Goal: Information Seeking & Learning: Learn about a topic

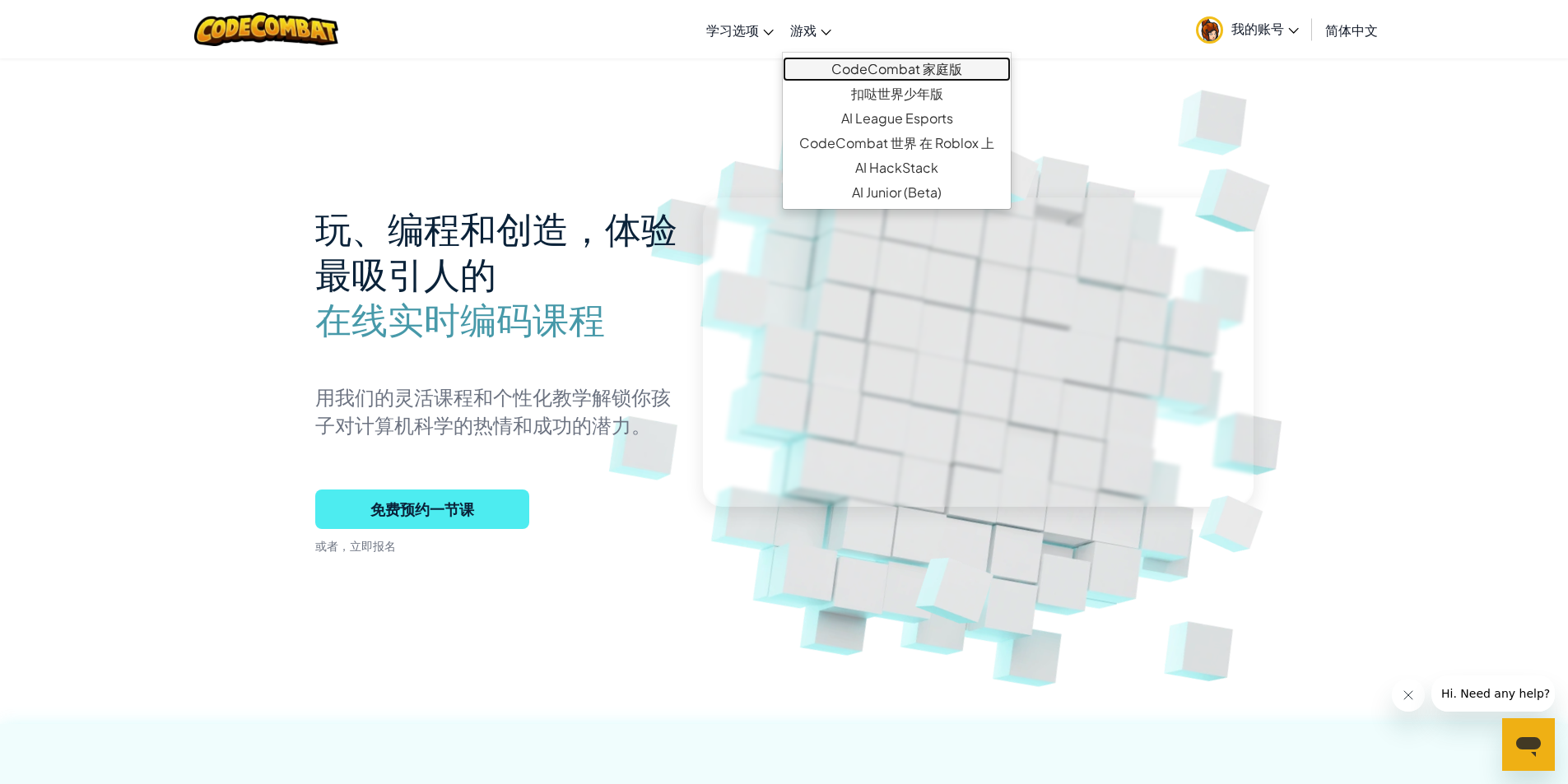
click at [841, 68] on link "CodeCombat 家庭版" at bounding box center [896, 69] width 228 height 25
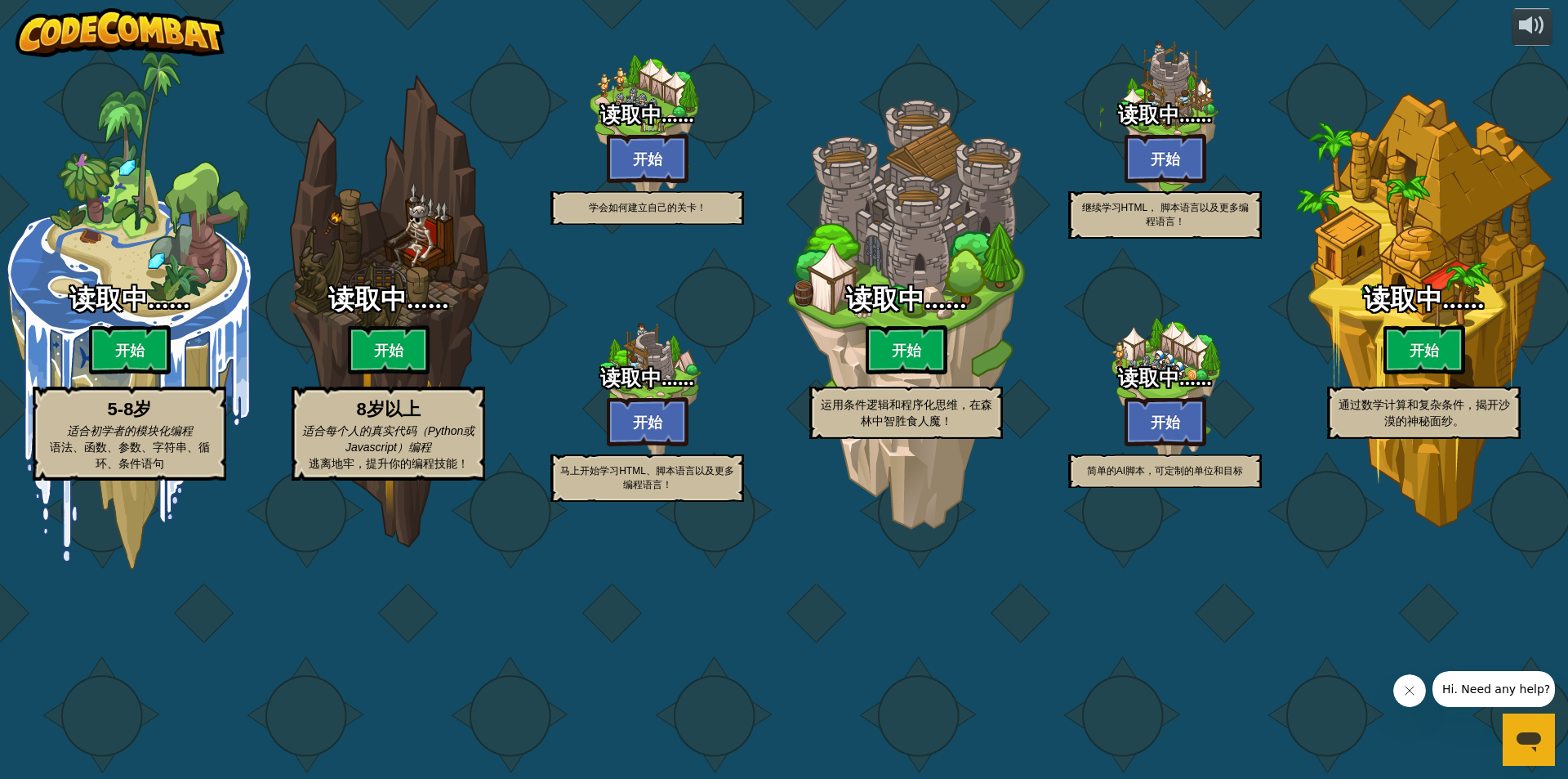
select select "zh-HANS"
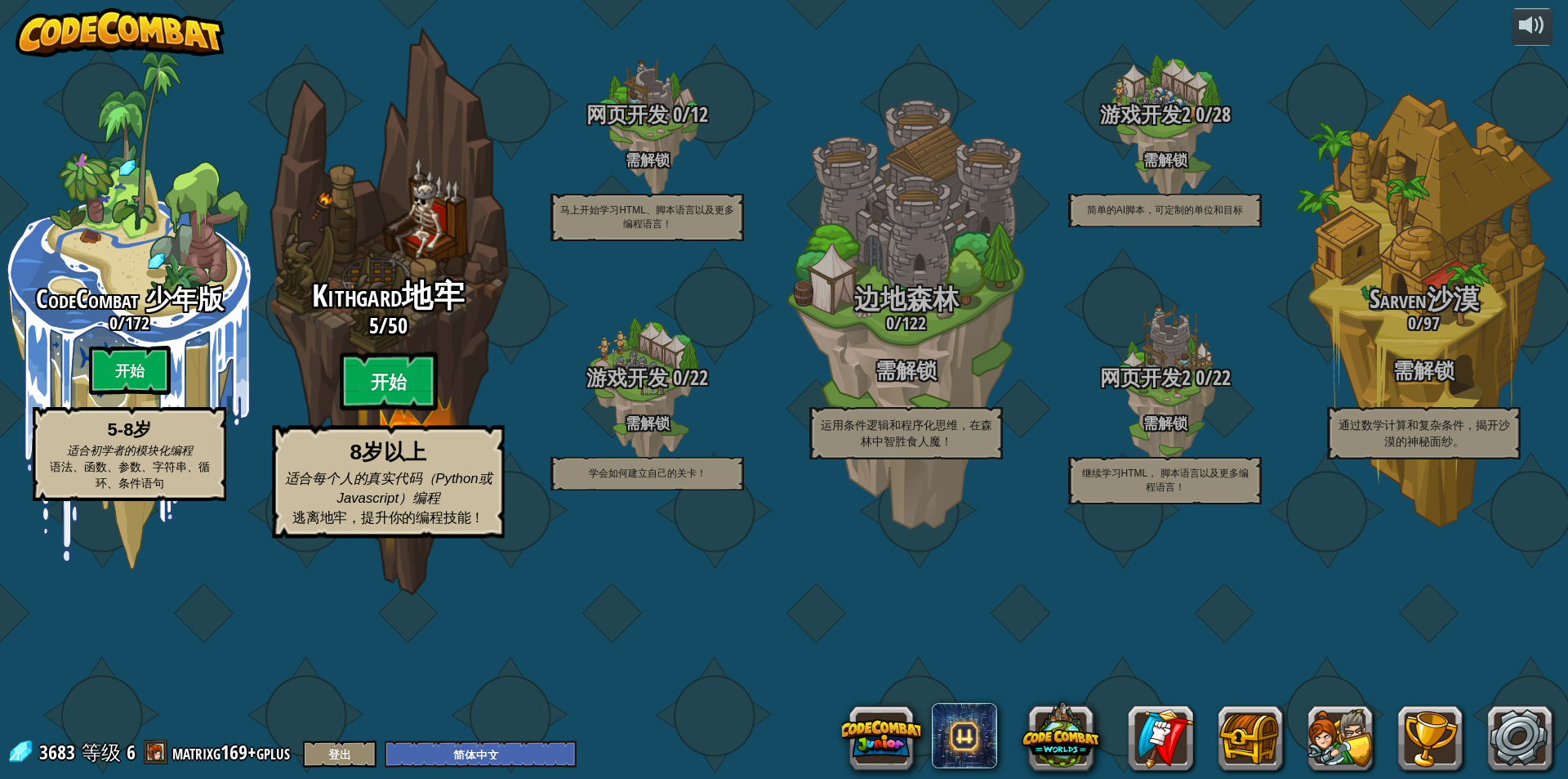
click at [391, 411] on btn "开始" at bounding box center [389, 381] width 98 height 58
select select "zh-HANS"
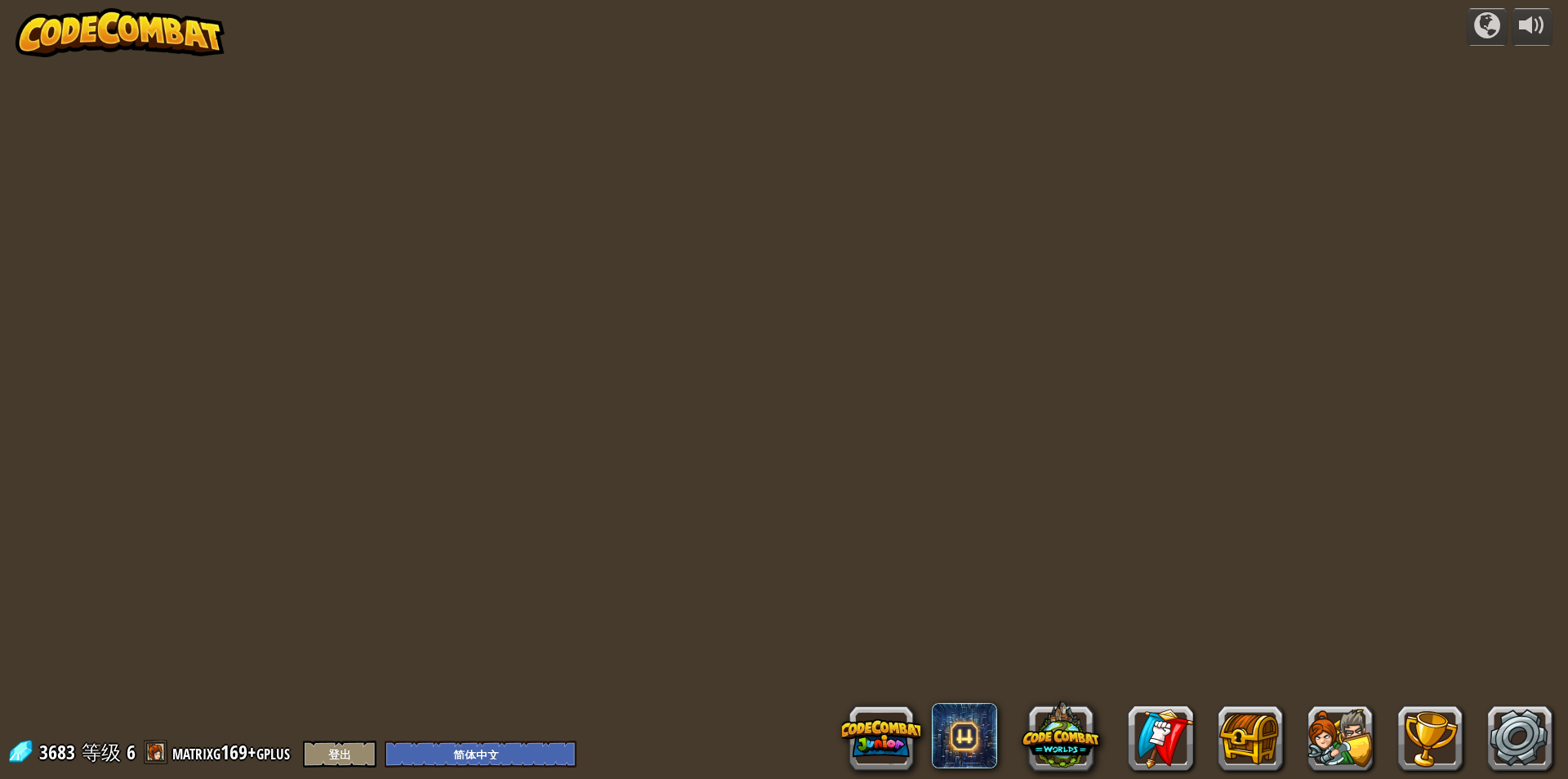
select select "zh-HANS"
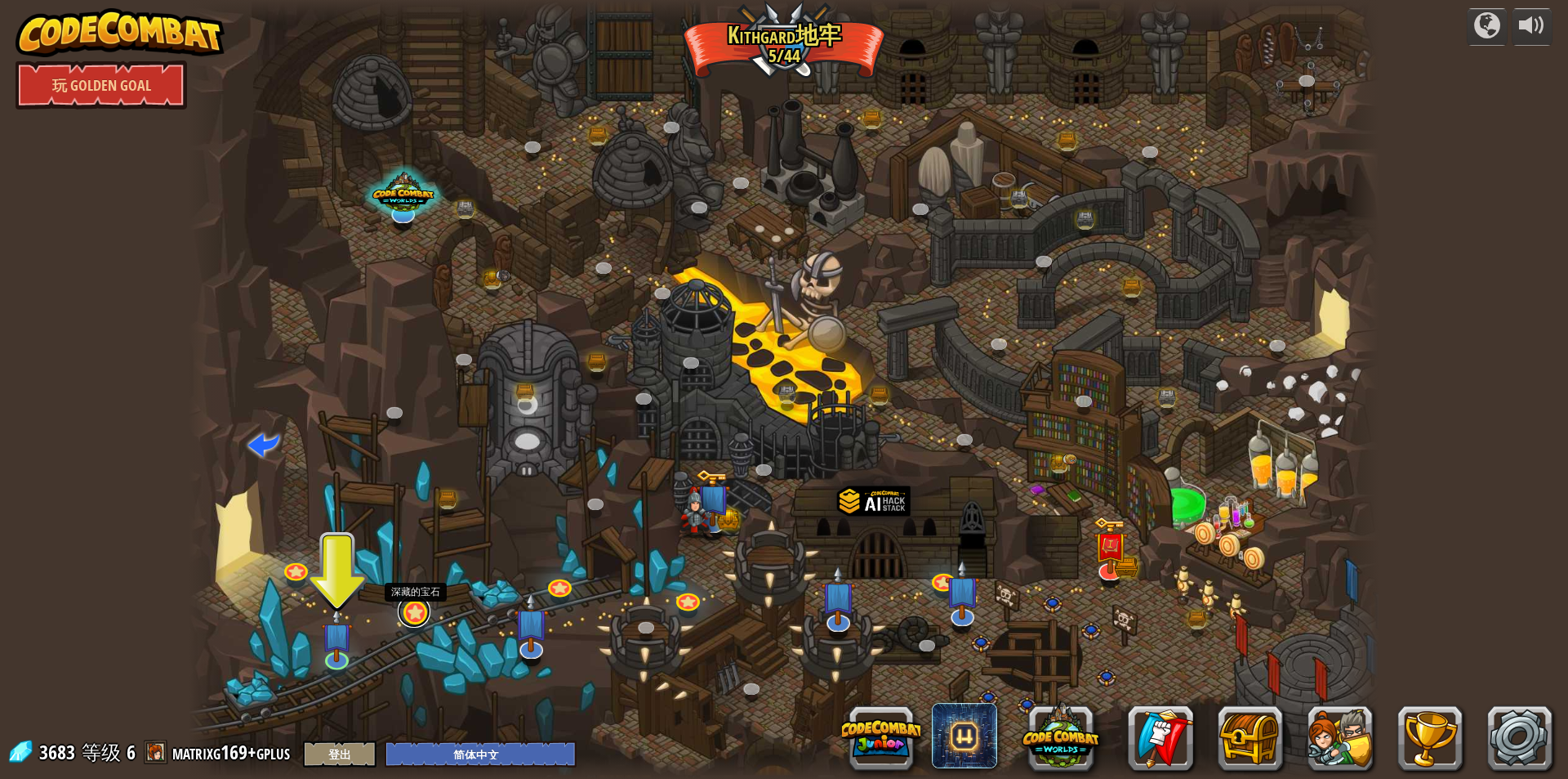
click at [413, 610] on link at bounding box center [414, 611] width 33 height 33
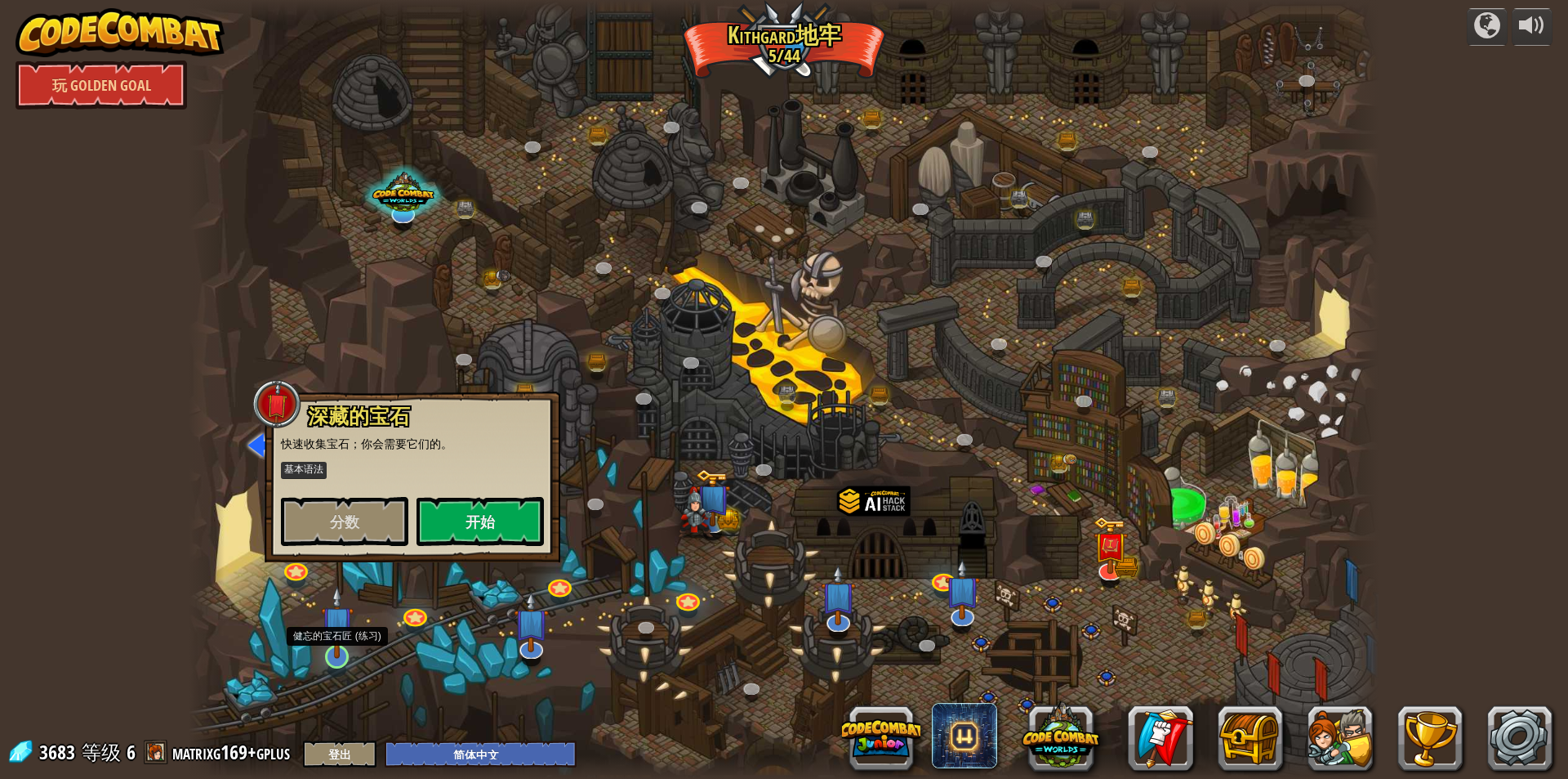
click at [342, 652] on img at bounding box center [336, 622] width 32 height 74
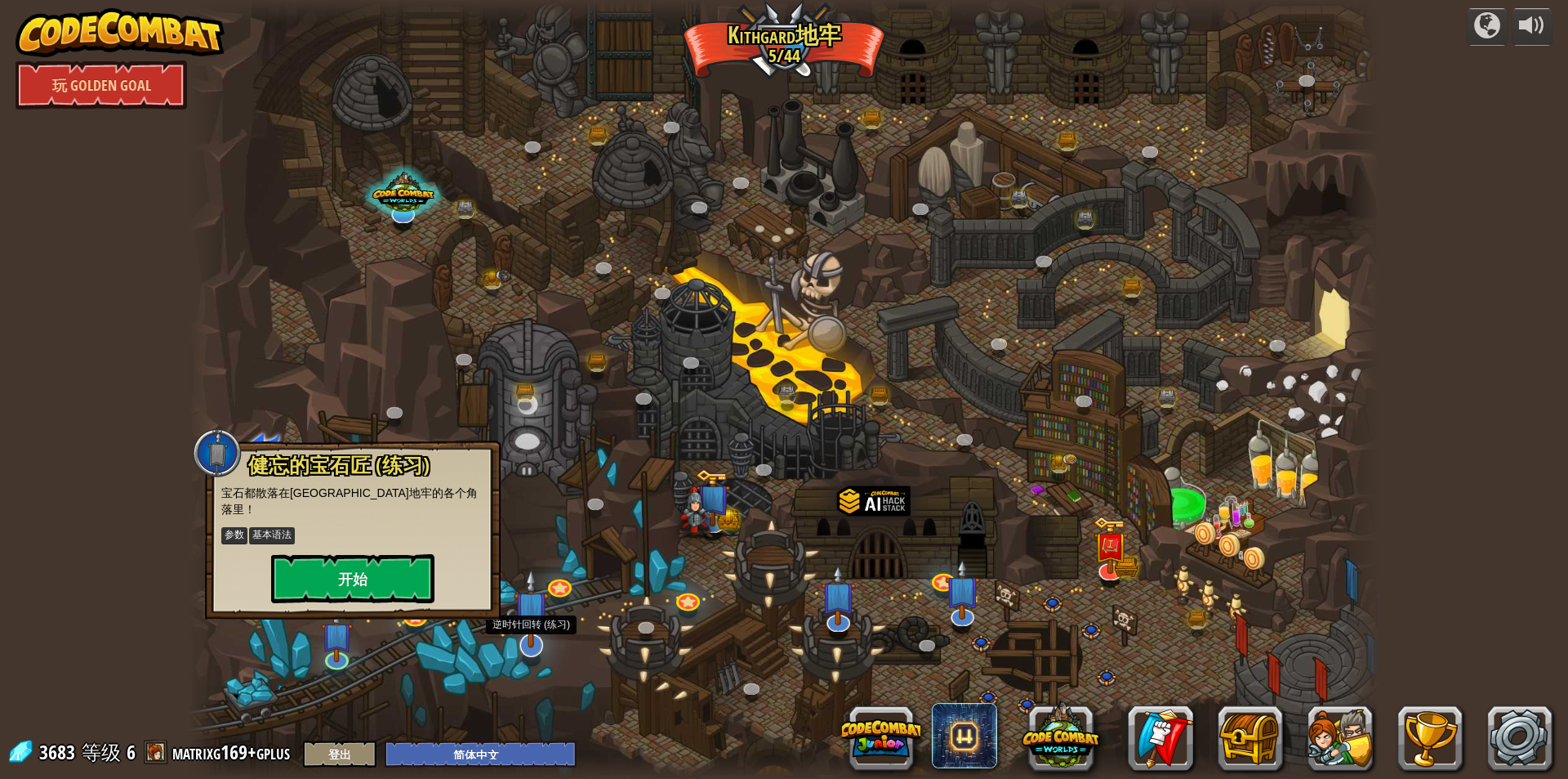
click at [538, 646] on img at bounding box center [531, 608] width 35 height 80
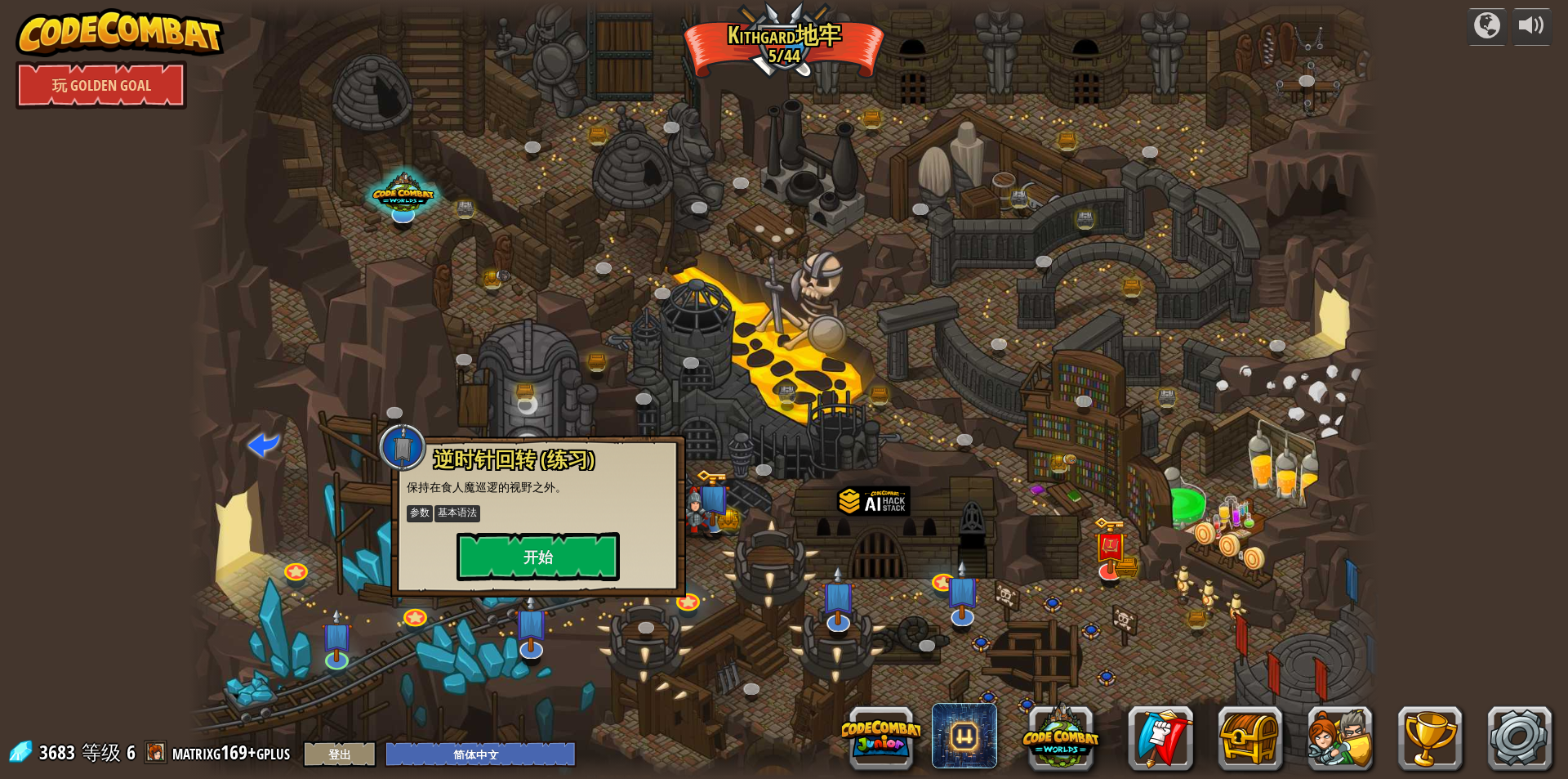
click at [584, 659] on div at bounding box center [784, 389] width 1191 height 779
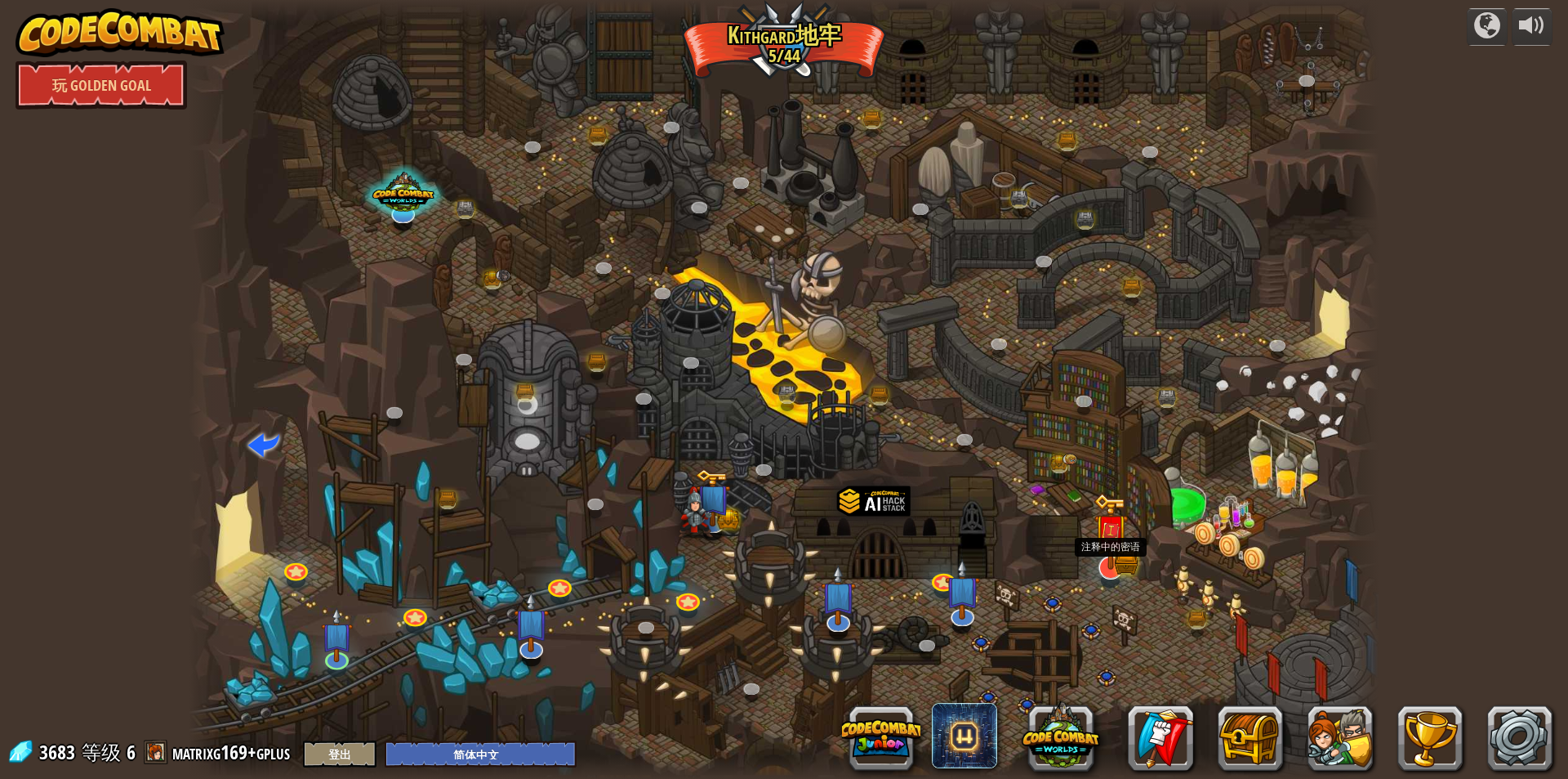
click at [1107, 555] on img at bounding box center [1111, 531] width 35 height 77
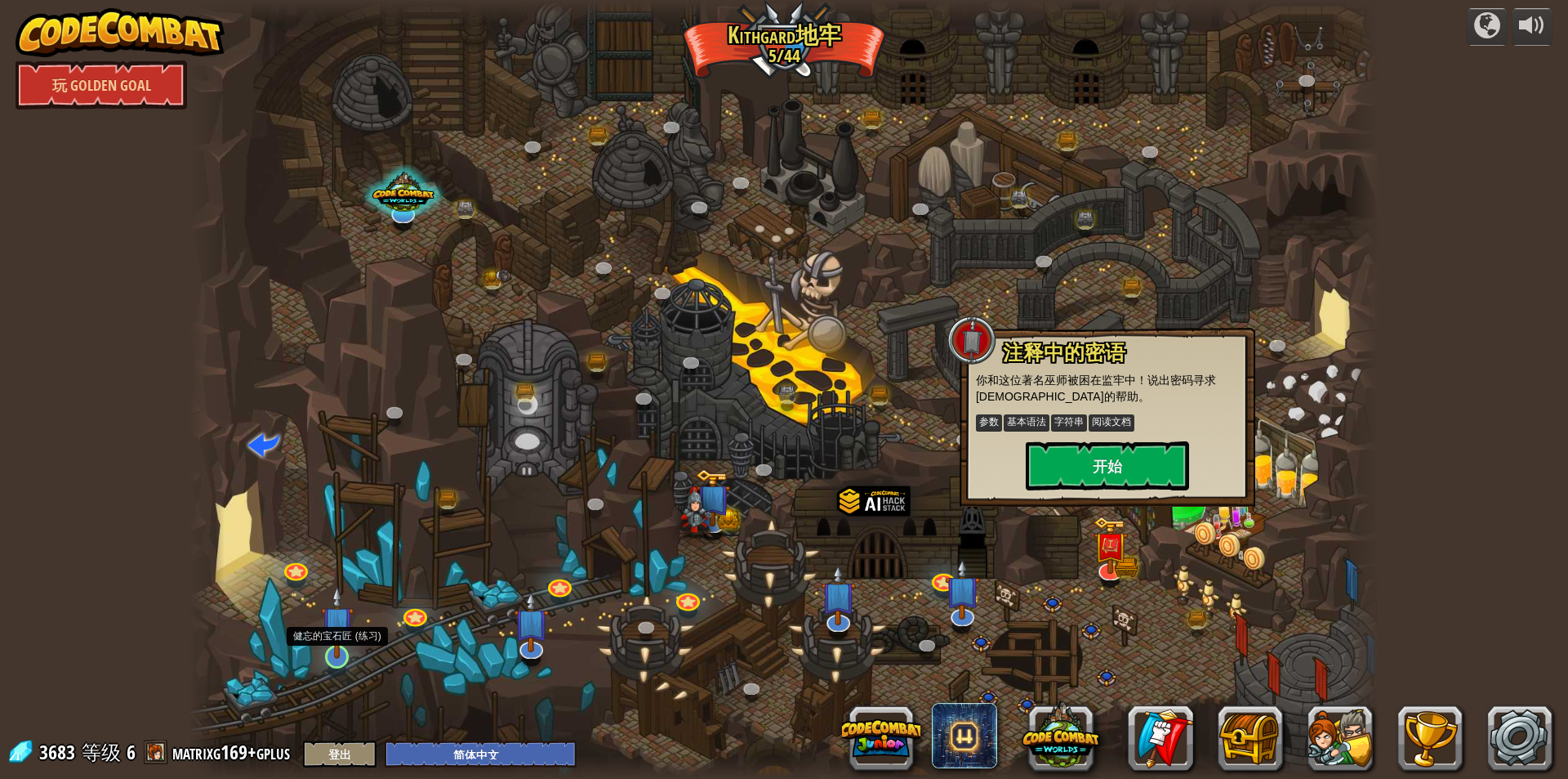
click at [329, 646] on img at bounding box center [336, 622] width 32 height 74
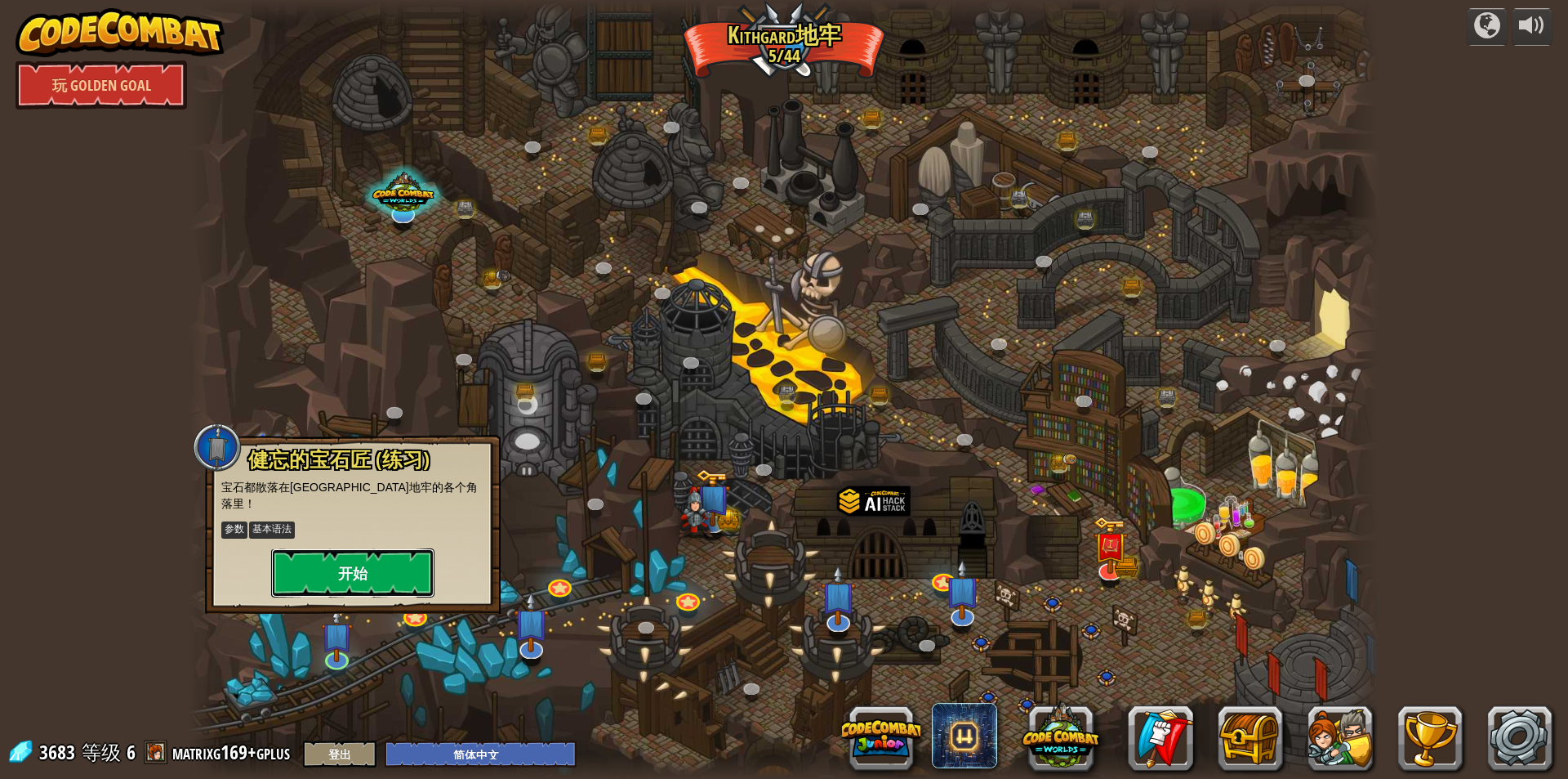
click at [364, 549] on button "开始" at bounding box center [352, 572] width 164 height 49
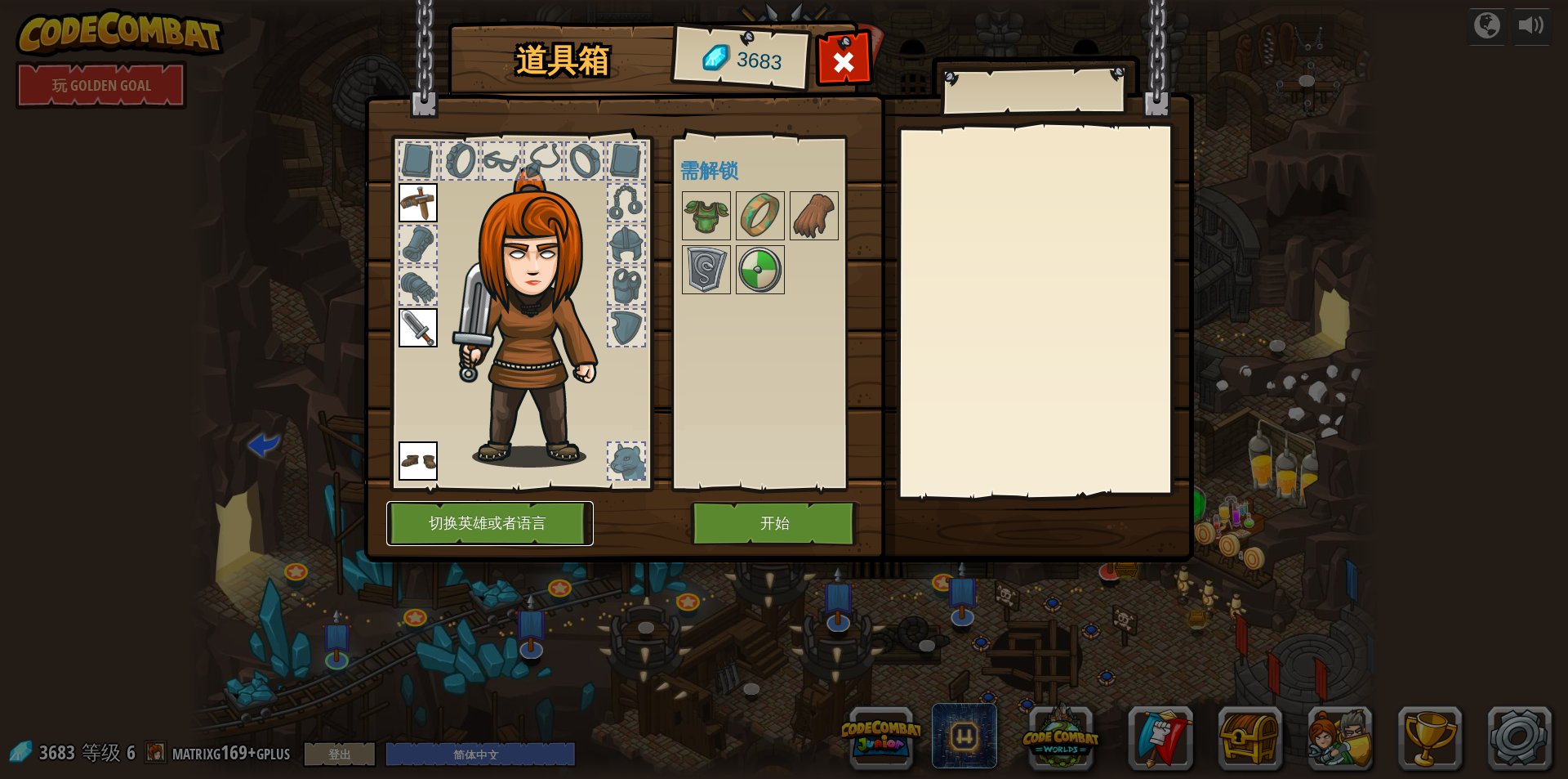
click at [439, 535] on button "切换英雄或者语言" at bounding box center [489, 523] width 208 height 45
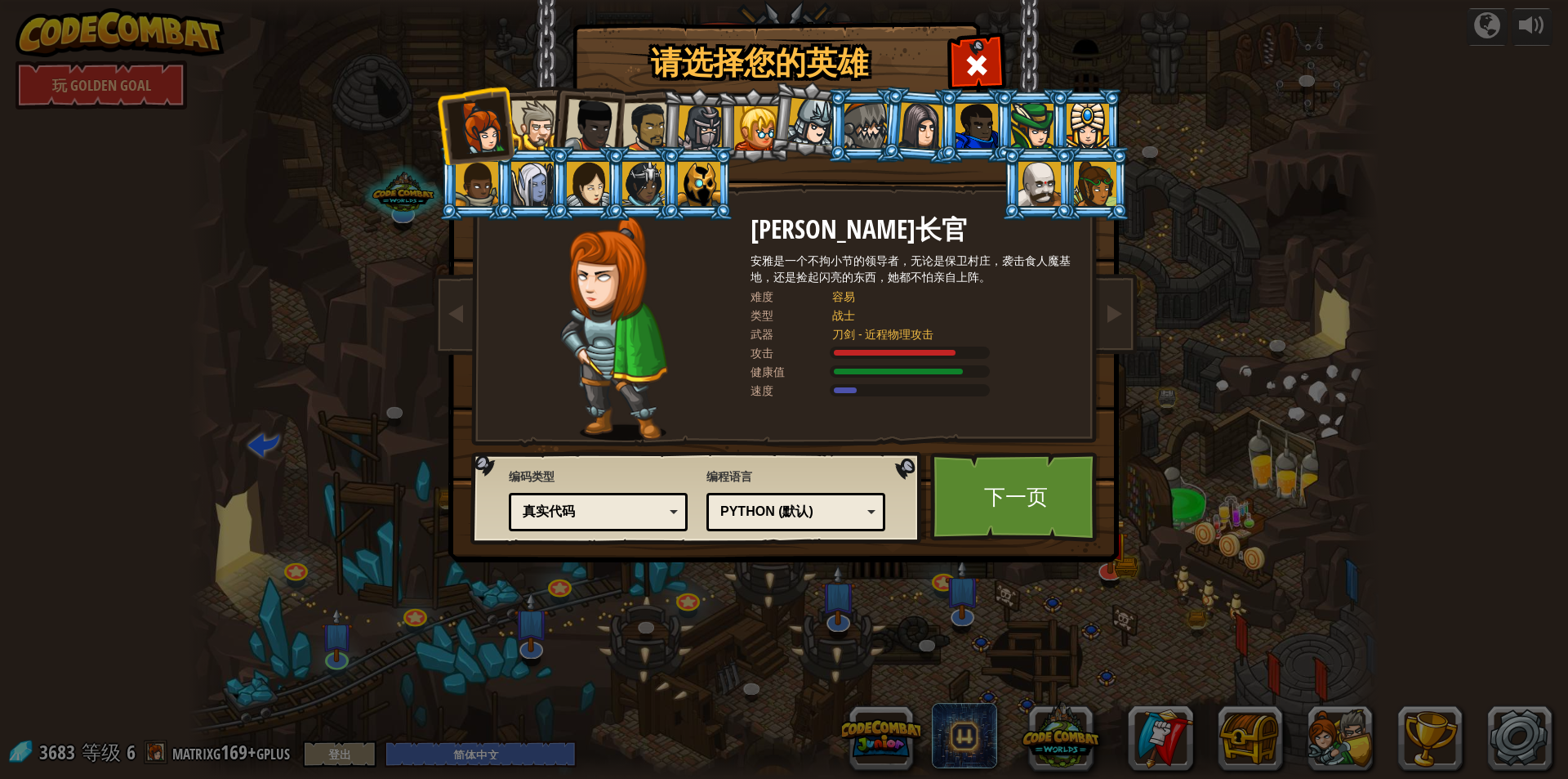
click at [594, 198] on div at bounding box center [588, 184] width 42 height 44
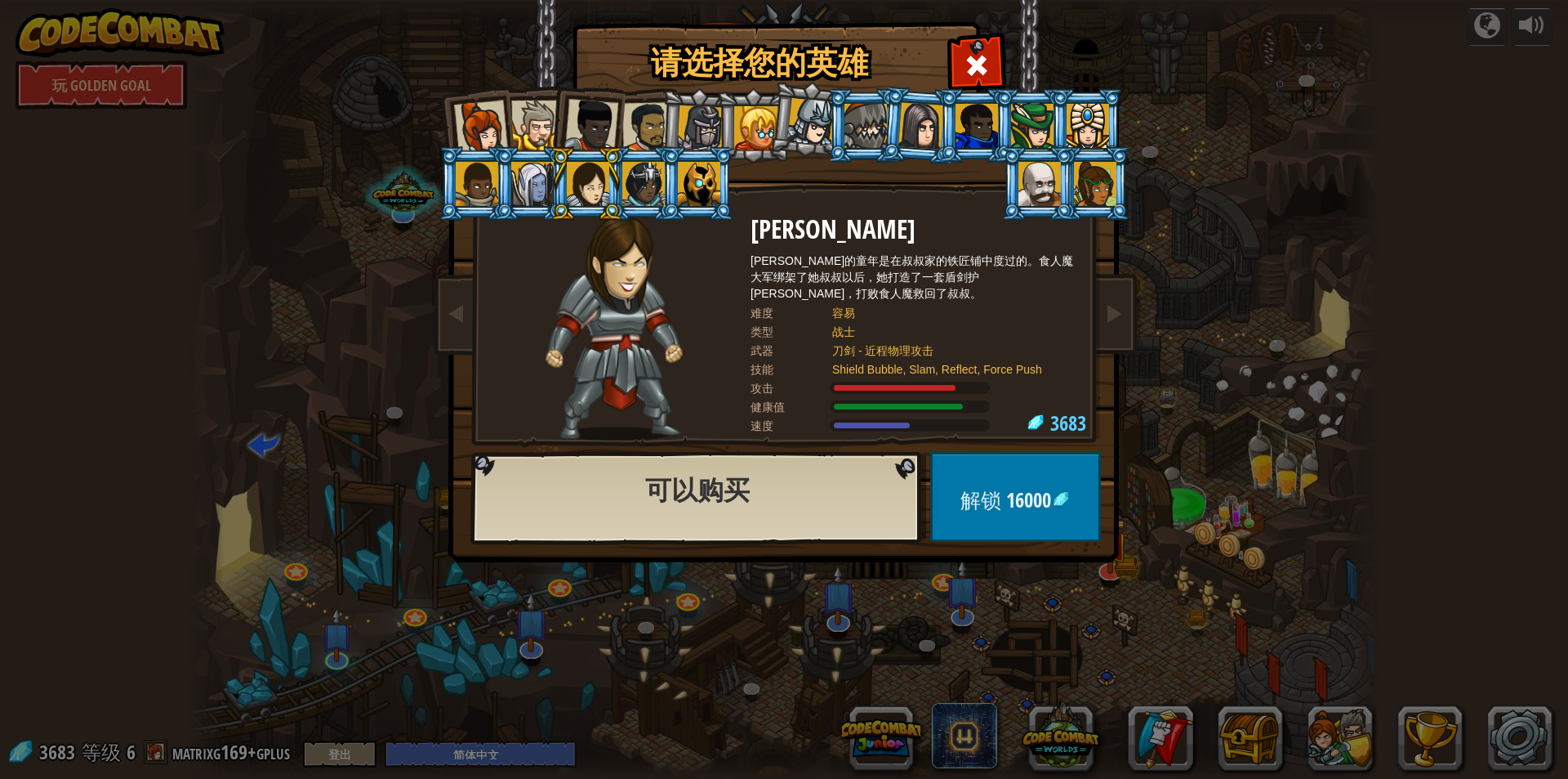
click at [647, 175] on div at bounding box center [644, 184] width 42 height 44
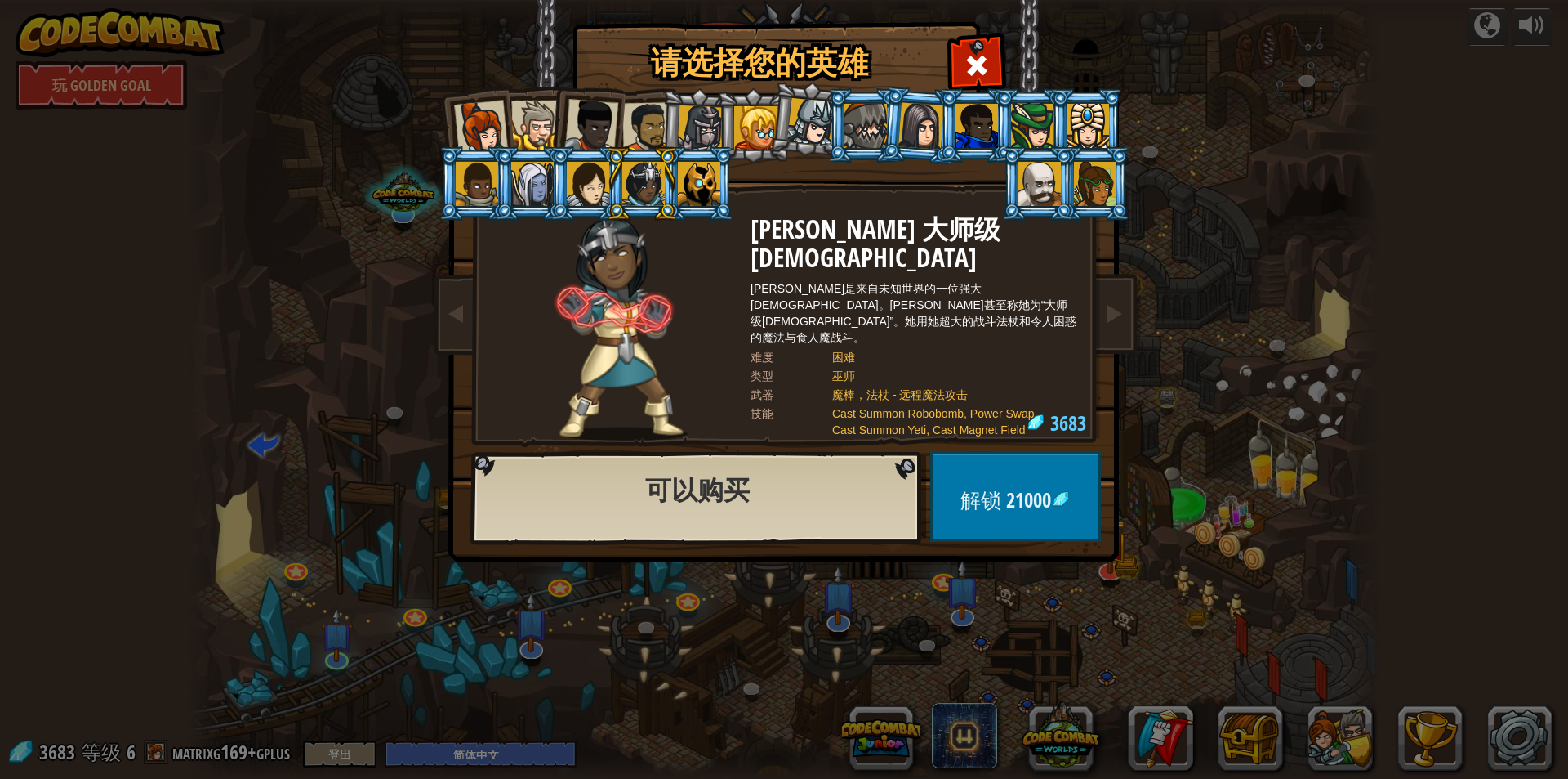
click at [298, 621] on div "请选择您的英雄 3683 Anya Weston长官 安雅是一个不拘小节的领导者，无论是保卫村庄，袭击食人魔基地，还是捡起闪亮的东西，她都不怕亲自上阵。 难度…" at bounding box center [784, 389] width 1568 height 779
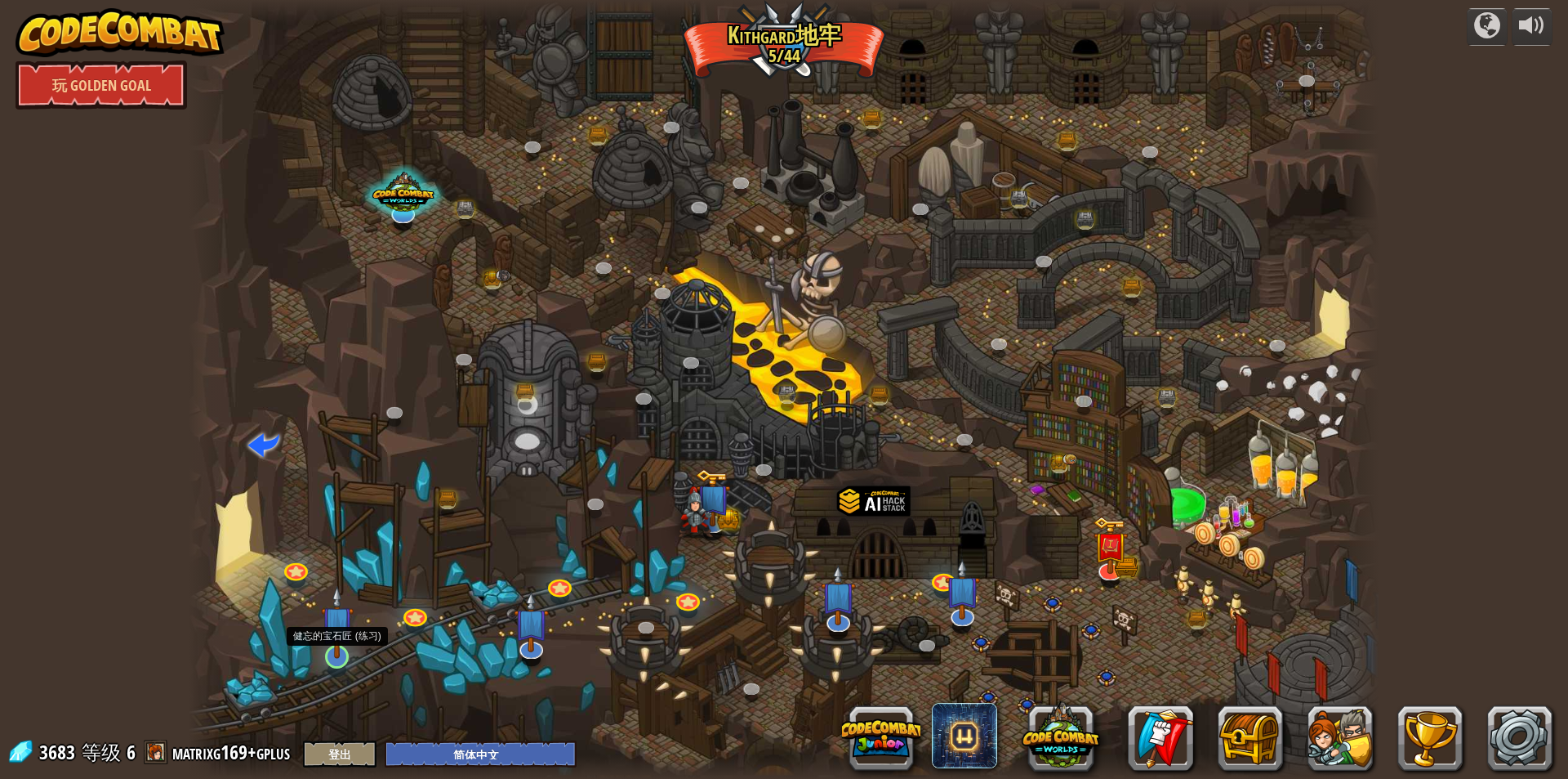
click at [338, 642] on img at bounding box center [336, 622] width 32 height 74
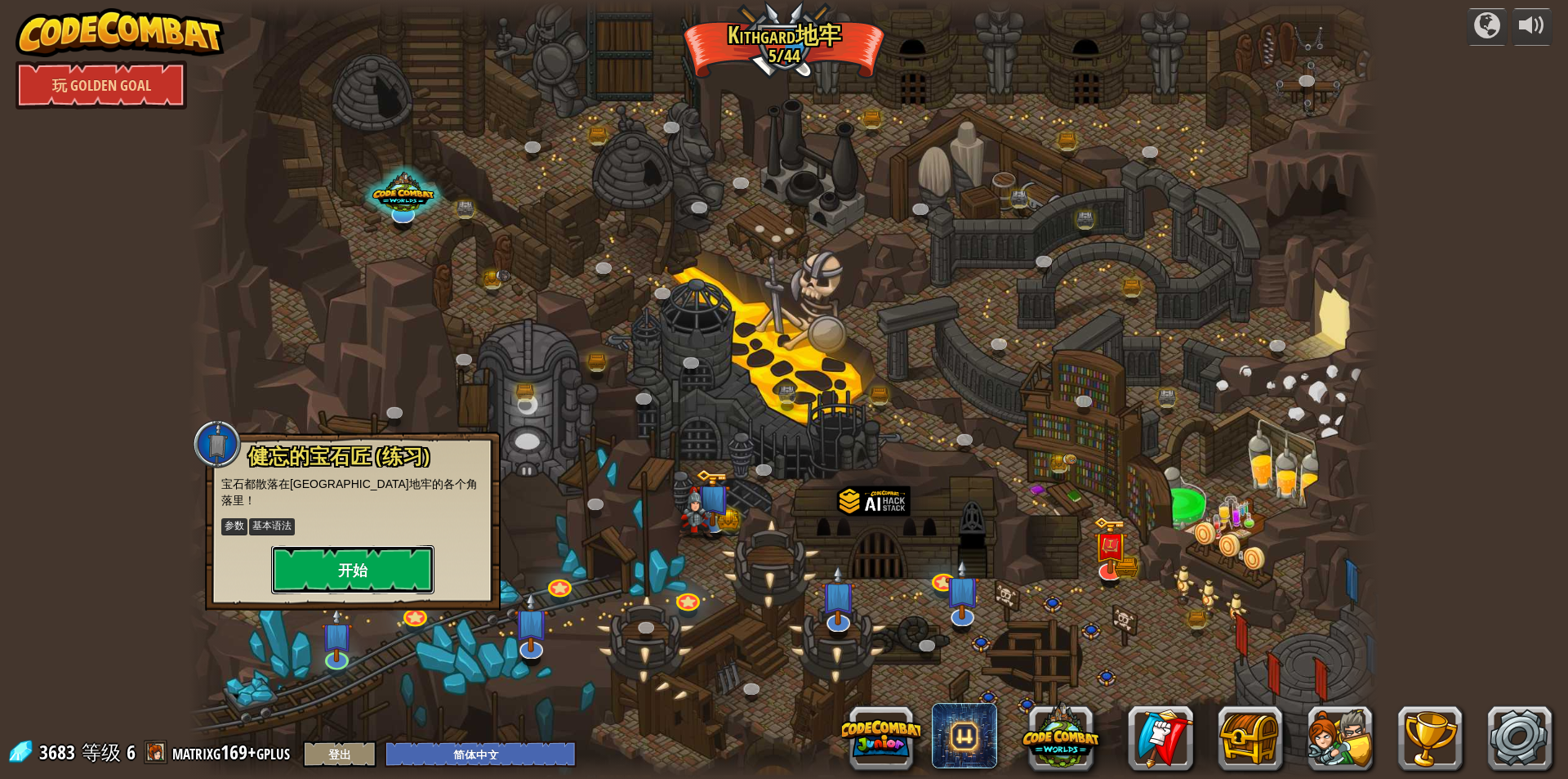
click at [330, 552] on button "开始" at bounding box center [352, 569] width 164 height 49
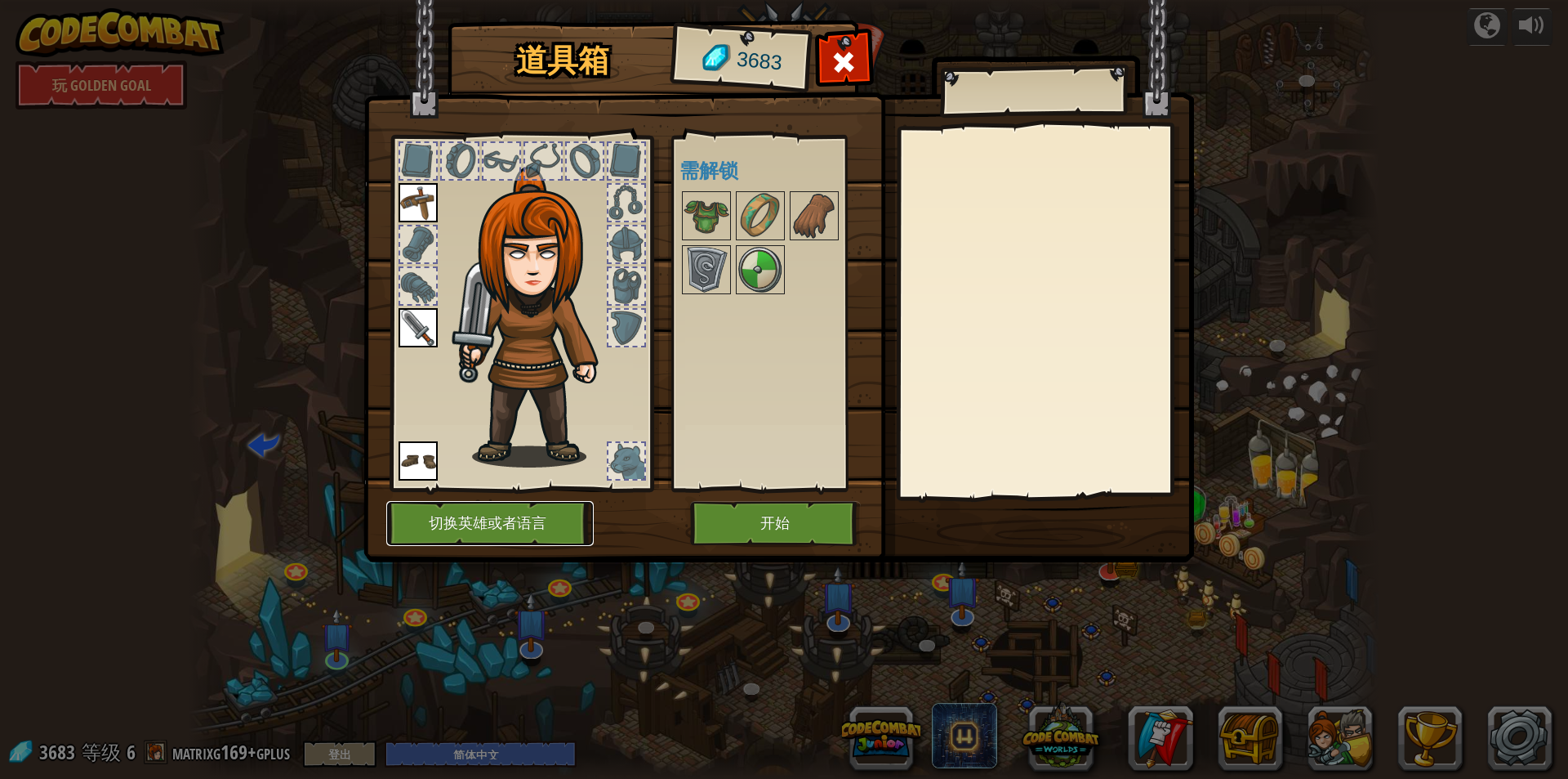
click at [518, 529] on button "切换英雄或者语言" at bounding box center [489, 523] width 208 height 45
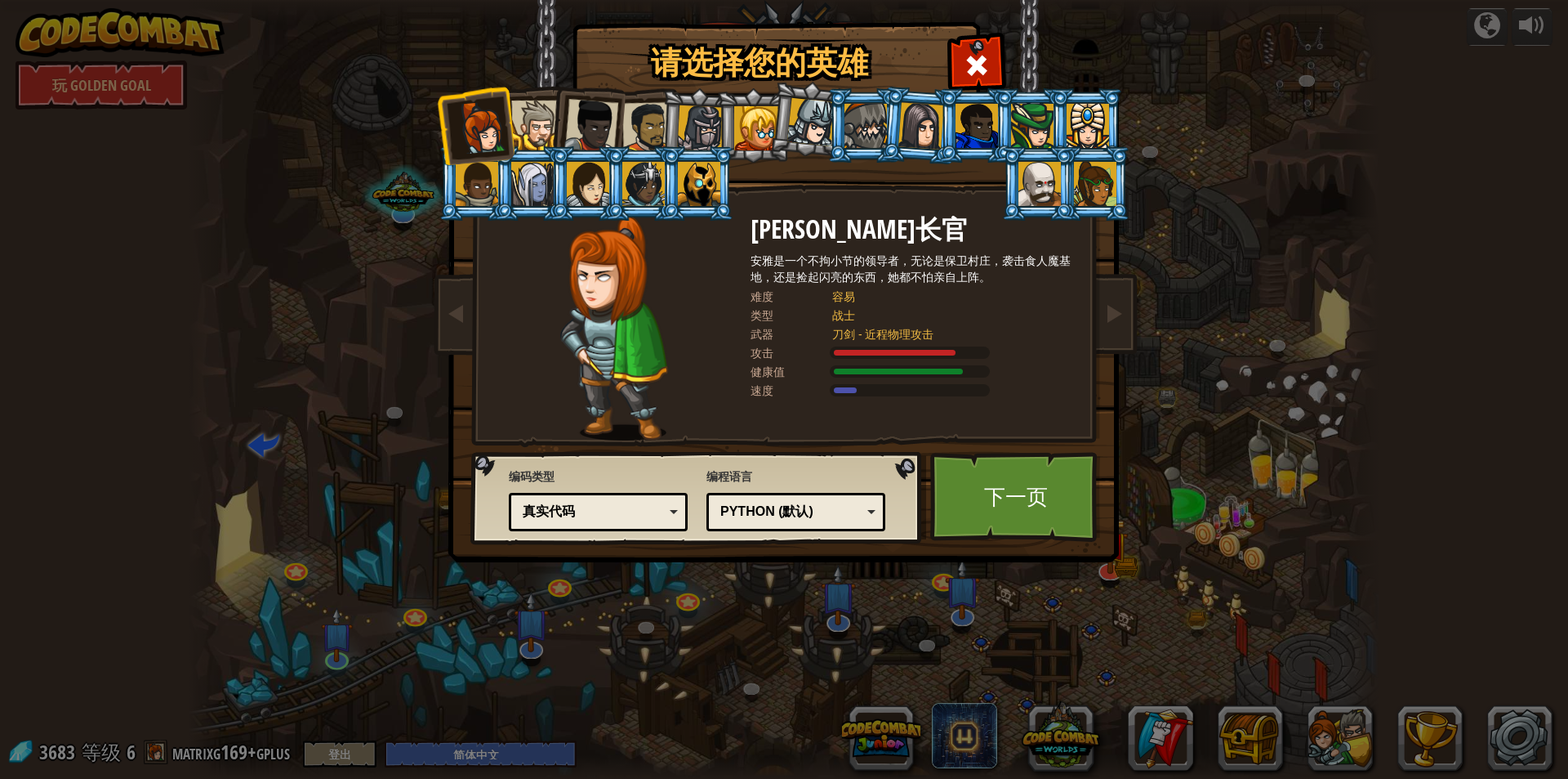
click at [608, 194] on li at bounding box center [642, 184] width 74 height 75
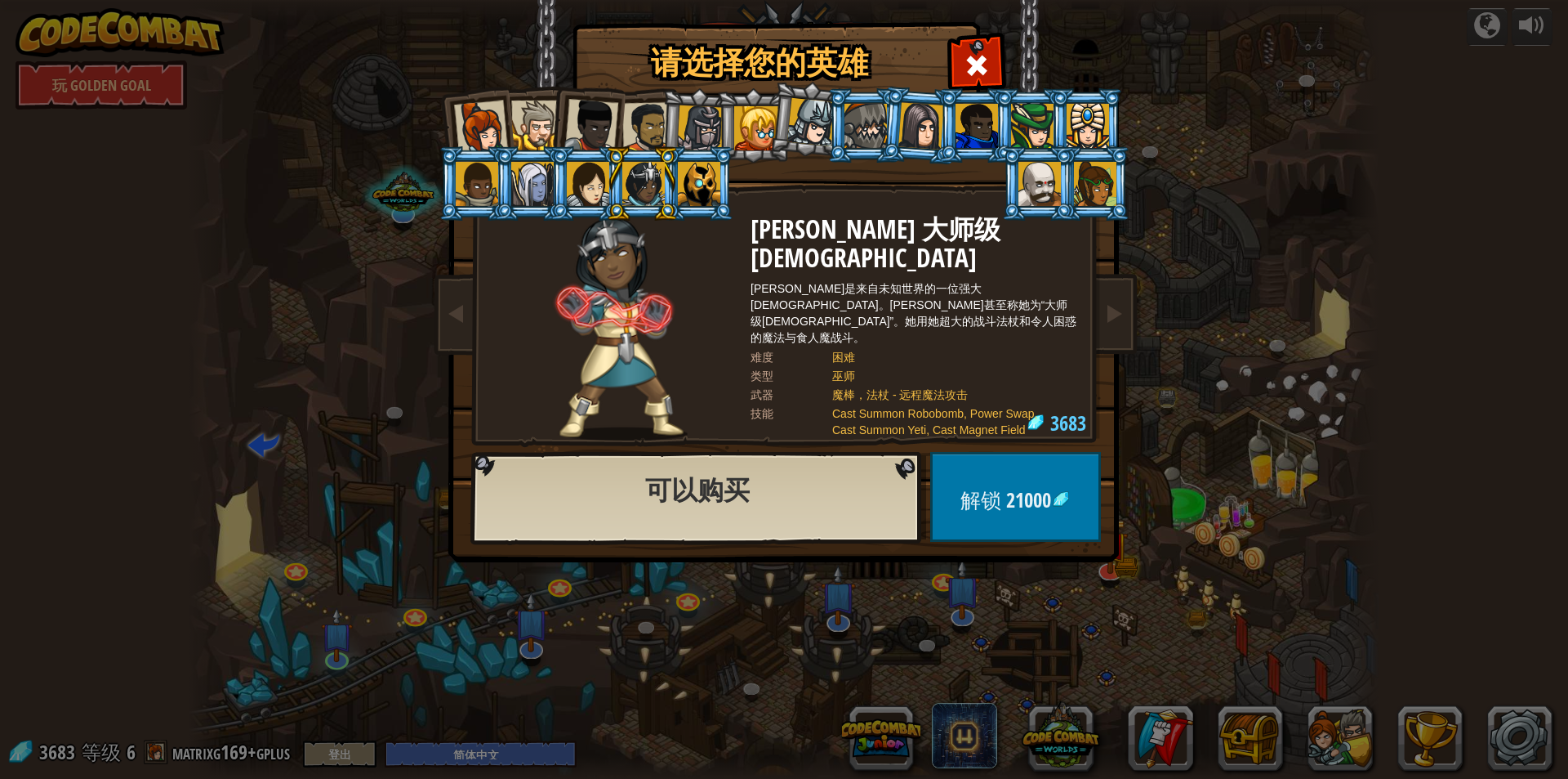
click at [535, 190] on div at bounding box center [533, 184] width 42 height 44
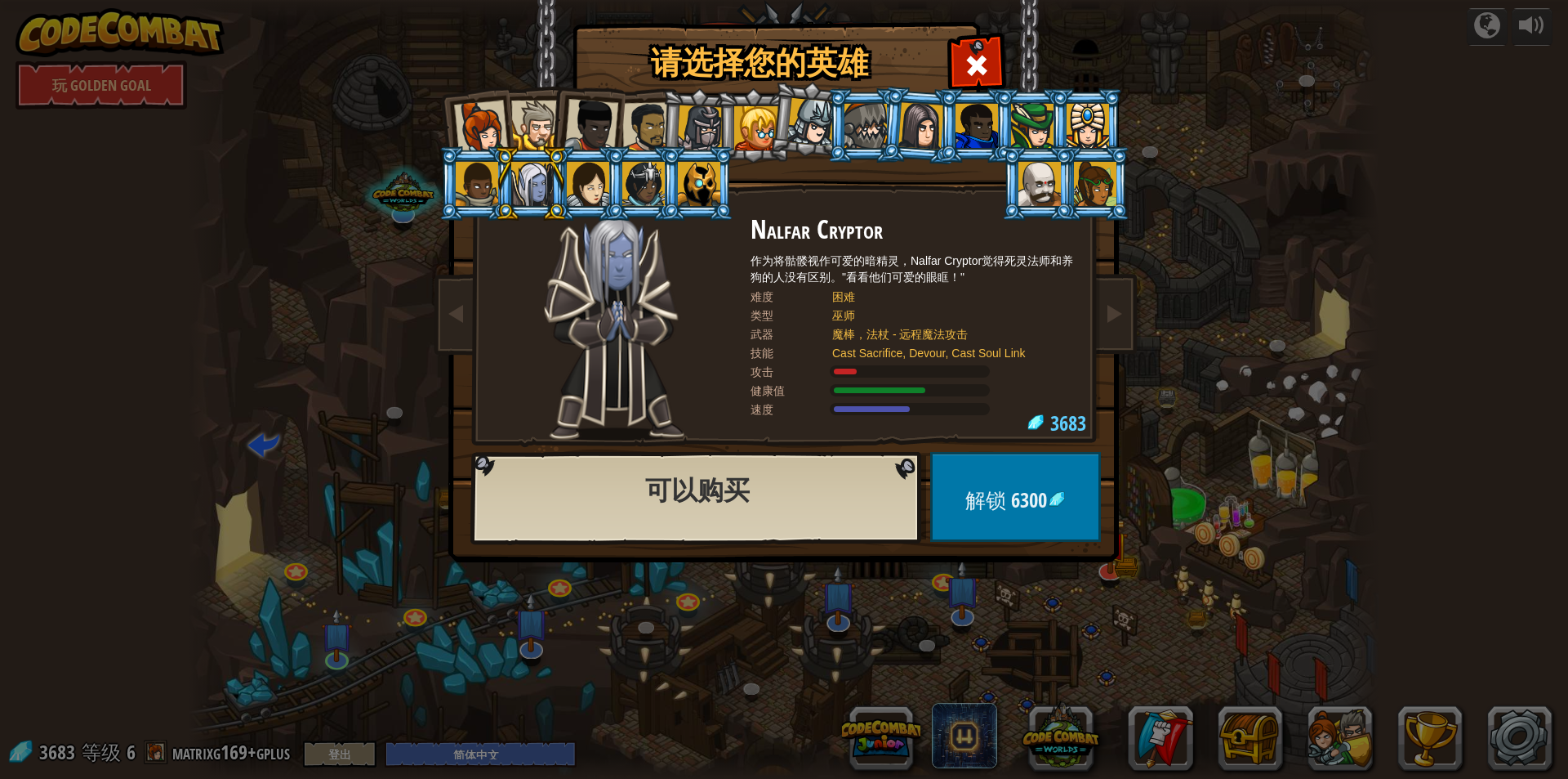
click at [577, 192] on div at bounding box center [588, 184] width 42 height 44
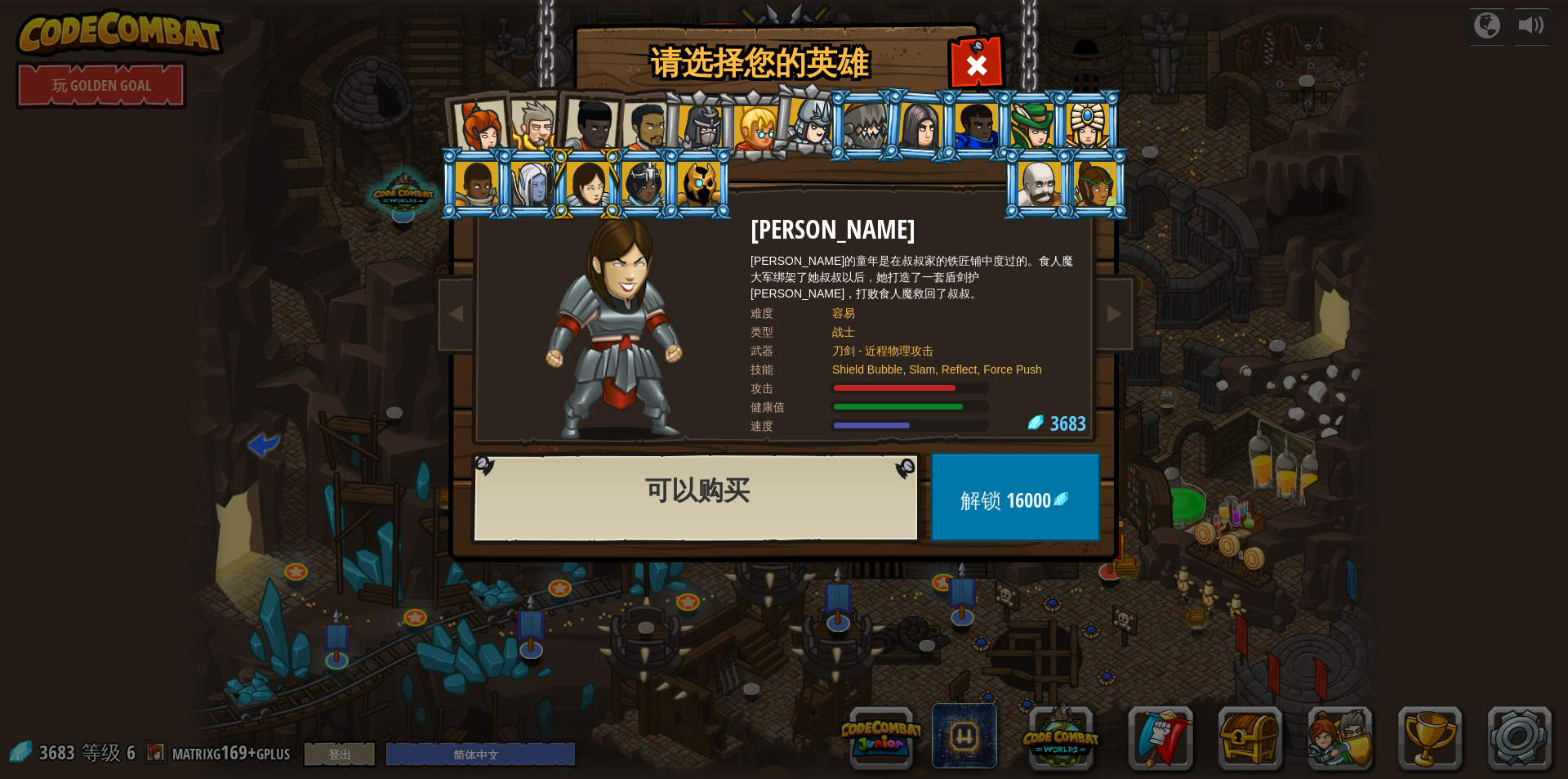
click at [633, 186] on div at bounding box center [644, 184] width 42 height 44
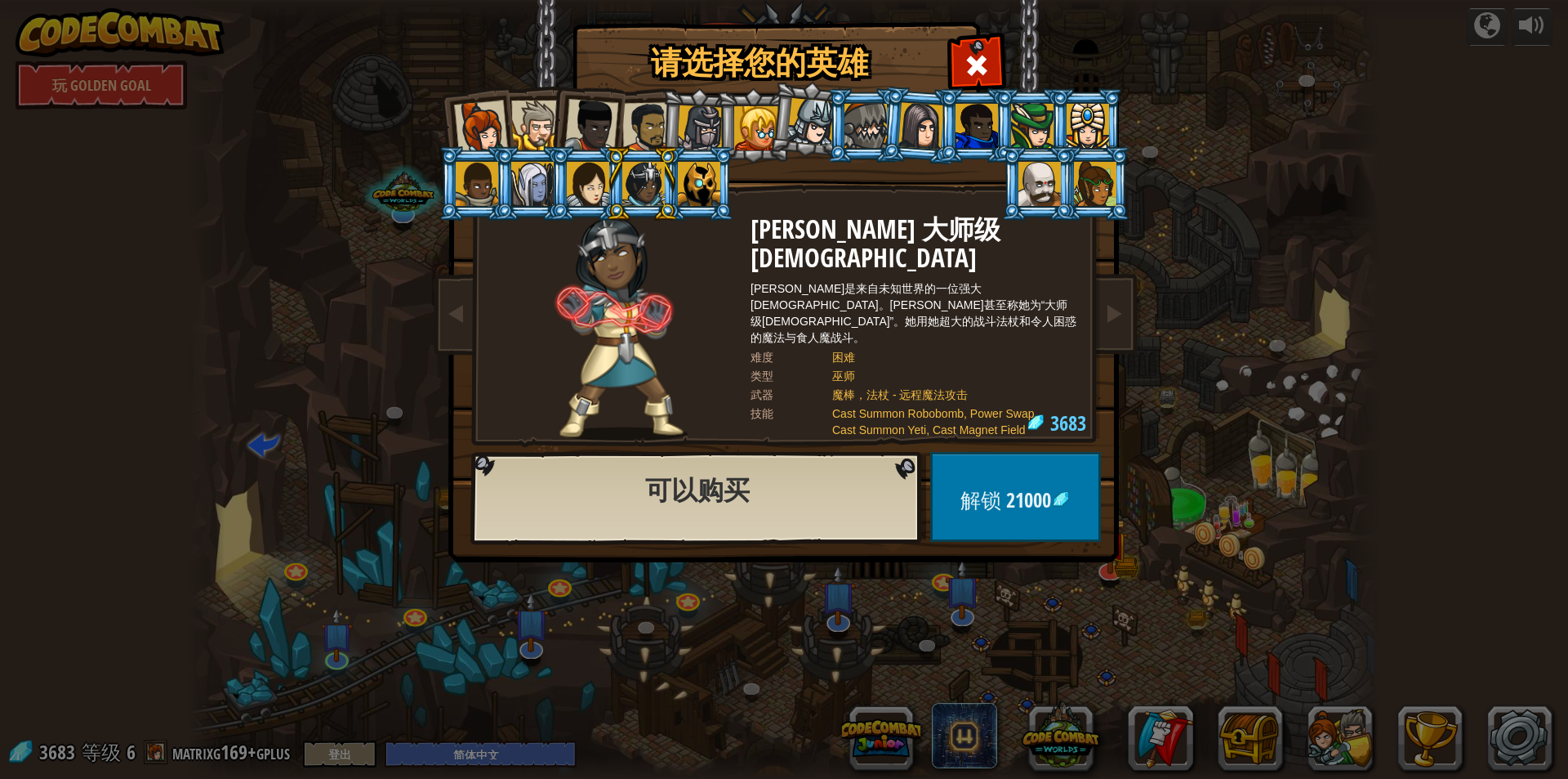
click at [716, 186] on div at bounding box center [699, 184] width 42 height 44
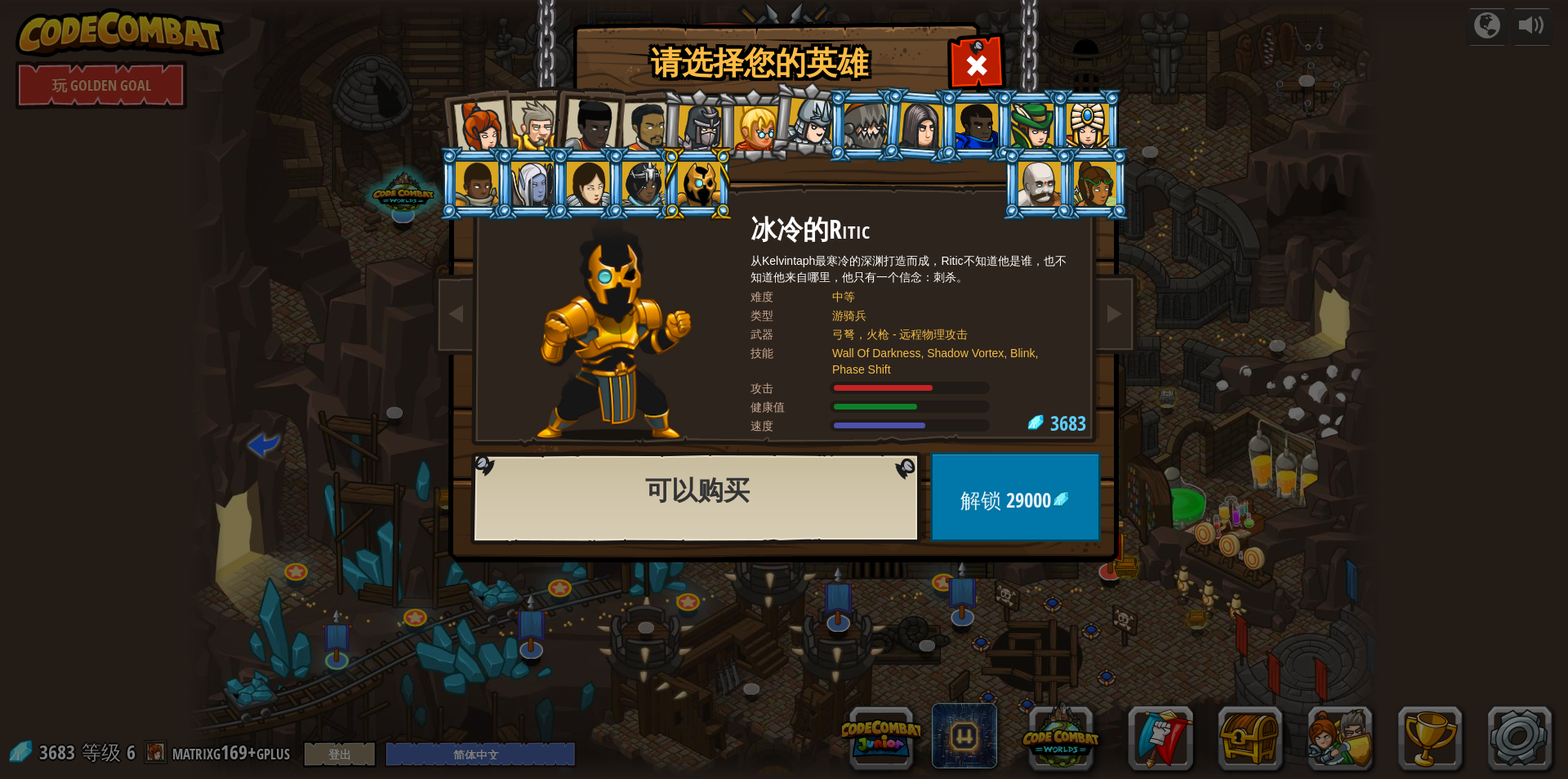
click at [484, 190] on div at bounding box center [477, 184] width 42 height 44
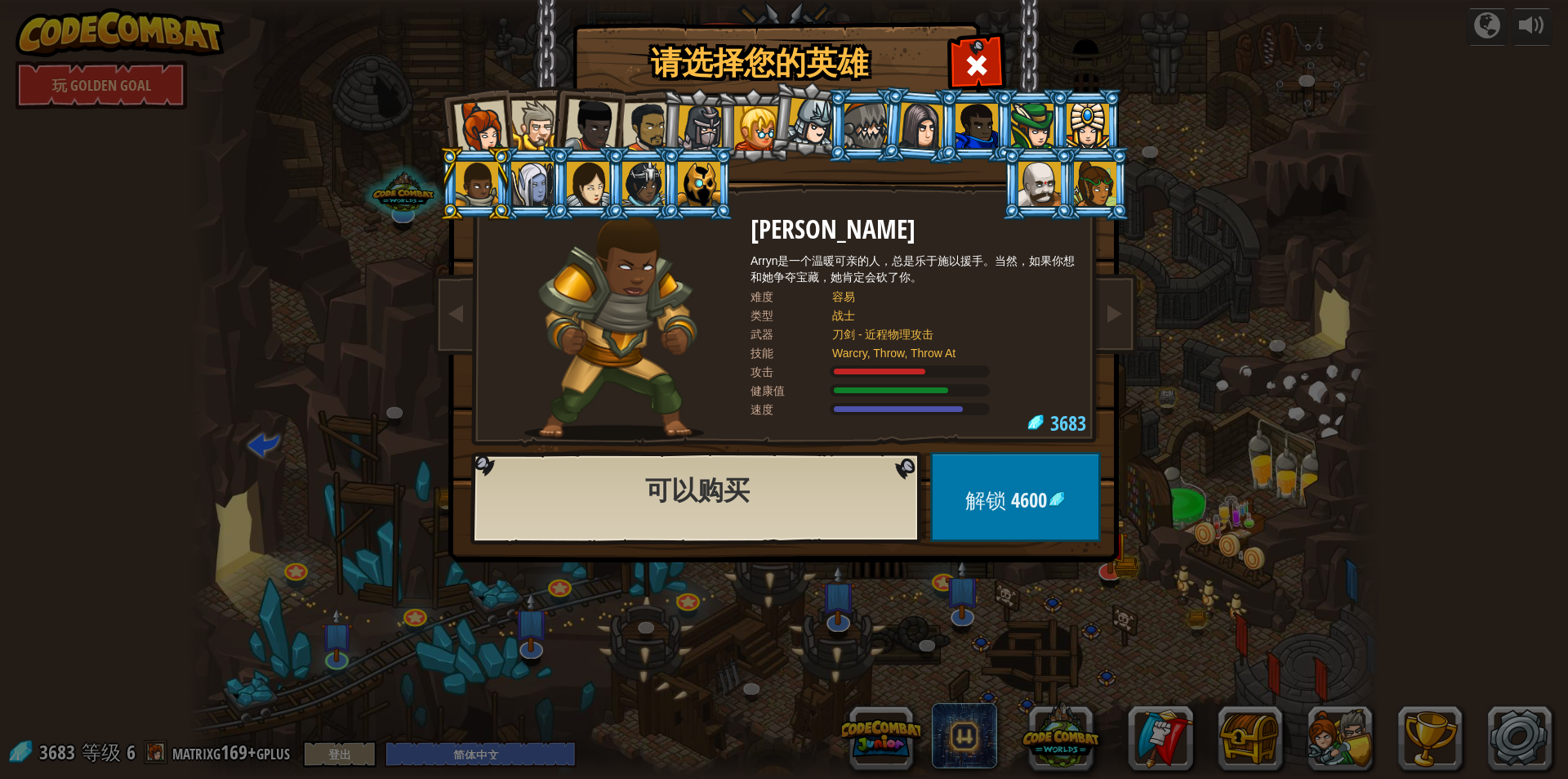
click at [517, 186] on div at bounding box center [533, 184] width 42 height 44
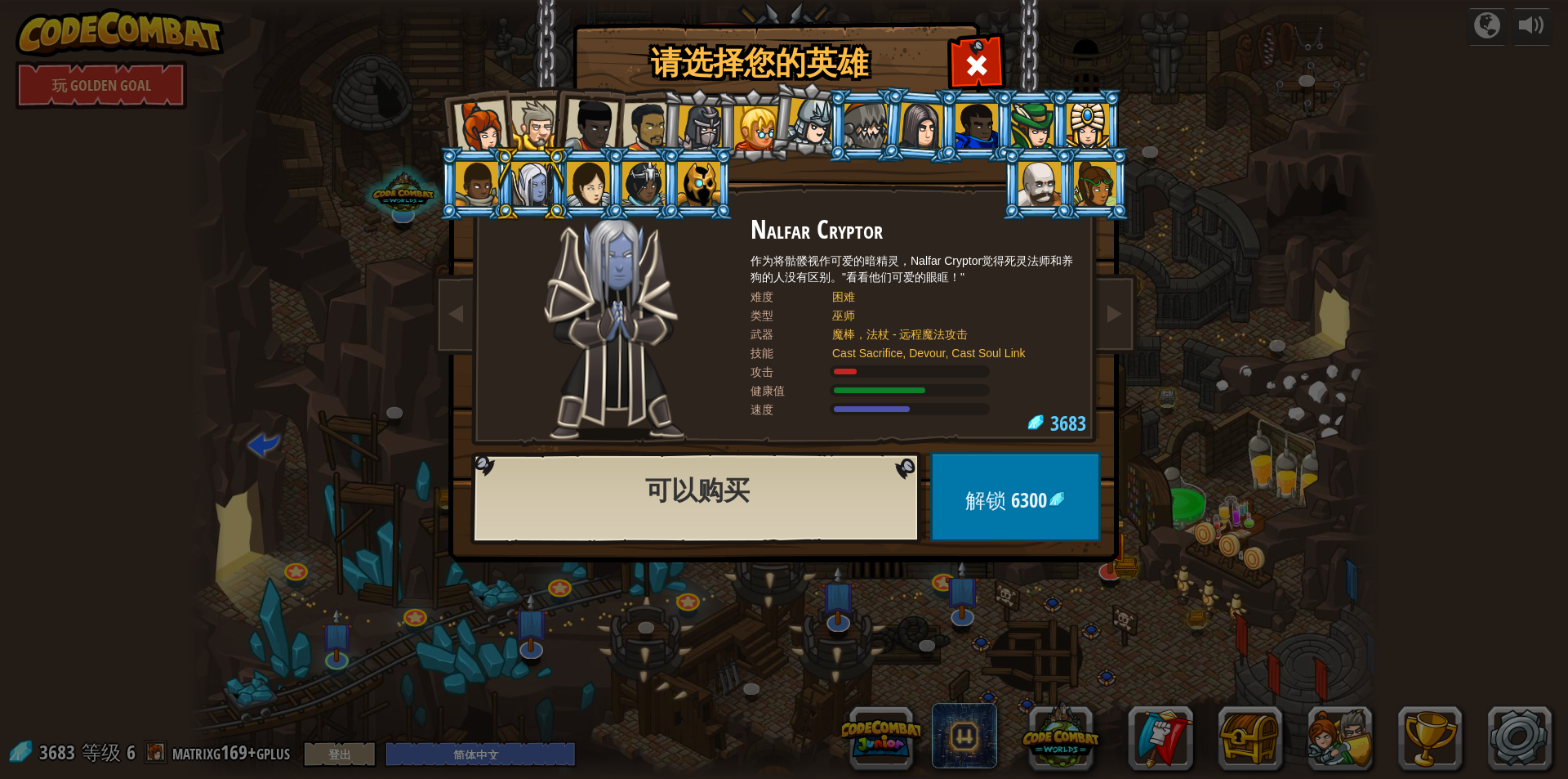
click at [576, 178] on div at bounding box center [588, 184] width 42 height 44
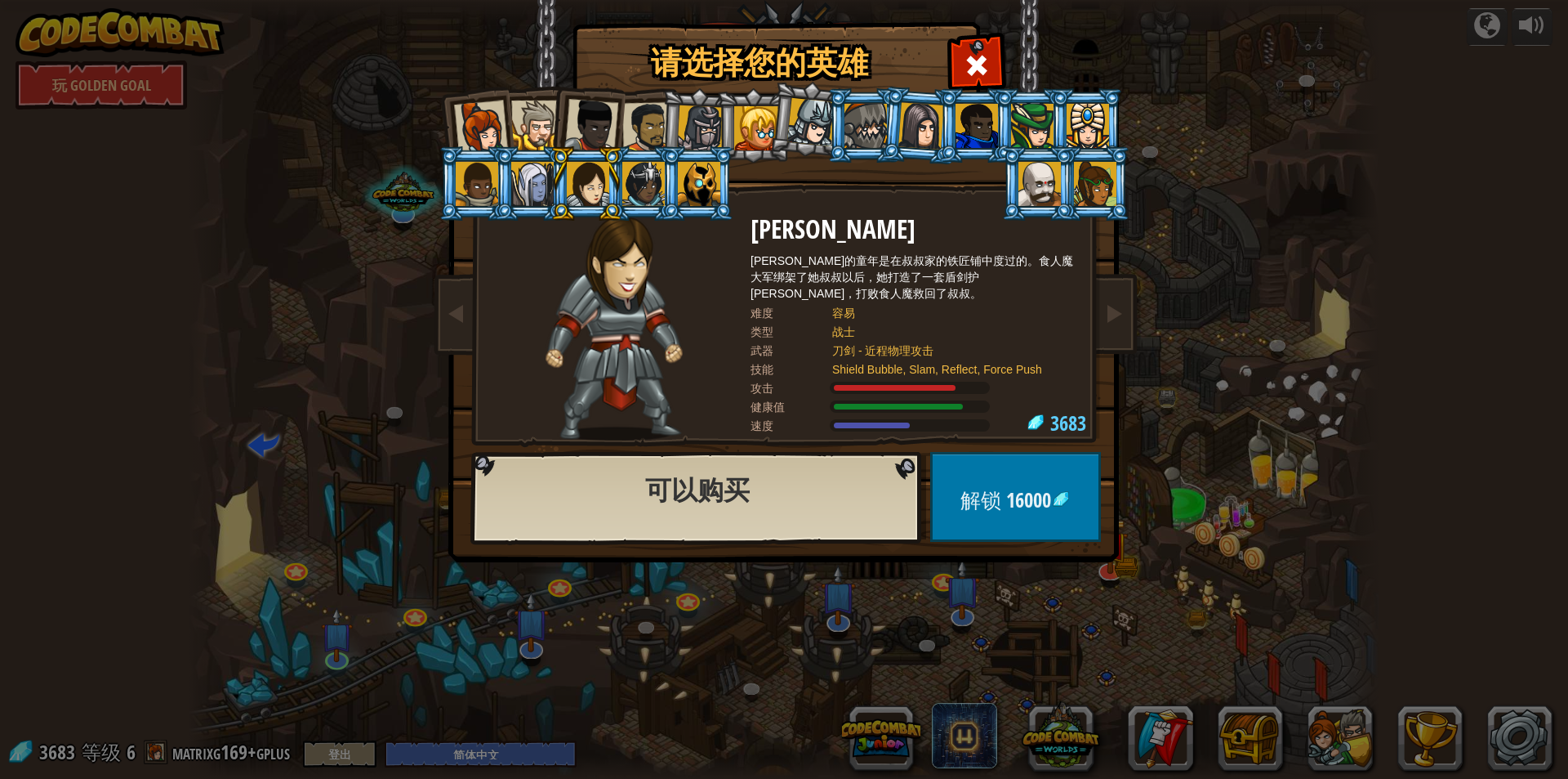
click at [640, 183] on div at bounding box center [644, 184] width 42 height 44
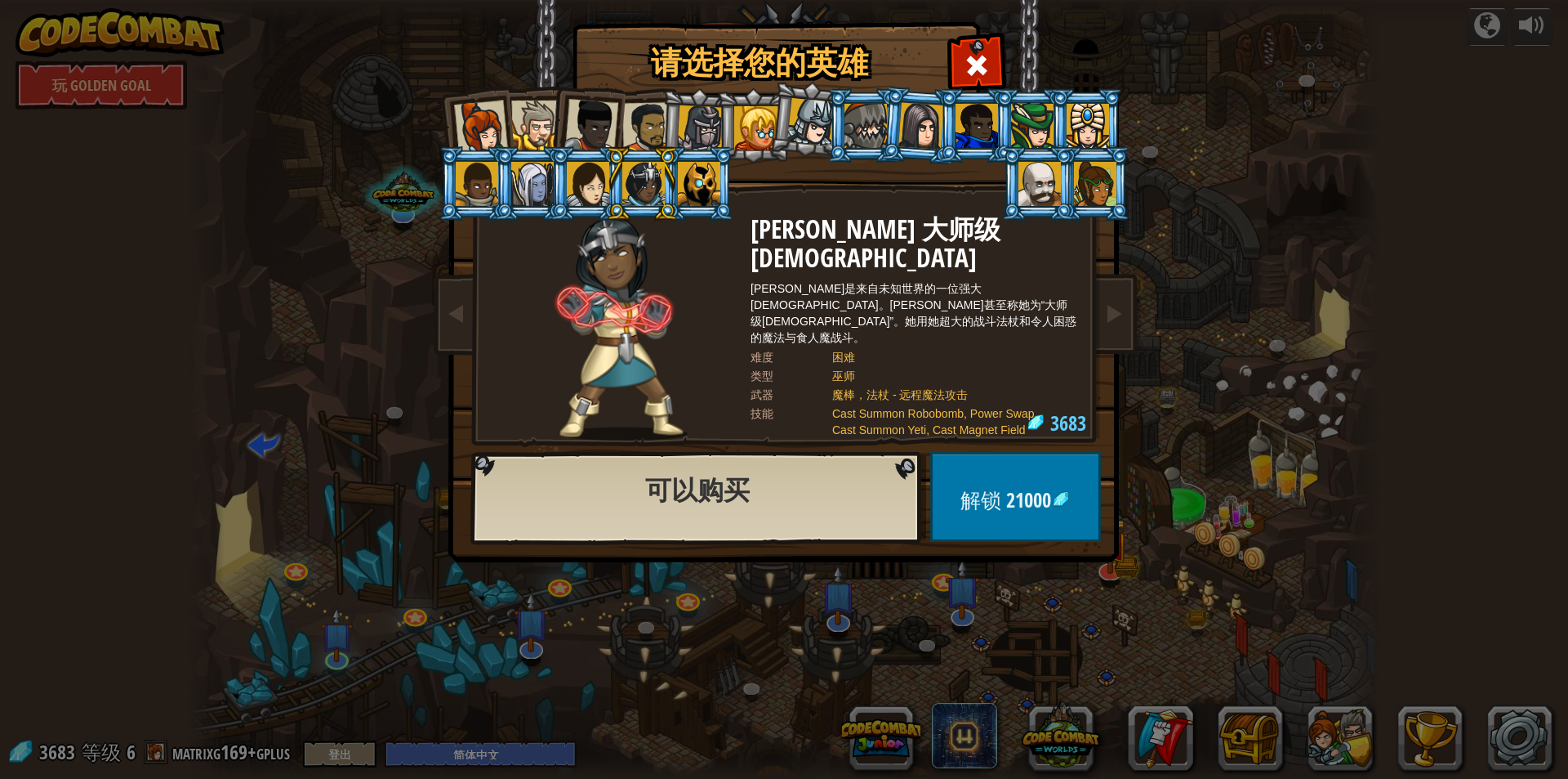
click at [519, 186] on div at bounding box center [533, 184] width 42 height 44
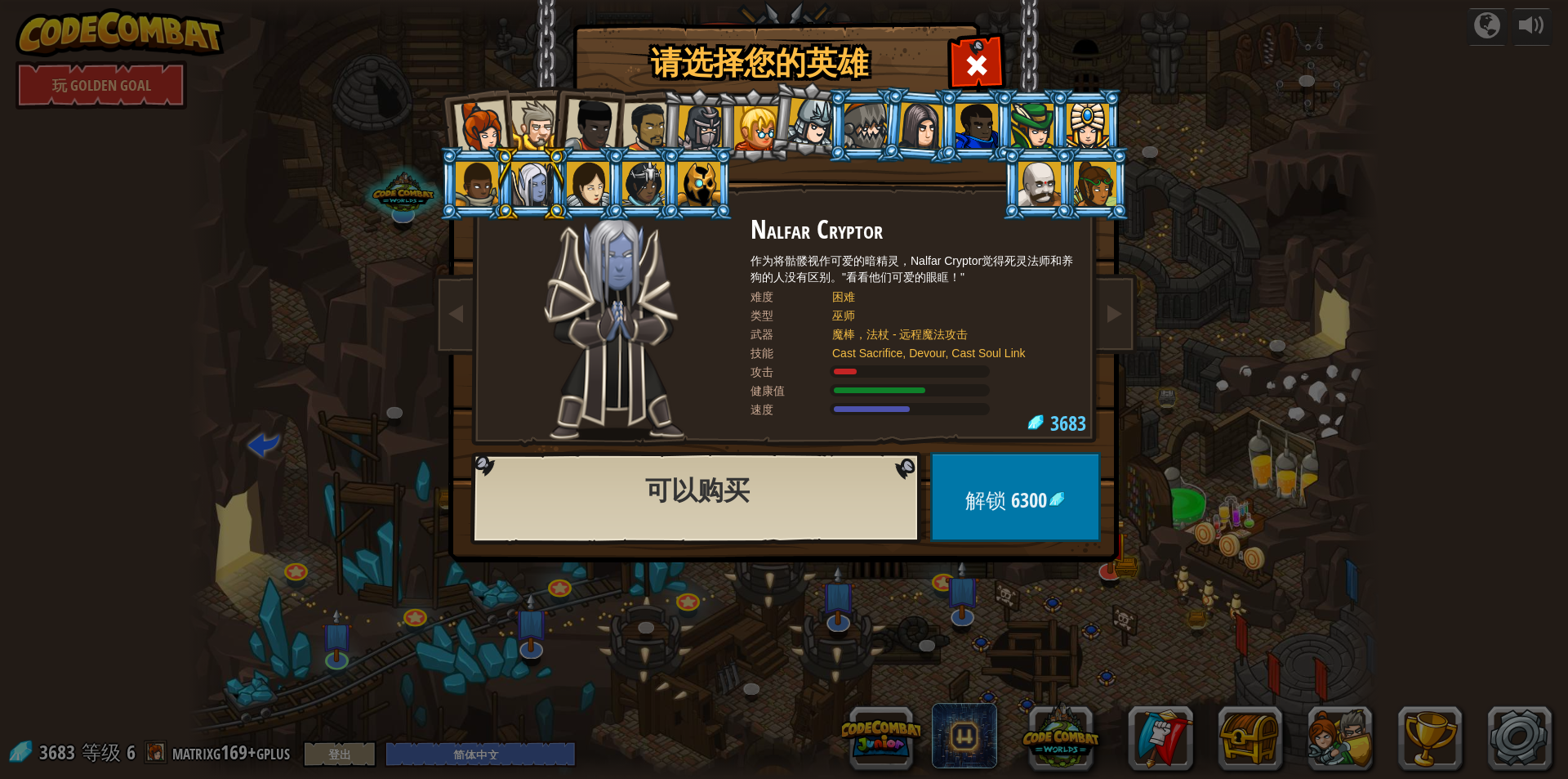
click at [485, 186] on div at bounding box center [477, 184] width 42 height 44
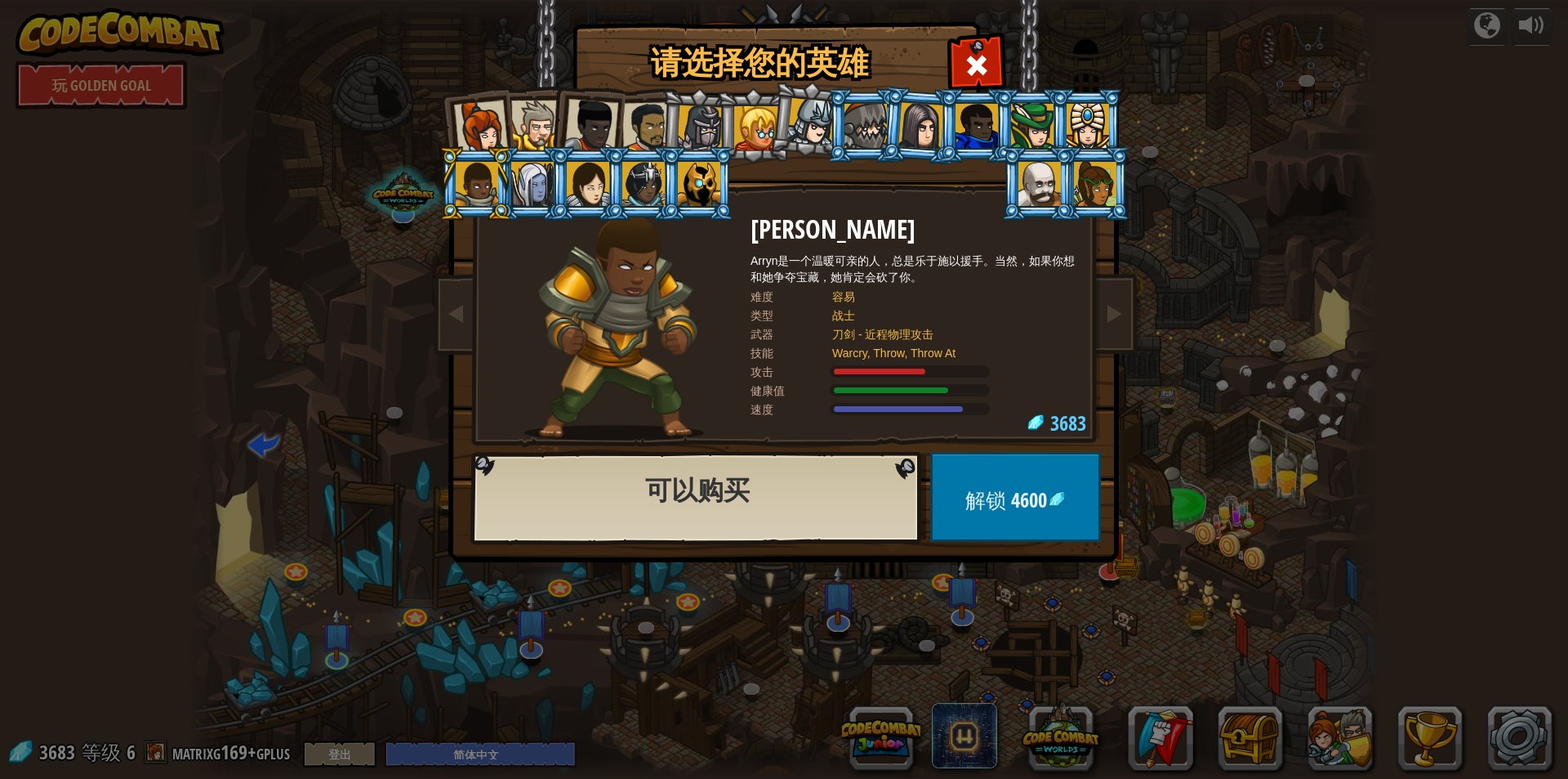
click at [1032, 128] on div at bounding box center [1033, 126] width 42 height 44
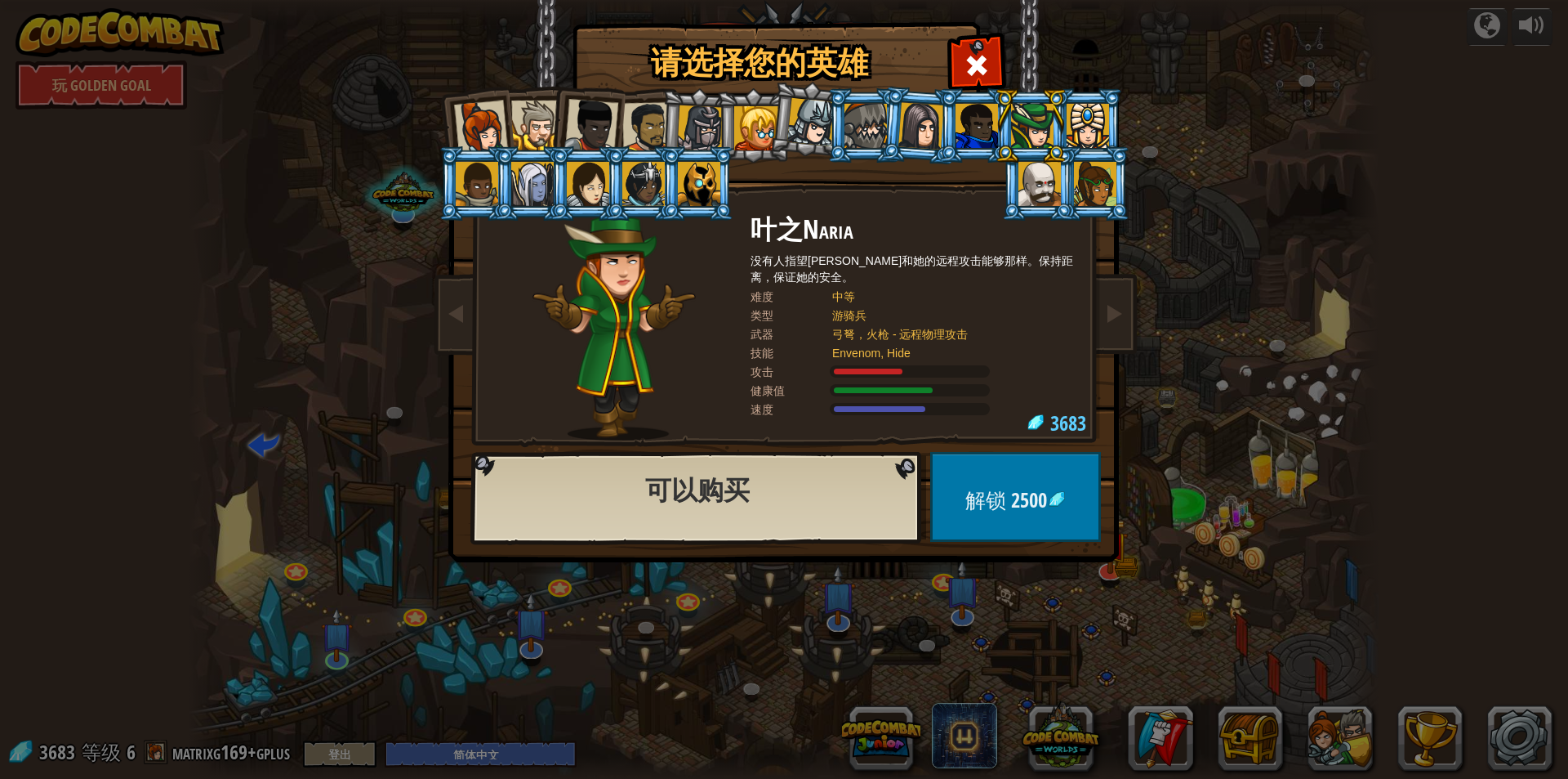
click at [591, 130] on div at bounding box center [591, 126] width 54 height 54
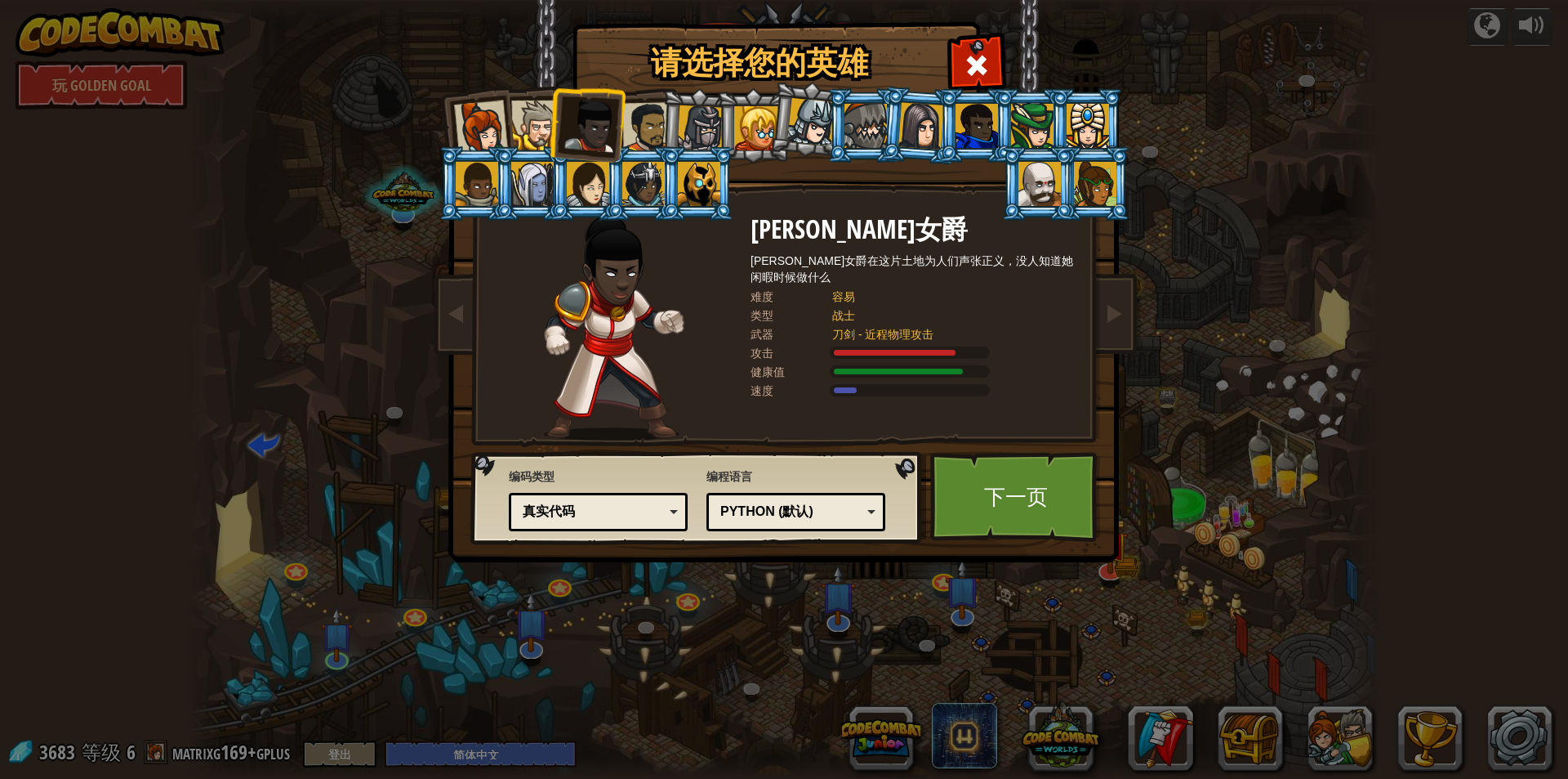
click at [647, 114] on div at bounding box center [648, 127] width 51 height 51
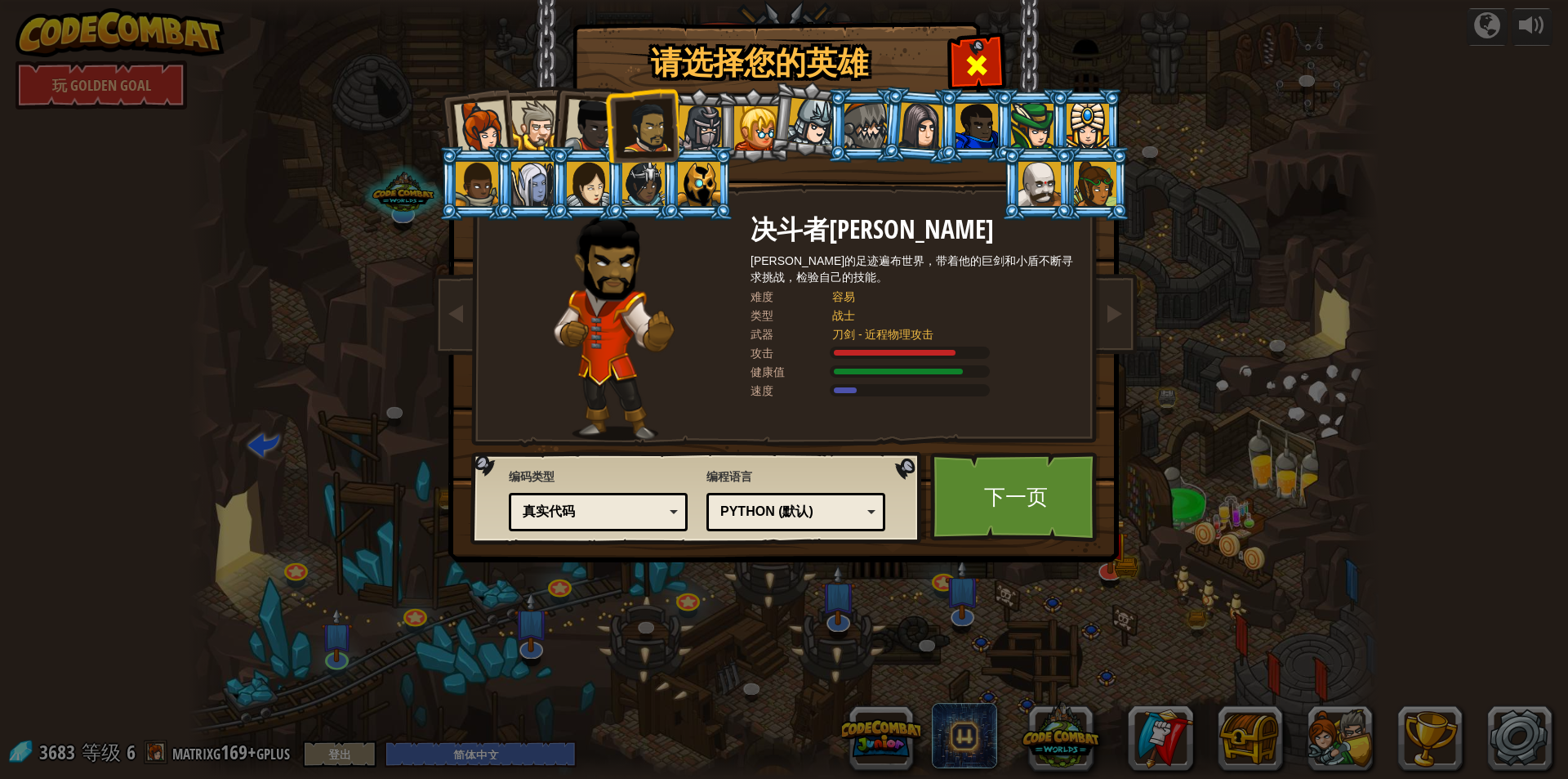
click at [967, 53] on span at bounding box center [976, 65] width 26 height 26
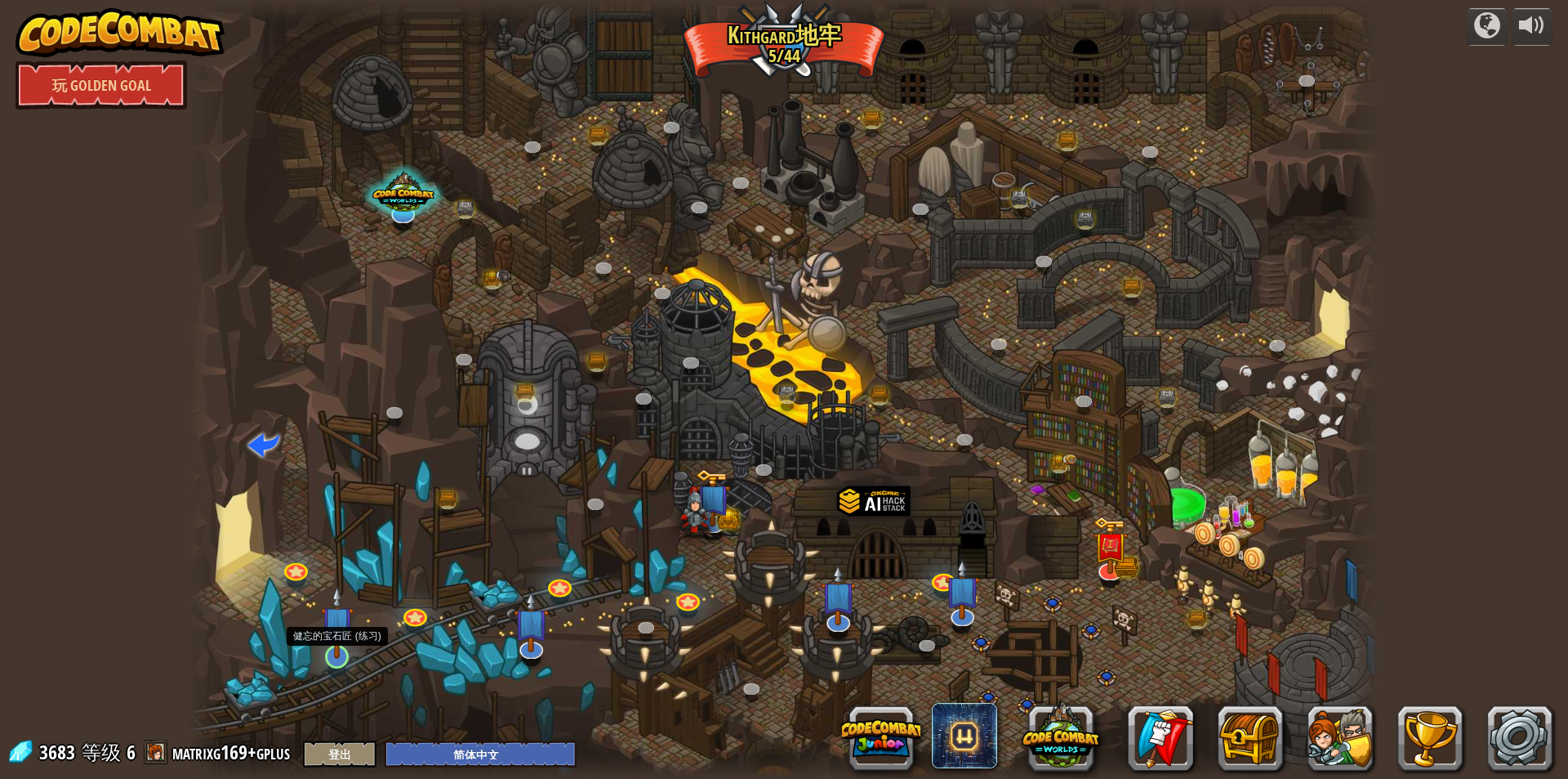
click at [339, 636] on img at bounding box center [336, 622] width 32 height 74
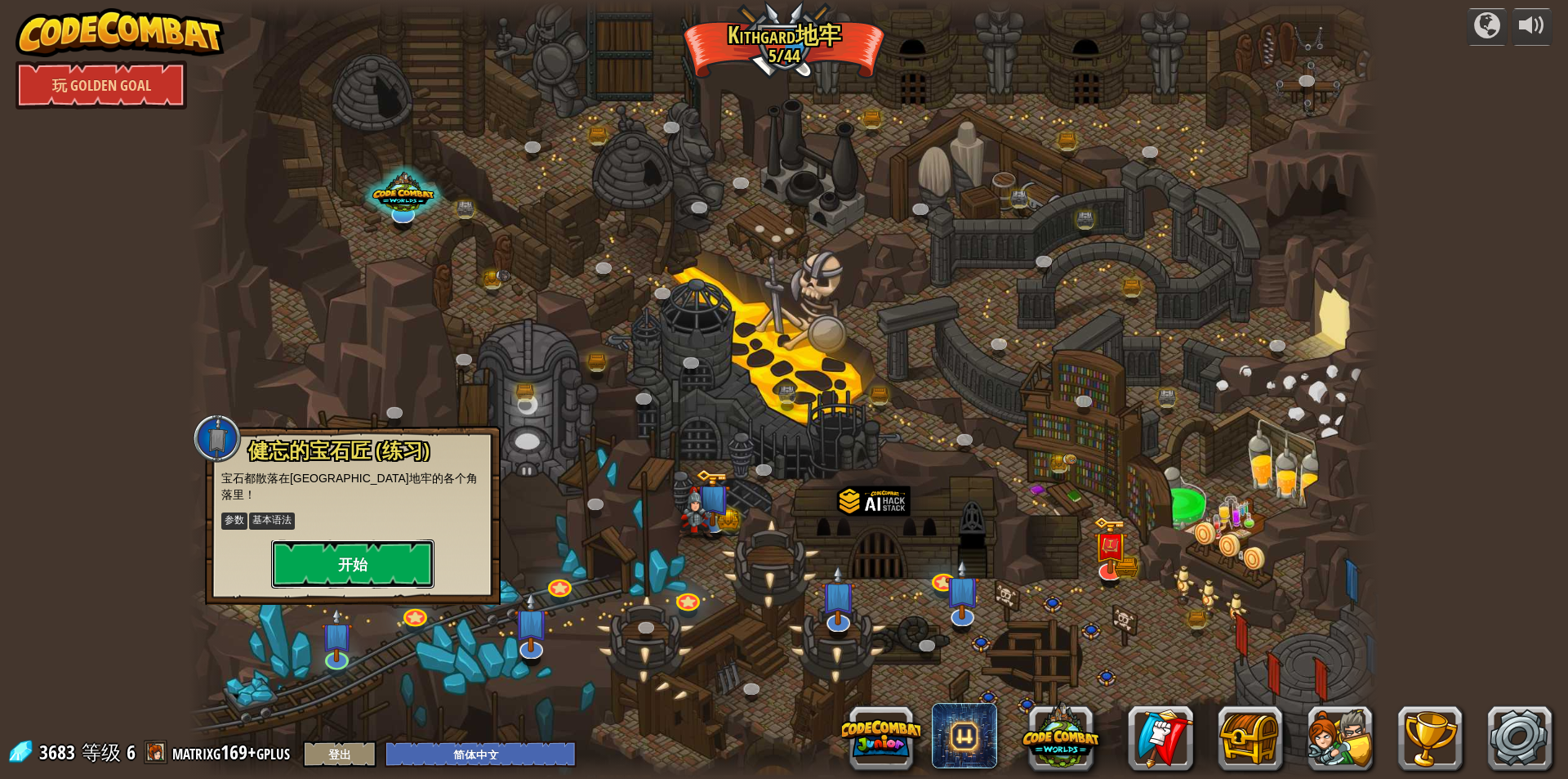
click at [380, 539] on button "开始" at bounding box center [352, 563] width 164 height 49
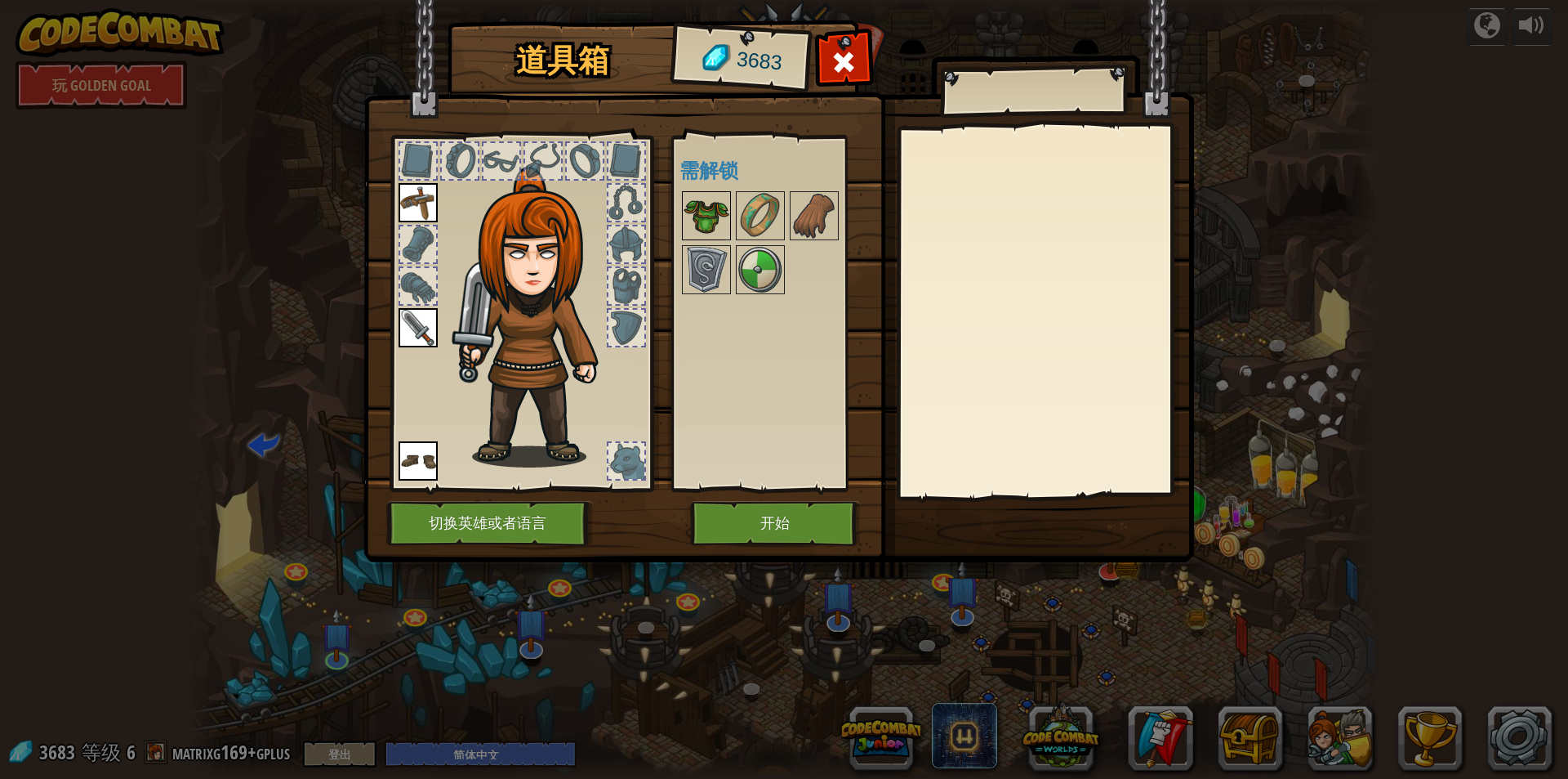
click at [699, 197] on img at bounding box center [707, 216] width 46 height 46
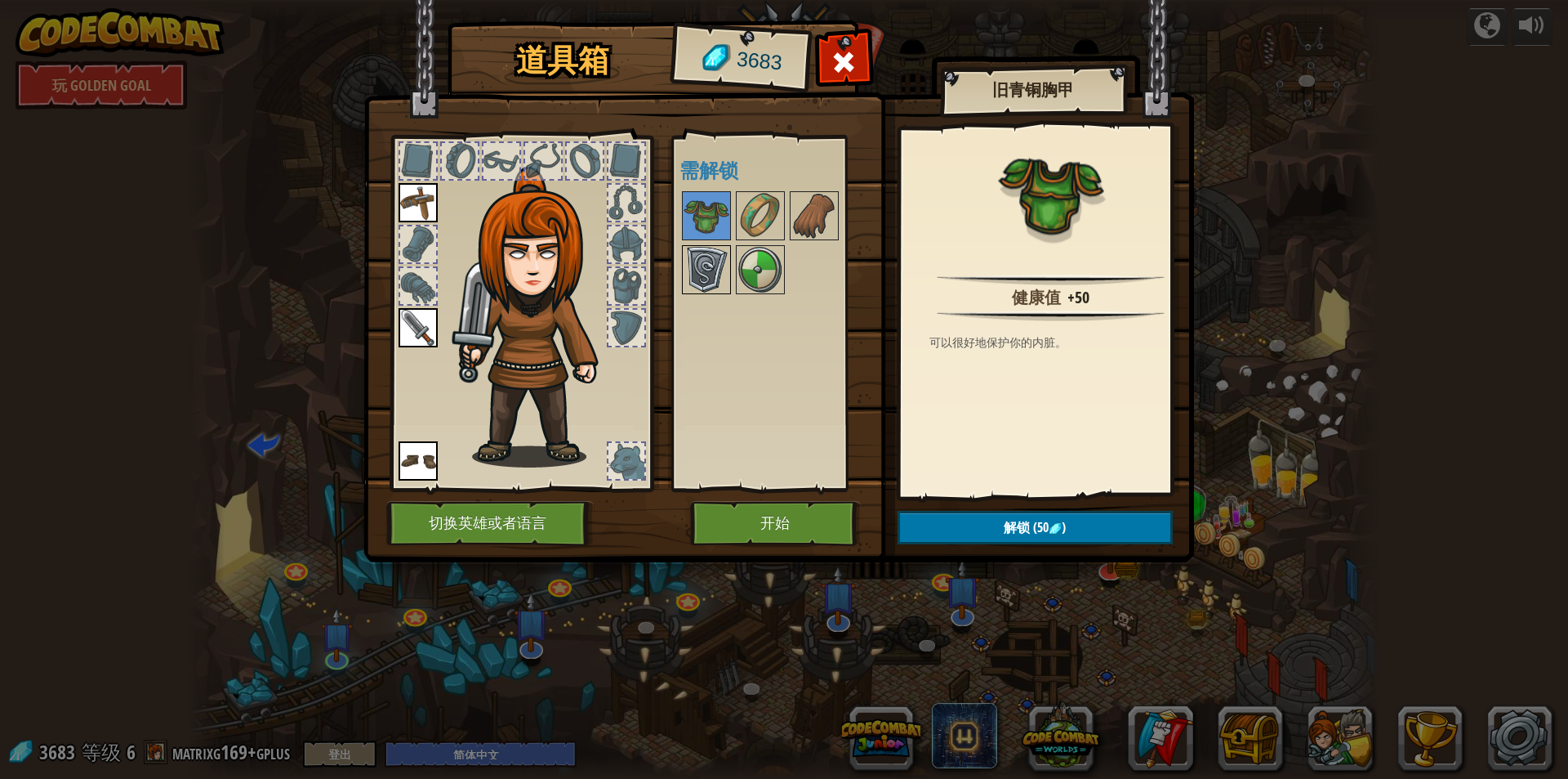
click at [718, 263] on img at bounding box center [707, 270] width 46 height 46
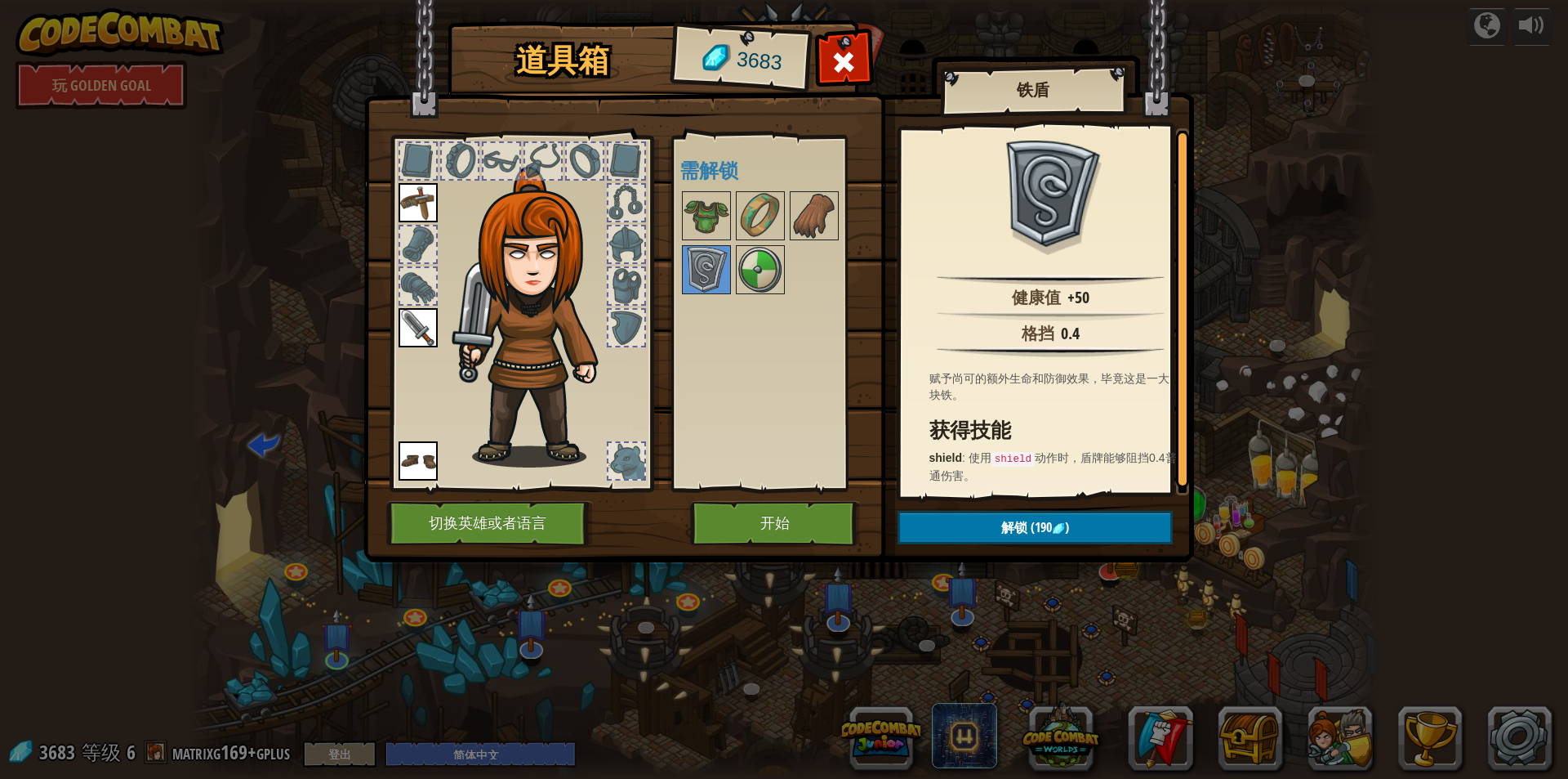
scroll to position [3, 0]
click at [1048, 528] on span "(190" at bounding box center [1040, 527] width 25 height 18
click at [1019, 526] on button "确认" at bounding box center [1034, 527] width 275 height 34
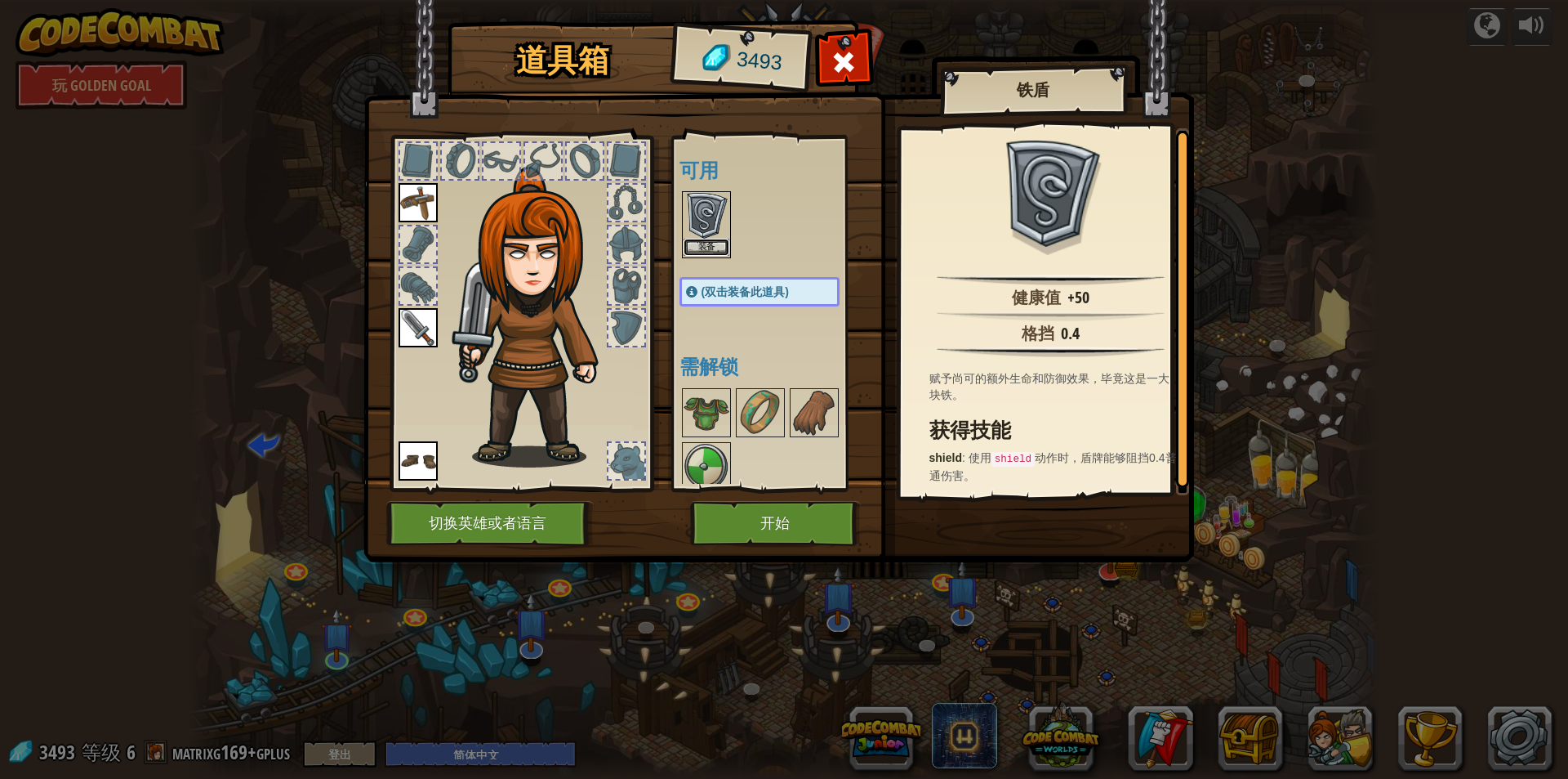
click at [713, 248] on button "装备" at bounding box center [707, 247] width 46 height 17
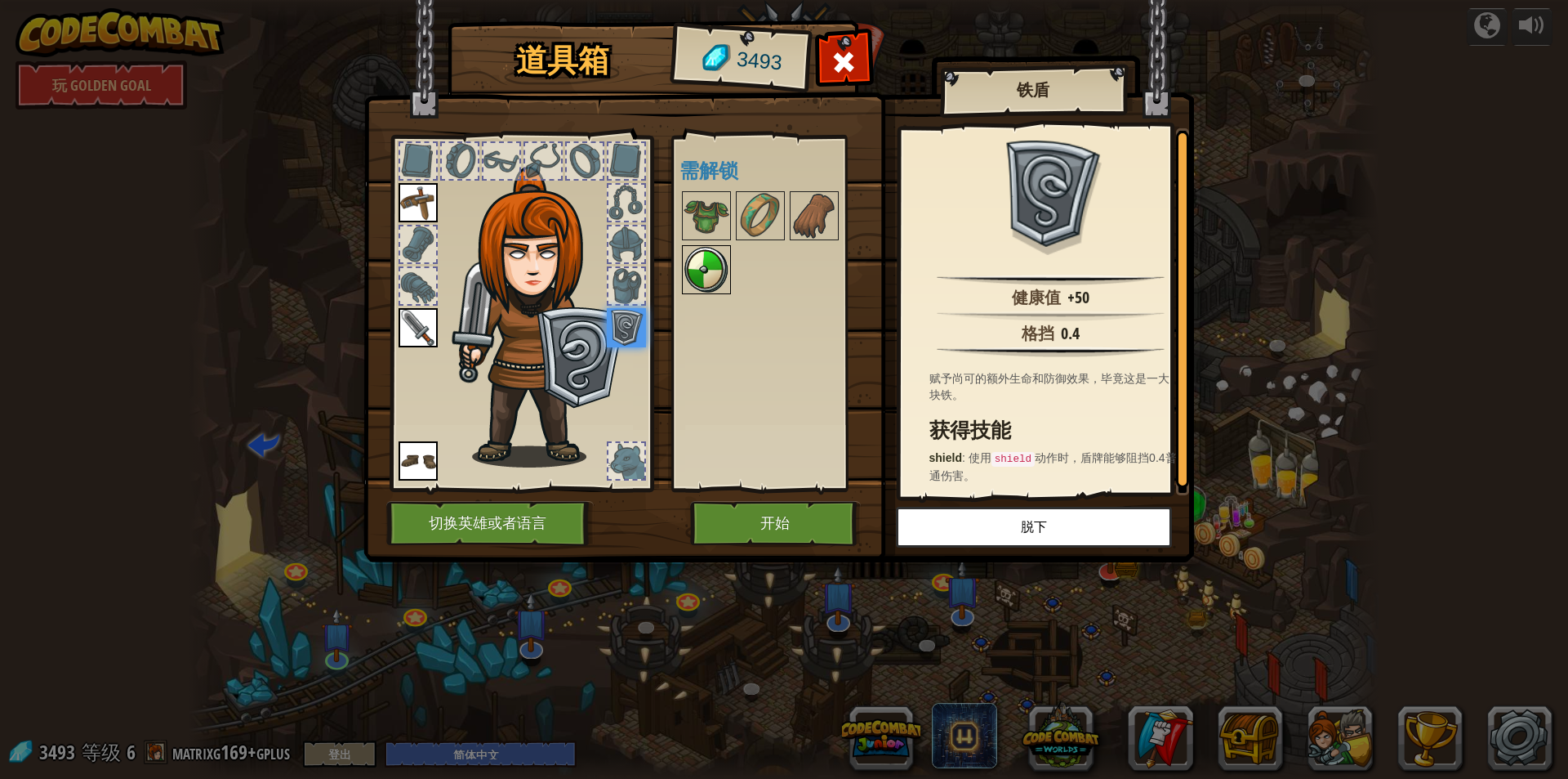
click at [706, 263] on img at bounding box center [707, 270] width 46 height 46
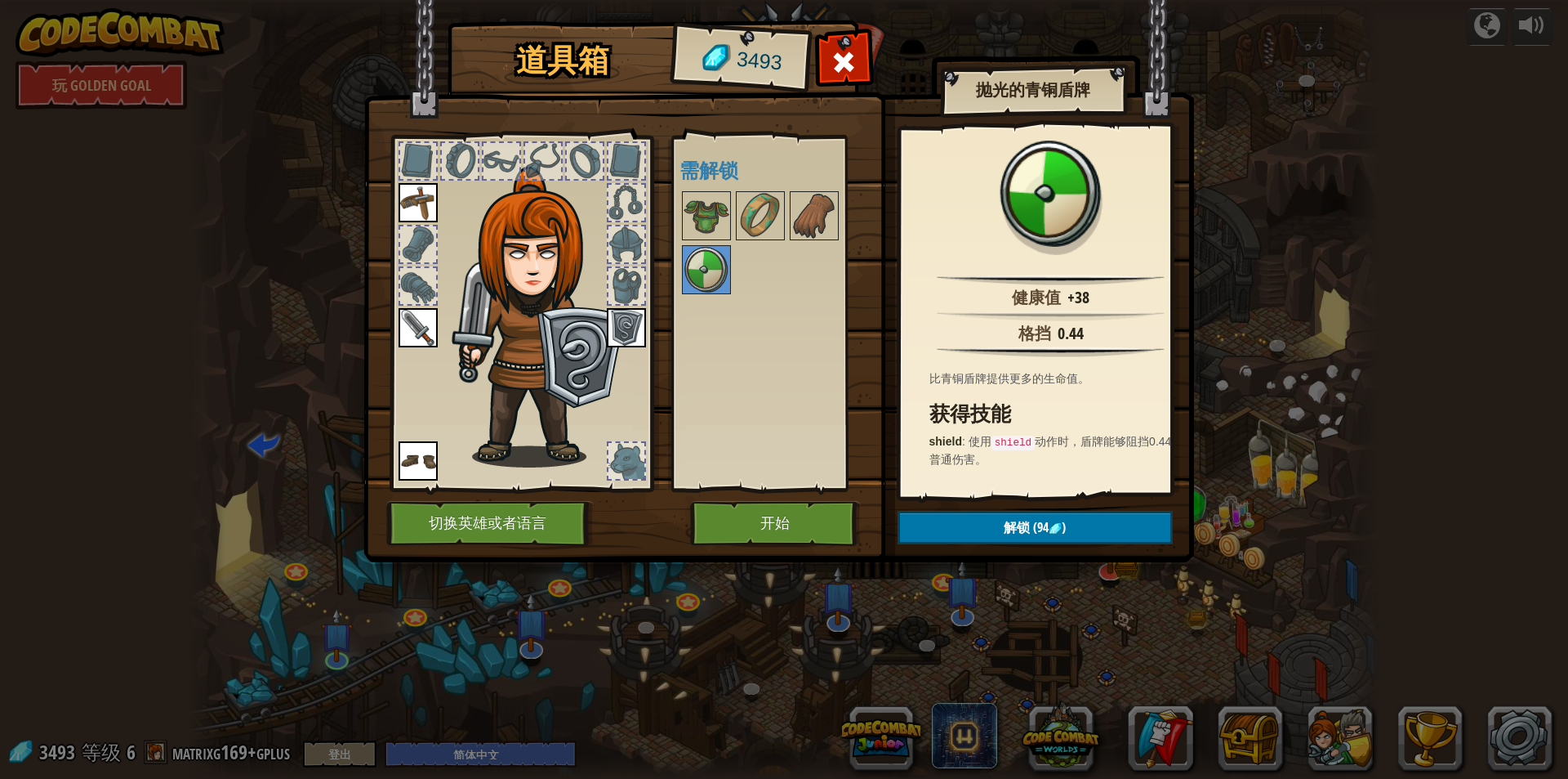
click at [636, 321] on img at bounding box center [626, 328] width 39 height 39
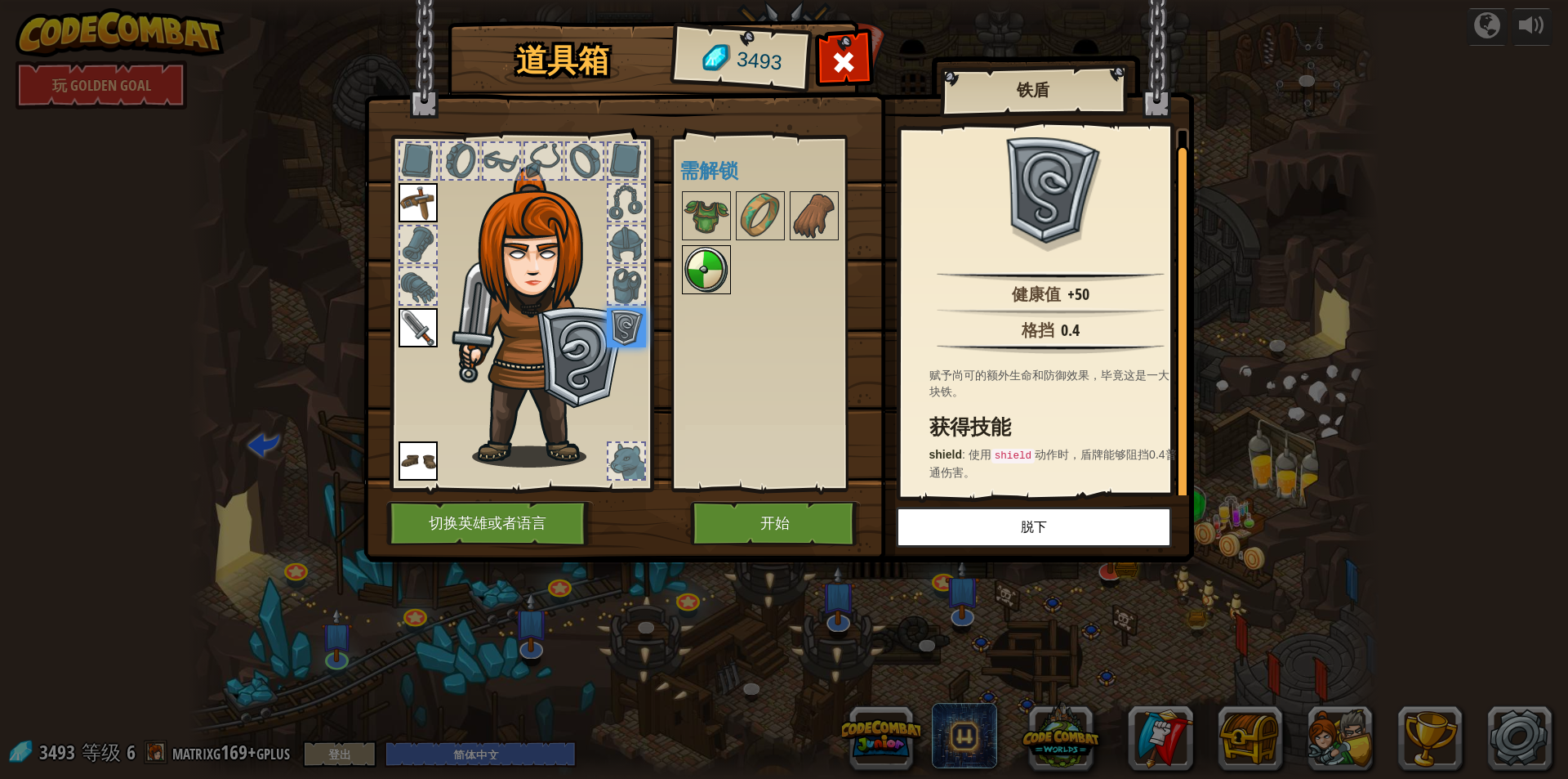
click at [689, 264] on img at bounding box center [707, 270] width 46 height 46
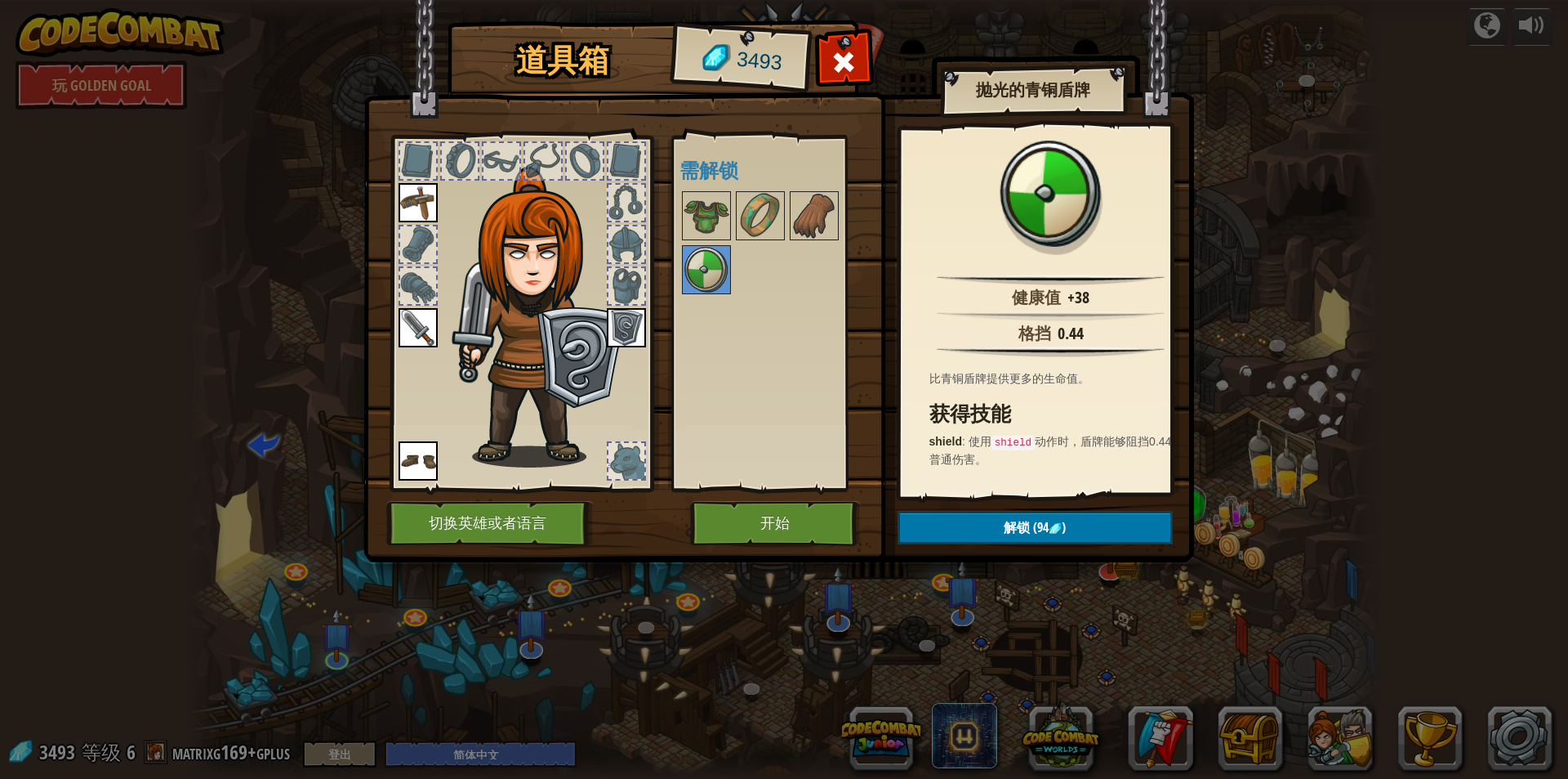
click at [630, 325] on img at bounding box center [626, 328] width 39 height 39
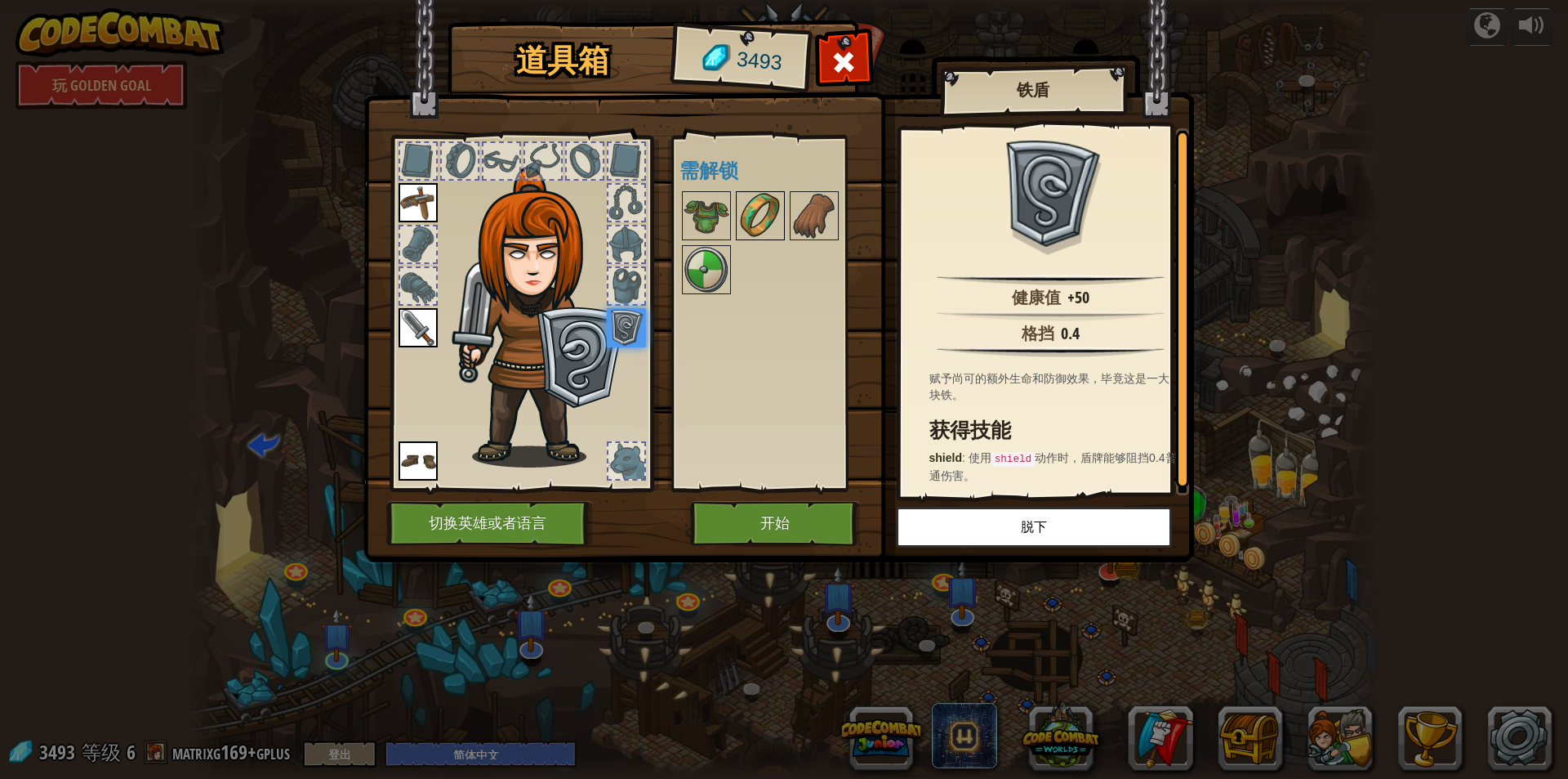
click at [758, 196] on img at bounding box center [761, 216] width 46 height 46
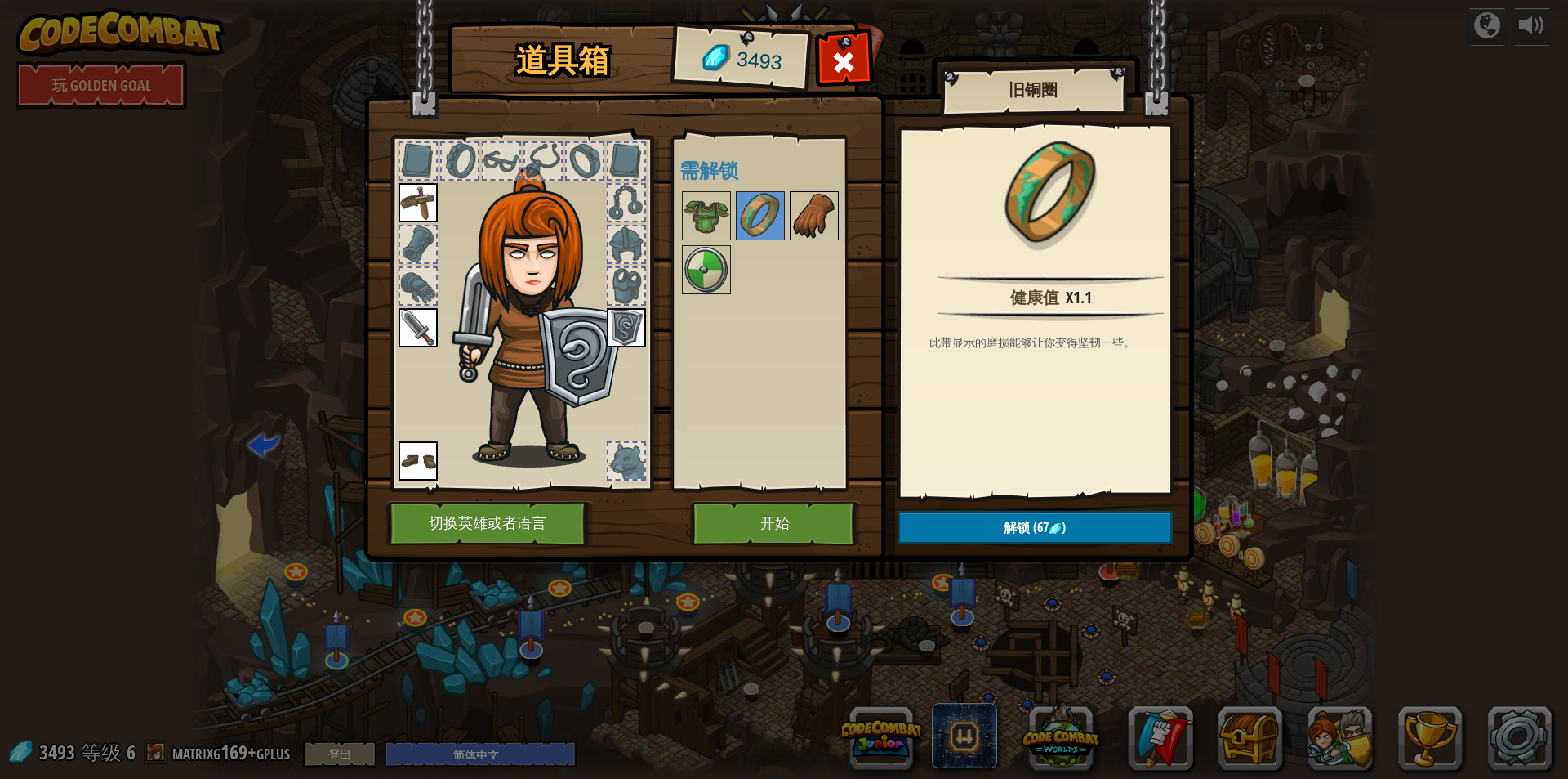
click at [809, 206] on img at bounding box center [814, 216] width 46 height 46
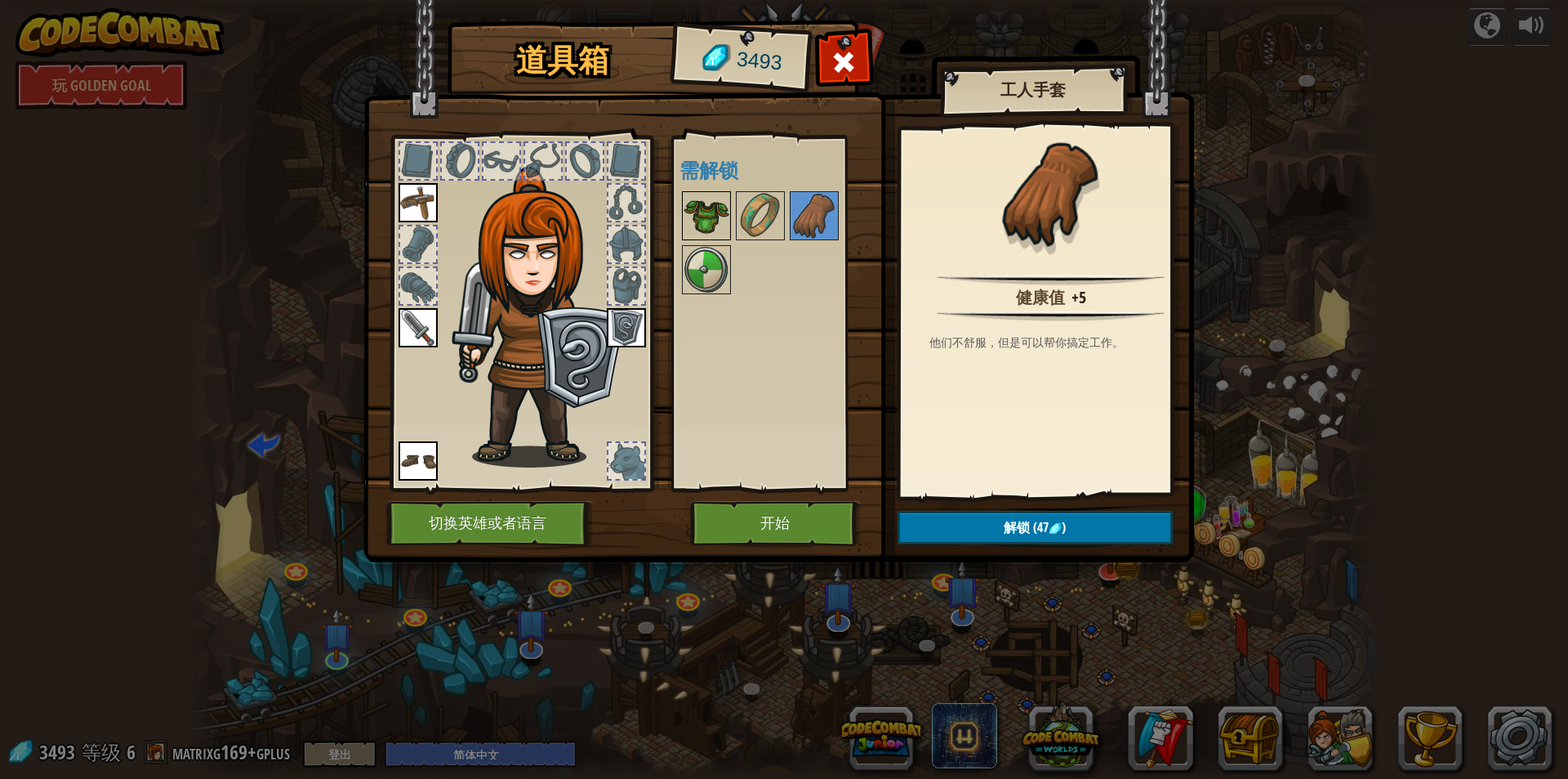
click at [708, 197] on img at bounding box center [707, 216] width 46 height 46
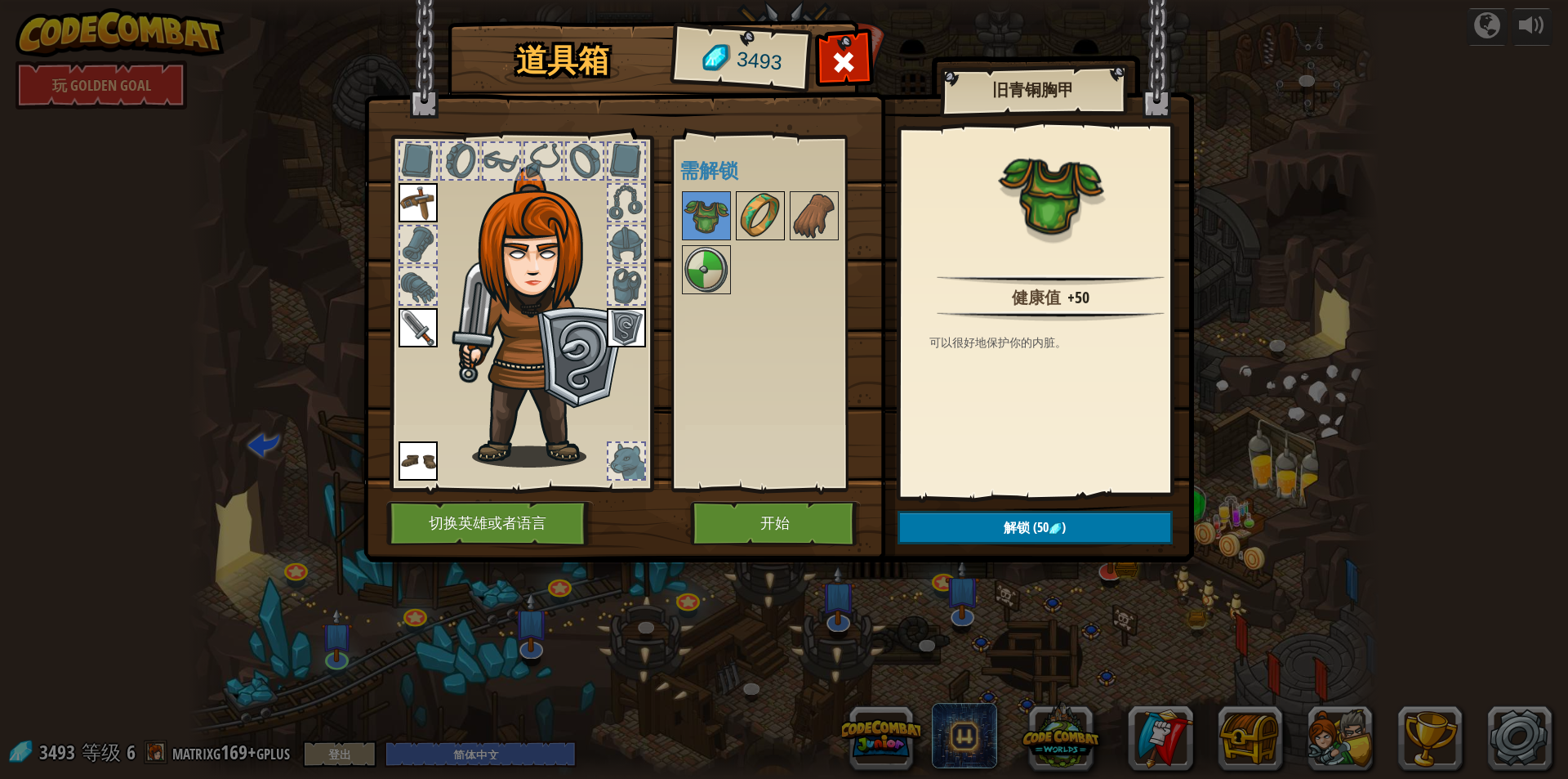
click at [772, 215] on img at bounding box center [761, 216] width 46 height 46
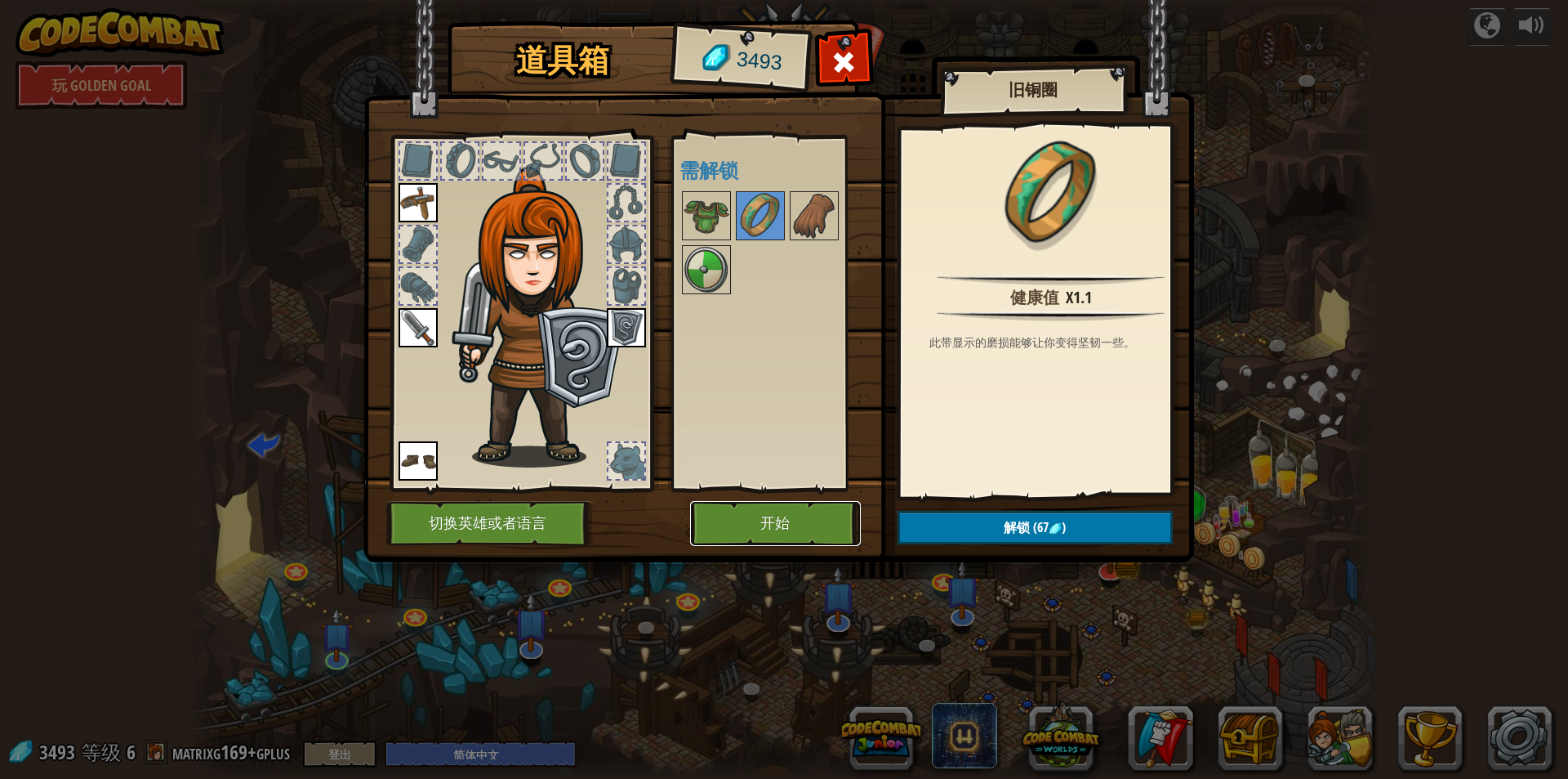
click at [784, 528] on button "开始" at bounding box center [776, 523] width 170 height 45
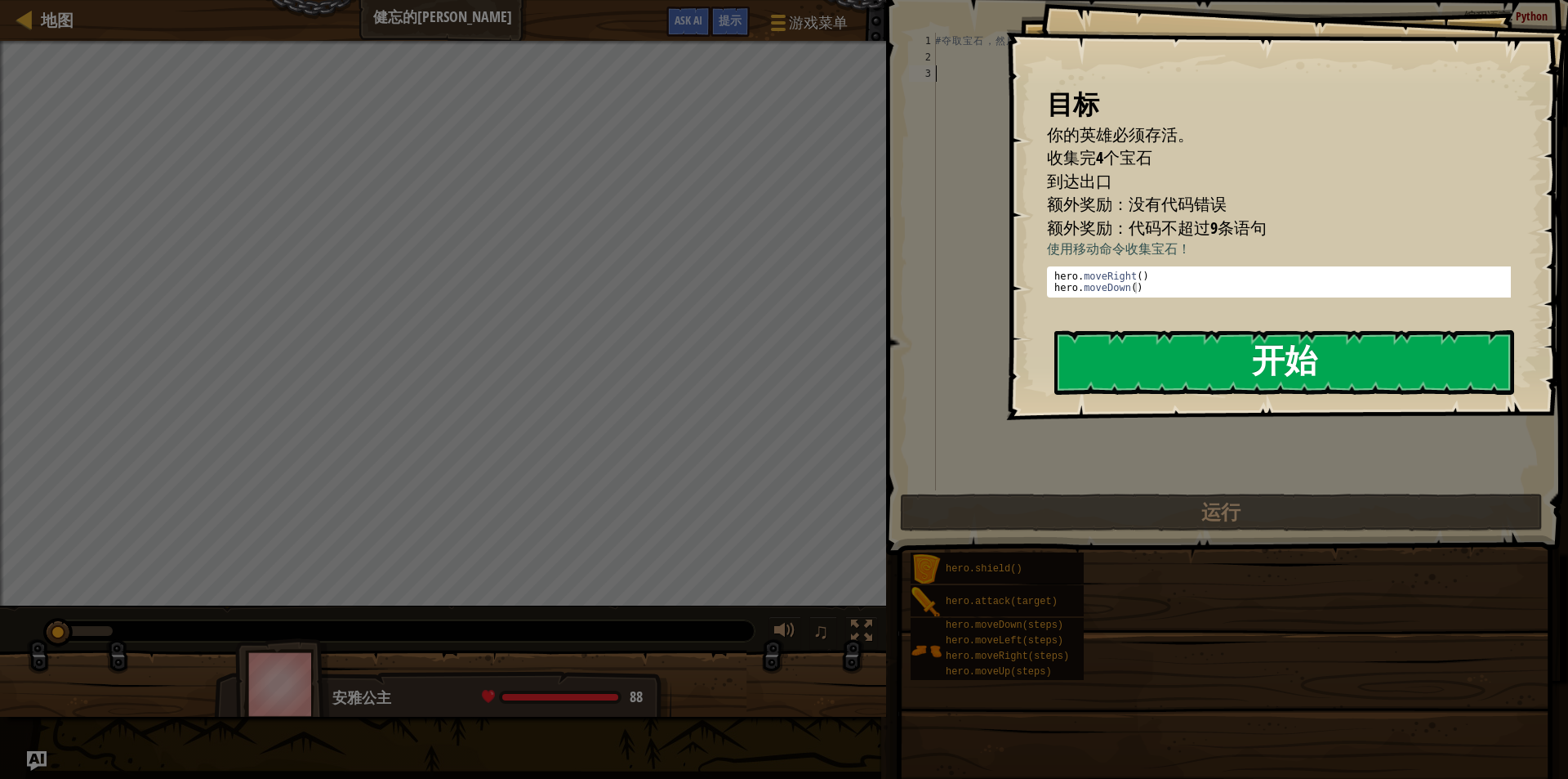
click at [1211, 370] on button "开始" at bounding box center [1284, 362] width 460 height 64
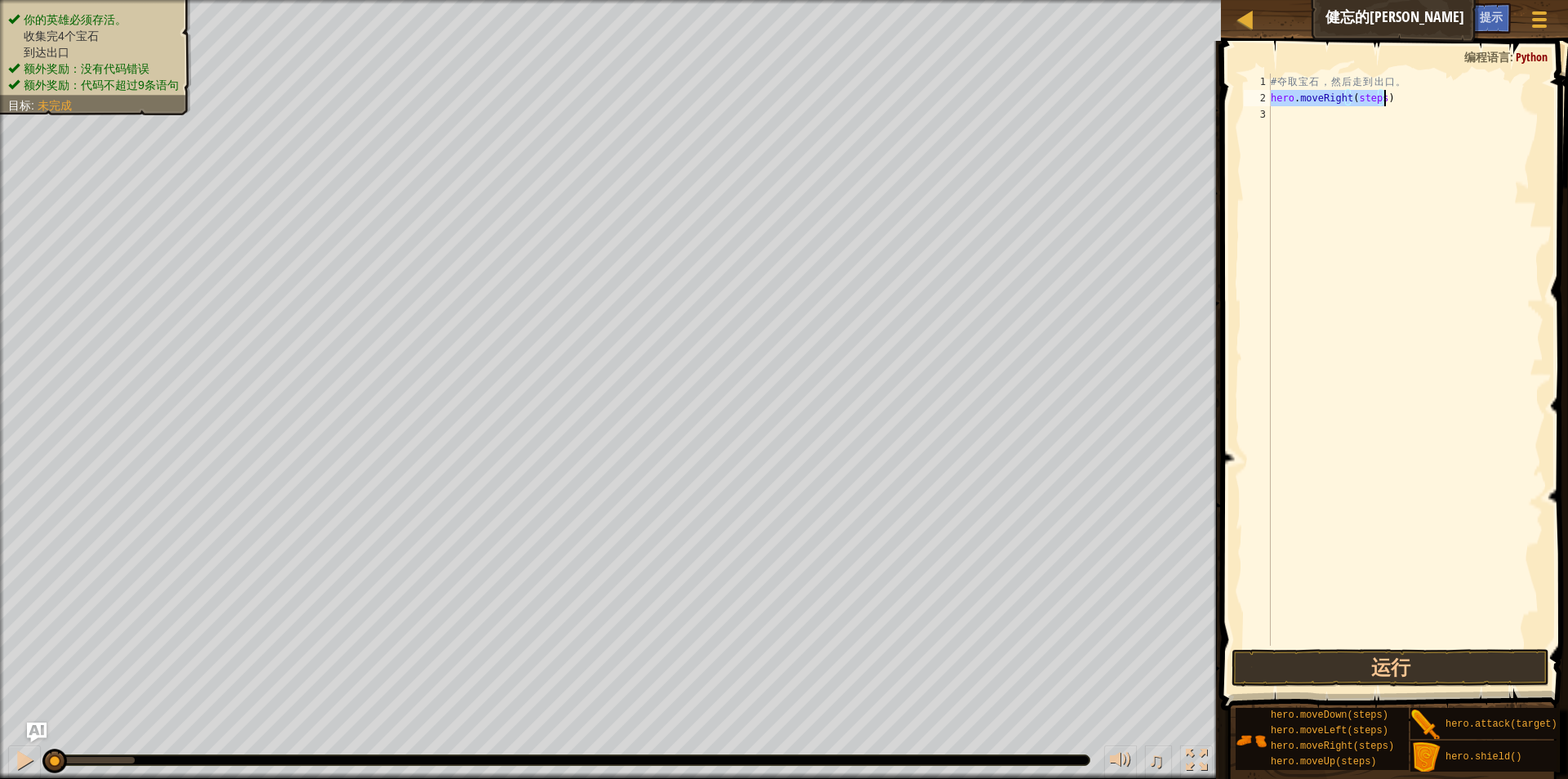
click at [1374, 100] on div "# 夺 取 宝 石 ， 然 后 走 到 出 口 。 hero . moveRight ( steps )" at bounding box center [1406, 359] width 276 height 572
click at [1374, 100] on div "# 夺 取 宝 石 ， 然 后 走 到 出 口 。 hero . moveRight ( steps )" at bounding box center [1406, 376] width 276 height 605
type textarea "hero.moveRight(1)"
drag, startPoint x: 1377, startPoint y: 665, endPoint x: 1382, endPoint y: 654, distance: 12.1
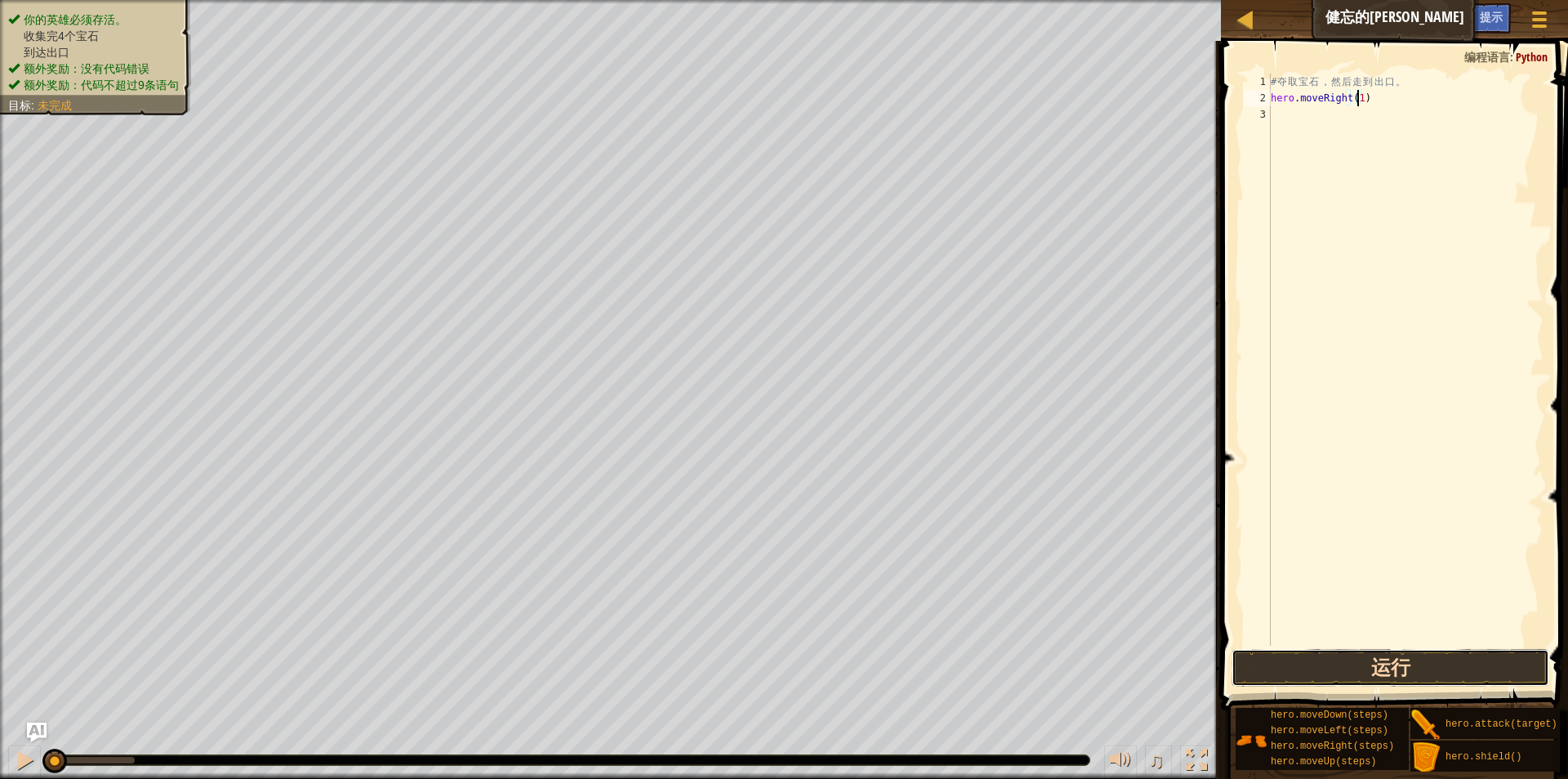
click at [1377, 659] on button "运行" at bounding box center [1391, 667] width 318 height 37
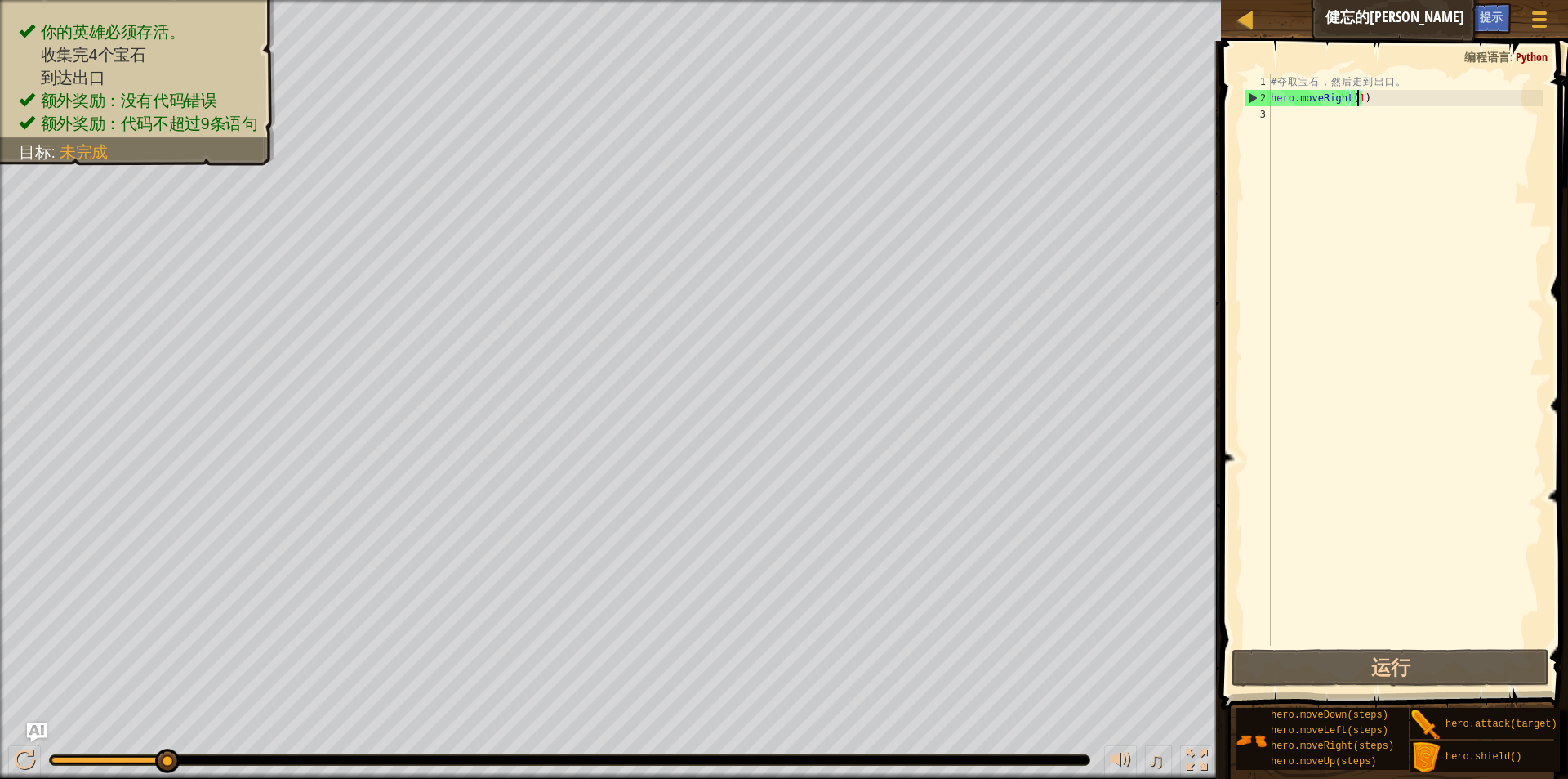
click at [1305, 129] on div "# 夺 取 宝 石 ， 然 后 走 到 出 口 。 hero . moveRight ( 1 )" at bounding box center [1406, 376] width 276 height 605
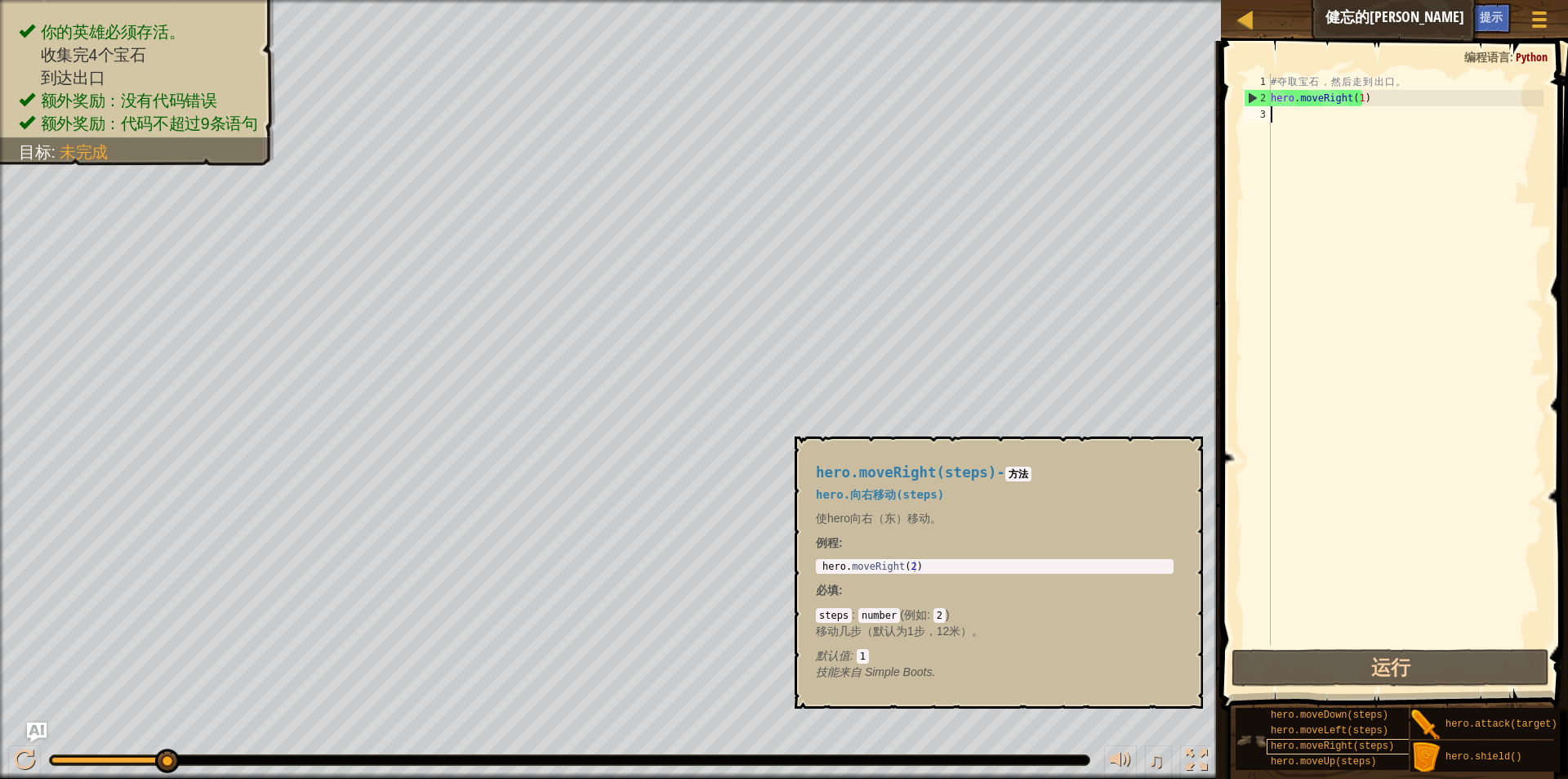
scroll to position [12, 0]
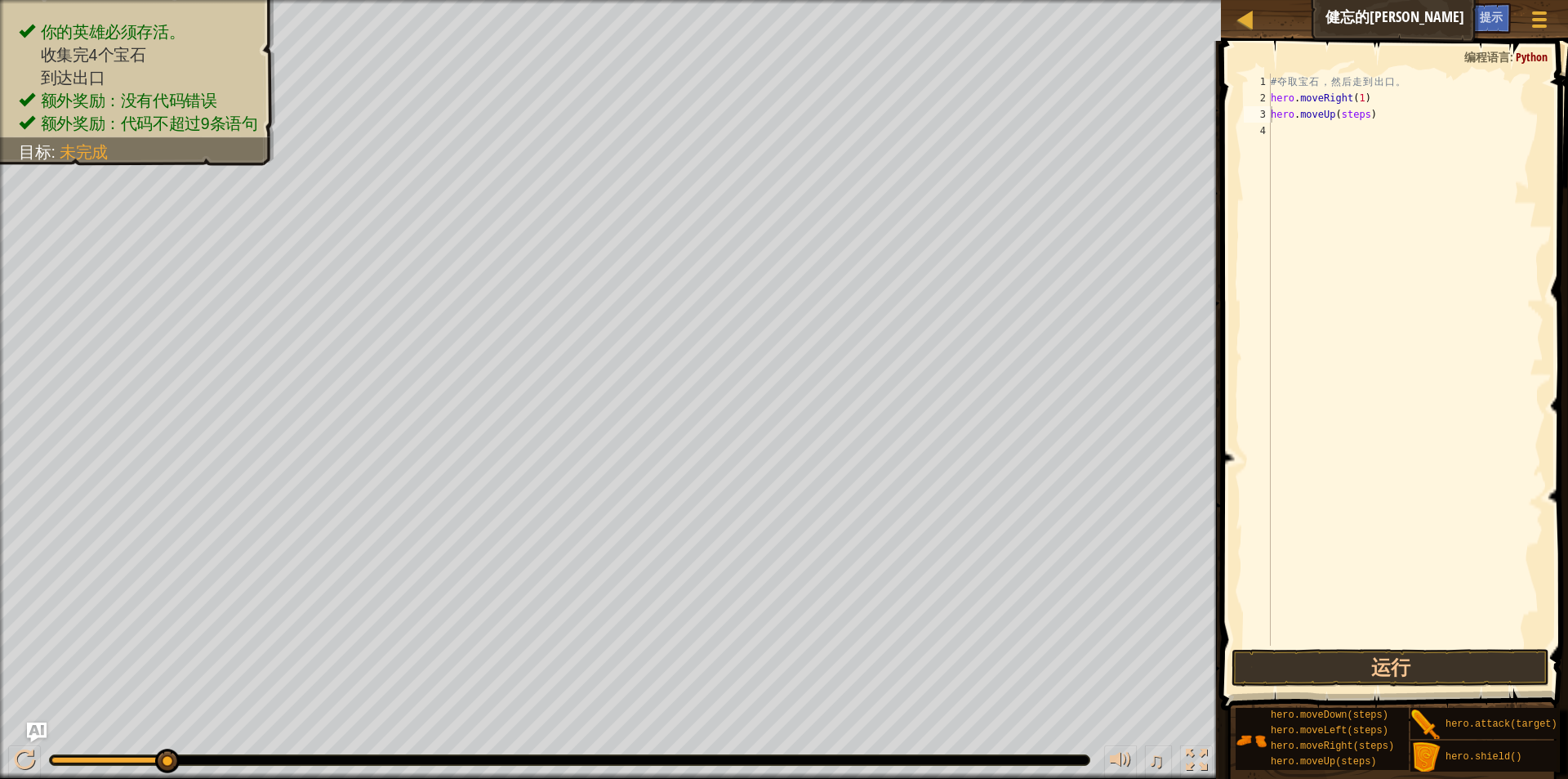
drag, startPoint x: 1350, startPoint y: 696, endPoint x: 1352, endPoint y: 621, distance: 75.0
click at [1352, 621] on div "提示 hero.moveUp(steps) 1 2 3 4 # 夺 取 宝 石 ， 然 后 走 到 出 口 。 hero . moveRight ( 1 ) …" at bounding box center [1393, 406] width 352 height 730
click at [1357, 118] on div "# 夺 取 宝 石 ， 然 后 走 到 出 口 。 hero . moveRight ( 1 ) hero . moveUp ( steps )" at bounding box center [1406, 376] width 276 height 605
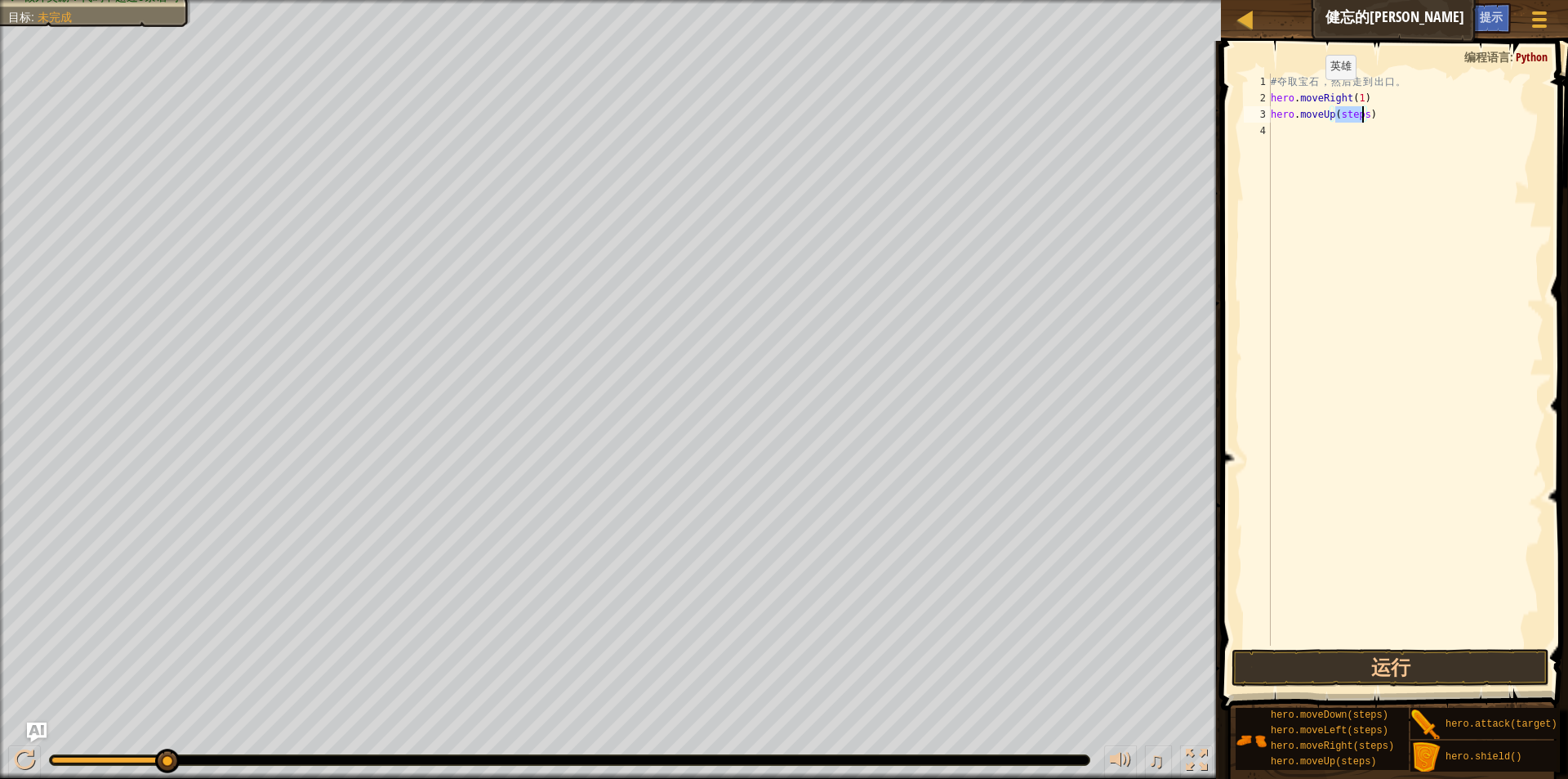
type textarea "hero.moveUp(1)"
click at [1352, 136] on div "# 夺 取 宝 石 ， 然 后 走 到 出 口 。 hero . moveRight ( 1 ) hero . moveUp ( 1 )" at bounding box center [1406, 376] width 276 height 605
drag, startPoint x: 1418, startPoint y: 101, endPoint x: 1257, endPoint y: 97, distance: 161.0
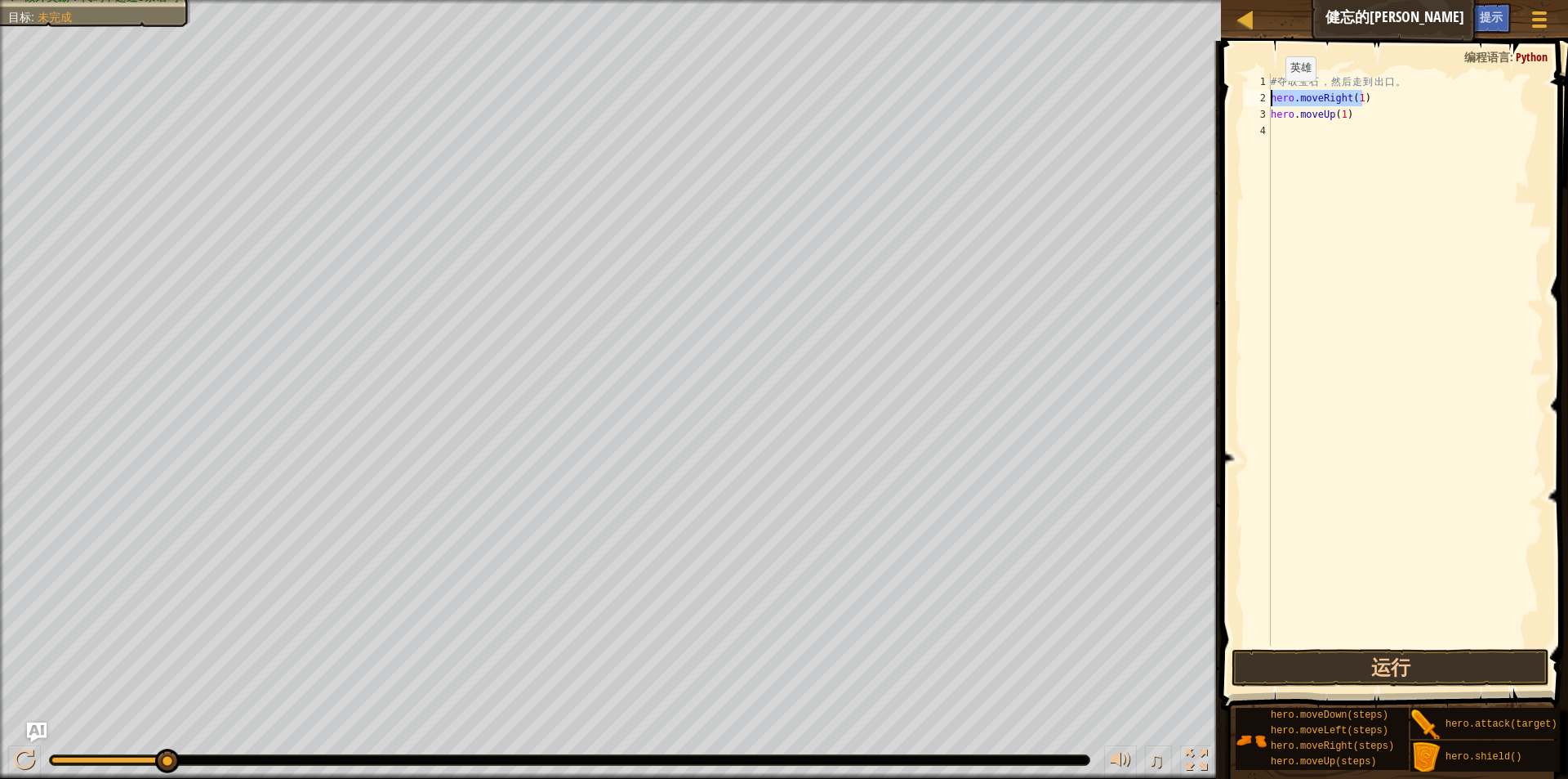
click at [1257, 97] on div "1 2 3 4 # 夺 取 宝 石 ， 然 后 走 到 出 口 。 hero . moveRight ( 1 ) hero . moveUp ( 1 ) הה…" at bounding box center [1392, 359] width 303 height 572
type textarea "hero.moveRight(1)"
click at [1364, 152] on div "# 夺 取 宝 石 ， 然 后 走 到 出 口 。 hero . moveRight ( 1 ) hero . moveUp ( 1 )" at bounding box center [1406, 376] width 276 height 605
paste textarea "hero.moveRight(1)"
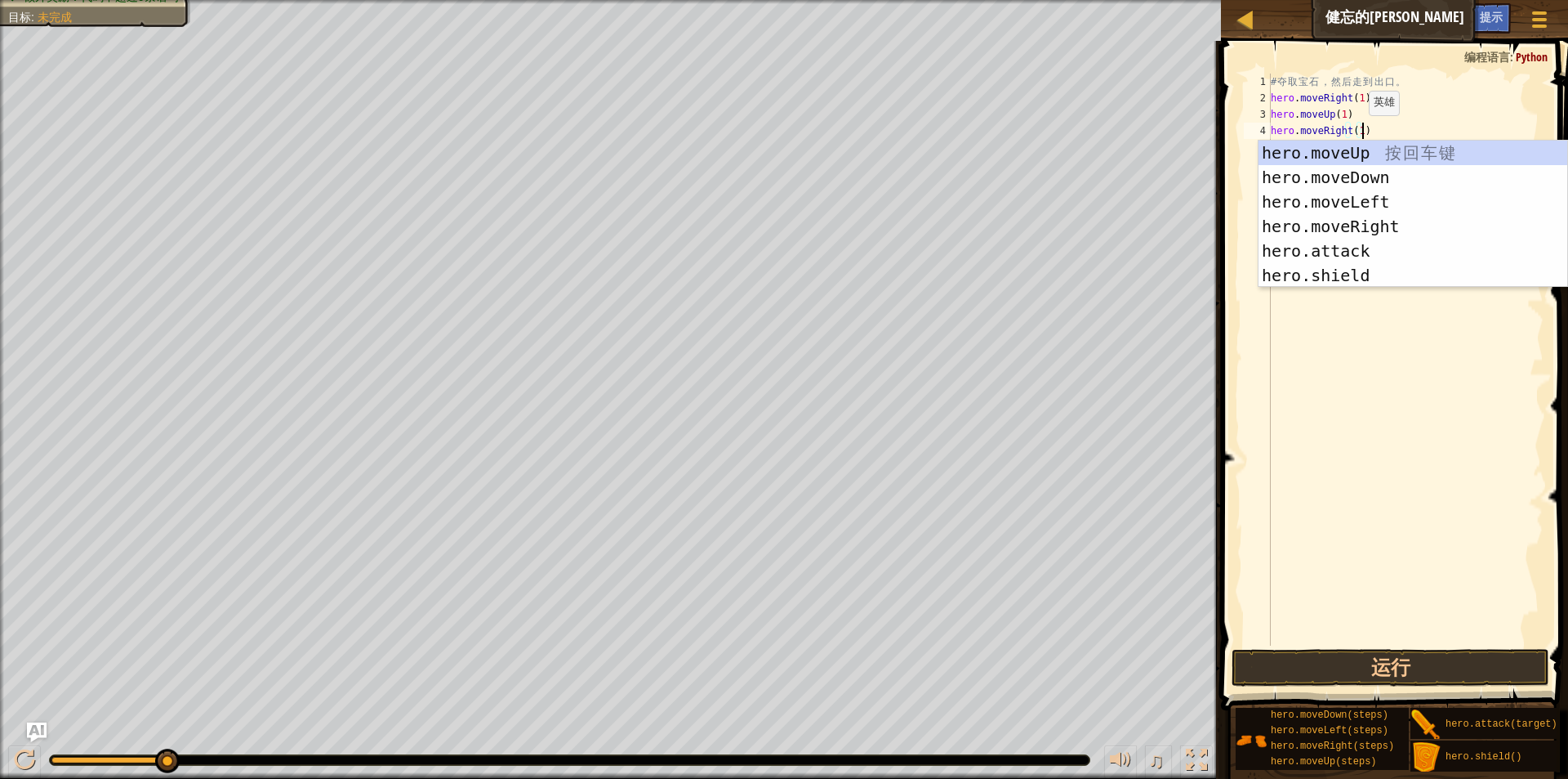
click at [1355, 131] on div "# 夺 取 宝 石 ， 然 后 走 到 出 口 。 hero . moveRight ( 1 ) hero . moveUp ( 1 ) hero . mov…" at bounding box center [1406, 376] width 276 height 605
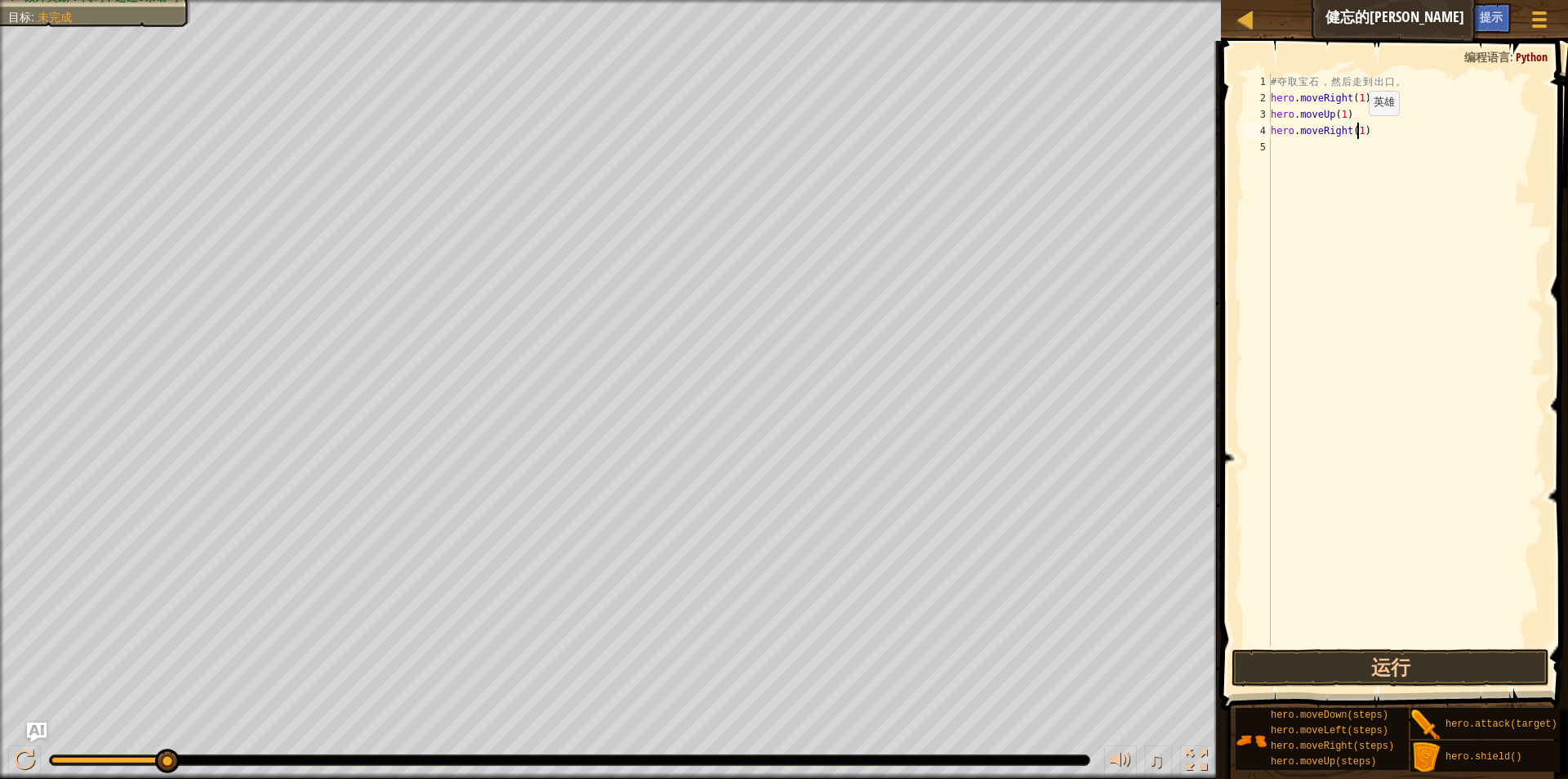
click at [1355, 131] on div "# 夺 取 宝 石 ， 然 后 走 到 出 口 。 hero . moveRight ( 1 ) hero . moveUp ( 1 ) hero . mov…" at bounding box center [1406, 376] width 276 height 605
click at [1437, 664] on button "运行" at bounding box center [1391, 667] width 318 height 37
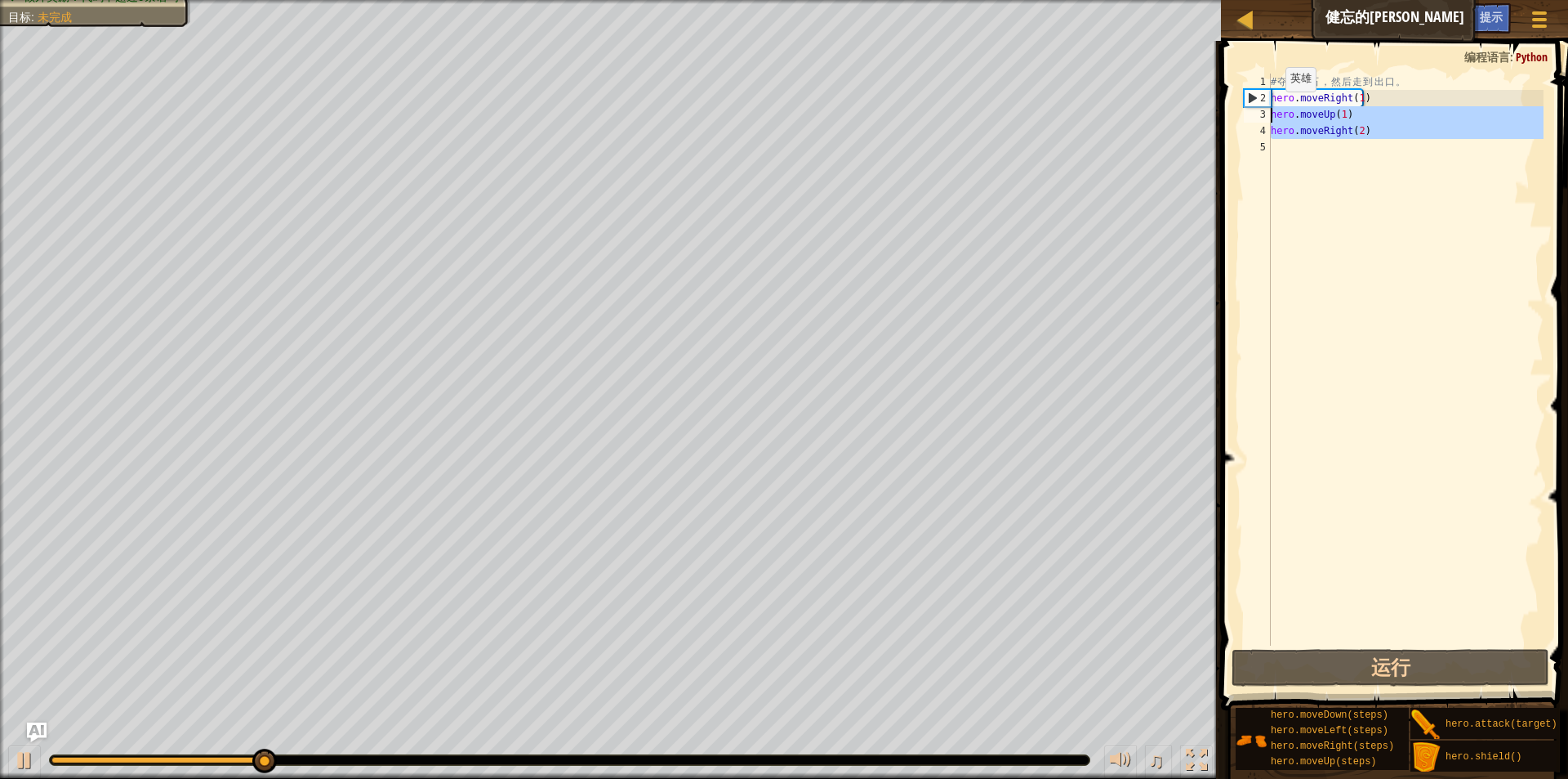
drag, startPoint x: 1374, startPoint y: 143, endPoint x: 1270, endPoint y: 107, distance: 110.1
click at [1270, 107] on div "hero.moveRight(2) 1 2 3 4 5 # 夺 取 宝 石 ， 然 后 走 到 出 口 。 hero . moveRight ( 1 ) he…" at bounding box center [1392, 359] width 303 height 572
type textarea "hero.moveUp(1) hero.moveRight(2)"
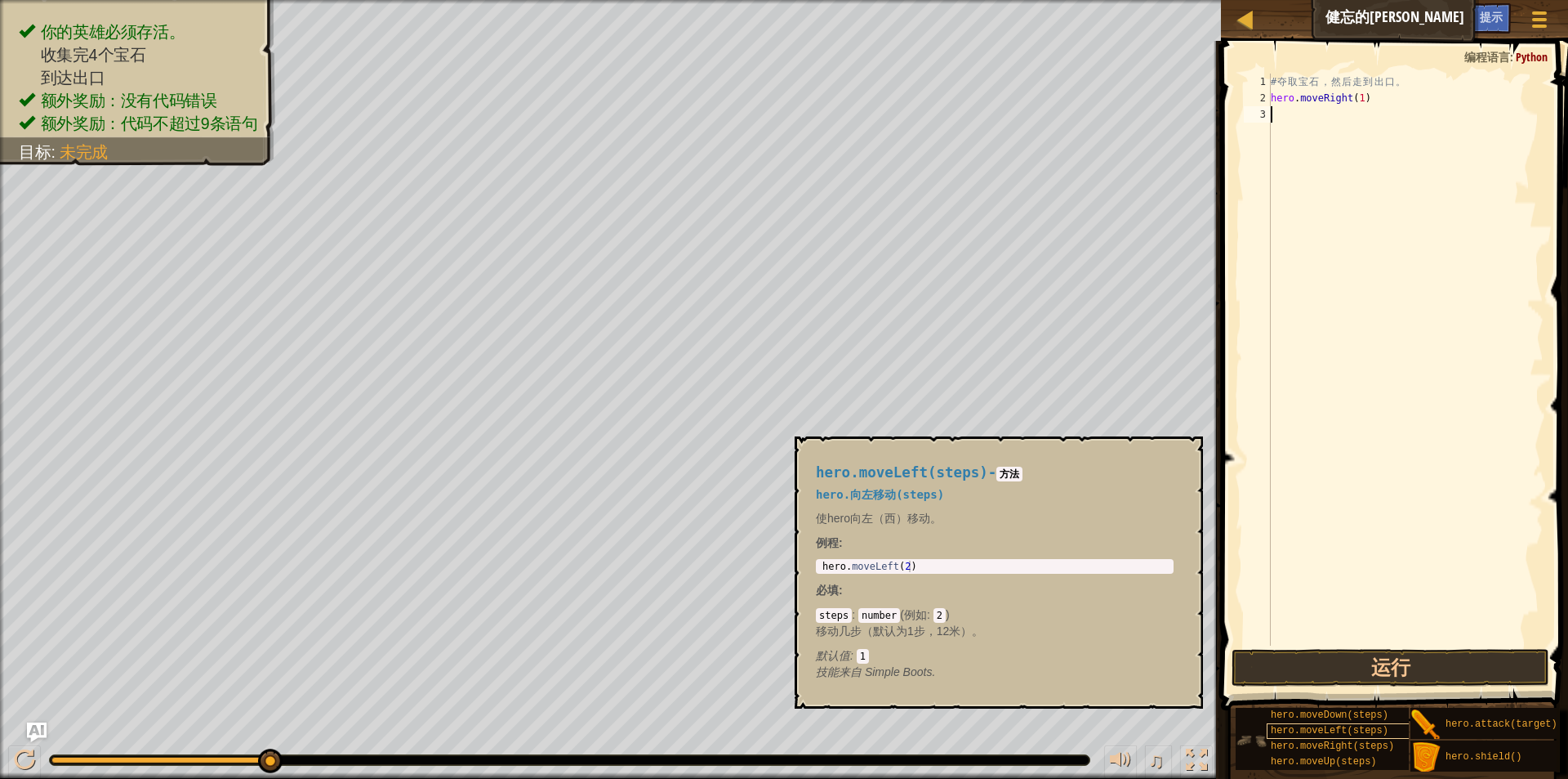
scroll to position [0, 0]
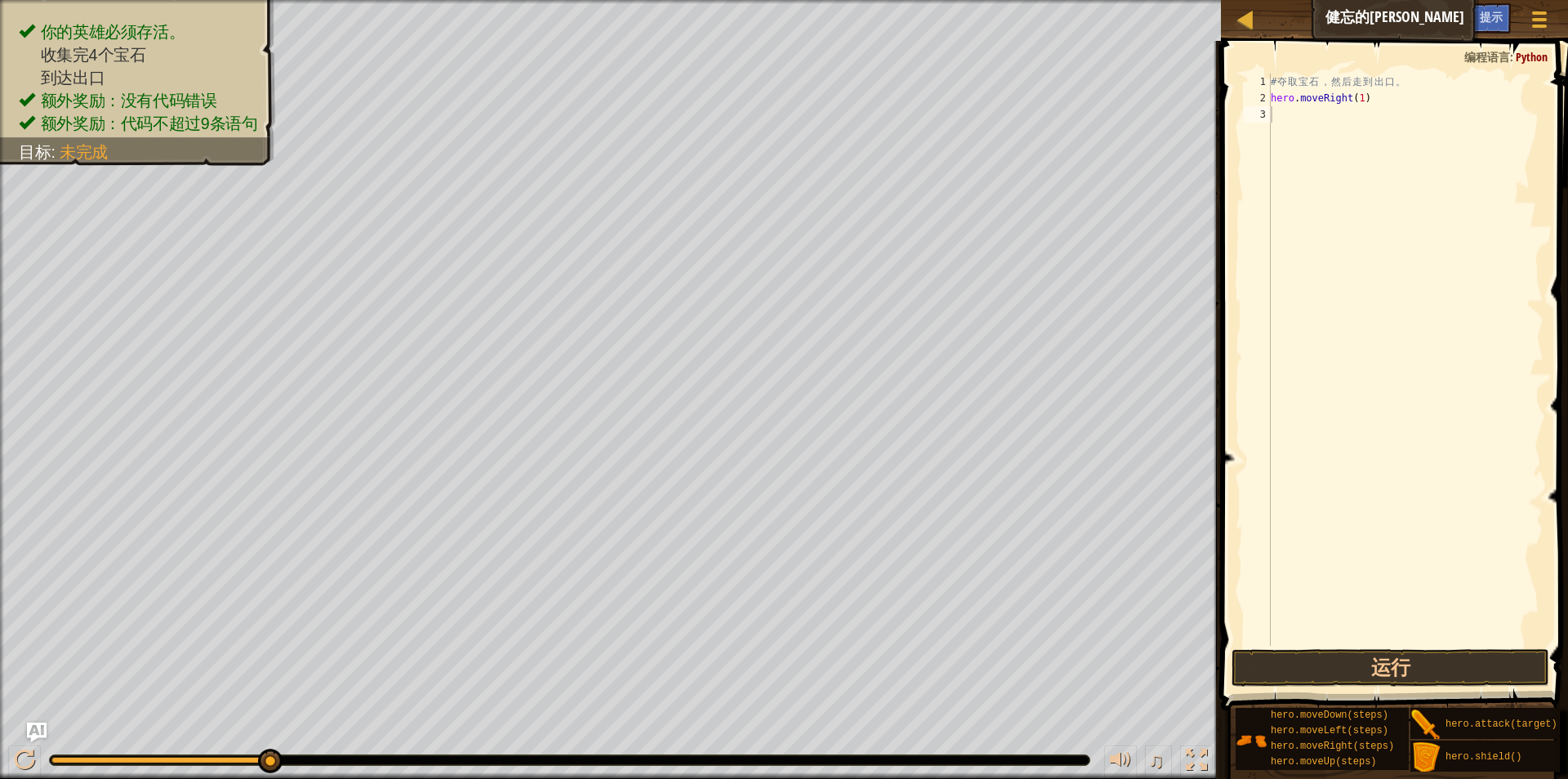
click at [1366, 116] on div "# 夺 取 宝 石 ， 然 后 走 到 出 口 。 hero . moveRight ( 1 ) hero . moveDown ( steps )" at bounding box center [1406, 376] width 276 height 605
type textarea "hero.moveDown(1)"
click at [1356, 130] on div "# 夺 取 宝 石 ， 然 后 走 到 出 口 。 hero . moveRight ( 1 ) hero . moveDown ( 1 )" at bounding box center [1406, 376] width 276 height 605
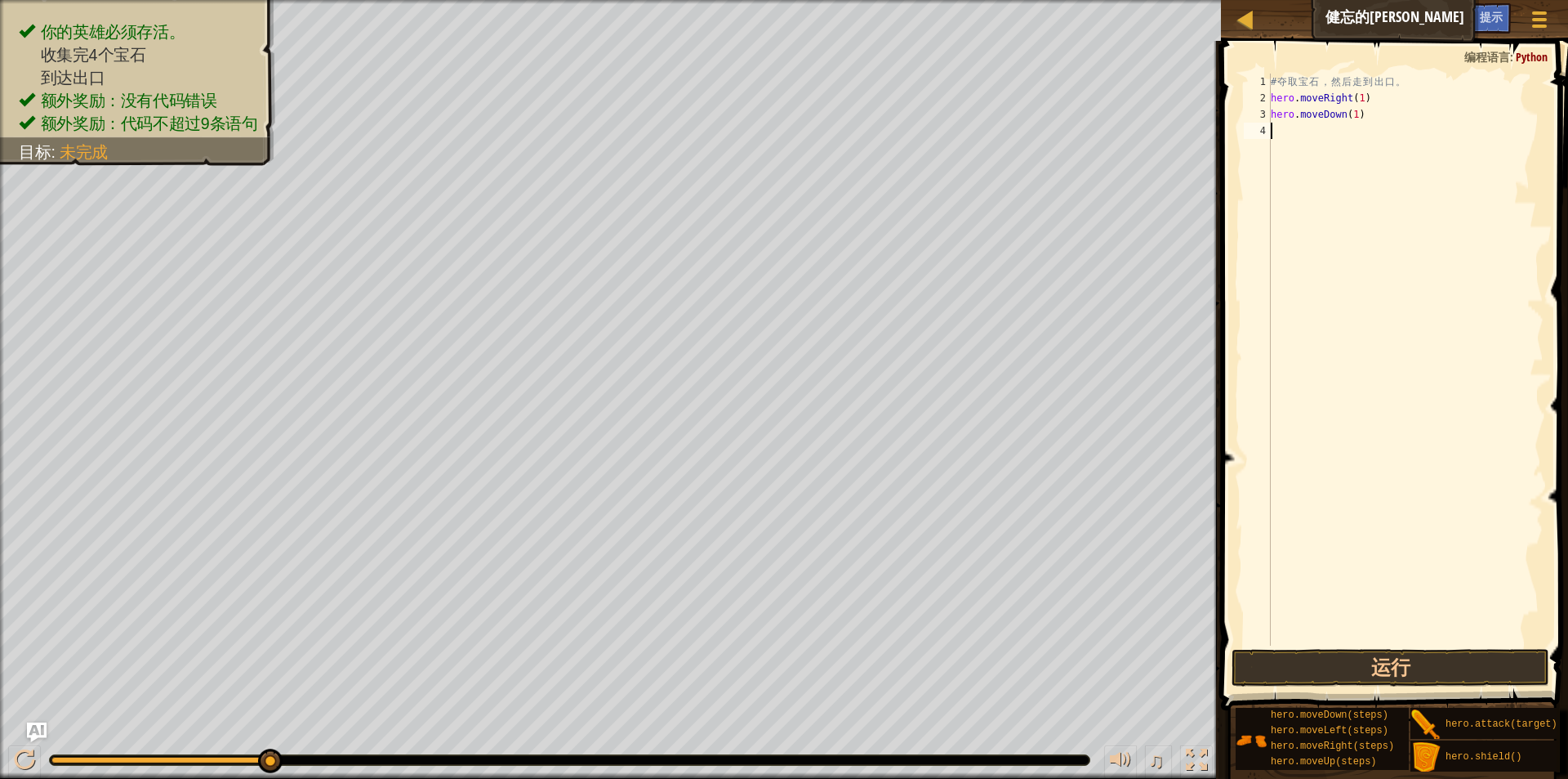
scroll to position [8, 0]
drag, startPoint x: 1374, startPoint y: 98, endPoint x: 1263, endPoint y: 91, distance: 111.2
click at [1263, 91] on div "1 2 3 4 # 夺 取 宝 石 ， 然 后 走 到 出 口 。 hero . moveRight ( 1 ) hero . moveDown ( 1 ) …" at bounding box center [1392, 359] width 303 height 572
type textarea "hero.moveRight(1)"
click at [1302, 135] on div "# 夺 取 宝 石 ， 然 后 走 到 出 口 。 hero . moveRight ( 1 ) hero . moveDown ( 1 )" at bounding box center [1406, 376] width 276 height 605
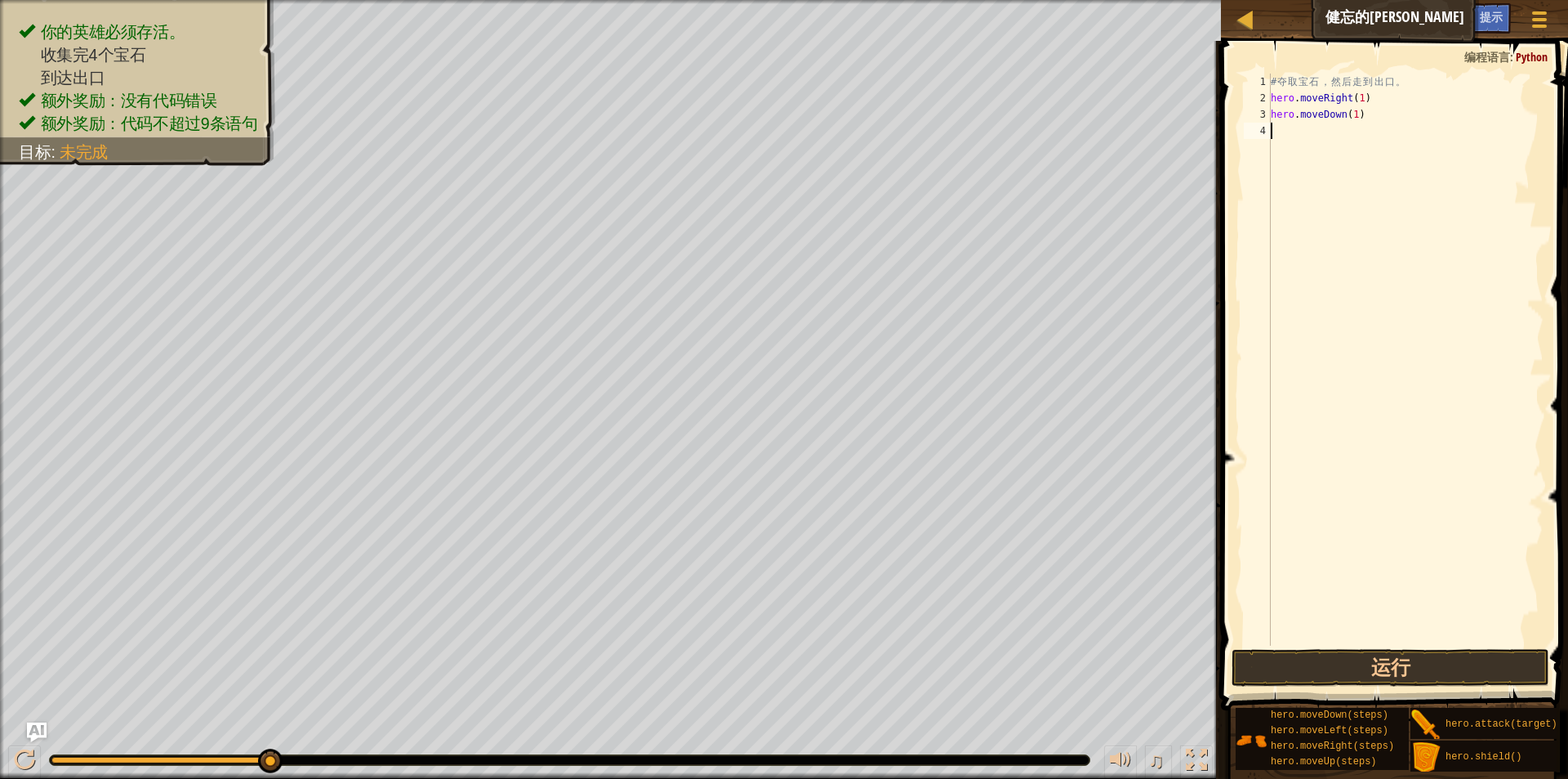
paste textarea "hero.moveRight(1)"
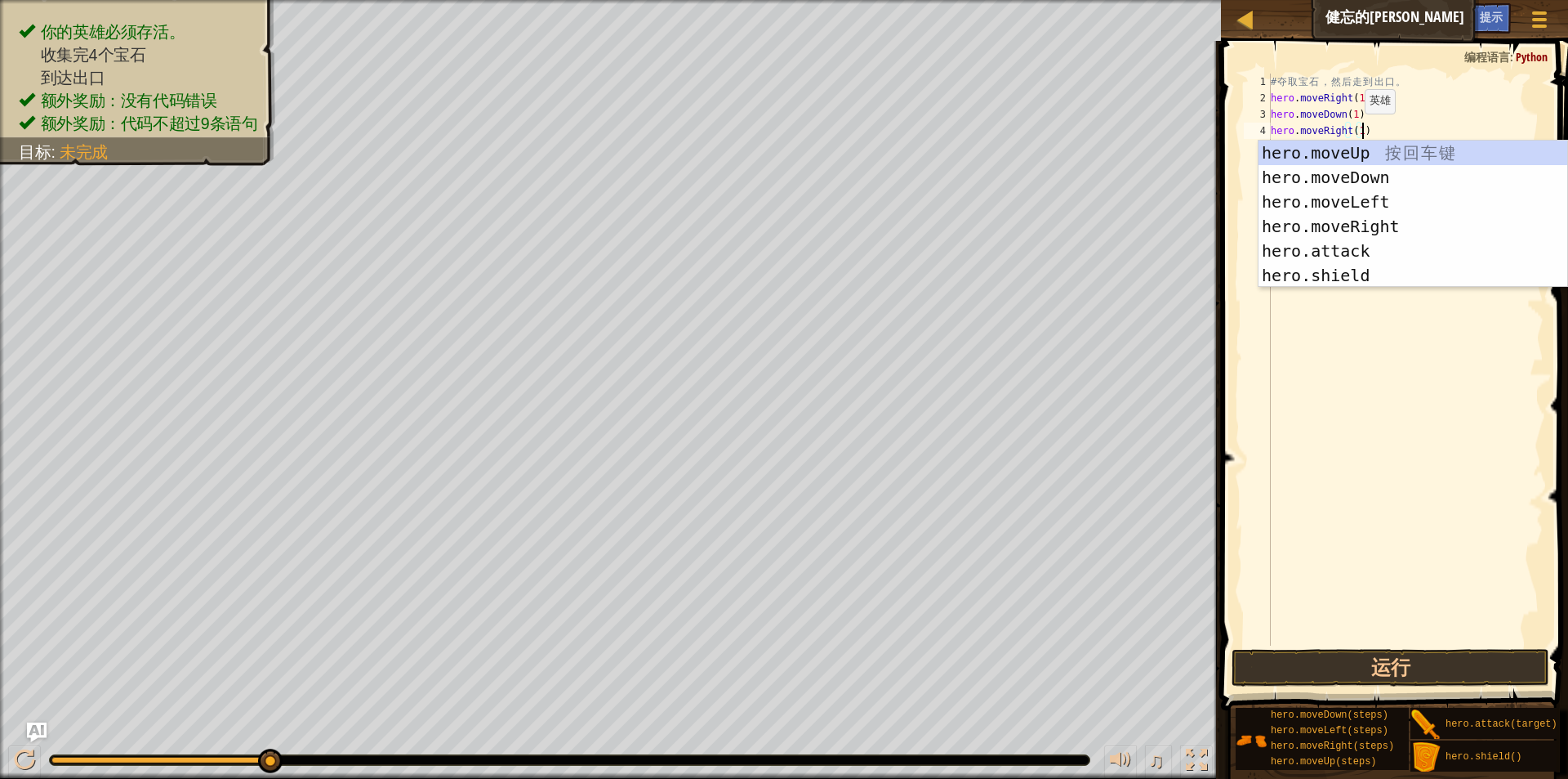
click at [1352, 130] on div "# 夺 取 宝 石 ， 然 后 走 到 出 口 。 hero . moveRight ( 1 ) hero . moveDown ( 1 ) hero . m…" at bounding box center [1406, 376] width 276 height 605
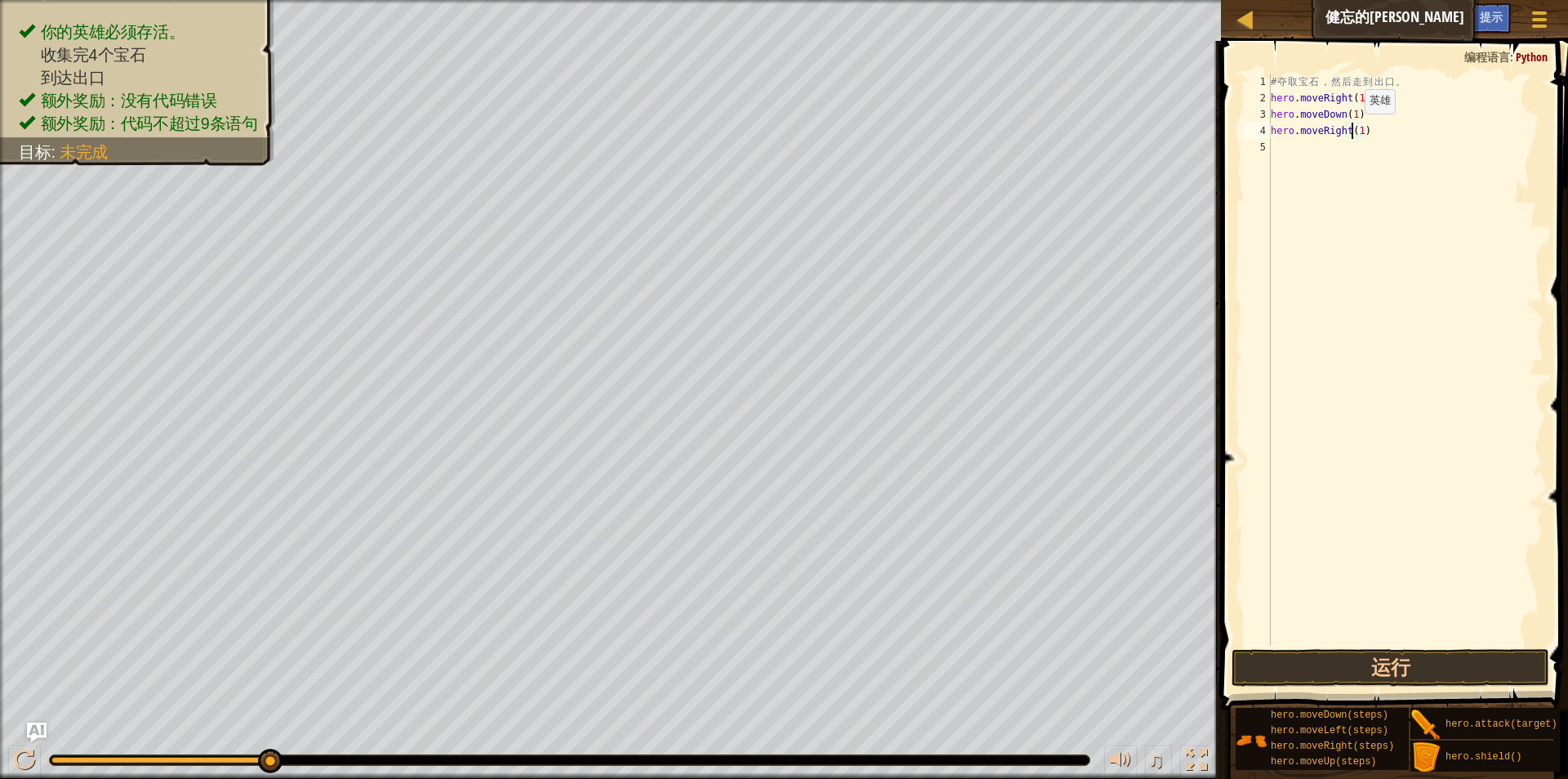
click at [1352, 130] on div "# 夺 取 宝 石 ， 然 后 走 到 出 口 。 hero . moveRight ( 1 ) hero . moveDown ( 1 ) hero . m…" at bounding box center [1406, 376] width 276 height 605
type textarea "hero.moveRight(2)"
click at [1375, 194] on div "# 夺 取 宝 石 ， 然 后 走 到 出 口 。 hero . moveRight ( 1 ) hero . moveDown ( 1 ) hero . m…" at bounding box center [1406, 376] width 276 height 605
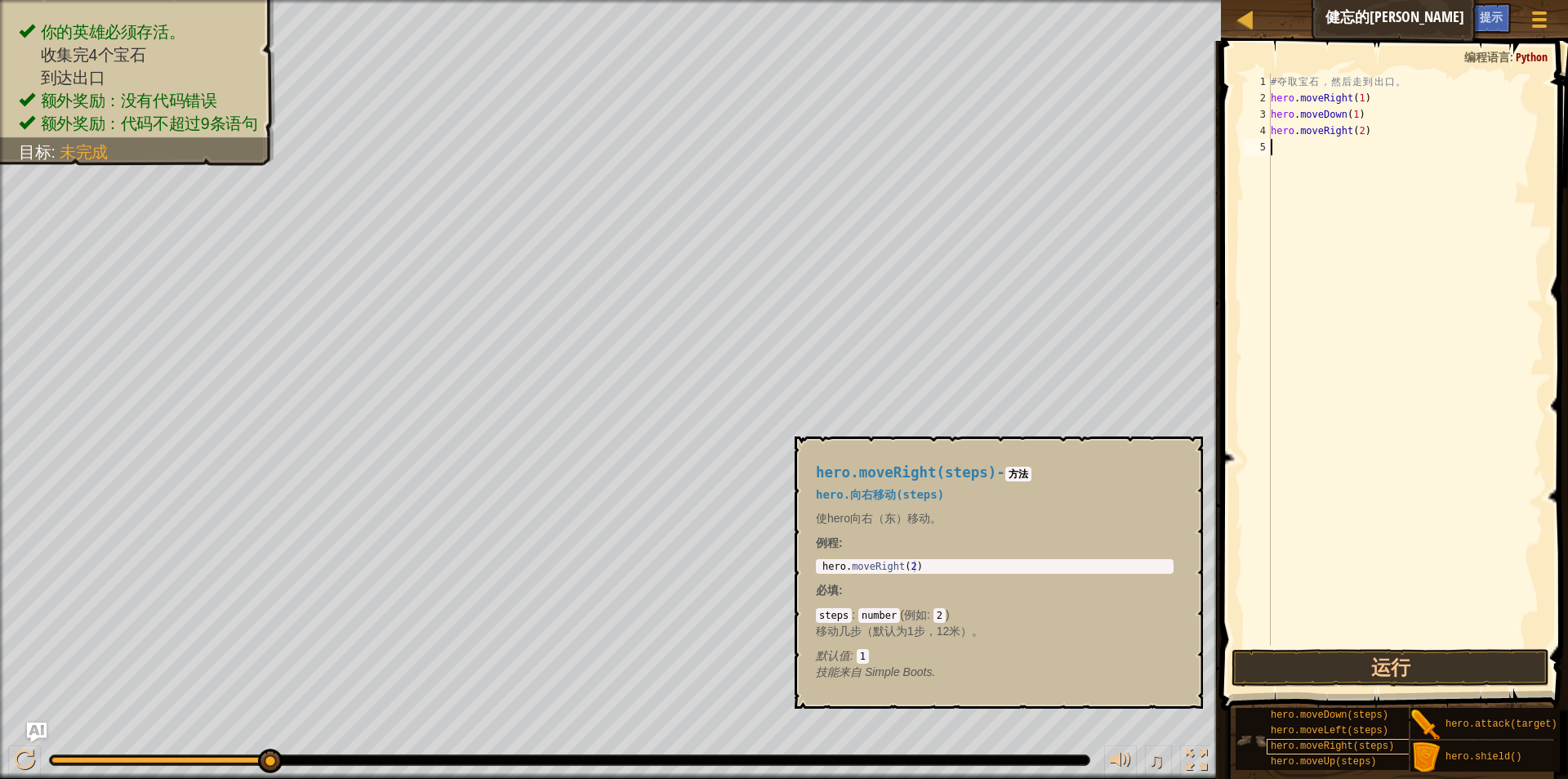
scroll to position [12, 0]
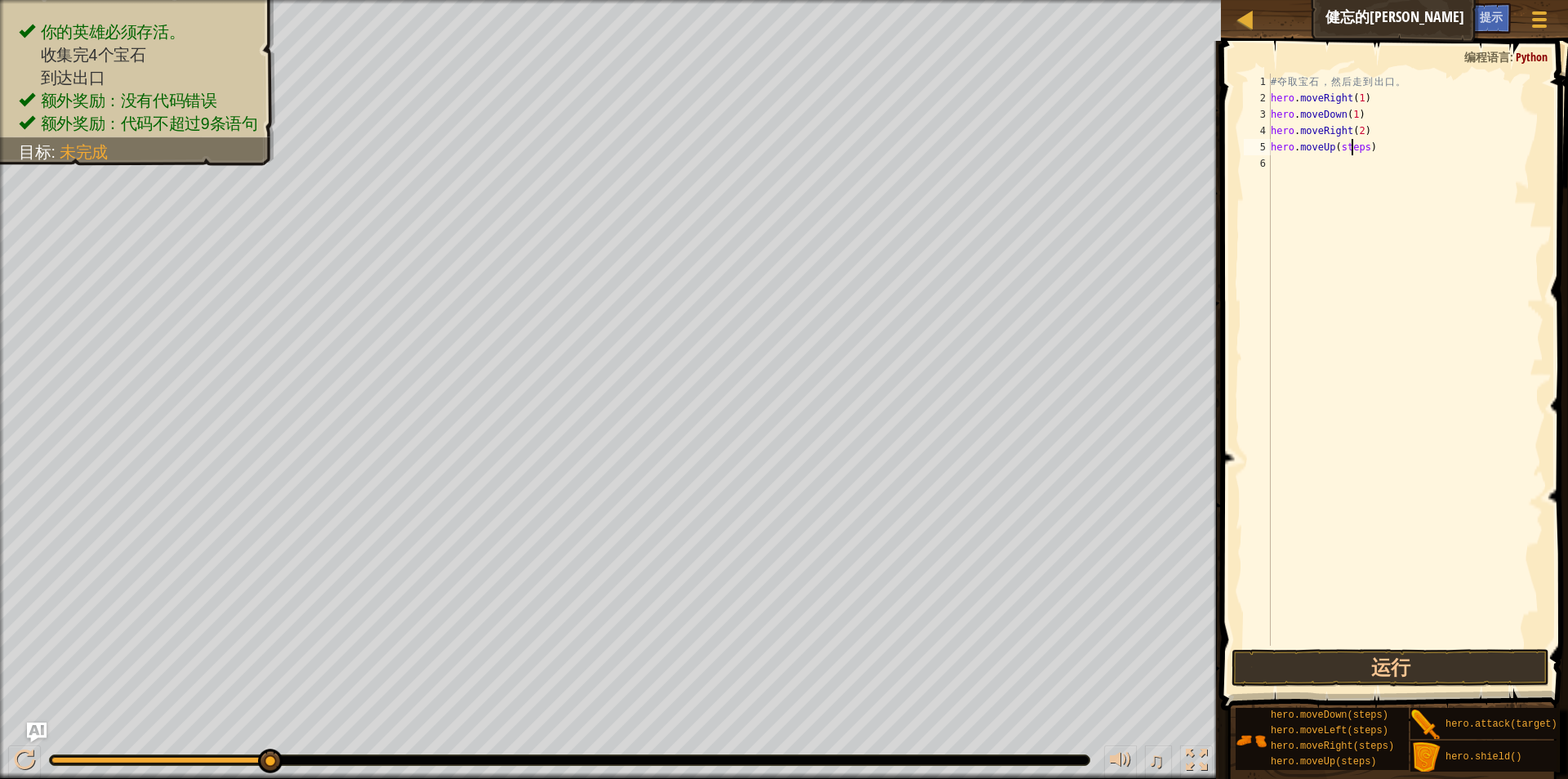
click at [1350, 144] on div "# 夺 取 宝 石 ， 然 后 走 到 出 口 。 hero . moveRight ( 1 ) hero . moveDown ( 1 ) hero . m…" at bounding box center [1406, 376] width 276 height 605
type textarea "hero.moveUp(1)"
click at [1307, 171] on div "# 夺 取 宝 石 ， 然 后 走 到 出 口 。 hero . moveRight ( 1 ) hero . moveDown ( 1 ) hero . m…" at bounding box center [1406, 376] width 276 height 605
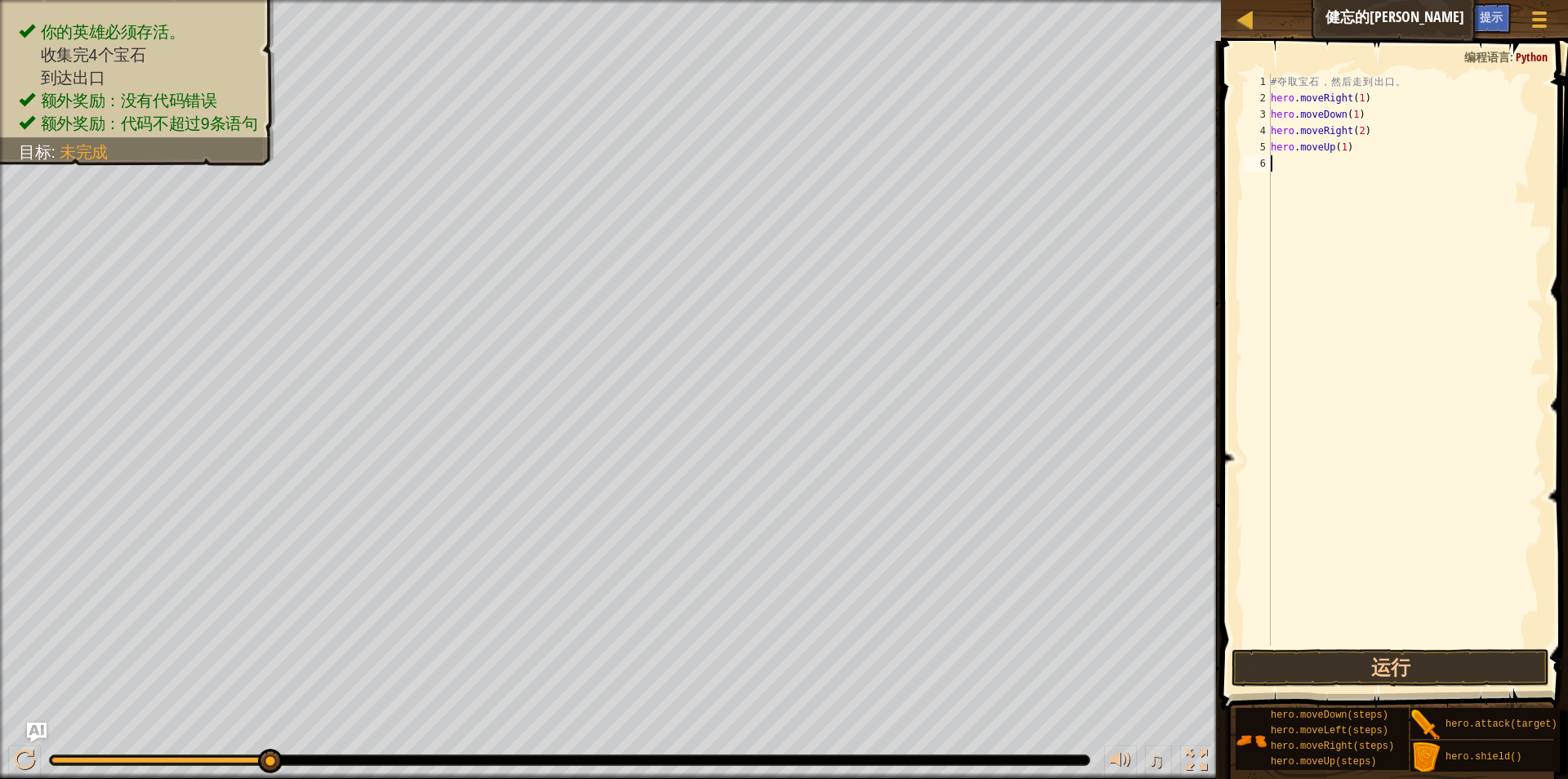
scroll to position [8, 0]
drag, startPoint x: 1370, startPoint y: 101, endPoint x: 1266, endPoint y: 97, distance: 104.1
click at [1266, 97] on div "1 2 3 4 5 6 # 夺 取 宝 石 ， 然 后 走 到 出 口 。 hero . moveRight ( 1 ) hero . moveDown ( …" at bounding box center [1392, 359] width 303 height 572
type textarea "hero.moveRight(1)"
click at [1310, 179] on div "# 夺 取 宝 石 ， 然 后 走 到 出 口 。 hero . moveRight ( 1 ) hero . moveDown ( 1 ) hero . m…" at bounding box center [1406, 376] width 276 height 605
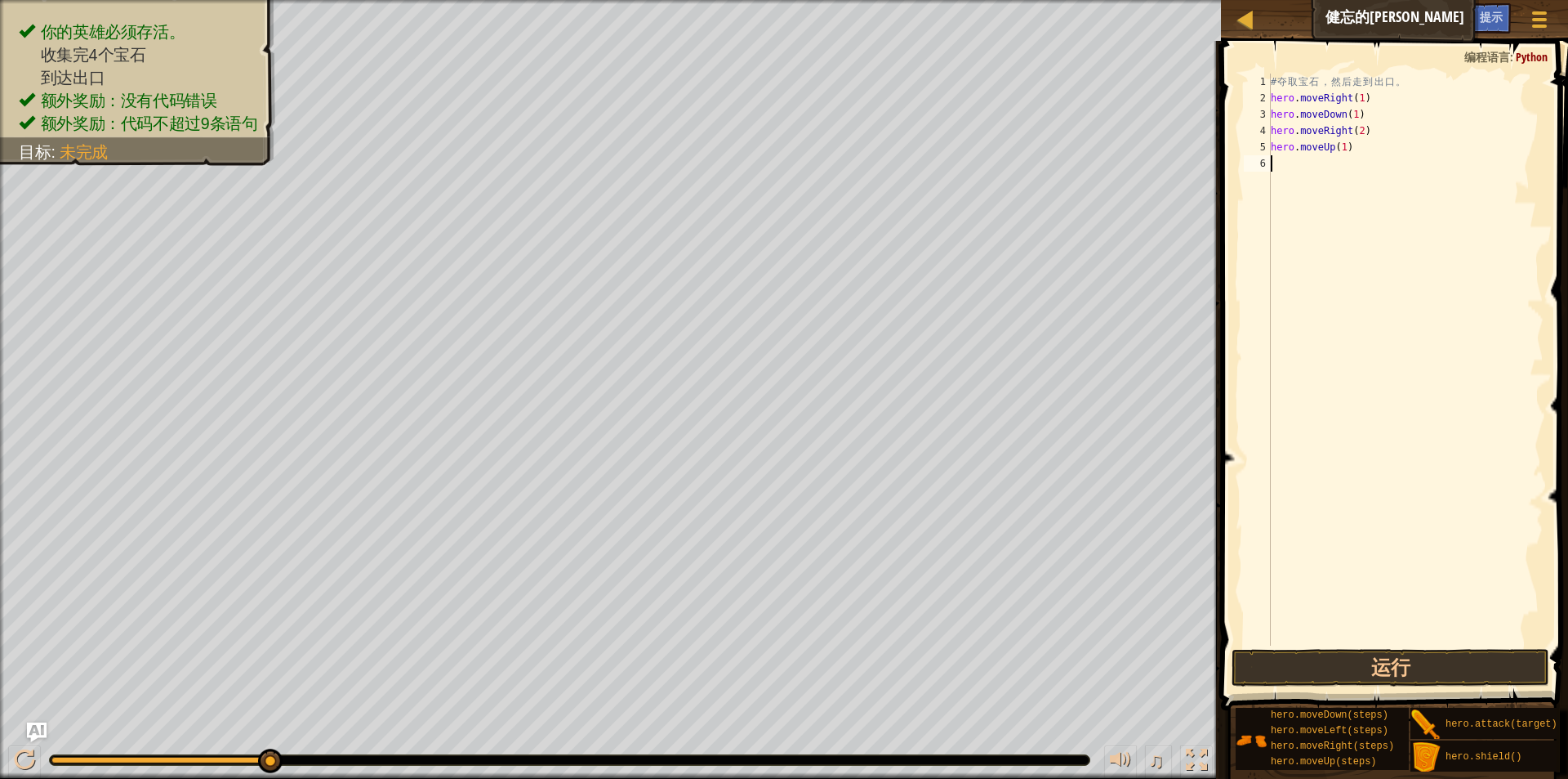
paste textarea "hero.moveRight(1)"
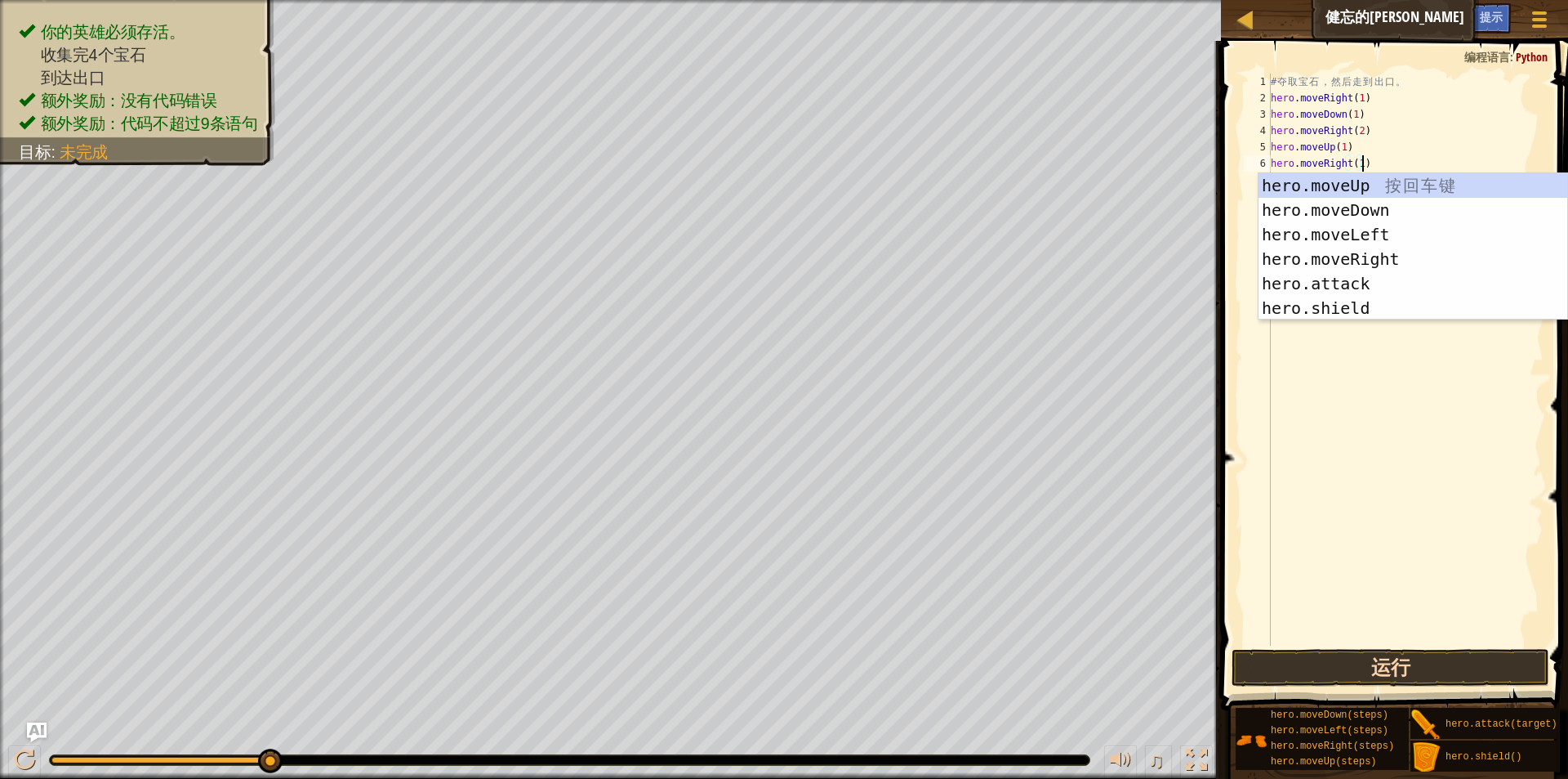
type textarea "hero.moveRight(1)"
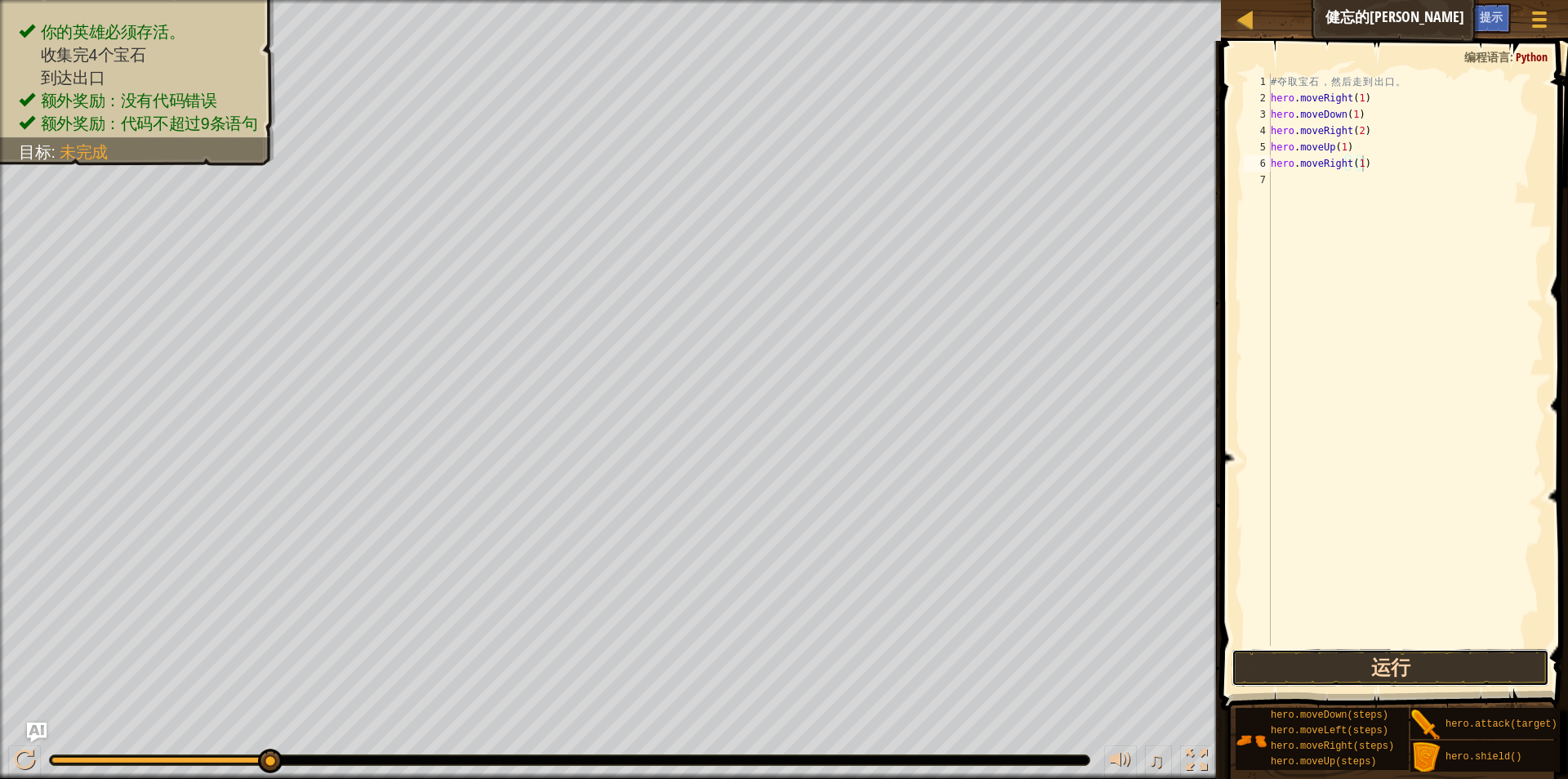
click at [1370, 656] on button "运行" at bounding box center [1391, 667] width 318 height 37
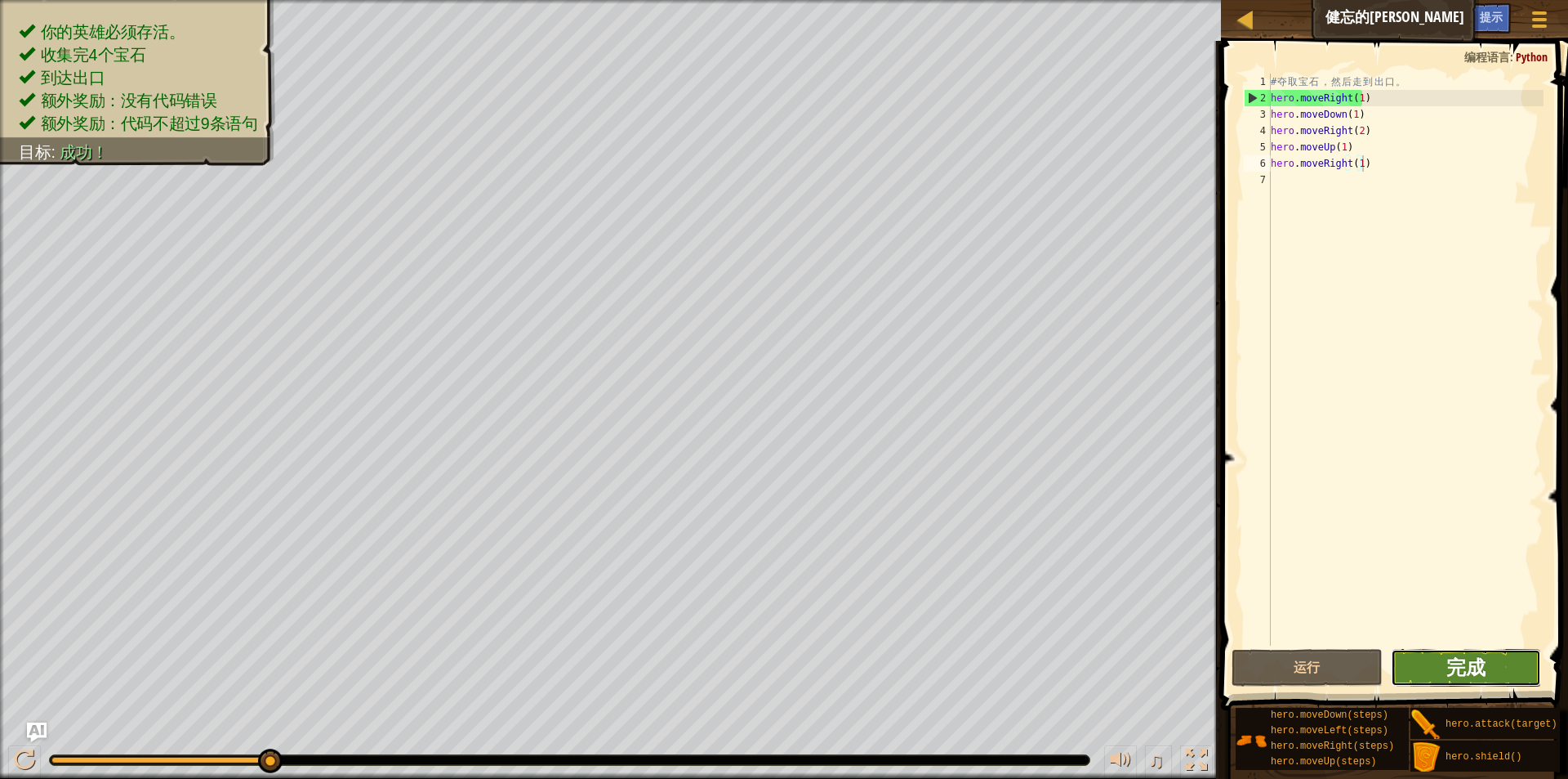
click at [1480, 664] on span "完成" at bounding box center [1466, 666] width 39 height 26
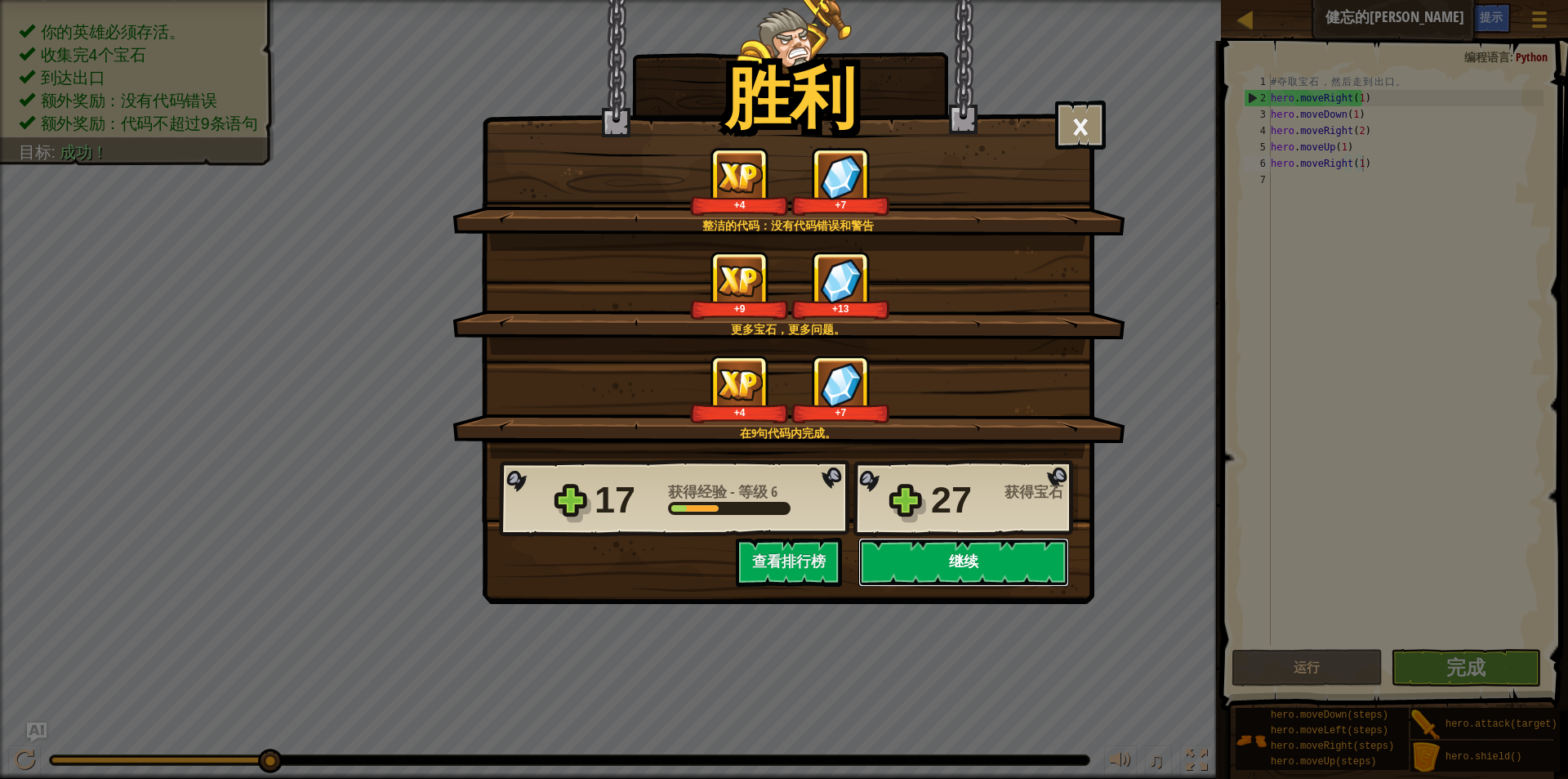
click at [1020, 563] on button "继续" at bounding box center [964, 561] width 211 height 49
select select "zh-HANS"
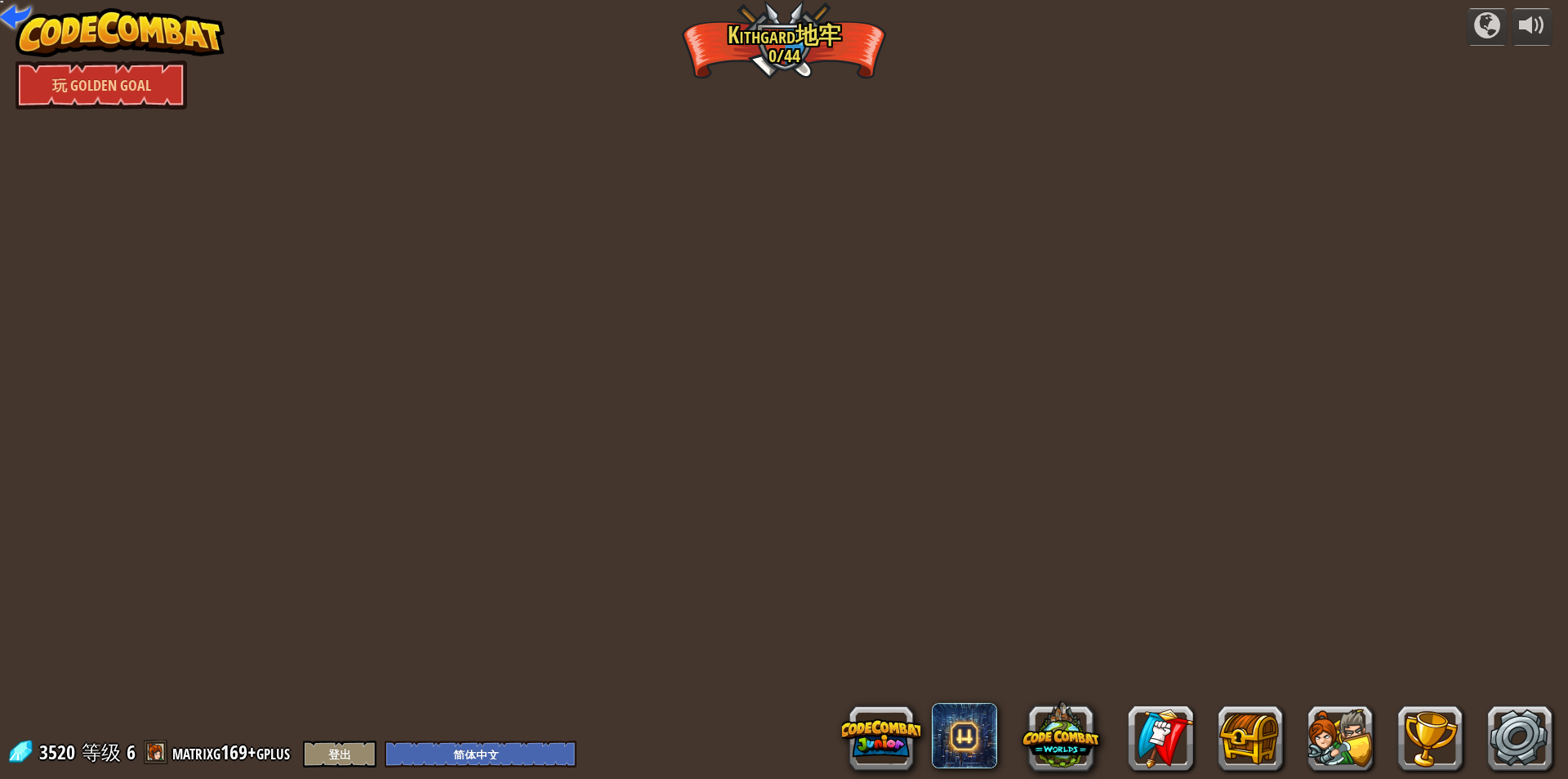
select select "zh-HANS"
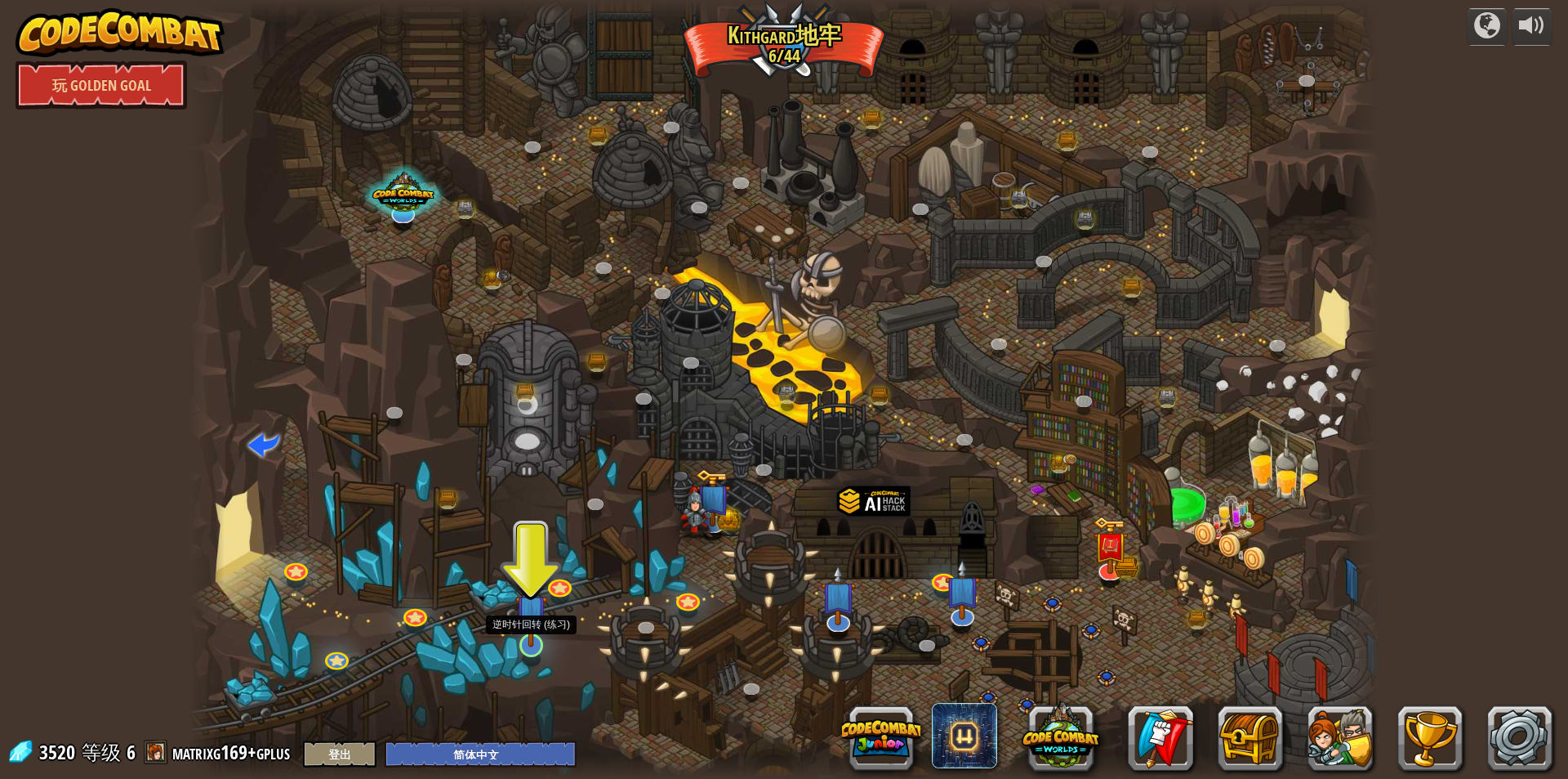
click at [525, 636] on img at bounding box center [531, 610] width 32 height 74
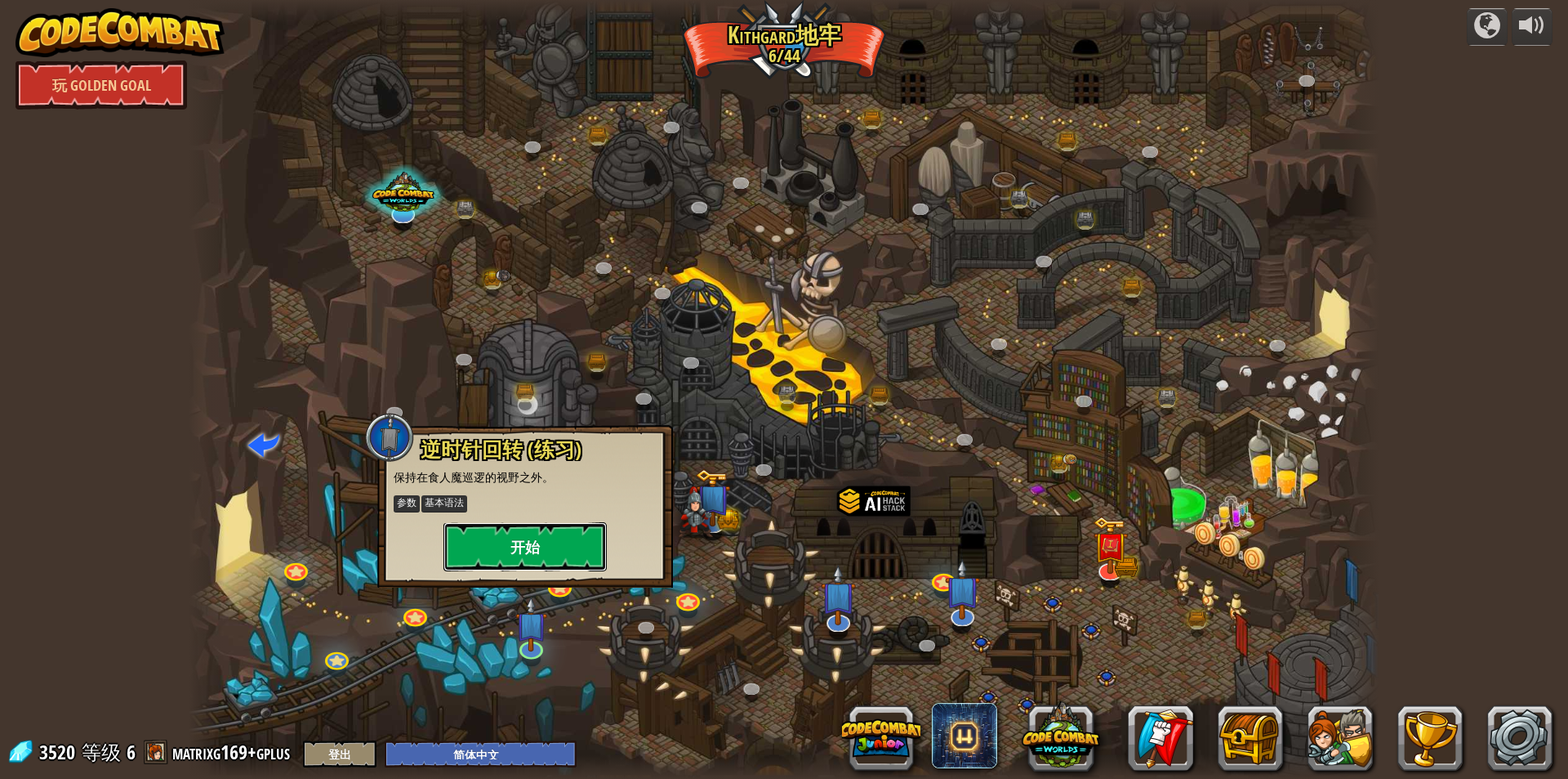
click at [558, 548] on button "开始" at bounding box center [525, 546] width 164 height 49
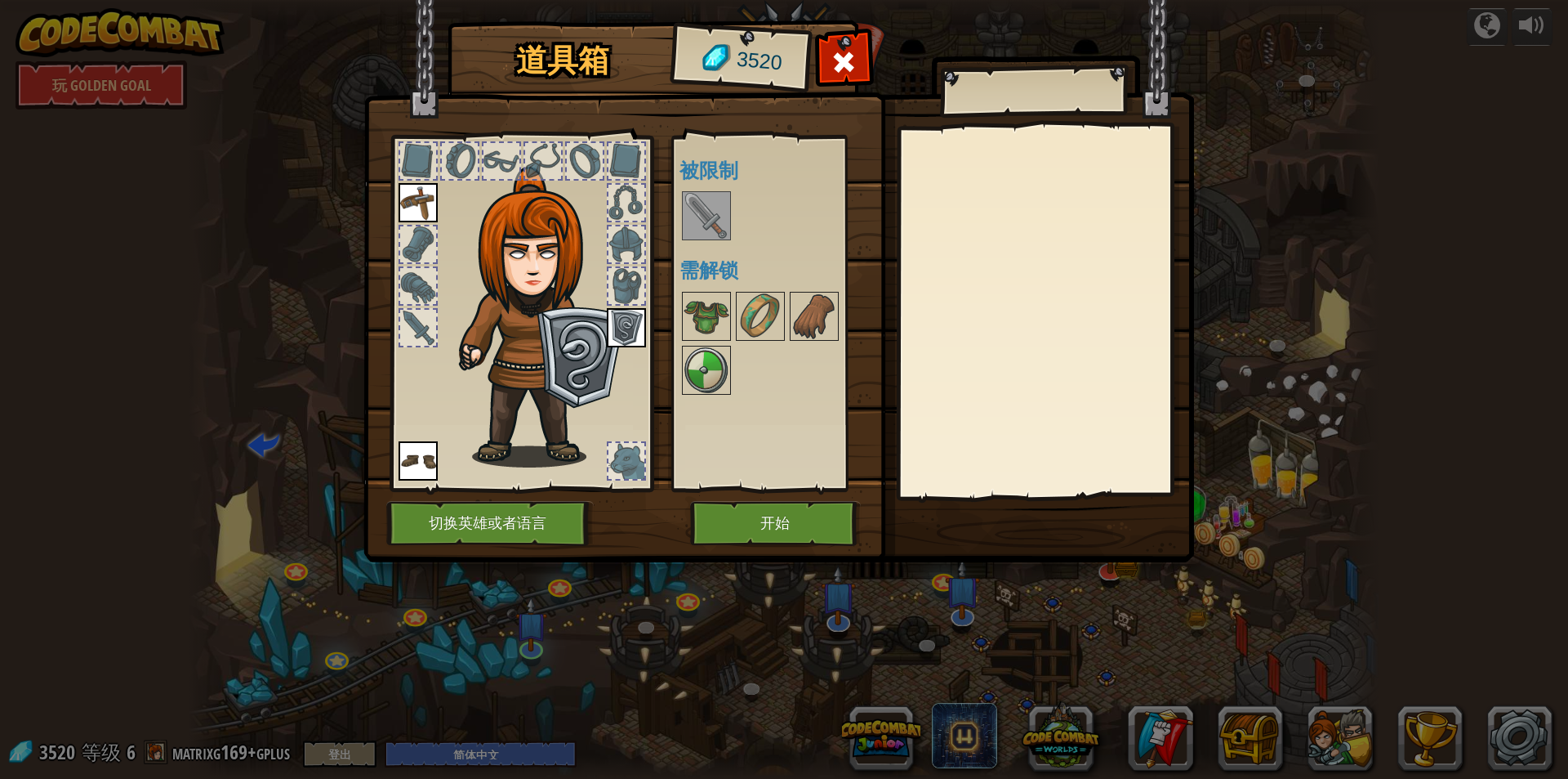
click at [706, 216] on img at bounding box center [707, 216] width 46 height 46
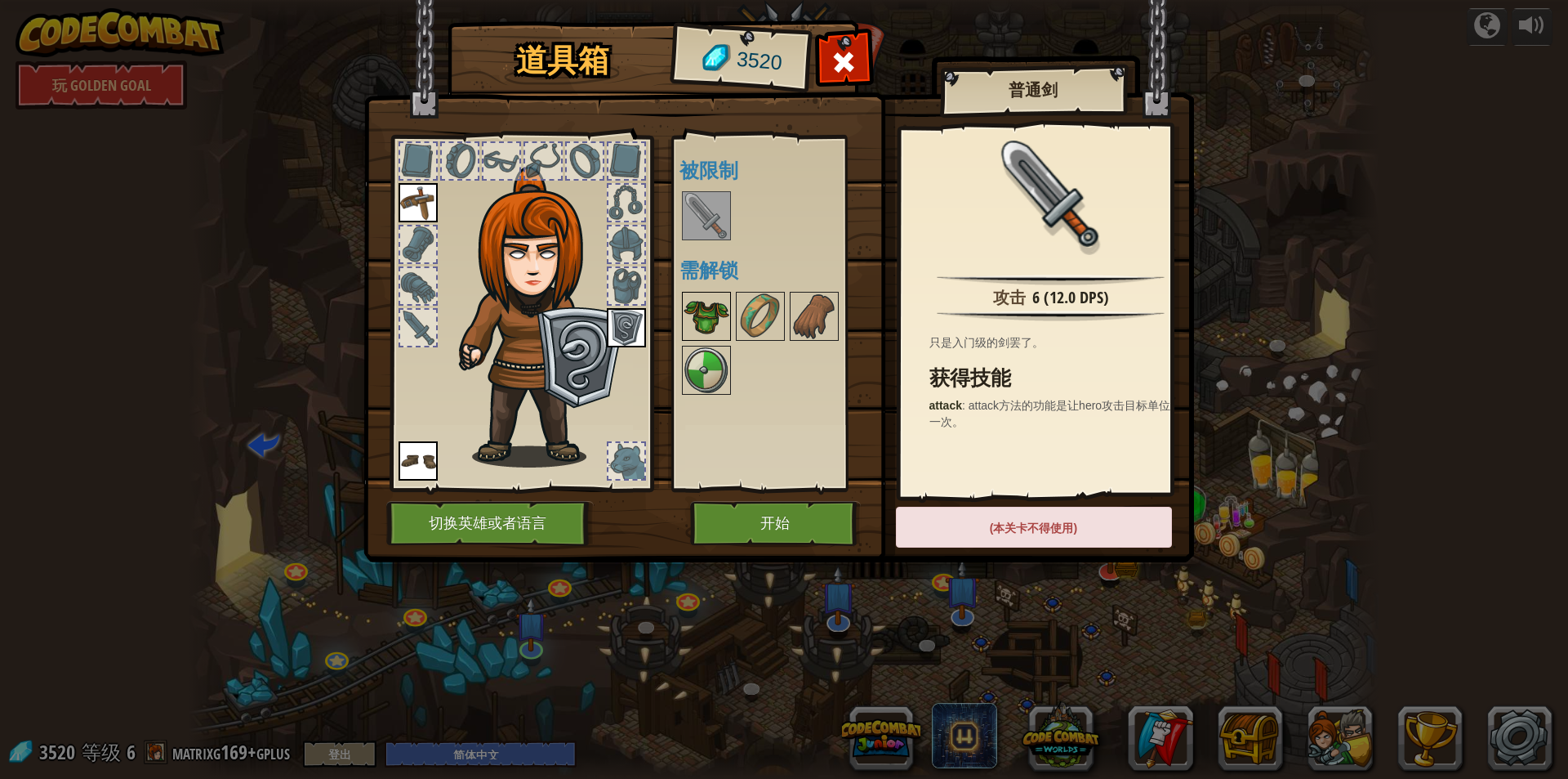
click at [713, 321] on img at bounding box center [707, 316] width 46 height 46
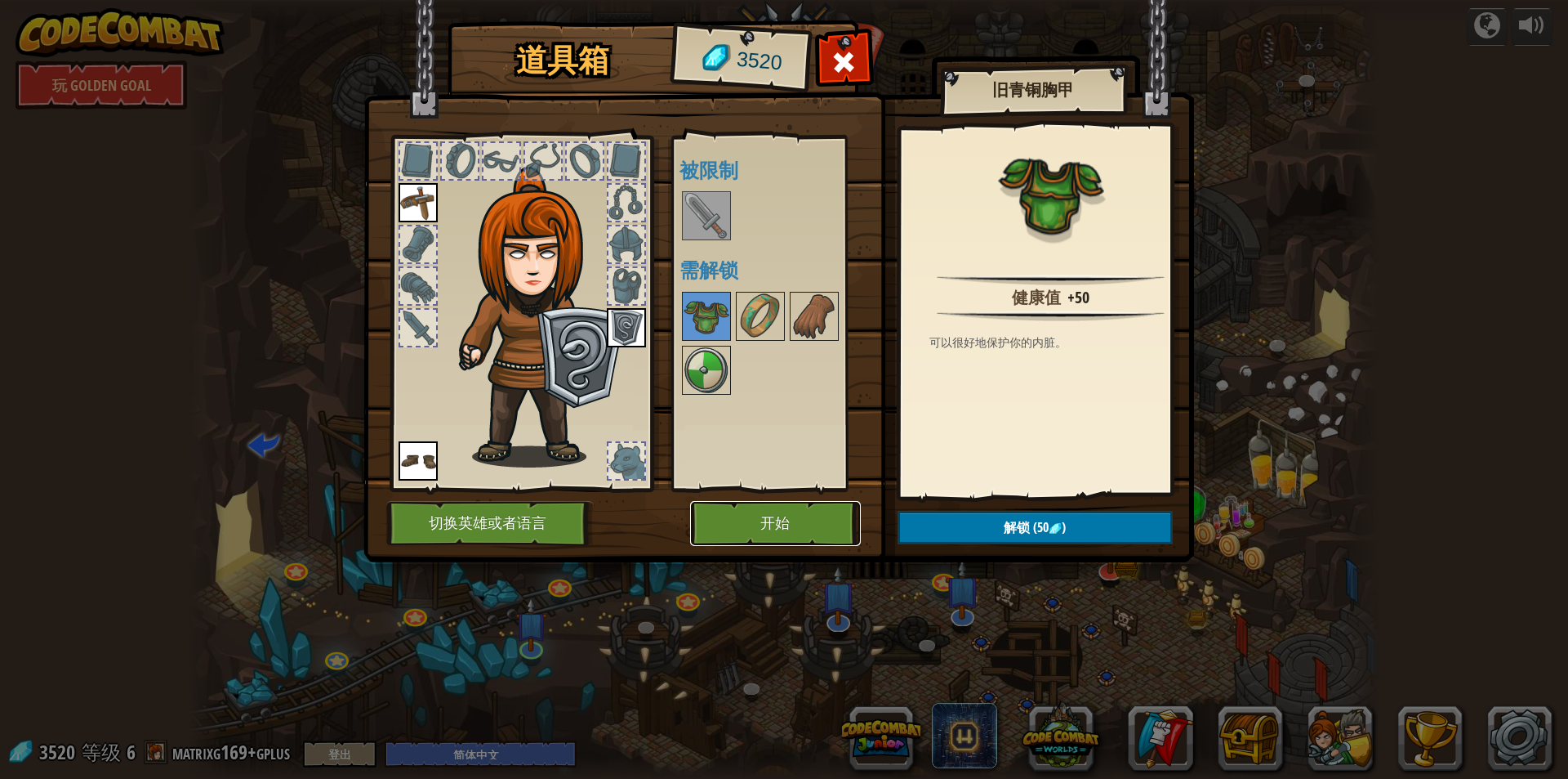
click at [755, 535] on button "开始" at bounding box center [776, 523] width 170 height 45
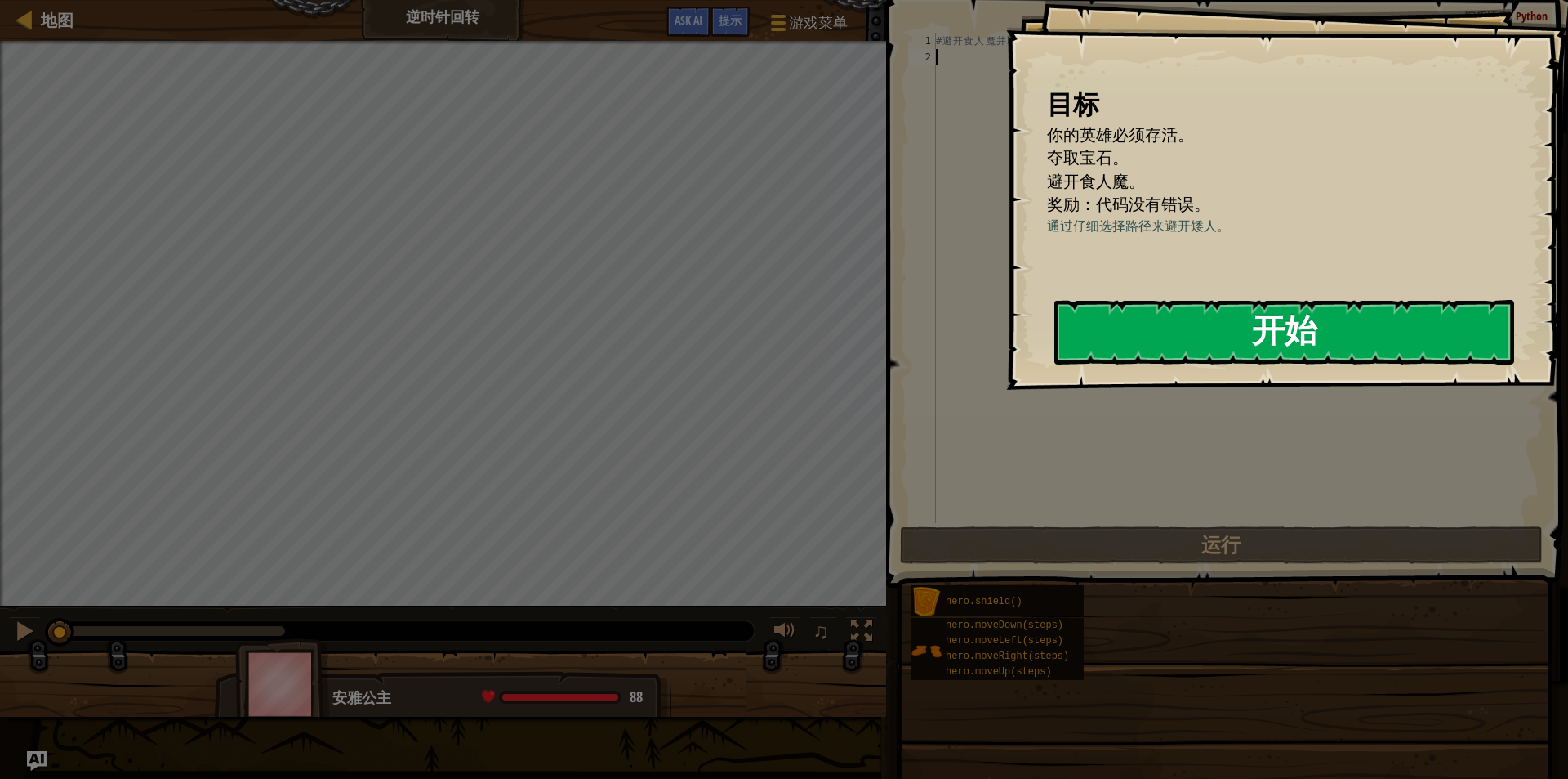
click at [1163, 339] on button "开始" at bounding box center [1284, 332] width 460 height 64
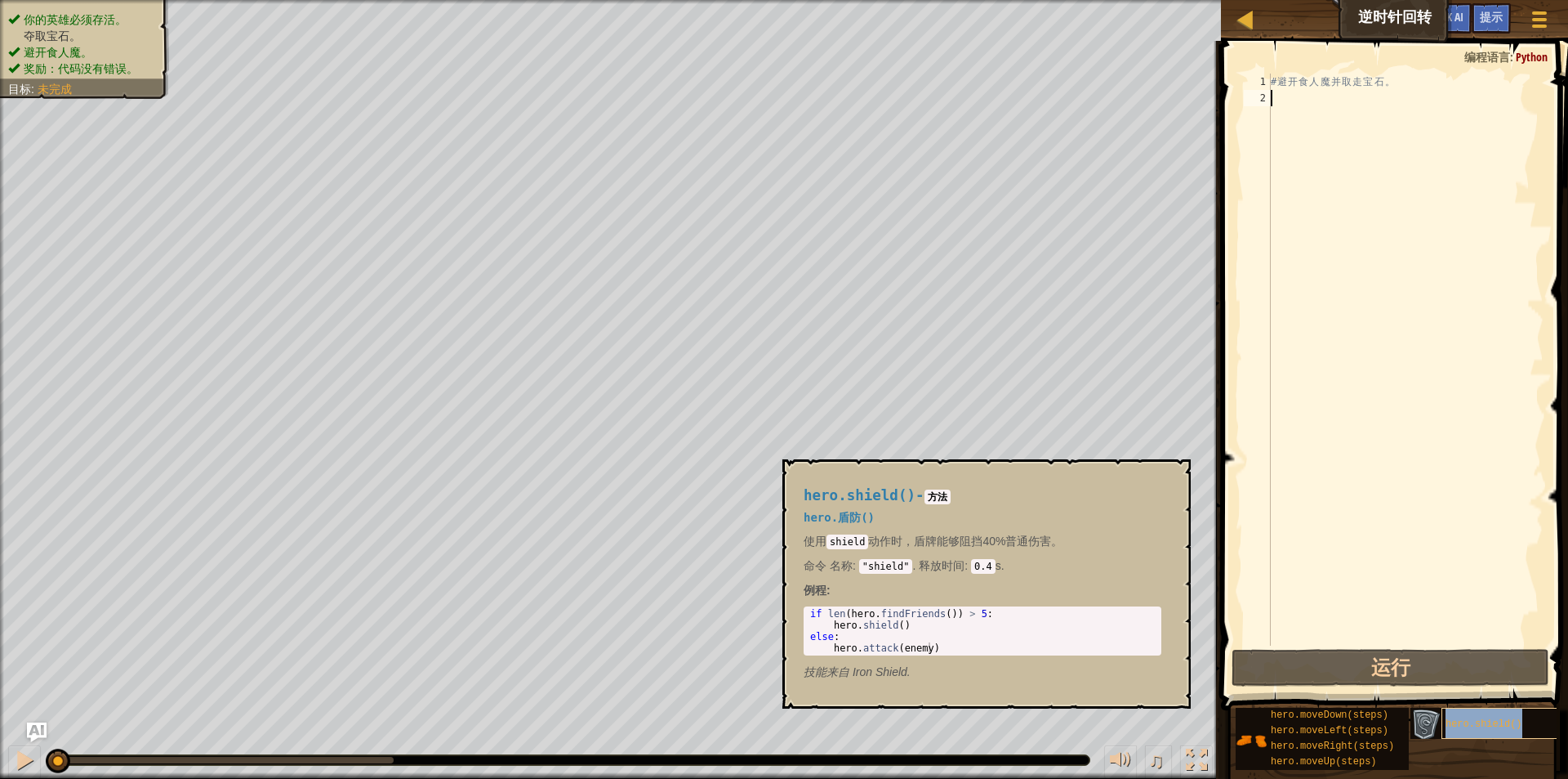
click at [1446, 729] on span "hero.shield()" at bounding box center [1485, 724] width 77 height 11
type textarea "hero.shield()"
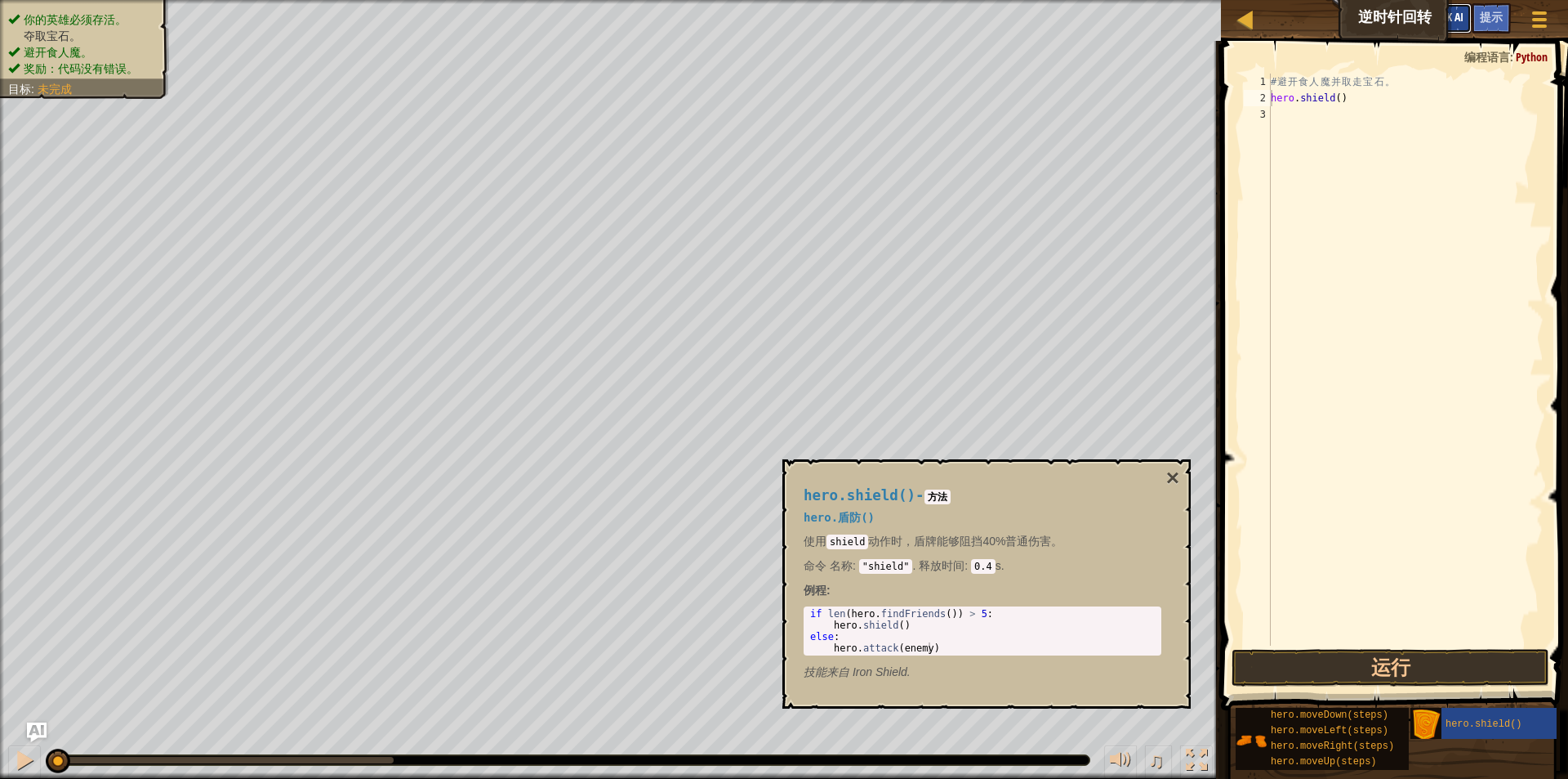
click at [1460, 4] on button "Ask AI" at bounding box center [1450, 18] width 44 height 31
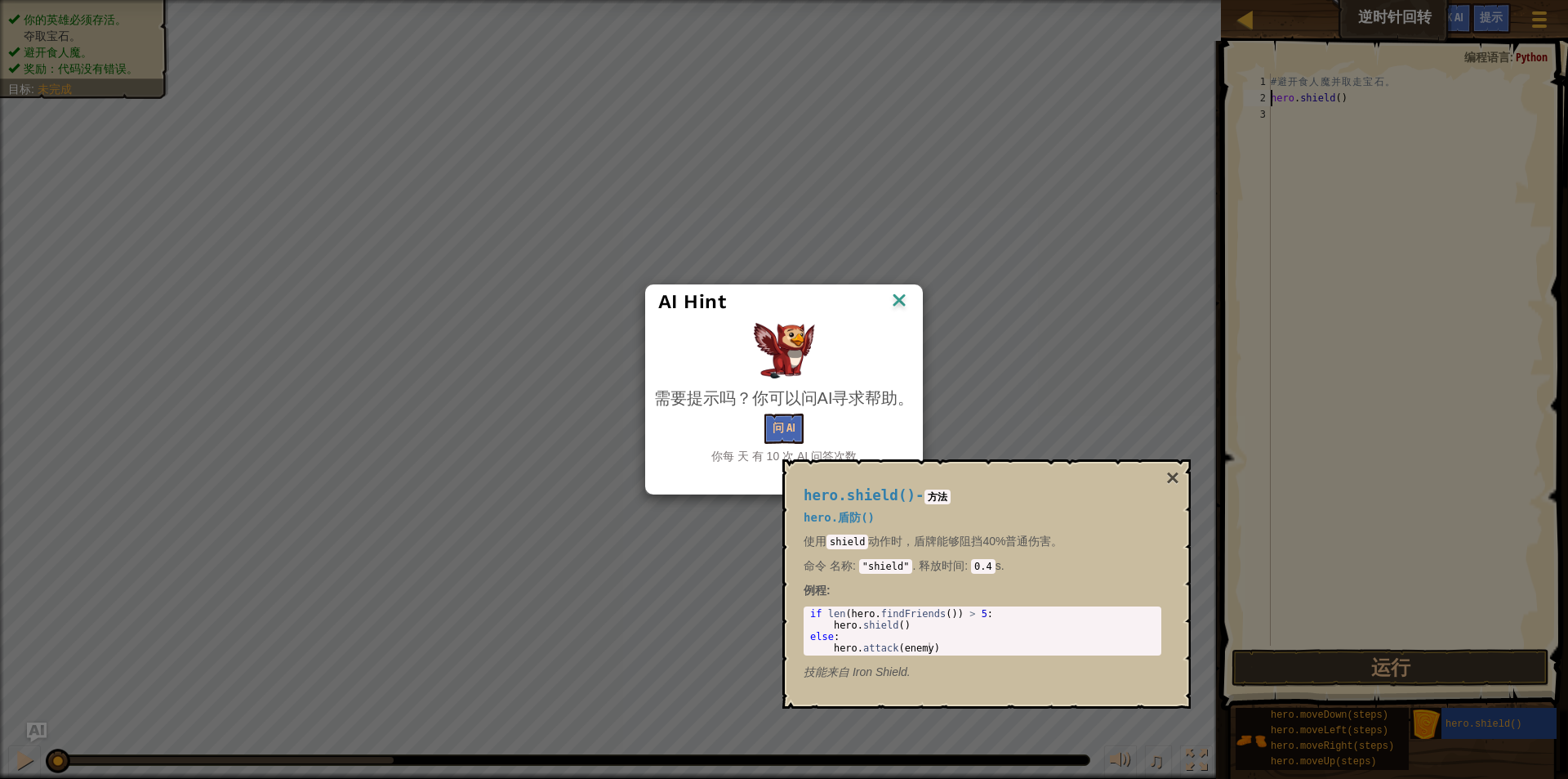
click at [902, 300] on img at bounding box center [899, 302] width 21 height 25
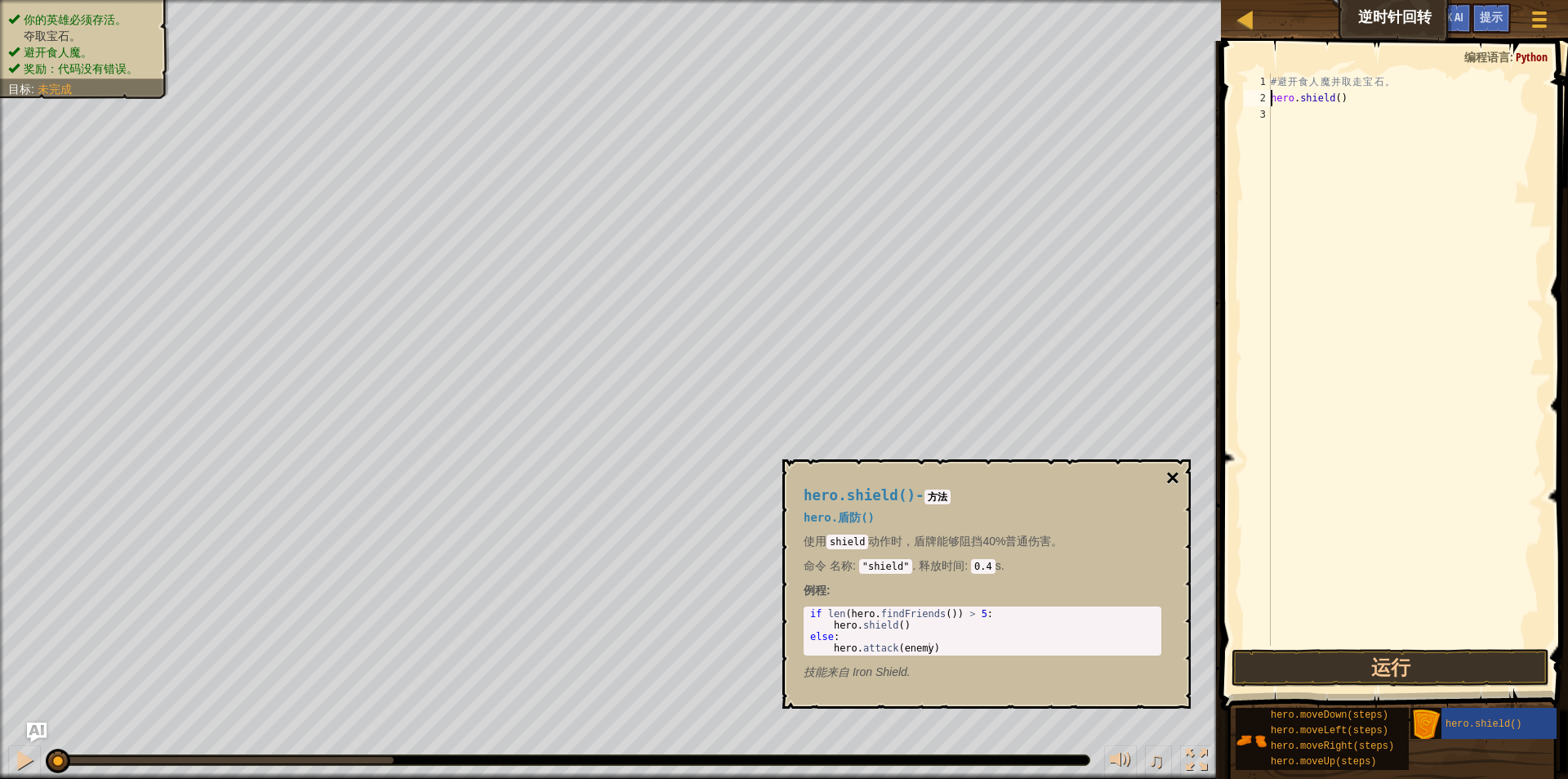
click at [1170, 479] on button "×" at bounding box center [1173, 478] width 13 height 23
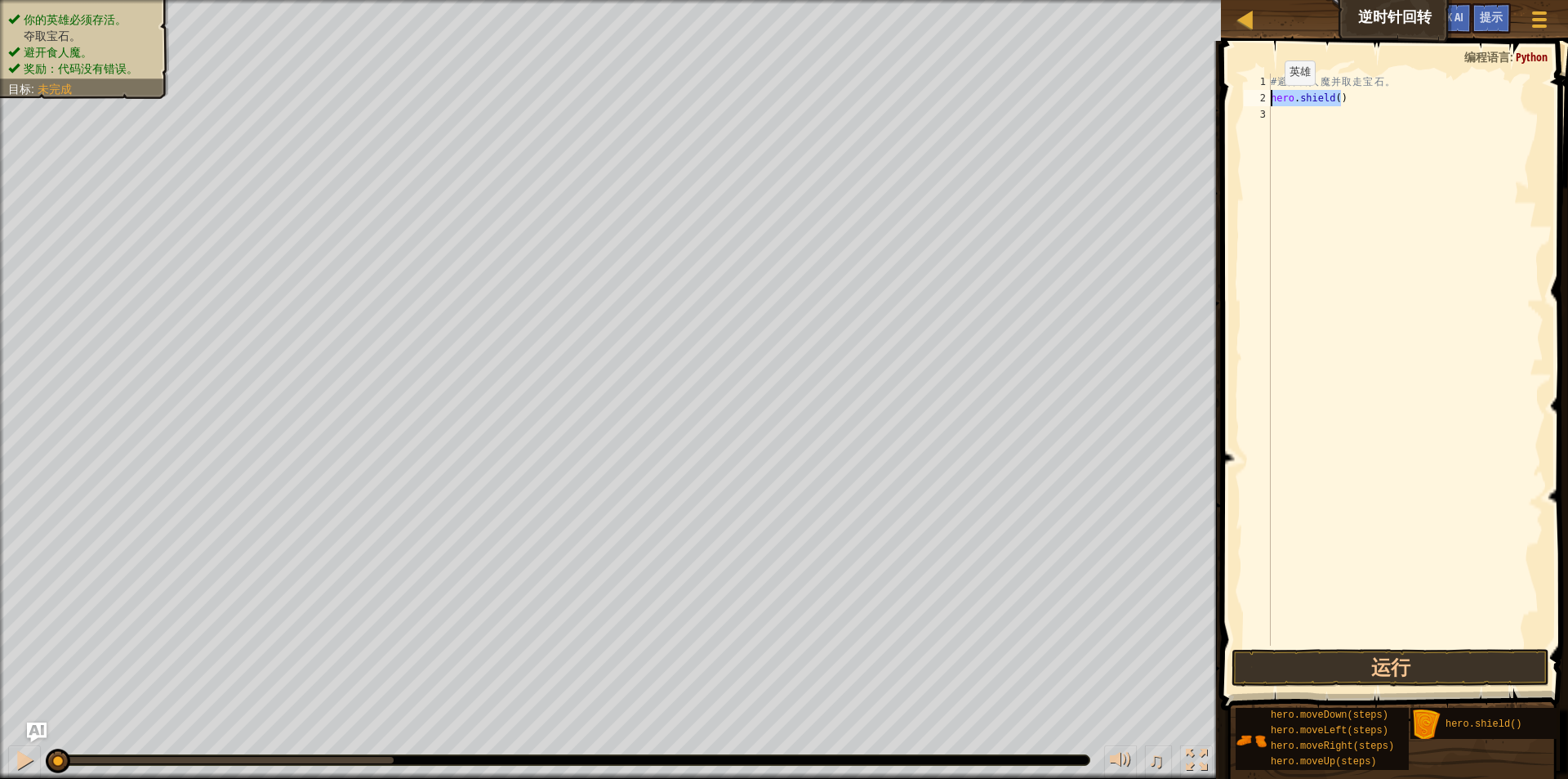
drag, startPoint x: 1352, startPoint y: 103, endPoint x: 1253, endPoint y: 103, distance: 99.0
click at [1253, 103] on div "hero.shield() 1 2 3 # 避 开 食 人 魔 并 取 走 宝 石 。 hero . shield ( ) ההההההההההההההההה…" at bounding box center [1392, 359] width 303 height 572
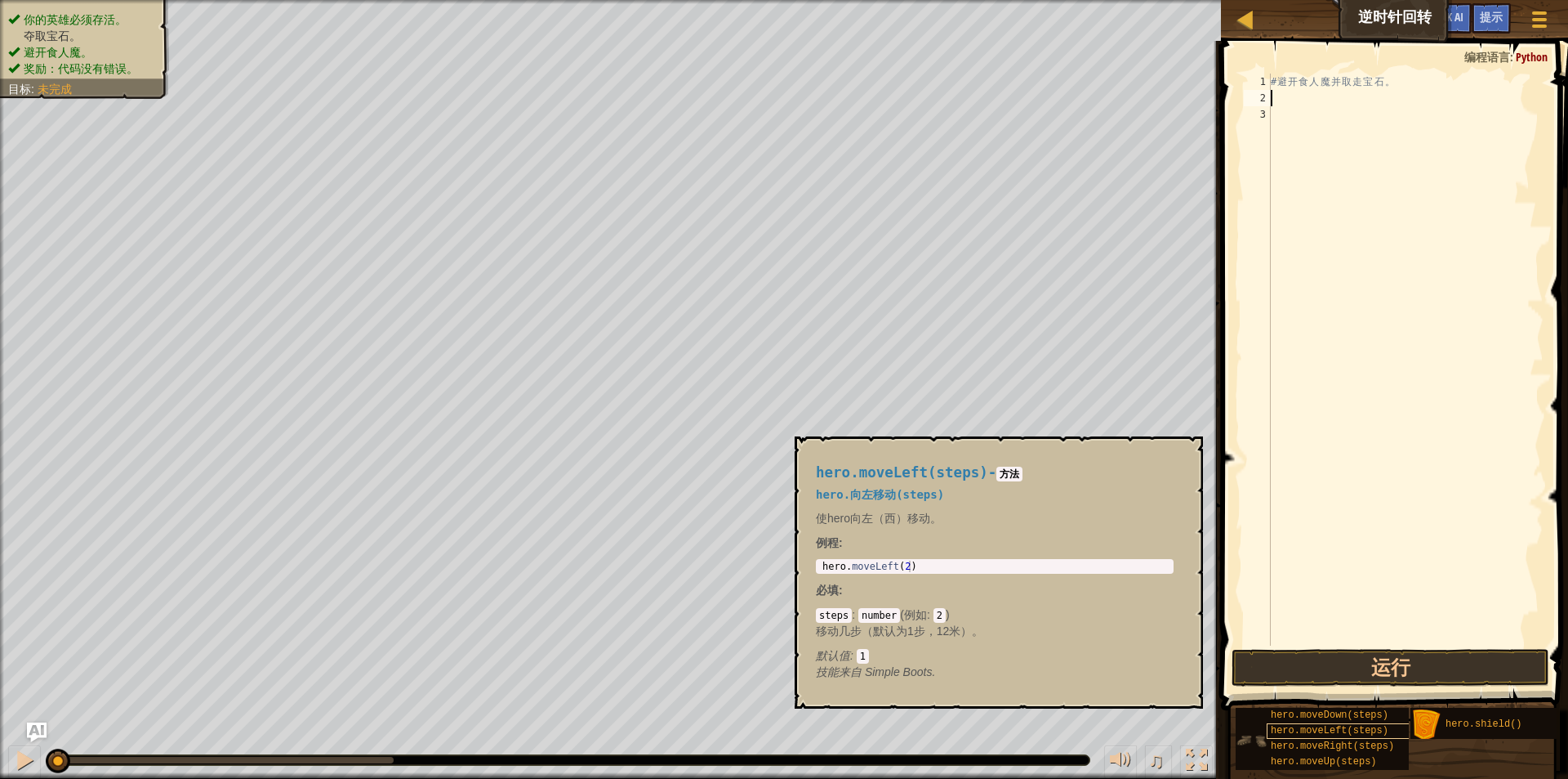
scroll to position [12, 0]
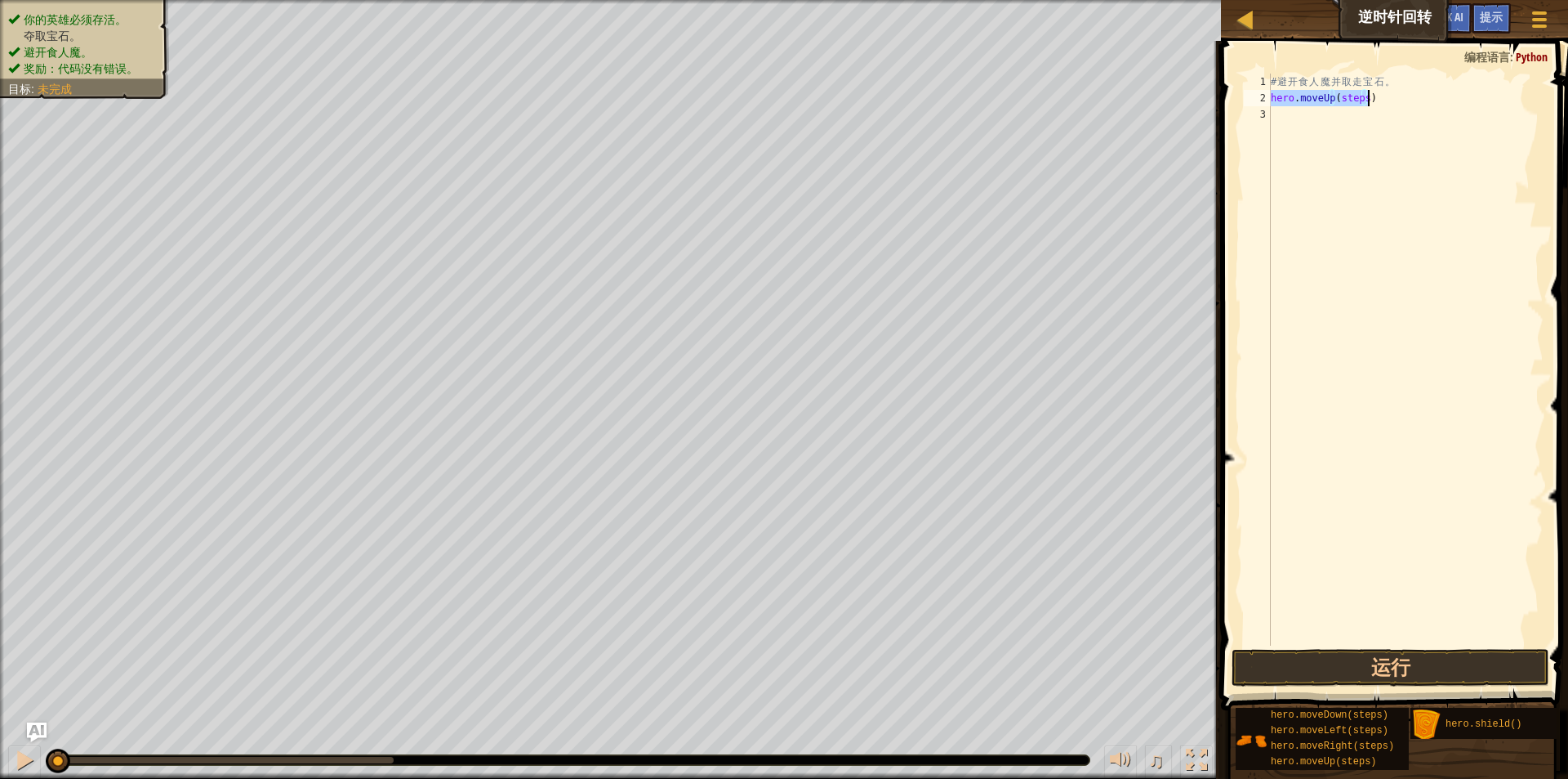
click at [1341, 90] on div "# 避 开 食 人 魔 并 取 走 宝 石 。 hero . moveUp ( steps )" at bounding box center [1406, 359] width 276 height 572
click at [1341, 90] on div "# 避 开 食 人 魔 并 取 走 宝 石 。 hero . moveUp ( steps )" at bounding box center [1406, 376] width 276 height 605
drag, startPoint x: 1379, startPoint y: 81, endPoint x: 1311, endPoint y: 111, distance: 74.3
click at [1311, 111] on div "# 避 开 食 人 魔 并 取 走 宝 石 。 hero . moveUp ( )" at bounding box center [1406, 376] width 276 height 605
drag, startPoint x: 1390, startPoint y: 106, endPoint x: 1377, endPoint y: 103, distance: 13.3
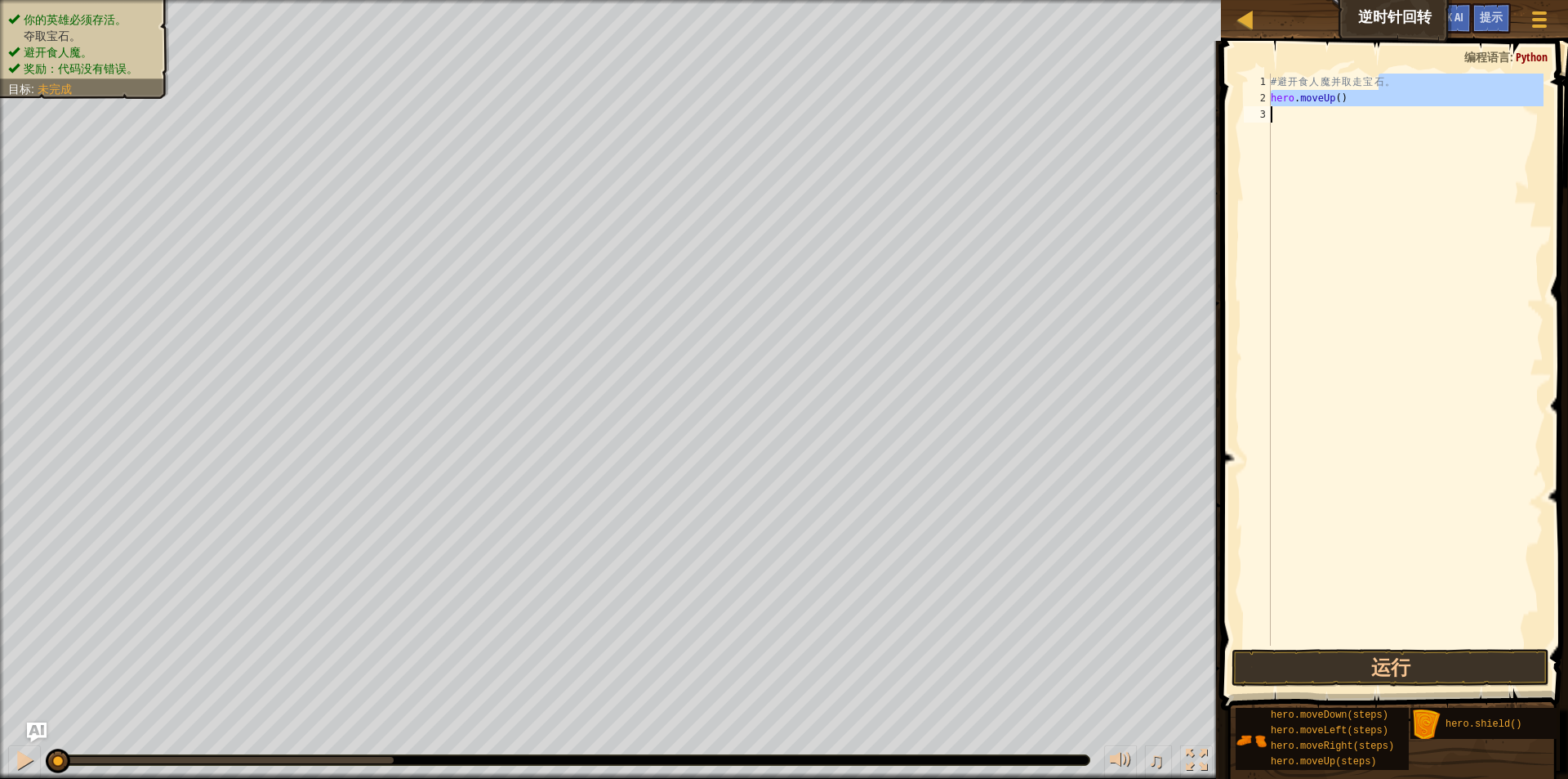
click at [1390, 105] on div "# 避 开 食 人 魔 并 取 走 宝 石 。 hero . moveUp ( )" at bounding box center [1406, 359] width 276 height 572
type textarea "hero.moveUp()"
drag, startPoint x: 1344, startPoint y: 94, endPoint x: 1320, endPoint y: 94, distance: 24.0
click at [1320, 94] on div "# 避 开 食 人 魔 并 取 走 宝 石 。 hero . moveUp ( )" at bounding box center [1406, 376] width 276 height 605
click at [1323, 95] on div "# 避 开 食 人 魔 并 取 走 宝 石 。 hero . moveUp ( )" at bounding box center [1406, 359] width 276 height 572
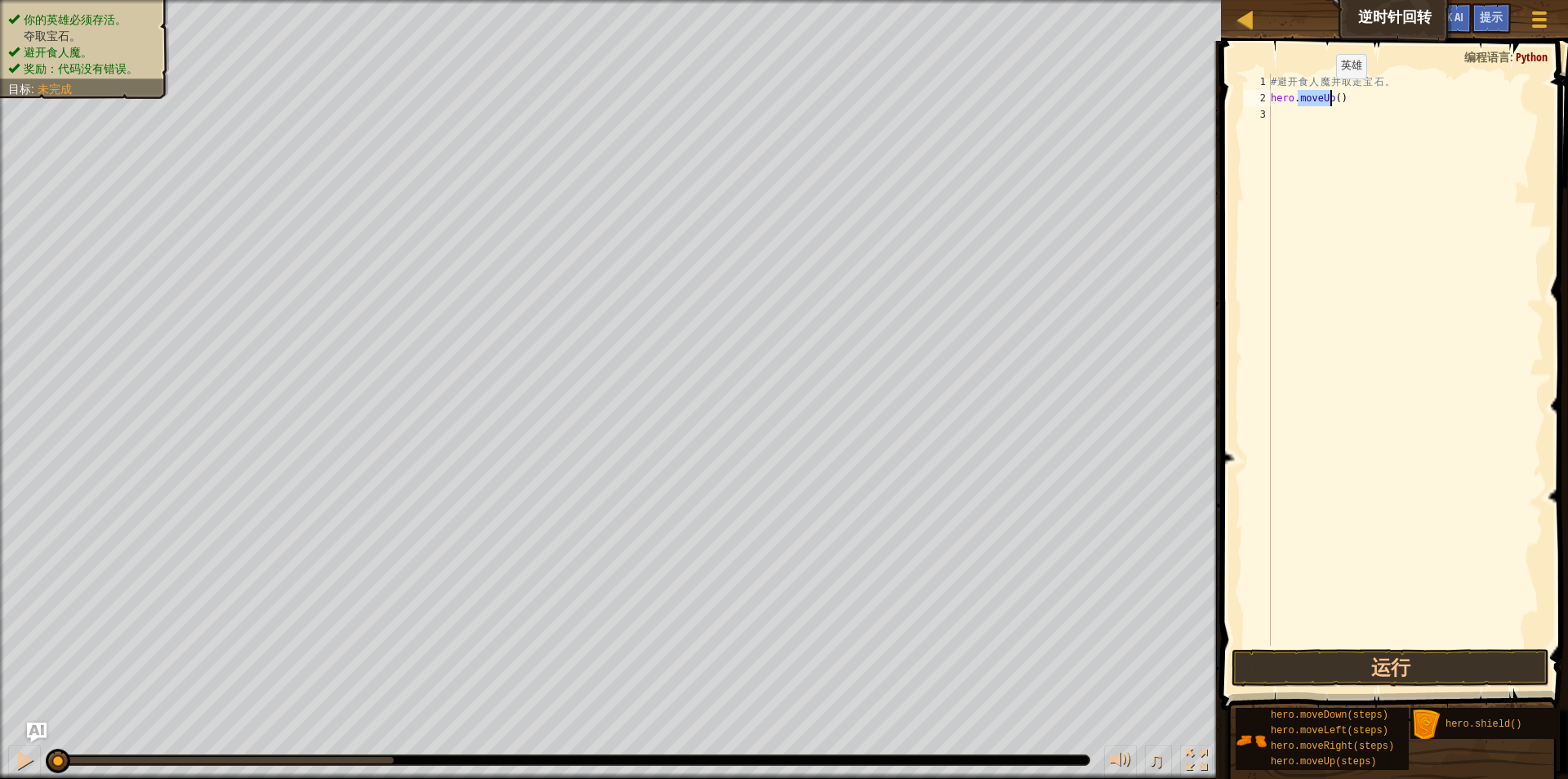
click at [1323, 95] on div "# 避 开 食 人 魔 并 取 走 宝 石 。 hero . moveUp ( )" at bounding box center [1406, 376] width 276 height 605
click at [1329, 100] on div "# 避 开 食 人 魔 并 取 走 宝 石 。 hero . moveUp ( )" at bounding box center [1406, 359] width 276 height 572
type textarea "hero.moveDown()"
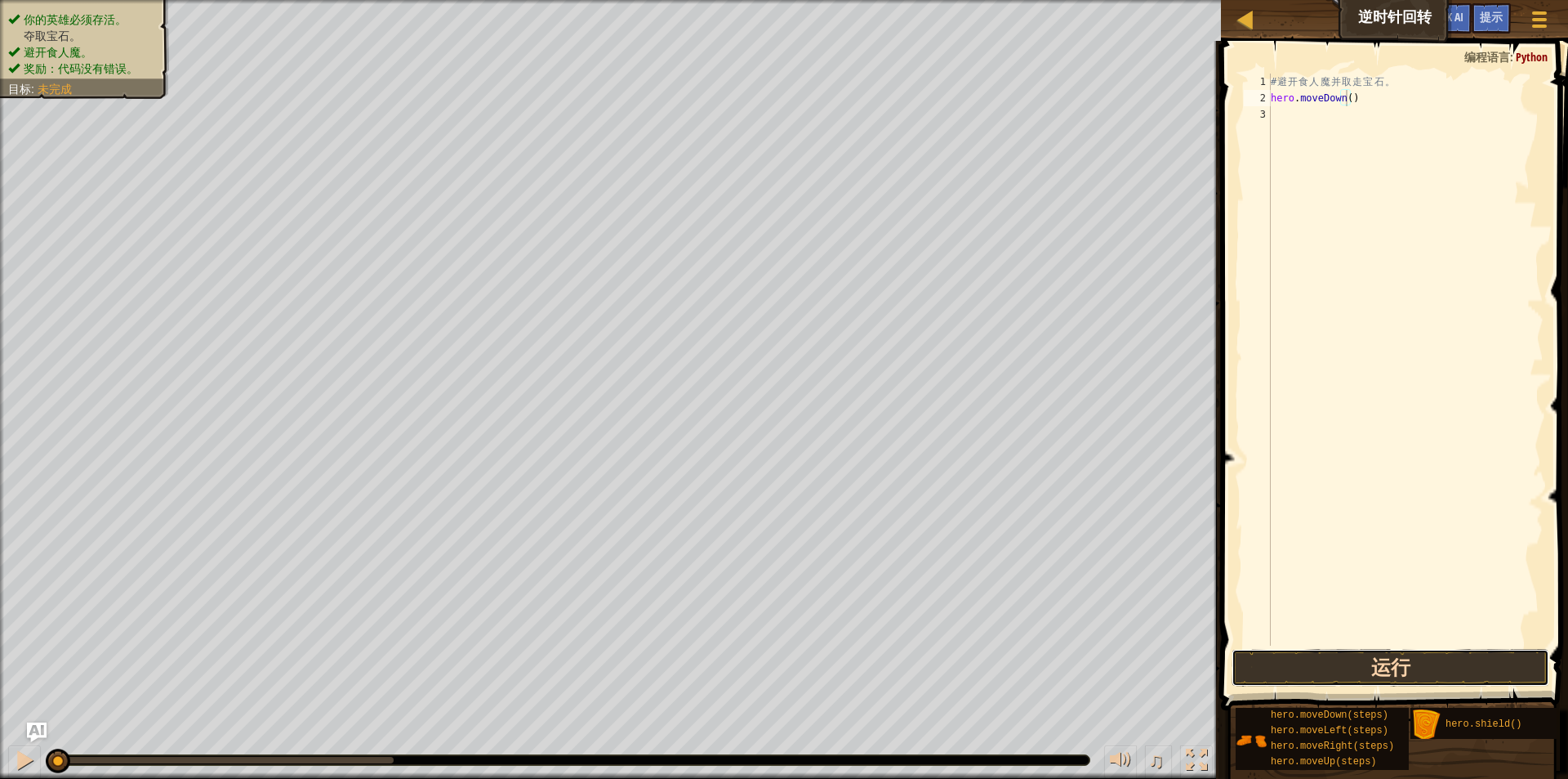
click at [1372, 657] on button "运行" at bounding box center [1391, 667] width 318 height 37
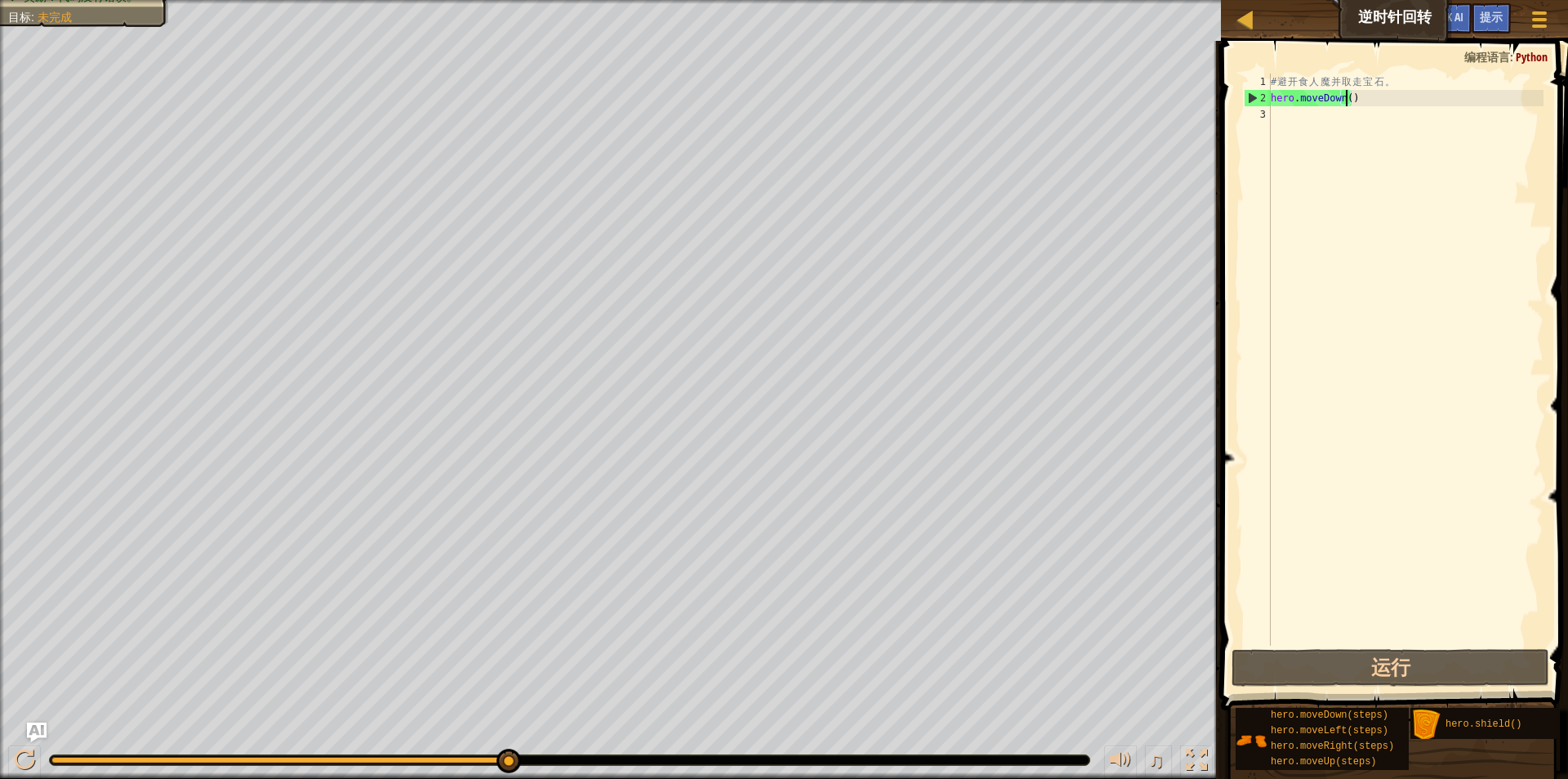
click at [1337, 122] on div "# 避 开 食 人 魔 并 取 走 宝 石 。 hero . moveDown ( )" at bounding box center [1406, 376] width 276 height 605
click at [1346, 103] on div "# 避 开 食 人 魔 并 取 走 宝 石 。 hero . moveDown ( )" at bounding box center [1406, 376] width 276 height 605
type textarea "hero.moveDown(2)"
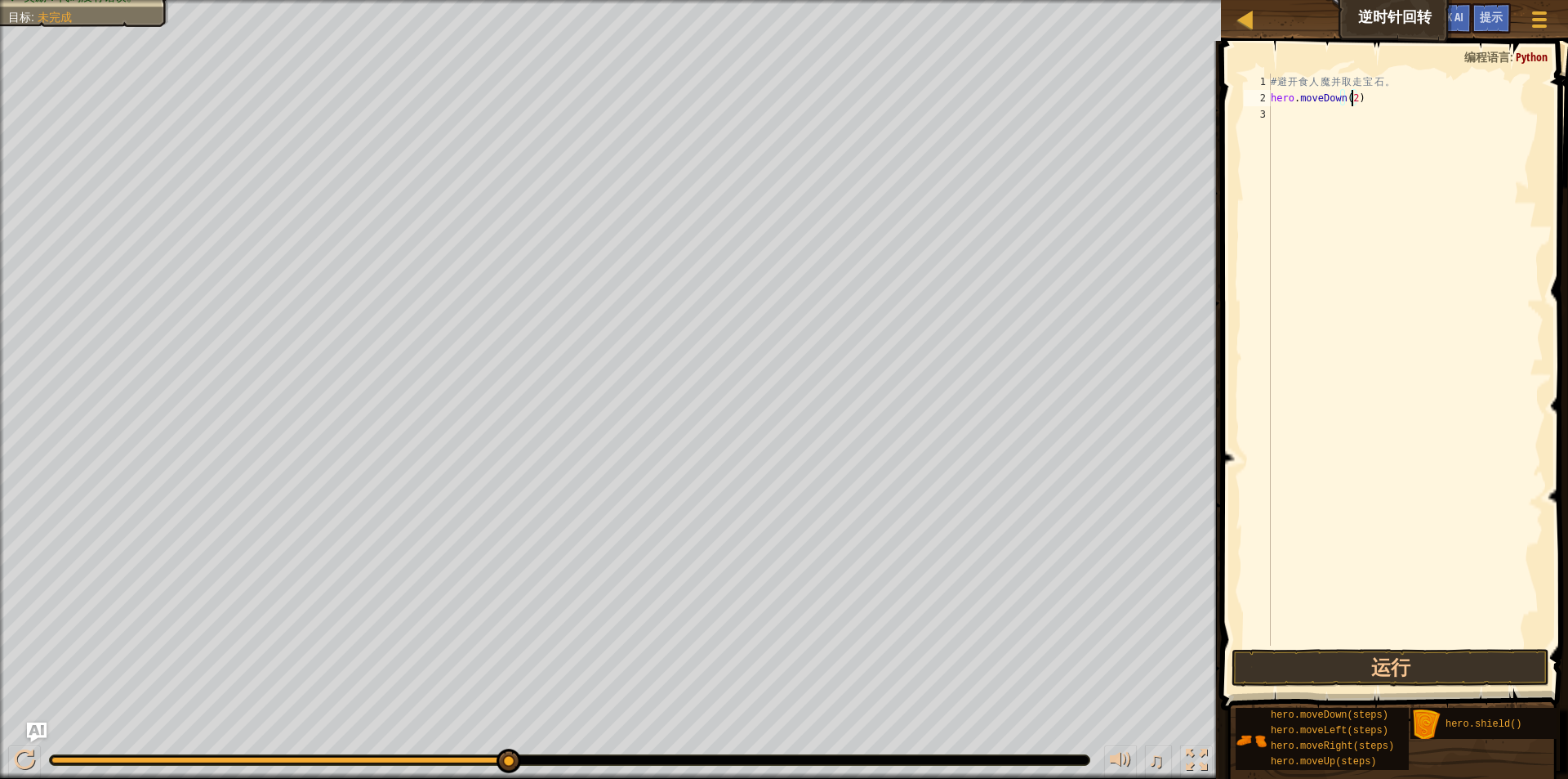
click at [1385, 147] on div "# 避 开 食 人 魔 并 取 走 宝 石 。 hero . moveDown ( 2 )" at bounding box center [1406, 376] width 276 height 605
click at [1377, 669] on button "运行" at bounding box center [1391, 667] width 318 height 37
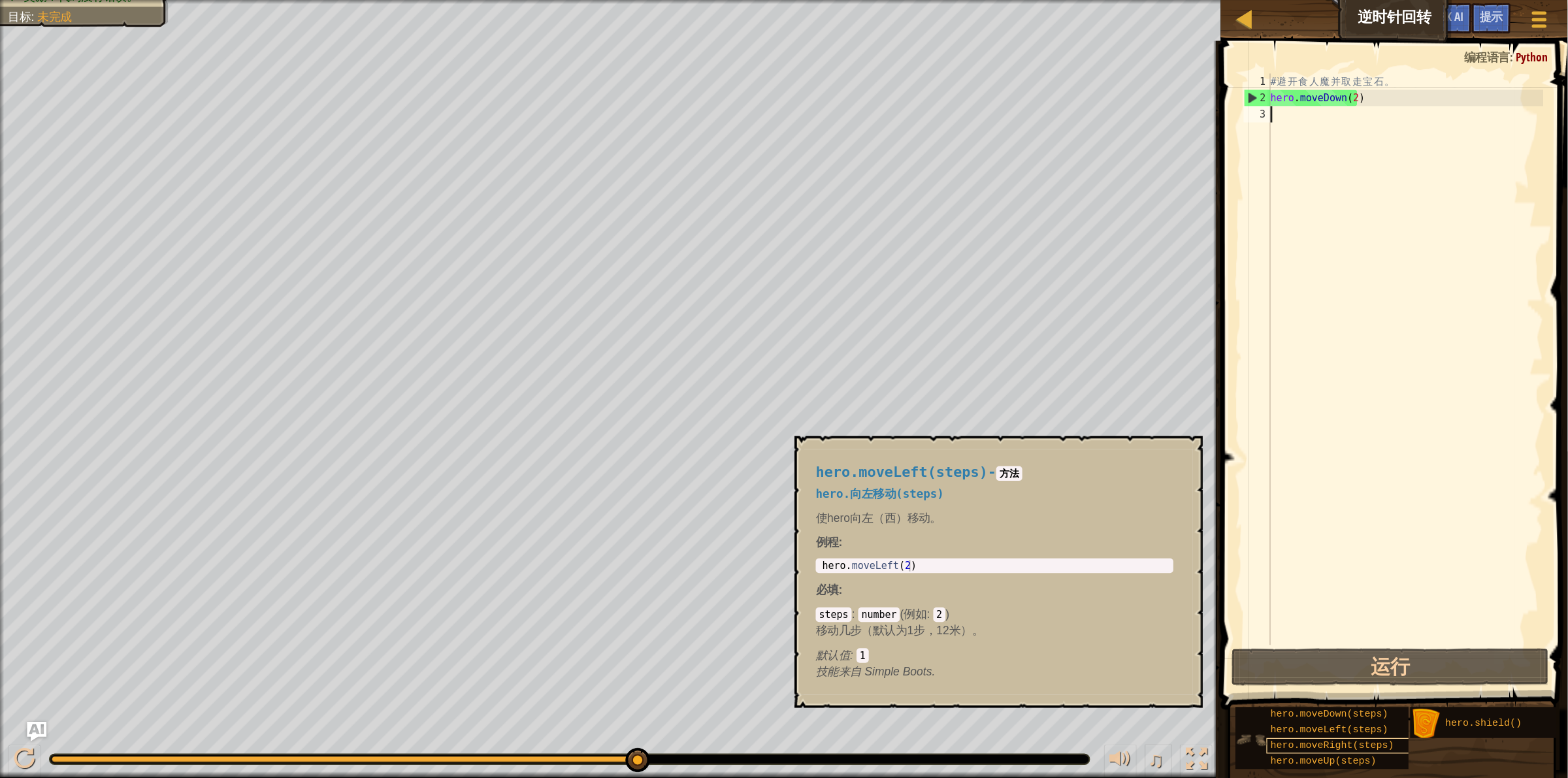
scroll to position [10, 0]
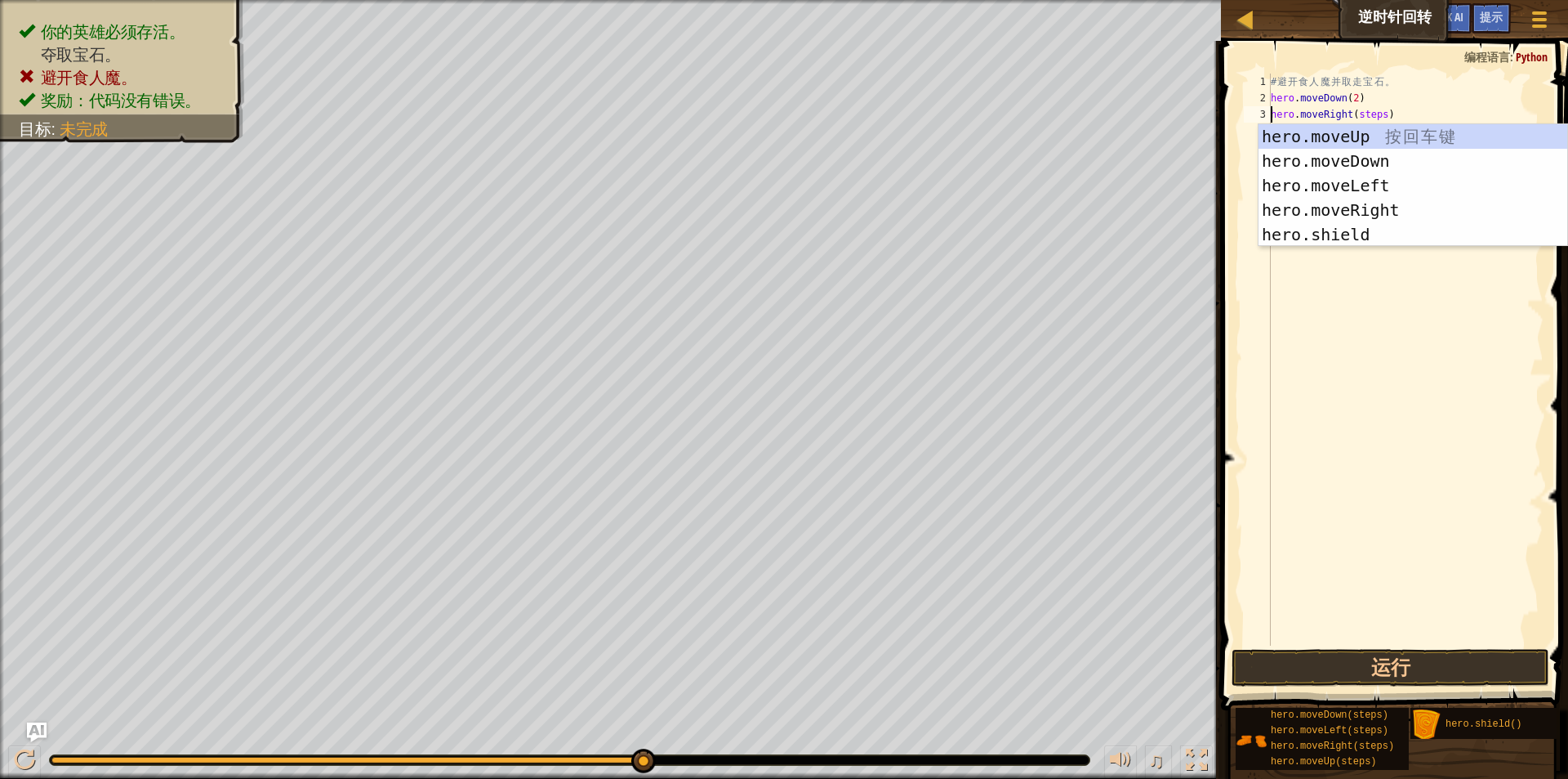
click at [1368, 117] on div "# 避 开 食 人 魔 并 取 走 宝 石 。 hero . moveDown ( 2 ) hero . moveRight ( steps )" at bounding box center [1406, 376] width 276 height 605
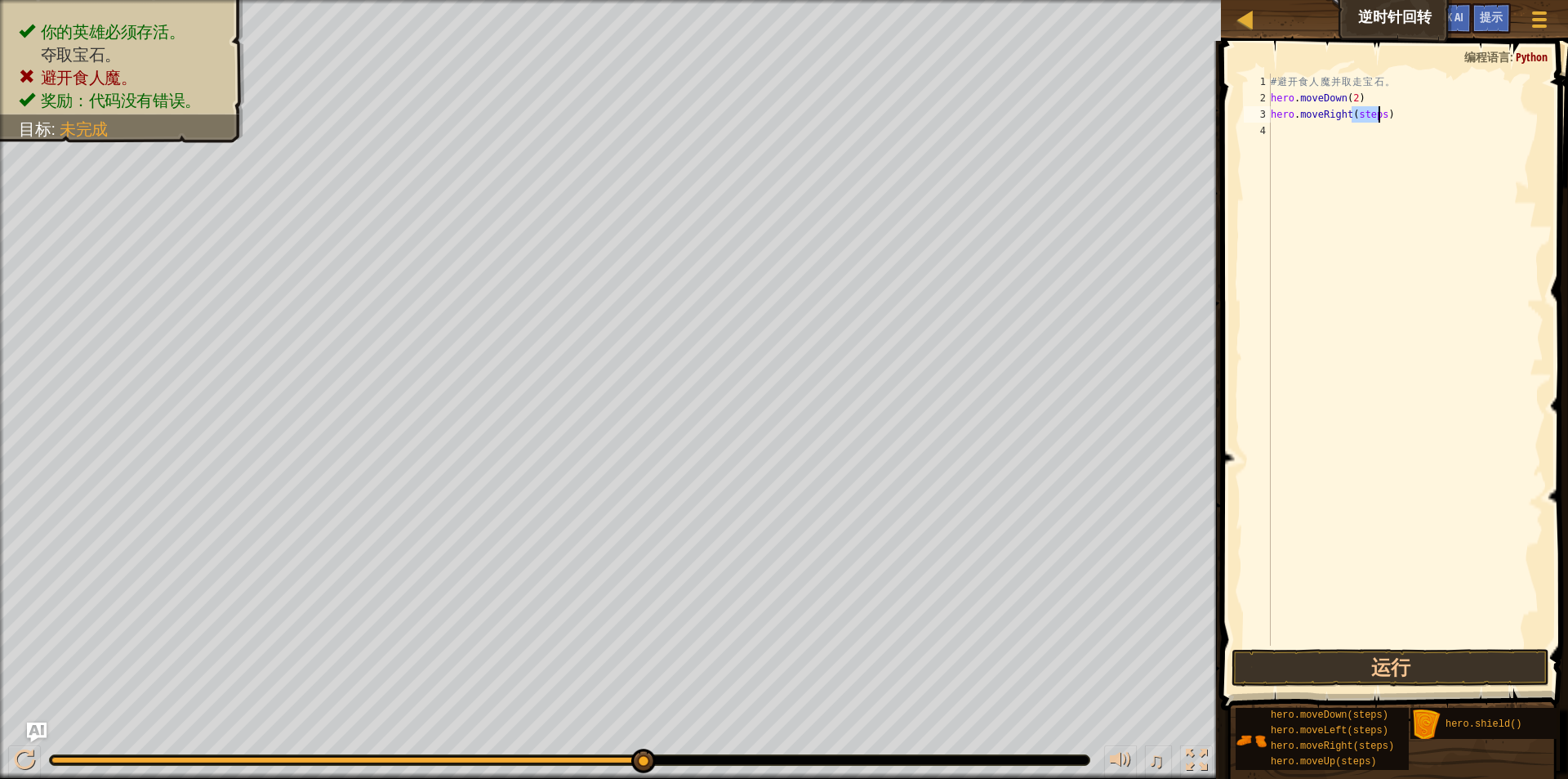
click at [1368, 117] on div "# 避 开 食 人 魔 并 取 走 宝 石 。 hero . moveDown ( 2 ) hero . moveRight ( steps )" at bounding box center [1406, 376] width 276 height 605
type textarea "hero.moveRight()"
click at [1379, 195] on div "# 避 开 食 人 魔 并 取 走 宝 石 。 hero . moveDown ( 2 ) hero . moveRight ( )" at bounding box center [1406, 376] width 276 height 605
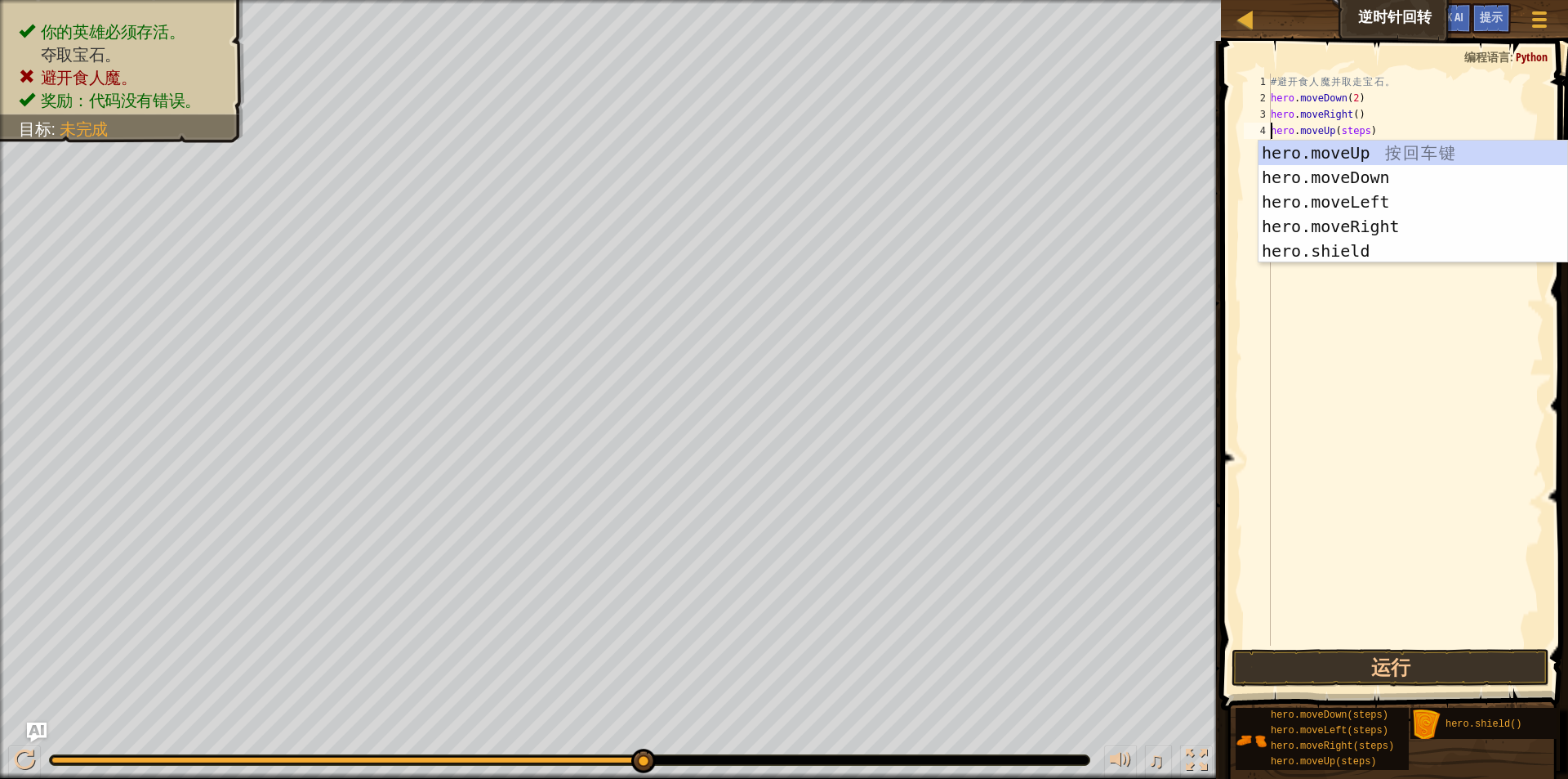
click at [1361, 131] on div "# 避 开 食 人 魔 并 取 走 宝 石 。 hero . moveDown ( 2 ) hero . moveRight ( ) hero . moveU…" at bounding box center [1406, 376] width 276 height 605
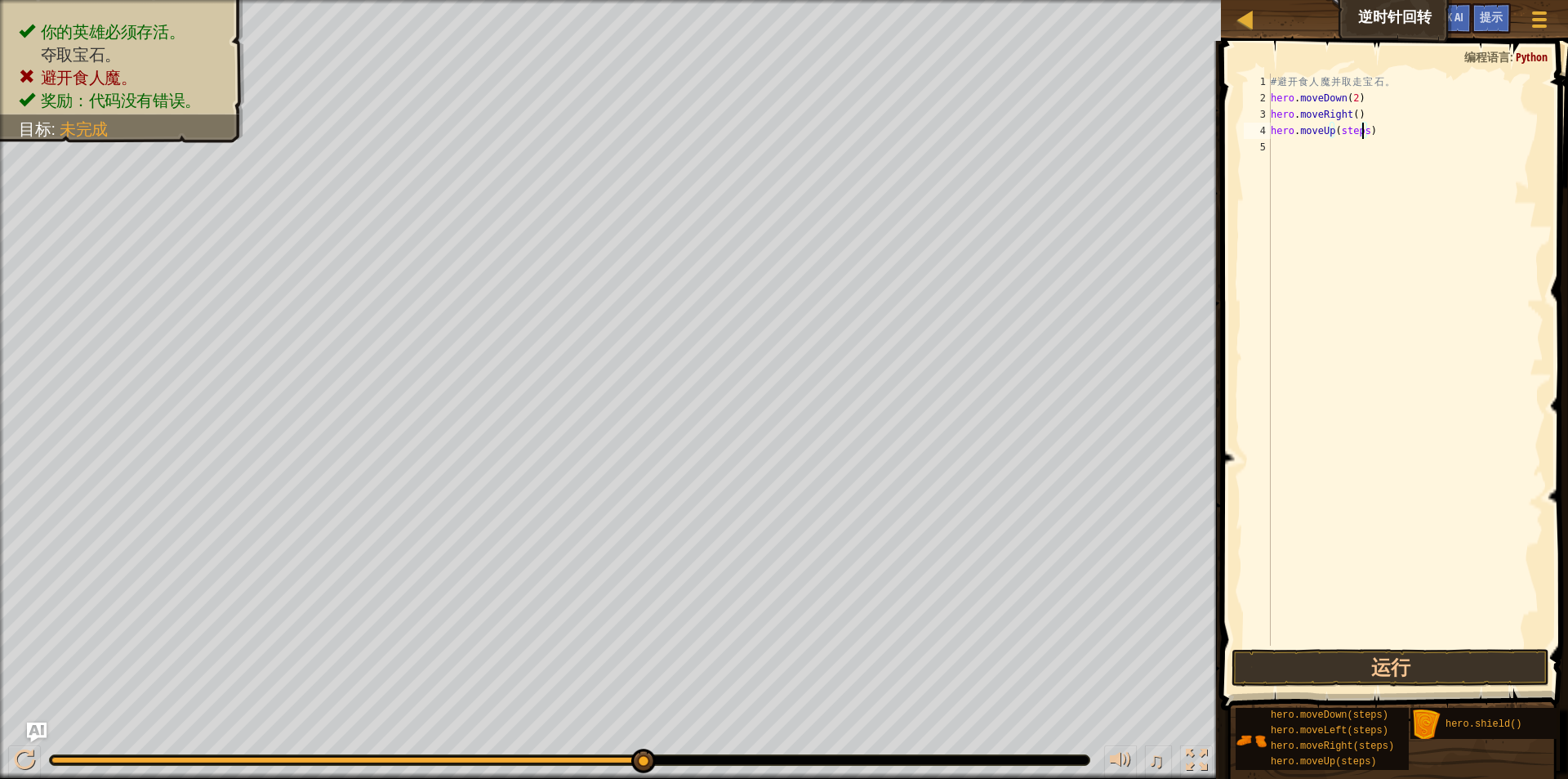
click at [1361, 131] on div "# 避 开 食 人 魔 并 取 走 宝 石 。 hero . moveDown ( 2 ) hero . moveRight ( ) hero . moveU…" at bounding box center [1406, 376] width 276 height 605
type textarea "hero.moveUp()"
drag, startPoint x: 1223, startPoint y: 701, endPoint x: 1241, endPoint y: 685, distance: 24.1
click at [1235, 657] on div "hero.moveUp() 1 2 3 4 5 # 避 开 食 人 魔 并 取 走 宝 石 。 hero . moveDown ( 2 ) hero . mo…" at bounding box center [1393, 407] width 352 height 718
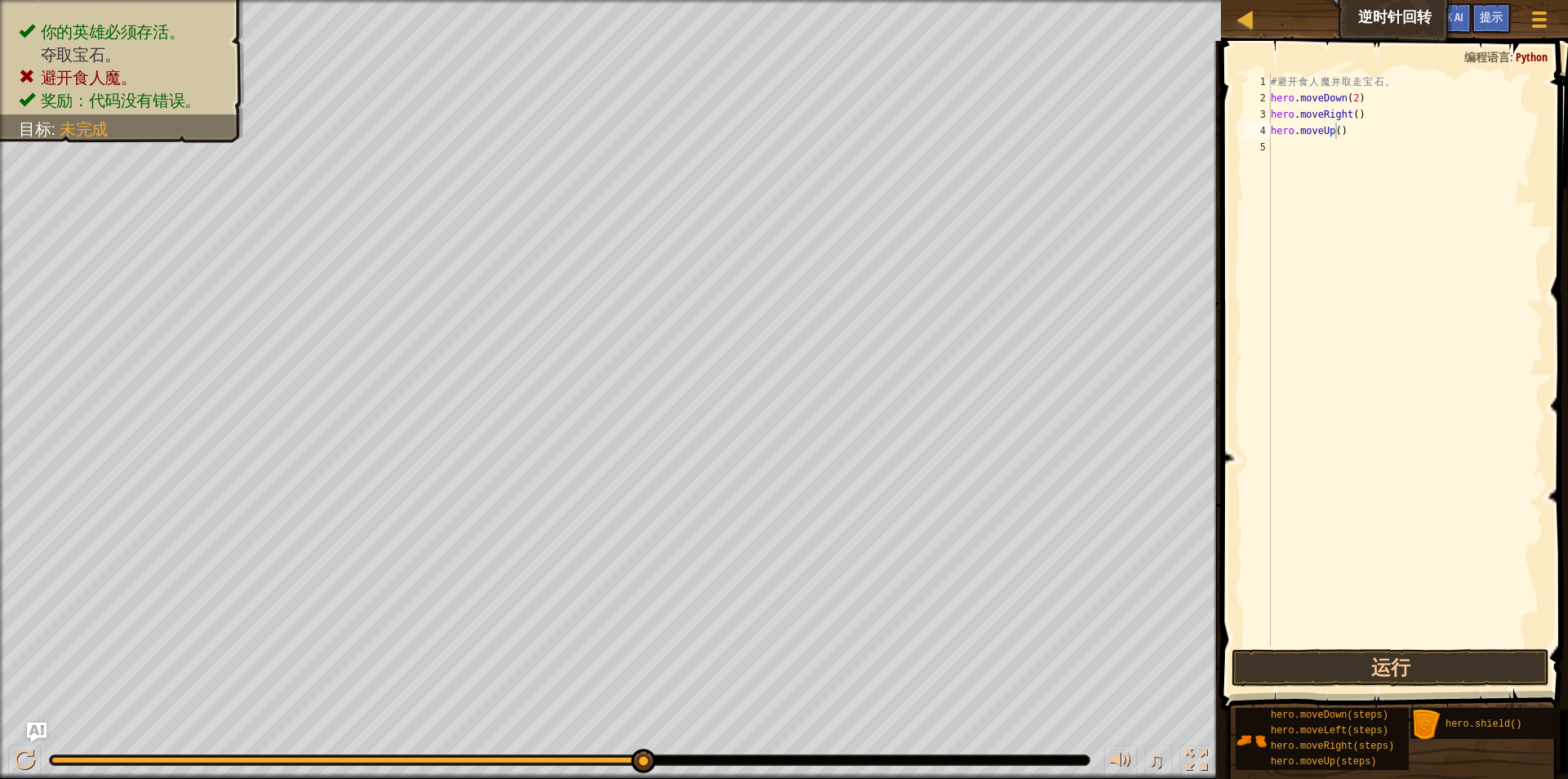
drag, startPoint x: 1248, startPoint y: 697, endPoint x: 1249, endPoint y: 632, distance: 65.0
click at [1249, 632] on div "提示 hero.moveUp() 1 2 3 4 5 # 避 开 食 人 魔 并 取 走 宝 石 。 hero . moveDown ( 2 ) hero .…" at bounding box center [1393, 406] width 352 height 730
drag, startPoint x: 1258, startPoint y: 645, endPoint x: 1261, endPoint y: 491, distance: 154.0
click at [1543, 24] on div at bounding box center [1539, 19] width 22 height 24
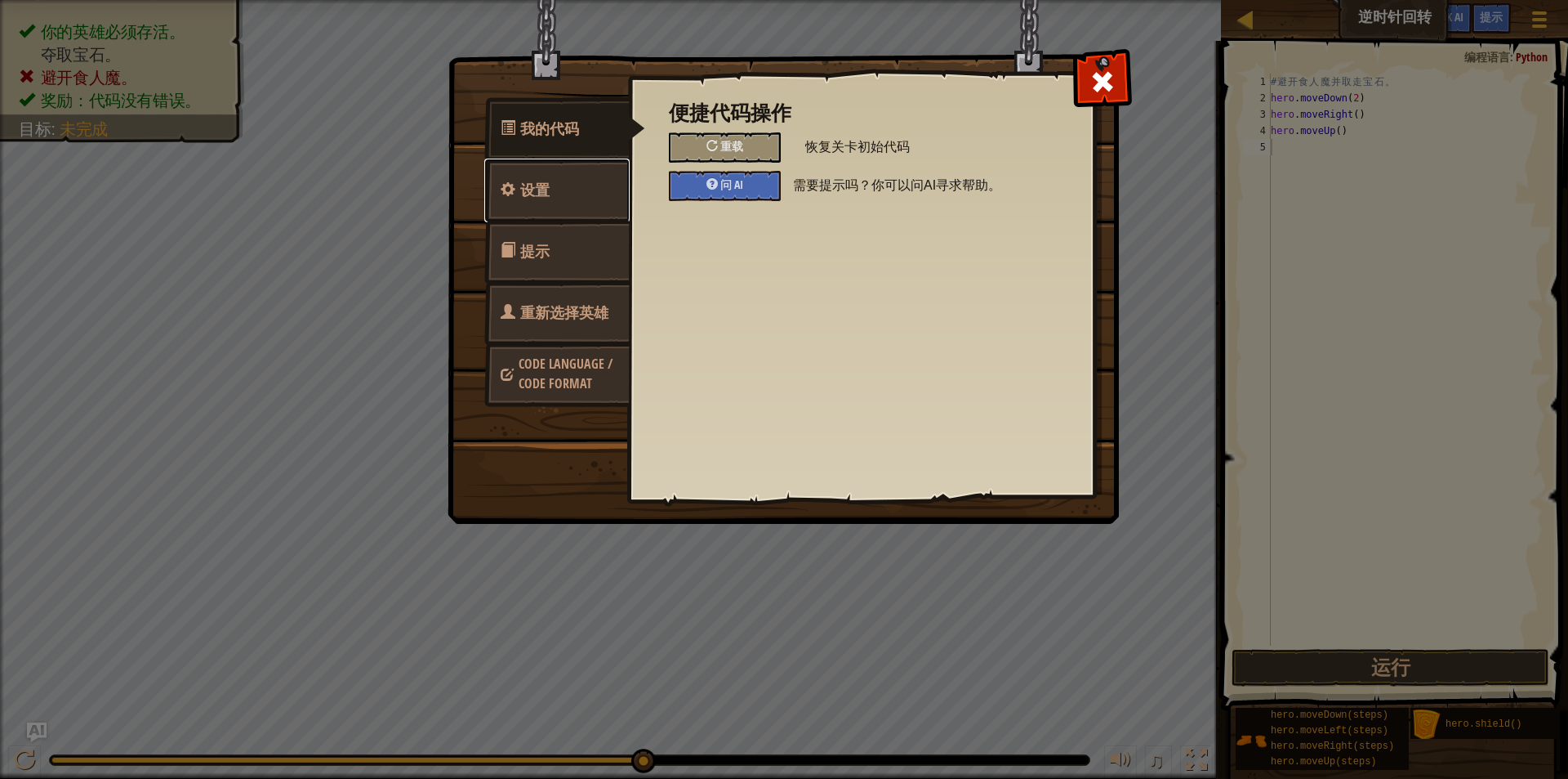
click at [497, 185] on link "设置" at bounding box center [557, 190] width 146 height 64
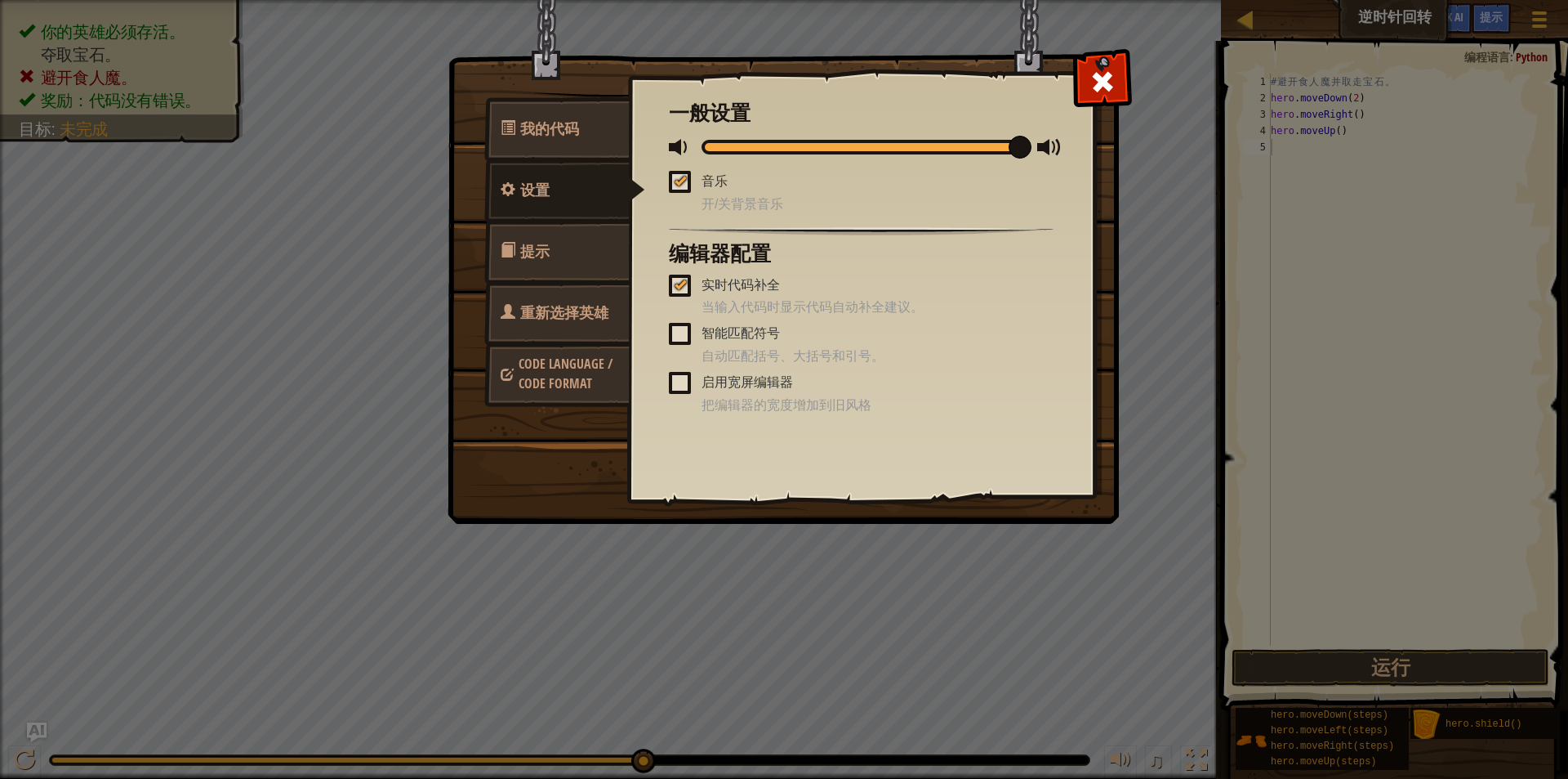
click at [682, 382] on span at bounding box center [679, 382] width 22 height 22
click at [0, 0] on input "启用宽屏编辑器" at bounding box center [0, 0] width 0 height 0
click at [559, 256] on link "提示" at bounding box center [557, 251] width 146 height 64
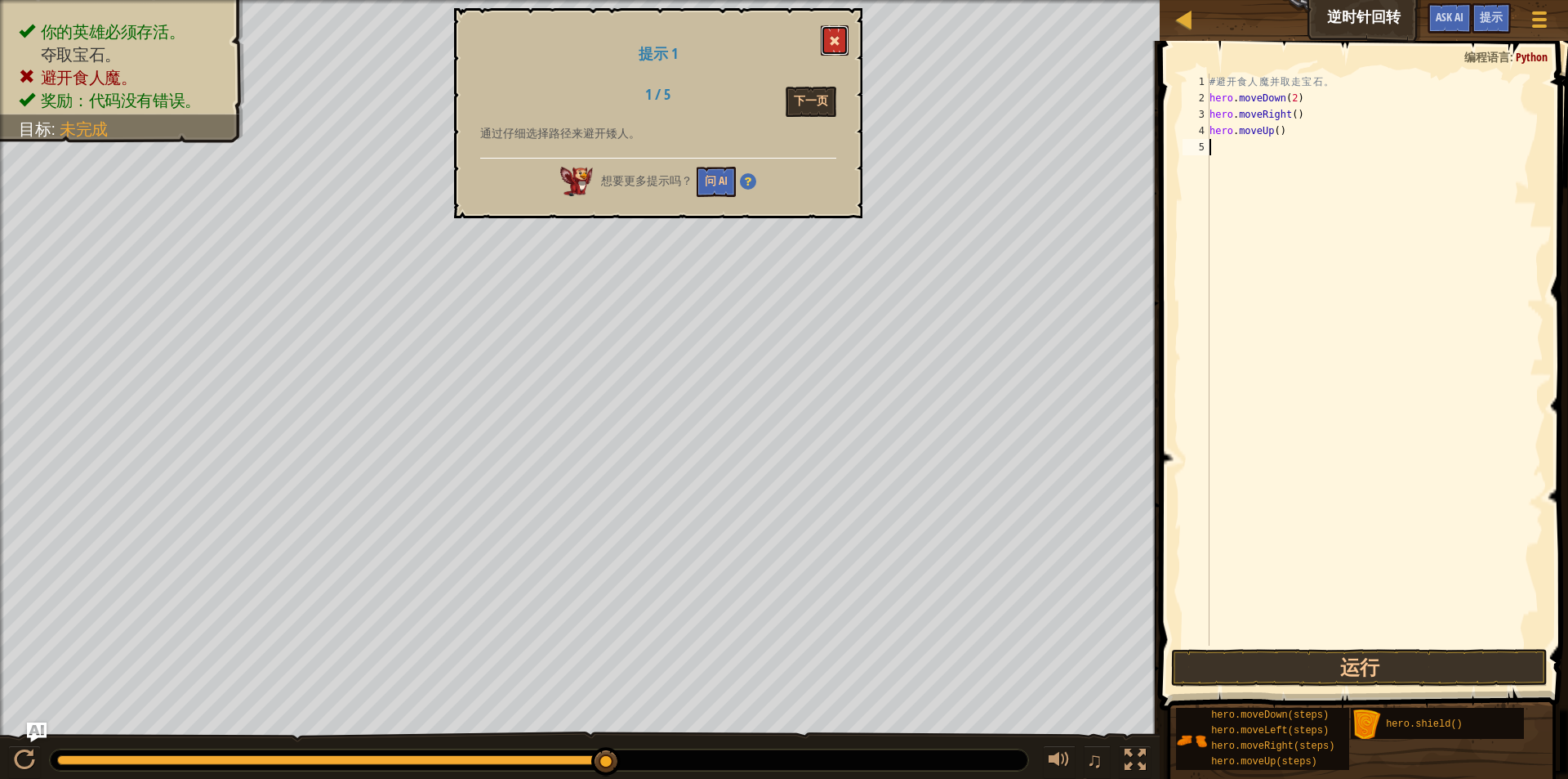
click at [835, 37] on span at bounding box center [835, 41] width 11 height 11
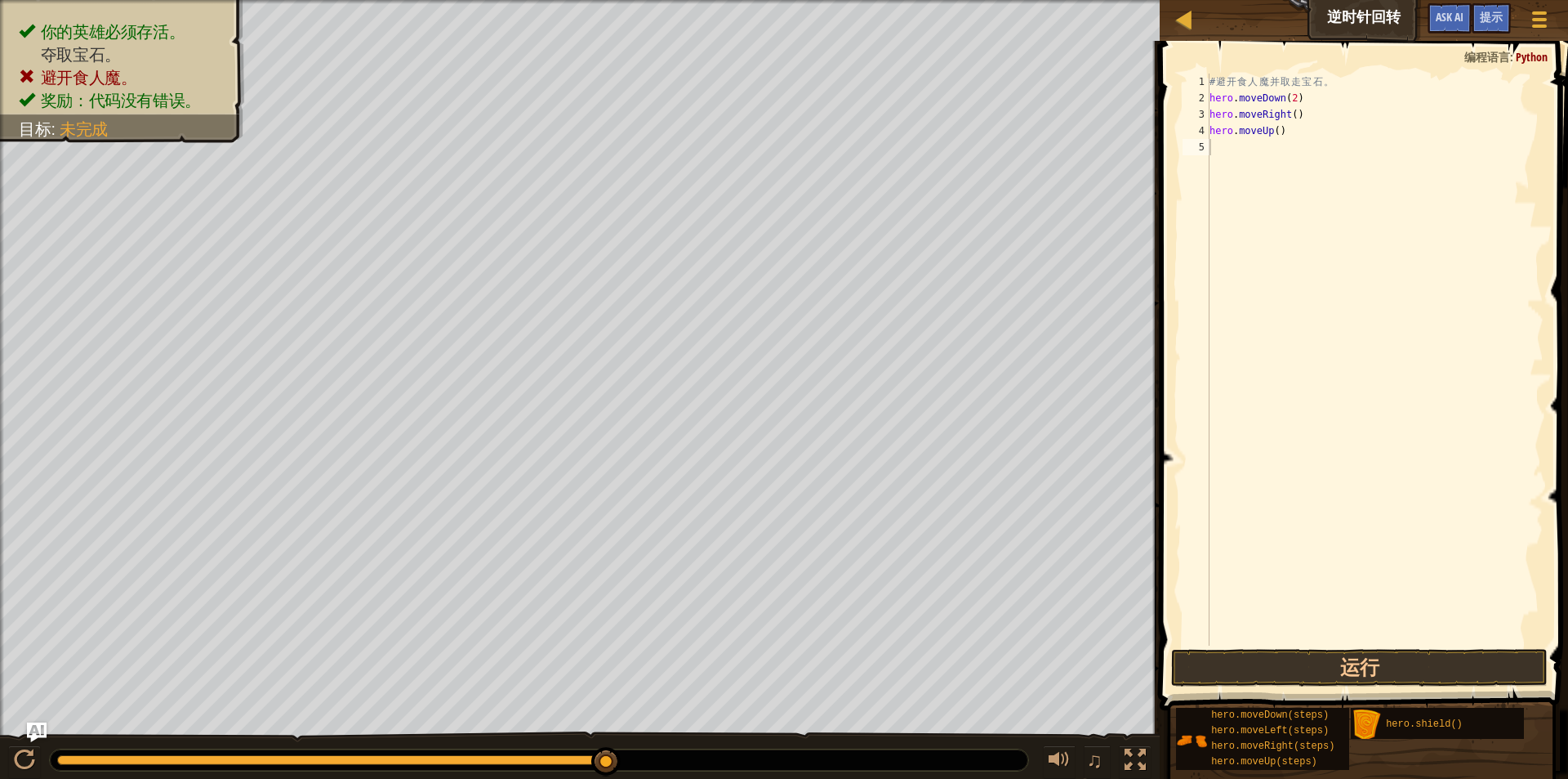
click at [1350, 146] on div "# 避 开 食 人 魔 并 取 走 宝 石 。 hero . moveDown ( 2 ) hero . moveRight ( ) hero . moveU…" at bounding box center [1375, 376] width 337 height 605
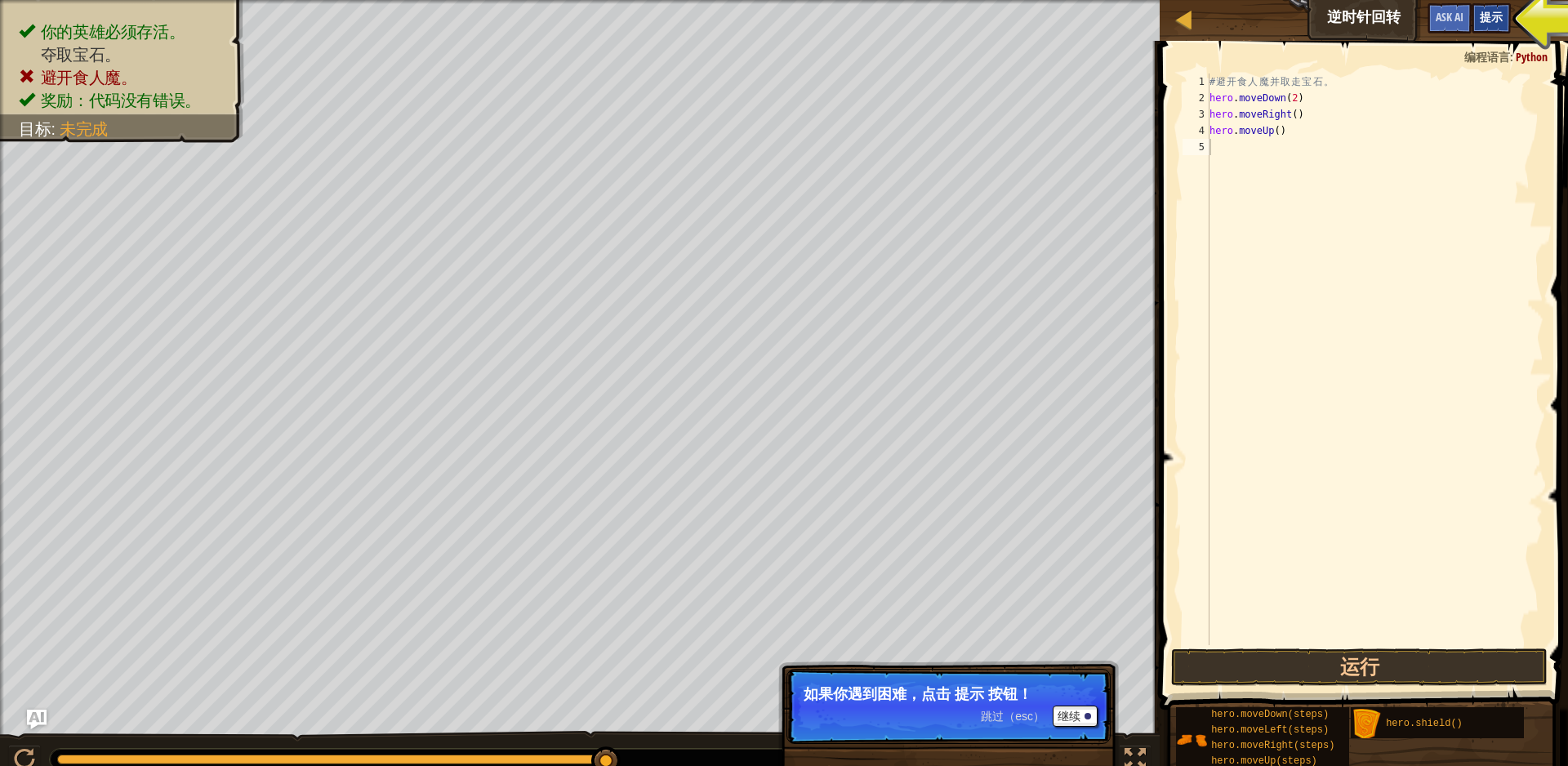
click at [1485, 19] on span "提示" at bounding box center [1491, 16] width 23 height 15
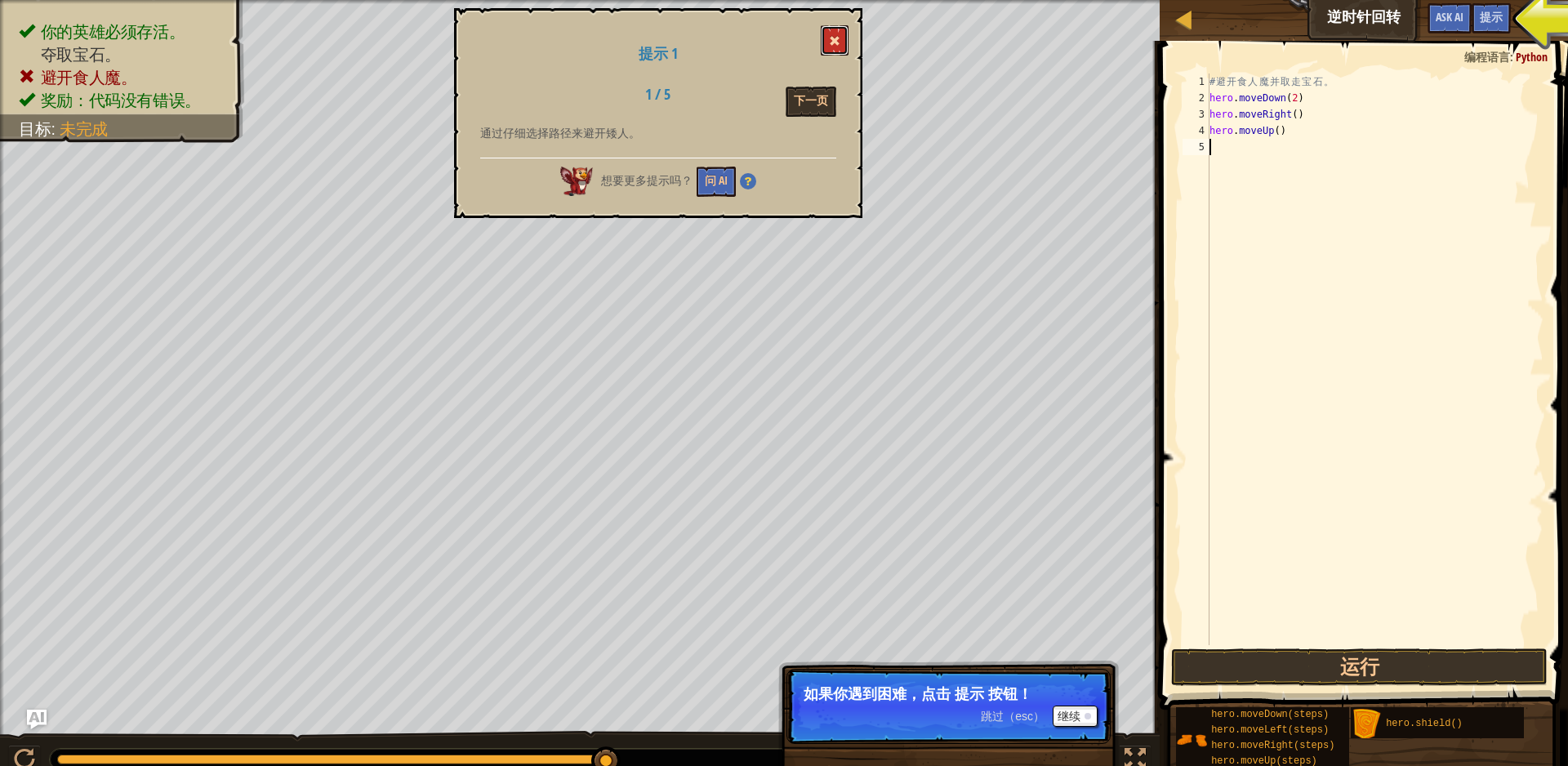
click at [825, 37] on button at bounding box center [834, 40] width 28 height 31
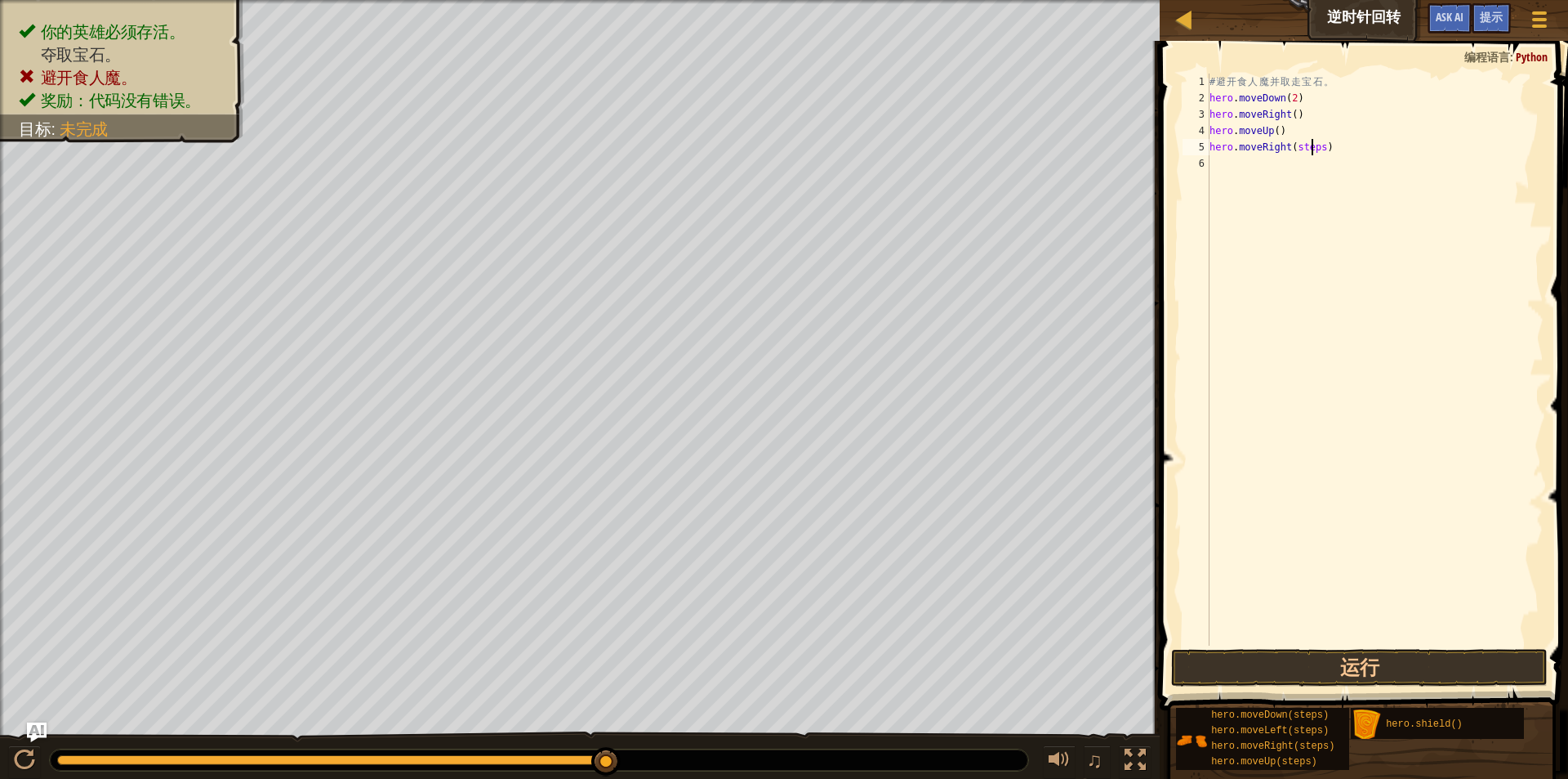
click at [1313, 153] on div "# 避 开 食 人 魔 并 取 走 宝 石 。 hero . moveDown ( 2 ) hero . moveRight ( ) hero . moveU…" at bounding box center [1375, 376] width 337 height 605
type textarea "hero.moveRight()"
click at [1227, 670] on button "运行" at bounding box center [1360, 667] width 377 height 37
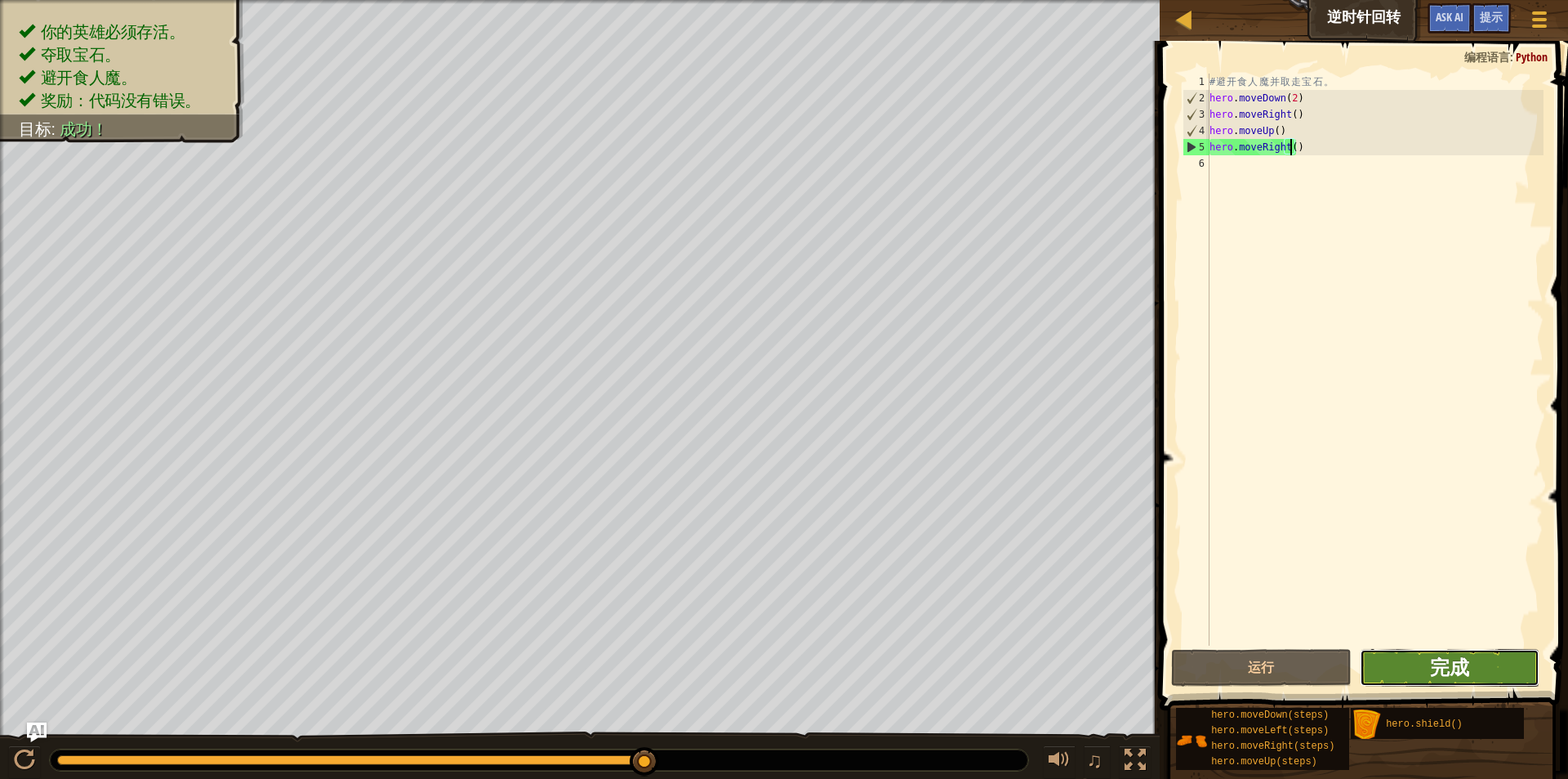
click at [1438, 669] on span "完成" at bounding box center [1449, 666] width 39 height 26
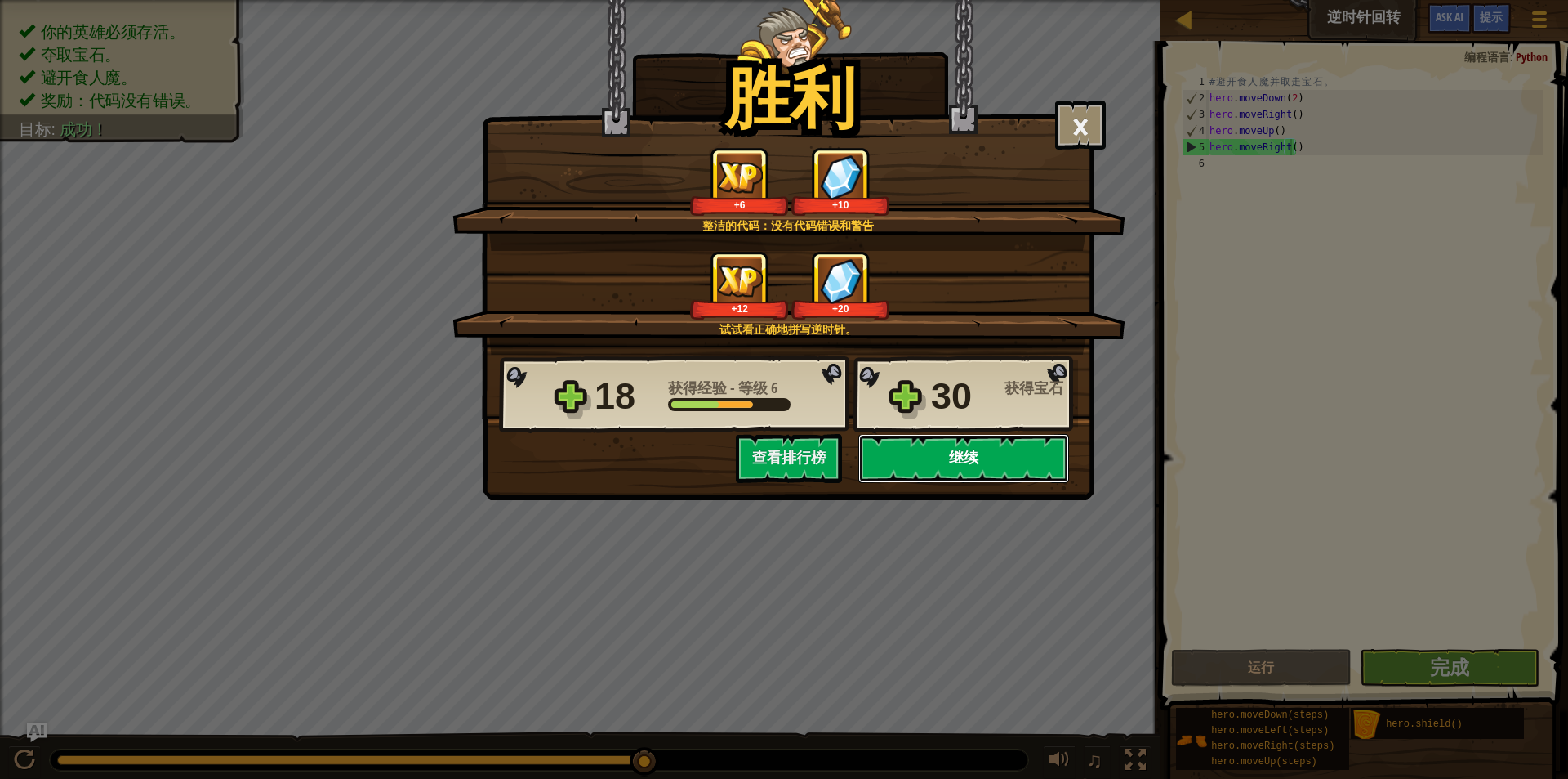
click at [919, 462] on button "继续" at bounding box center [964, 458] width 211 height 49
select select "zh-HANS"
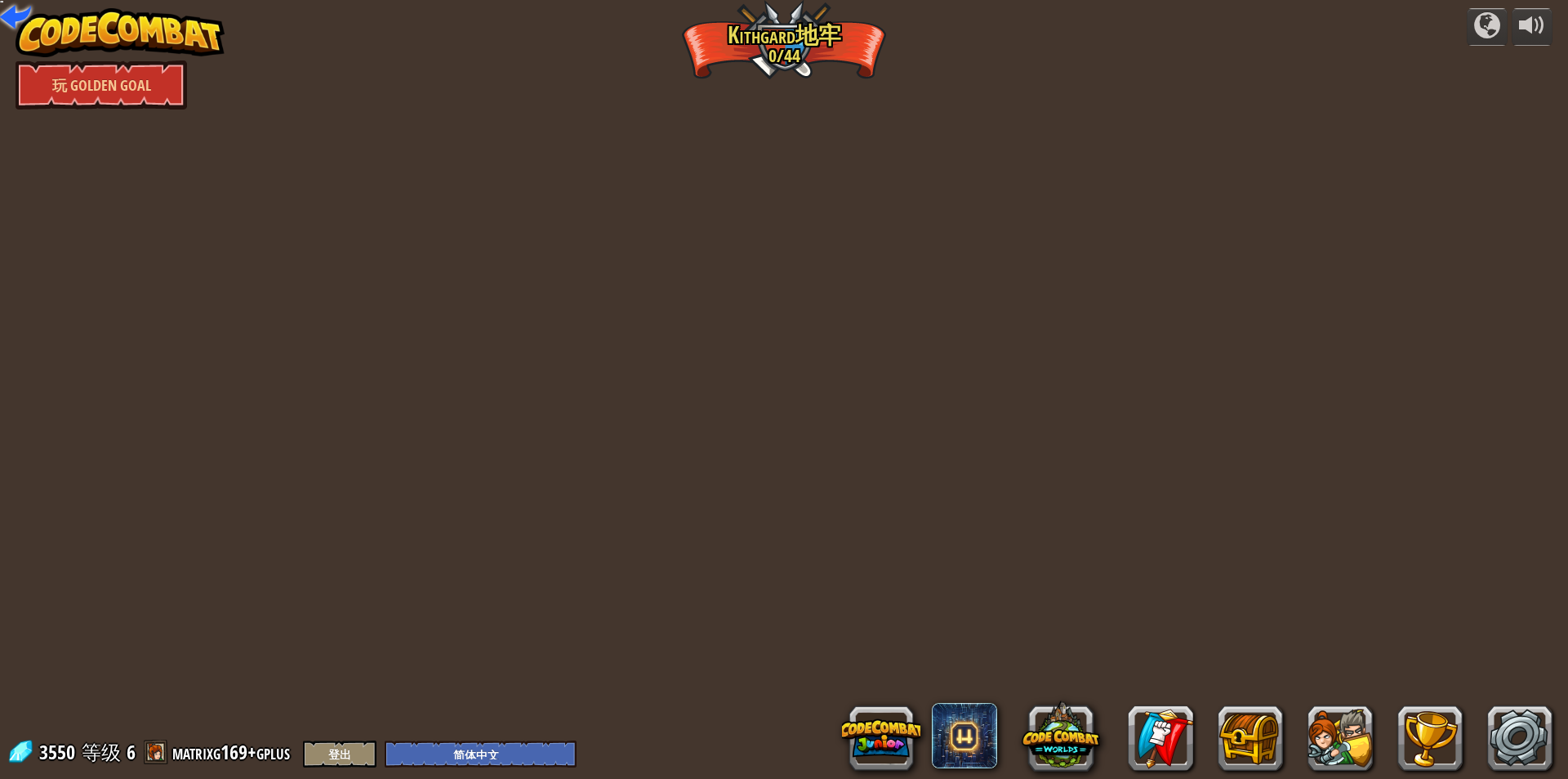
select select "zh-HANS"
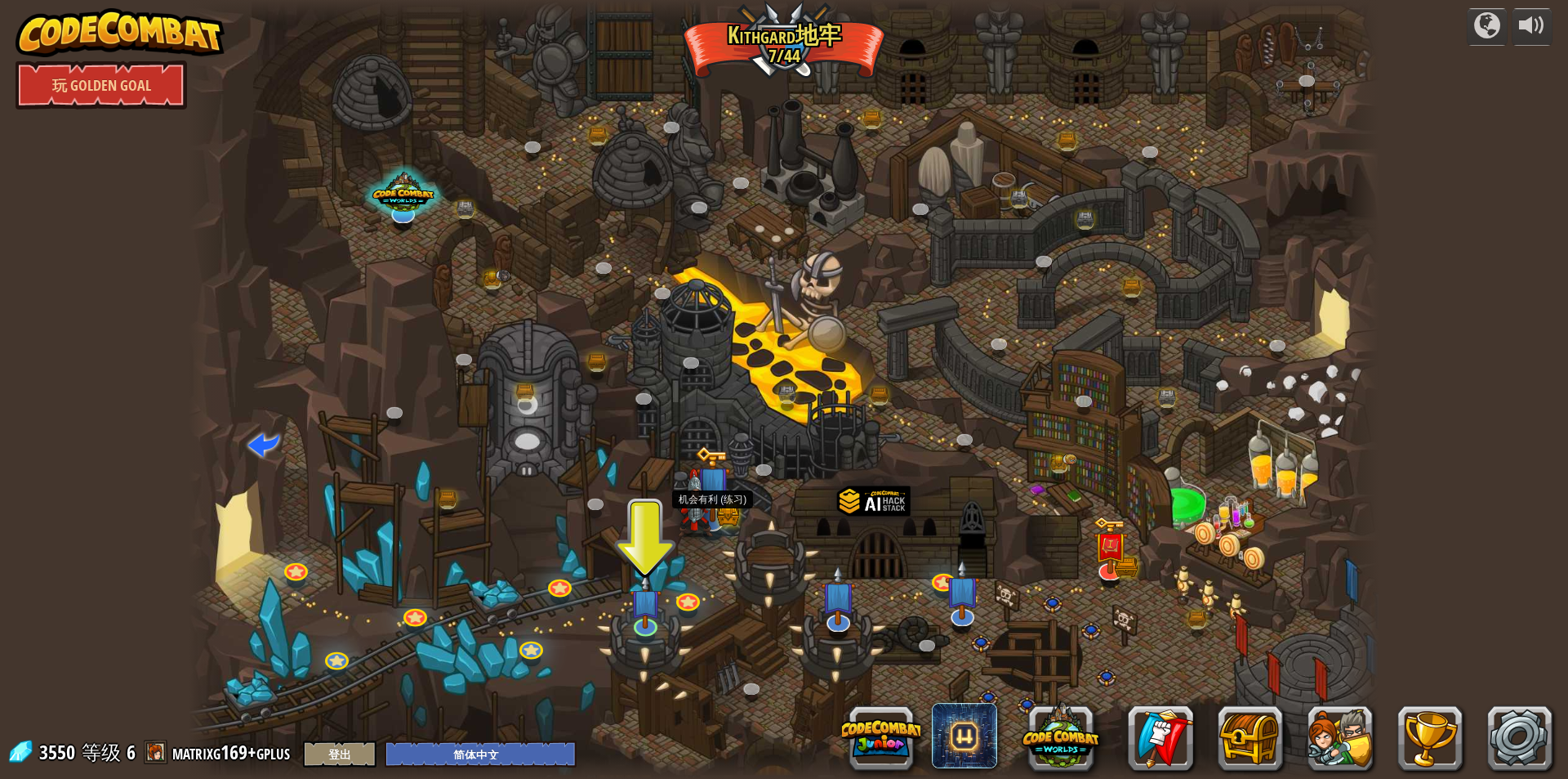
click at [703, 497] on img at bounding box center [695, 504] width 35 height 69
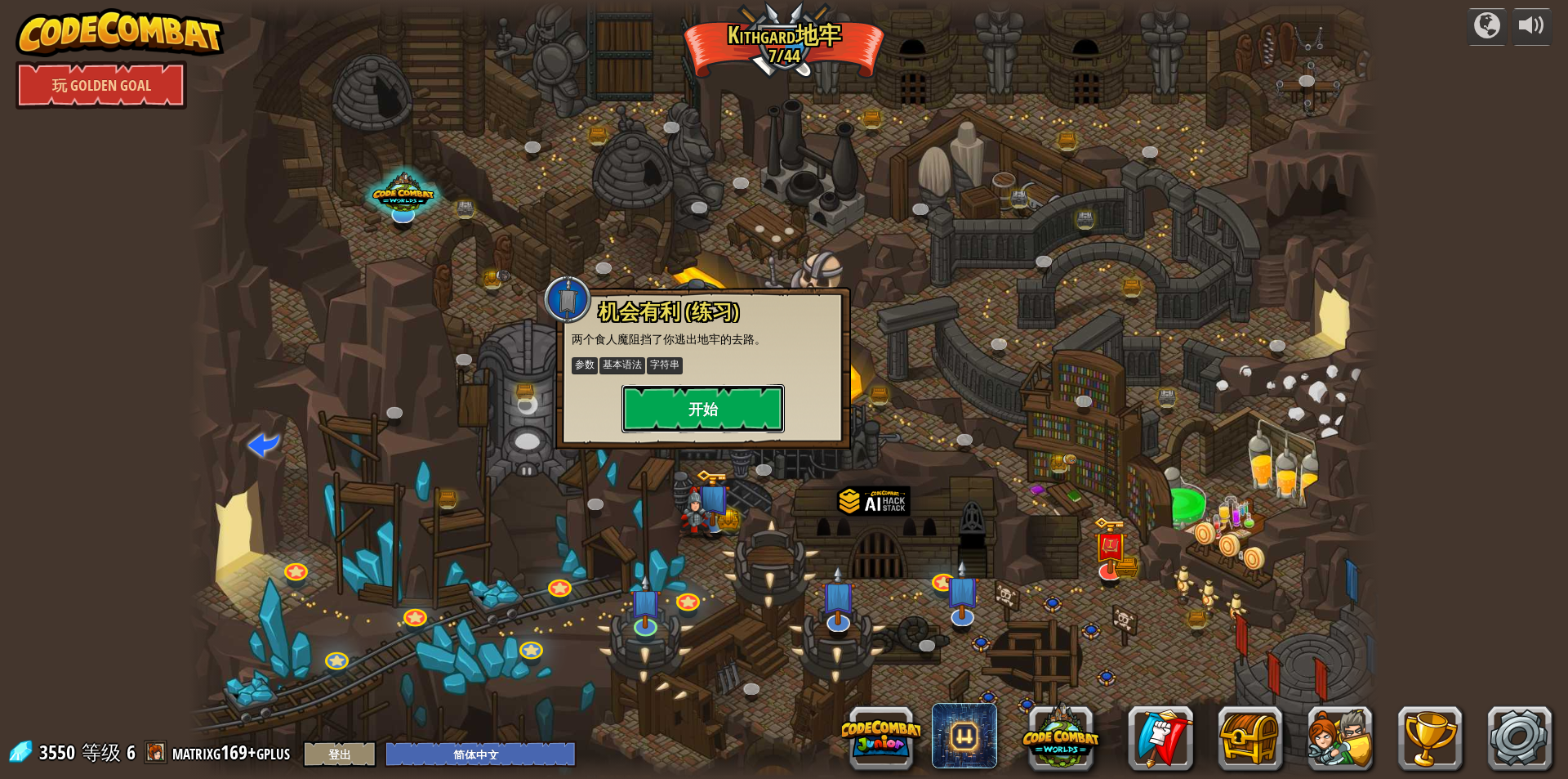
click at [743, 411] on button "开始" at bounding box center [703, 408] width 164 height 49
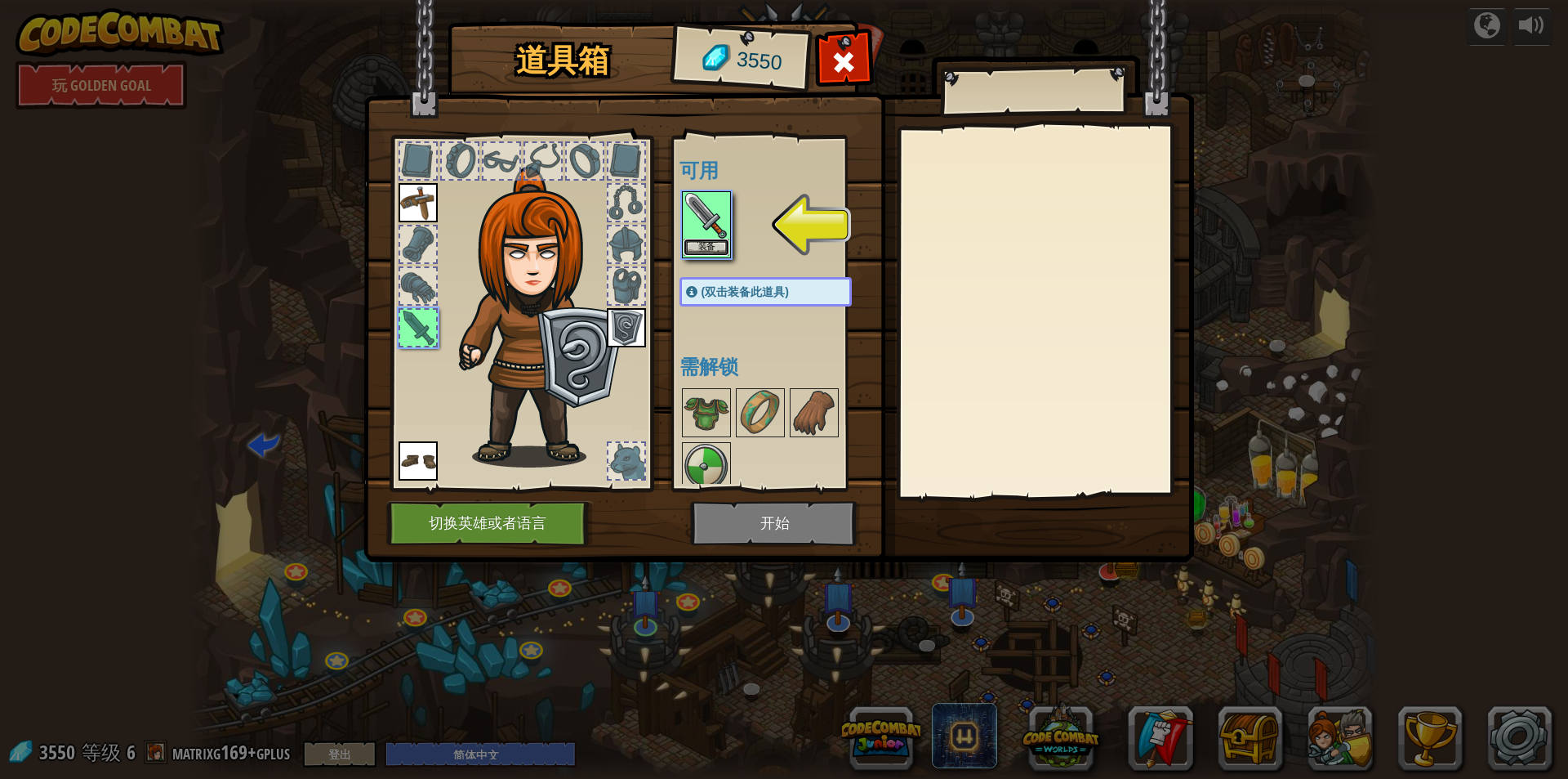
click at [702, 250] on button "装备" at bounding box center [707, 247] width 46 height 17
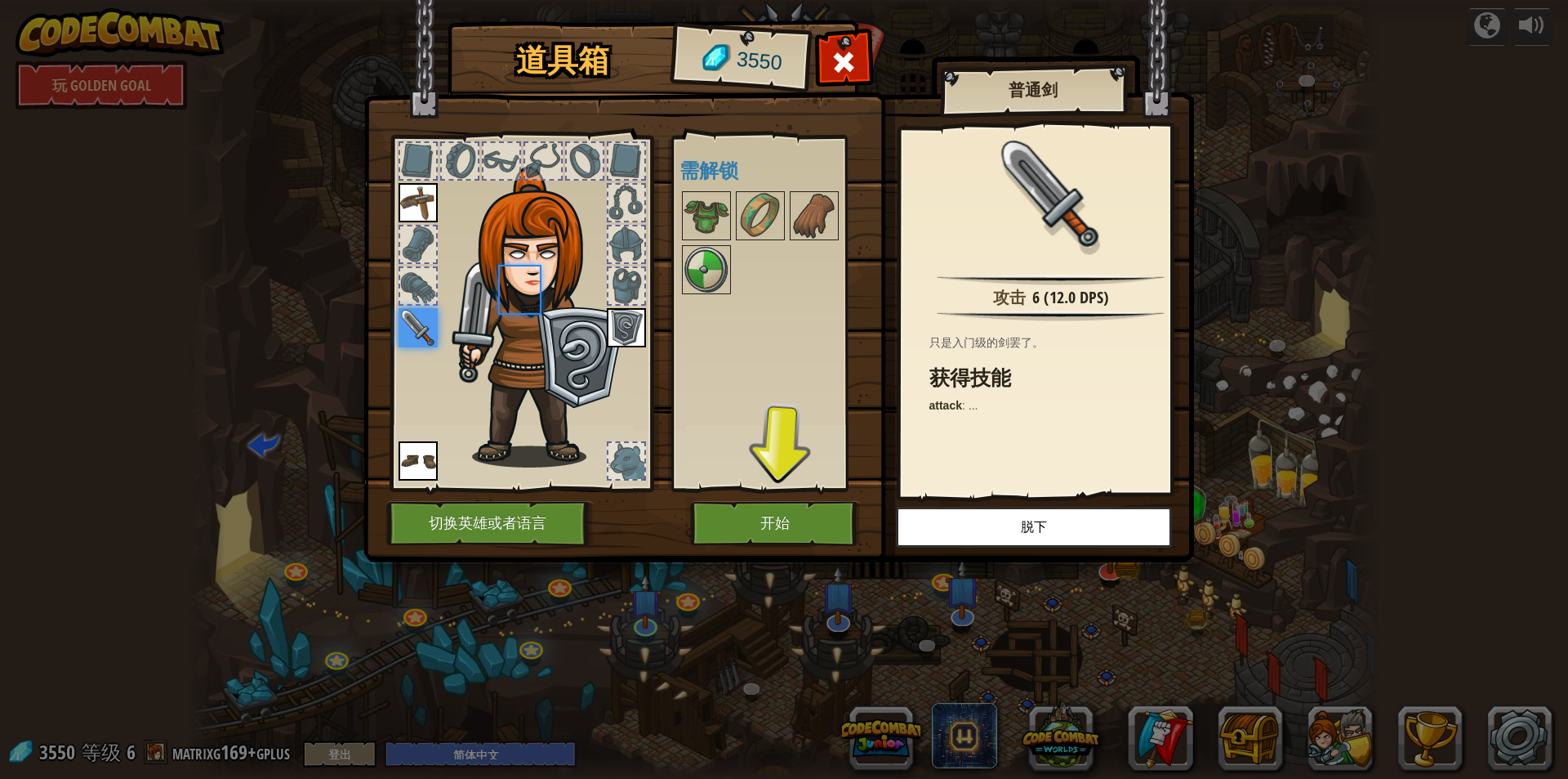
click at [702, 250] on img at bounding box center [707, 270] width 46 height 46
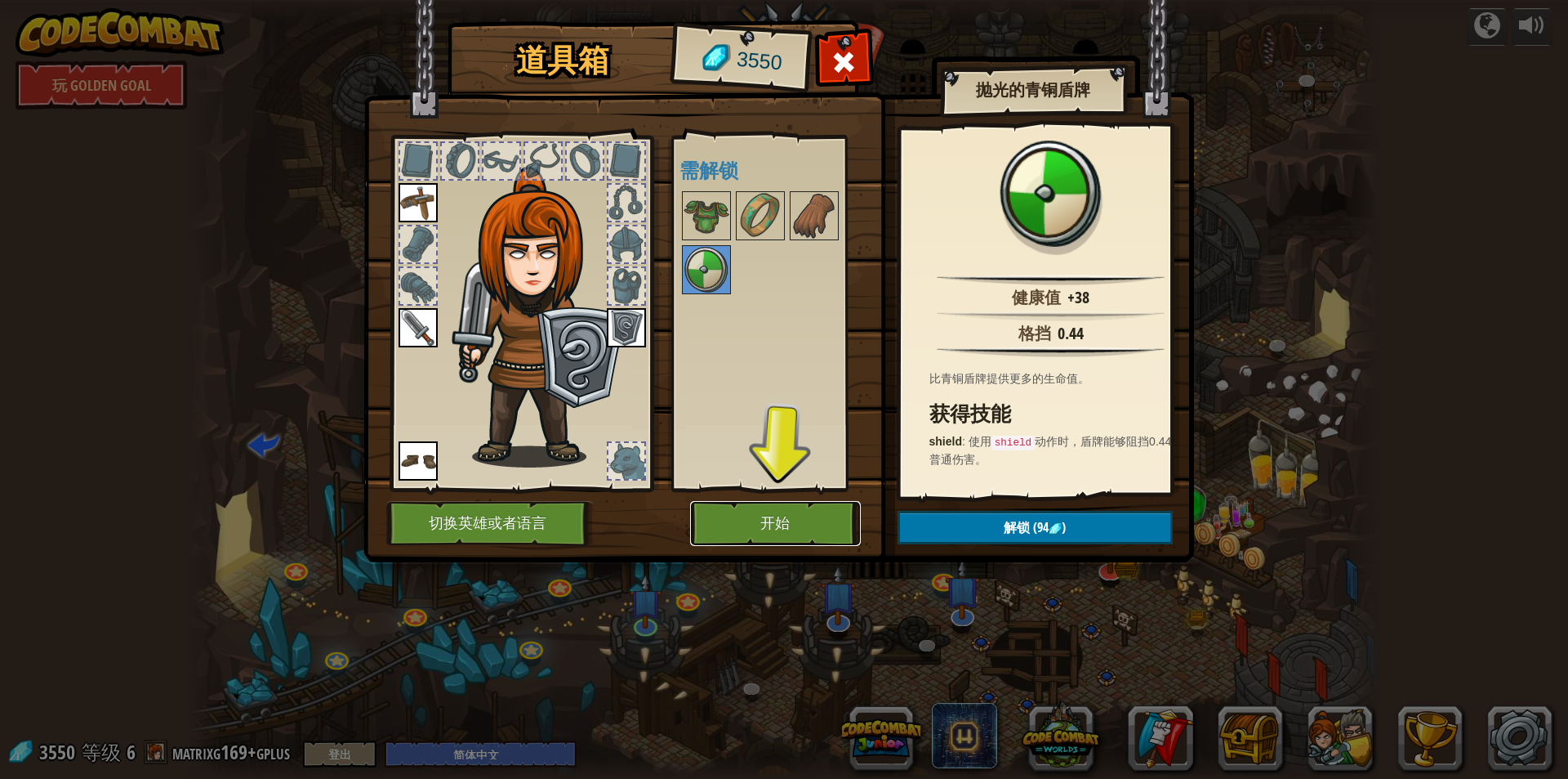
click at [770, 530] on button "开始" at bounding box center [776, 523] width 170 height 45
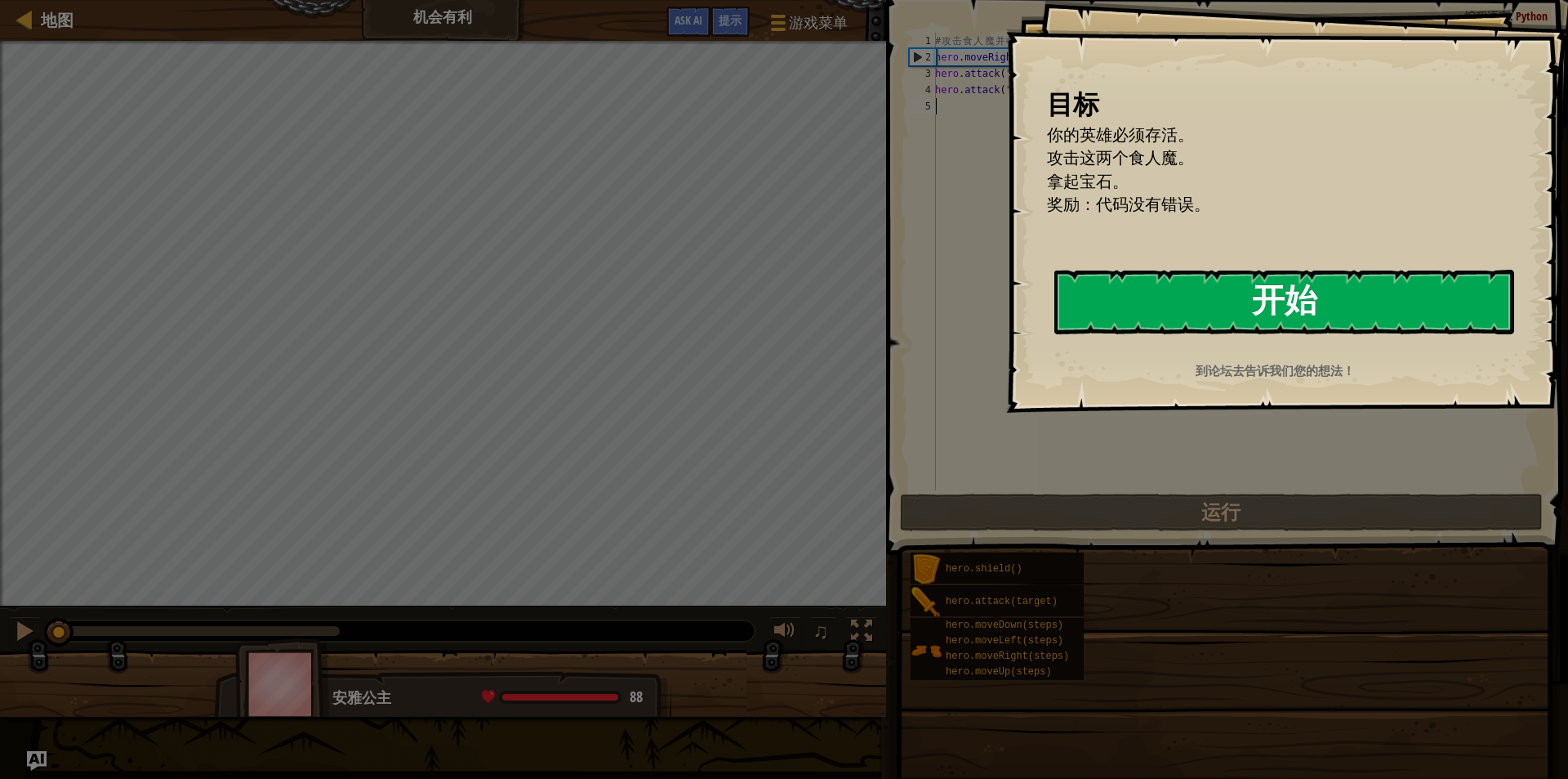
click at [1116, 301] on button "开始" at bounding box center [1284, 301] width 460 height 64
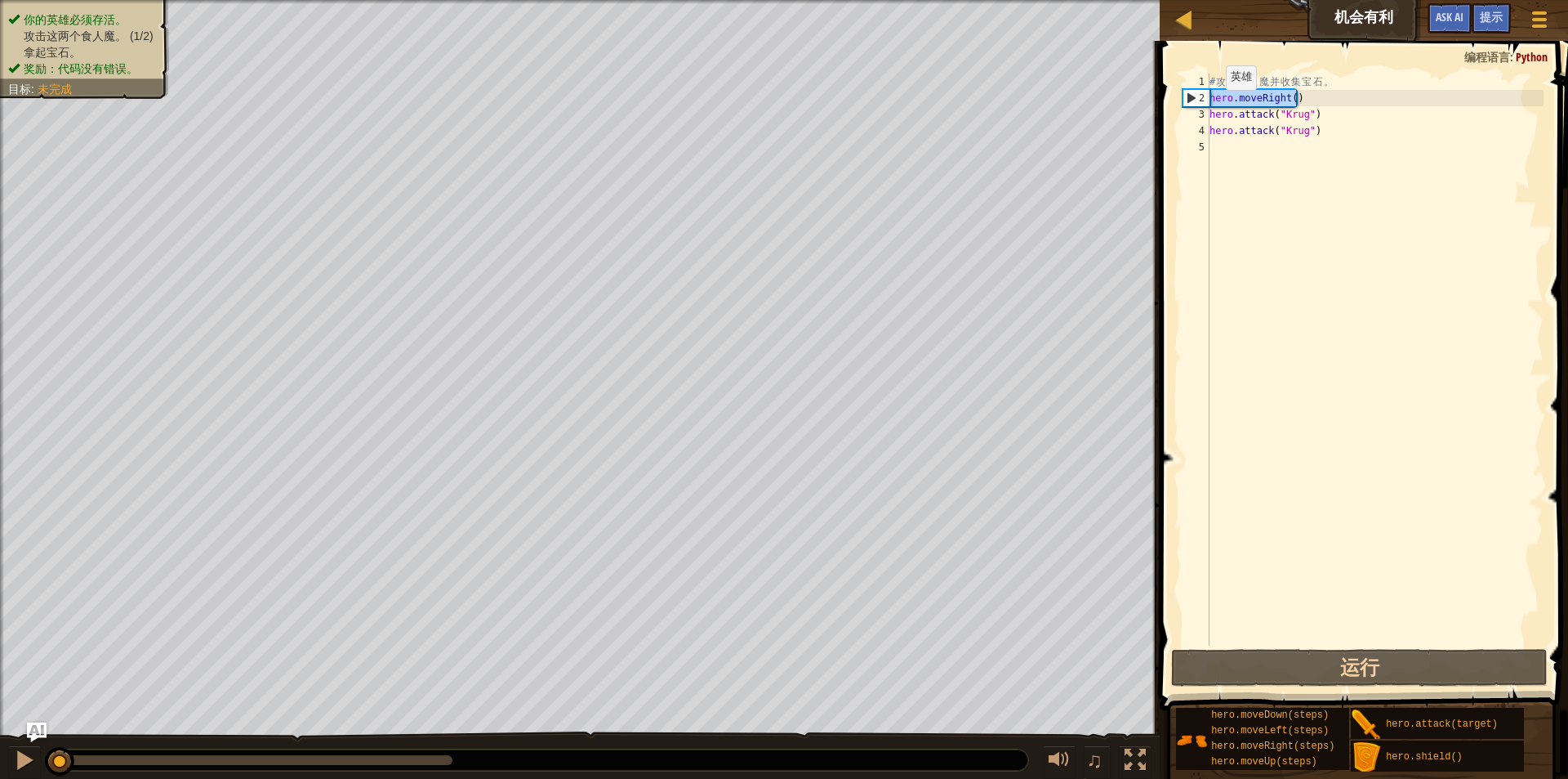
drag, startPoint x: 1313, startPoint y: 103, endPoint x: 1183, endPoint y: 91, distance: 130.6
click at [1183, 91] on div "1 2 3 4 5 # 攻 击 食 人 魔 并 收 集 宝 石 。 hero . moveRight ( ) hero . attack ( "Krug" )…" at bounding box center [1361, 359] width 364 height 572
type textarea "hero.moveRight()"
click at [1245, 164] on div "# 攻 击 食 人 魔 并 收 集 宝 石 。 hero . moveRight ( ) hero . attack ( "Krug" ) hero . at…" at bounding box center [1375, 376] width 337 height 605
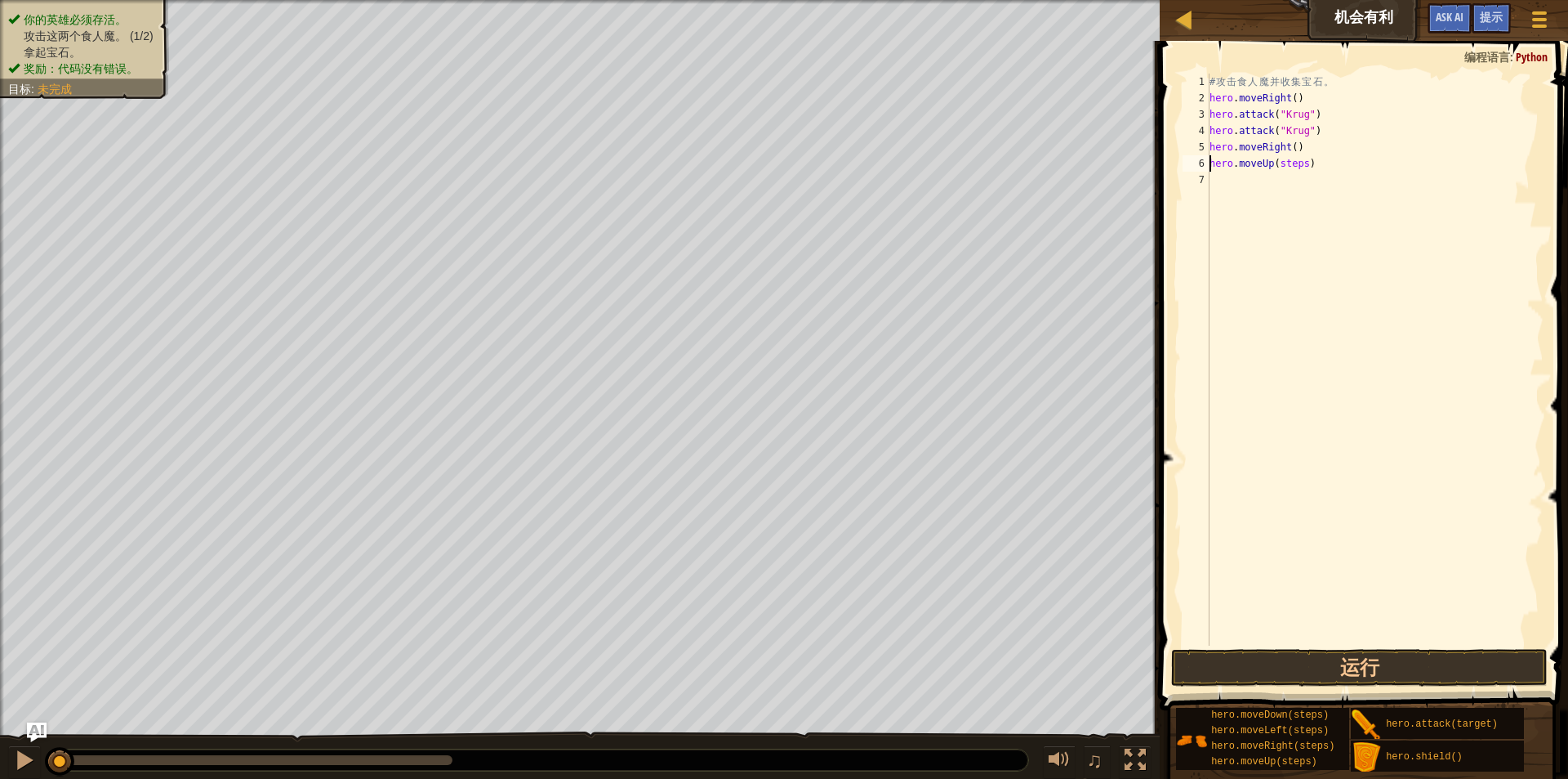
click at [1288, 167] on div "# 攻 击 食 人 魔 并 收 集 宝 石 。 hero . moveRight ( ) hero . attack ( "Krug" ) hero . at…" at bounding box center [1375, 376] width 337 height 605
type textarea "hero.moveUp(1)"
click at [1213, 225] on div "# 攻 击 食 人 魔 并 收 集 宝 石 。 hero . moveRight ( ) hero . attack ( "Krug" ) hero . at…" at bounding box center [1375, 376] width 337 height 605
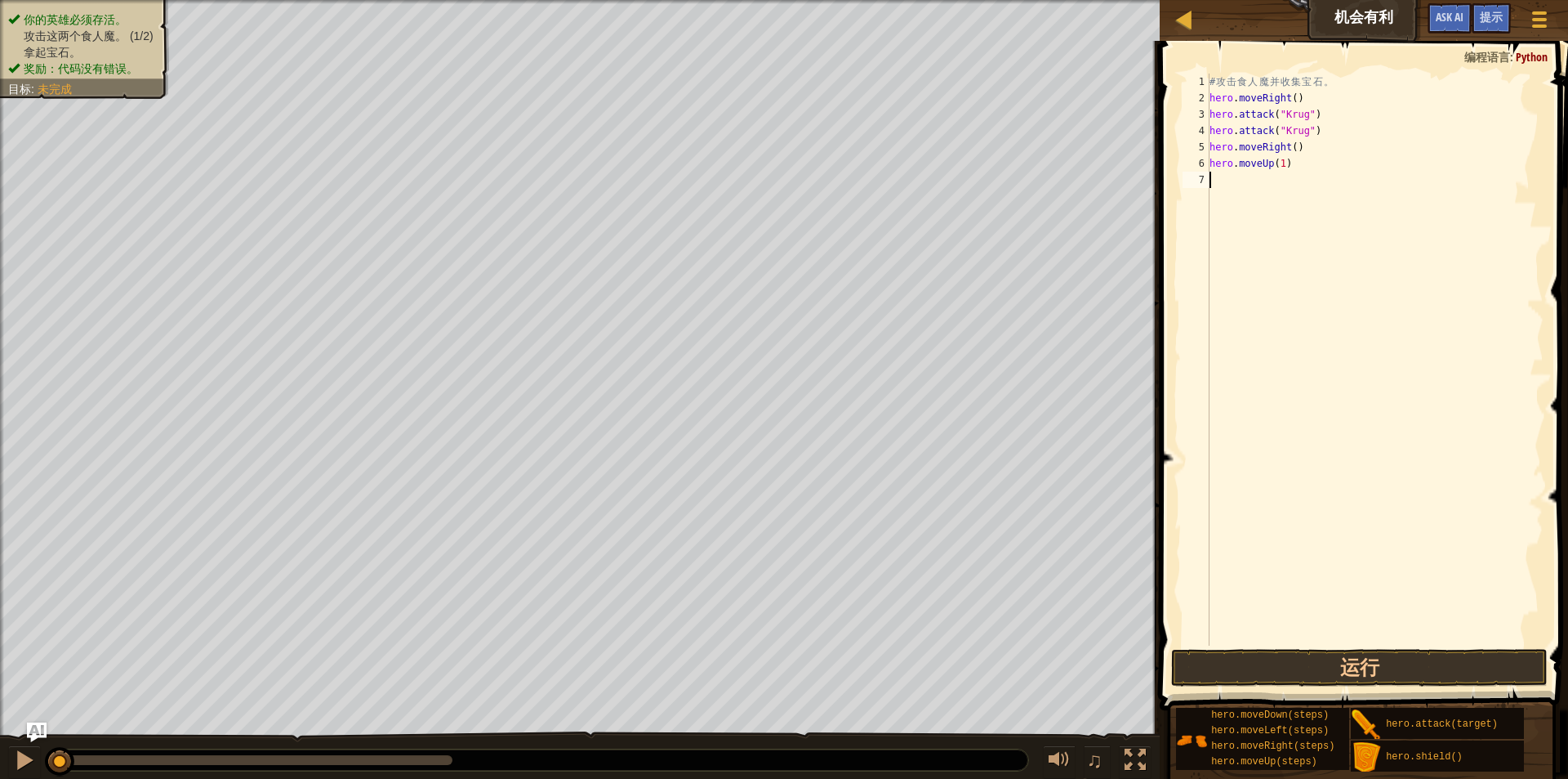
scroll to position [8, 0]
drag, startPoint x: 1208, startPoint y: 111, endPoint x: 1324, endPoint y: 114, distance: 116.0
click at [1324, 114] on div "1 2 3 4 5 6 7 # 攻 击 食 人 魔 并 收 集 宝 石 。 hero . moveRight ( ) hero . attack ( "Kru…" at bounding box center [1361, 359] width 364 height 572
type textarea "hero.attack("Krug") hero.attack("Krug")"
click at [1289, 201] on div "# 攻 击 食 人 魔 并 收 集 宝 石 。 hero . moveRight ( ) hero . attack ( "Krug" ) hero . at…" at bounding box center [1375, 376] width 337 height 605
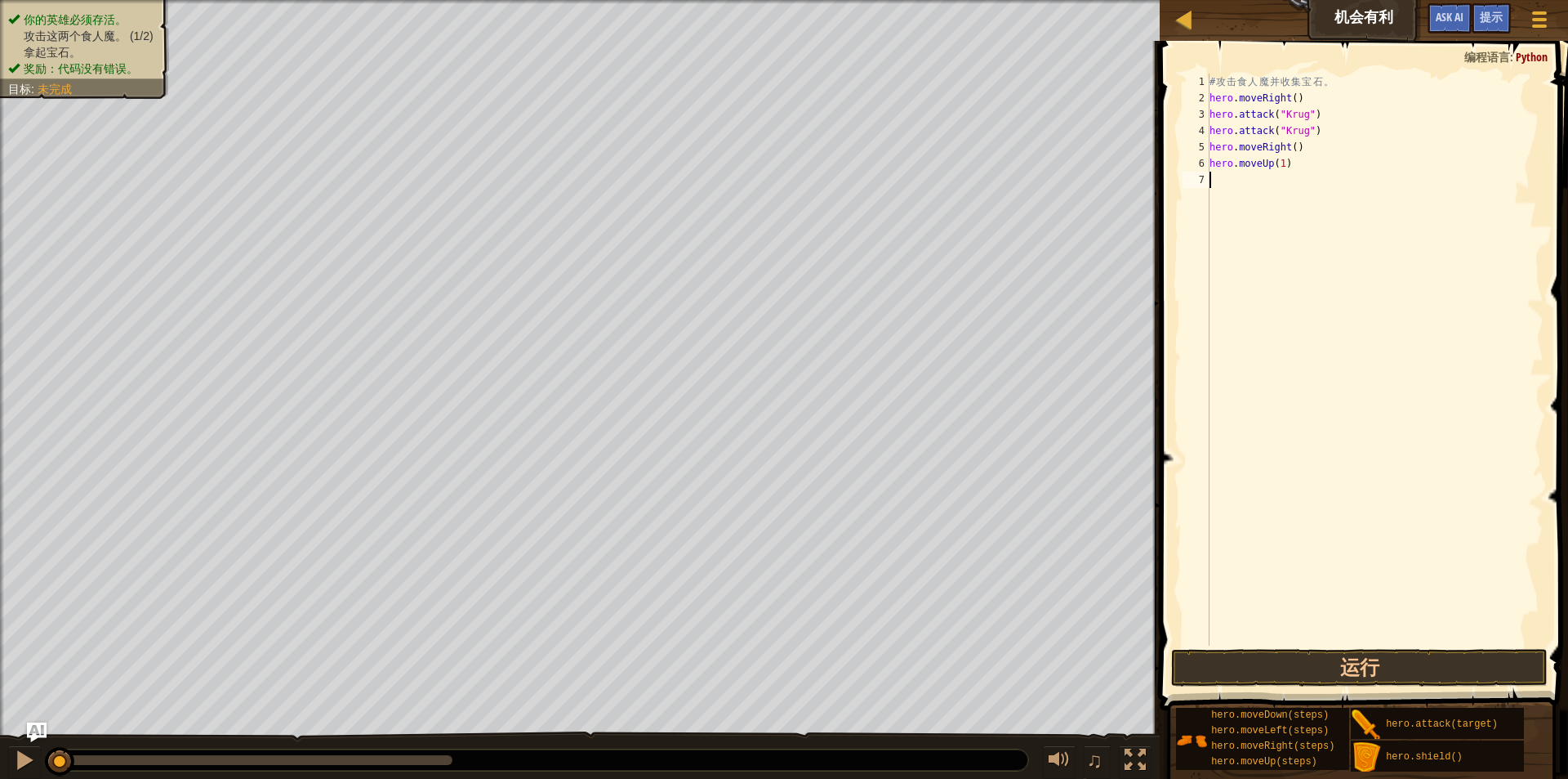
paste textarea "hero.attack("Krug")"
click at [1305, 181] on div "# 攻 击 食 人 魔 并 收 集 宝 石 。 hero . moveRight ( ) hero . attack ( "Krug" ) hero . at…" at bounding box center [1375, 376] width 337 height 605
type textarea "hero.attack("Krug")"
click at [1305, 181] on div "# 攻 击 食 人 魔 并 收 集 宝 石 。 hero . moveRight ( ) hero . attack ( "Krug" ) hero . at…" at bounding box center [1375, 376] width 337 height 605
click at [1291, 189] on div "# 攻 击 食 人 魔 并 收 集 宝 石 。 hero . moveRight ( ) hero . attack ( "Krug" ) hero . at…" at bounding box center [1375, 376] width 337 height 605
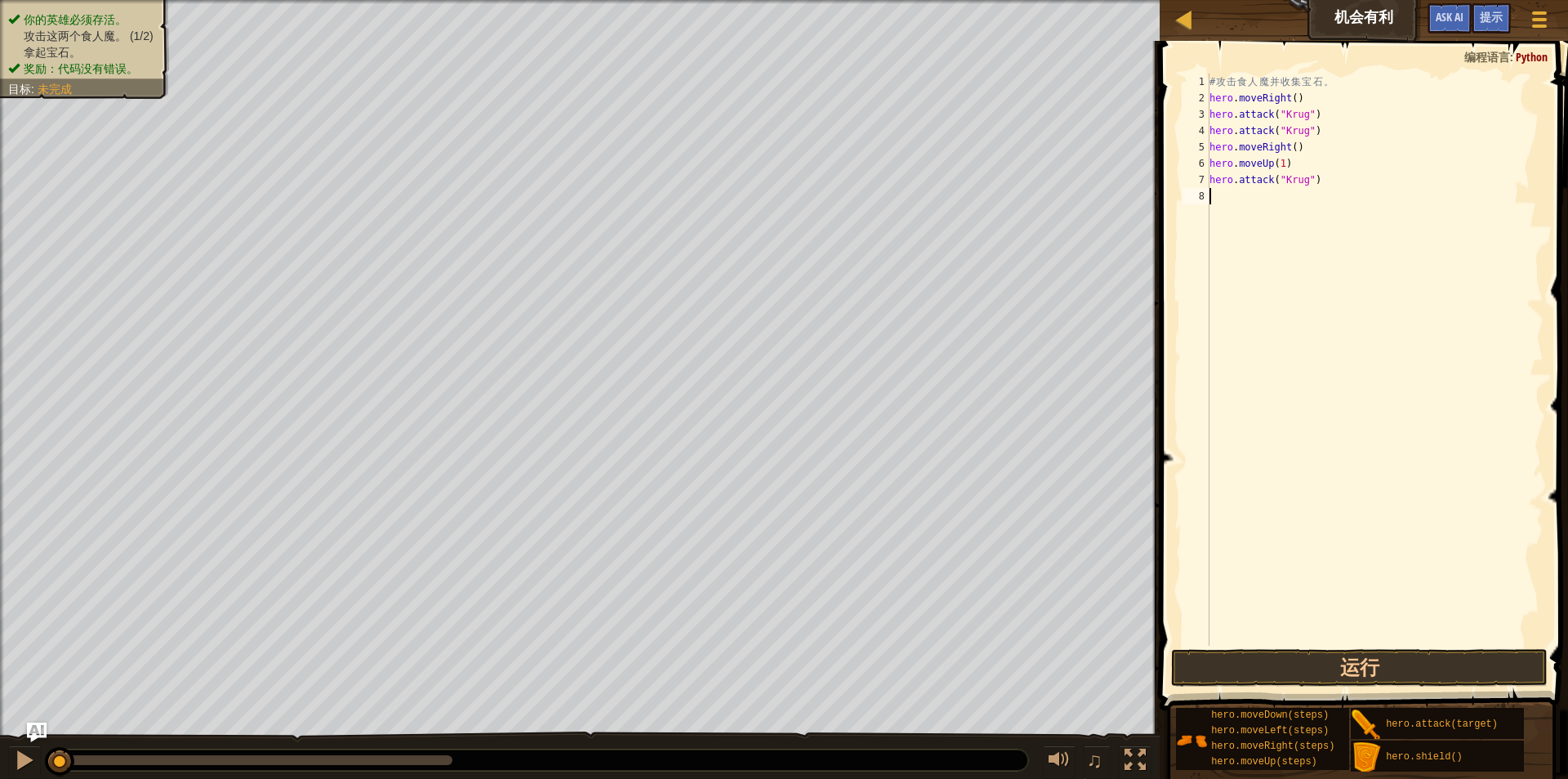
click at [1289, 188] on div "# 攻 击 食 人 魔 并 收 集 宝 石 。 hero . moveRight ( ) hero . attack ( "Krug" ) hero . at…" at bounding box center [1375, 376] width 337 height 605
click at [1285, 179] on div "# 攻 击 食 人 魔 并 收 集 宝 石 。 hero . moveRight ( ) hero . attack ( "Krug" ) hero . at…" at bounding box center [1375, 376] width 337 height 605
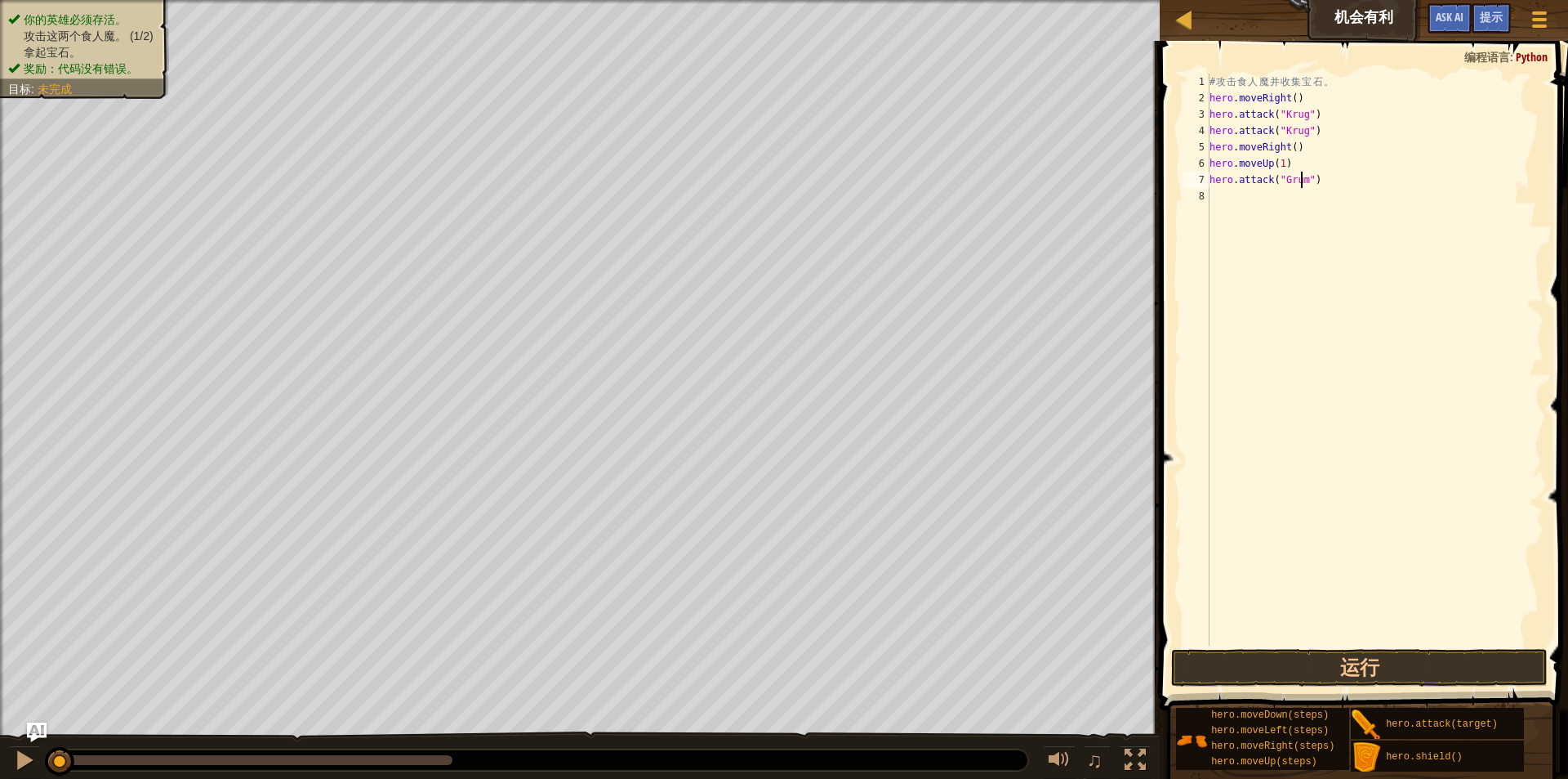
type textarea "hero.attack("Grump")"
click at [1319, 241] on div "# 攻 击 食 人 魔 并 收 集 宝 石 。 hero . moveRight ( ) hero . attack ( "Krug" ) hero . at…" at bounding box center [1375, 376] width 337 height 605
drag, startPoint x: 1329, startPoint y: 174, endPoint x: 1186, endPoint y: 182, distance: 143.2
click at [1186, 182] on div "1 2 3 4 5 6 7 8 # 攻 击 食 人 魔 并 收 集 宝 石 。 hero . moveRight ( ) hero . attack ( "K…" at bounding box center [1361, 359] width 364 height 572
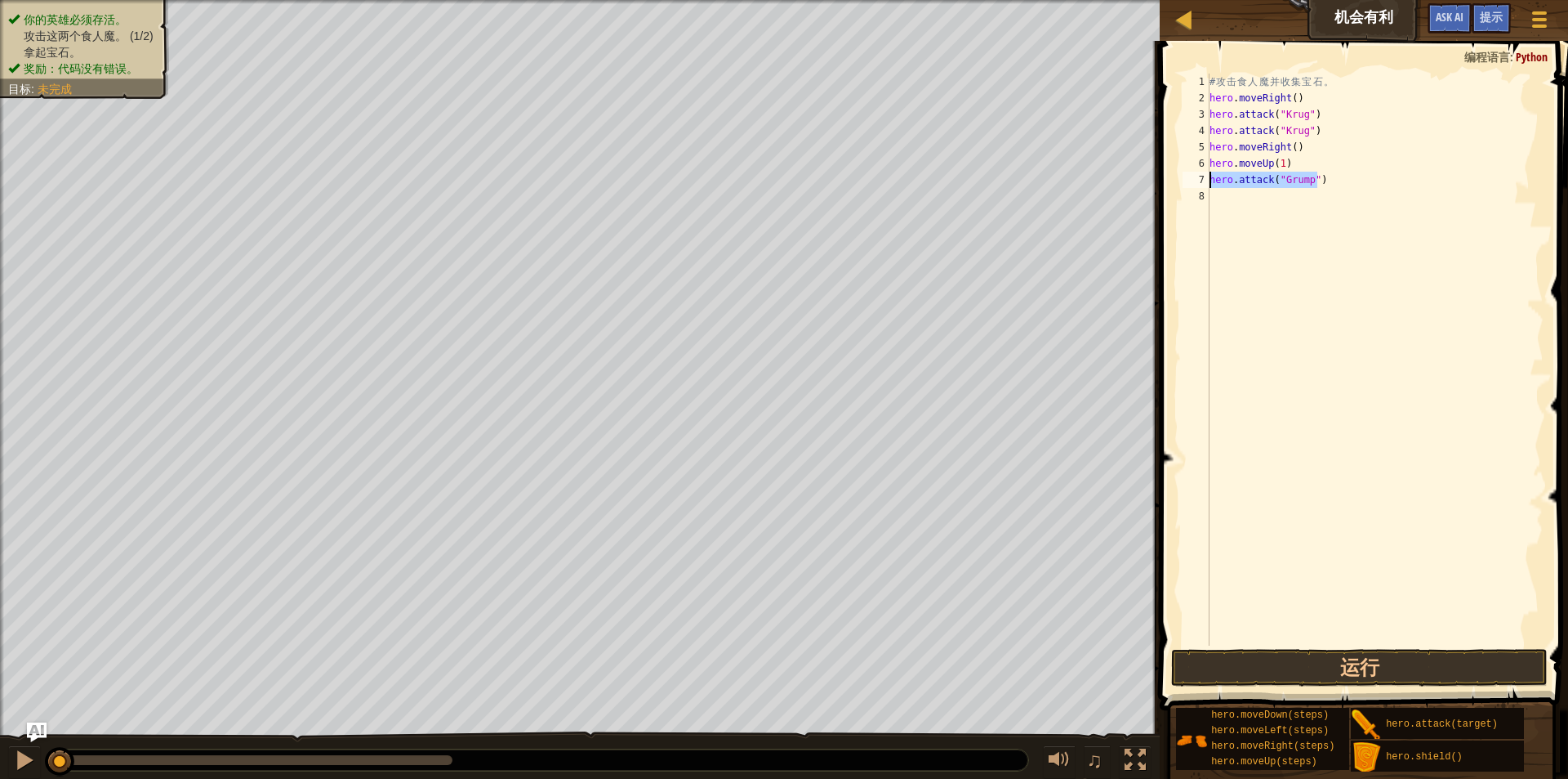
type textarea "hero.attack("Grump")"
click at [1240, 214] on div "# 攻 击 食 人 魔 并 收 集 宝 石 。 hero . moveRight ( ) hero . attack ( "Krug" ) hero . at…" at bounding box center [1375, 376] width 337 height 605
paste textarea "hero.attack("Grump")"
type textarea "hero.attack("Grump")"
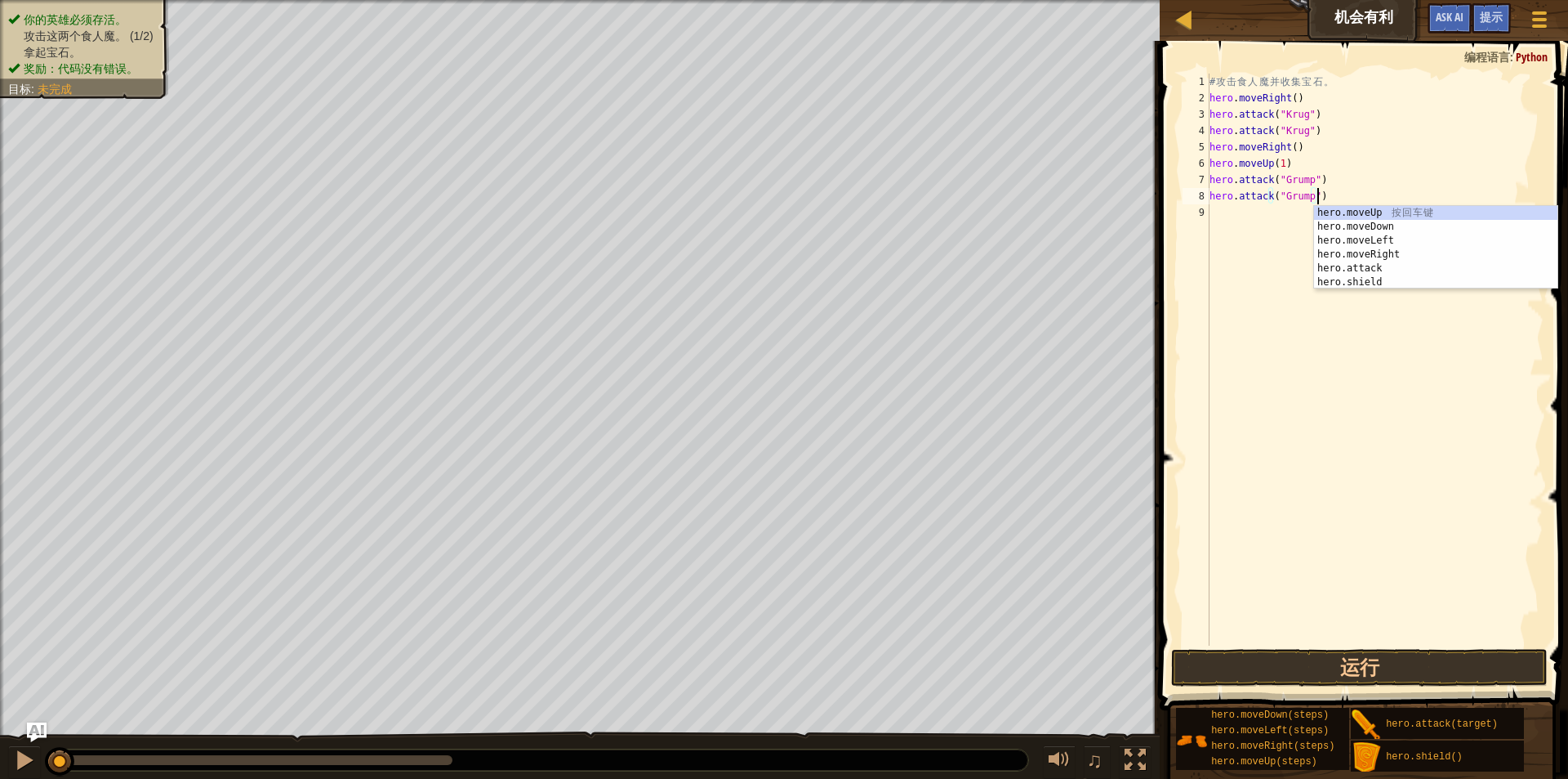
click at [1277, 252] on div "# 攻 击 食 人 魔 并 收 集 宝 石 。 hero . moveRight ( ) hero . attack ( "Krug" ) hero . at…" at bounding box center [1375, 376] width 337 height 605
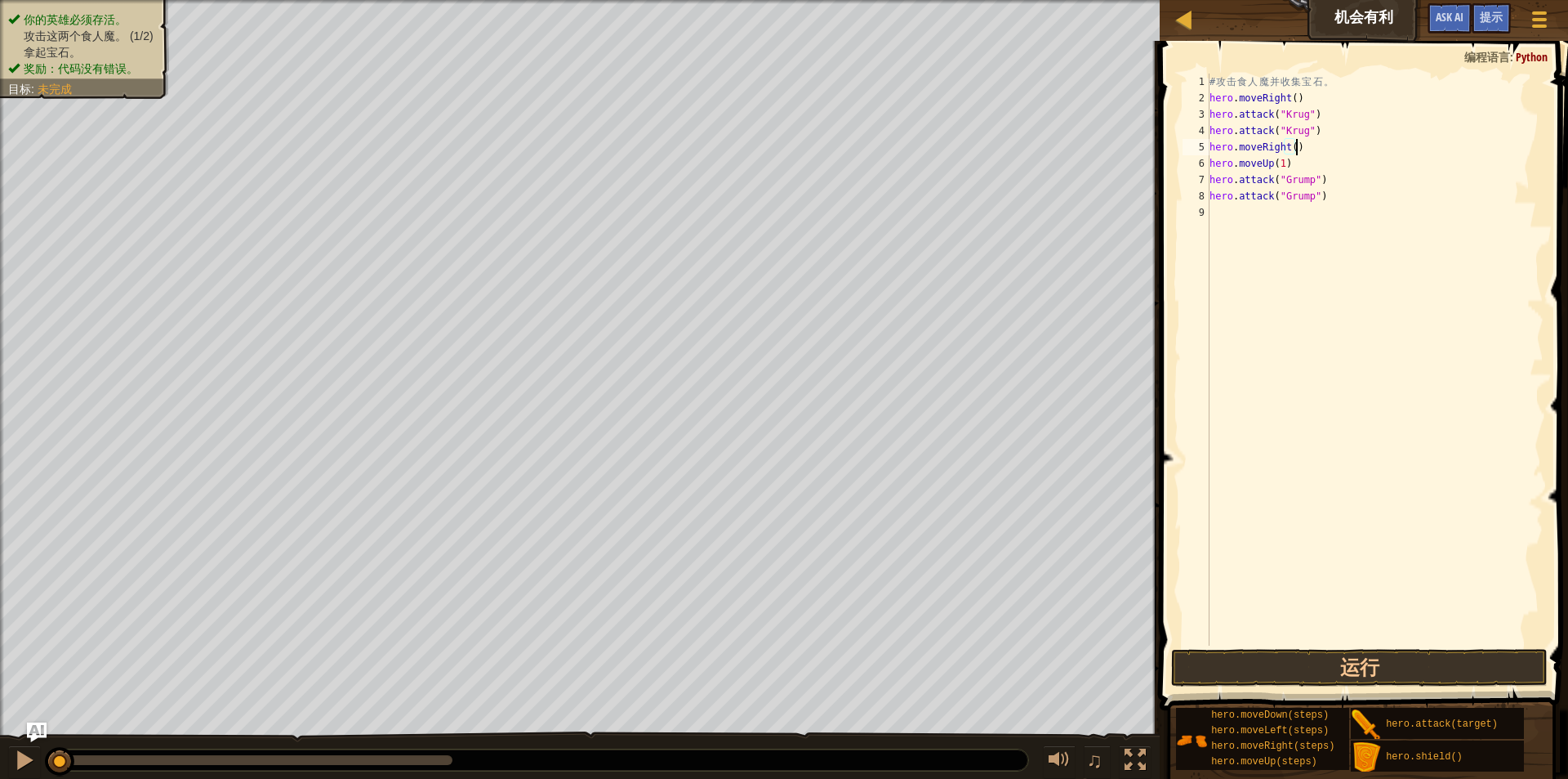
drag, startPoint x: 1321, startPoint y: 154, endPoint x: 1299, endPoint y: 148, distance: 22.8
click at [1299, 148] on div "# 攻 击 食 人 魔 并 收 集 宝 石 。 hero . moveRight ( ) hero . attack ( "Krug" ) hero . at…" at bounding box center [1375, 376] width 337 height 605
type textarea "hero.moveRight()"
click at [1451, 269] on div "# 攻 击 食 人 魔 并 收 集 宝 石 。 hero . moveRight ( ) hero . attack ( "Krug" ) hero . at…" at bounding box center [1375, 376] width 337 height 605
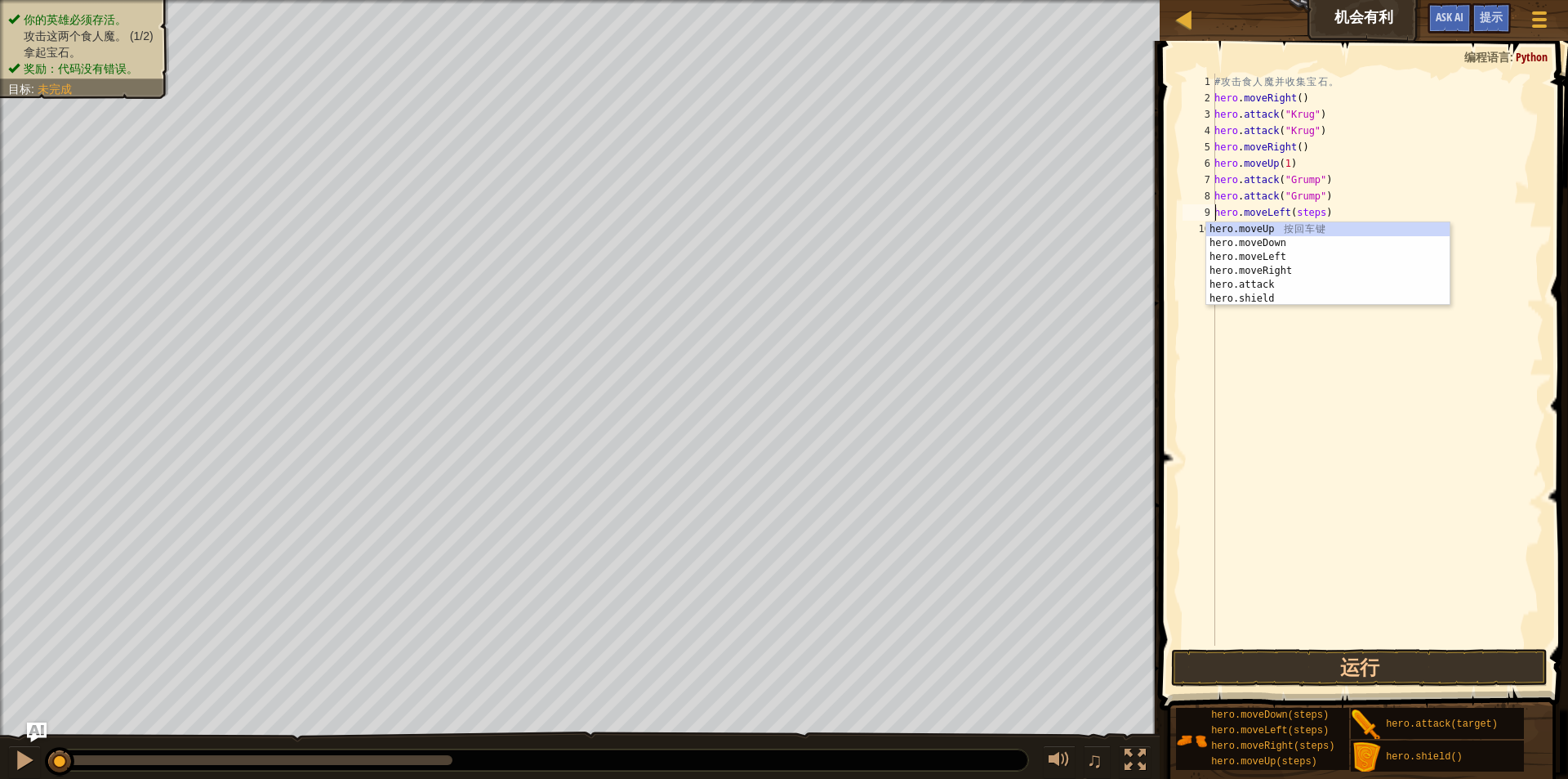
click at [1307, 216] on div "# 攻 击 食 人 魔 并 收 集 宝 石 。 hero . moveRight ( ) hero . attack ( "Krug" ) hero . at…" at bounding box center [1377, 376] width 332 height 605
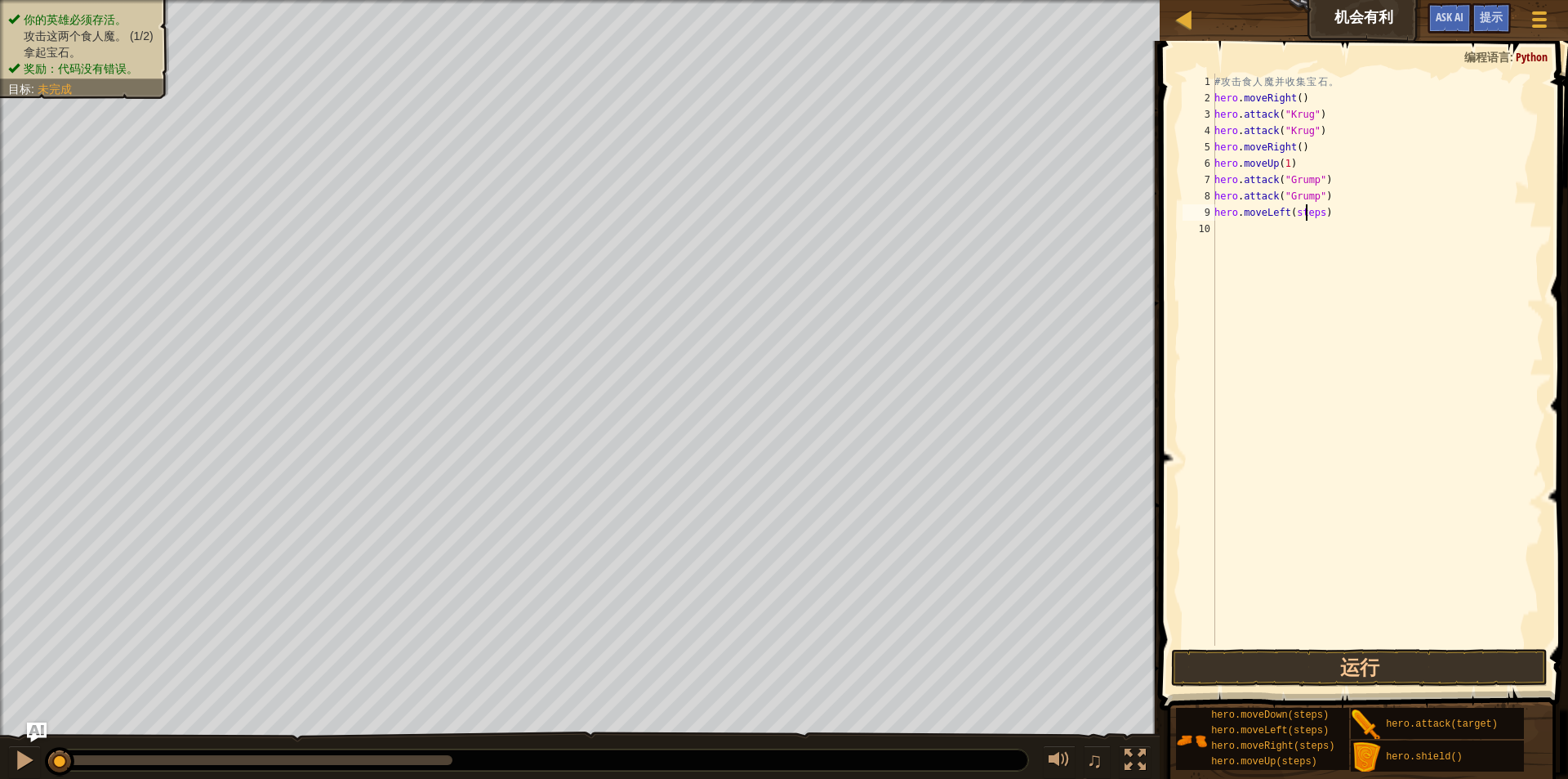
click at [1307, 216] on div "# 攻 击 食 人 魔 并 收 集 宝 石 。 hero . moveRight ( ) hero . attack ( "Krug" ) hero . at…" at bounding box center [1377, 376] width 332 height 605
type textarea "hero.moveLeft(2)"
click at [1302, 658] on button "运行" at bounding box center [1360, 667] width 377 height 37
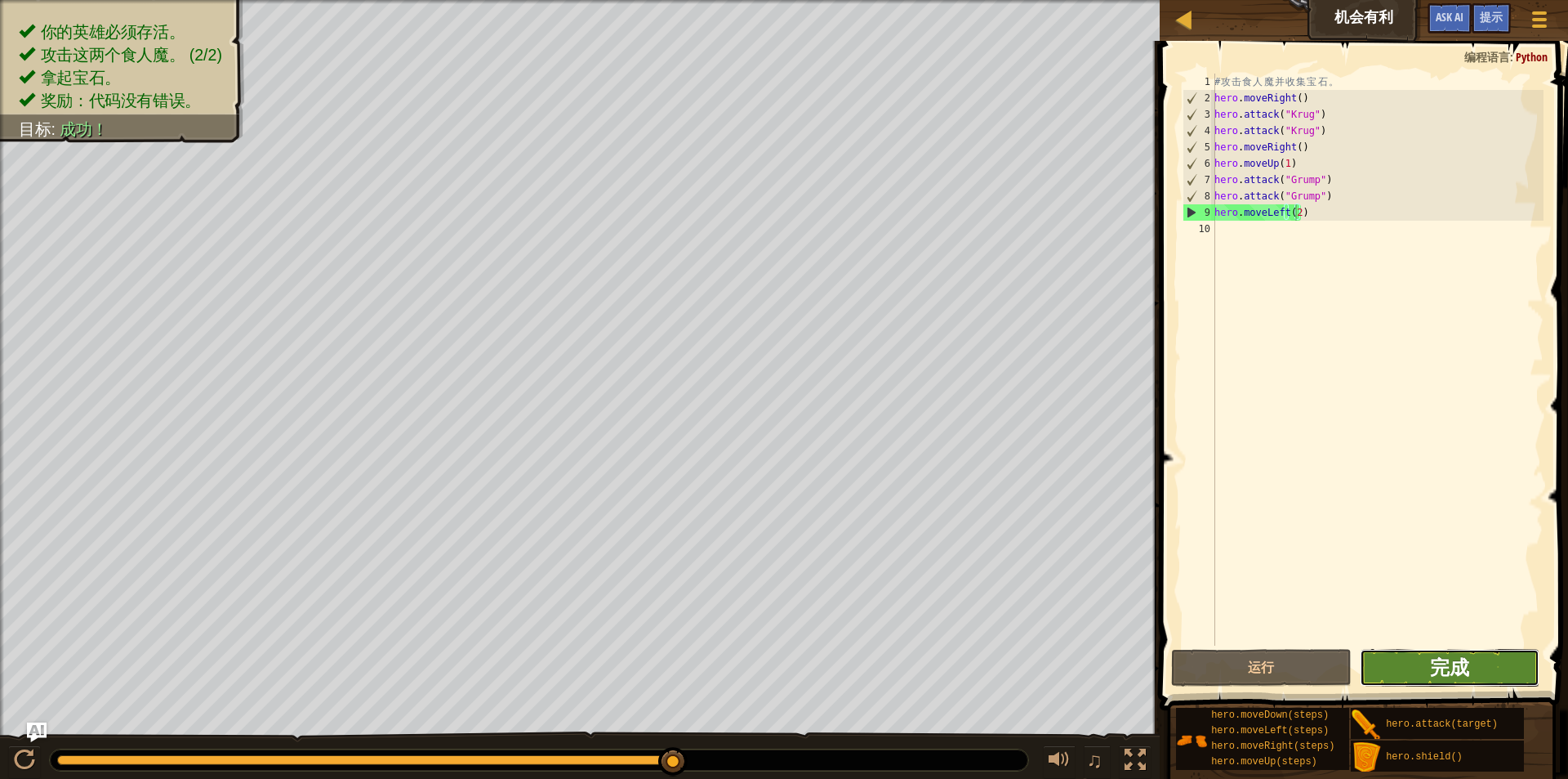
click at [1444, 670] on span "完成" at bounding box center [1449, 666] width 39 height 26
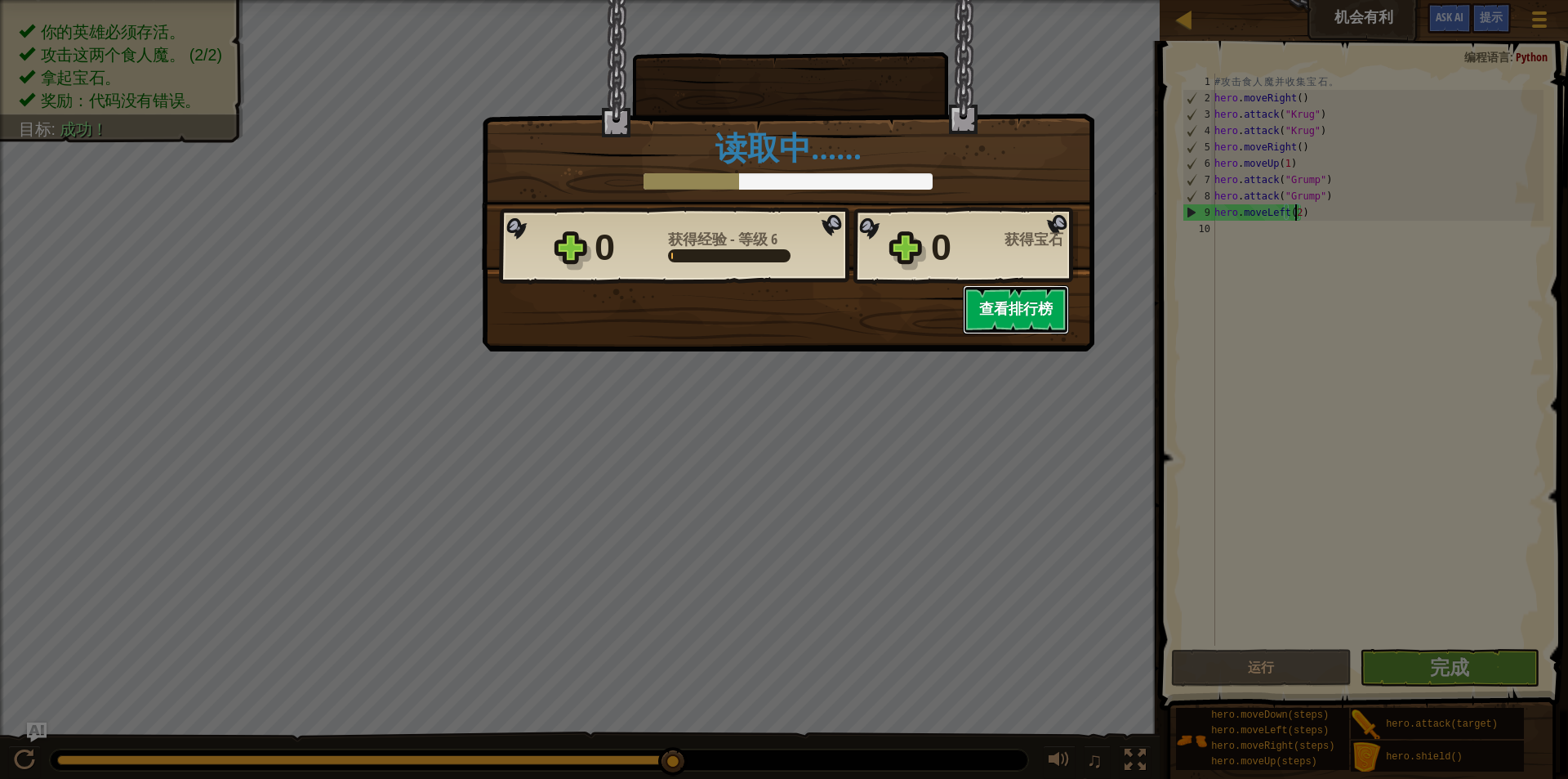
click at [998, 308] on button "查看排行榜" at bounding box center [1015, 309] width 106 height 49
select select "zh-HANS"
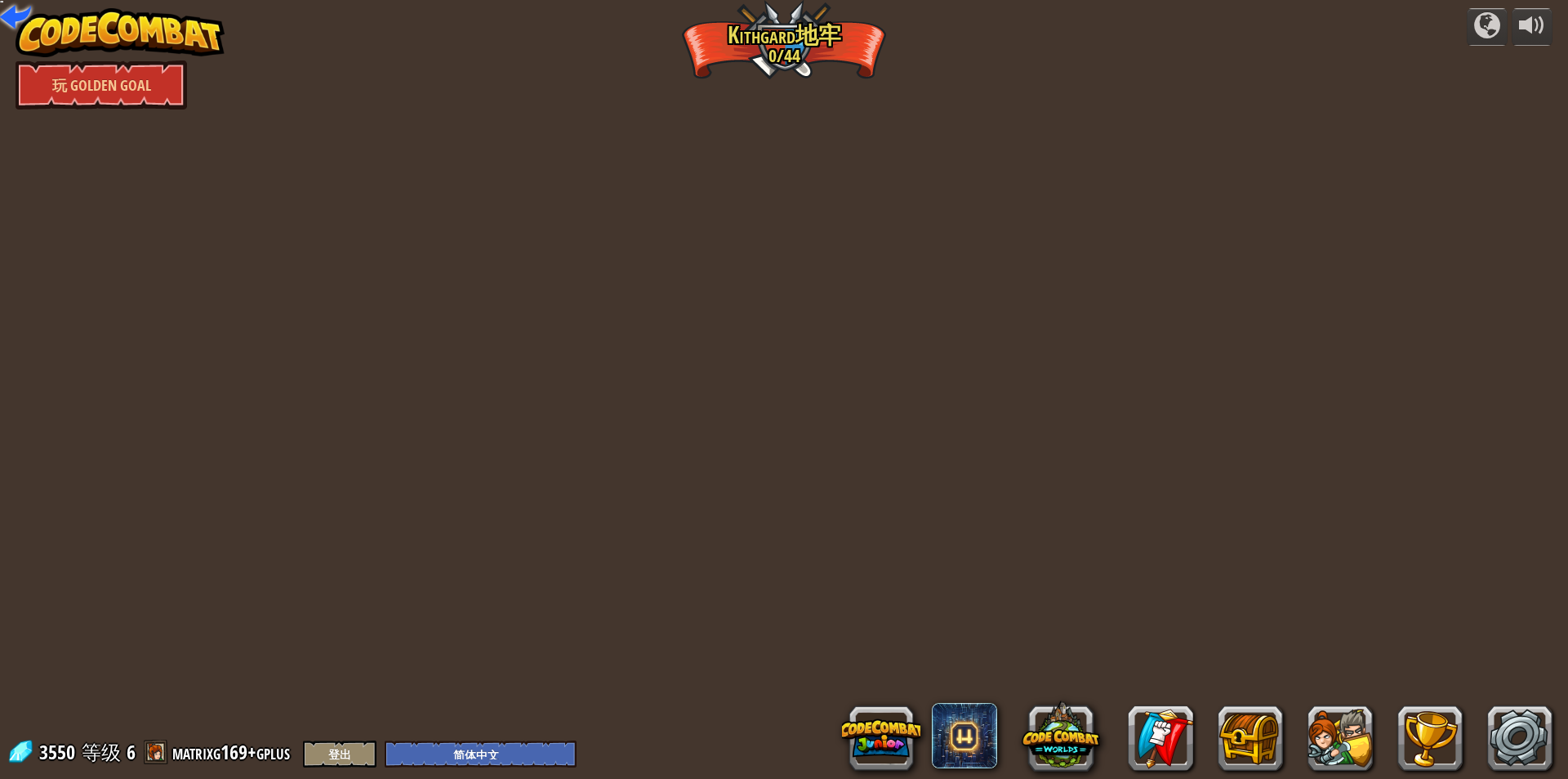
select select "zh-HANS"
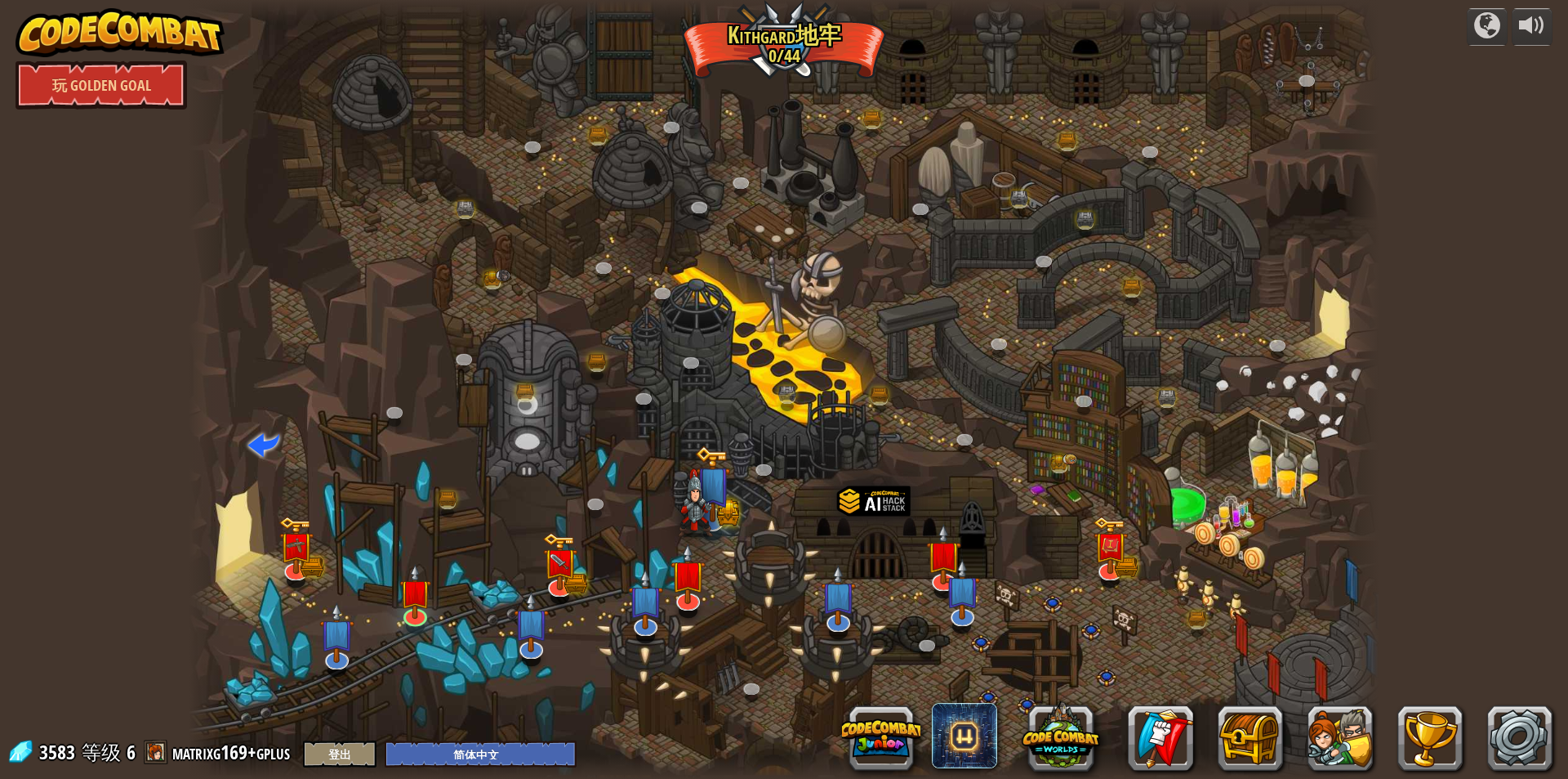
click at [707, 507] on img at bounding box center [695, 504] width 35 height 69
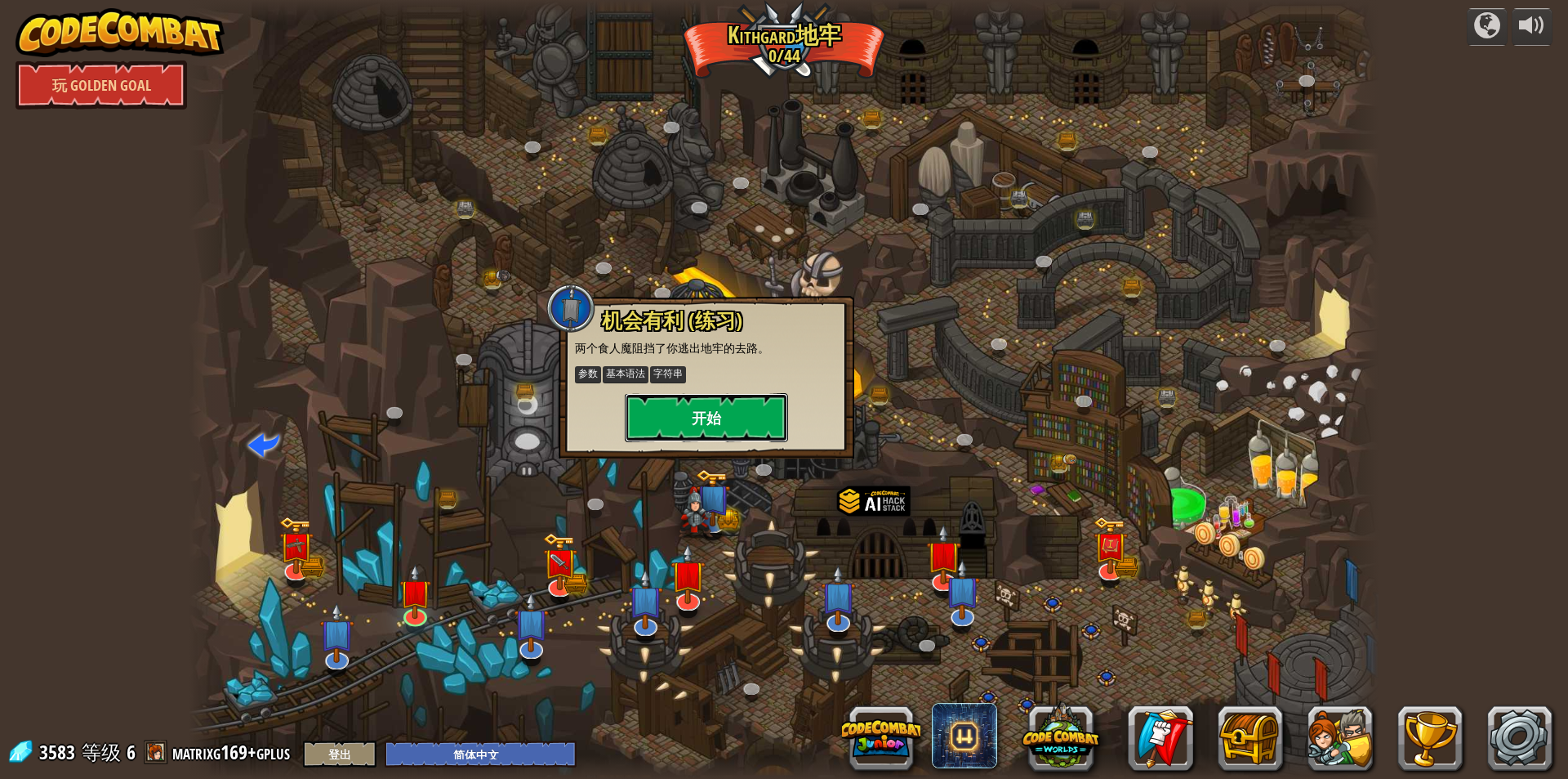
click at [755, 414] on button "开始" at bounding box center [706, 417] width 164 height 49
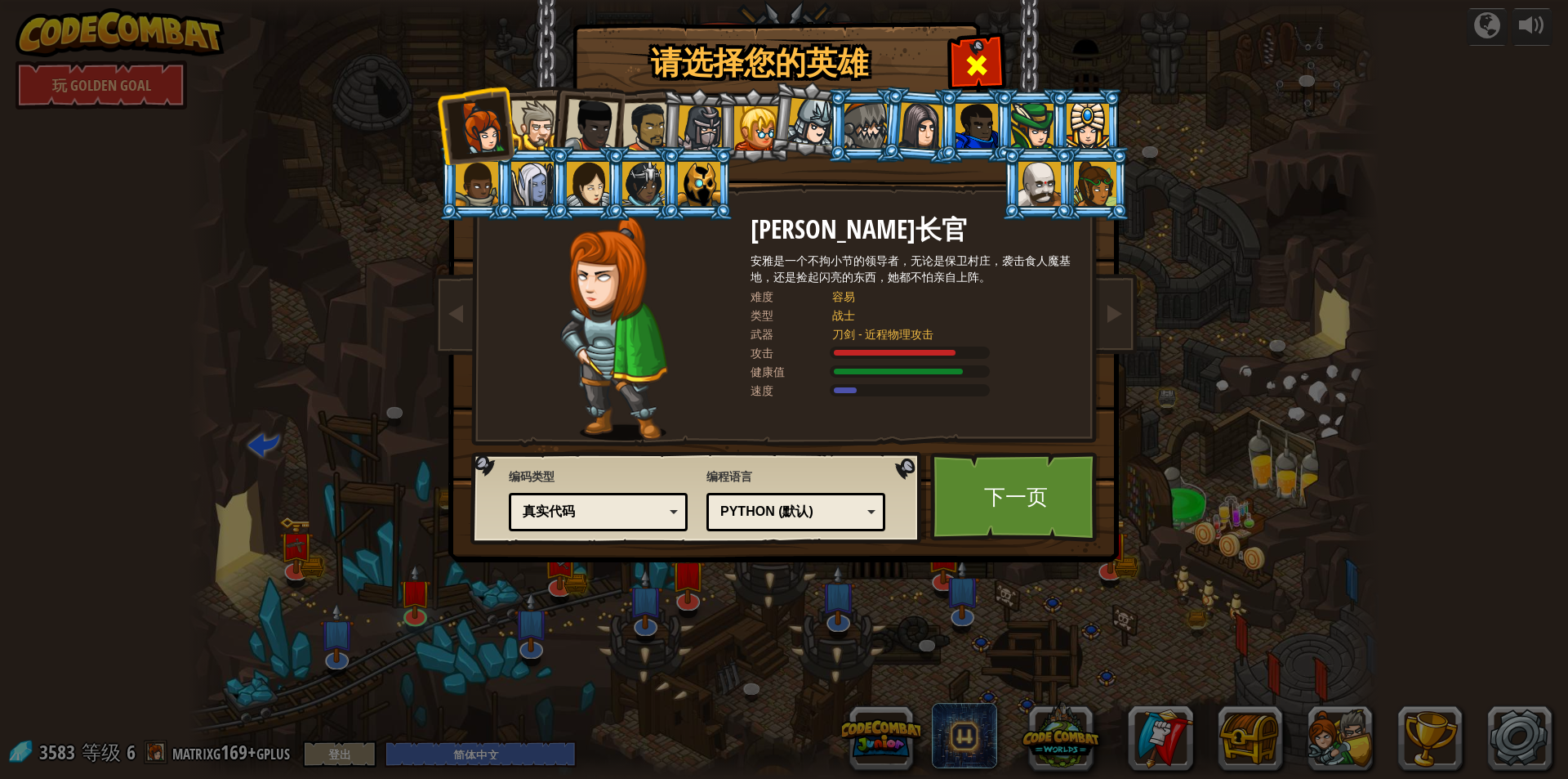
click at [968, 59] on span at bounding box center [976, 65] width 26 height 26
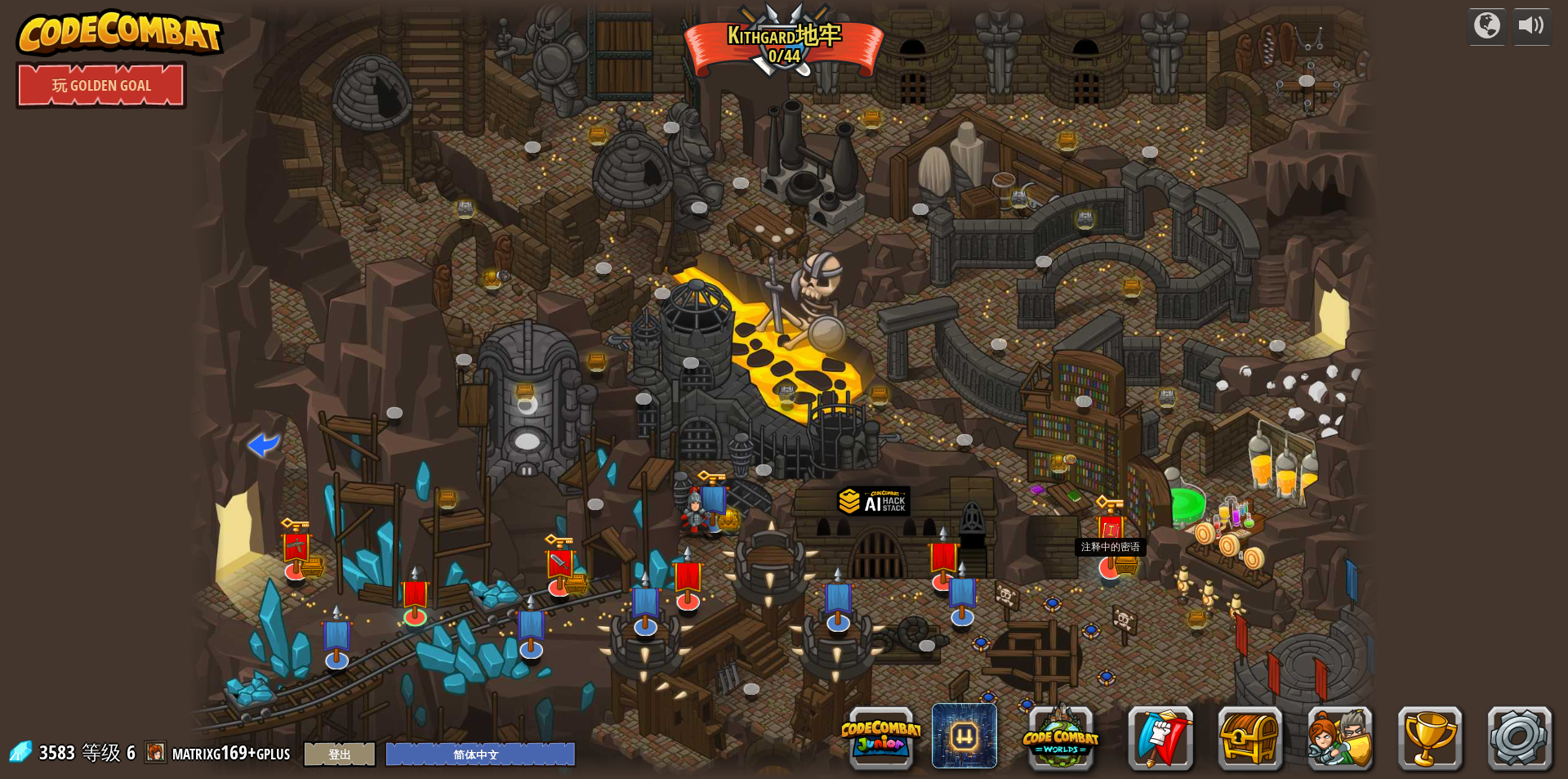
click at [1120, 534] on img at bounding box center [1110, 532] width 20 height 20
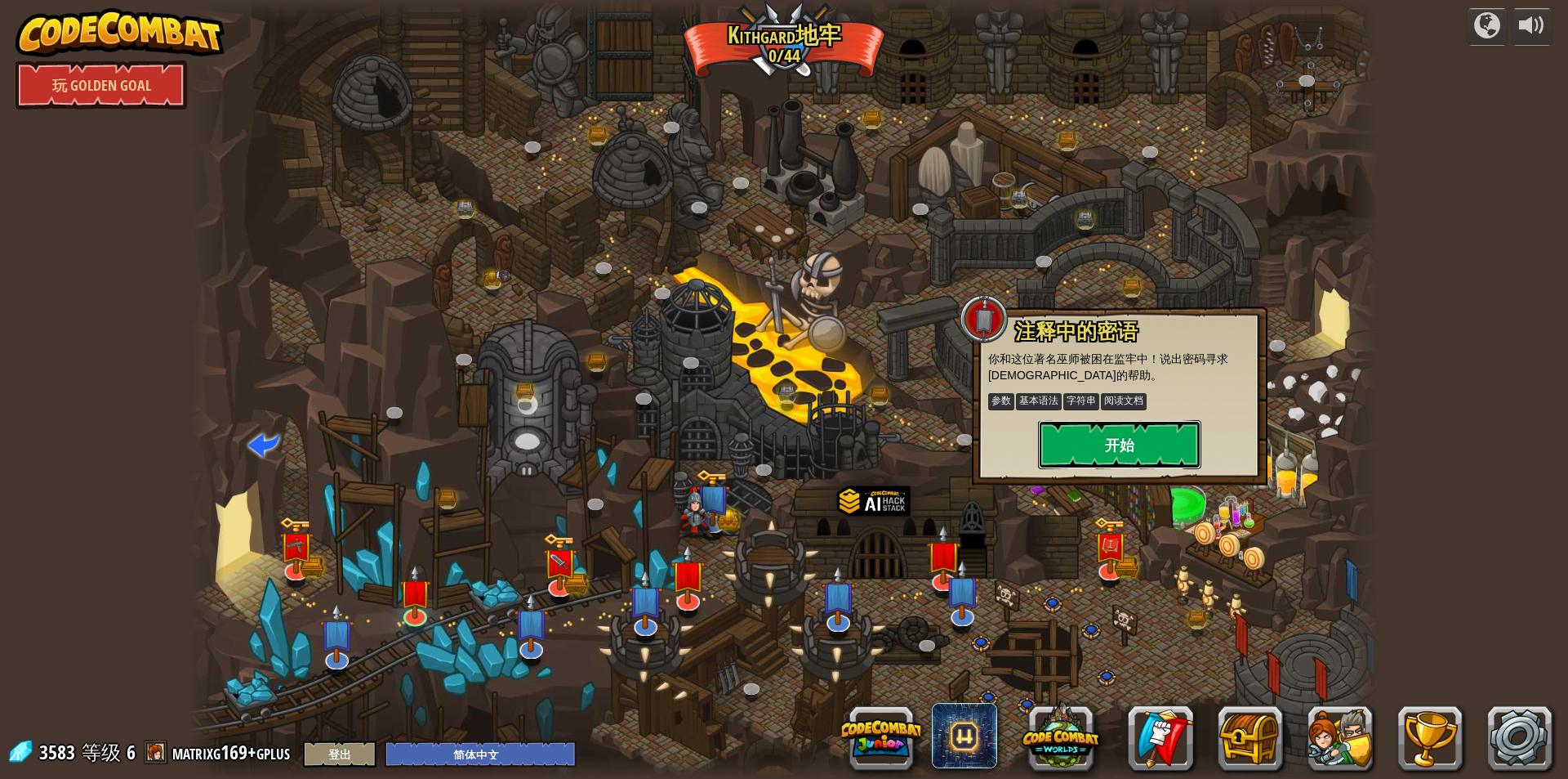
click at [1116, 449] on button "开始" at bounding box center [1120, 444] width 164 height 49
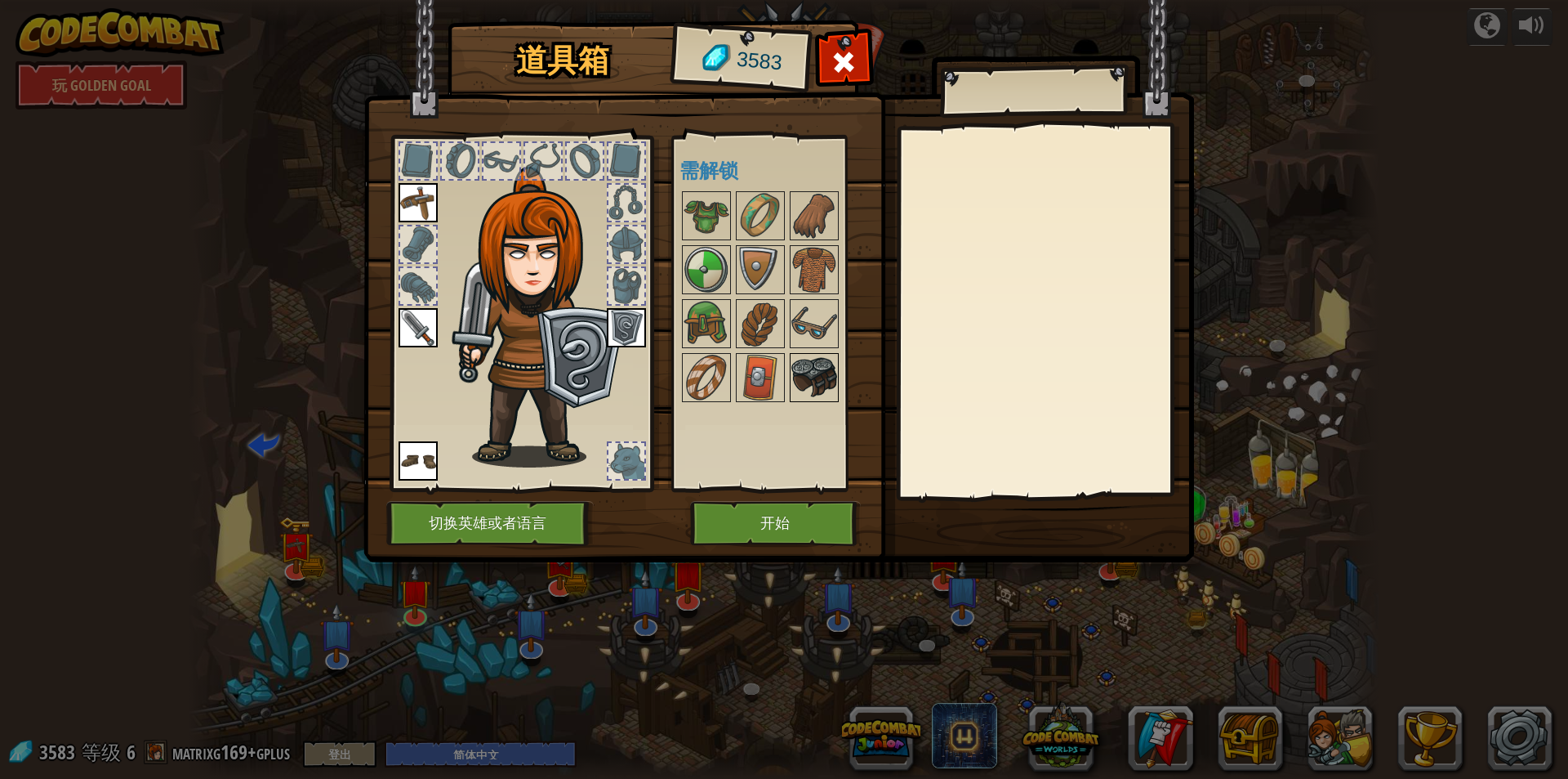
click at [801, 382] on img at bounding box center [814, 378] width 46 height 46
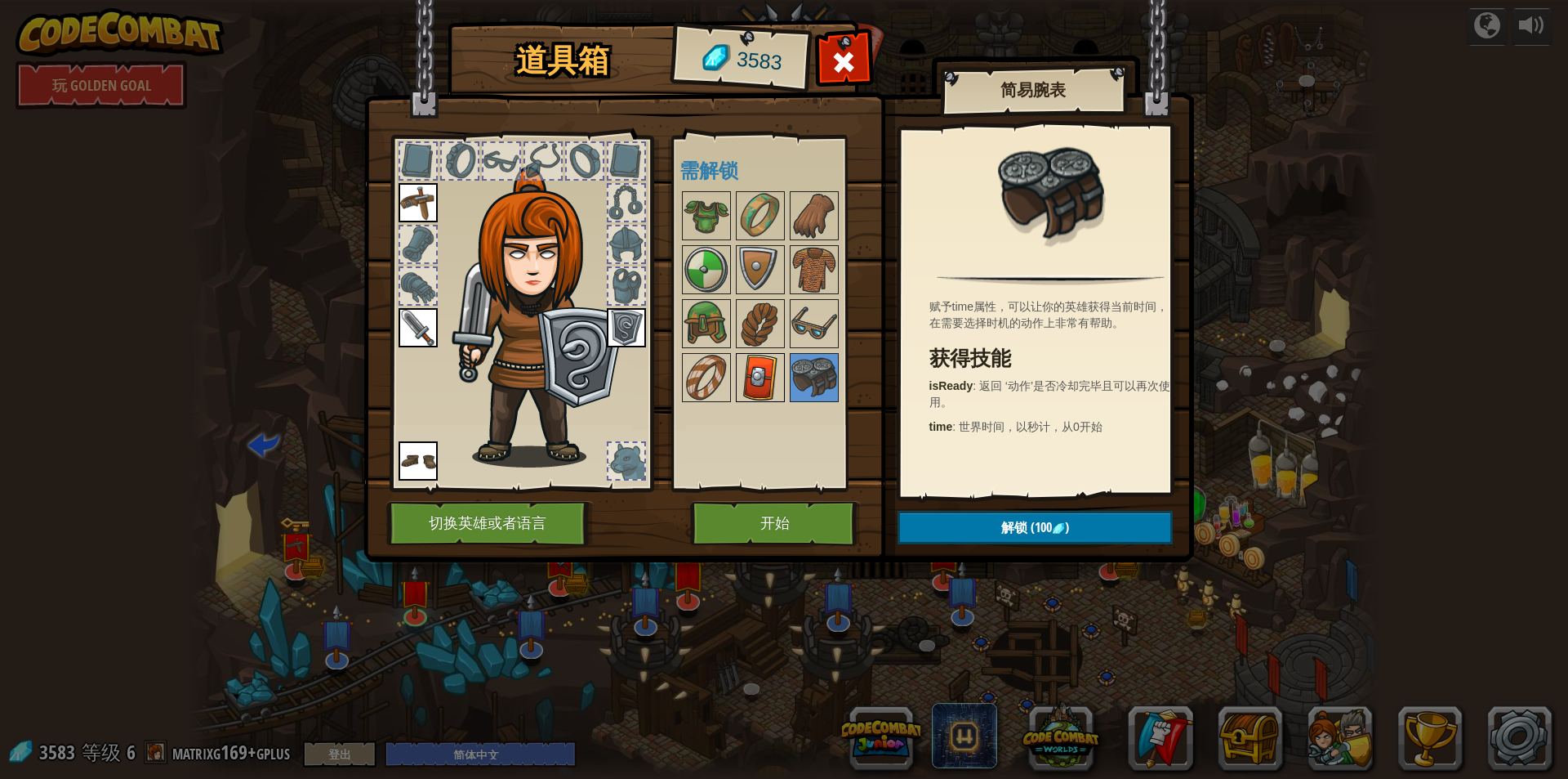
click at [767, 376] on img at bounding box center [761, 378] width 46 height 46
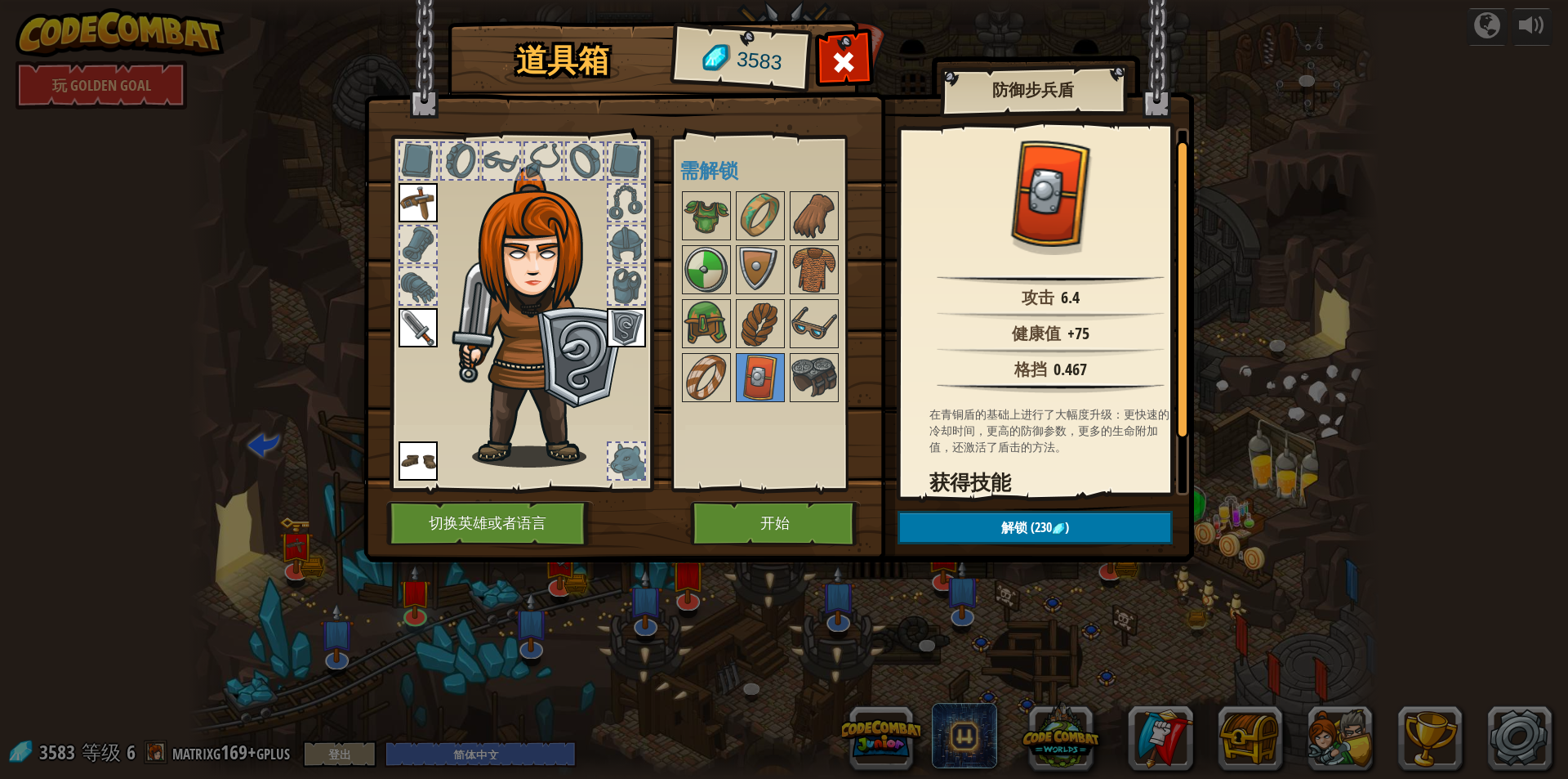
scroll to position [80, 0]
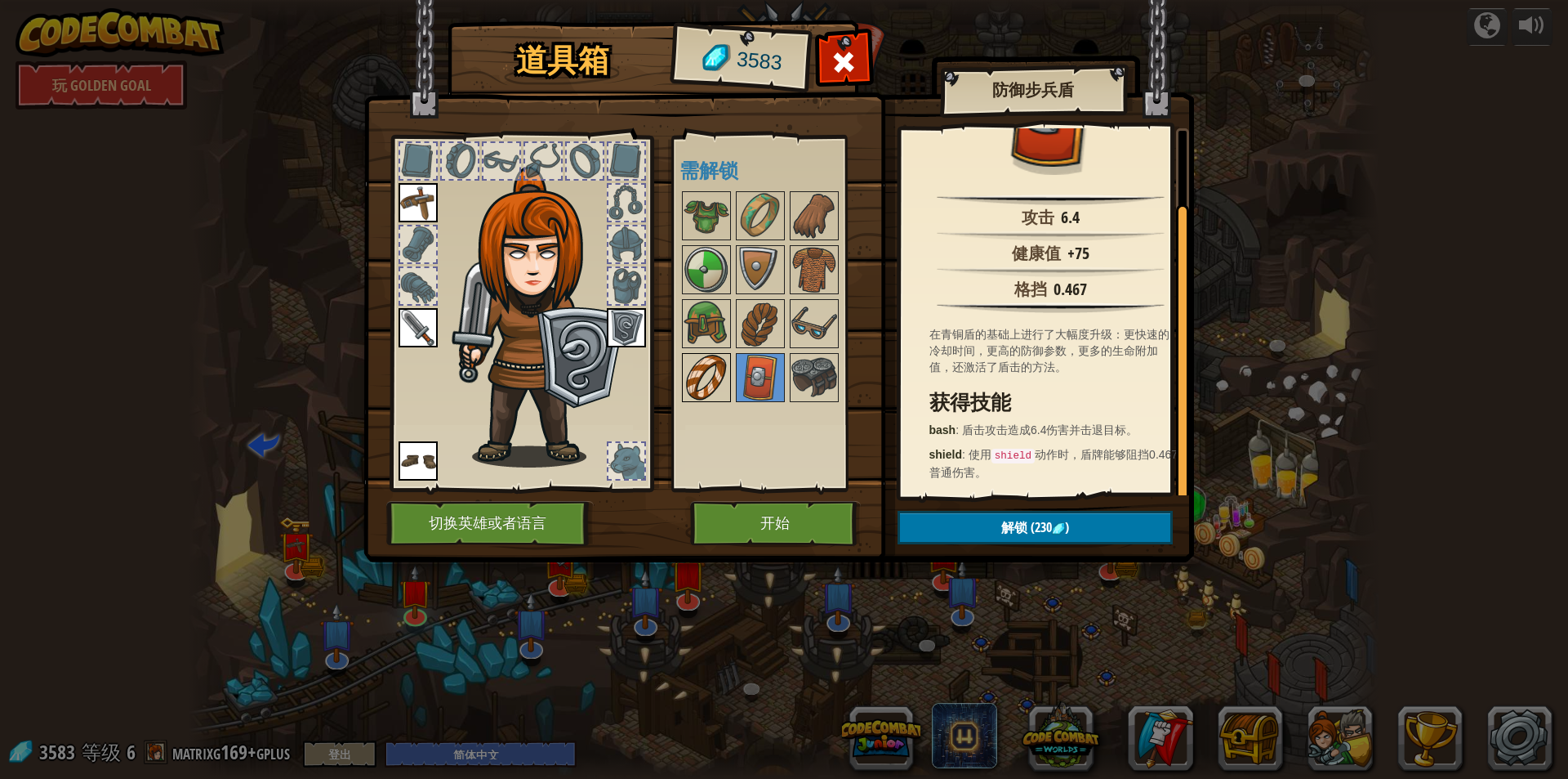
click at [708, 374] on img at bounding box center [707, 378] width 46 height 46
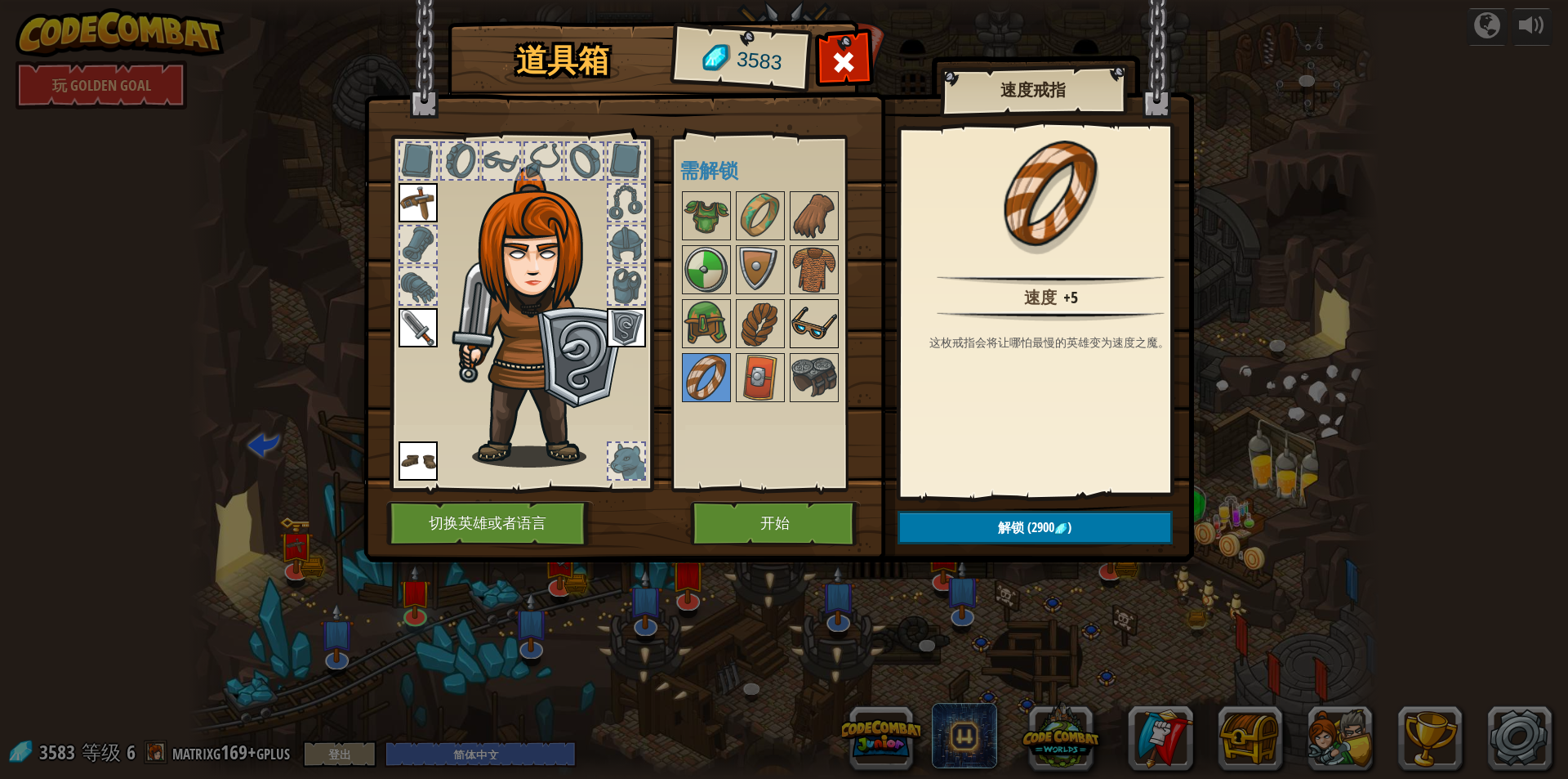
click at [812, 317] on img at bounding box center [814, 324] width 46 height 46
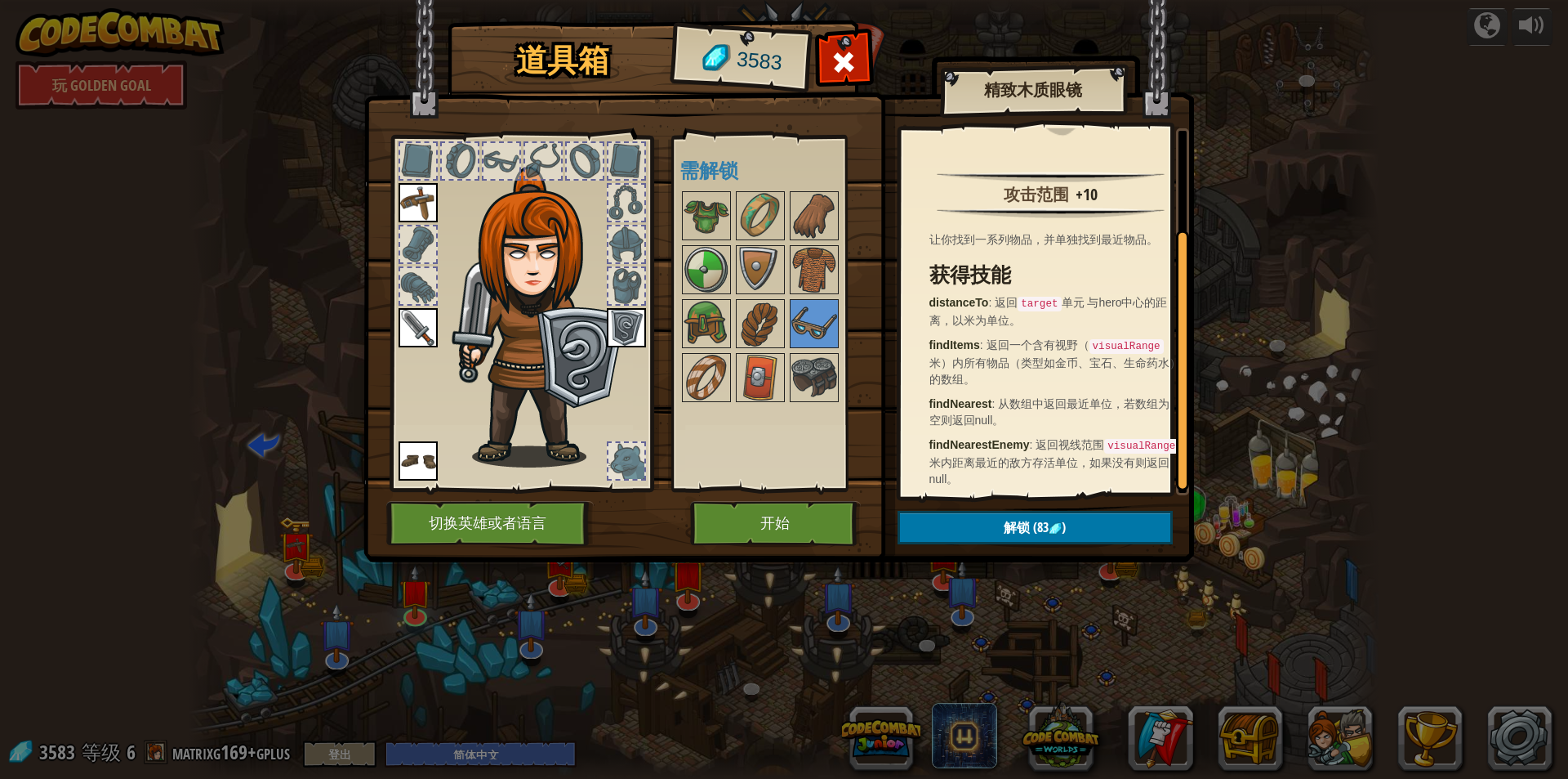
scroll to position [148, 0]
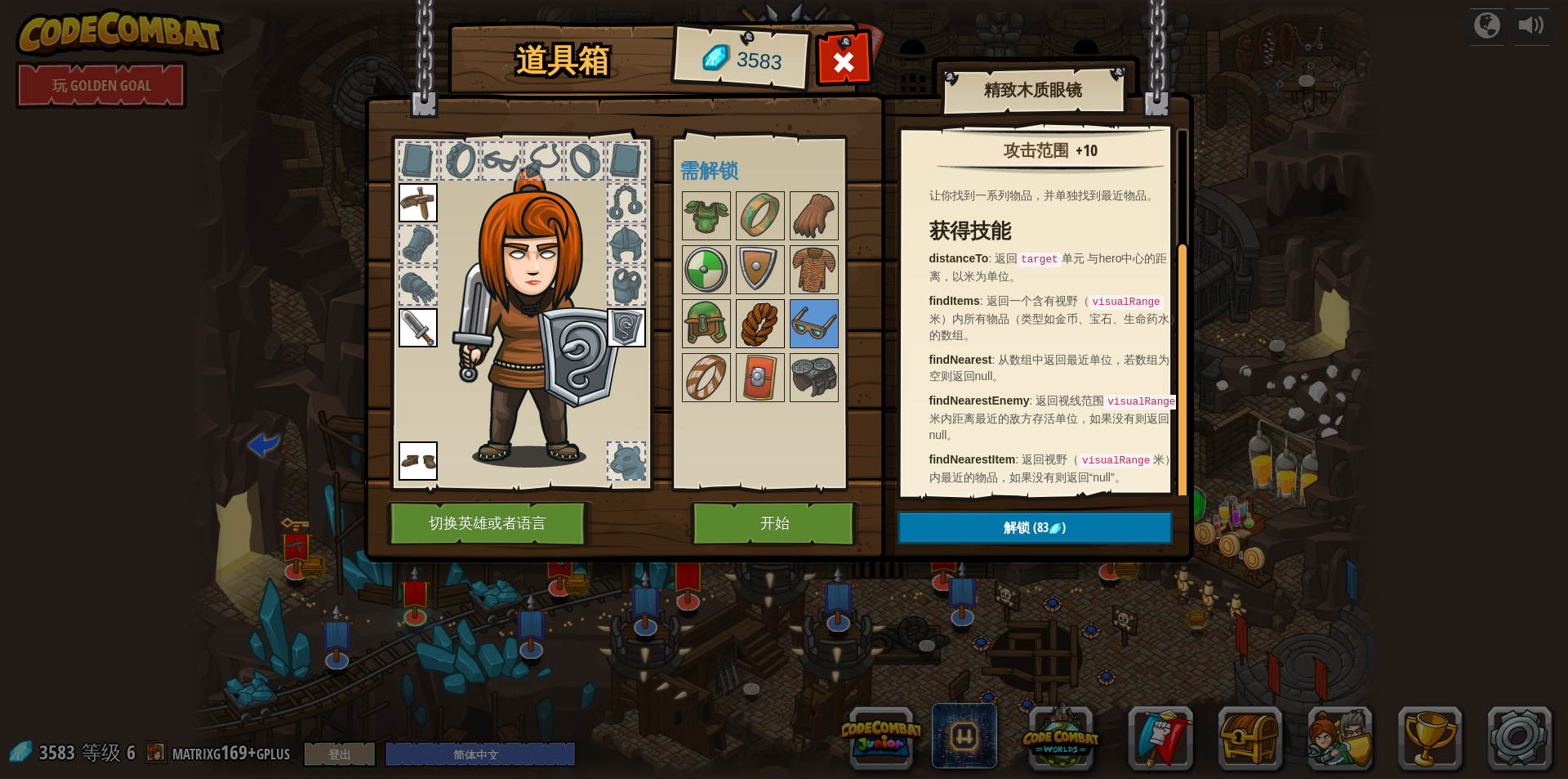
click at [752, 314] on img at bounding box center [761, 324] width 46 height 46
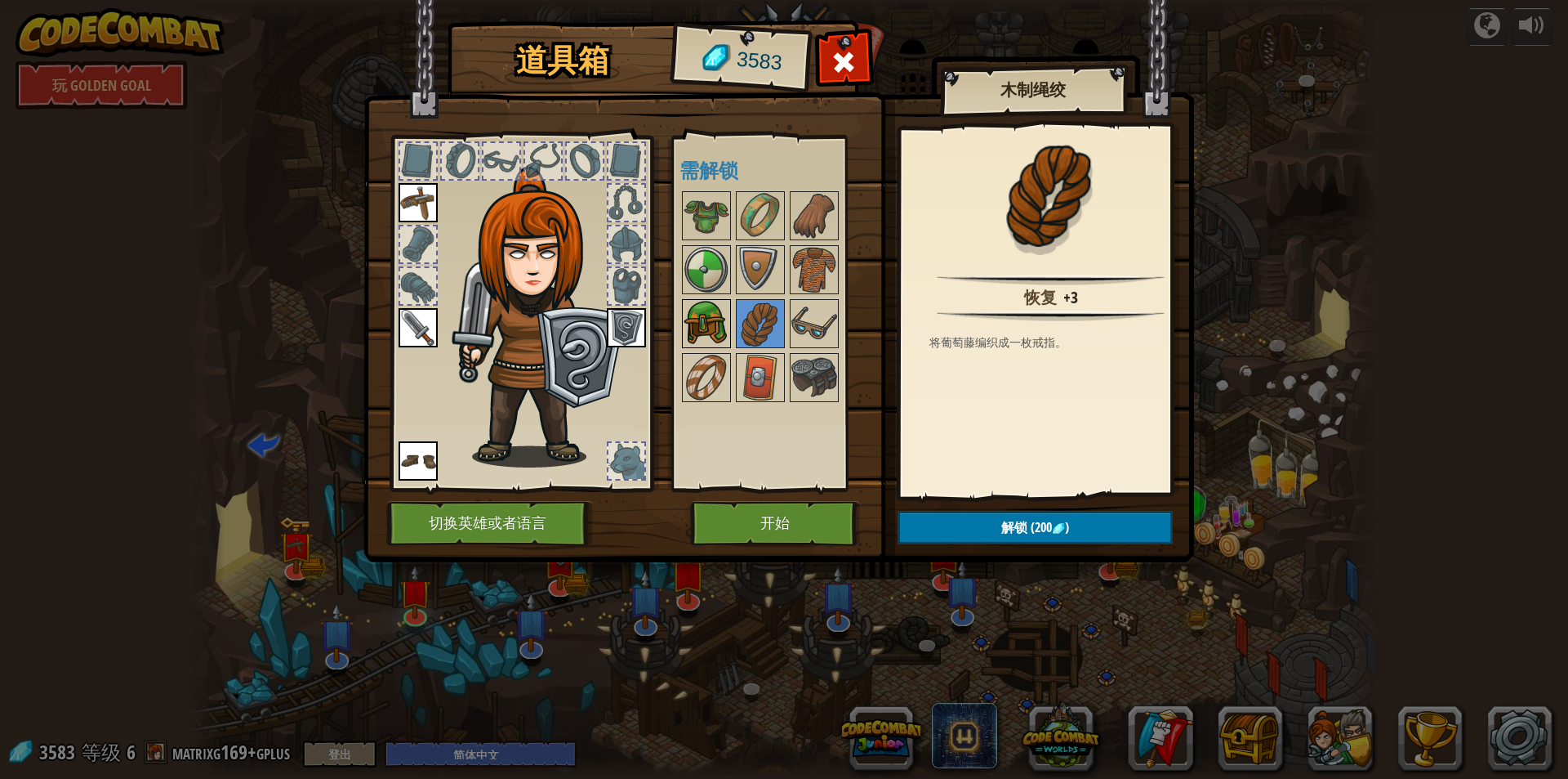
click at [700, 314] on img at bounding box center [707, 324] width 46 height 46
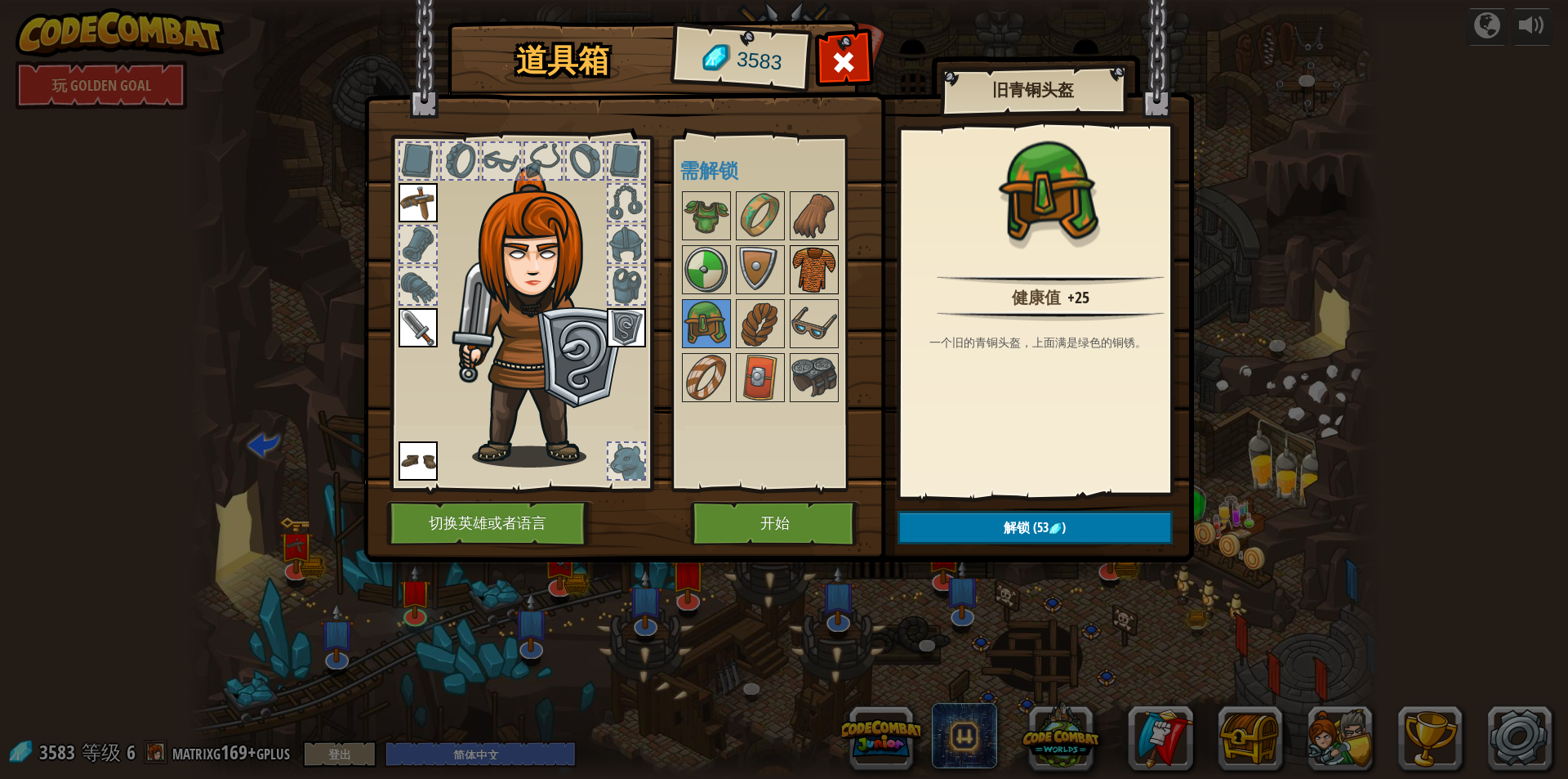
click at [807, 268] on img at bounding box center [814, 270] width 46 height 46
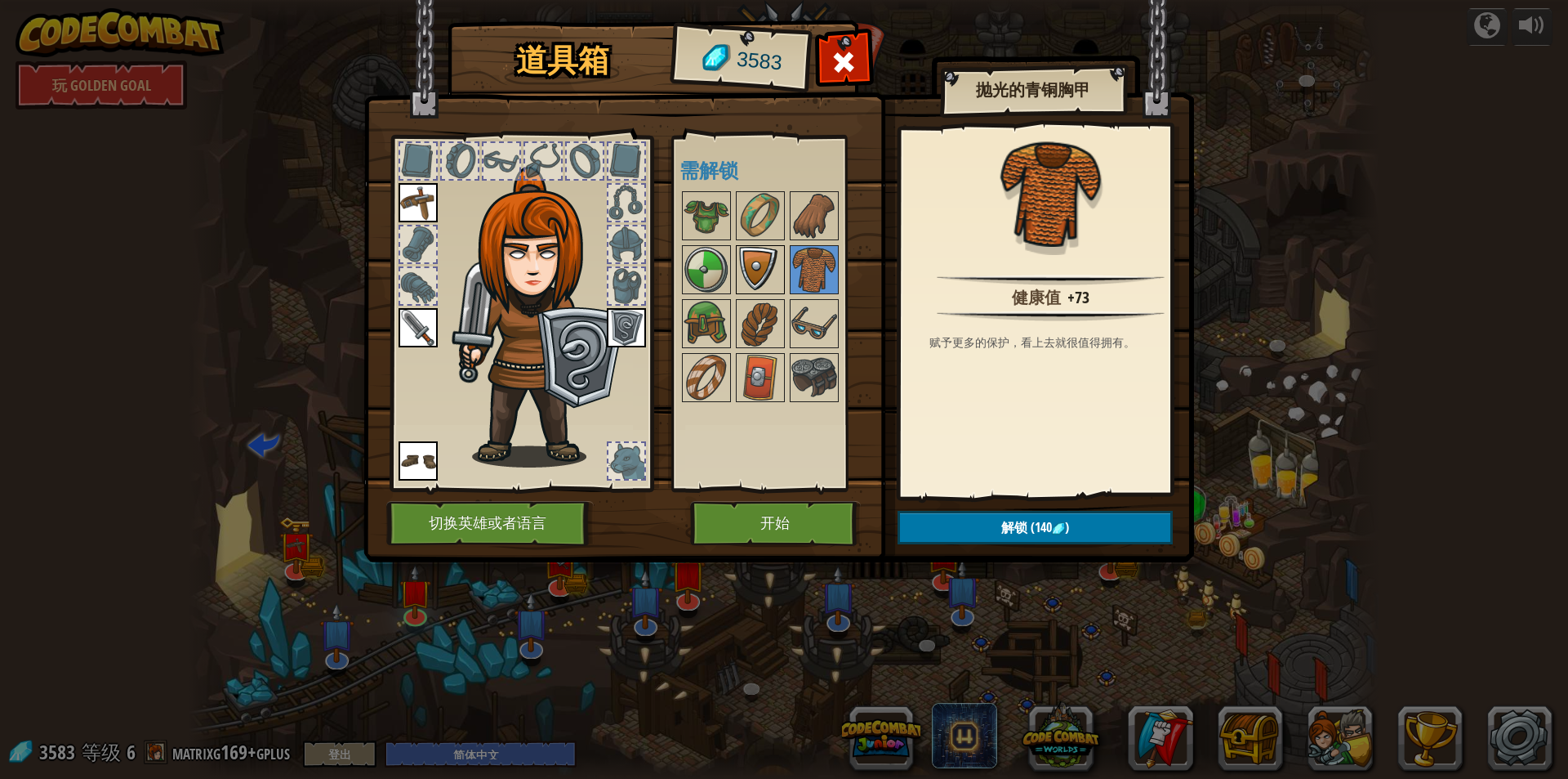
click at [772, 264] on img at bounding box center [761, 270] width 46 height 46
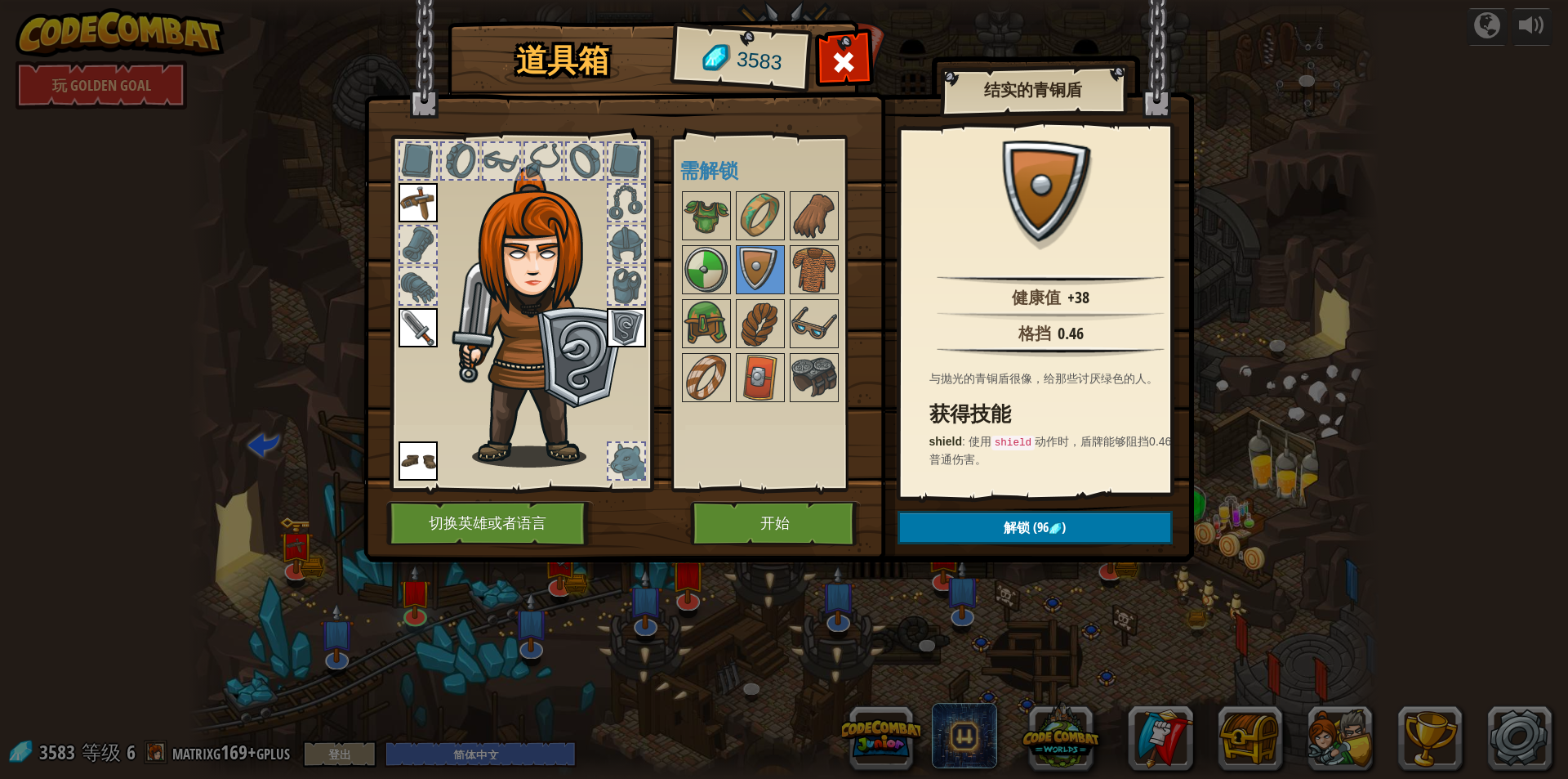
drag, startPoint x: 607, startPoint y: 331, endPoint x: 619, endPoint y: 331, distance: 12.0
click at [608, 331] on img at bounding box center [626, 328] width 39 height 39
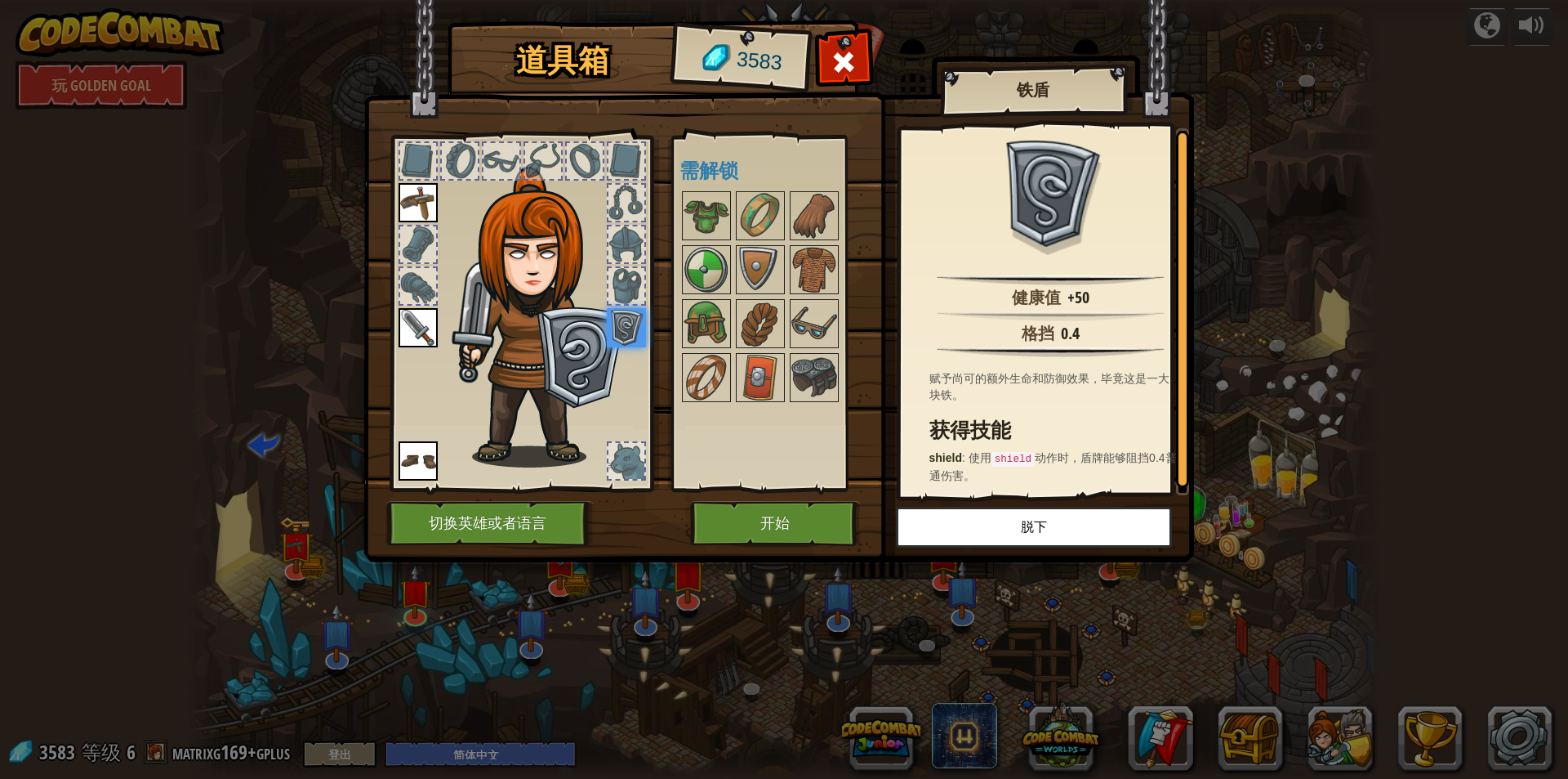
scroll to position [3, 0]
click at [820, 384] on img at bounding box center [814, 378] width 46 height 46
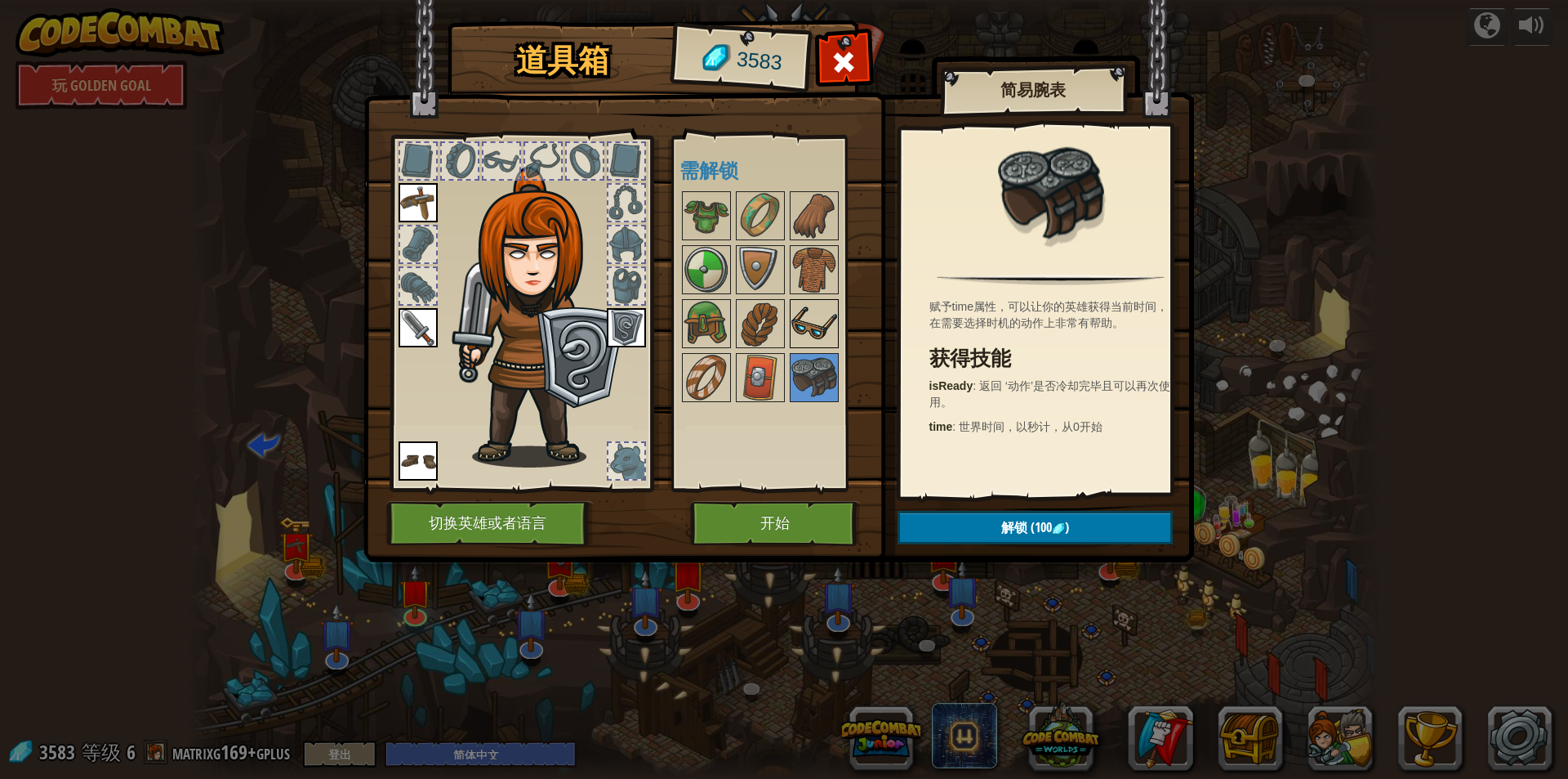
click at [802, 325] on img at bounding box center [814, 324] width 46 height 46
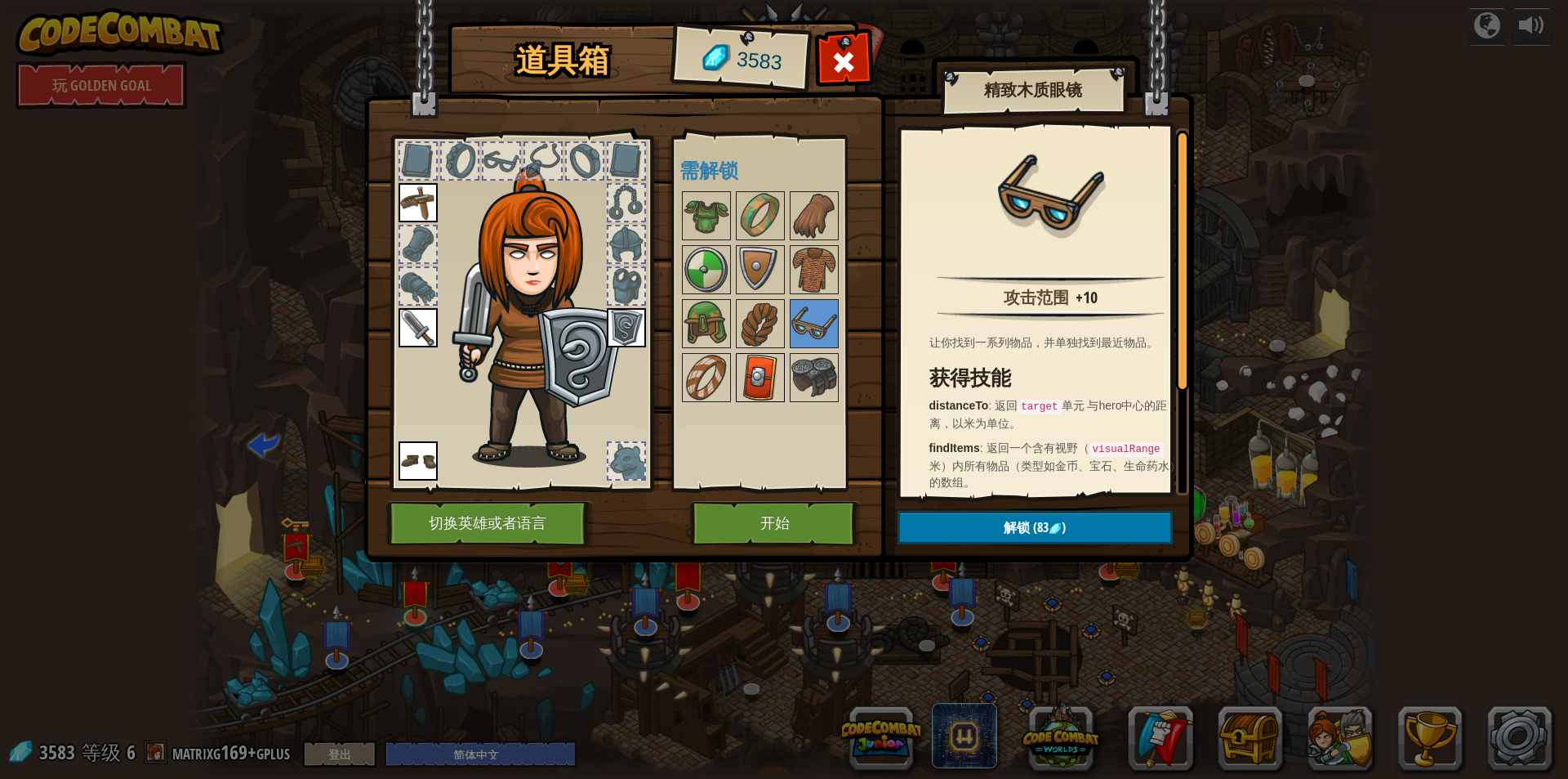
click at [741, 378] on img at bounding box center [761, 378] width 46 height 46
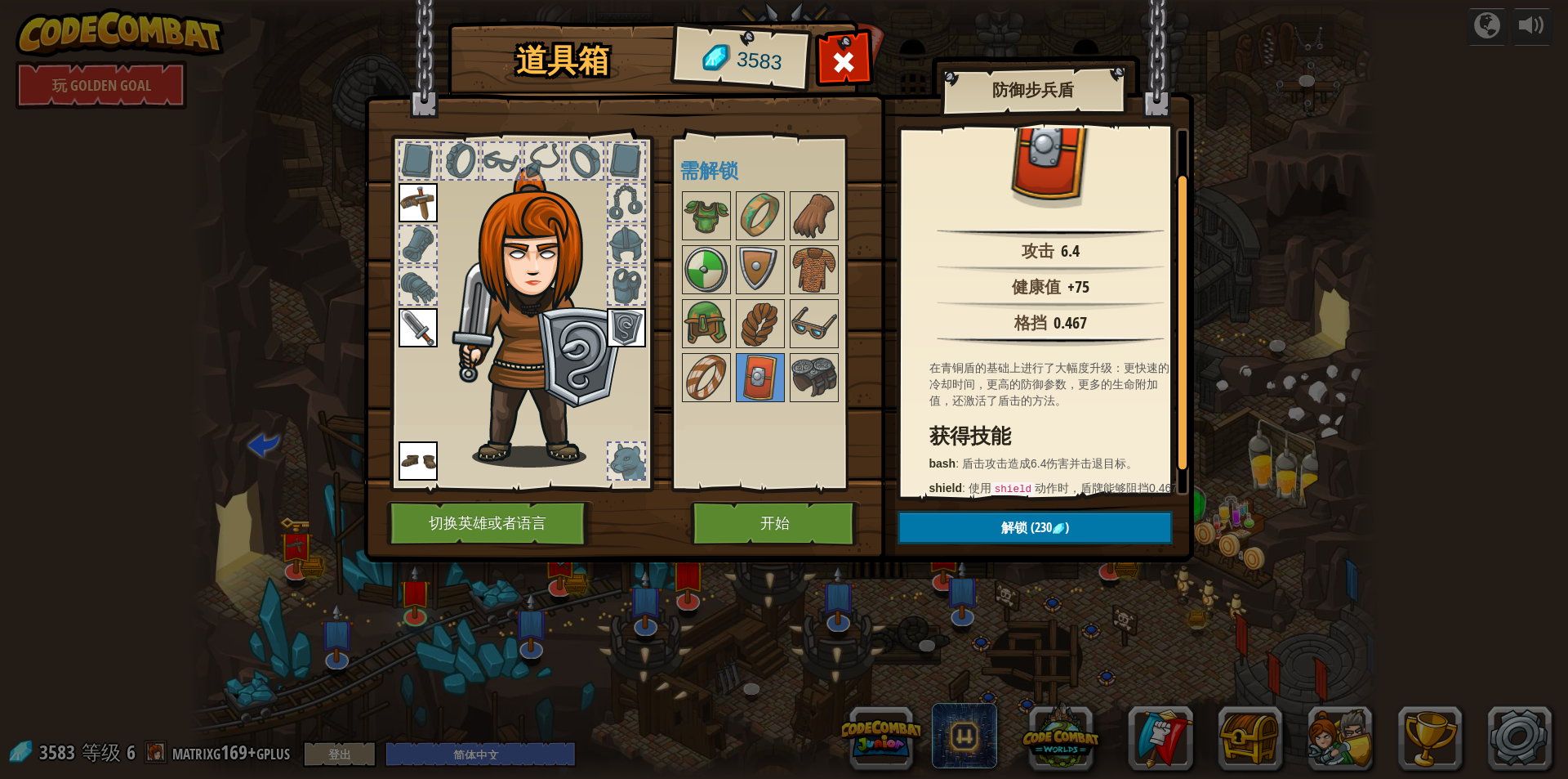
scroll to position [80, 0]
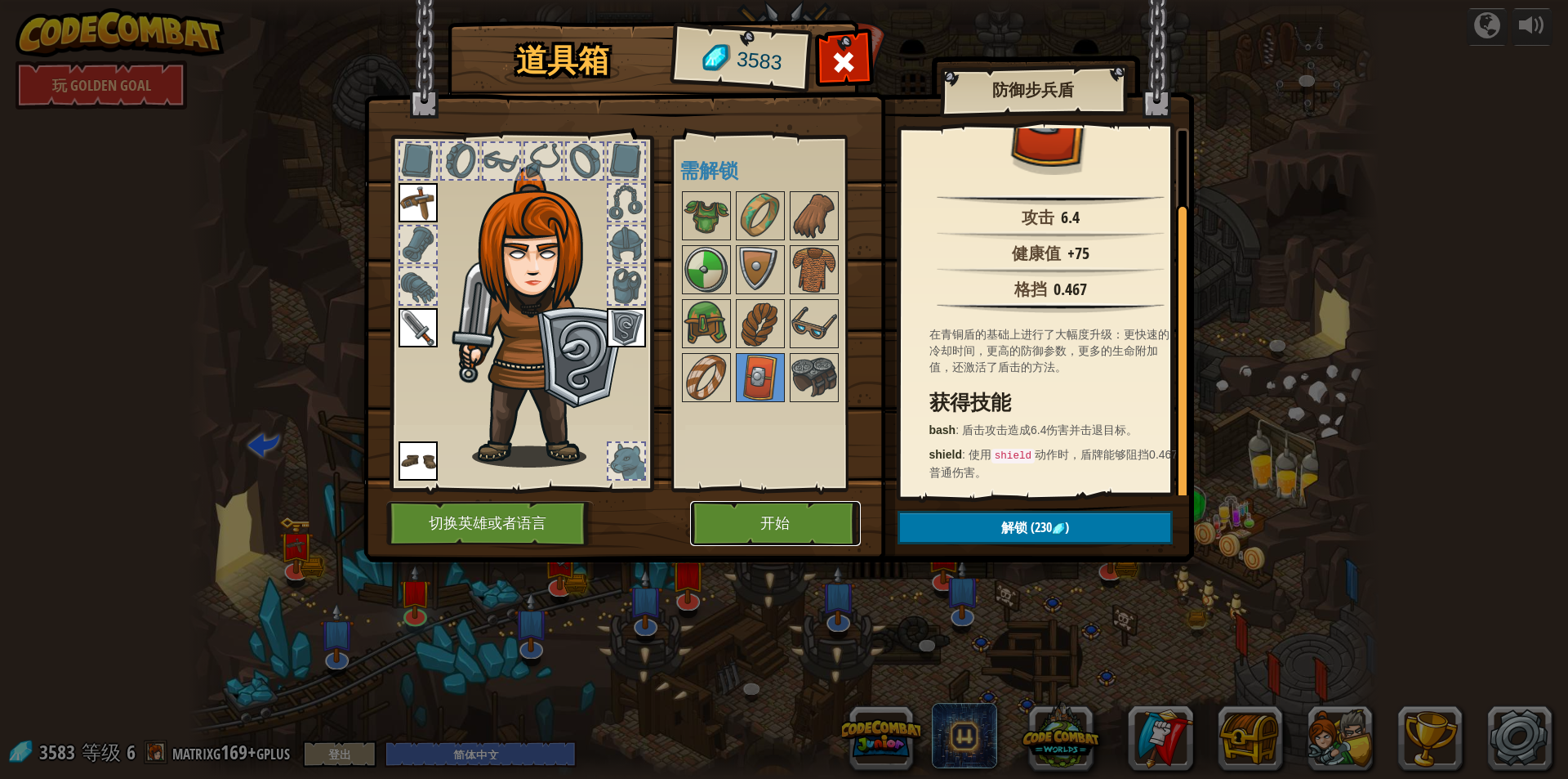
click at [728, 530] on button "开始" at bounding box center [776, 523] width 170 height 45
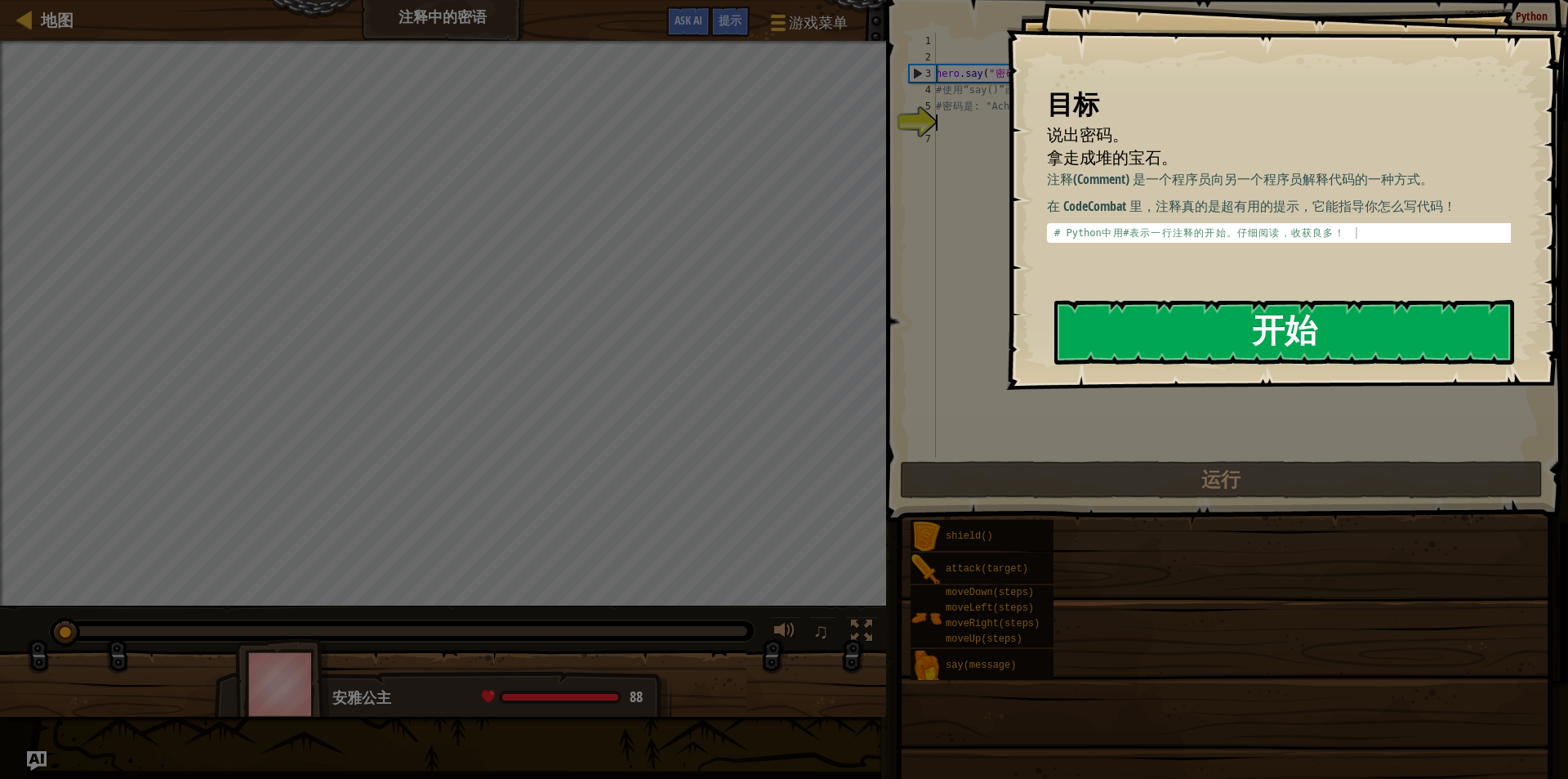
click at [1097, 336] on button "开始" at bounding box center [1284, 332] width 460 height 64
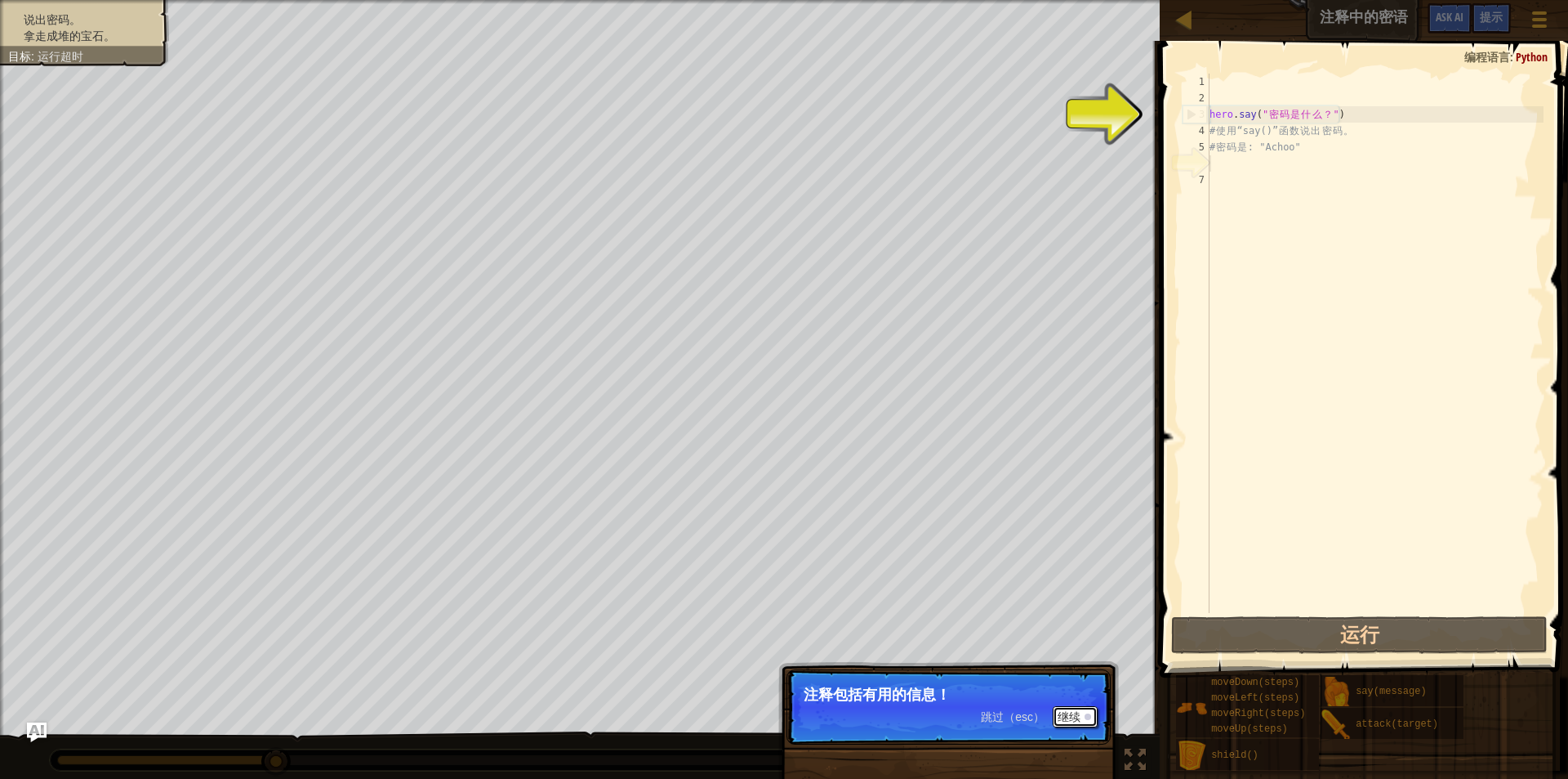
click at [1087, 706] on button "继续" at bounding box center [1075, 717] width 45 height 21
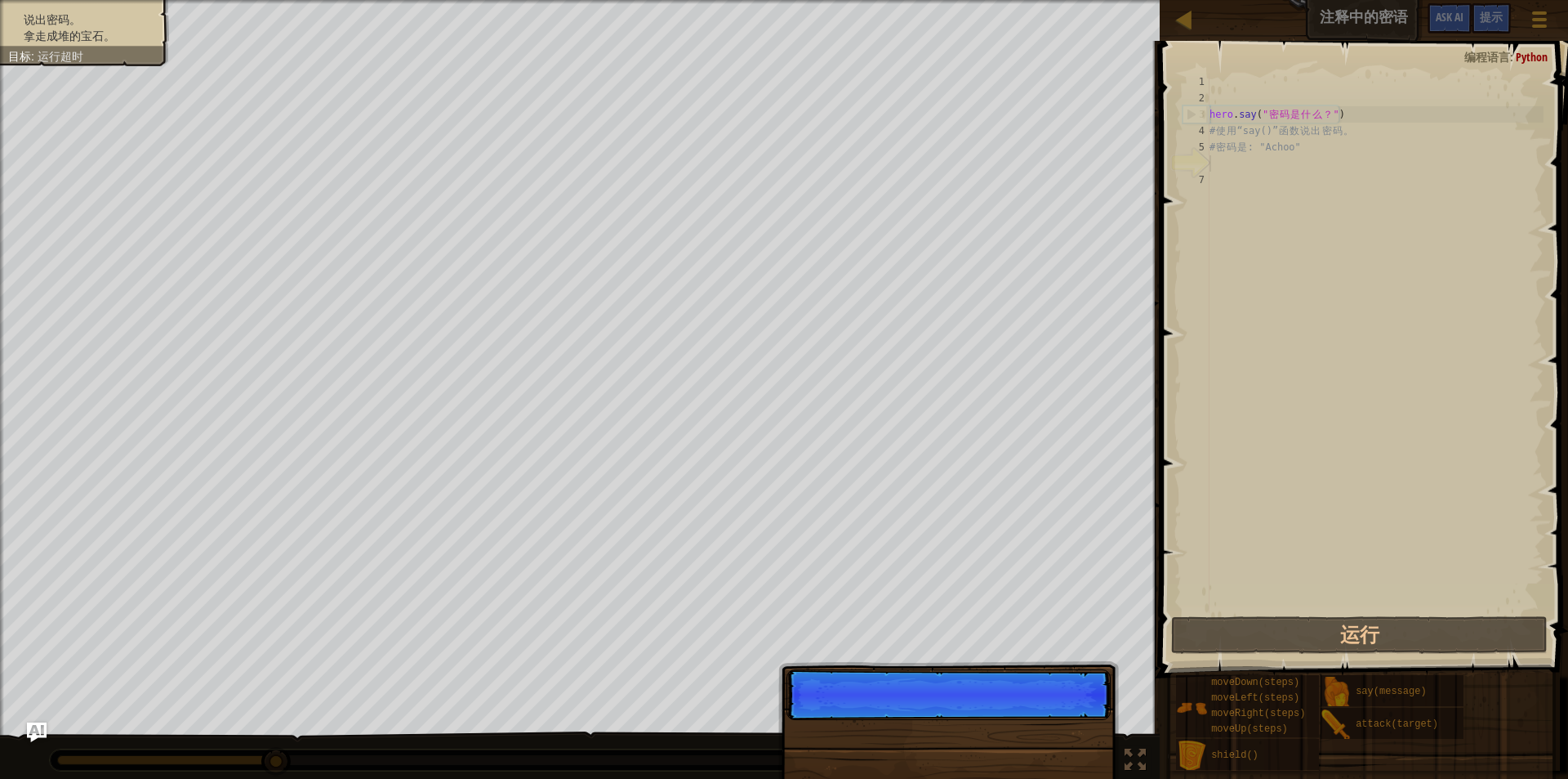
scroll to position [8, 0]
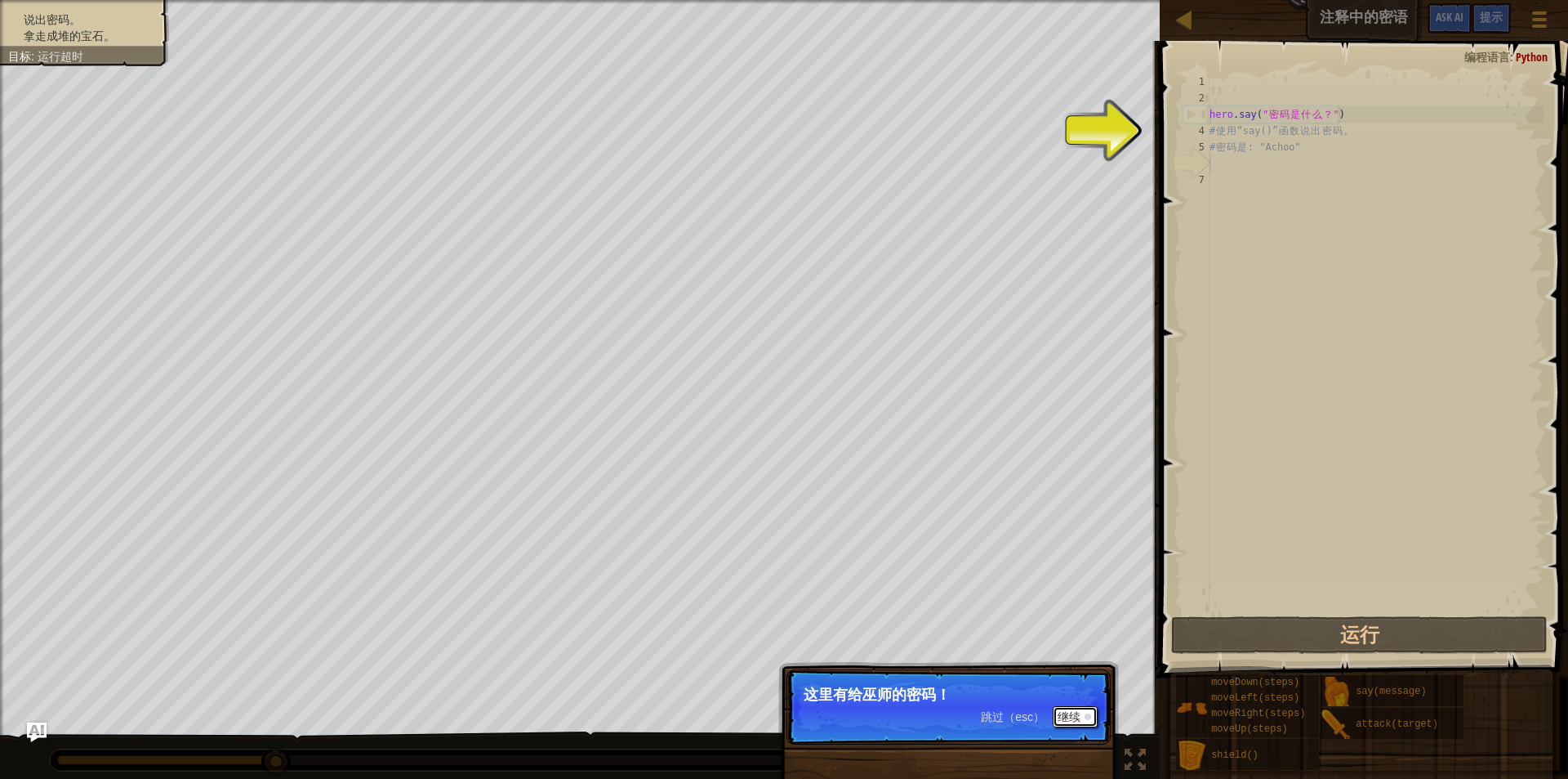
click at [1085, 720] on button "继续" at bounding box center [1075, 717] width 45 height 21
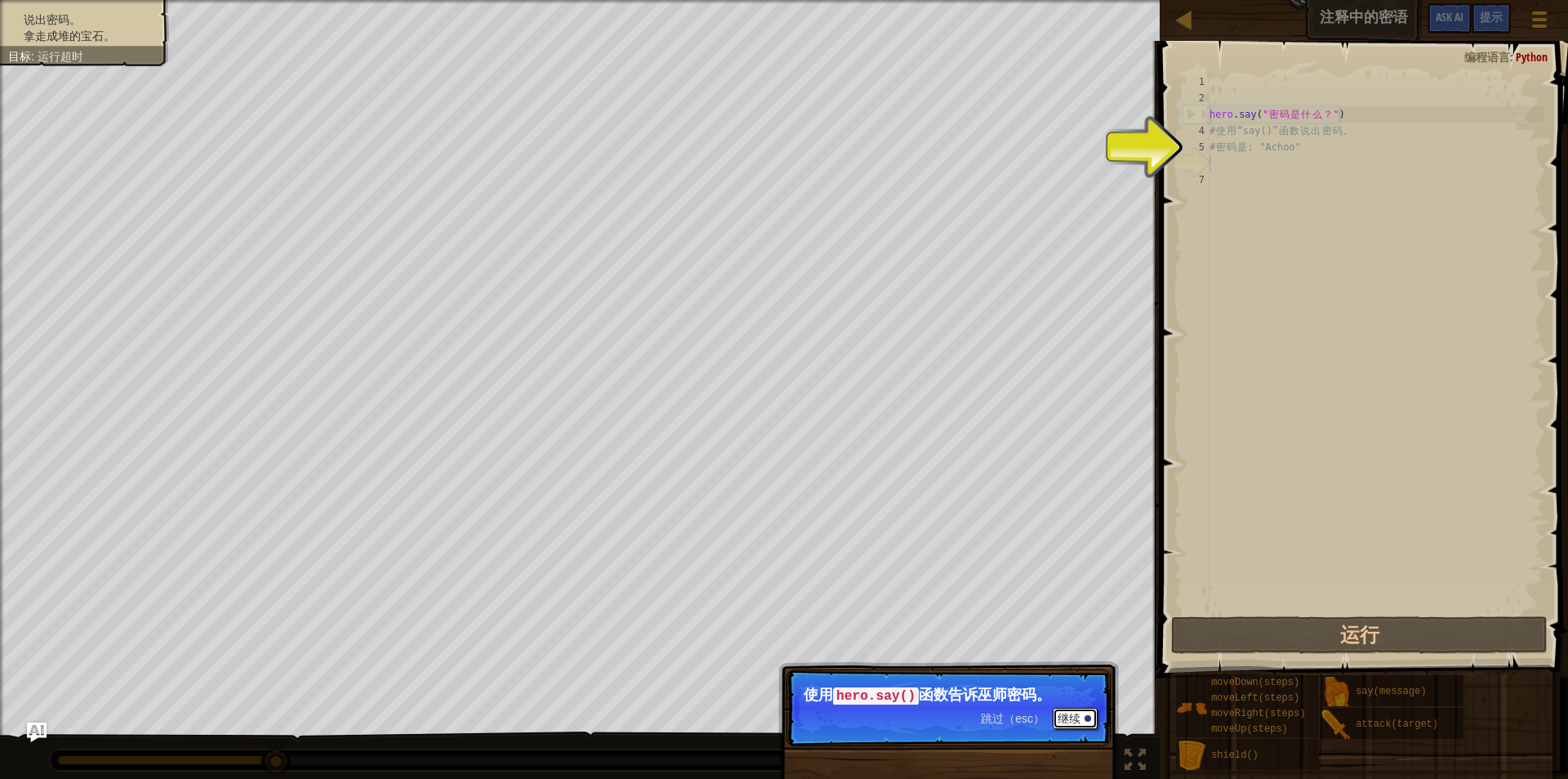
click at [1068, 719] on button "继续" at bounding box center [1075, 719] width 45 height 21
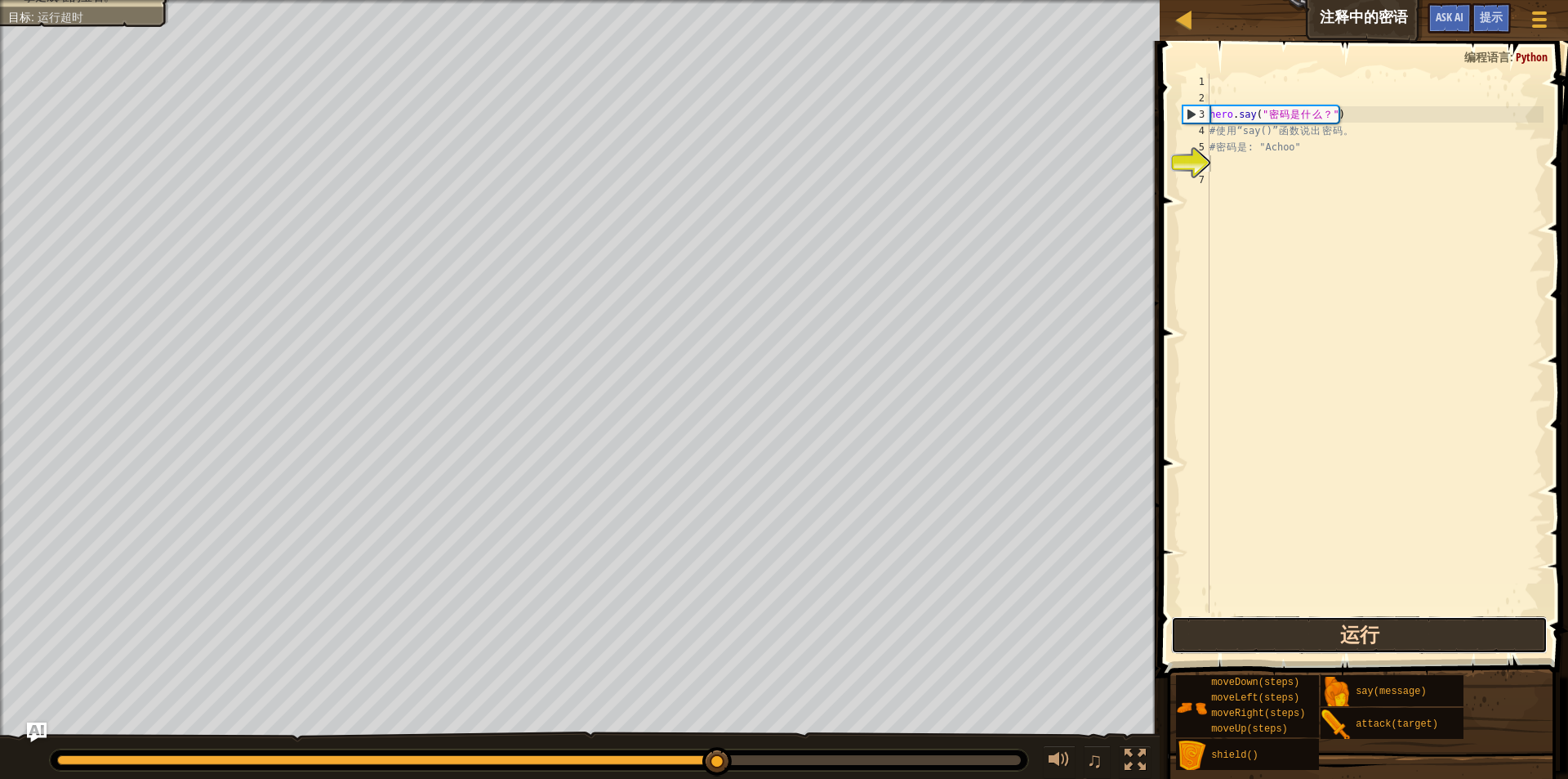
click at [1293, 631] on button "运行" at bounding box center [1360, 634] width 377 height 37
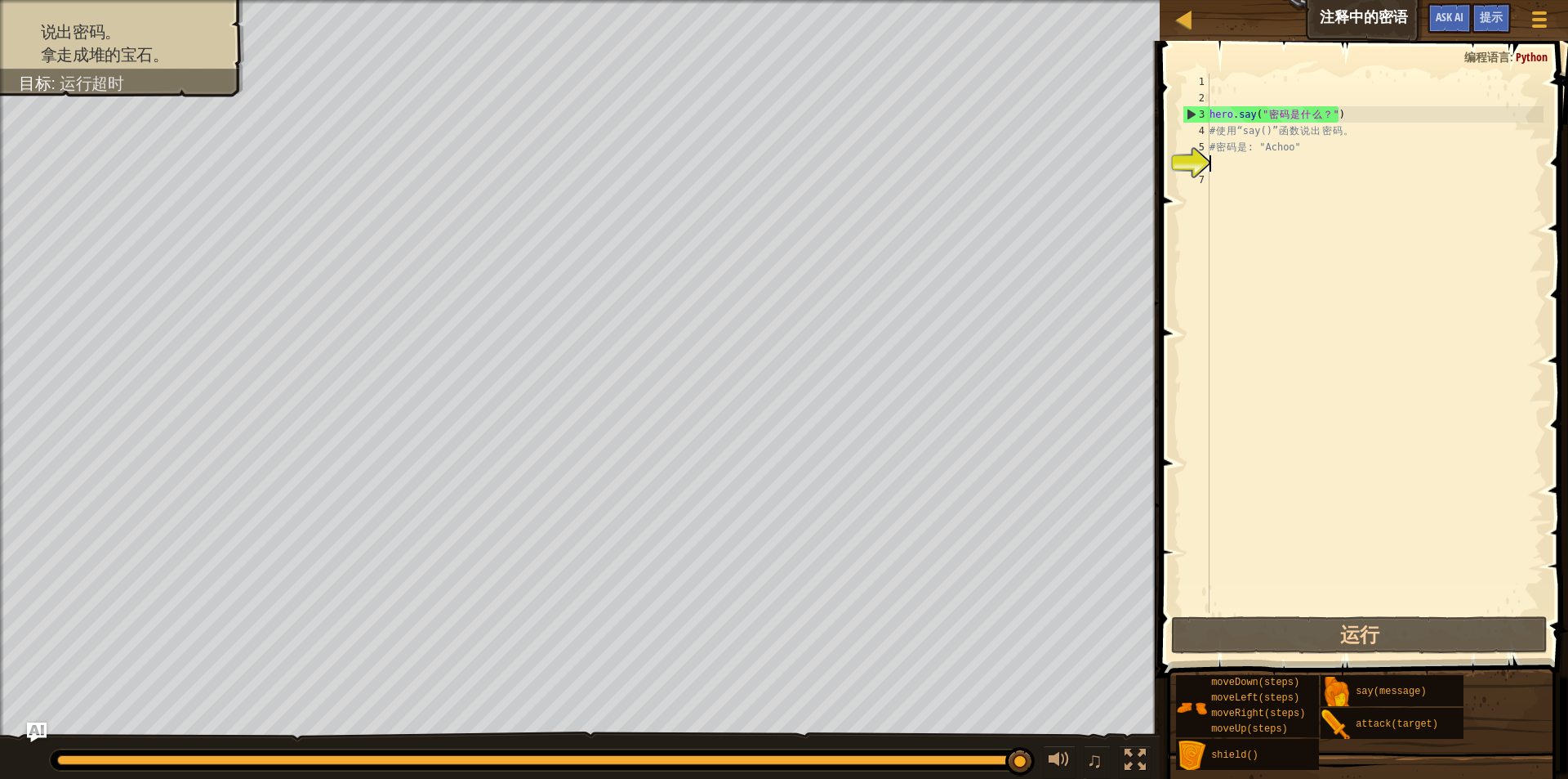
click at [1310, 144] on div "hero . say ( " 密 码 是 什 么 ？ " ) # 使 用 “say()” 函 数 说 出 密 码 。 # 密 码 是 : "Achoo"" at bounding box center [1375, 359] width 337 height 572
type textarea "# 密码是: "Achoo""
click at [1252, 175] on div "hero . say ( " 密 码 是 什 么 ？ " ) # 使 用 “say()” 函 数 说 出 密 码 。 # 密 码 是 : "Achoo"" at bounding box center [1375, 359] width 337 height 572
click at [1255, 159] on div "hero . say ( " 密 码 是 什 么 ？ " ) # 使 用 “say()” 函 数 说 出 密 码 。 # 密 码 是 : "Achoo"" at bounding box center [1375, 359] width 337 height 572
drag, startPoint x: 1347, startPoint y: 110, endPoint x: 1179, endPoint y: 111, distance: 168.0
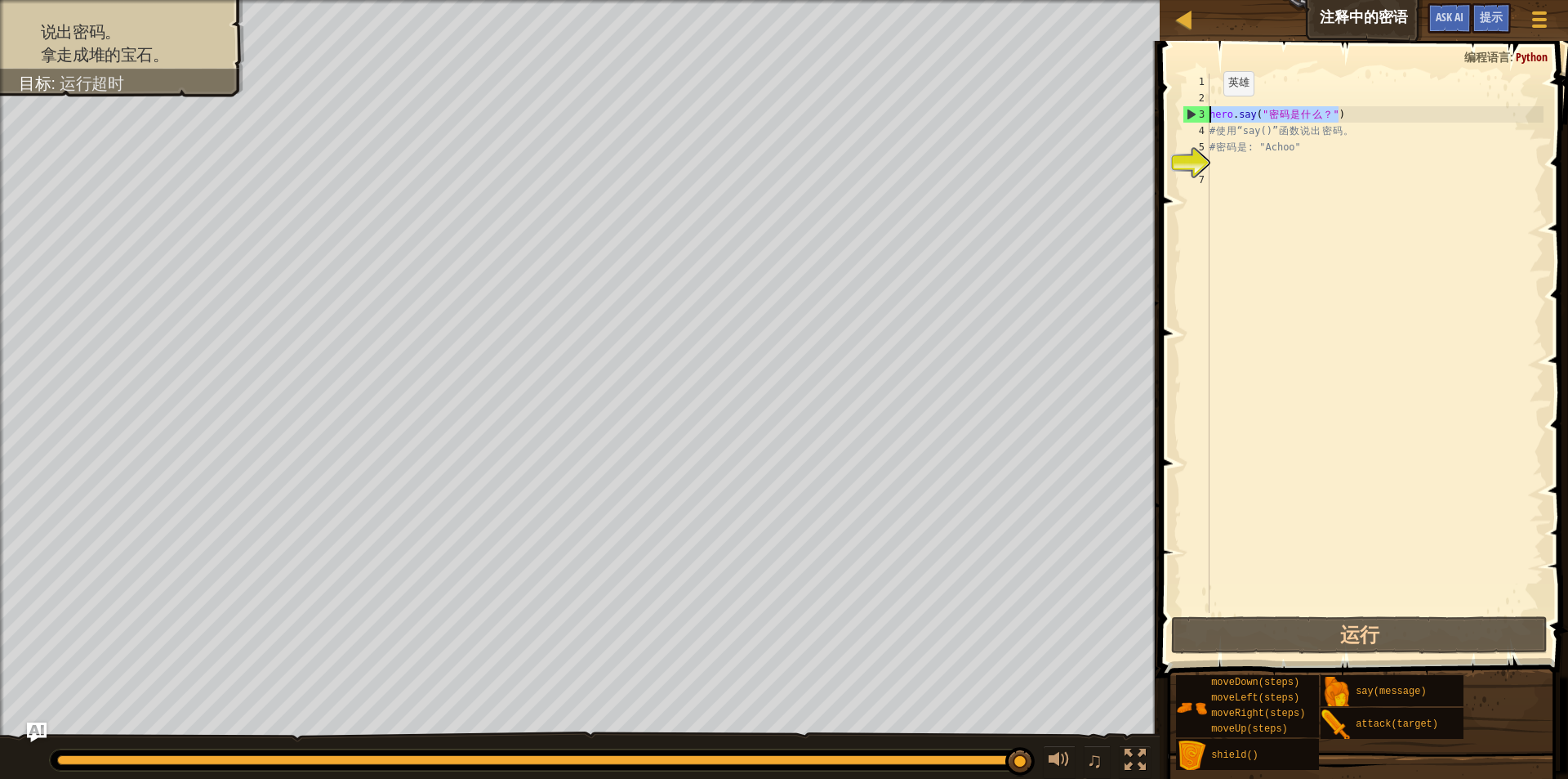
click at [1179, 111] on div "1 2 3 4 5 6 7 hero . say ( " 密 码 是 什 么 ？ " ) # 使 用 “say()” 函 数 说 出 密 码 。 # 密 码 …" at bounding box center [1362, 391] width 414 height 685
type textarea "hero.say("密码是什么？")"
drag, startPoint x: 1239, startPoint y: 159, endPoint x: 1239, endPoint y: 171, distance: 12.0
click at [1238, 161] on div "hero . say ( " 密 码 是 什 么 ？ " ) # 使 用 “say()” 函 数 说 出 密 码 。 # 密 码 是 : "Achoo"" at bounding box center [1375, 359] width 337 height 572
paste textarea "hero.say("密码是什么？")"
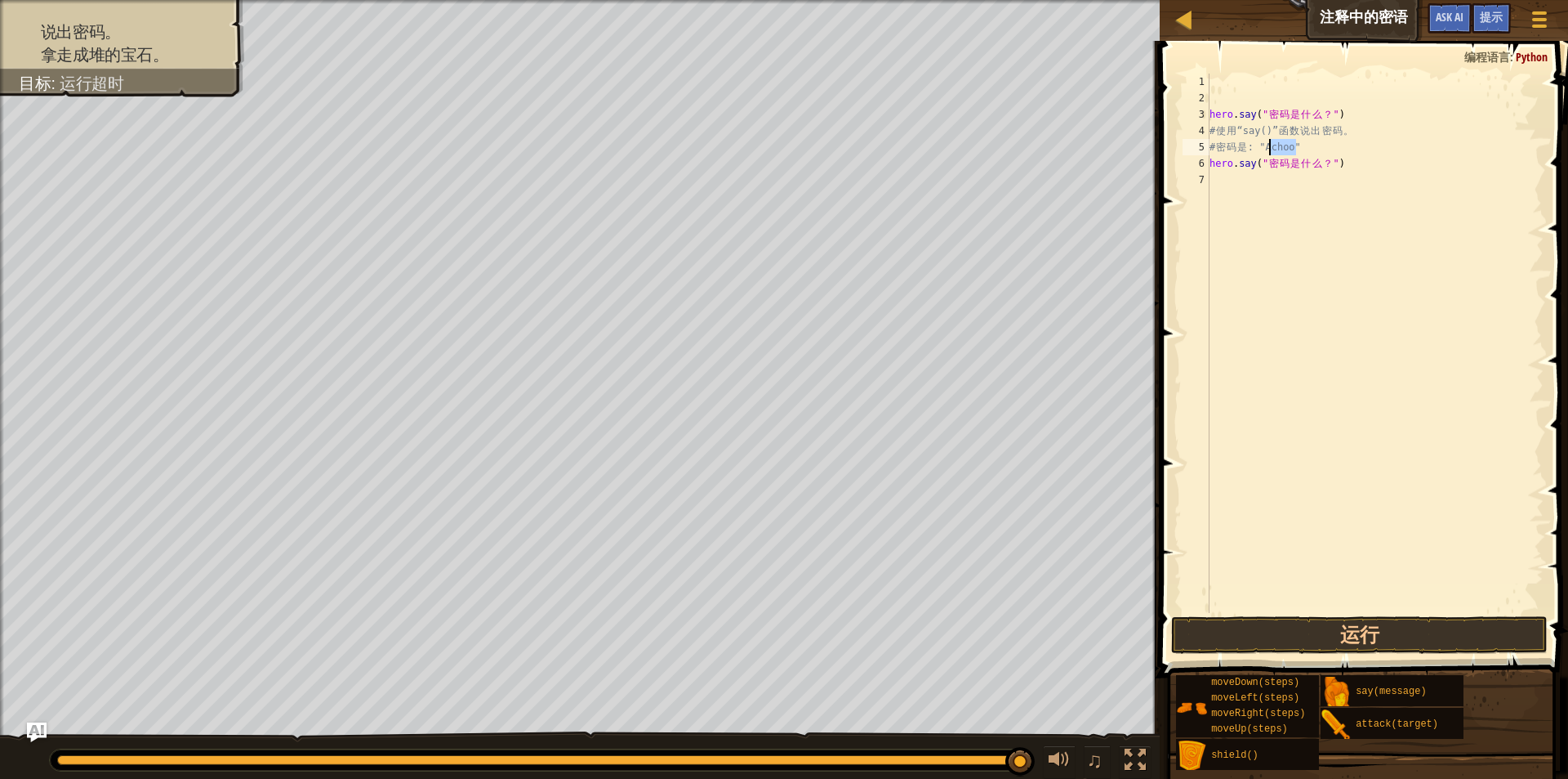
drag, startPoint x: 1294, startPoint y: 147, endPoint x: 1268, endPoint y: 145, distance: 26.1
click at [1268, 145] on div "hero . say ( " 密 码 是 什 么 ？ " ) # 使 用 “say()” 函 数 说 出 密 码 。 # 密 码 是 : "Achoo" he…" at bounding box center [1375, 359] width 337 height 572
drag, startPoint x: 1323, startPoint y: 164, endPoint x: 1273, endPoint y: 167, distance: 50.1
click at [1273, 167] on div "hero . say ( " 密 码 是 什 么 ？ " ) # 使 用 “say()” 函 数 说 出 密 码 。 # 密 码 是 : "Achoo" he…" at bounding box center [1375, 359] width 337 height 572
type textarea "hero.say("密码是什么？")"
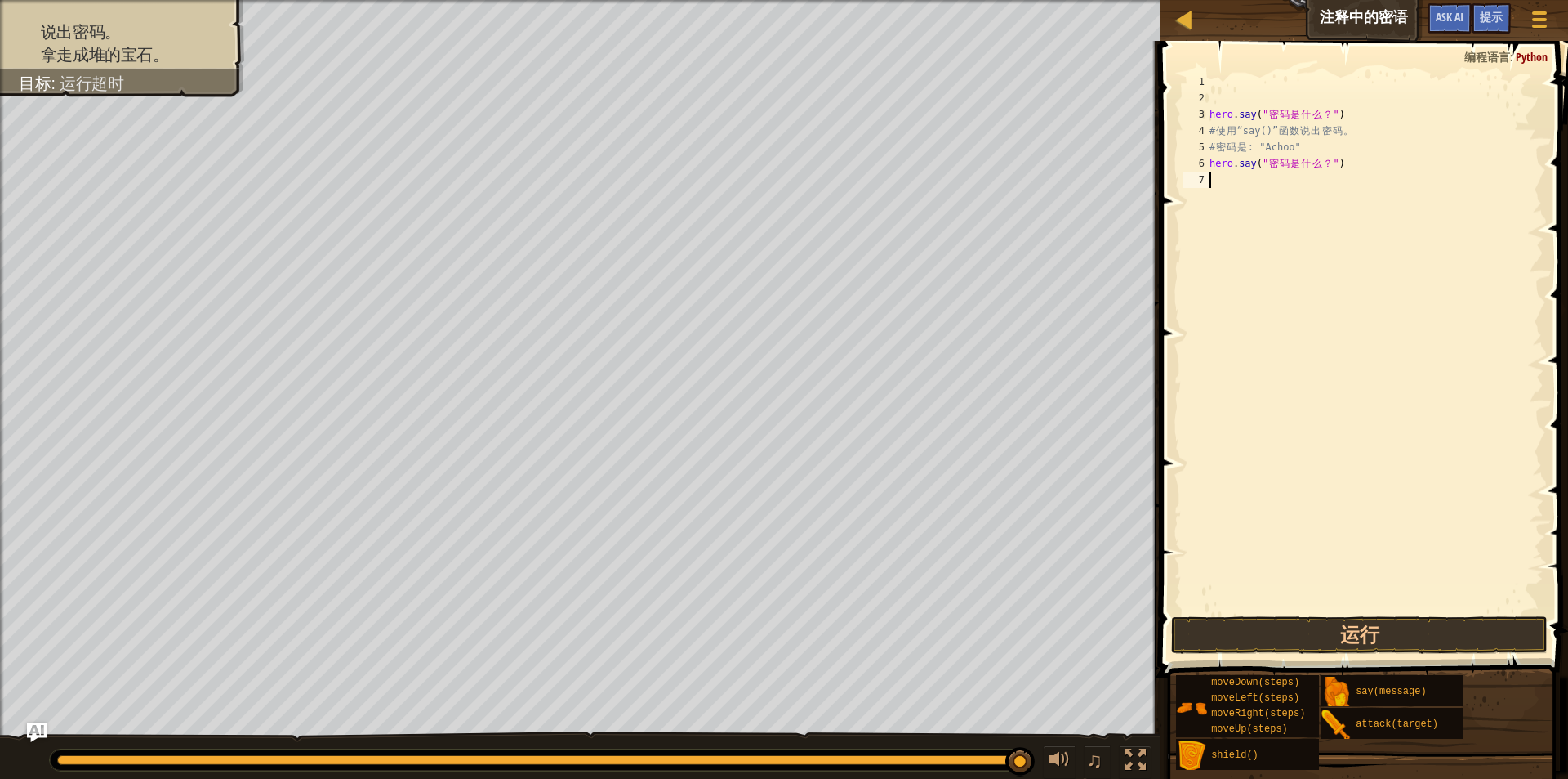
click at [1294, 195] on div "hero . say ( " 密 码 是 什 么 ？ " ) # 使 用 “say()” 函 数 说 出 密 码 。 # 密 码 是 : "Achoo" he…" at bounding box center [1375, 359] width 337 height 572
drag, startPoint x: 1325, startPoint y: 166, endPoint x: 1268, endPoint y: 167, distance: 57.0
click at [1268, 167] on div "hero . say ( " 密 码 是 什 么 ？ " ) # 使 用 “say()” 函 数 说 出 密 码 。 # 密 码 是 : "Achoo" he…" at bounding box center [1375, 359] width 337 height 572
paste textarea "Achoo"
type textarea "hero.say("Achoo")"
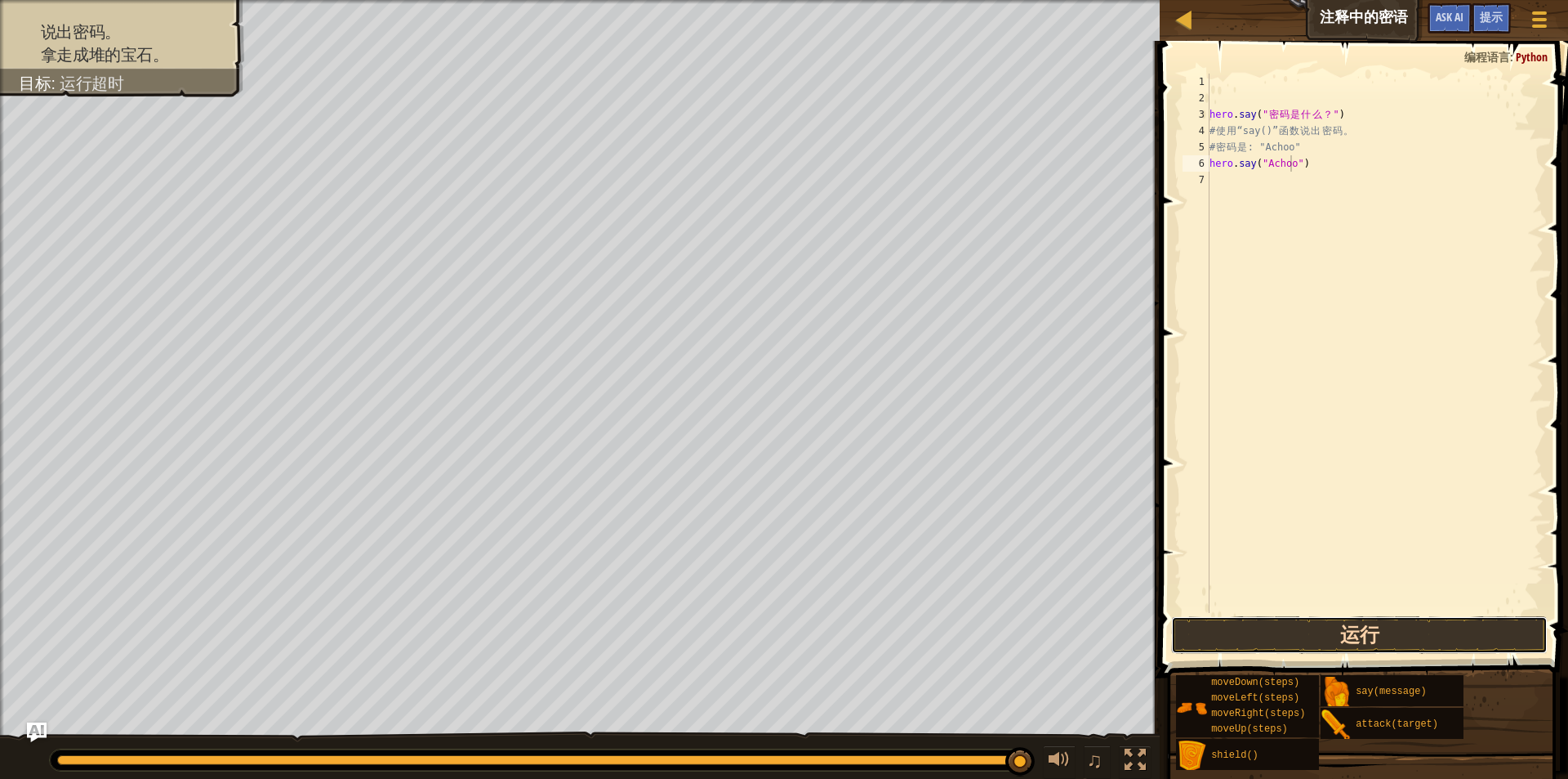
click at [1387, 630] on button "运行" at bounding box center [1360, 634] width 377 height 37
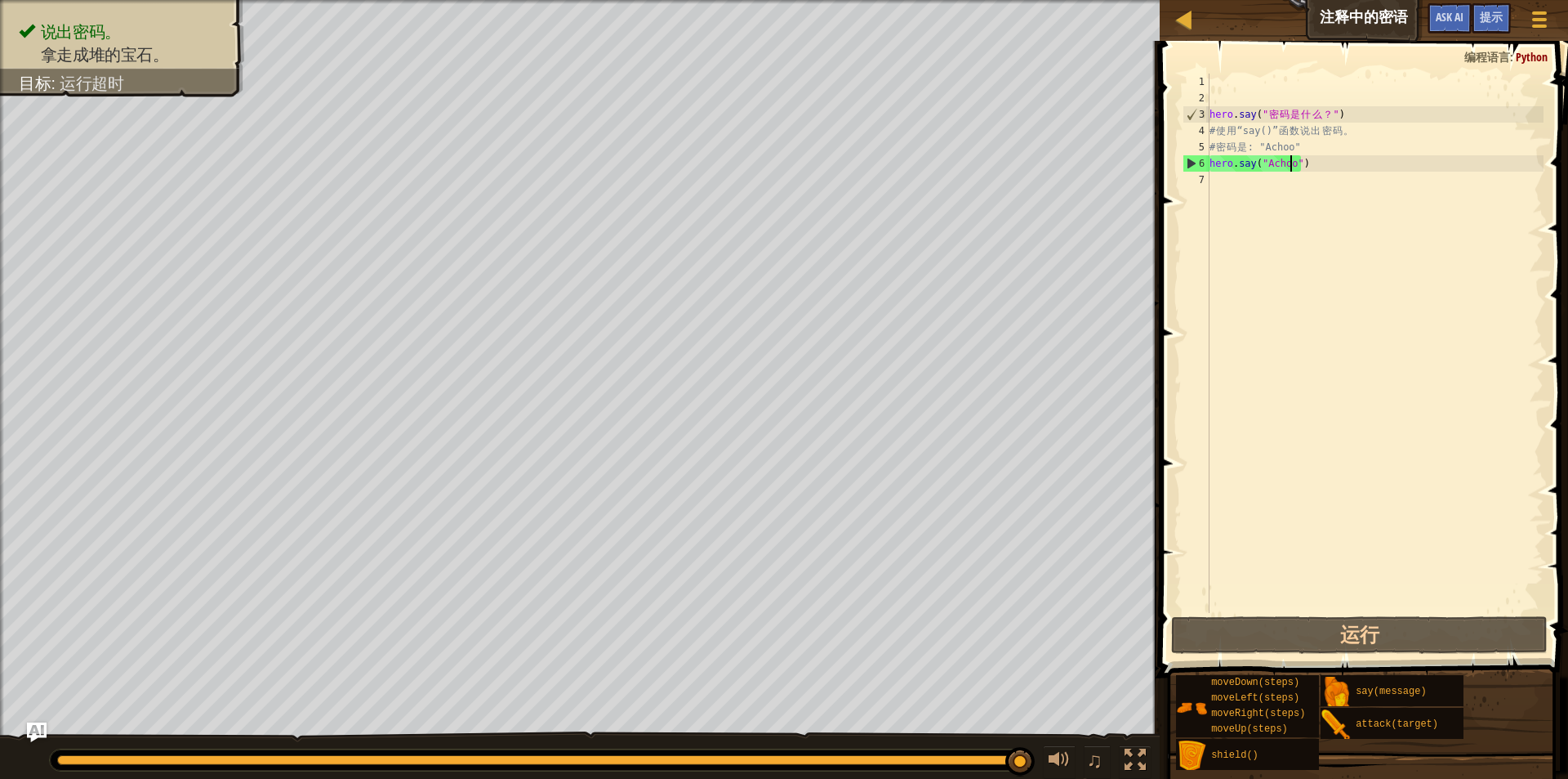
click at [1265, 248] on div "hero . say ( " 密 码 是 什 么 ？ " ) # 使 用 “say()” 函 数 说 出 密 码 。 # 密 码 是 : "Achoo" he…" at bounding box center [1375, 359] width 337 height 572
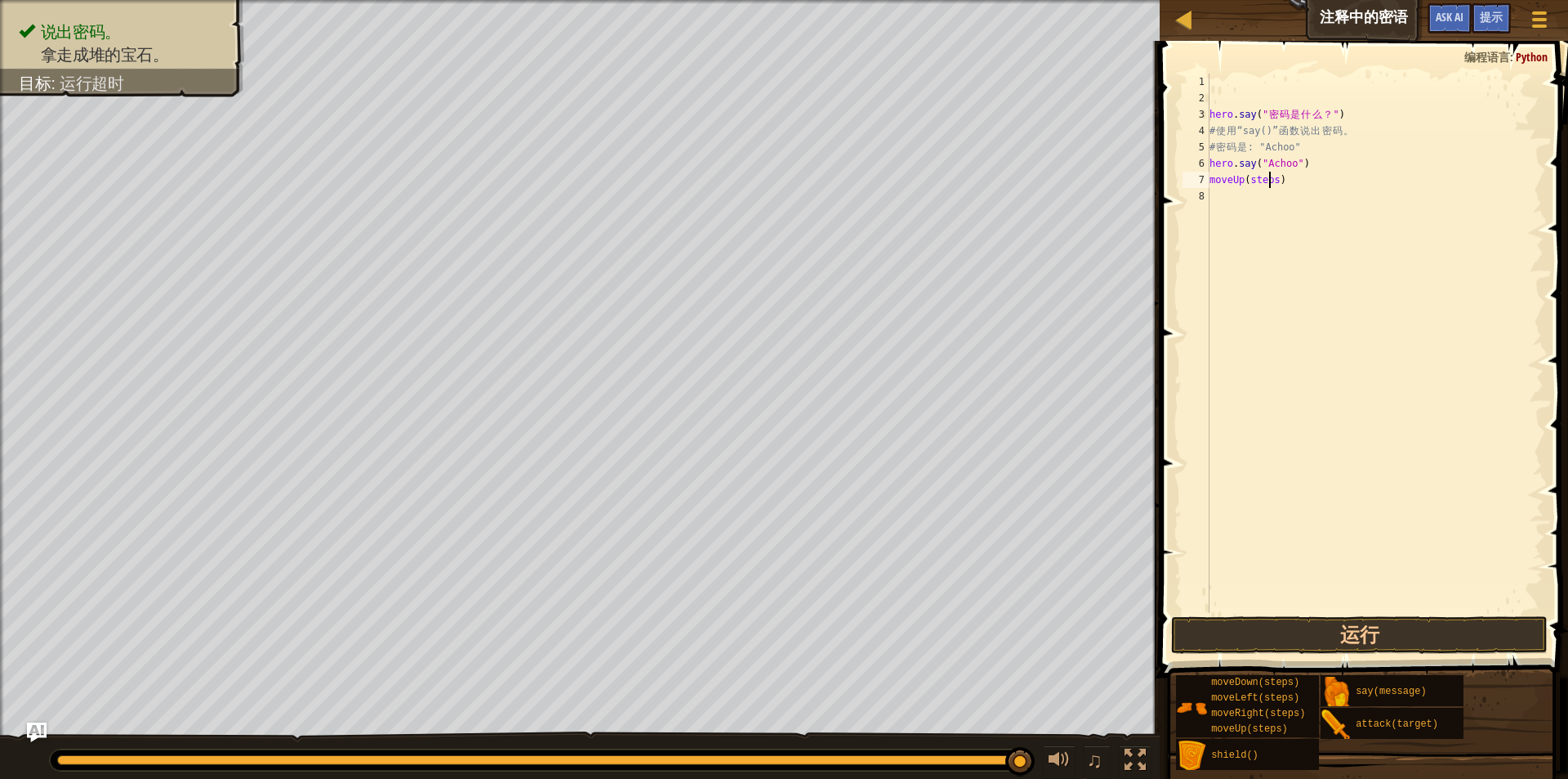
click at [1271, 178] on div "hero . say ( " 密 码 是 什 么 ？ " ) # 使 用 “say()” 函 数 说 出 密 码 。 # 密 码 是 : "Achoo" he…" at bounding box center [1375, 359] width 337 height 572
type textarea "moveUp(4)"
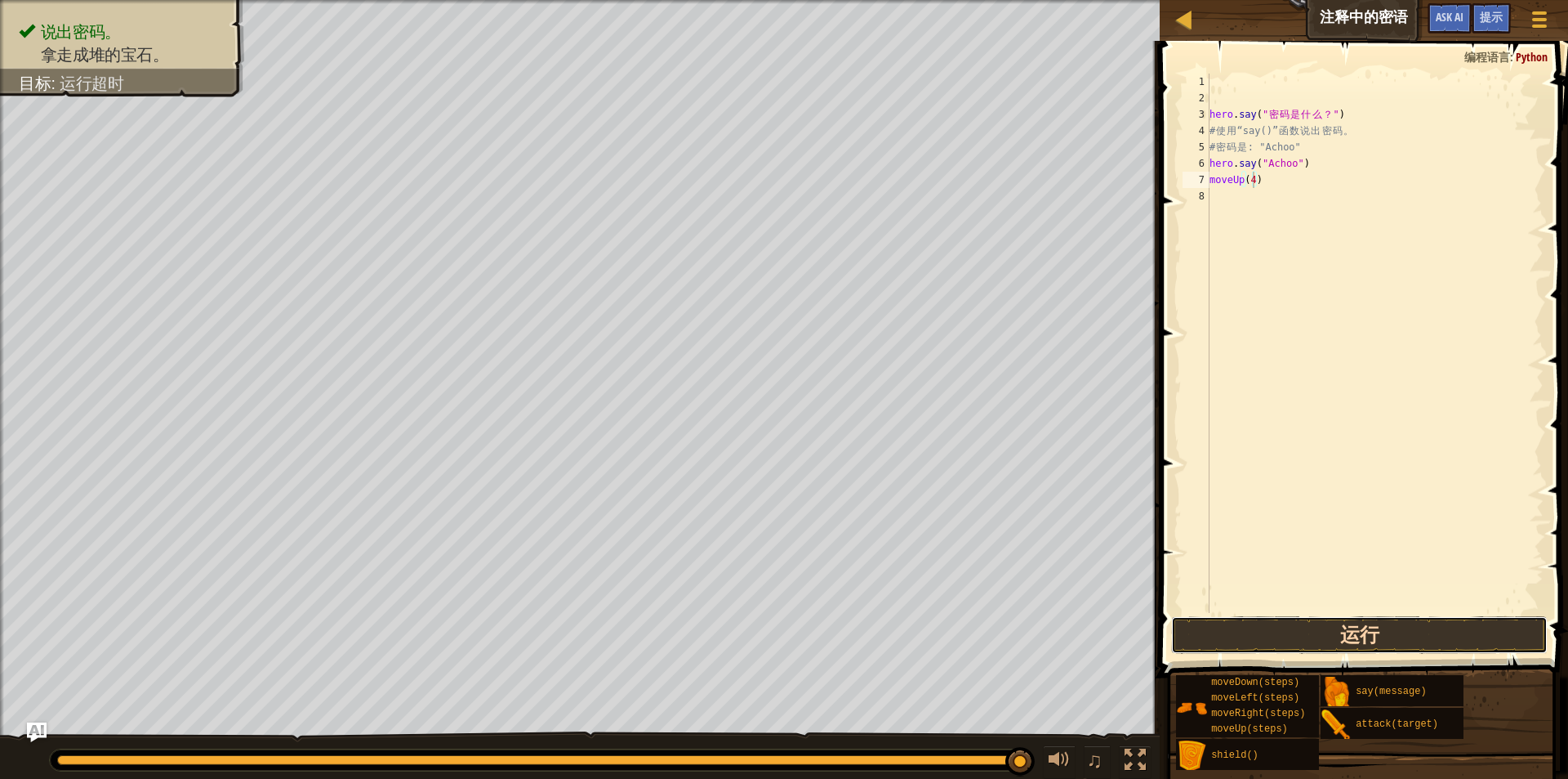
click at [1329, 645] on button "运行" at bounding box center [1360, 634] width 377 height 37
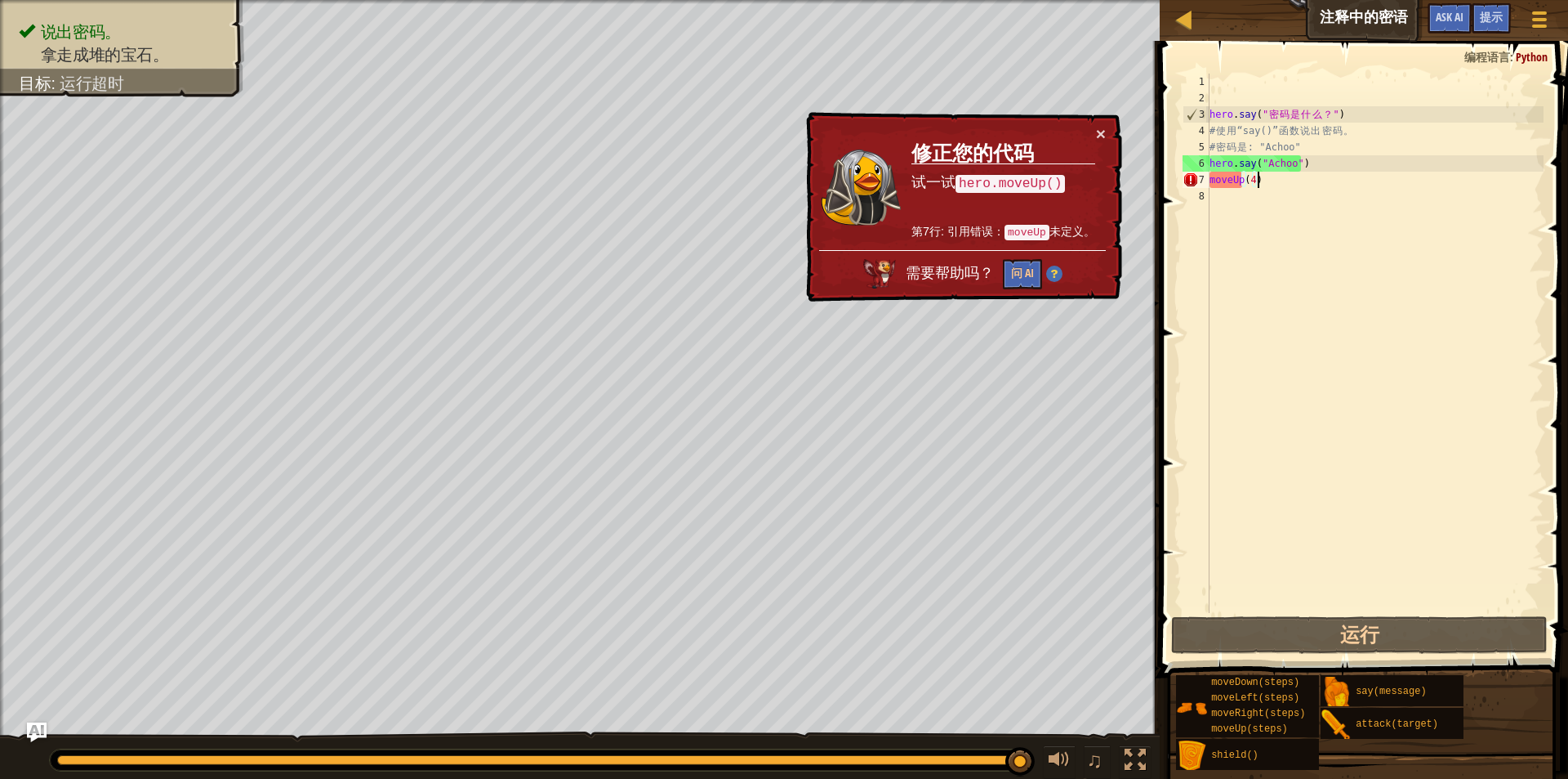
click at [1277, 172] on div "hero . say ( " 密 码 是 什 么 ？ " ) # 使 用 “say()” 函 数 说 出 密 码 。 # 密 码 是 : "Achoo" he…" at bounding box center [1375, 359] width 337 height 572
drag, startPoint x: 1269, startPoint y: 180, endPoint x: 1207, endPoint y: 187, distance: 62.4
click at [1207, 187] on div "moveUp(4) 1 2 3 4 5 6 7 8 hero . say ( " 密 码 是 什 么 ？ " ) # 使 用 “say()” 函 数 说 出 …" at bounding box center [1361, 343] width 364 height 539
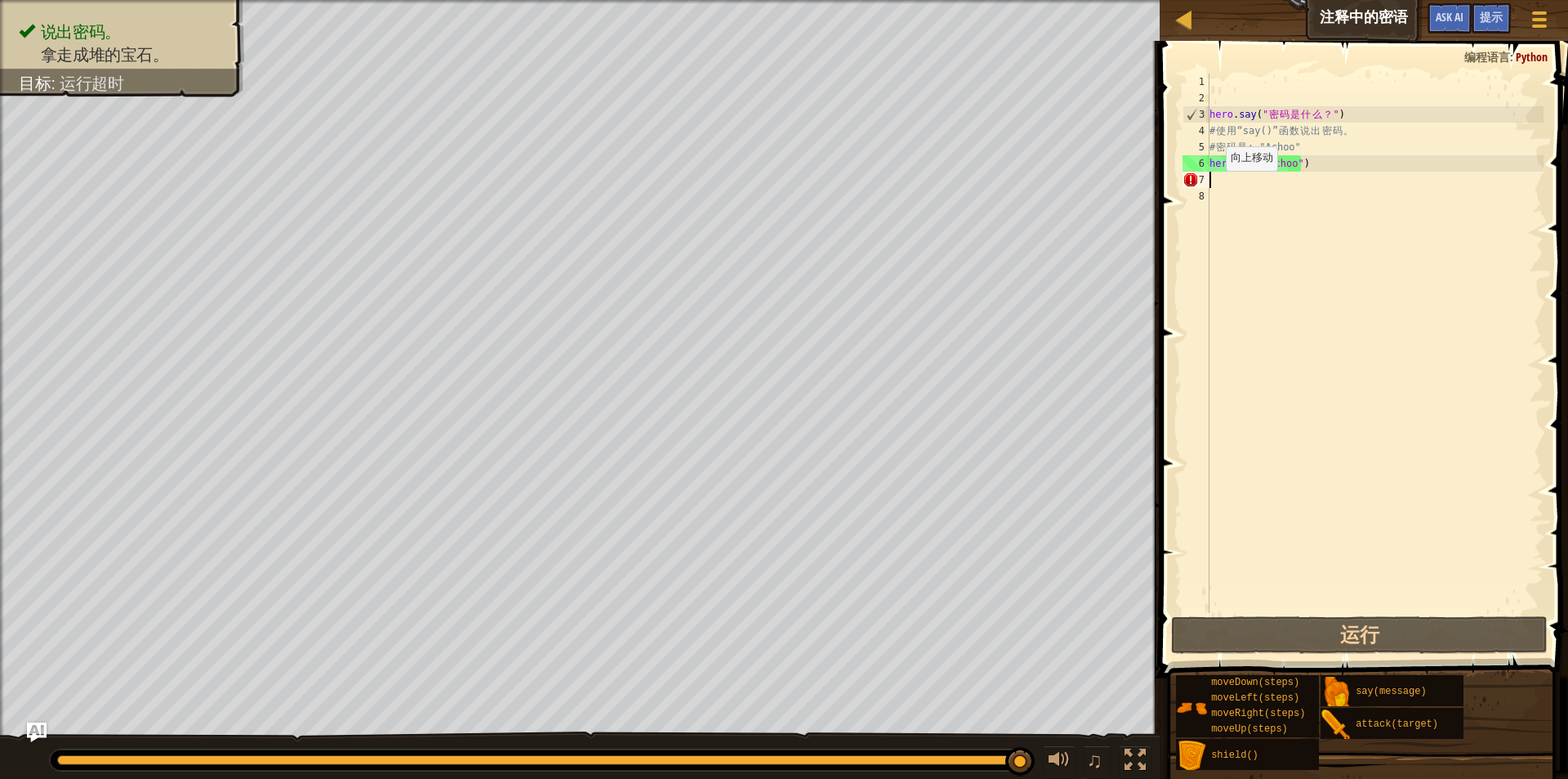
scroll to position [8, 0]
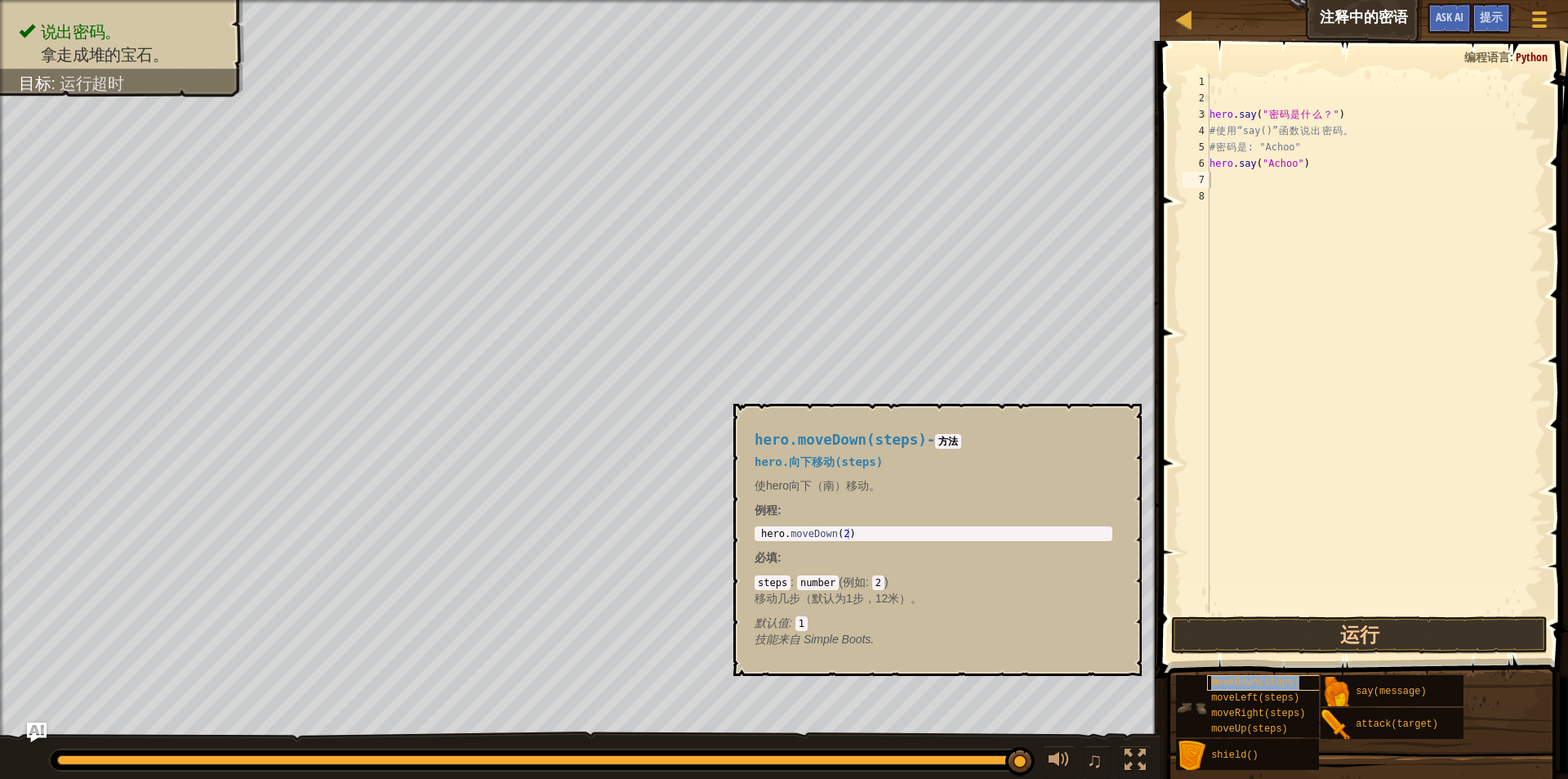
type textarea "moveDown(steps)"
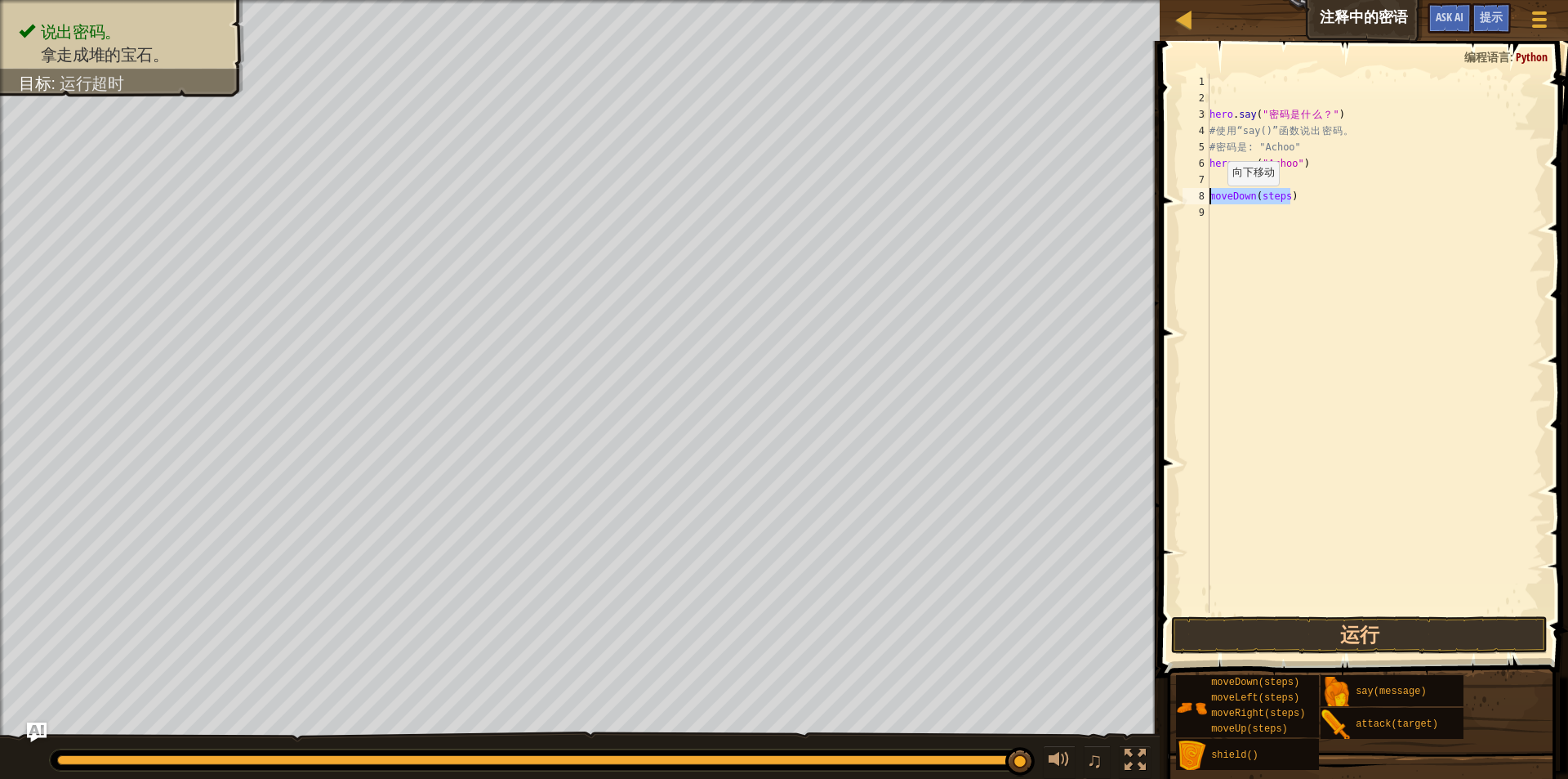
drag, startPoint x: 1299, startPoint y: 199, endPoint x: 1200, endPoint y: 203, distance: 99.1
click at [1200, 203] on div "moveDown(steps) 1 2 3 4 5 6 7 8 9 hero . say ( " 密 码 是 什 么 ？ " ) # 使 用 “say()” …" at bounding box center [1361, 343] width 364 height 539
click at [1221, 180] on div "hero . say ( " 密 码 是 什 么 ？ " ) # 使 用 “say()” 函 数 说 出 密 码 。 # 密 码 是 : "Achoo" he…" at bounding box center [1375, 359] width 337 height 572
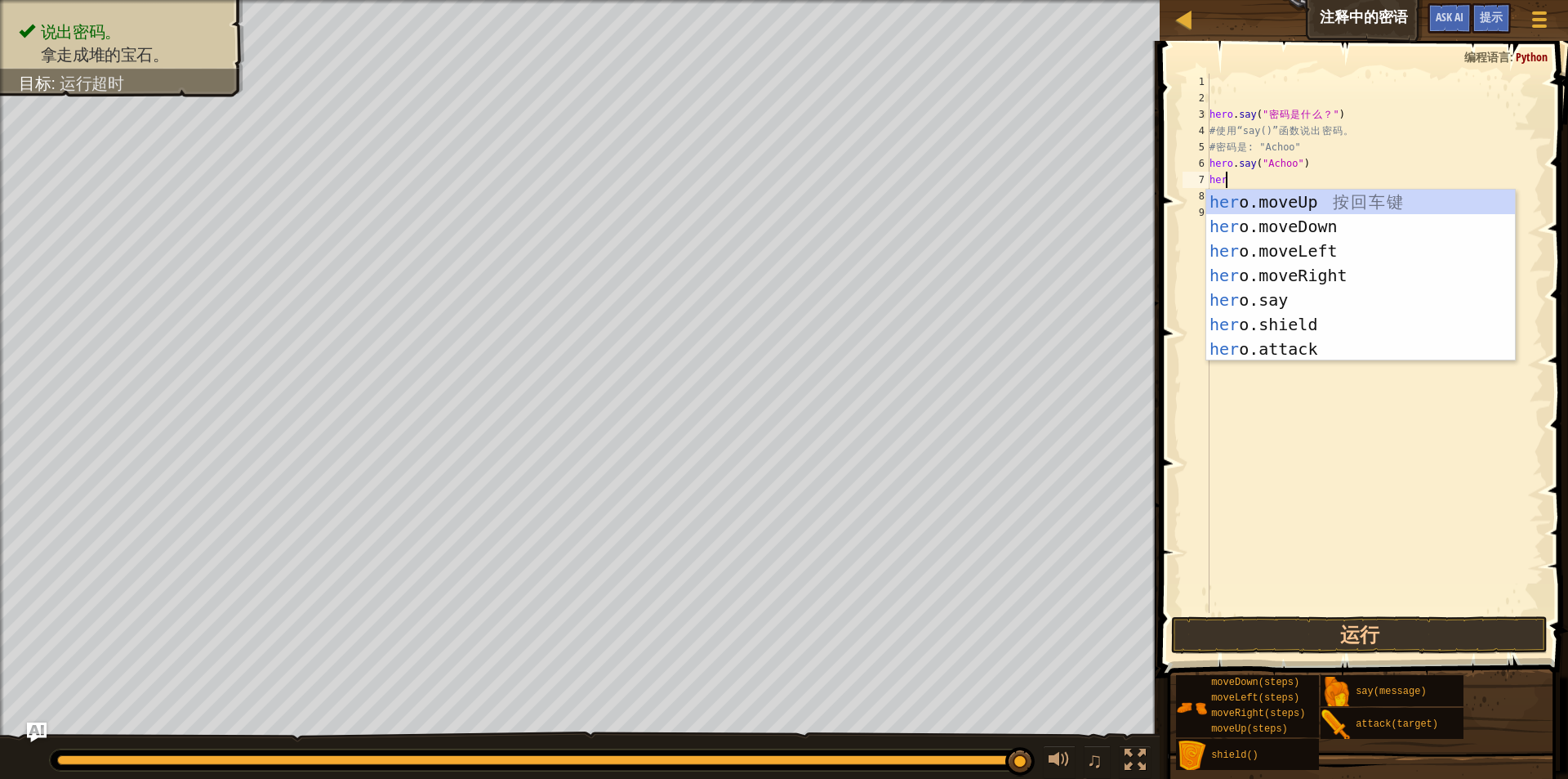
type textarea "hero"
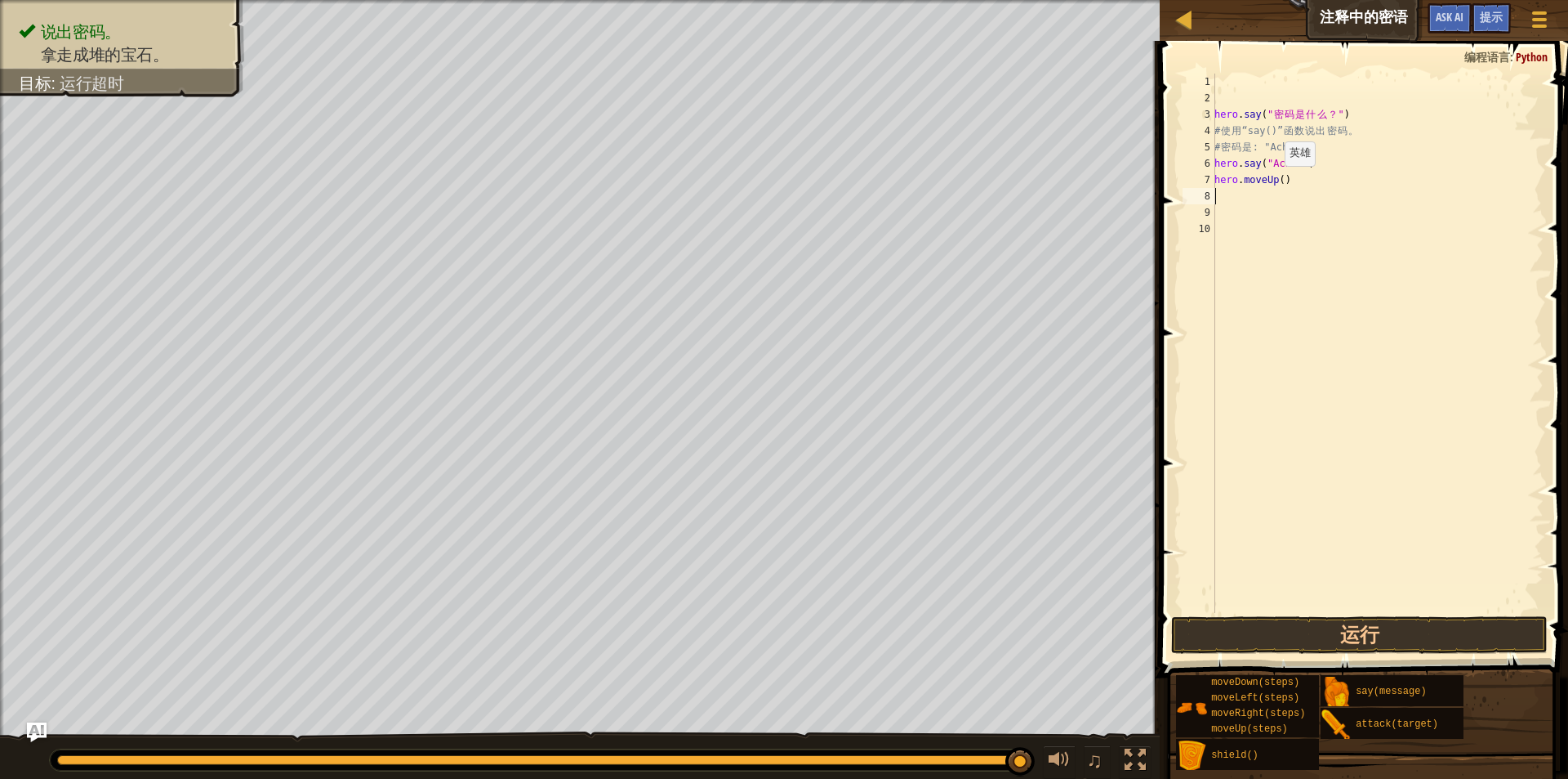
click at [1277, 181] on div "hero . say ( " 密 码 是 什 么 ？ " ) # 使 用 “say()” 函 数 说 出 密 码 。 # 密 码 是 : "Achoo" he…" at bounding box center [1377, 359] width 332 height 572
click at [1279, 184] on div "hero . say ( " 密 码 是 什 么 ？ " ) # 使 用 “say()” 函 数 说 出 密 码 。 # 密 码 是 : "Achoo" he…" at bounding box center [1377, 359] width 332 height 572
type textarea "hero.moveUp(3)"
click at [1326, 639] on button "运行" at bounding box center [1360, 634] width 377 height 37
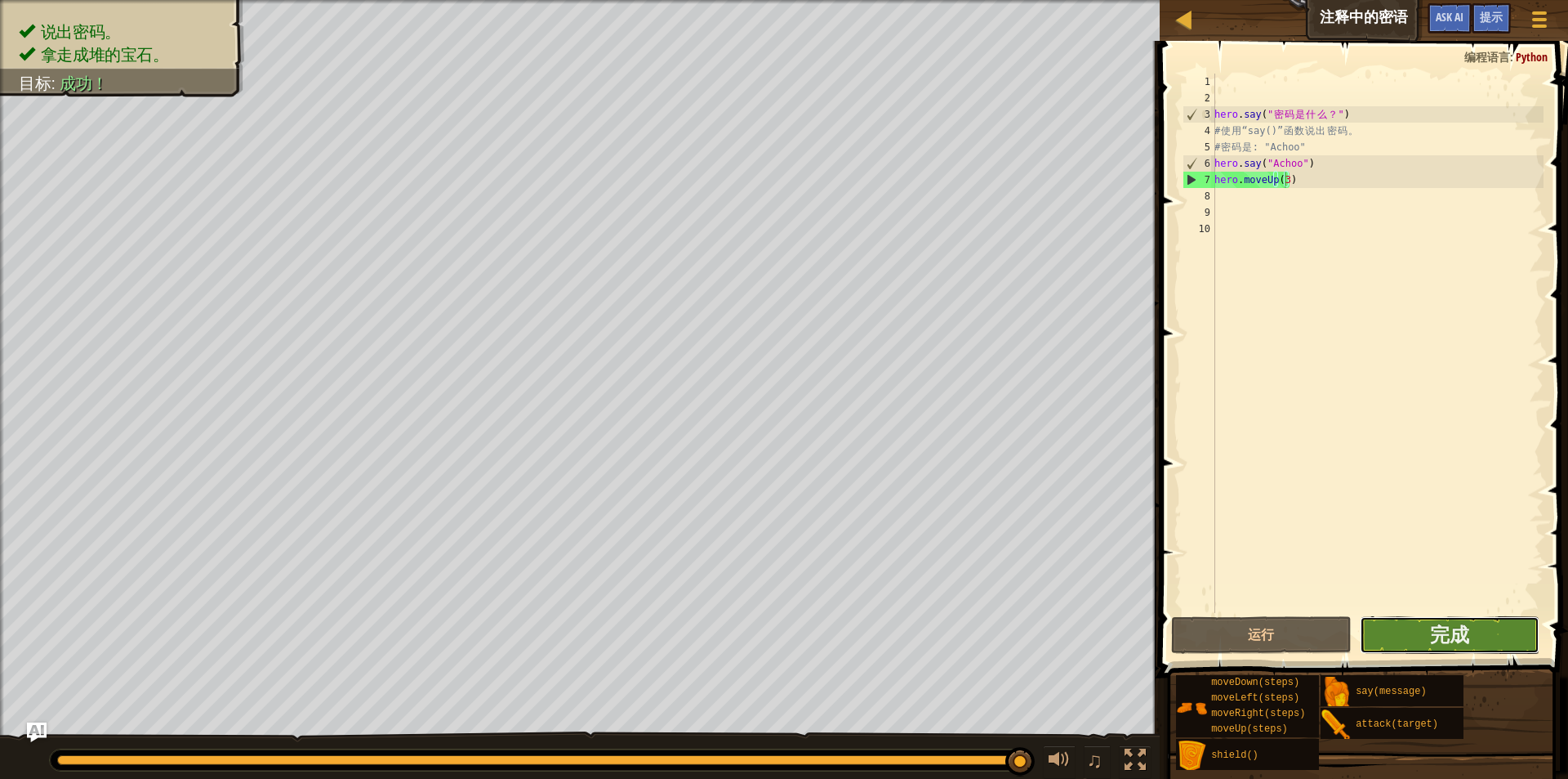
click at [1487, 644] on button "完成" at bounding box center [1450, 634] width 180 height 37
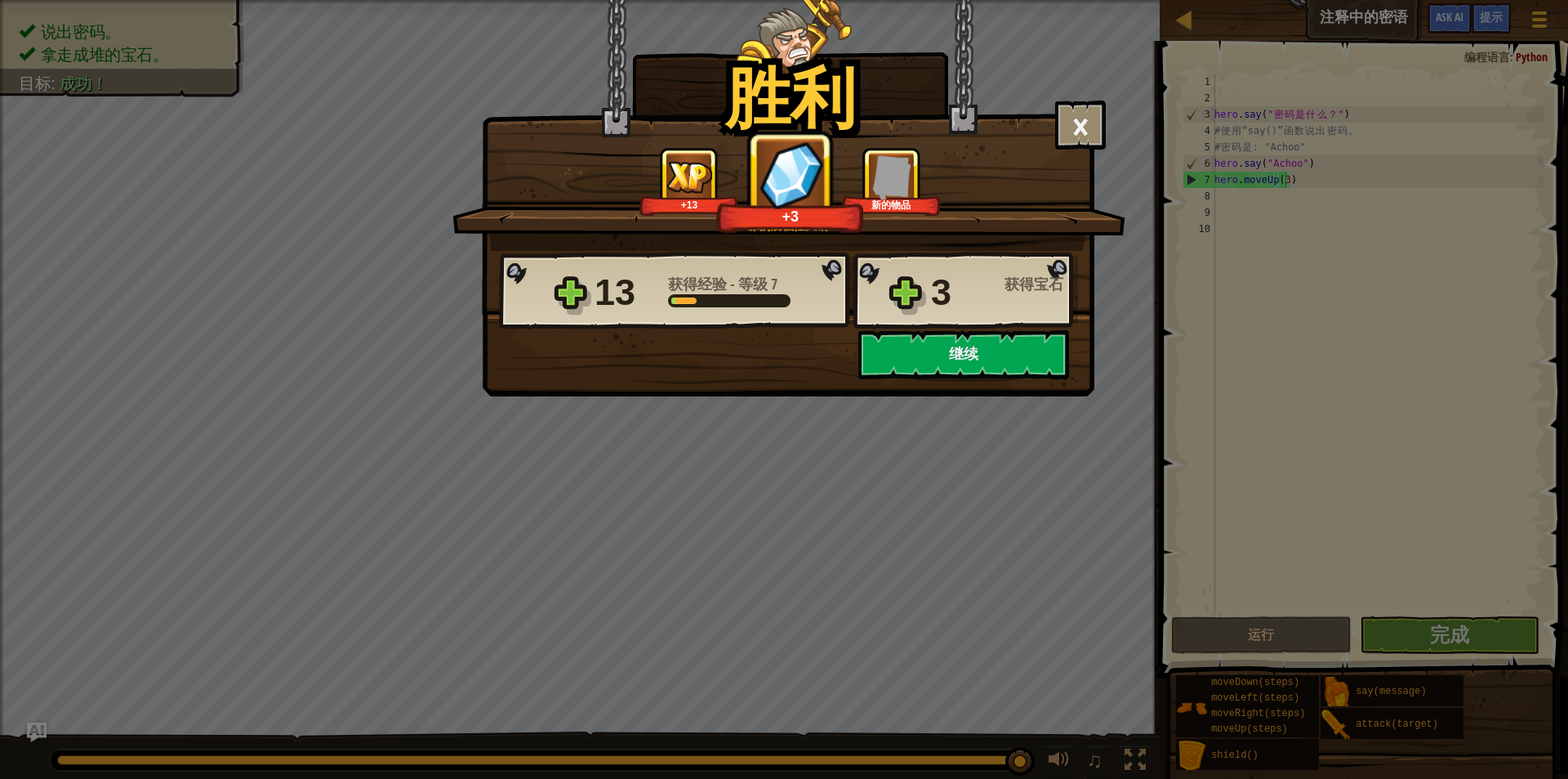
click at [785, 208] on div "+3" at bounding box center [790, 217] width 139 height 19
click at [883, 183] on img at bounding box center [891, 176] width 45 height 45
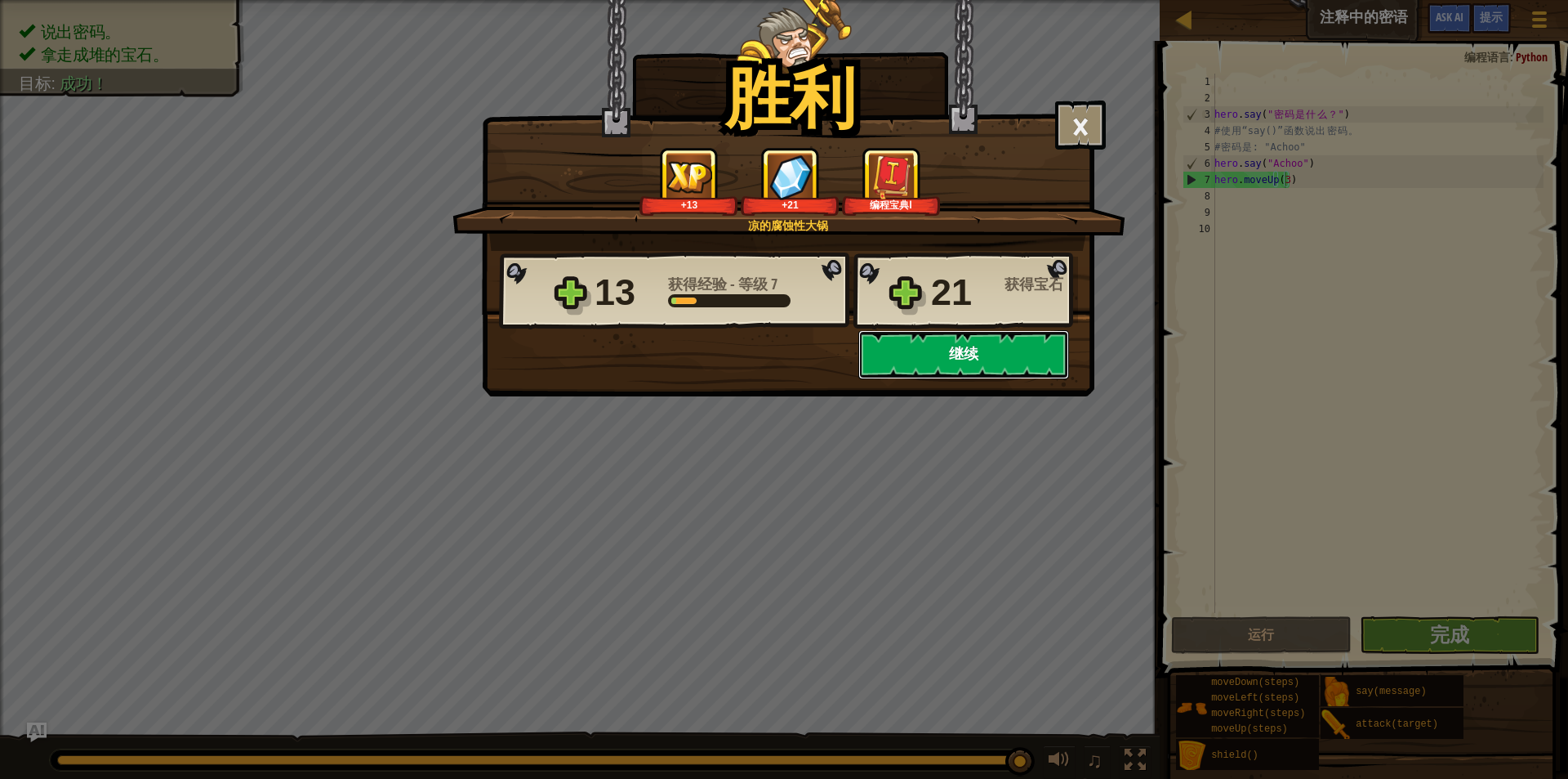
click at [954, 364] on button "继续" at bounding box center [964, 355] width 211 height 49
select select "zh-HANS"
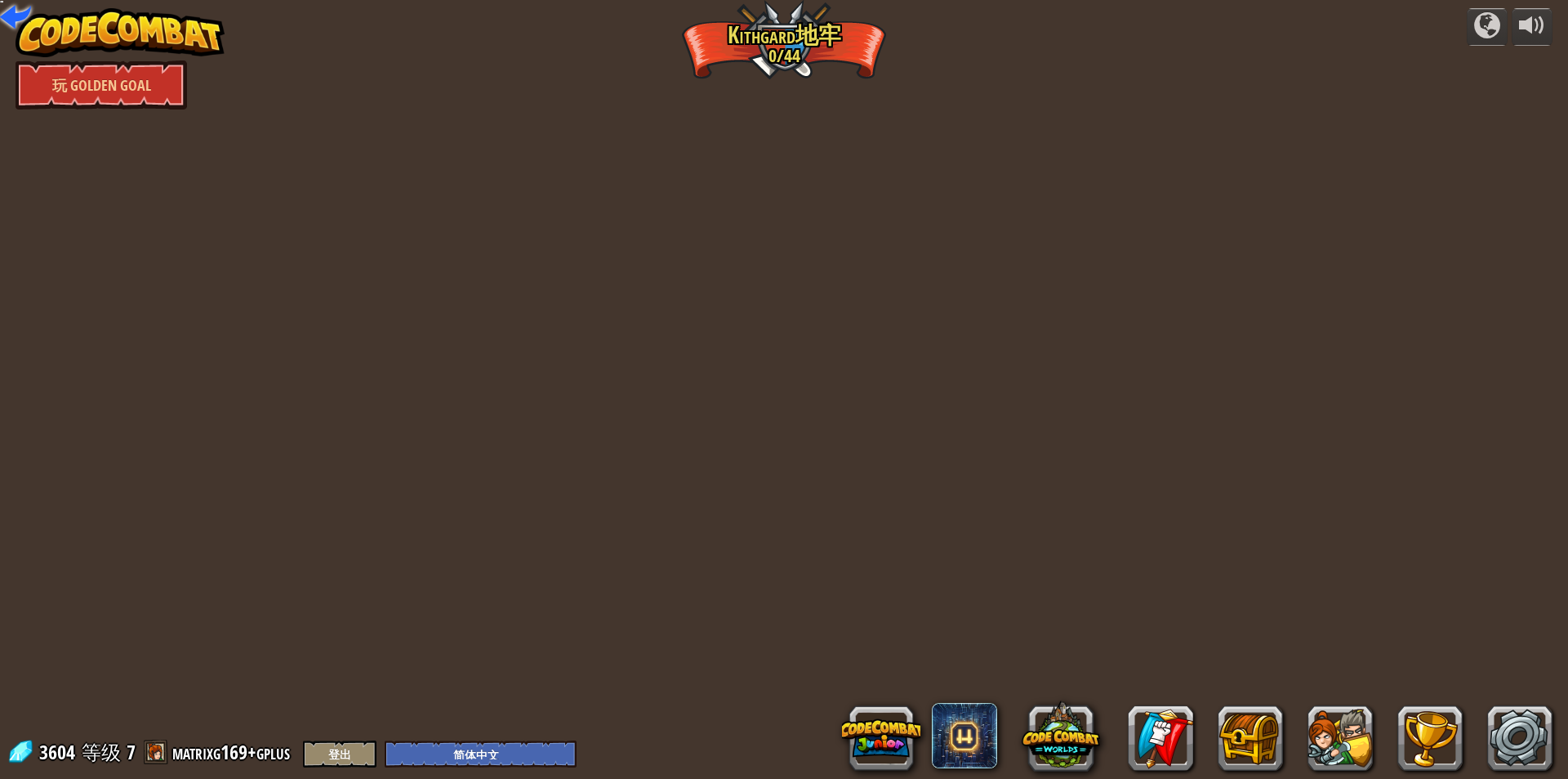
select select "zh-HANS"
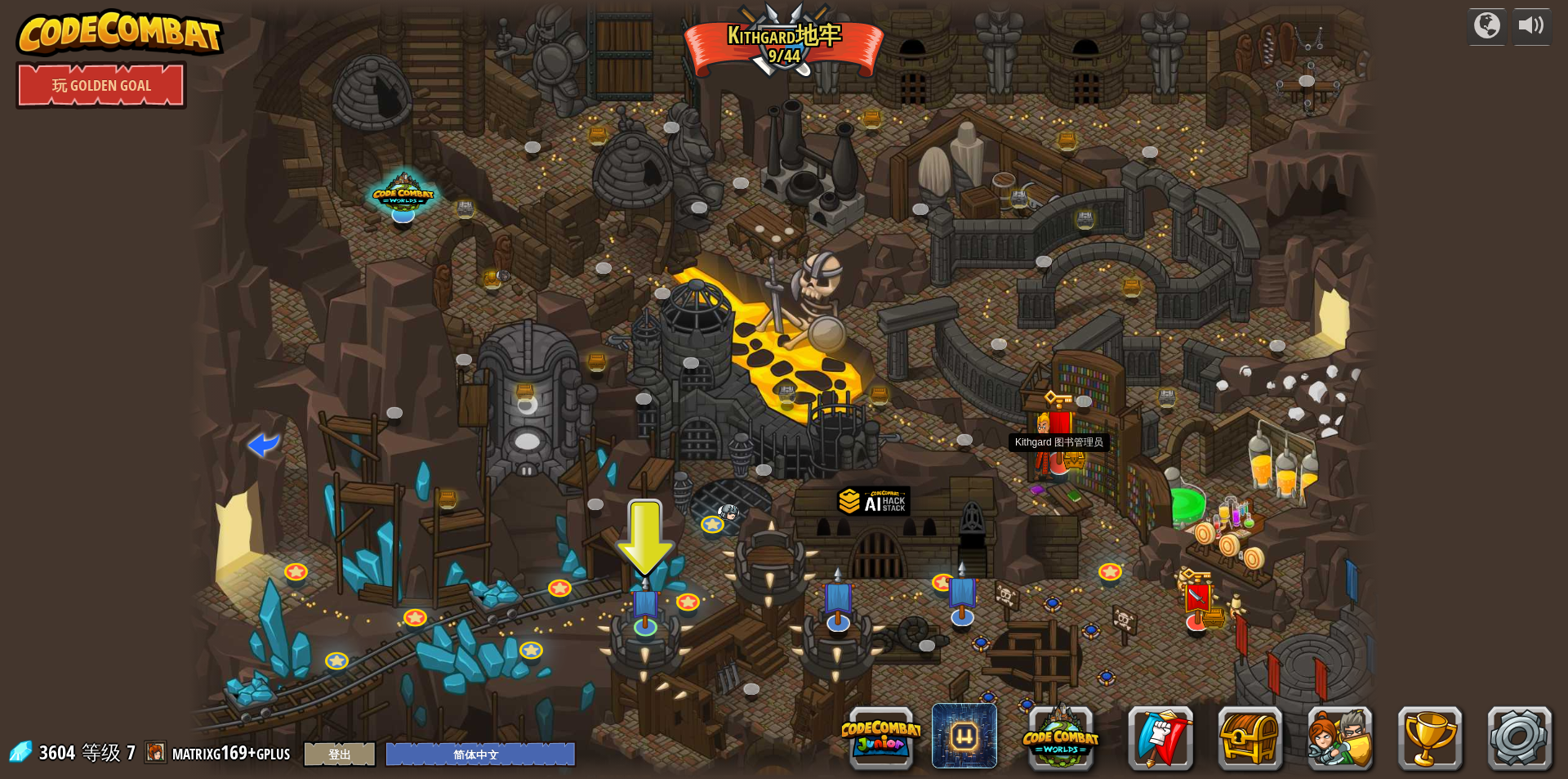
click at [1059, 457] on img at bounding box center [1059, 426] width 35 height 77
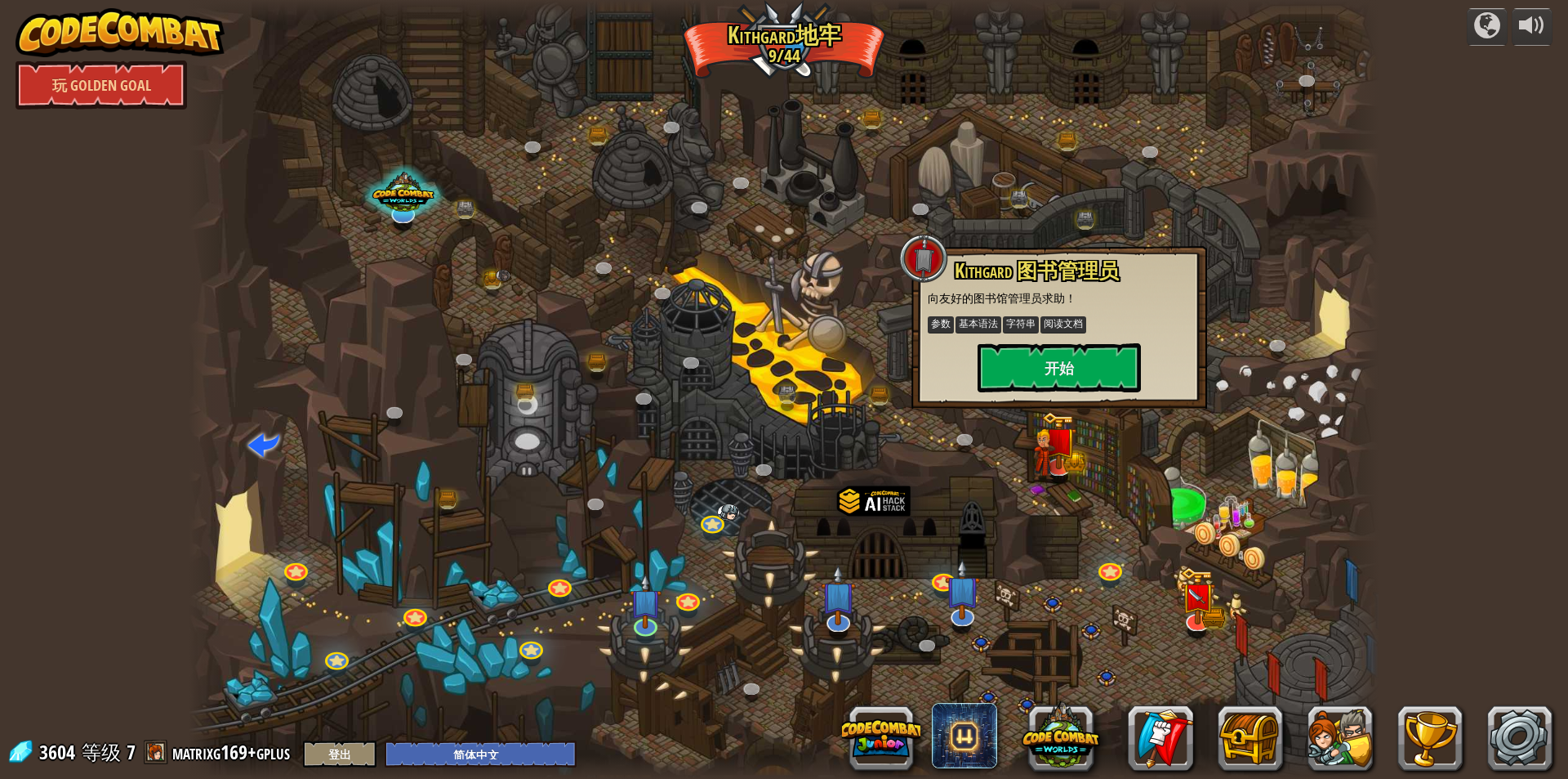
click at [664, 617] on div at bounding box center [784, 389] width 1191 height 779
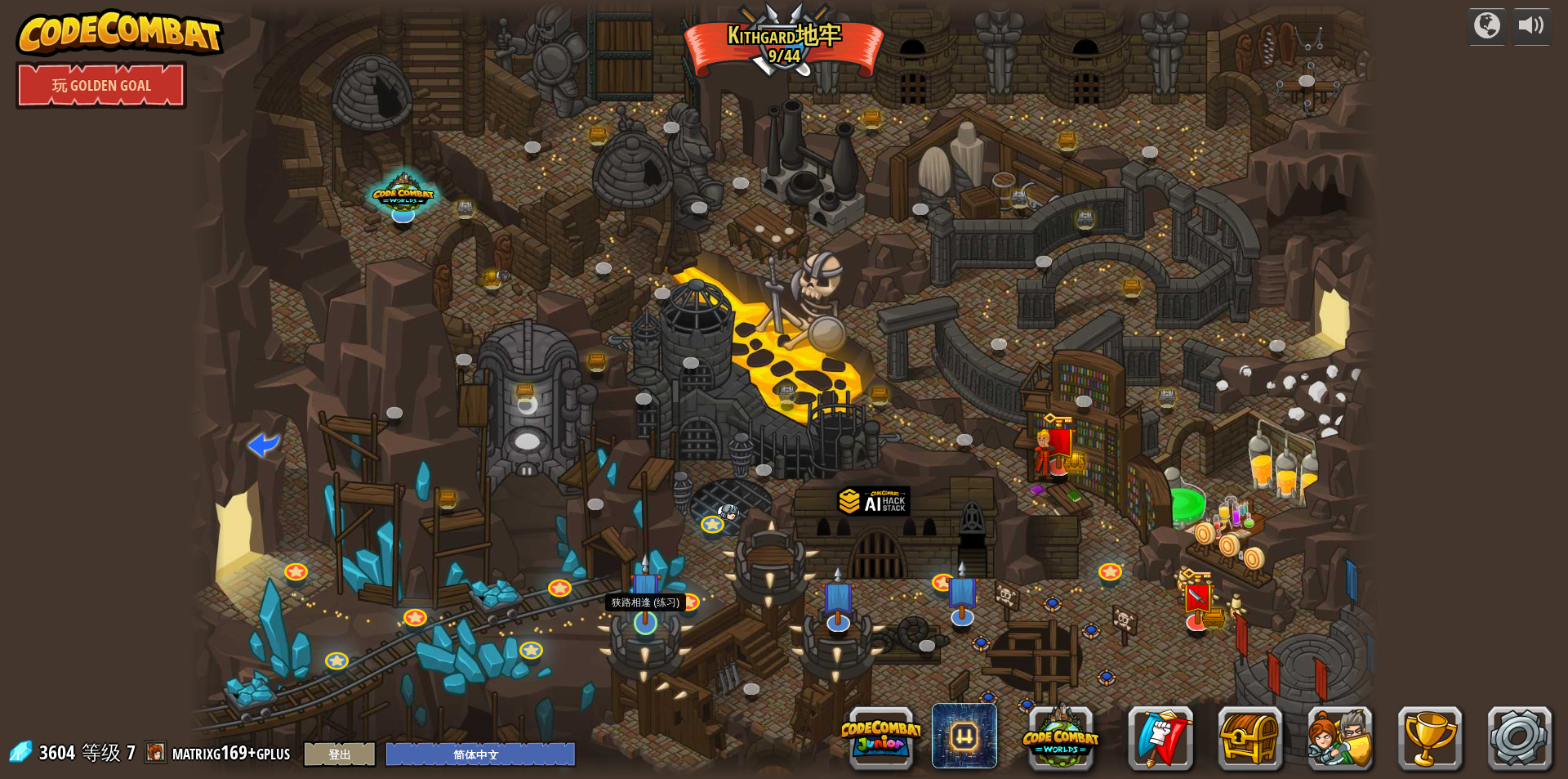
click at [636, 608] on img at bounding box center [646, 587] width 32 height 74
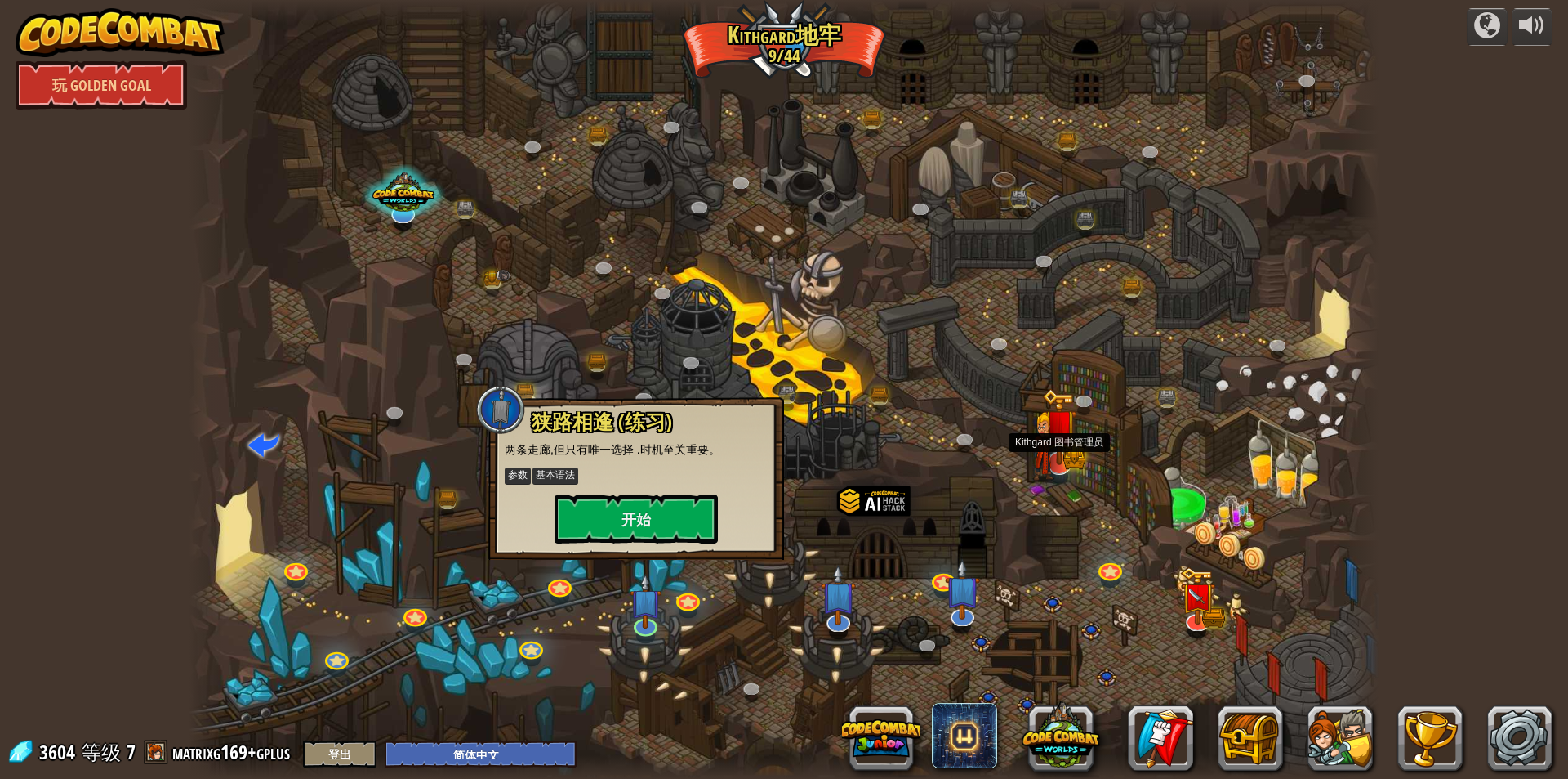
click at [1046, 465] on img at bounding box center [1045, 447] width 23 height 69
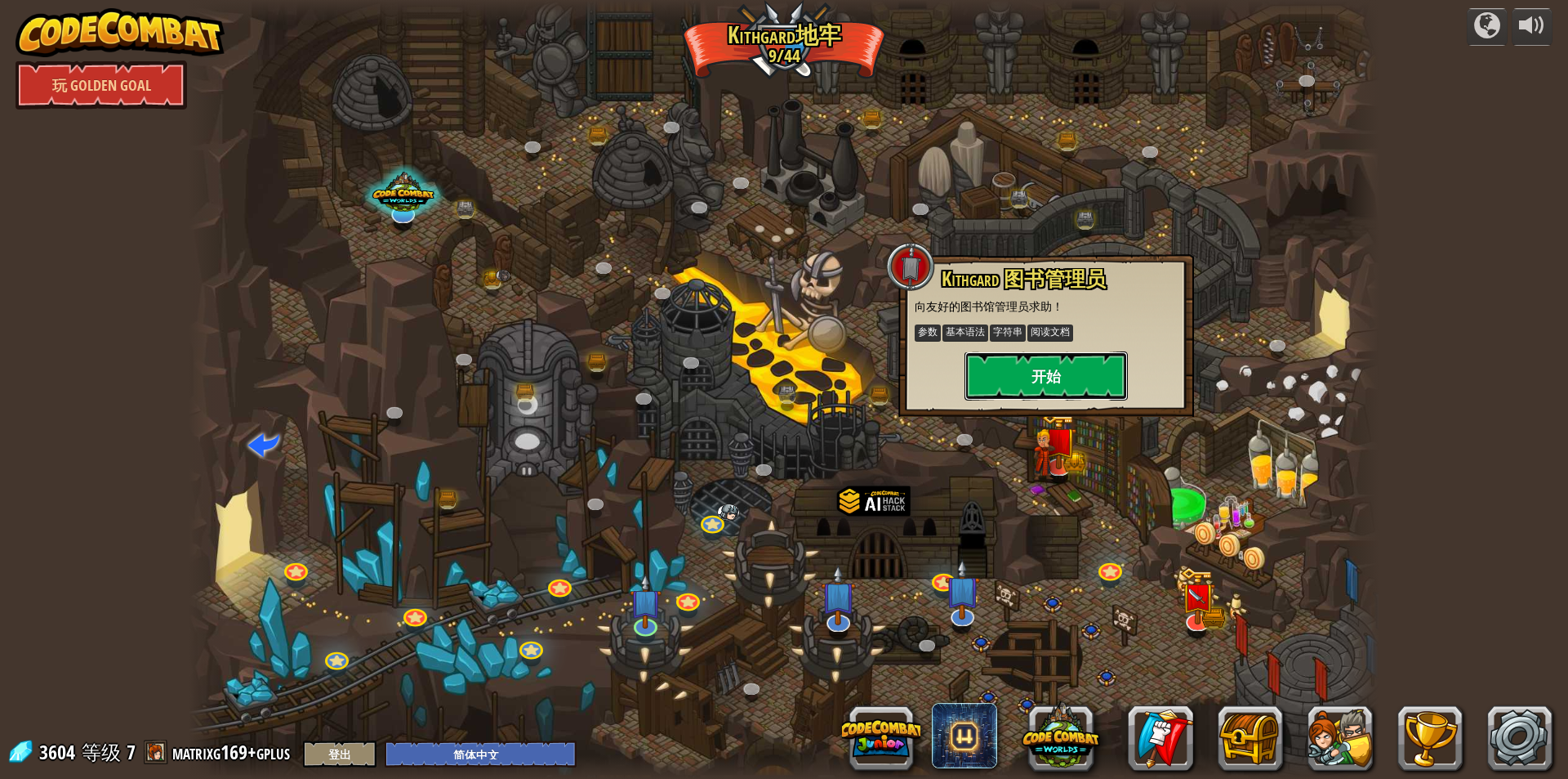
click at [1024, 392] on button "开始" at bounding box center [1046, 376] width 164 height 49
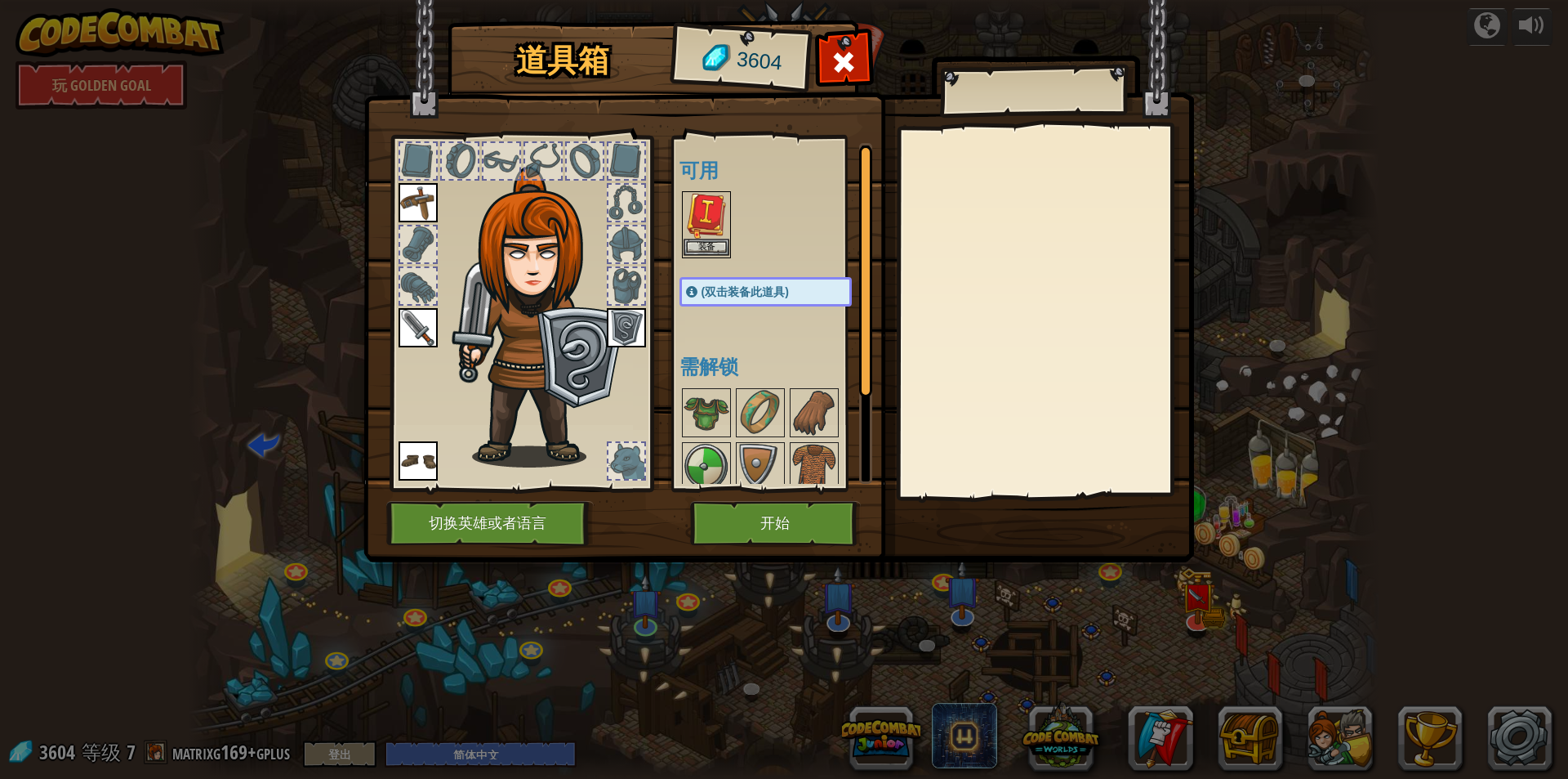
click at [716, 224] on img at bounding box center [707, 216] width 46 height 46
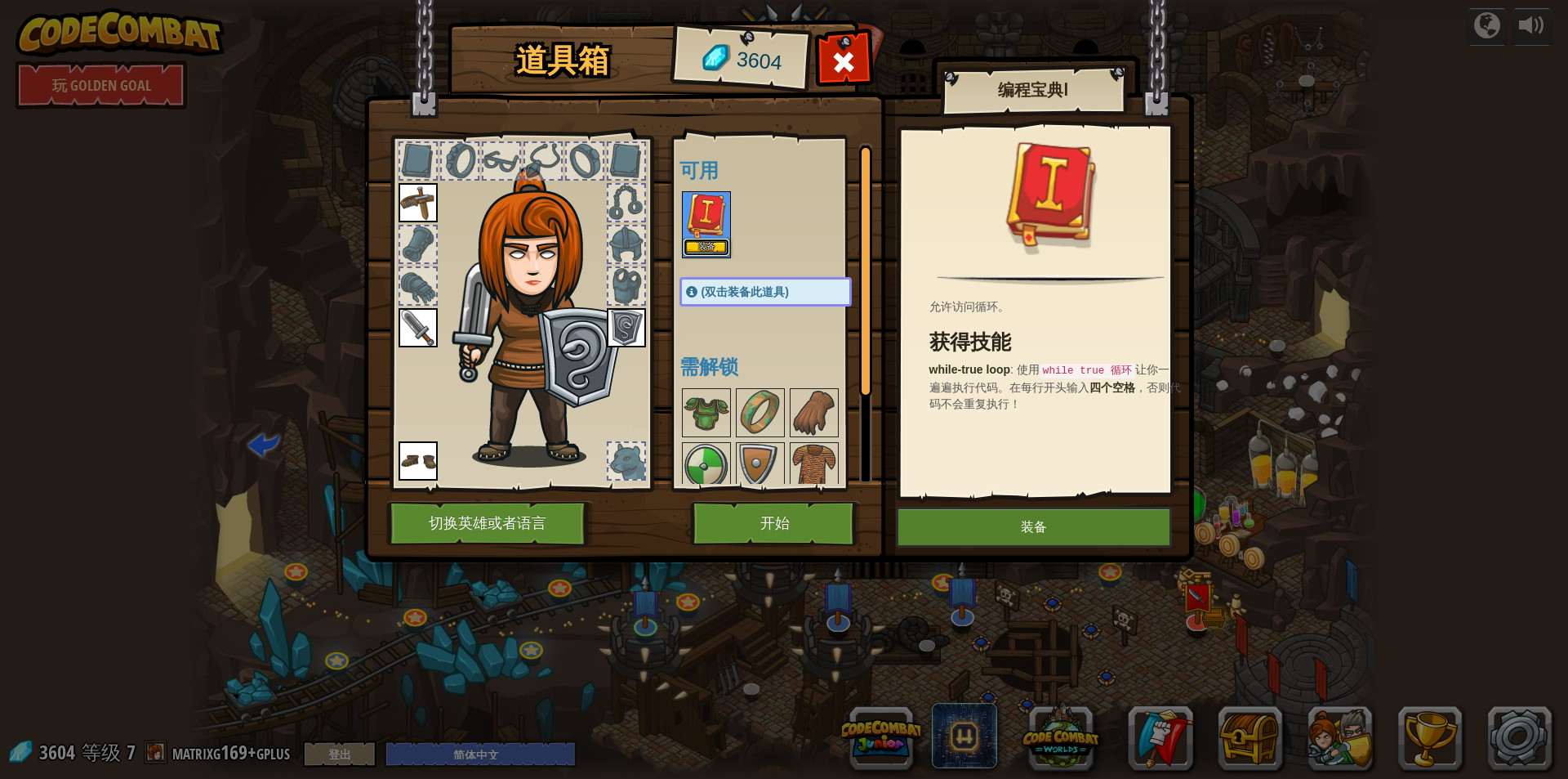
click at [722, 242] on button "装备" at bounding box center [707, 247] width 46 height 17
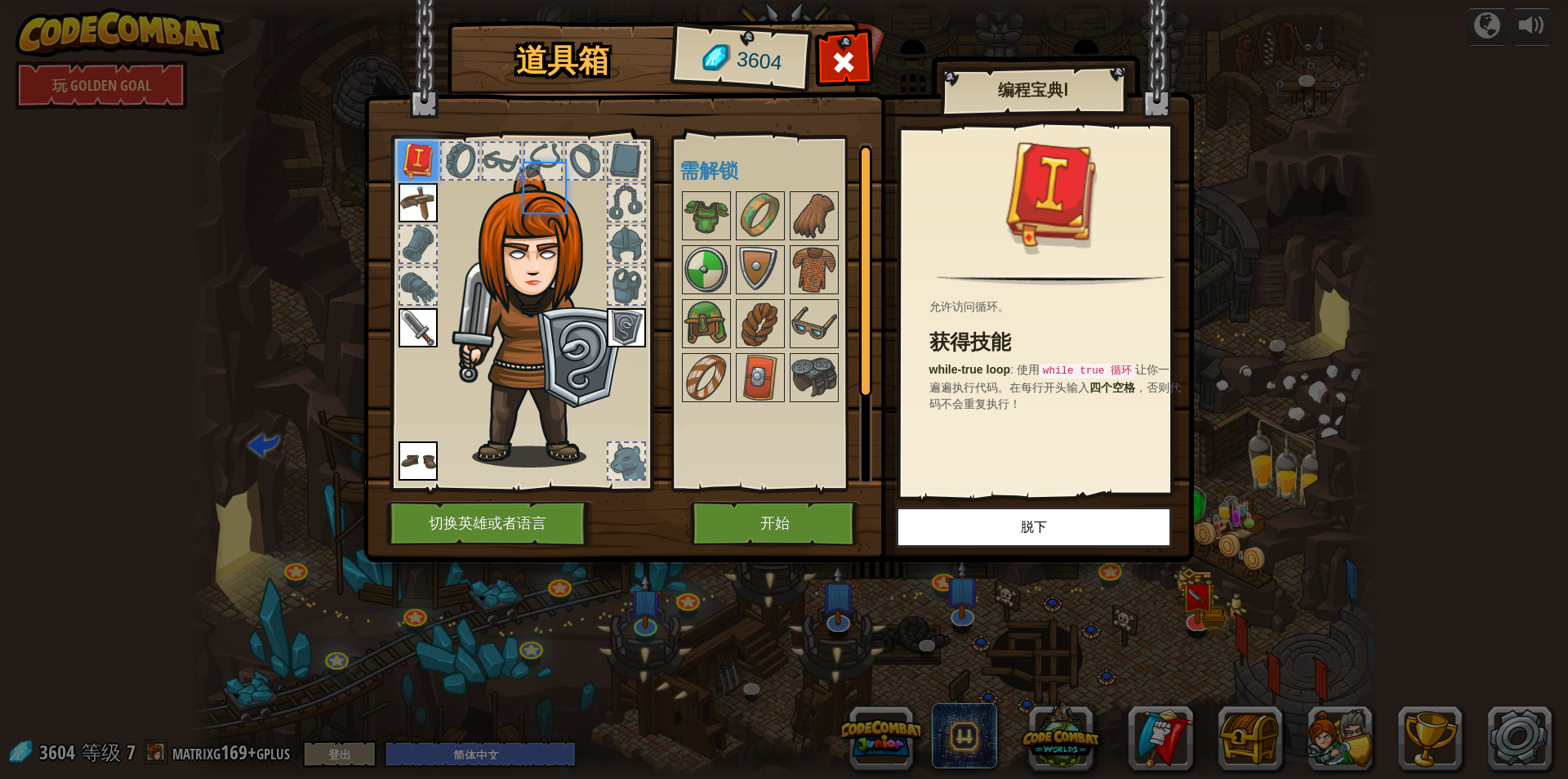
click at [722, 242] on div at bounding box center [783, 296] width 205 height 216
click at [749, 376] on img at bounding box center [761, 378] width 46 height 46
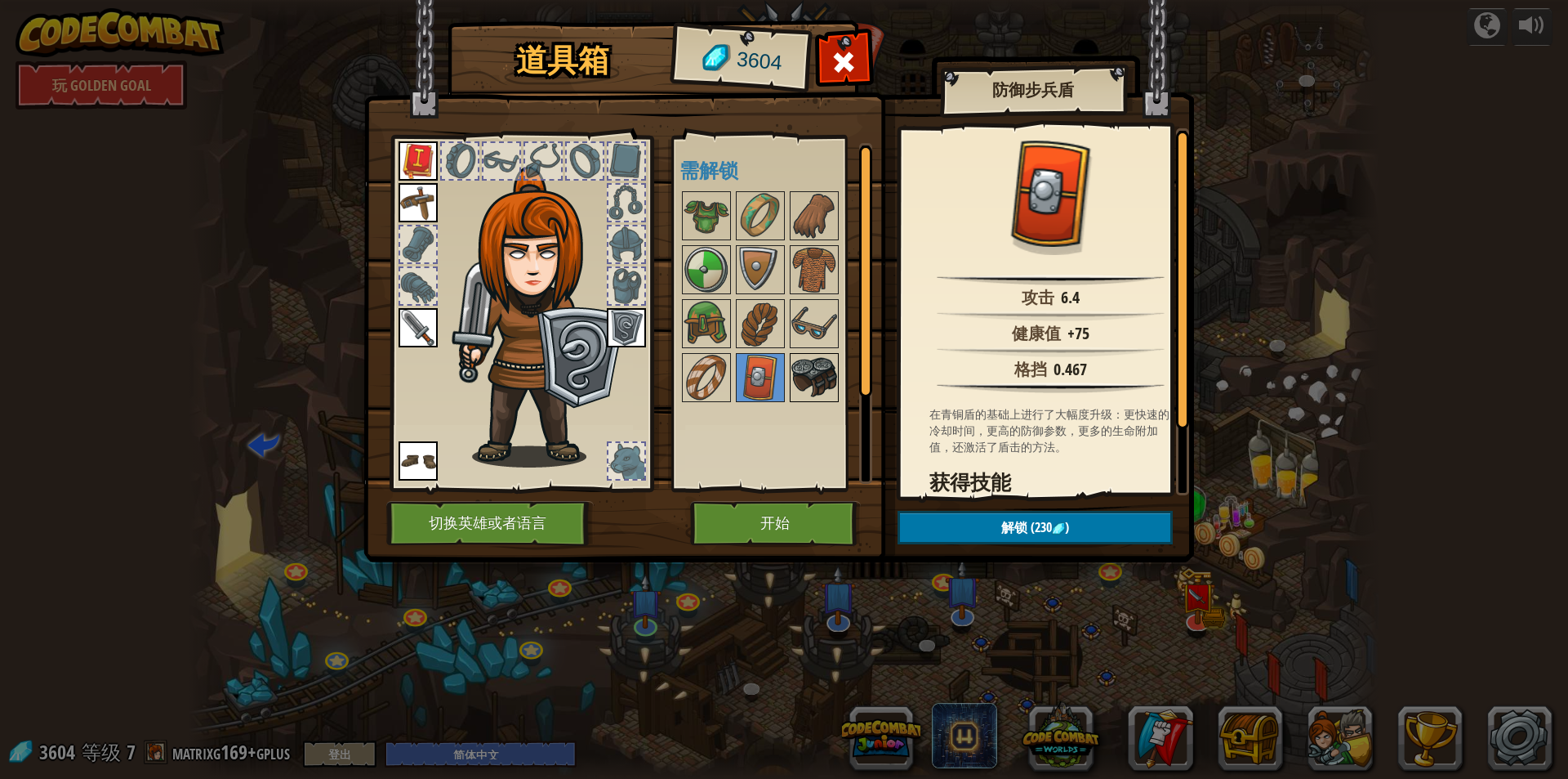
click at [799, 363] on img at bounding box center [814, 378] width 46 height 46
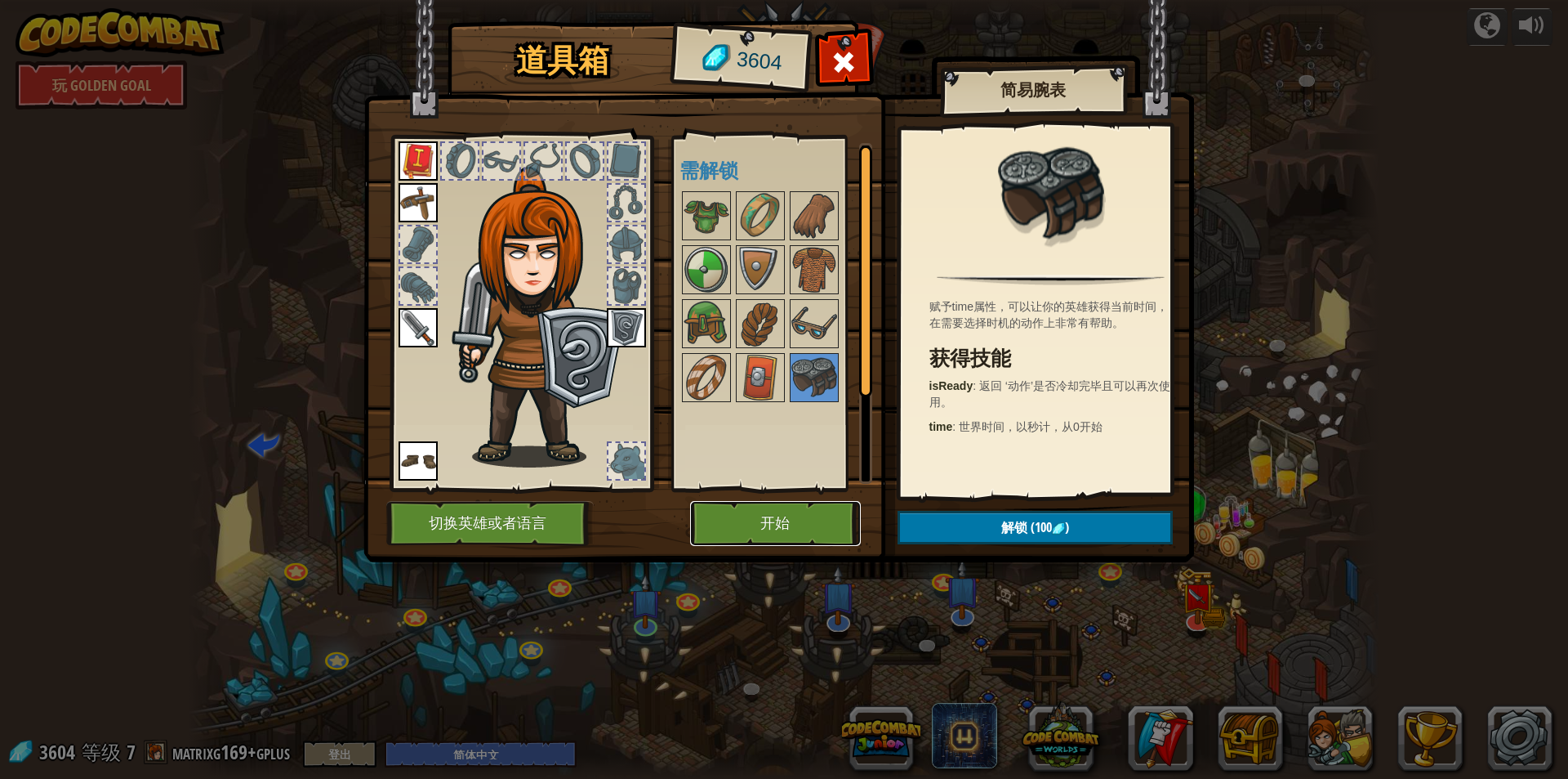
click at [745, 518] on button "开始" at bounding box center [776, 523] width 170 height 45
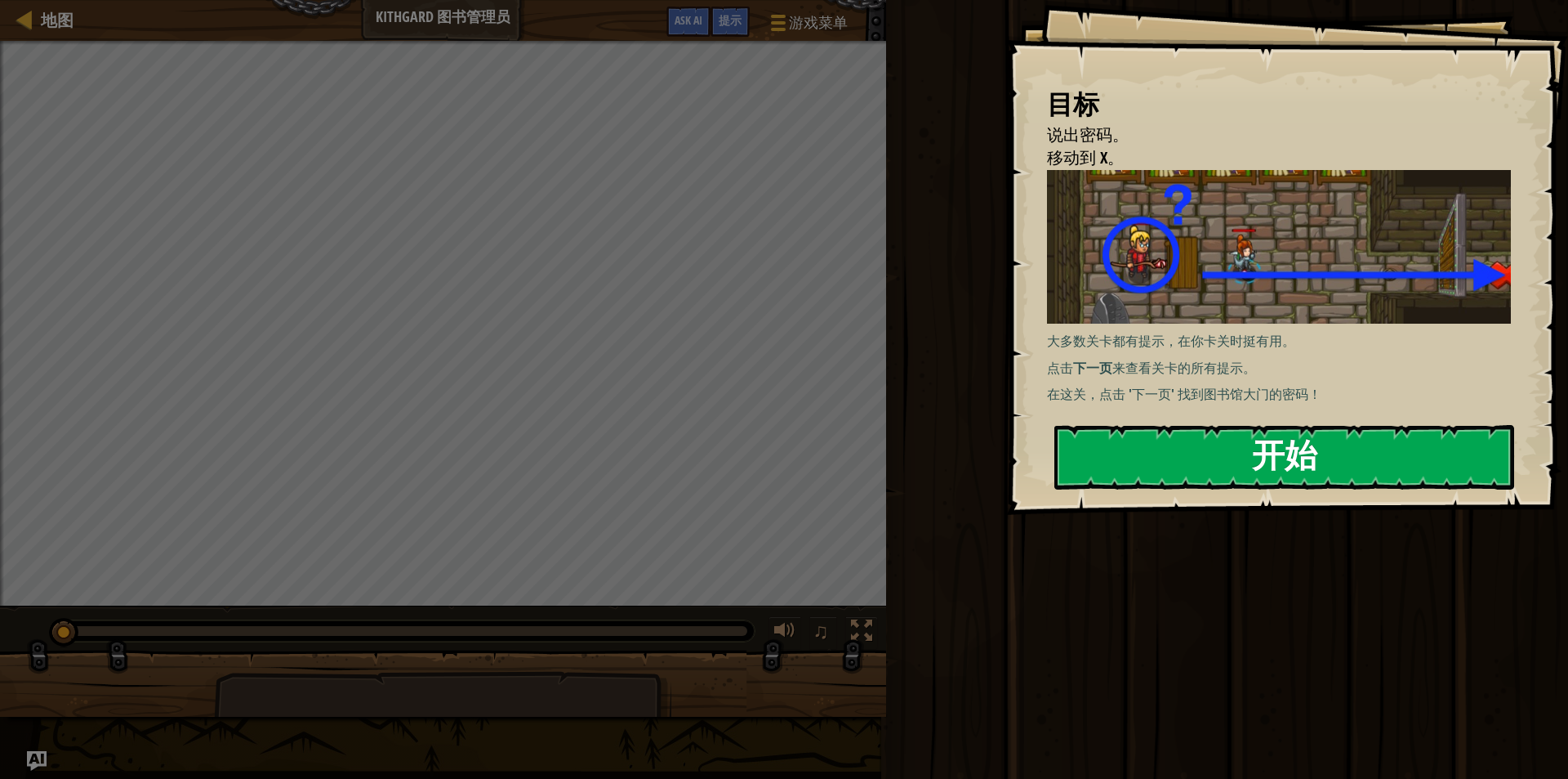
click at [1300, 448] on button "开始" at bounding box center [1284, 456] width 460 height 64
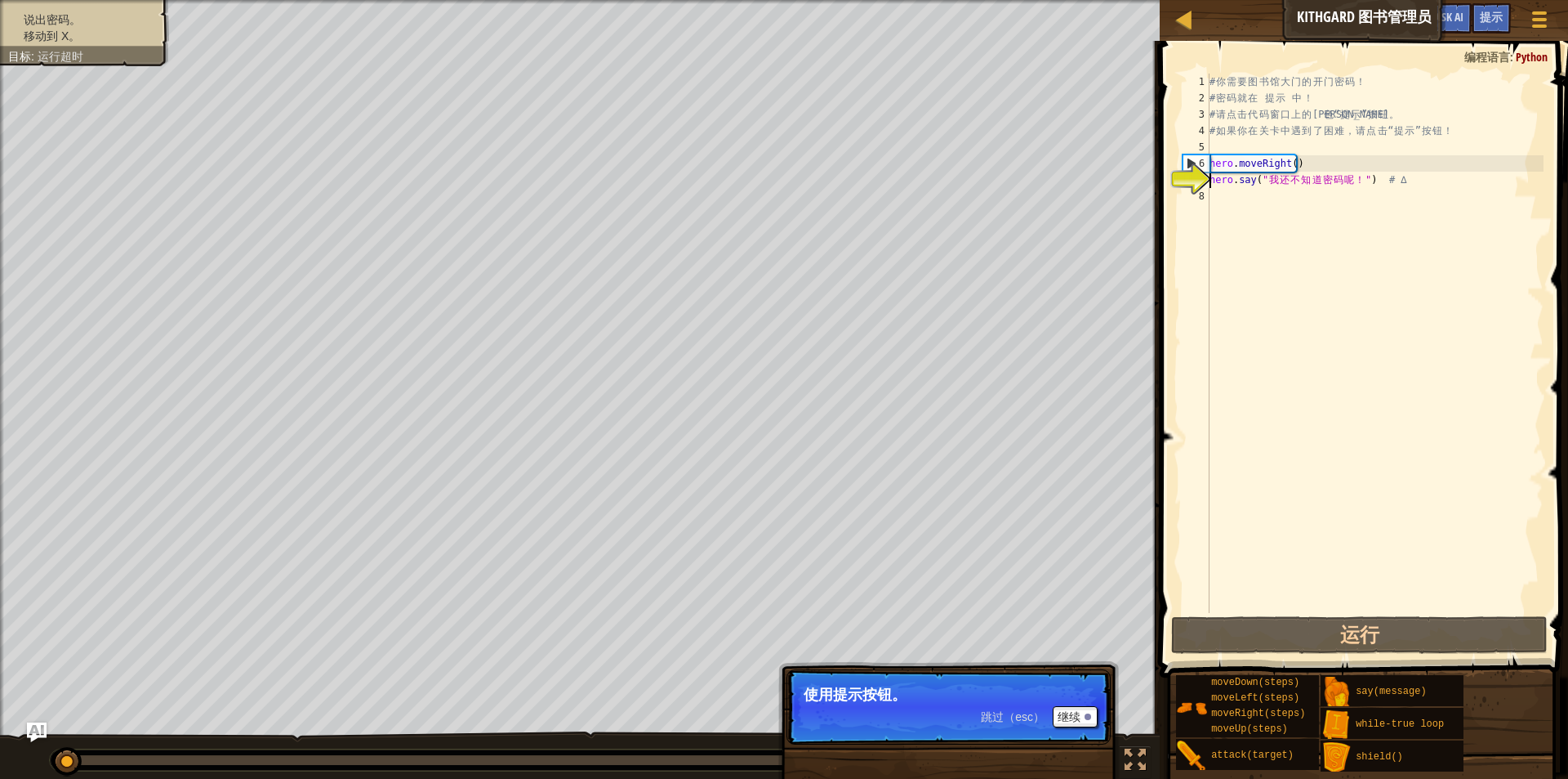
click at [1281, 218] on div "# 你 需 要 图 书 馆 大 门 的 开 门 密 码 ！ # 密 码 就 在 提 示 中 ！ # 请 点 击 代 码 窗 口 上 的 蓝 色 “ 提 示 ”…" at bounding box center [1375, 359] width 337 height 572
click at [1082, 714] on button "继续" at bounding box center [1075, 717] width 45 height 21
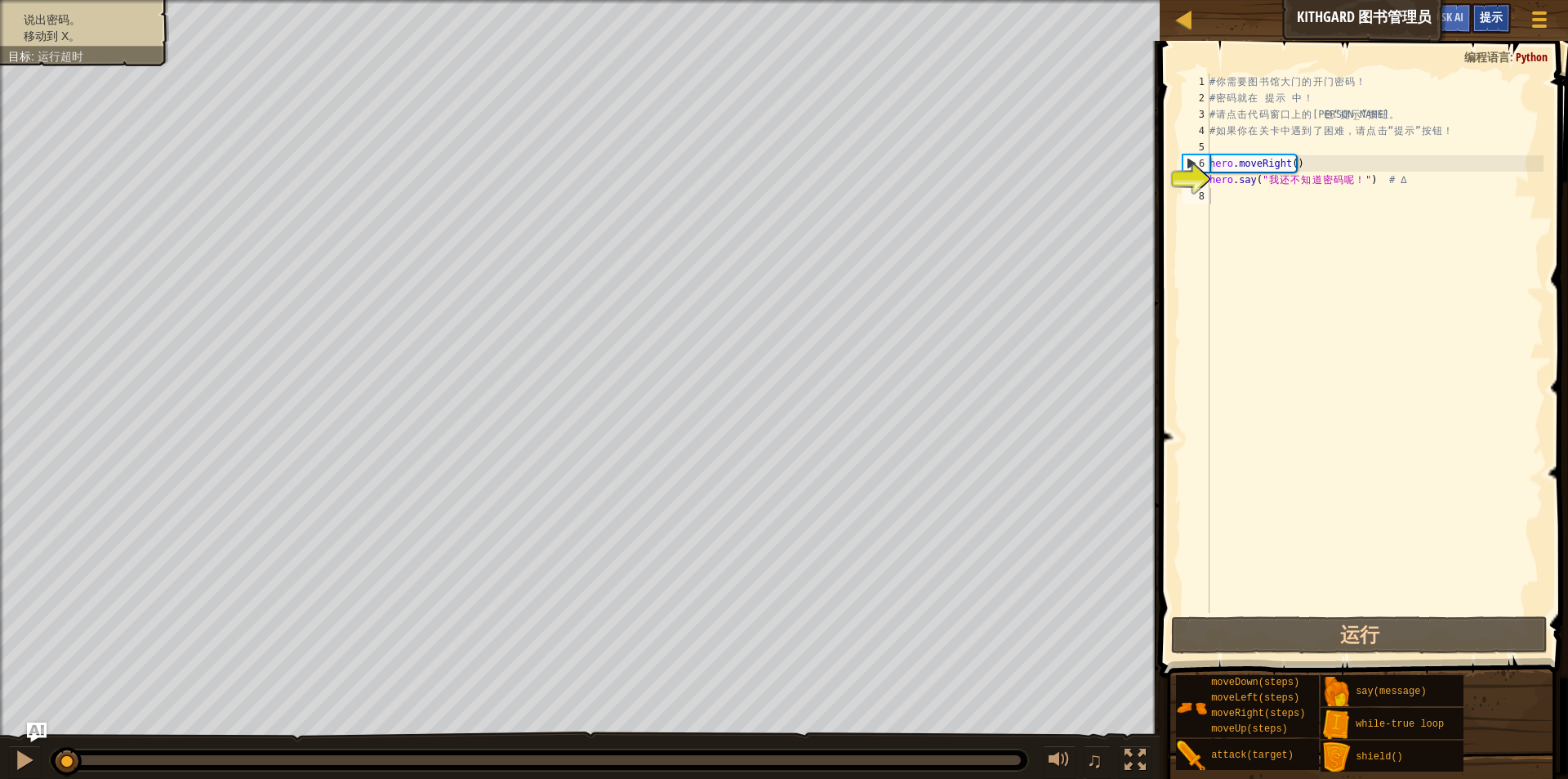
click at [1485, 18] on span "提示" at bounding box center [1491, 16] width 23 height 15
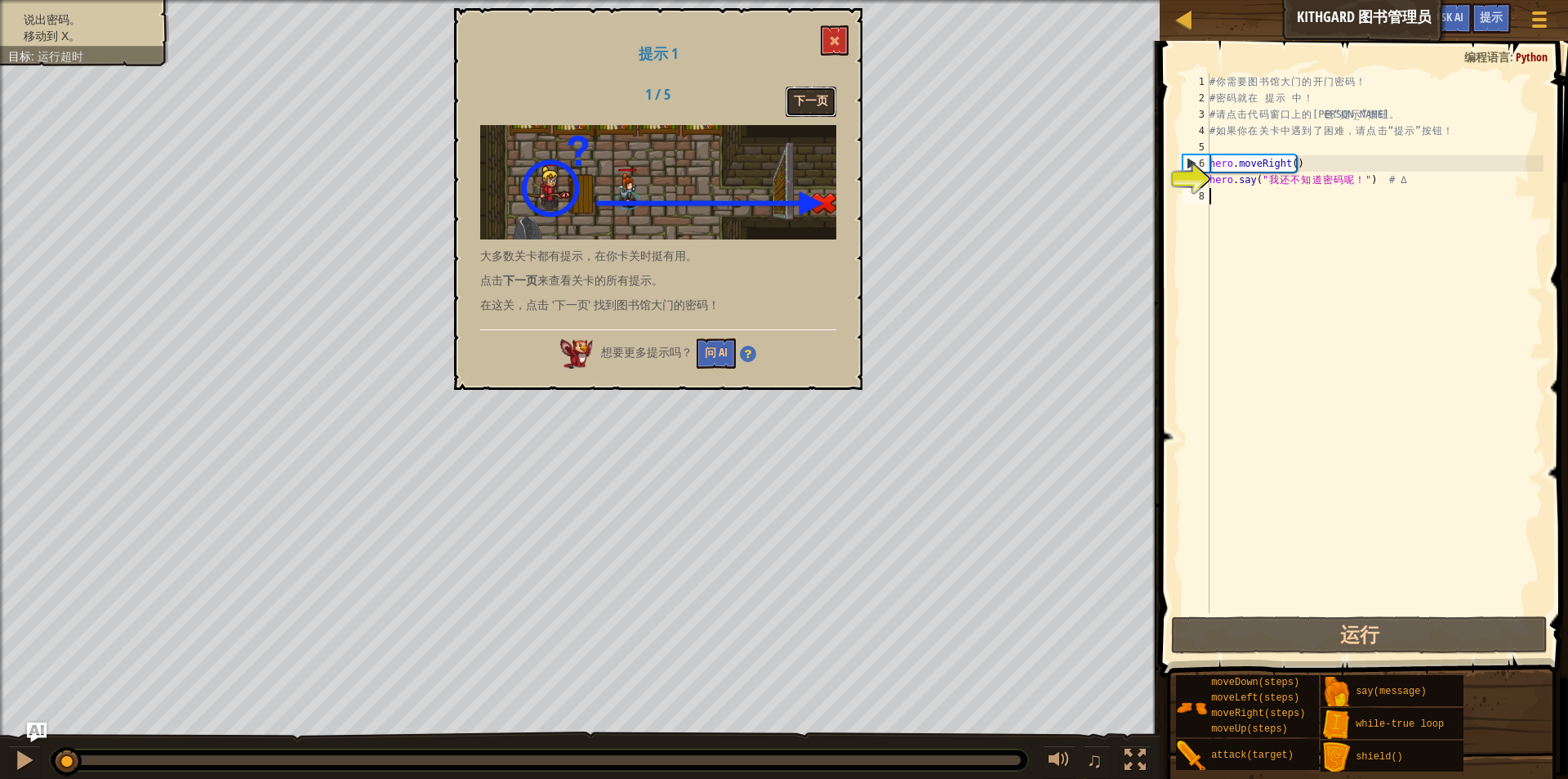
click at [797, 94] on button "下一页" at bounding box center [810, 102] width 51 height 31
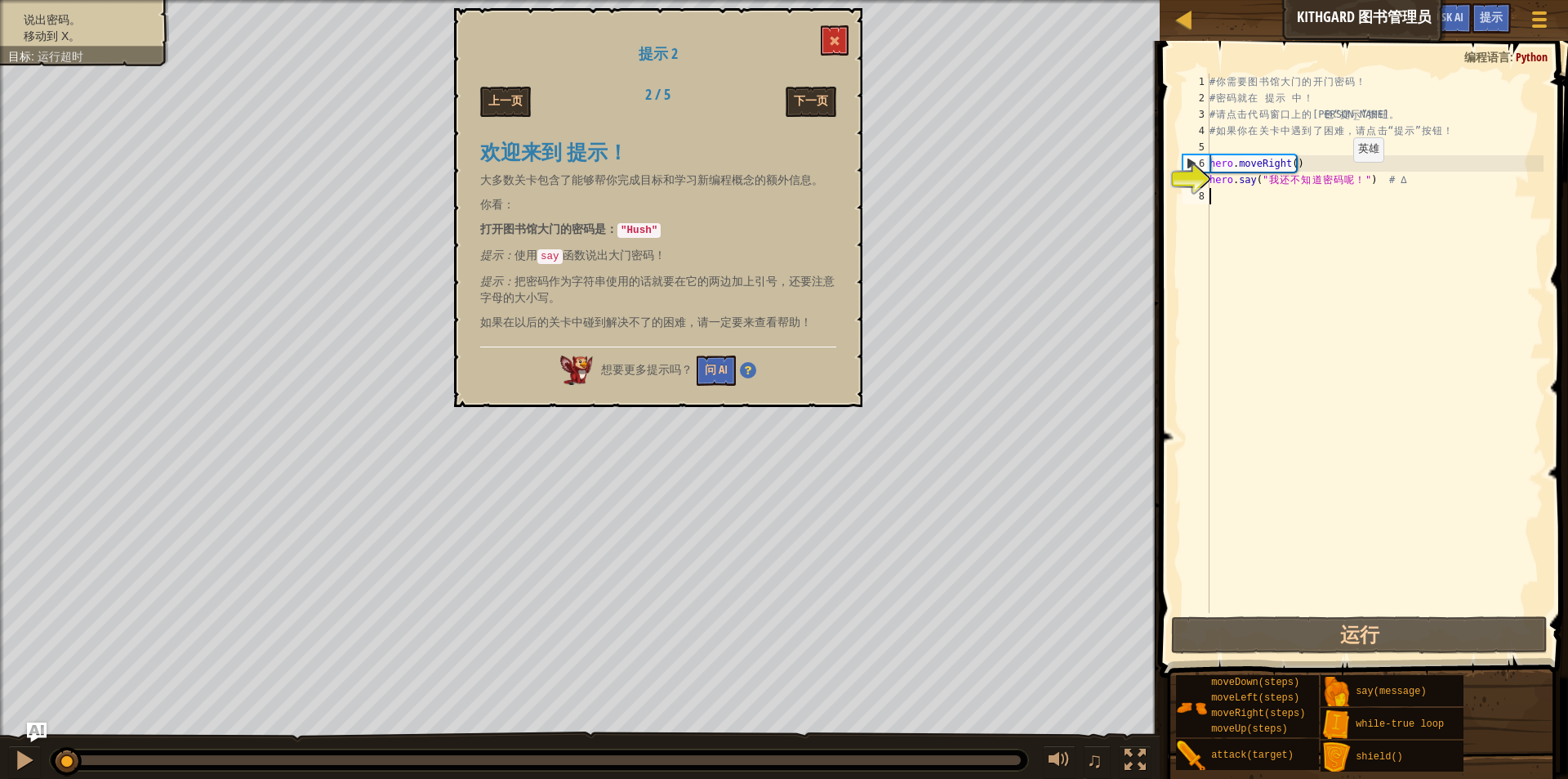
drag, startPoint x: 1209, startPoint y: 180, endPoint x: 1340, endPoint y: 178, distance: 131.0
click at [1340, 178] on div "1 2 3 4 5 6 7 8 # 你 需 要 图 书 馆 大 门 的 开 门 密 码 ！ # 密 码 就 在 提 示 中 ！ # 请 点 击 代 码 窗 口…" at bounding box center [1361, 343] width 364 height 539
drag, startPoint x: 1420, startPoint y: 176, endPoint x: 1180, endPoint y: 180, distance: 240.0
click at [1180, 180] on div "1 2 3 4 5 6 7 8 # 你 需 要 图 书 馆 大 门 的 开 门 密 码 ！ # 密 码 就 在 提 示 中 ！ # 请 点 击 代 码 窗 口…" at bounding box center [1361, 343] width 364 height 539
type textarea "hero.say("我还不知道密码呢！") # ∆"
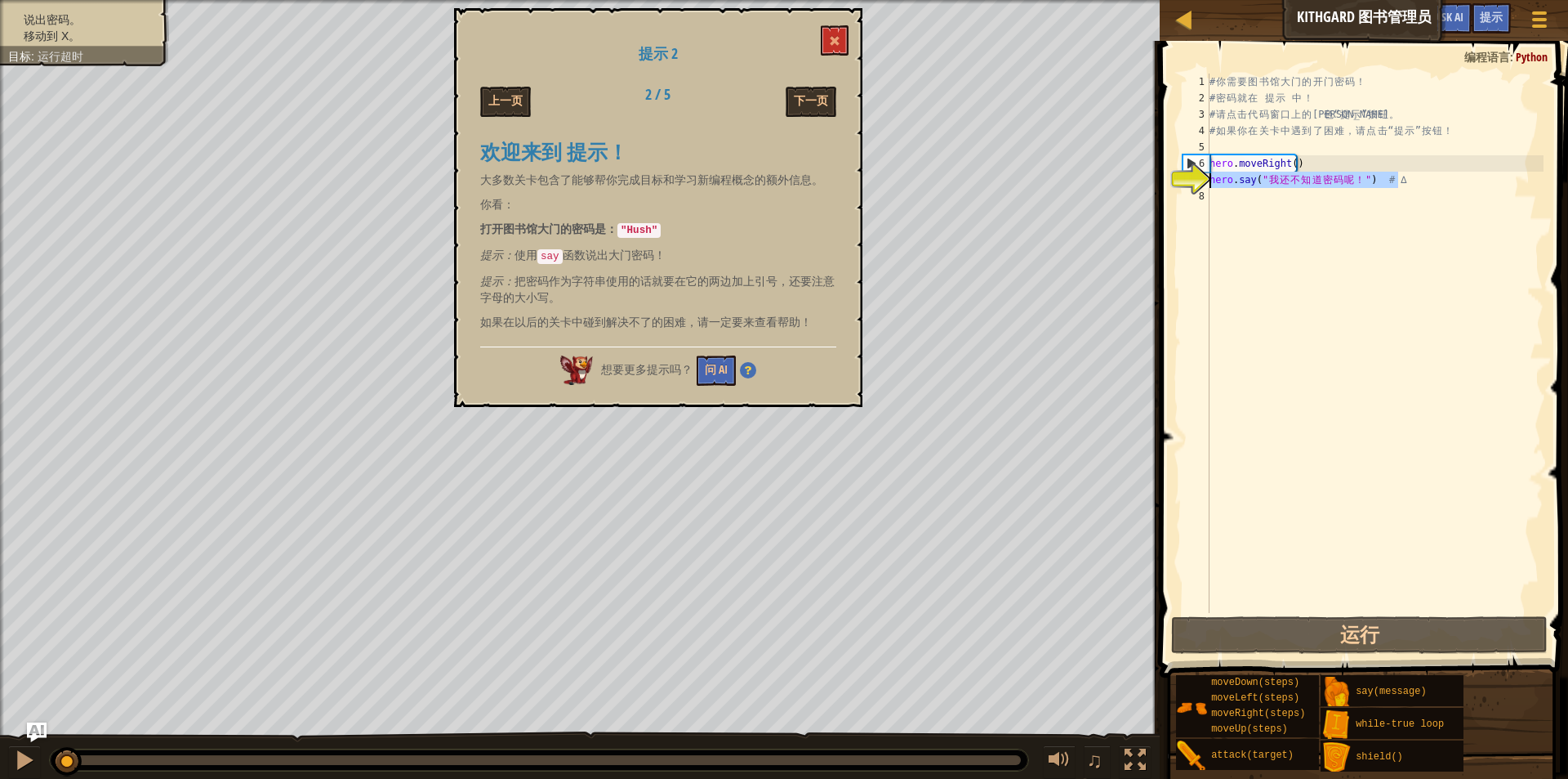
click at [1255, 218] on div "# 你 需 要 图 书 馆 大 门 的 开 门 密 码 ！ # 密 码 就 在 提 示 中 ！ # 请 点 击 代 码 窗 口 上 的 蓝 色 “ 提 示 ”…" at bounding box center [1375, 359] width 337 height 572
paste textarea "hero.say("我还不知道密码呢！") # ∆"
type textarea "hero.say("我还不知道密码呢！") # ∆"
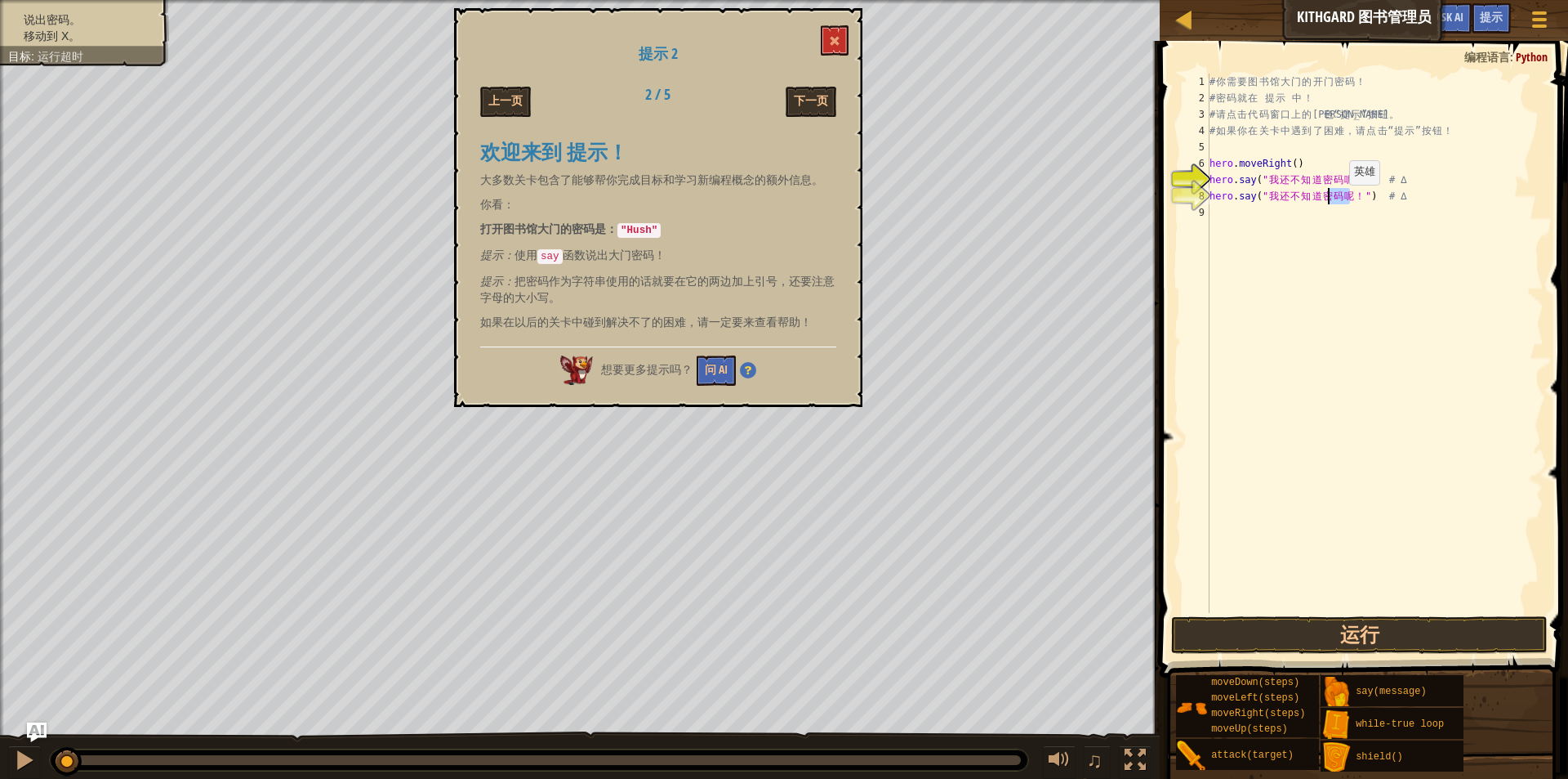
drag, startPoint x: 1355, startPoint y: 197, endPoint x: 1335, endPoint y: 201, distance: 20.4
click at [1335, 201] on div "# 你 需 要 图 书 馆 大 门 的 开 门 密 码 ！ # 密 码 就 在 提 示 中 ！ # 请 点 击 代 码 窗 口 上 的 蓝 色 “ 提 示 ”…" at bounding box center [1375, 359] width 337 height 572
click at [1358, 208] on div "# 你 需 要 图 书 馆 大 门 的 开 门 密 码 ！ # 密 码 就 在 提 示 中 ！ # 请 点 击 代 码 窗 口 上 的 蓝 色 “ 提 示 ”…" at bounding box center [1375, 359] width 337 height 572
click at [1352, 195] on div "# 你 需 要 图 书 馆 大 门 的 开 门 密 码 ！ # 密 码 就 在 提 示 中 ！ # 请 点 击 代 码 窗 口 上 的 蓝 色 “ 提 示 ”…" at bounding box center [1375, 359] width 337 height 572
drag, startPoint x: 1364, startPoint y: 197, endPoint x: 1352, endPoint y: 197, distance: 12.0
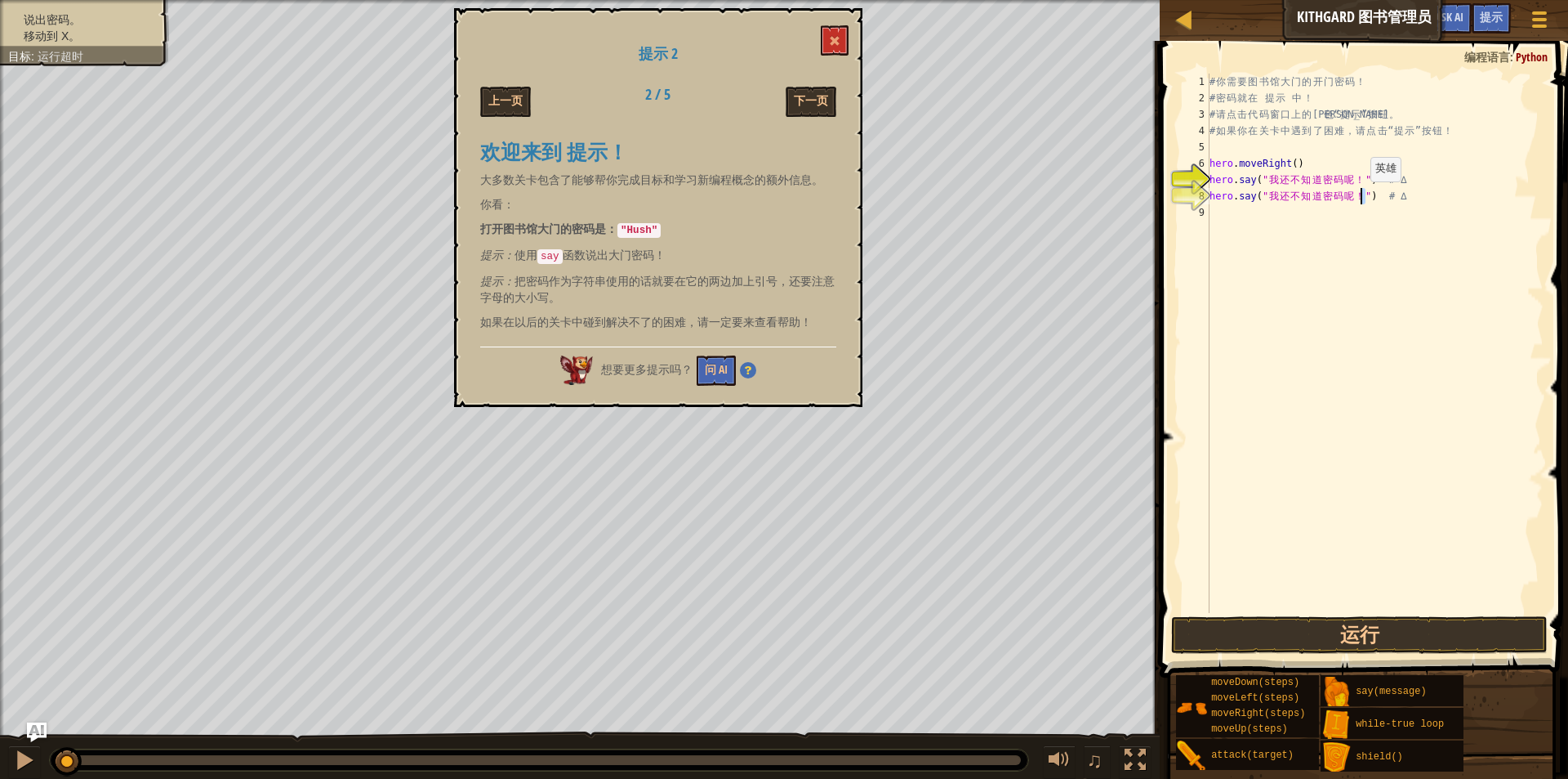
click at [1352, 197] on div "# 你 需 要 图 书 馆 大 门 的 开 门 密 码 ！ # 密 码 就 在 提 示 中 ！ # 请 点 击 代 码 窗 口 上 的 蓝 色 “ 提 示 ”…" at bounding box center [1375, 359] width 337 height 572
click at [1356, 197] on div "# 你 需 要 图 书 馆 大 门 的 开 门 密 码 ！ # 密 码 就 在 提 示 中 ！ # 请 点 击 代 码 窗 口 上 的 蓝 色 “ 提 示 ”…" at bounding box center [1375, 343] width 337 height 539
drag, startPoint x: 1356, startPoint y: 197, endPoint x: 1332, endPoint y: 200, distance: 24.2
click at [1332, 200] on div "# 你 需 要 图 书 馆 大 门 的 开 门 密 码 ！ # 密 码 就 在 提 示 中 ！ # 请 点 击 代 码 窗 口 上 的 蓝 色 “ 提 示 ”…" at bounding box center [1375, 359] width 337 height 572
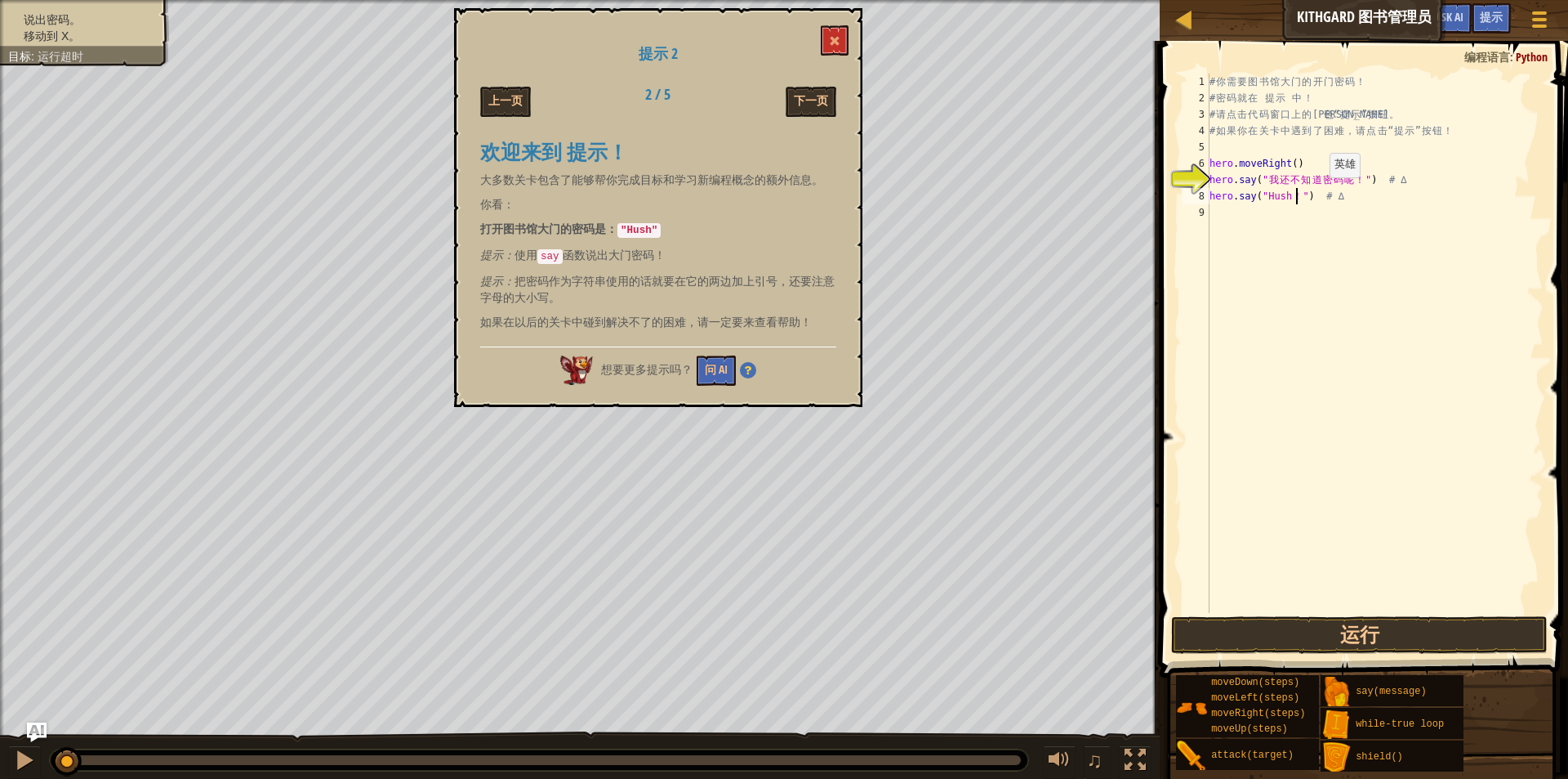
type textarea "hero.say("Hush") # ∆"
drag, startPoint x: 1330, startPoint y: 214, endPoint x: 1335, endPoint y: 228, distance: 14.9
click at [1331, 214] on div "# 你 需 要 图 书 馆 大 门 的 开 门 密 码 ！ # 密 码 就 在 提 示 中 ！ # 请 点 击 代 码 窗 口 上 的 蓝 色 “ 提 示 ”…" at bounding box center [1375, 359] width 337 height 572
click at [832, 31] on button at bounding box center [834, 40] width 28 height 31
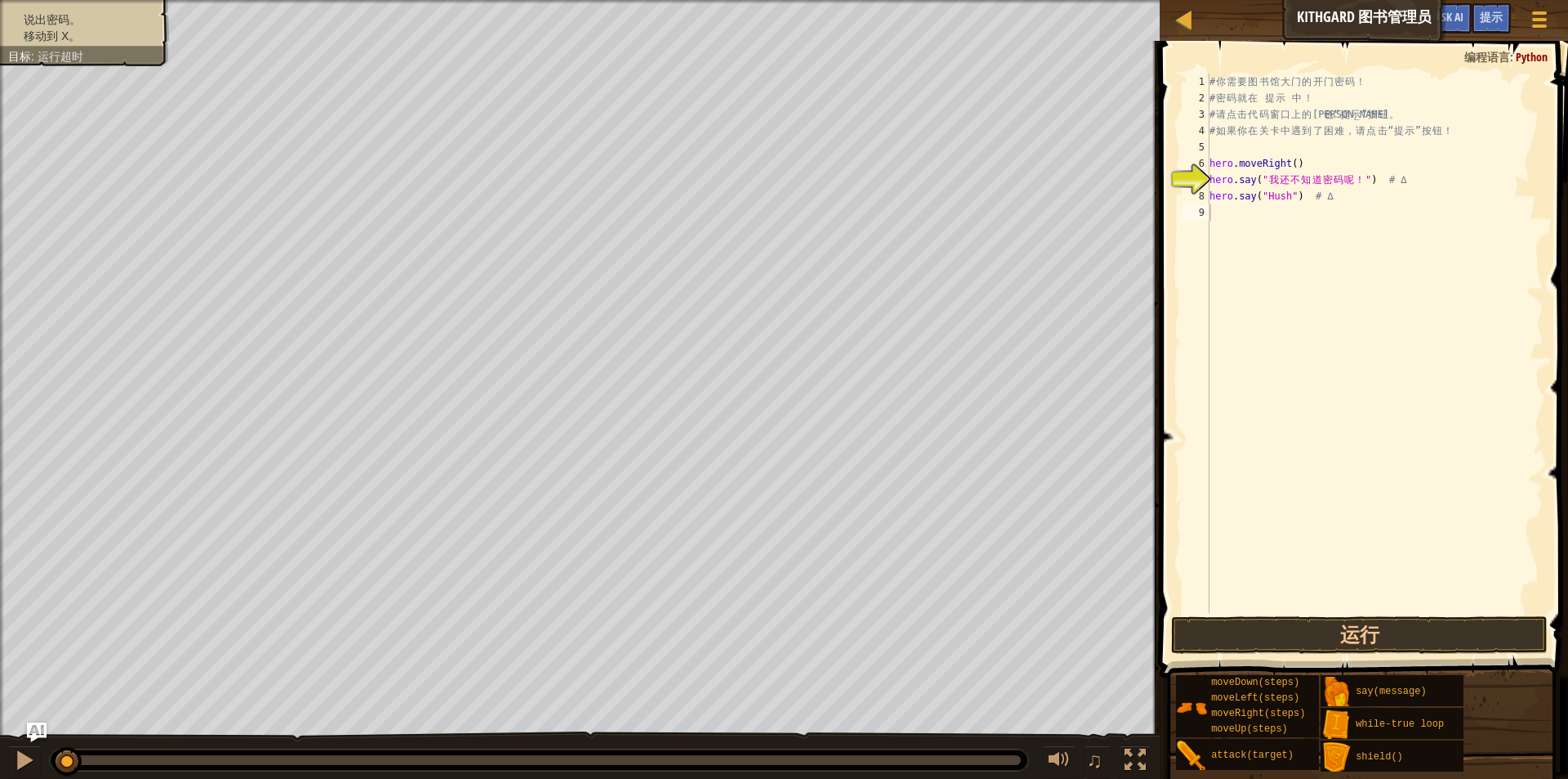
type textarea "hero.moveRight()"
drag, startPoint x: 1302, startPoint y: 166, endPoint x: 1204, endPoint y: 159, distance: 98.2
click at [1204, 159] on div "hero.moveRight() 1 2 3 4 5 6 7 8 9 # 你 需 要 图 书 馆 大 门 的 开 门 密 码 ！ # 密 码 就 在 提 示 …" at bounding box center [1361, 343] width 364 height 539
click at [1264, 227] on div "# 你 需 要 图 书 馆 大 门 的 开 门 密 码 ！ # 密 码 就 在 提 示 中 ！ # 请 点 击 代 码 窗 口 上 的 蓝 色 “ 提 示 ”…" at bounding box center [1375, 359] width 337 height 572
paste textarea "hero.moveRight()"
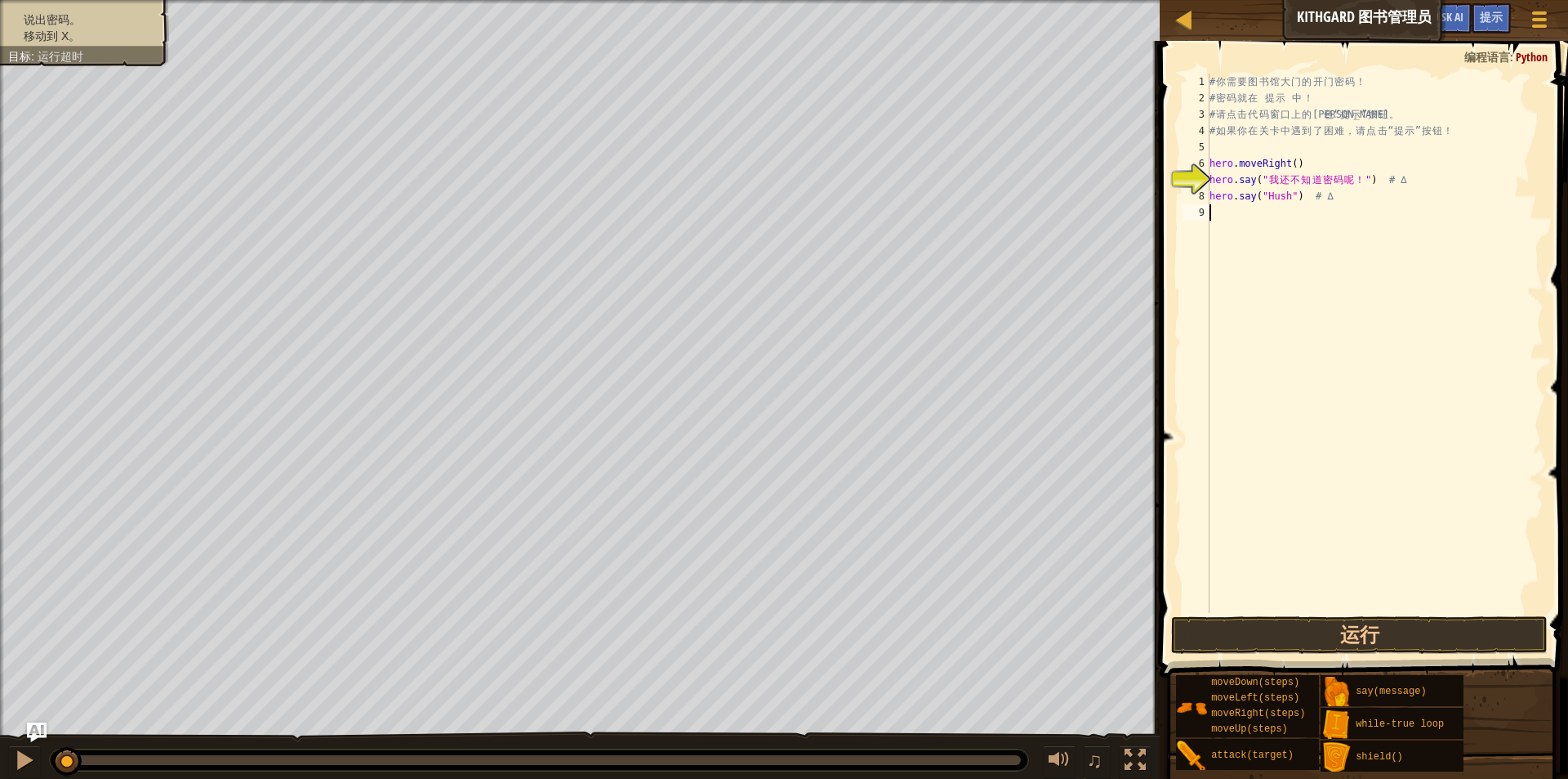
type textarea "hero.moveRight()"
click at [1262, 244] on div "# 你 需 要 图 书 馆 大 门 的 开 门 密 码 ！ # 密 码 就 在 提 示 中 ！ # 请 点 击 代 码 窗 口 上 的 蓝 色 “ 提 示 ”…" at bounding box center [1377, 359] width 332 height 572
click at [1427, 639] on button "运行" at bounding box center [1360, 634] width 377 height 37
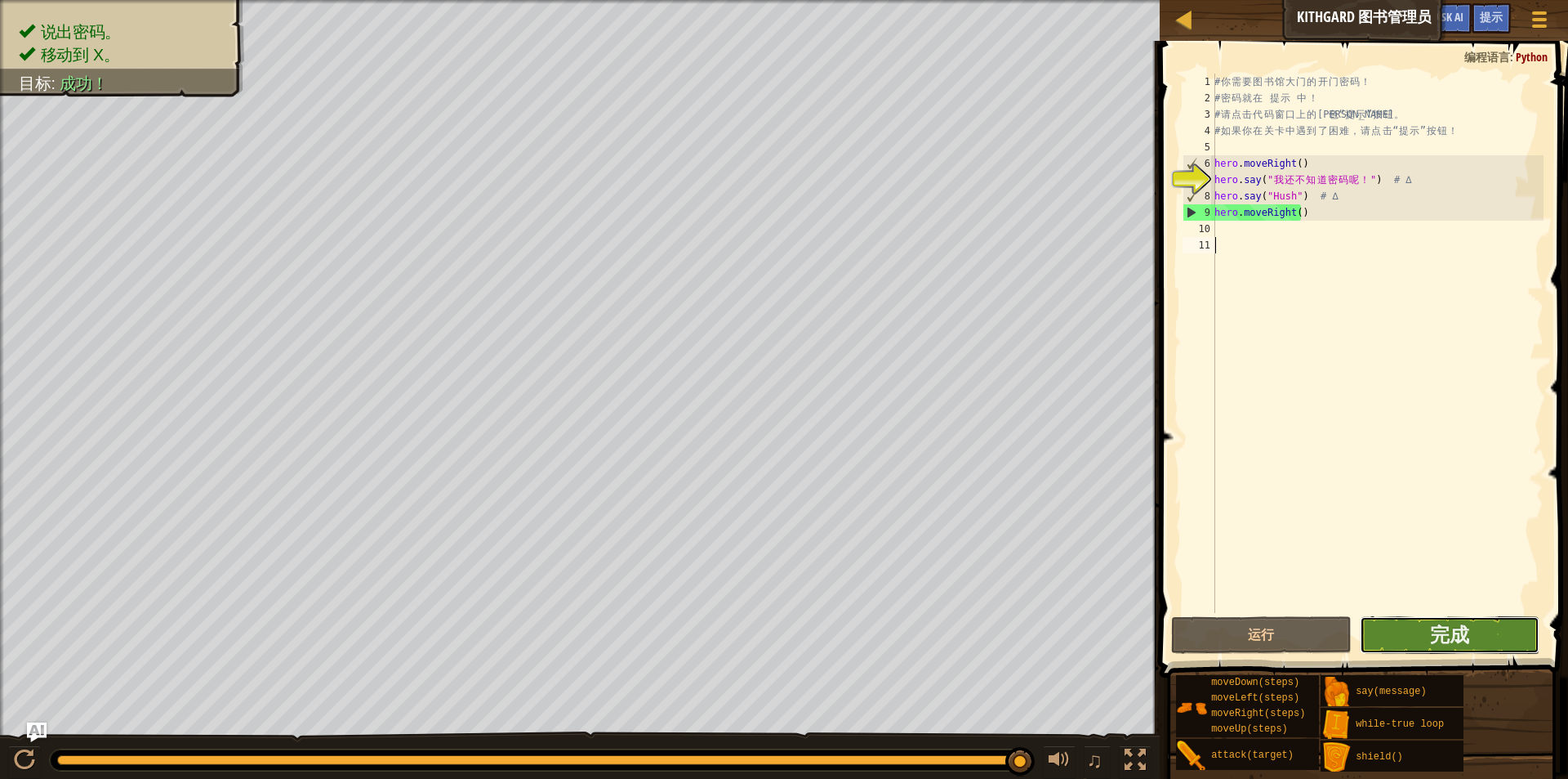
click at [1490, 649] on button "完成" at bounding box center [1450, 634] width 180 height 37
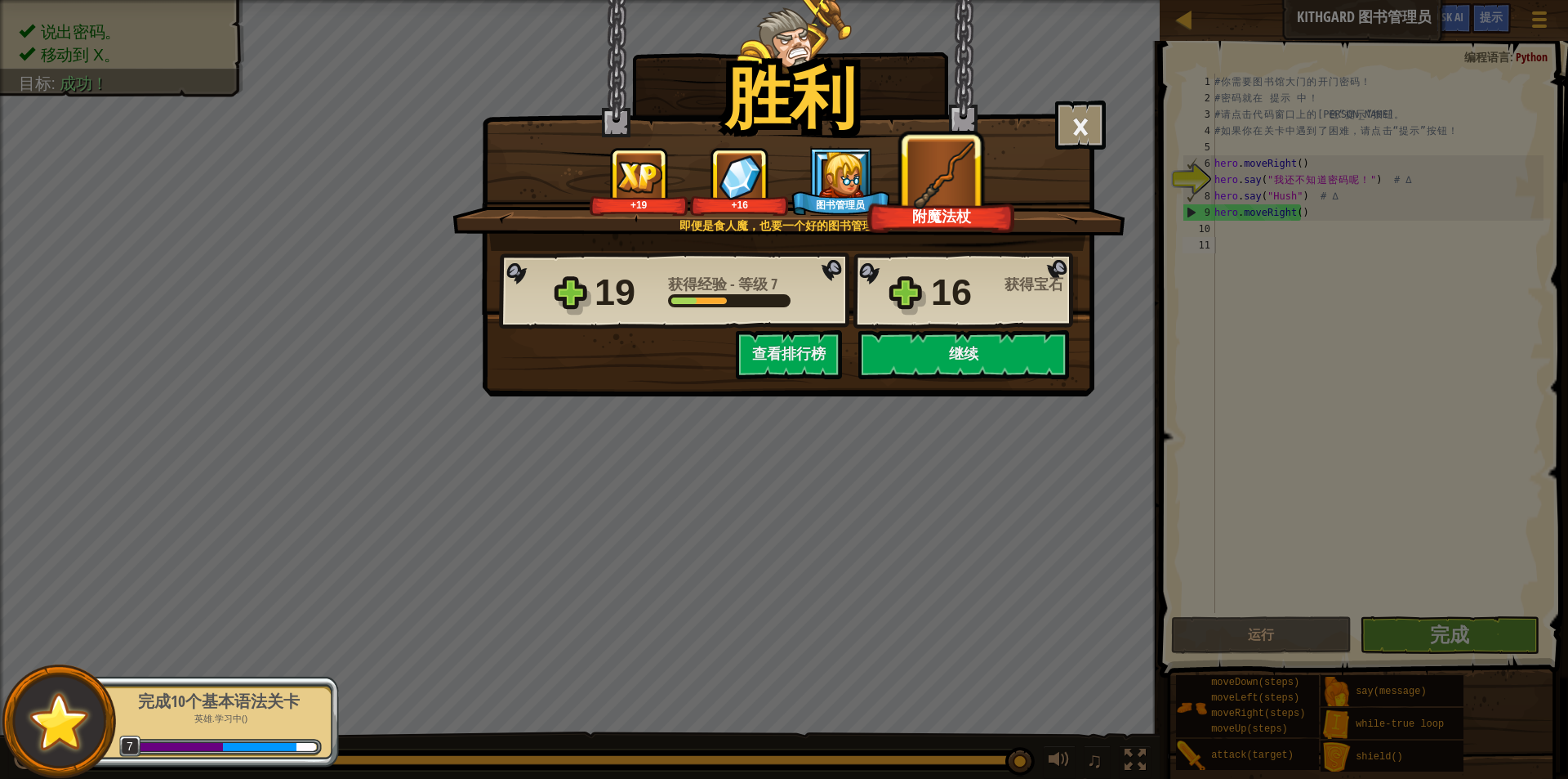
click at [816, 170] on div "图书管理员" at bounding box center [840, 181] width 98 height 68
click at [821, 175] on img at bounding box center [841, 174] width 45 height 45
drag, startPoint x: 821, startPoint y: 175, endPoint x: 849, endPoint y: 187, distance: 30.5
click at [847, 186] on img at bounding box center [841, 174] width 45 height 45
click at [849, 187] on img at bounding box center [841, 174] width 45 height 45
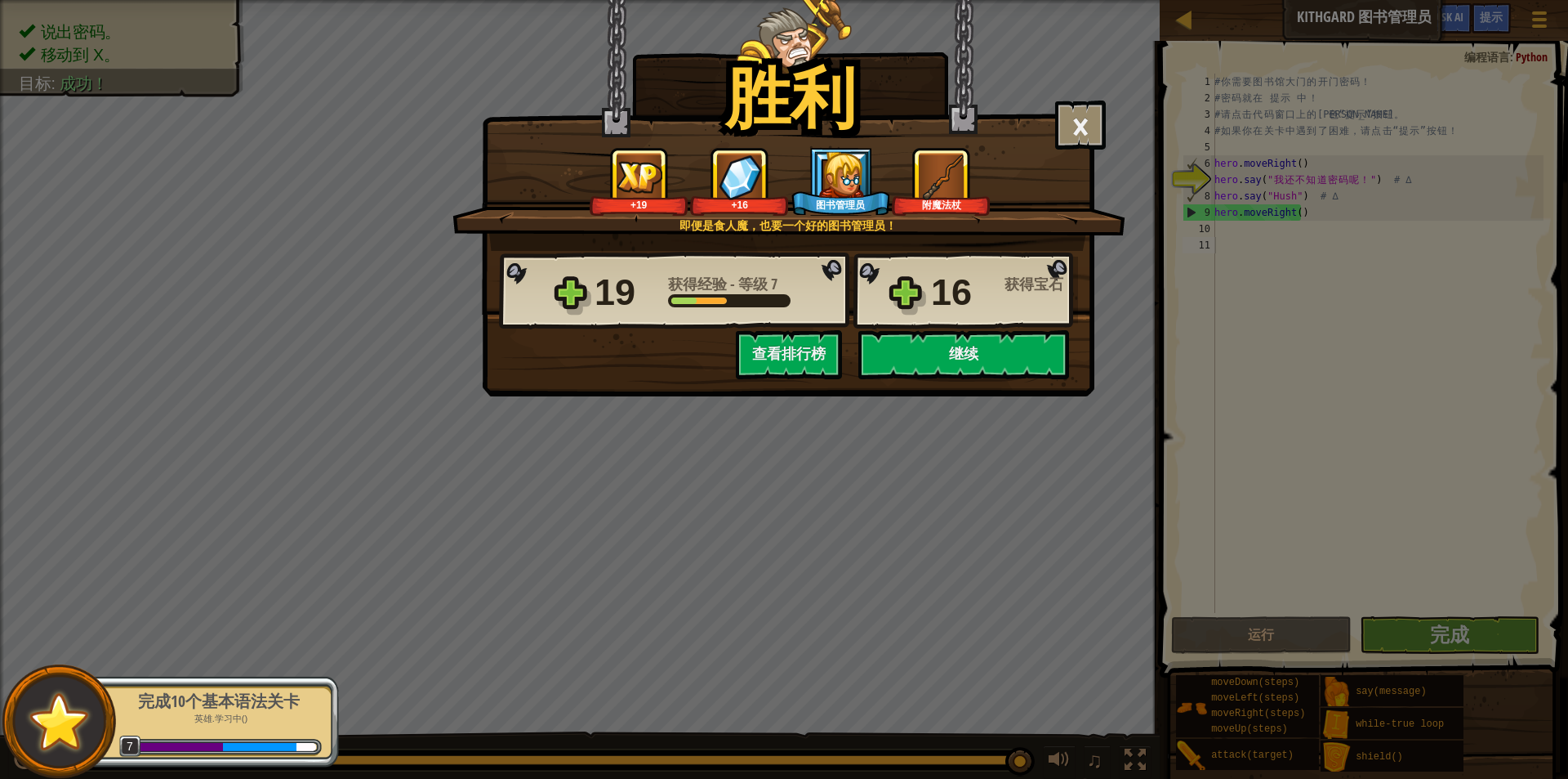
click at [943, 208] on div "附魔法杖" at bounding box center [942, 204] width 92 height 12
click at [968, 286] on div "16" at bounding box center [963, 292] width 64 height 53
drag, startPoint x: 962, startPoint y: 209, endPoint x: 986, endPoint y: 241, distance: 40.0
click at [965, 215] on div "附魔法杖" at bounding box center [941, 181] width 98 height 68
click at [945, 370] on button "继续" at bounding box center [964, 355] width 211 height 49
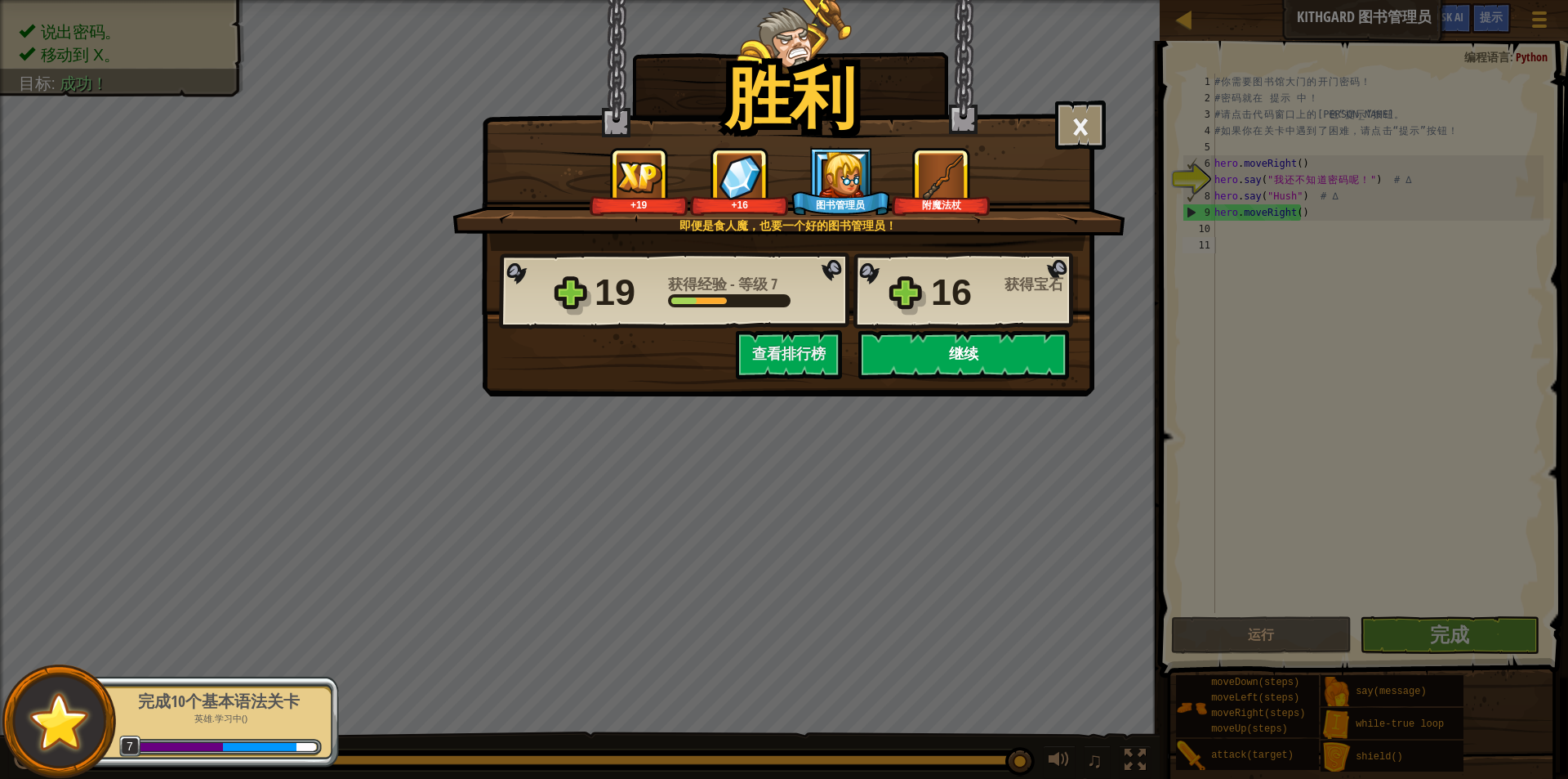
select select "zh-HANS"
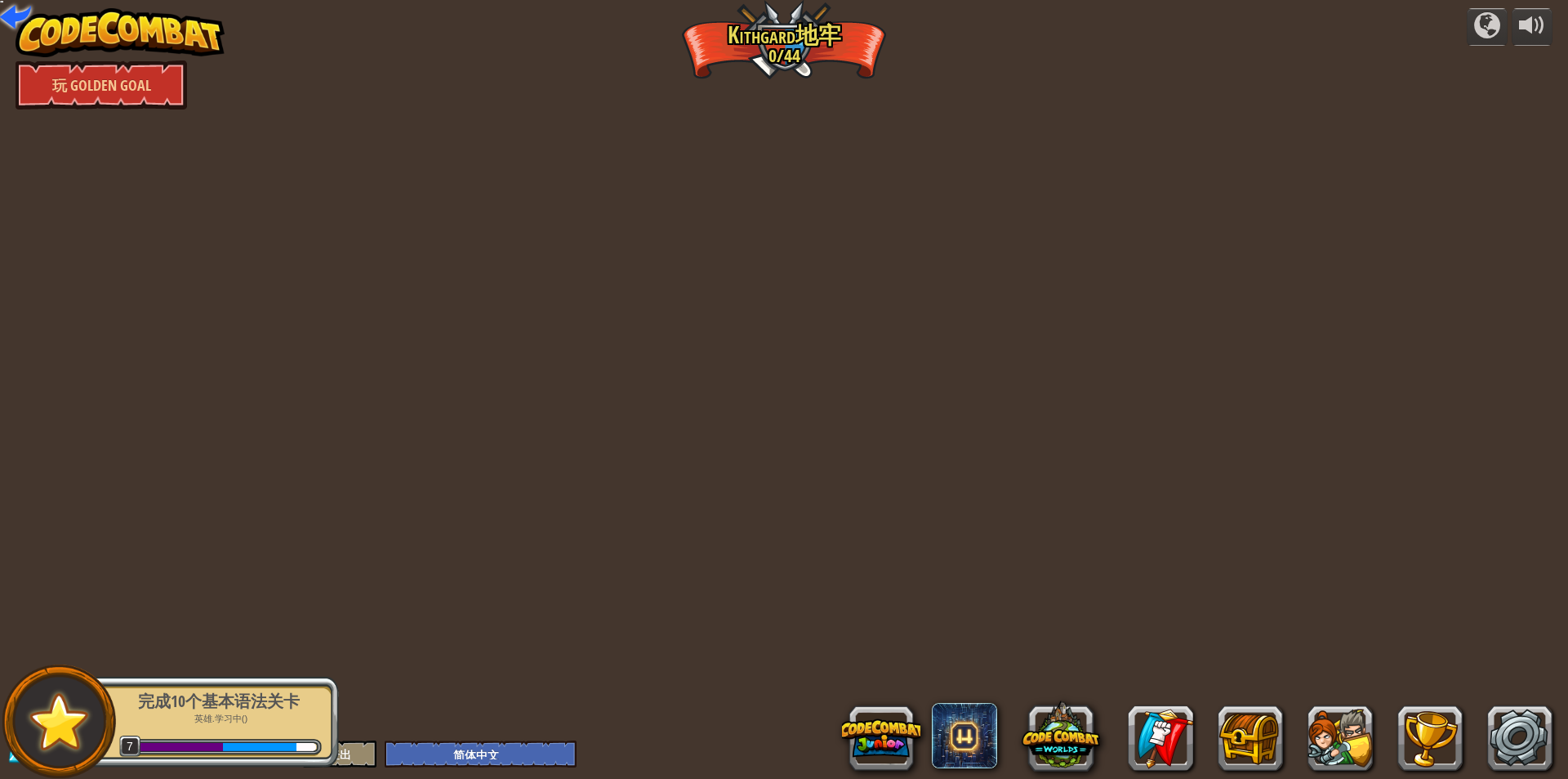
select select "zh-HANS"
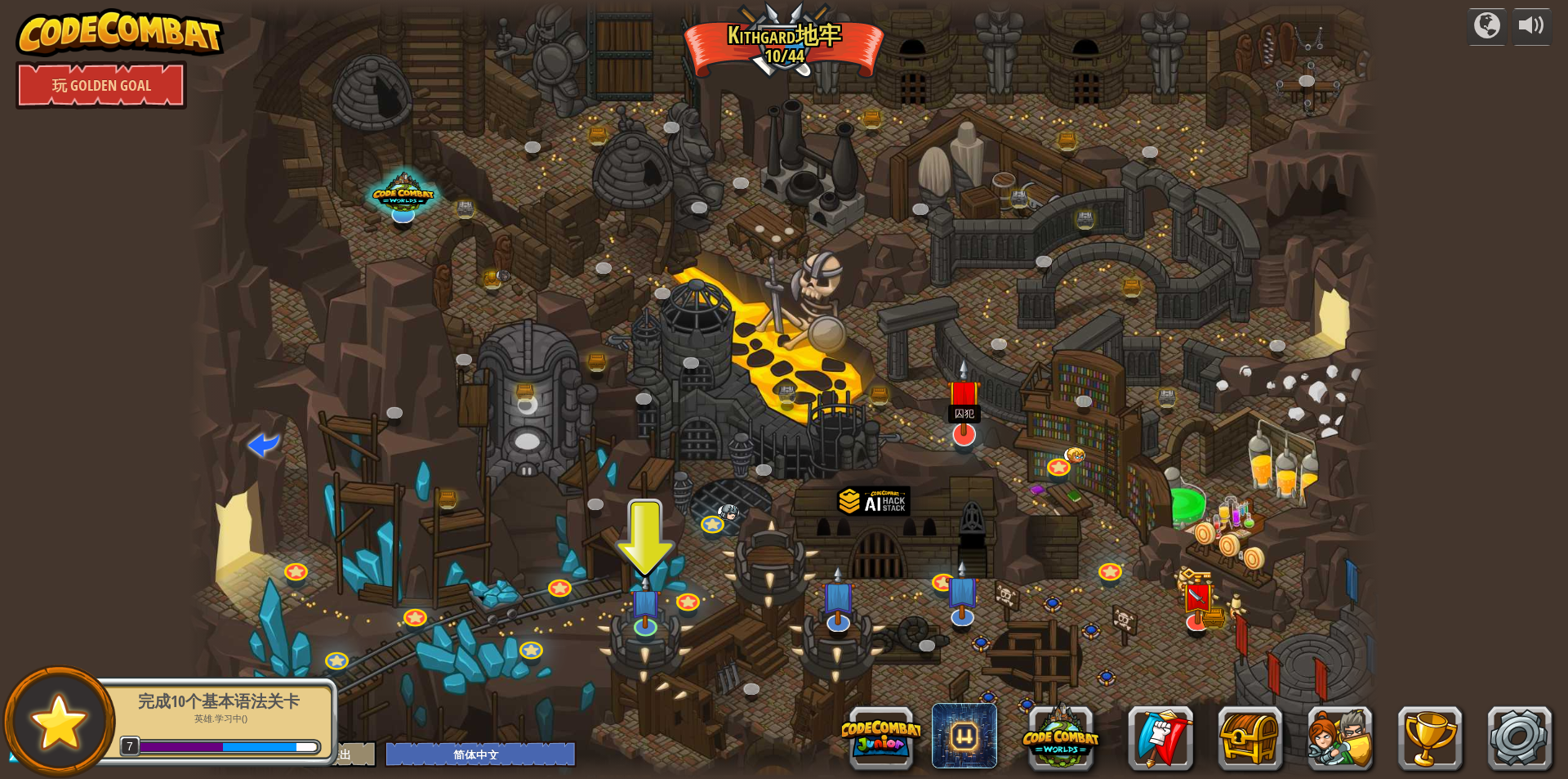
click at [962, 426] on img at bounding box center [964, 397] width 35 height 80
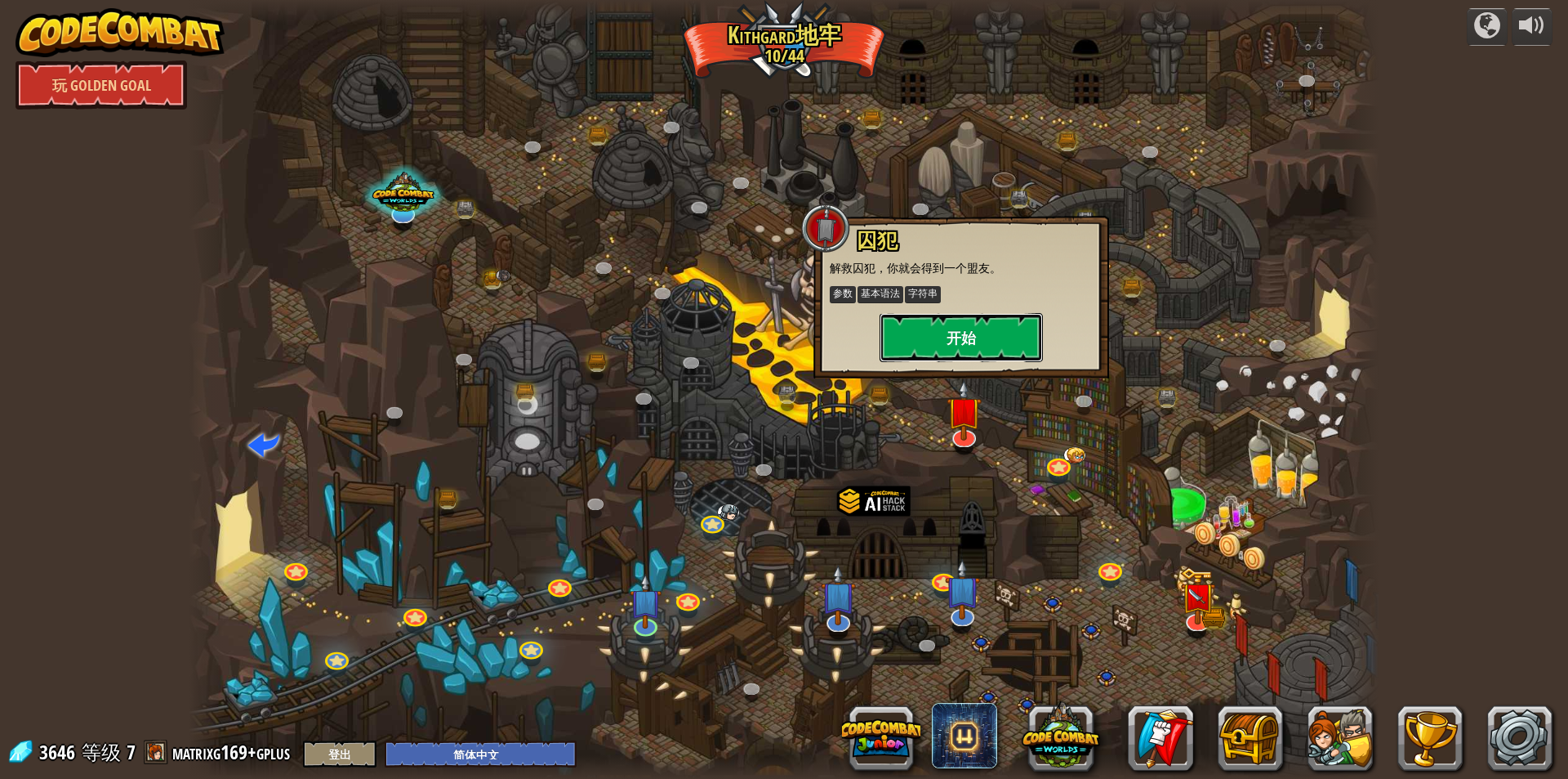
click at [984, 343] on button "开始" at bounding box center [962, 337] width 164 height 49
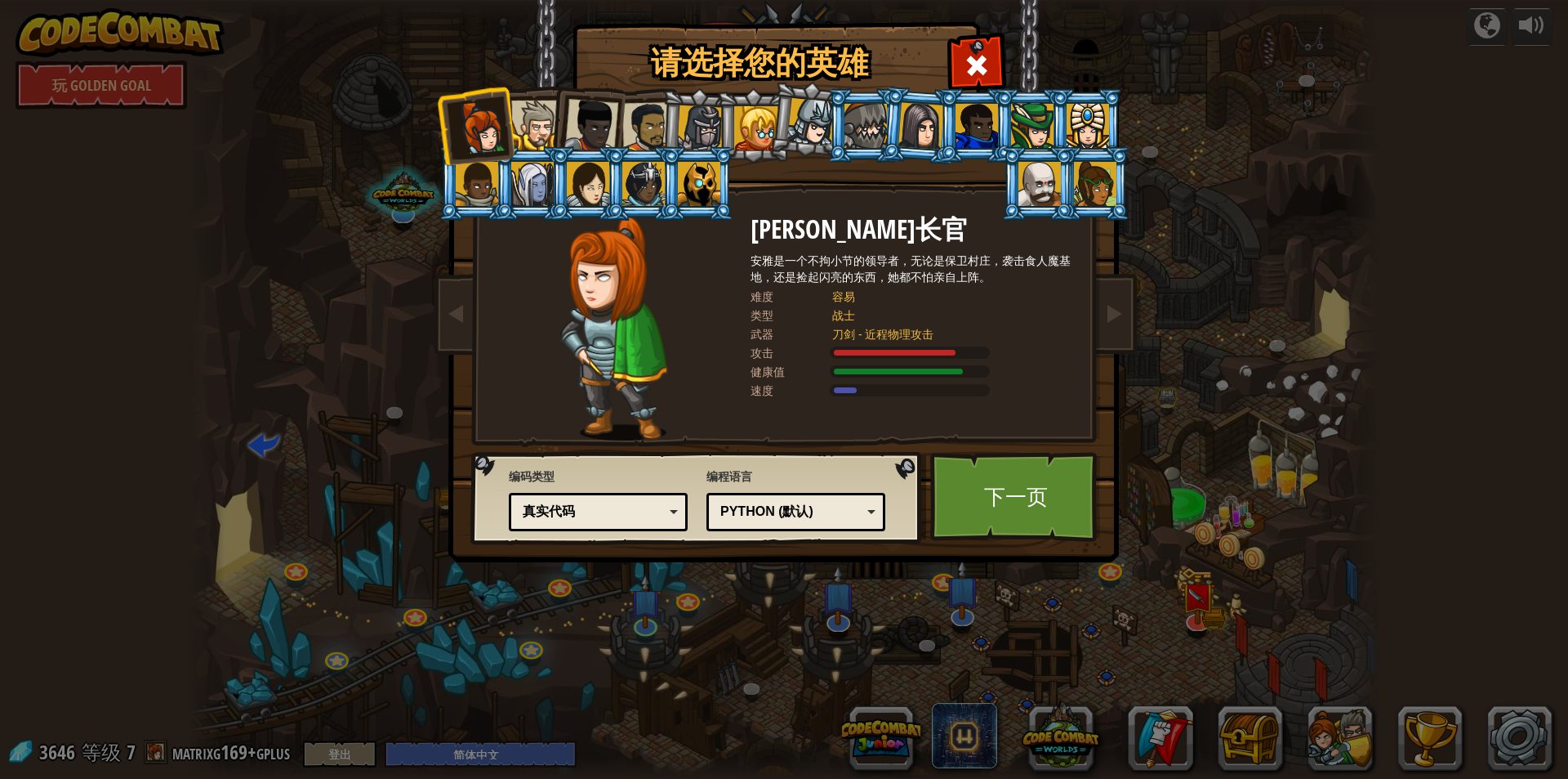
click at [761, 128] on div at bounding box center [757, 128] width 44 height 44
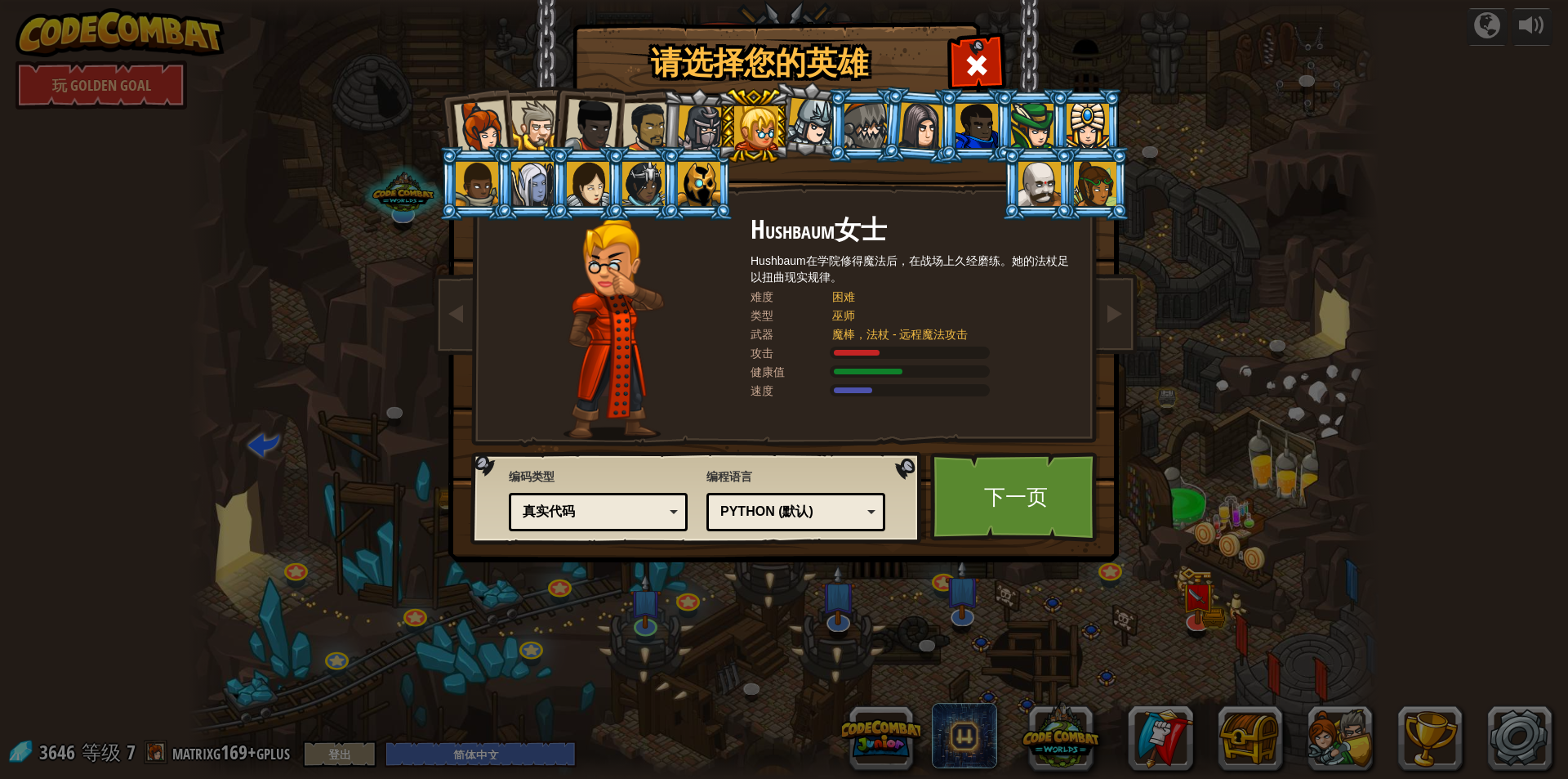
click at [815, 114] on div at bounding box center [811, 122] width 48 height 48
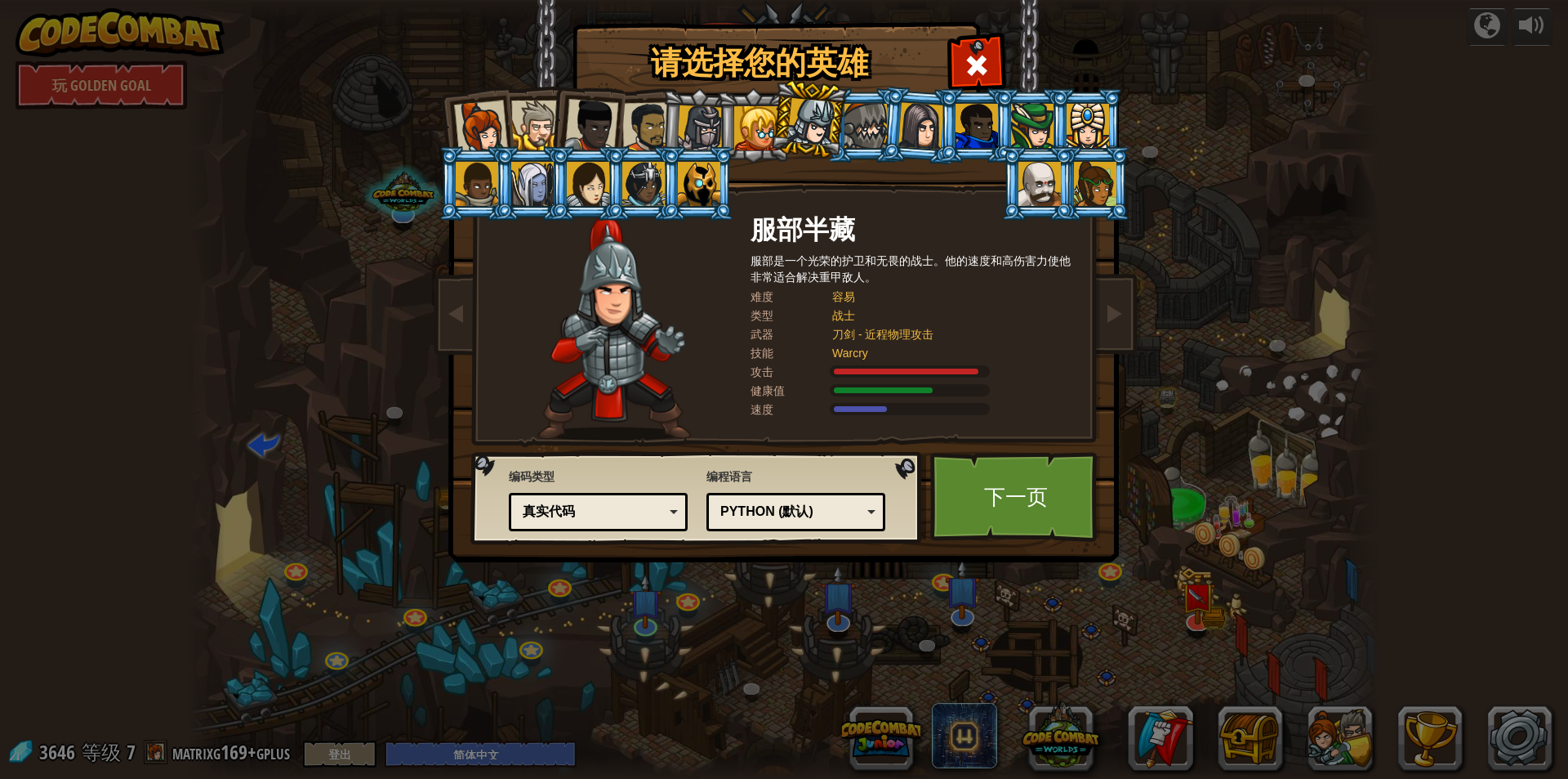
click at [716, 127] on li at bounding box center [753, 126] width 74 height 75
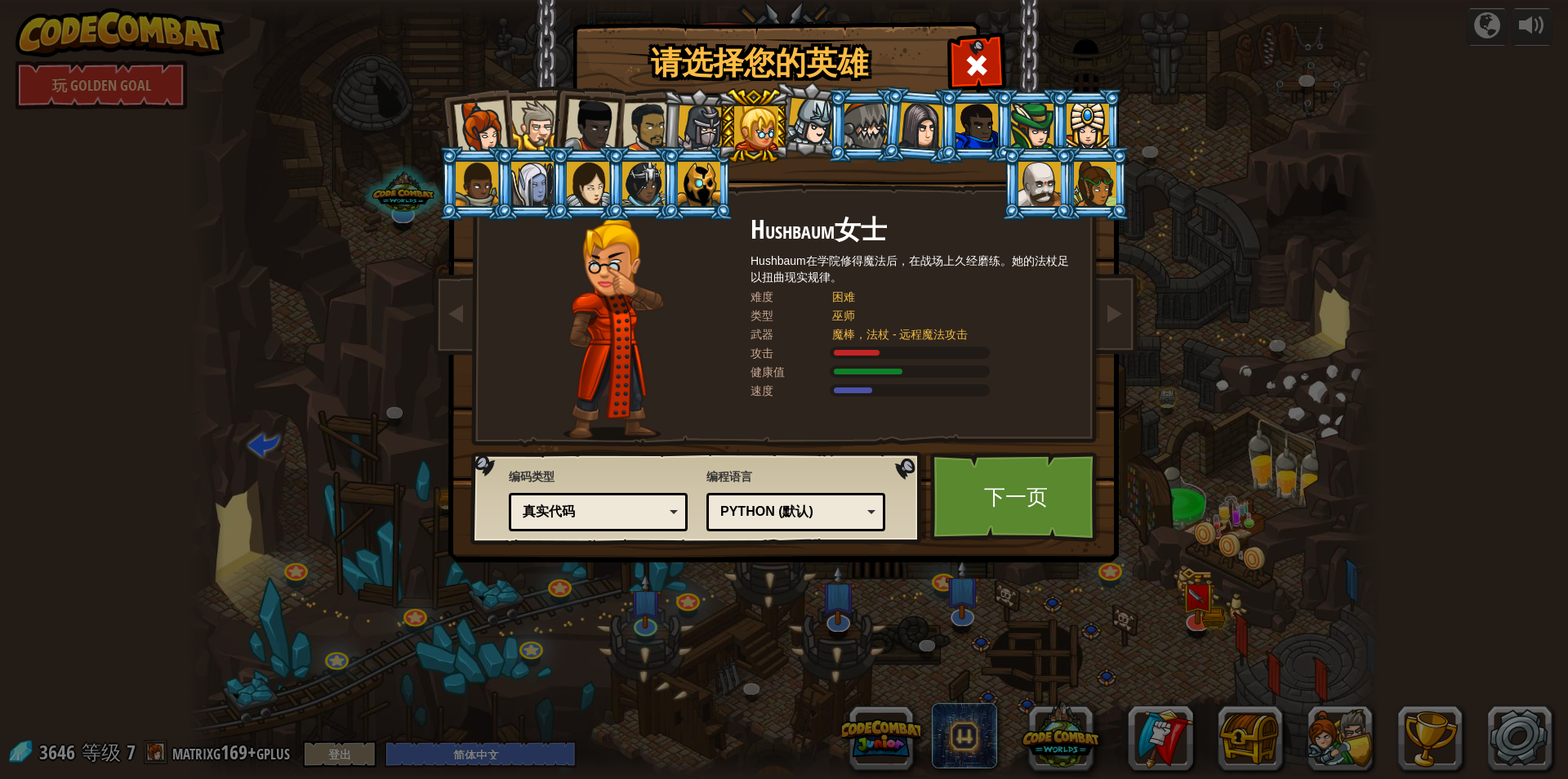
click at [769, 122] on div at bounding box center [757, 128] width 44 height 44
click at [990, 474] on link "下一页" at bounding box center [1015, 497] width 170 height 90
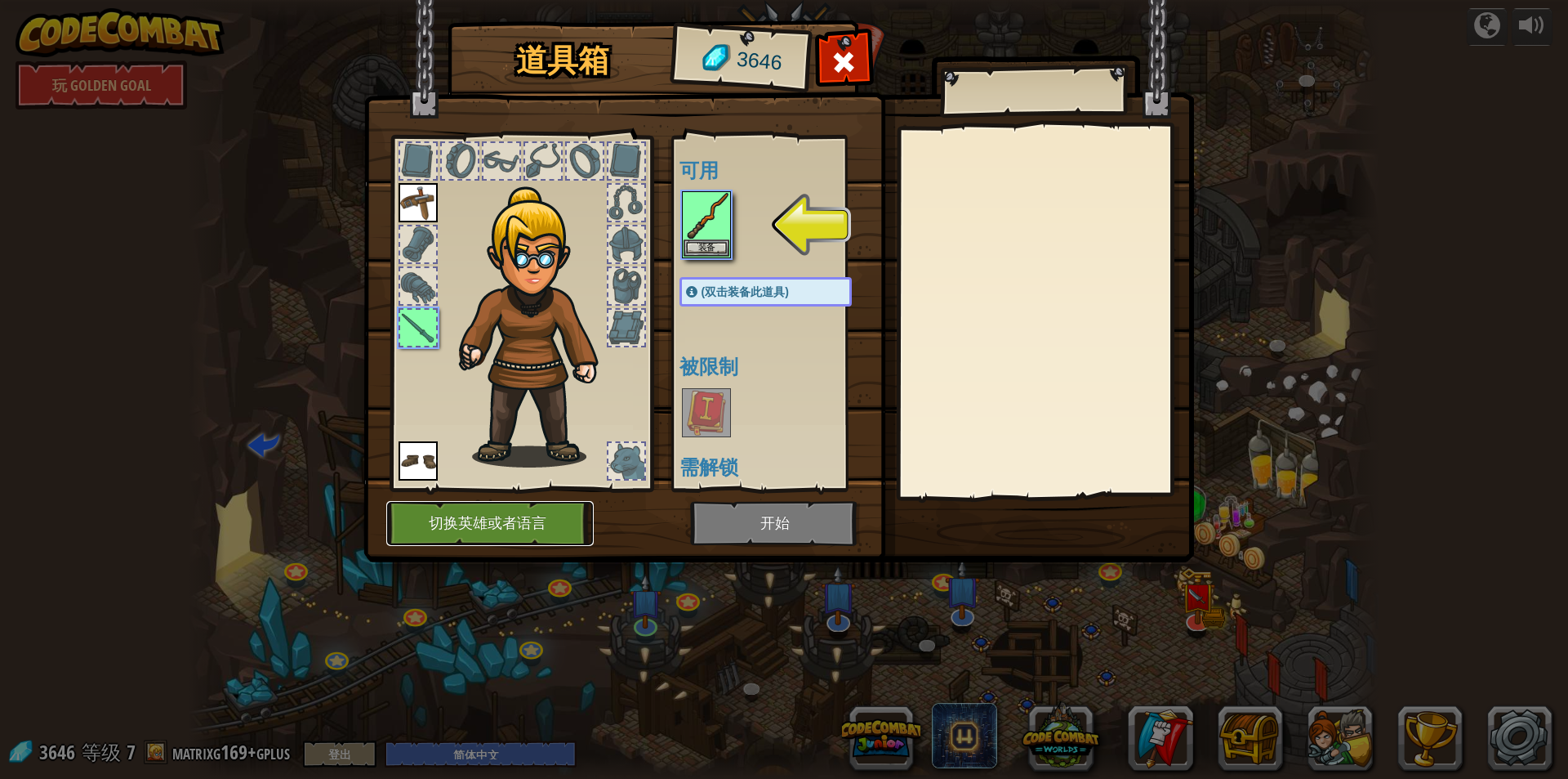
click at [517, 528] on button "切换英雄或者语言" at bounding box center [489, 523] width 208 height 45
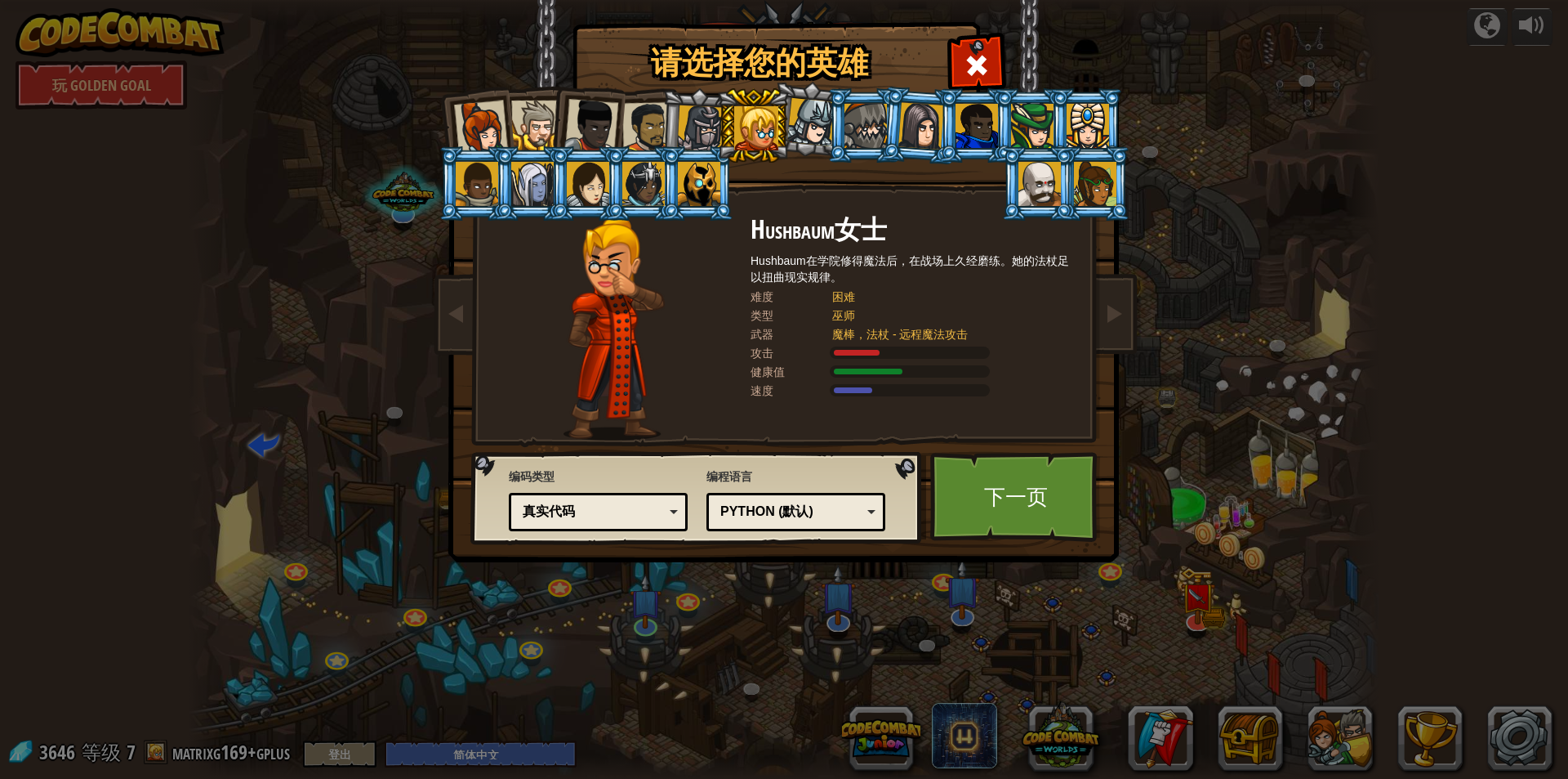
click at [705, 119] on div at bounding box center [700, 128] width 47 height 47
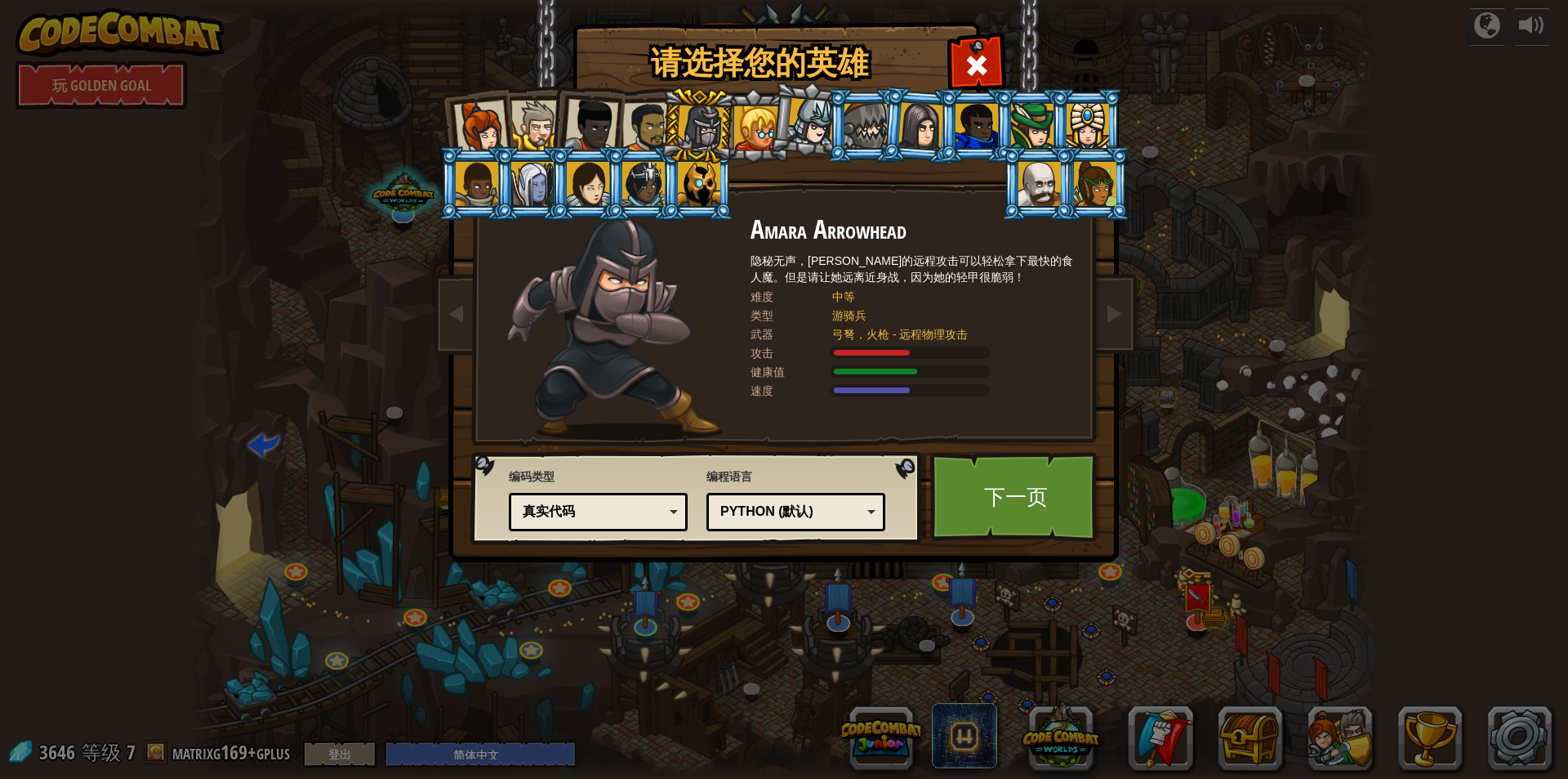
click at [814, 127] on div at bounding box center [811, 122] width 48 height 48
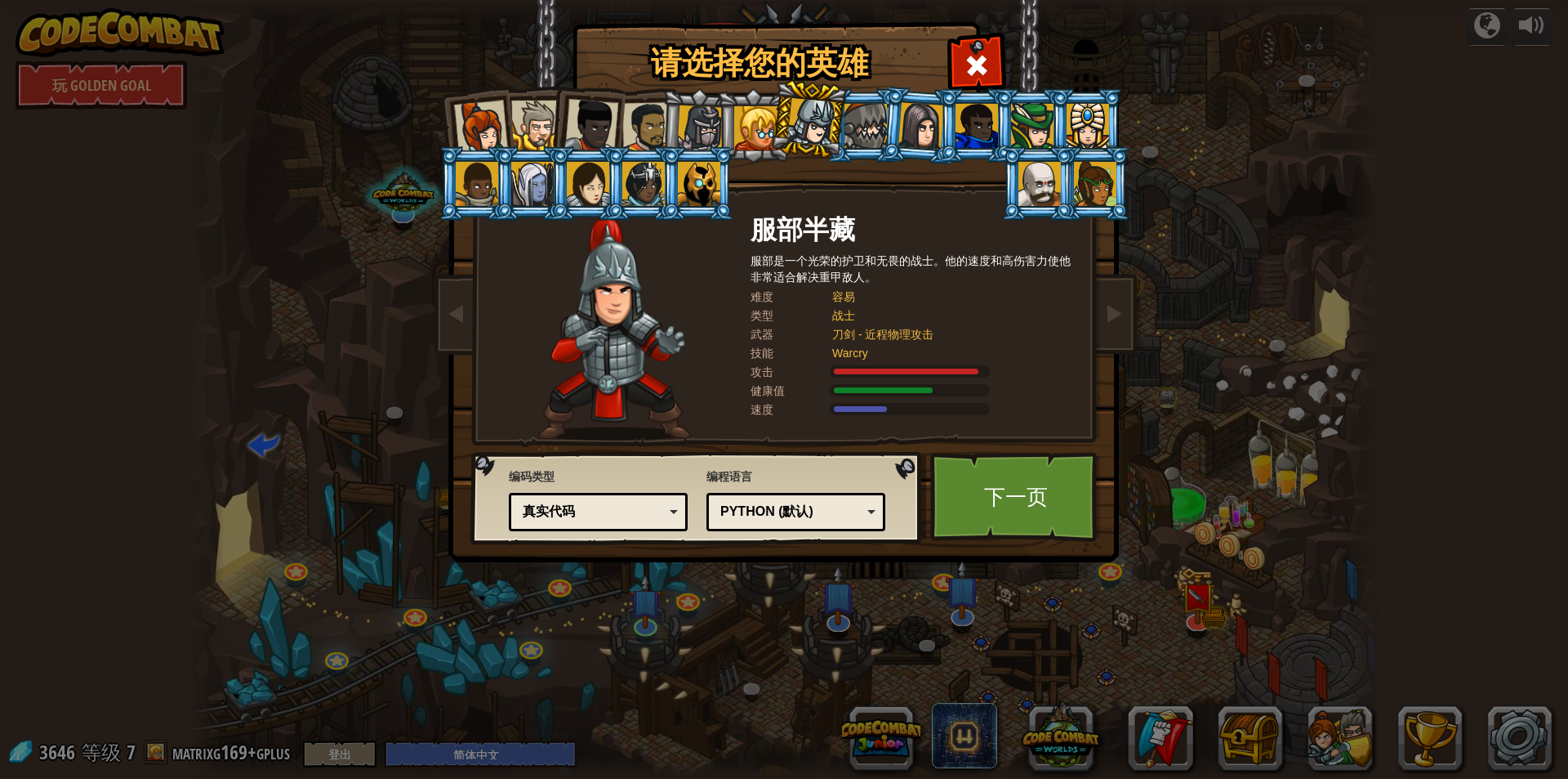
click at [869, 132] on div at bounding box center [866, 126] width 42 height 44
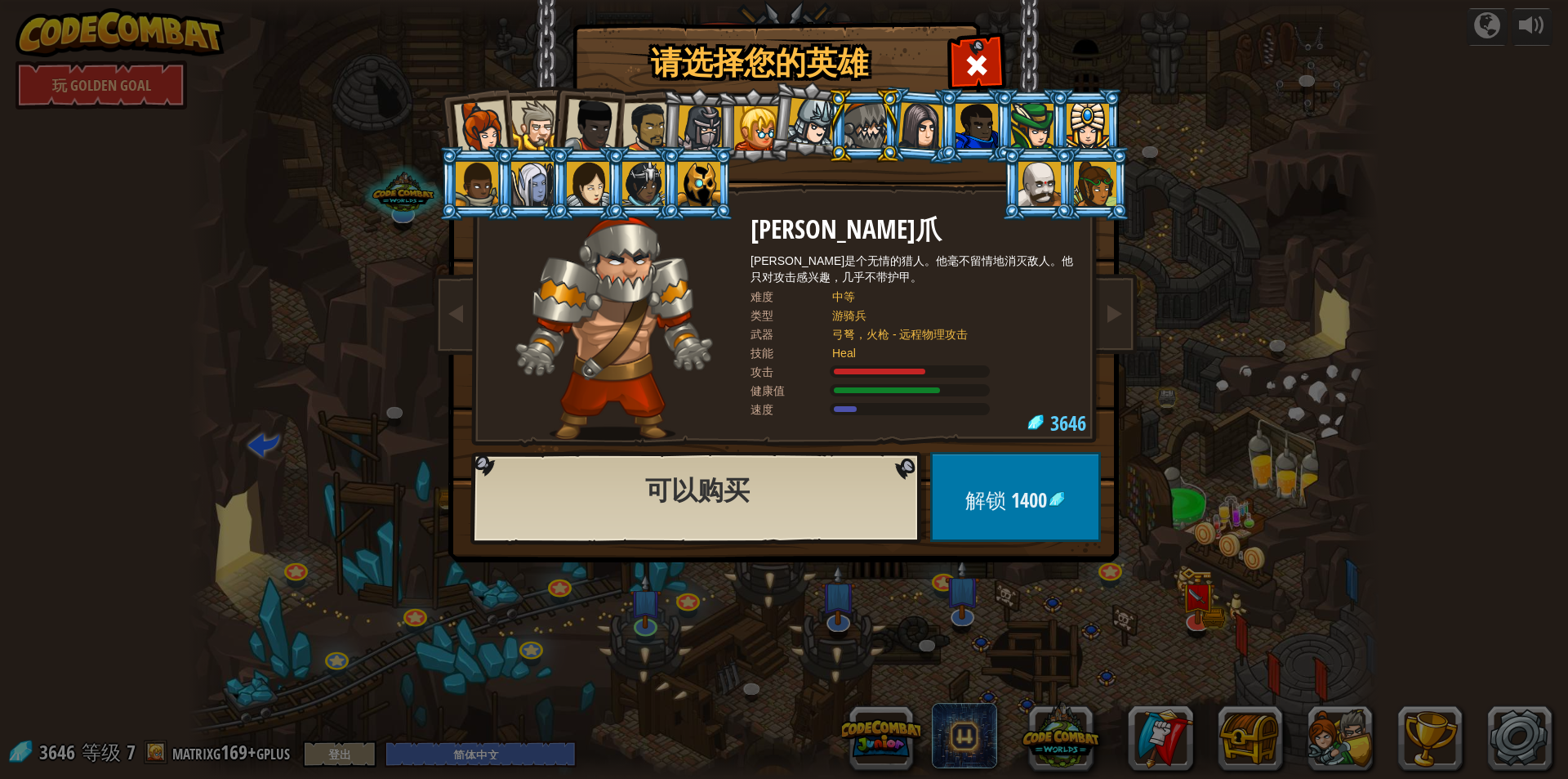
click at [833, 112] on li at bounding box center [864, 126] width 74 height 75
click at [827, 111] on div at bounding box center [811, 122] width 48 height 48
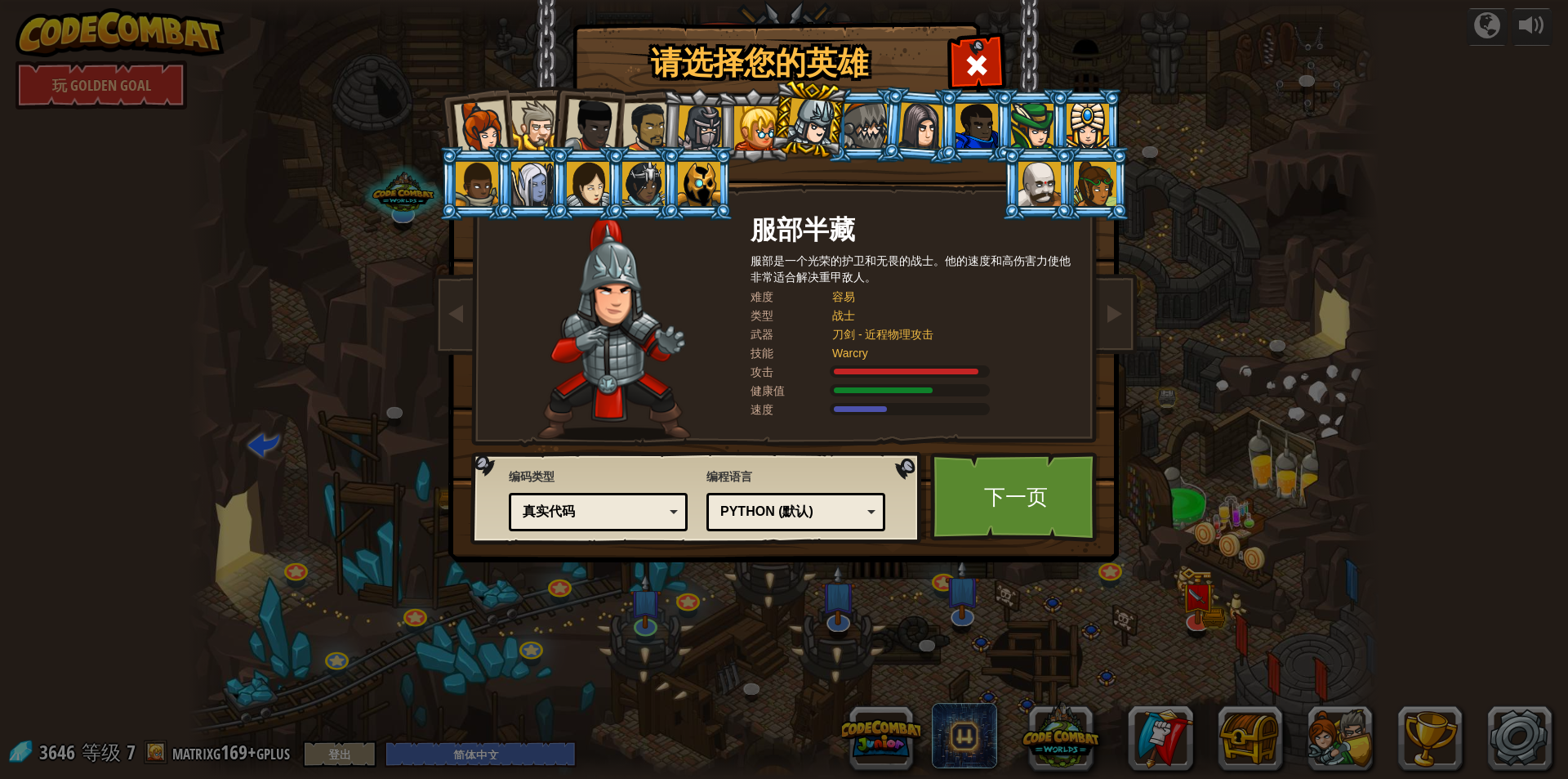
click at [765, 121] on div at bounding box center [757, 128] width 44 height 44
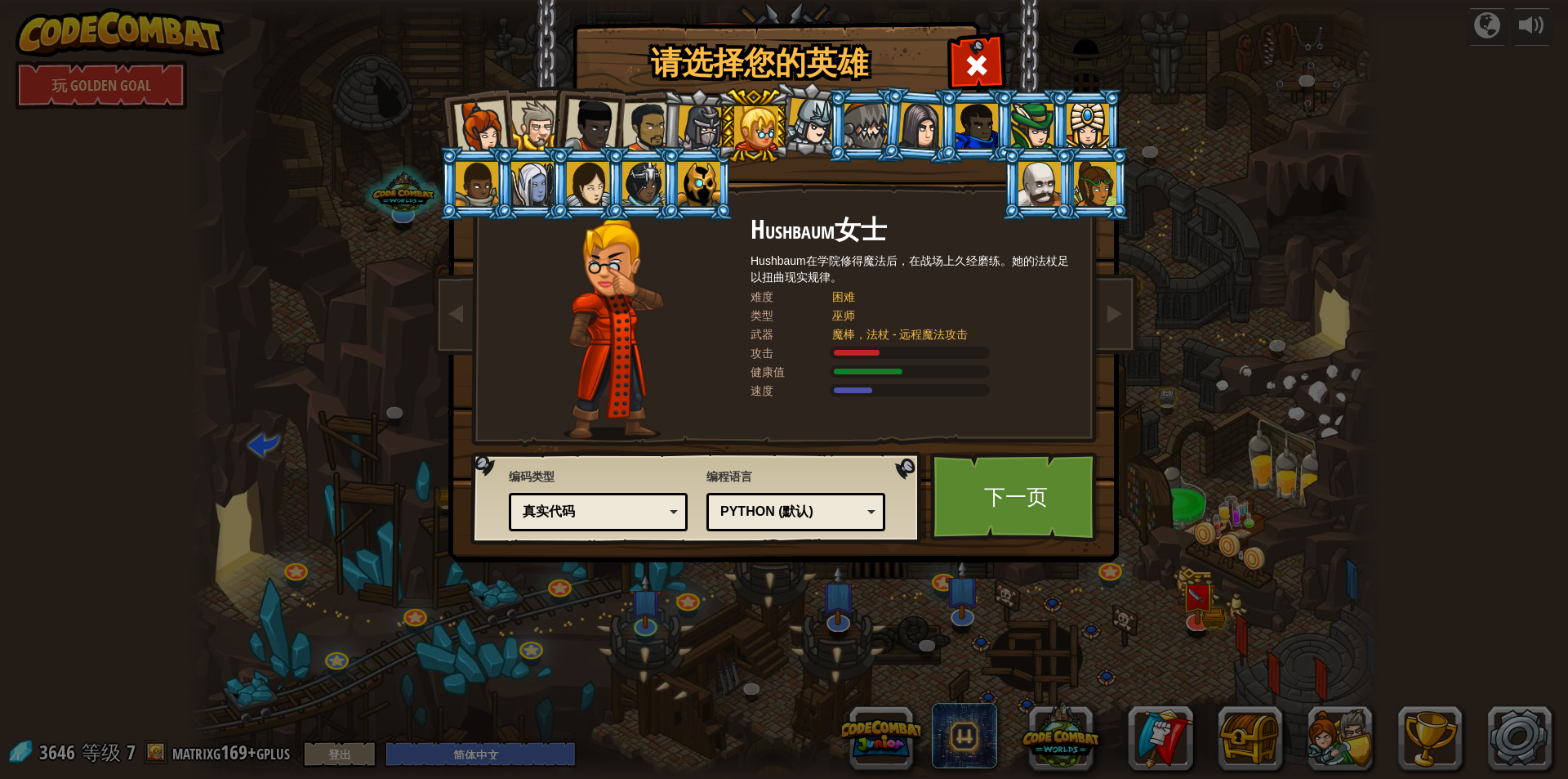
click at [476, 124] on div at bounding box center [481, 127] width 54 height 54
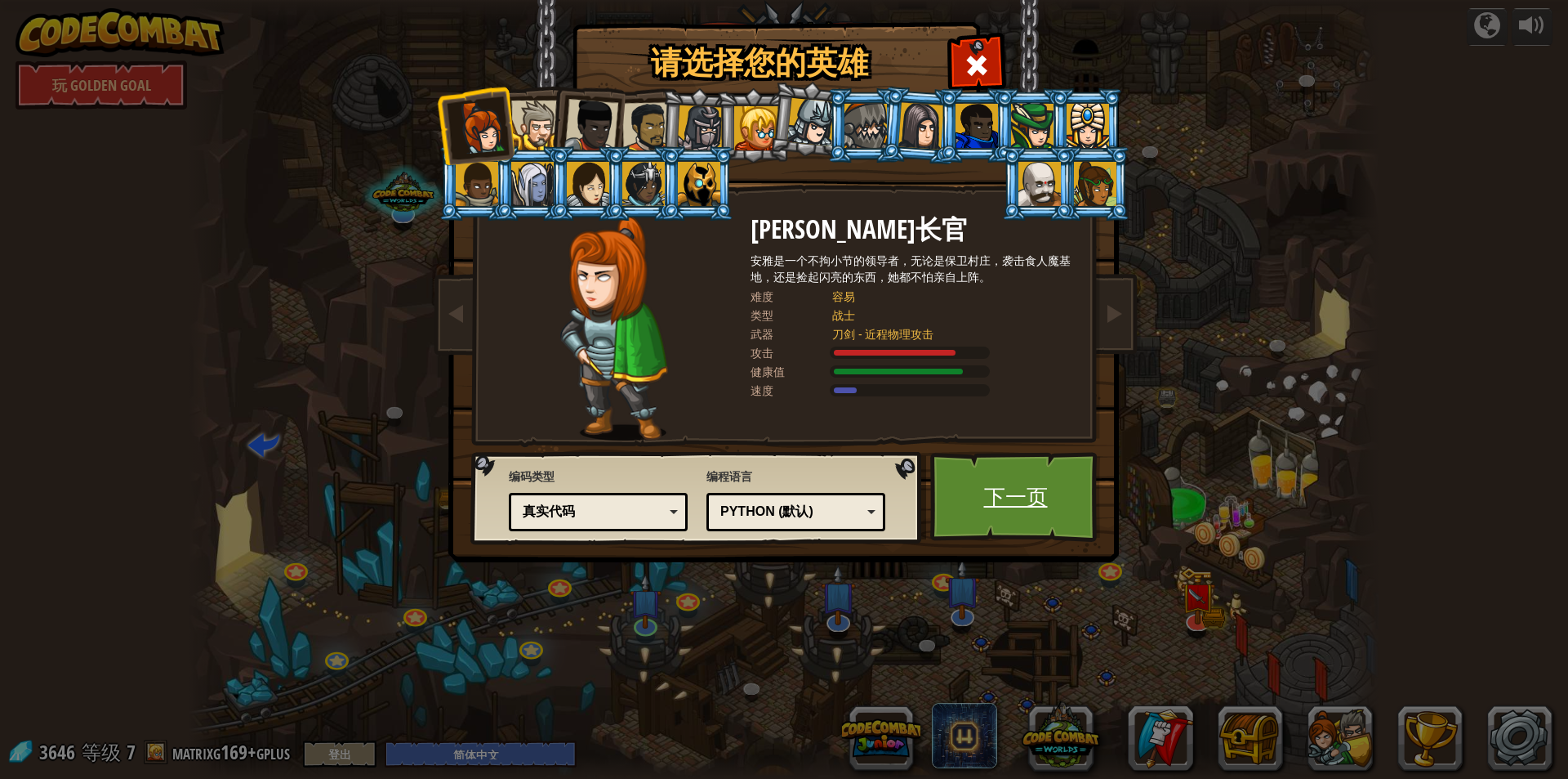
click at [1008, 473] on link "下一页" at bounding box center [1015, 497] width 170 height 90
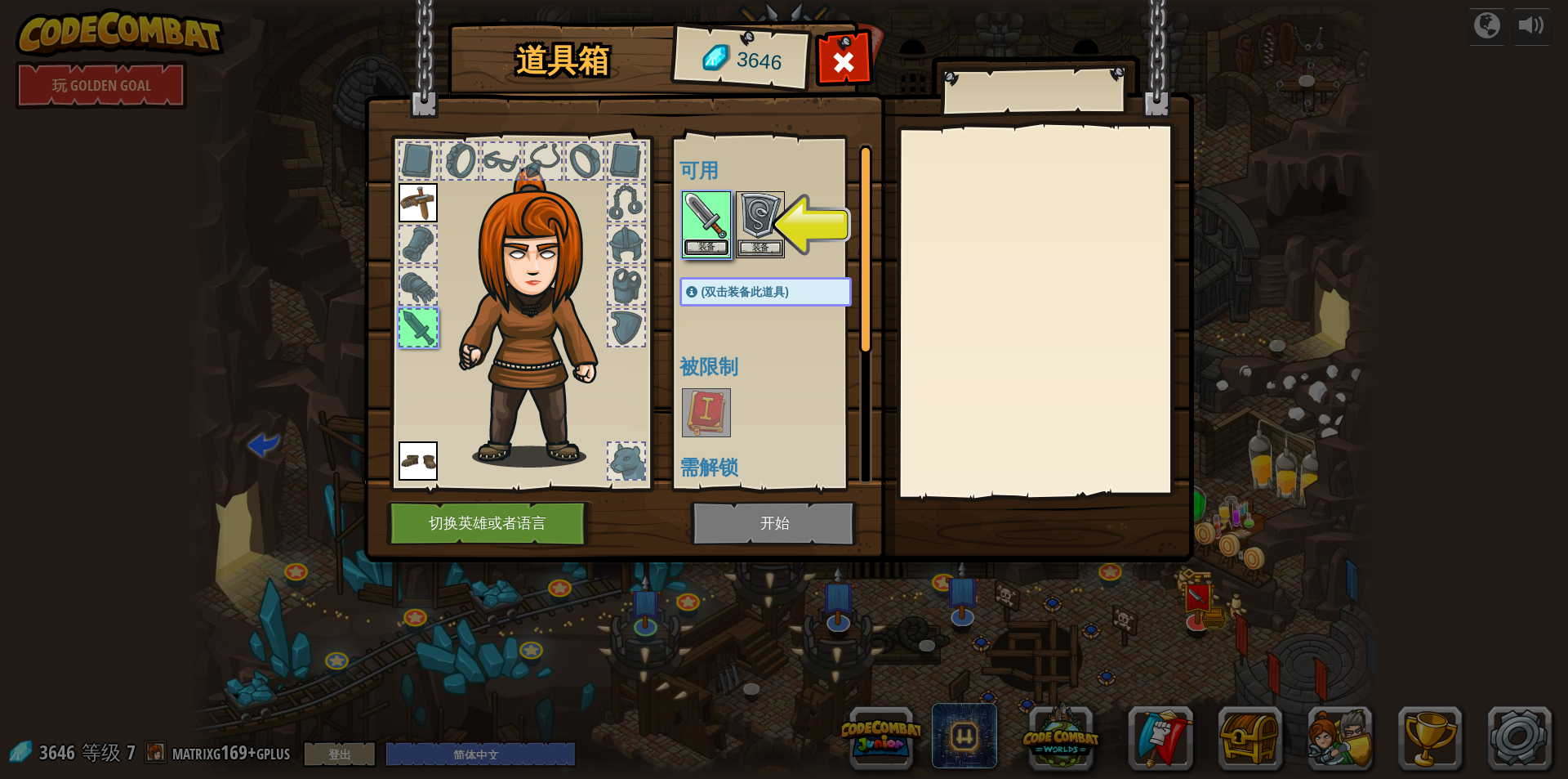
click at [717, 241] on button "装备" at bounding box center [707, 247] width 46 height 17
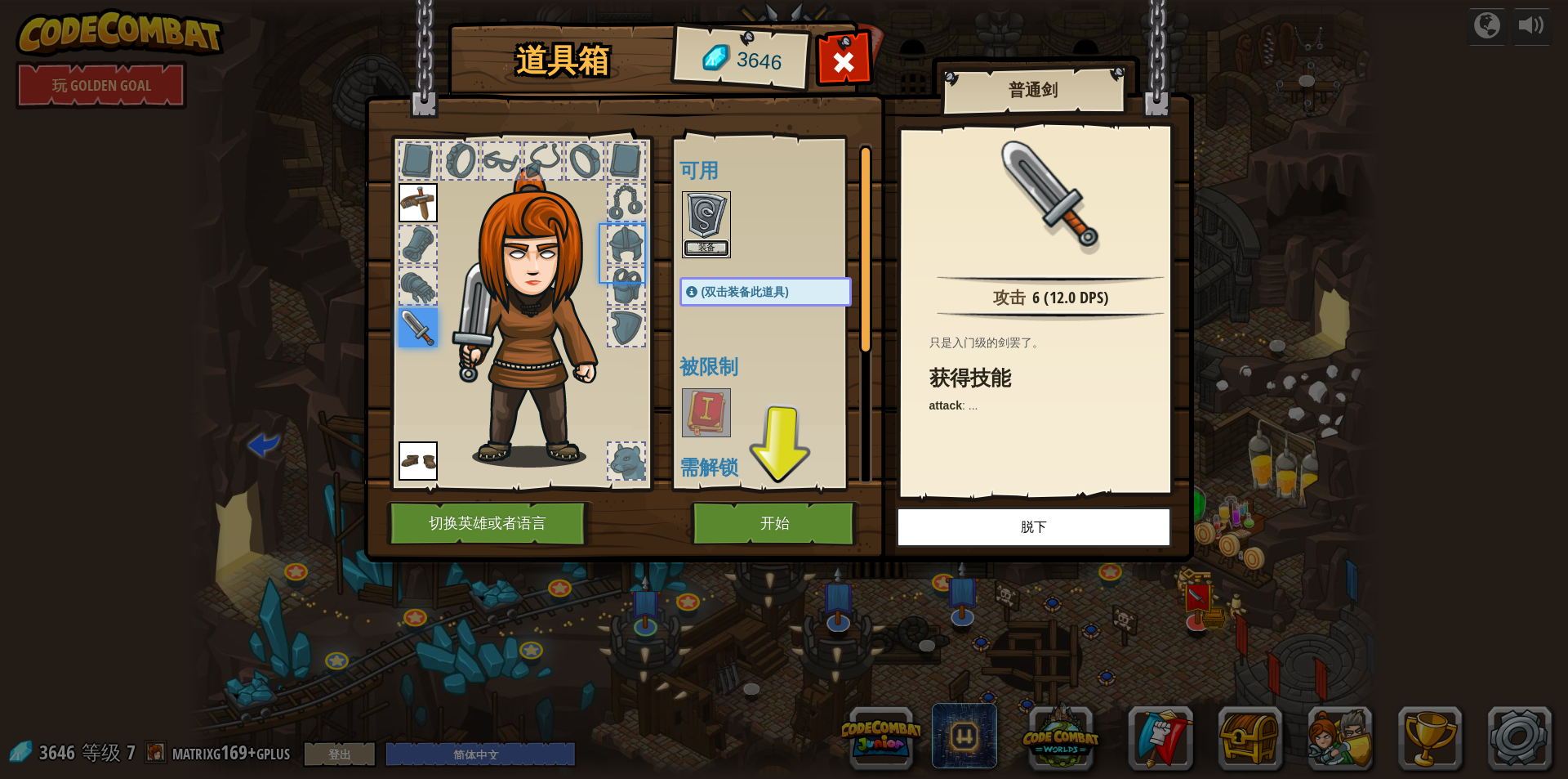
click at [717, 241] on button "装备" at bounding box center [707, 248] width 46 height 17
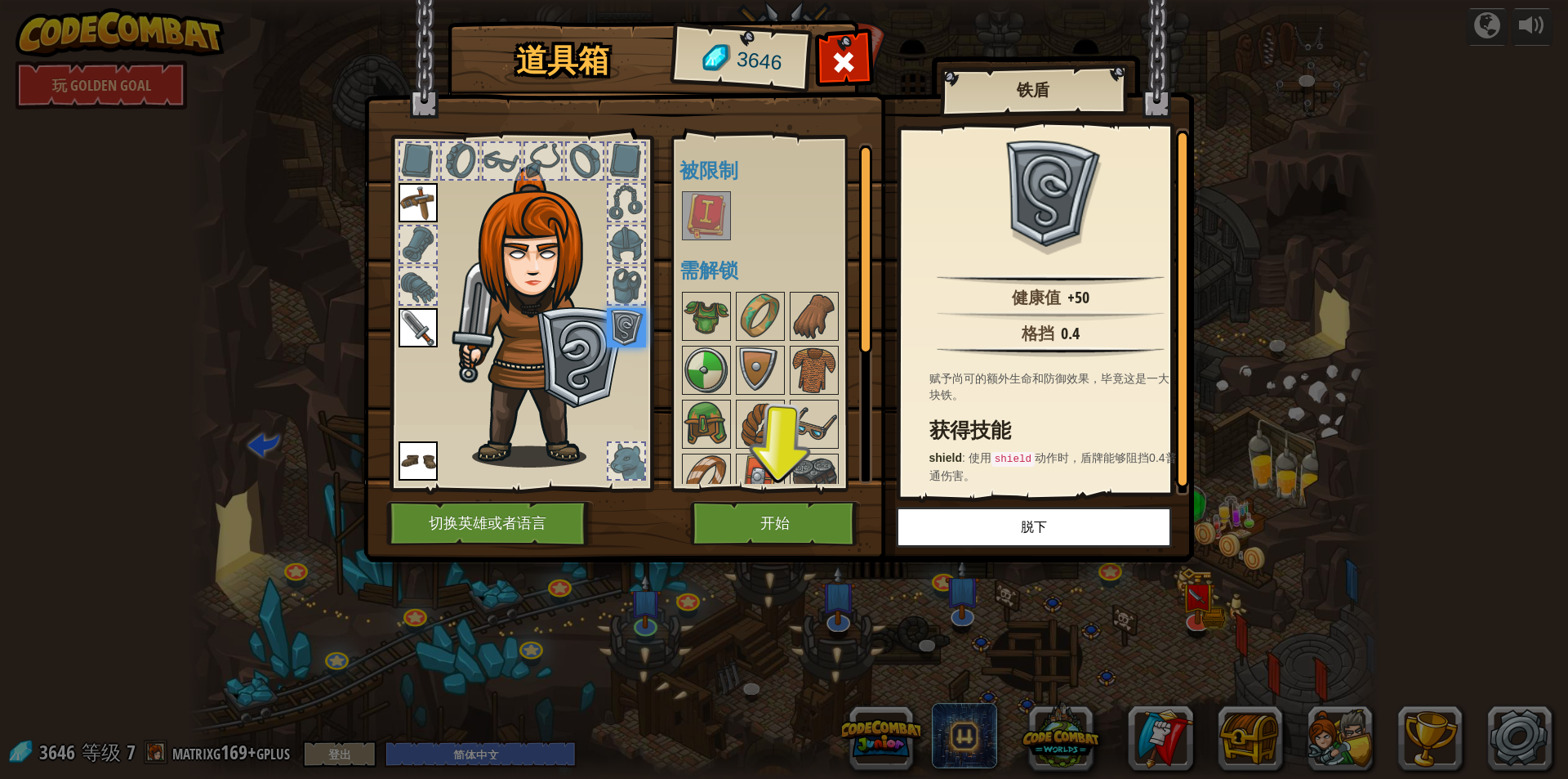
click at [702, 216] on img at bounding box center [707, 216] width 46 height 46
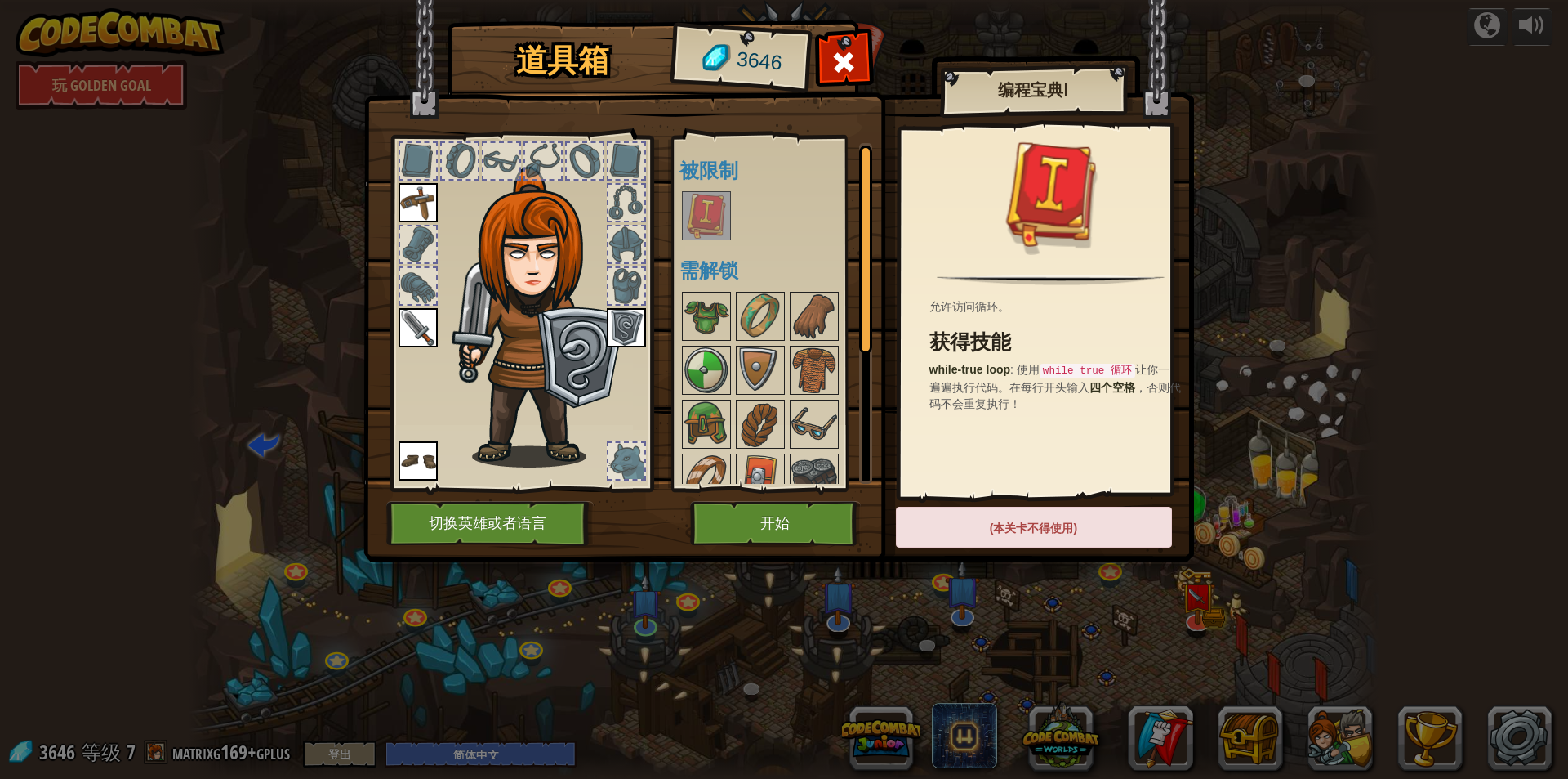
drag, startPoint x: 1015, startPoint y: 519, endPoint x: 1091, endPoint y: 534, distance: 77.5
click at [1091, 532] on div "(本关卡不得使用)" at bounding box center [1034, 527] width 276 height 41
click at [1091, 535] on div "(本关卡不得使用)" at bounding box center [1034, 527] width 276 height 41
click at [1082, 530] on div "(本关卡不得使用)" at bounding box center [1034, 527] width 276 height 41
click at [1082, 520] on div "(本关卡不得使用)" at bounding box center [1034, 527] width 276 height 41
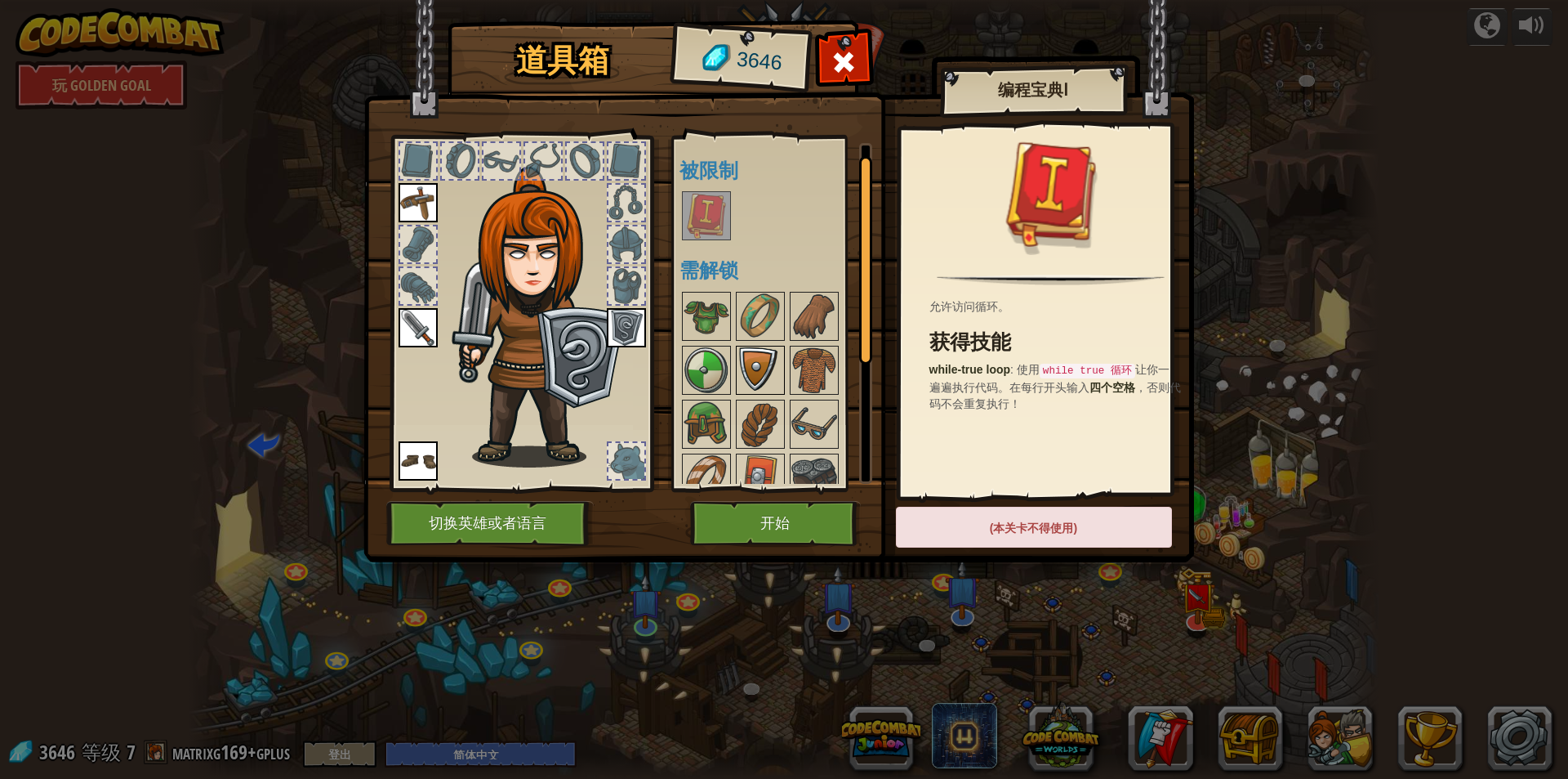
scroll to position [21, 0]
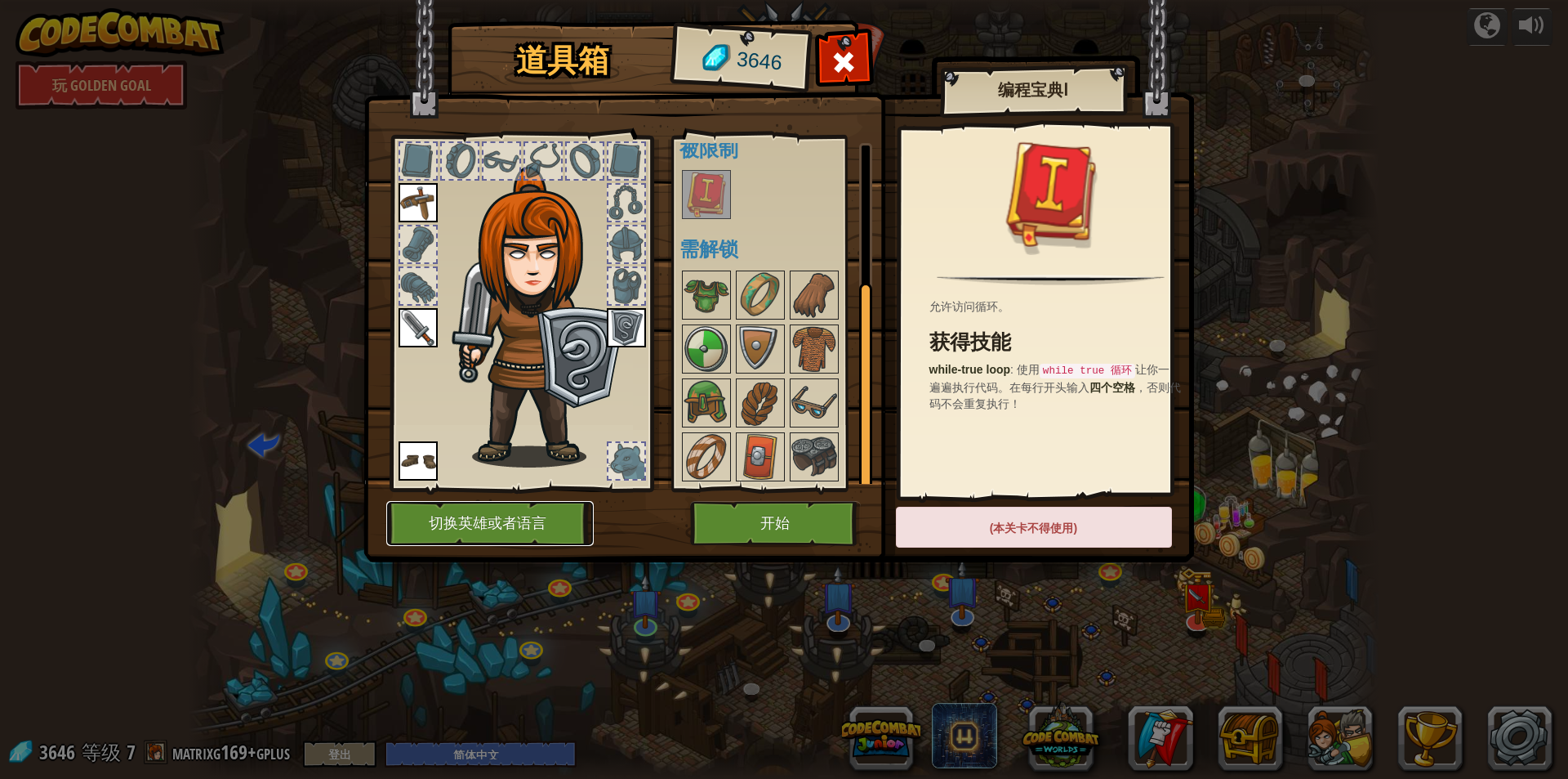
click at [491, 517] on button "切换英雄或者语言" at bounding box center [489, 523] width 208 height 45
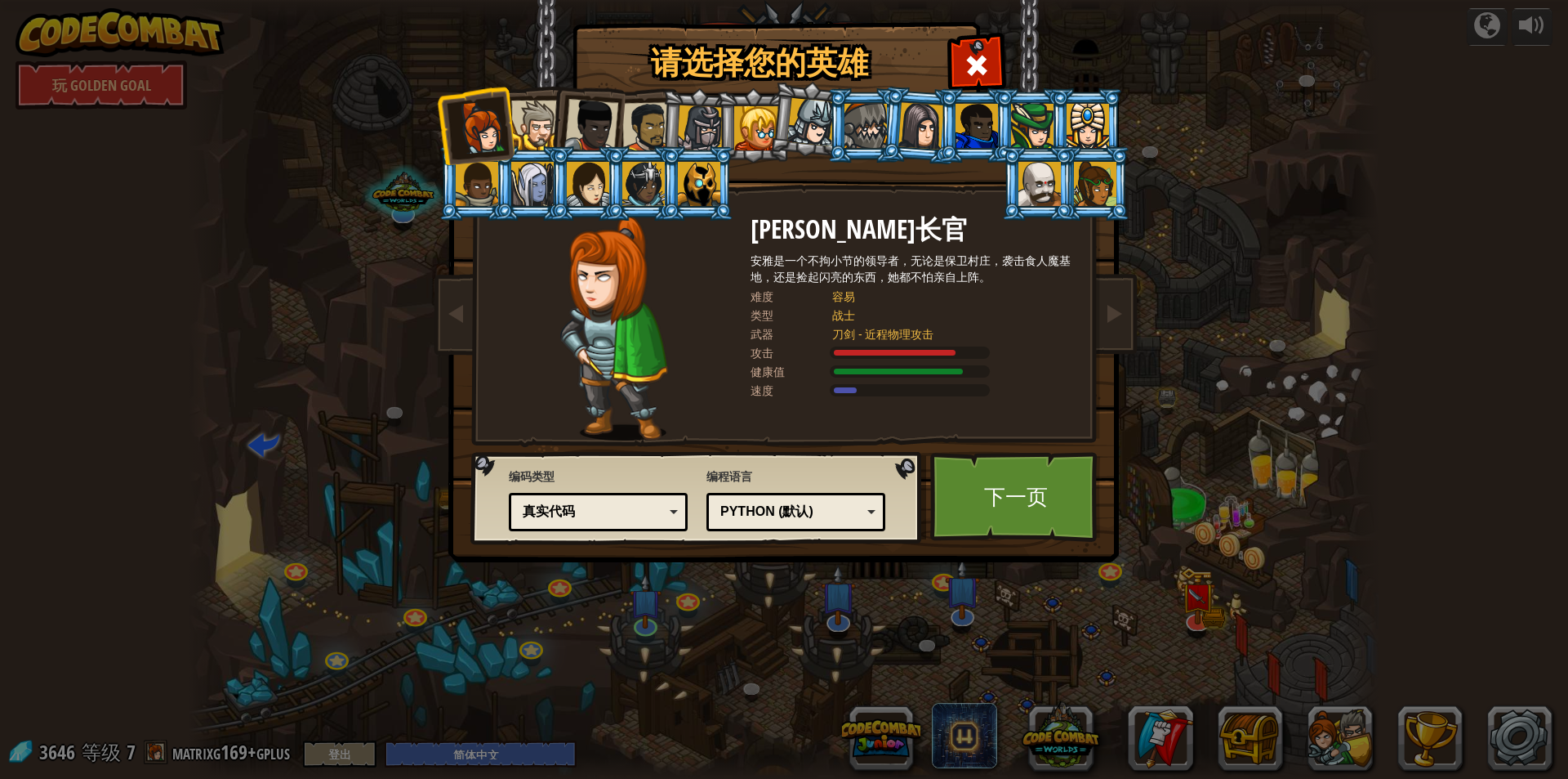
click at [686, 179] on div at bounding box center [699, 184] width 42 height 44
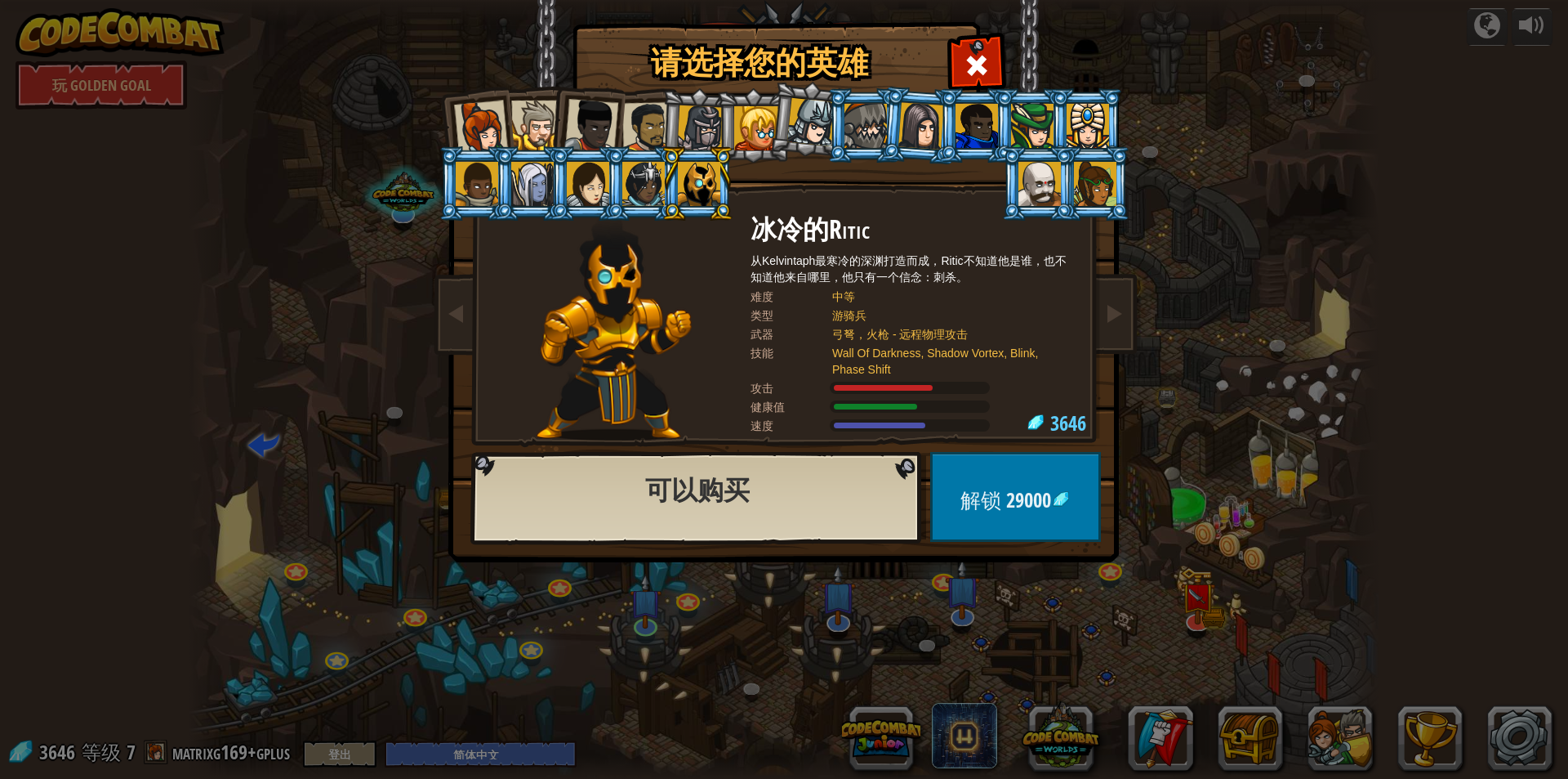
click at [749, 122] on div at bounding box center [757, 128] width 44 height 44
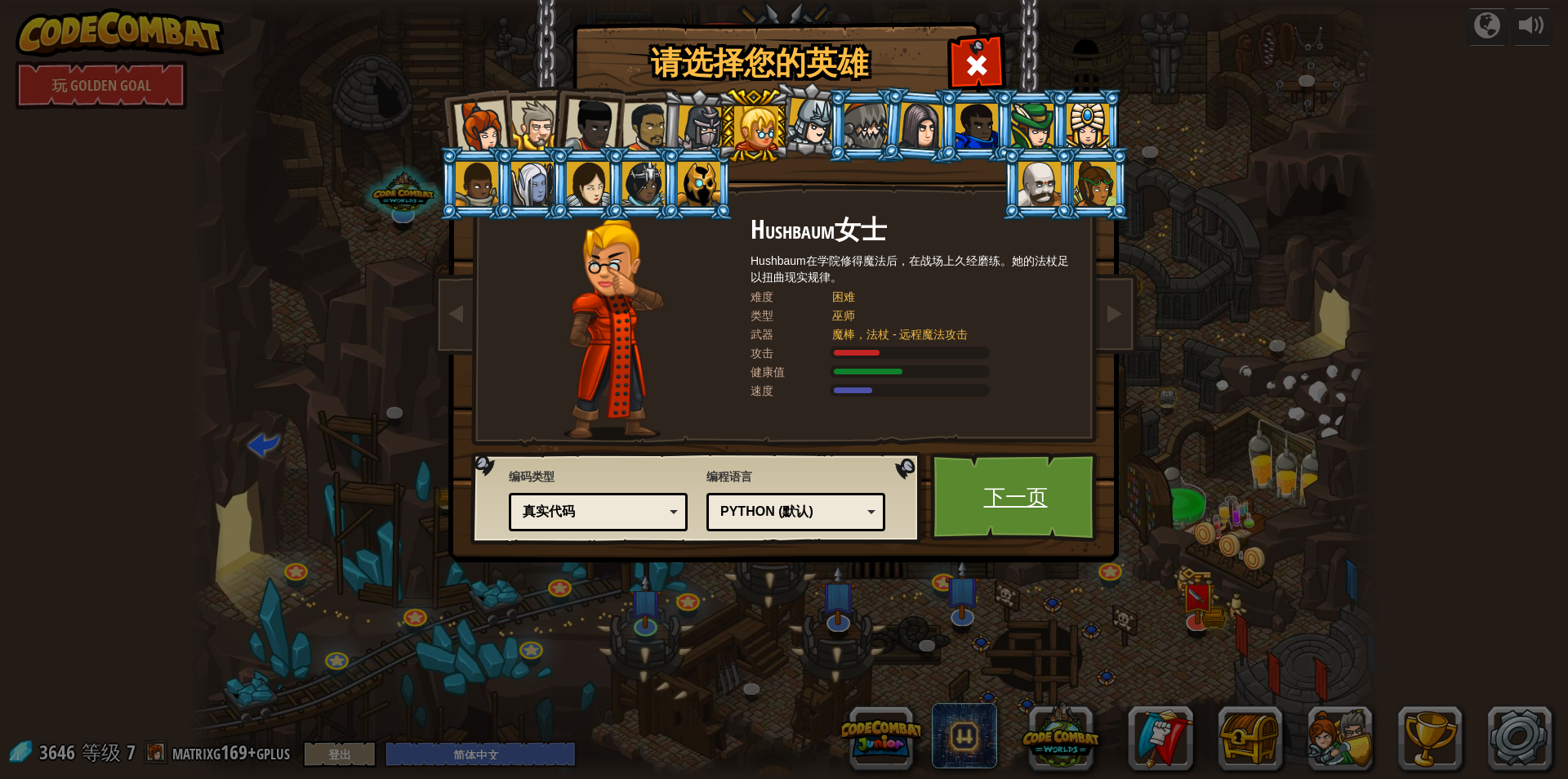
click at [1008, 497] on link "下一页" at bounding box center [1015, 497] width 170 height 90
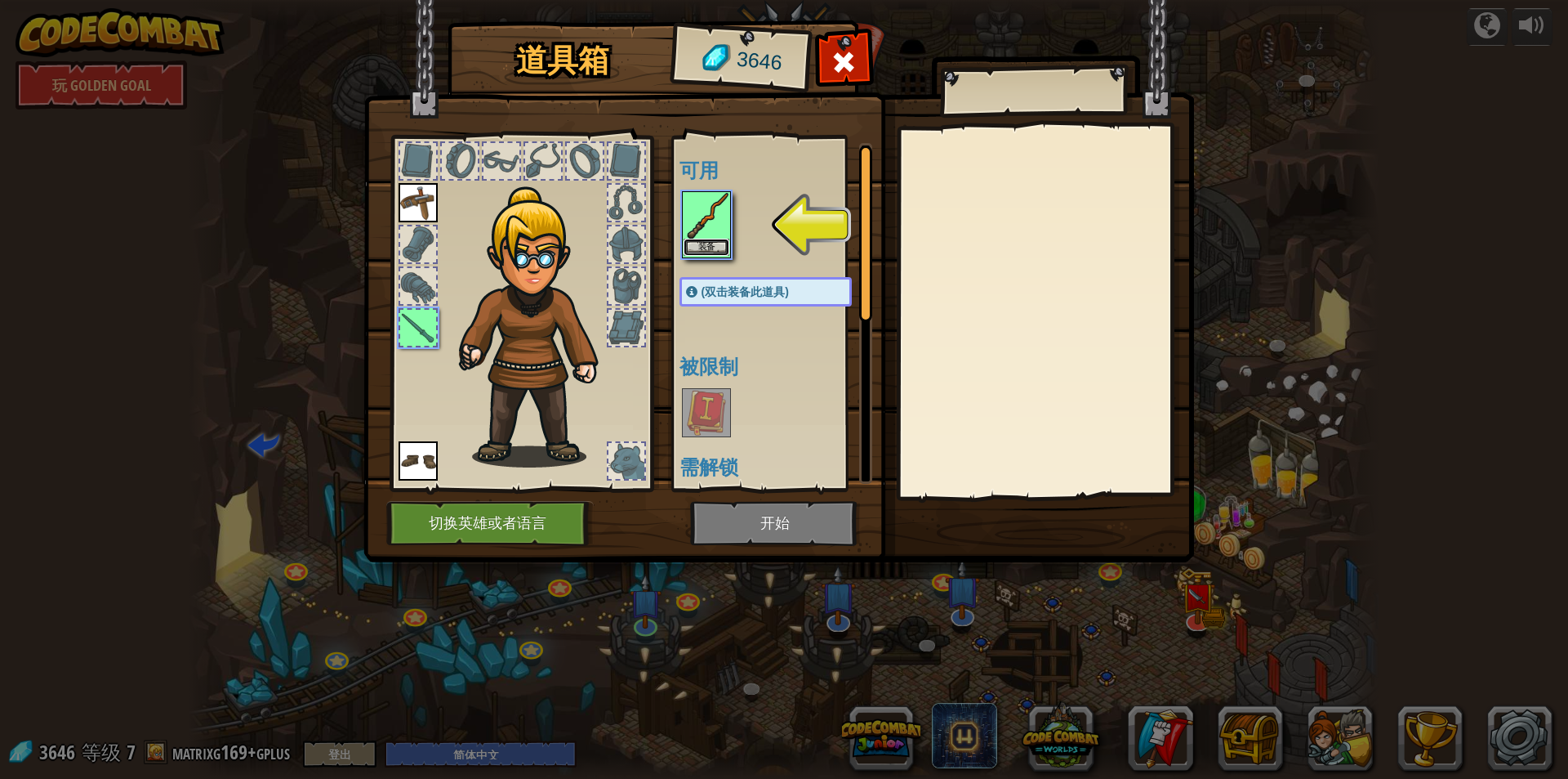
click at [713, 247] on button "装备" at bounding box center [707, 247] width 46 height 17
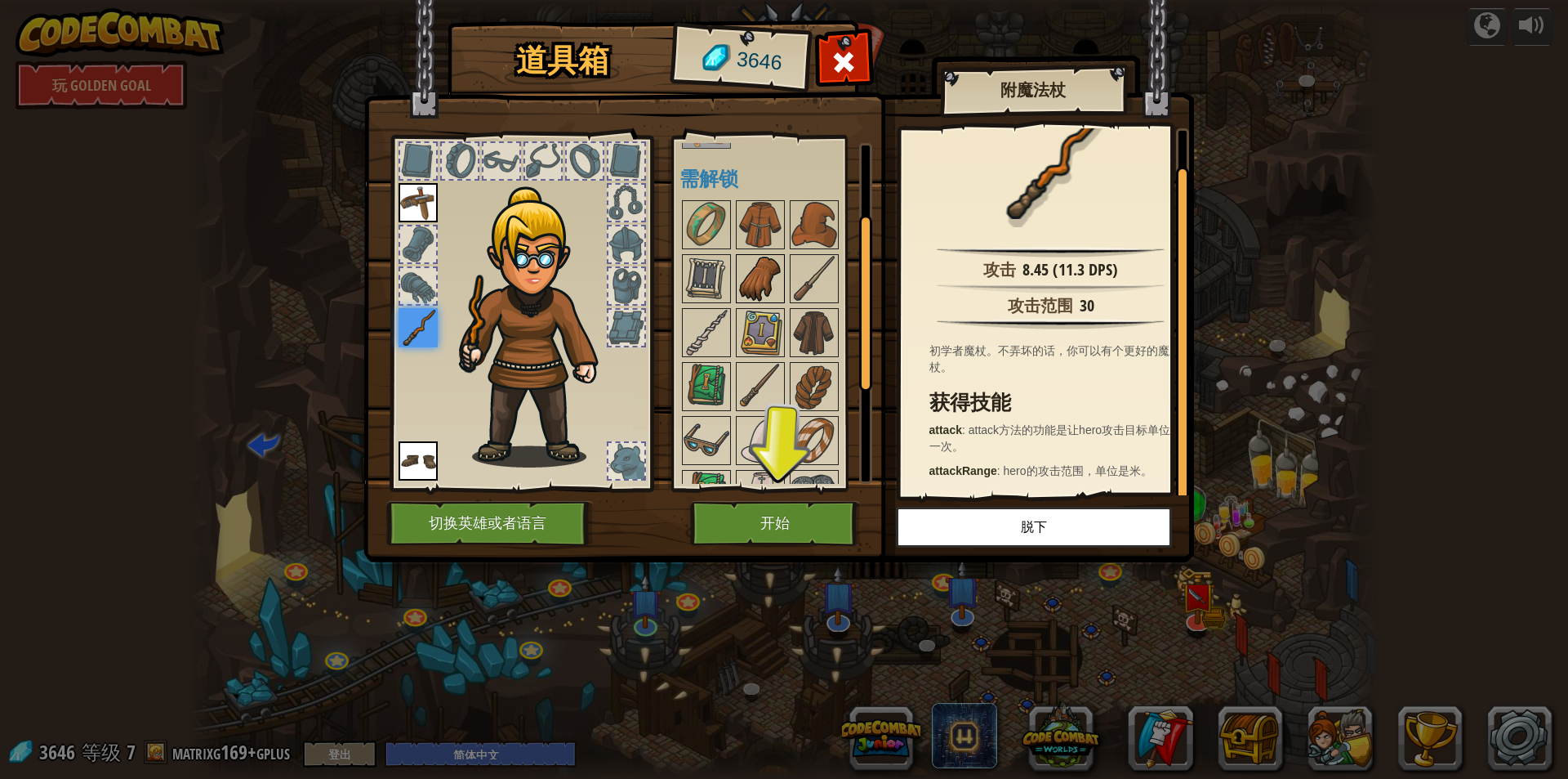
scroll to position [129, 0]
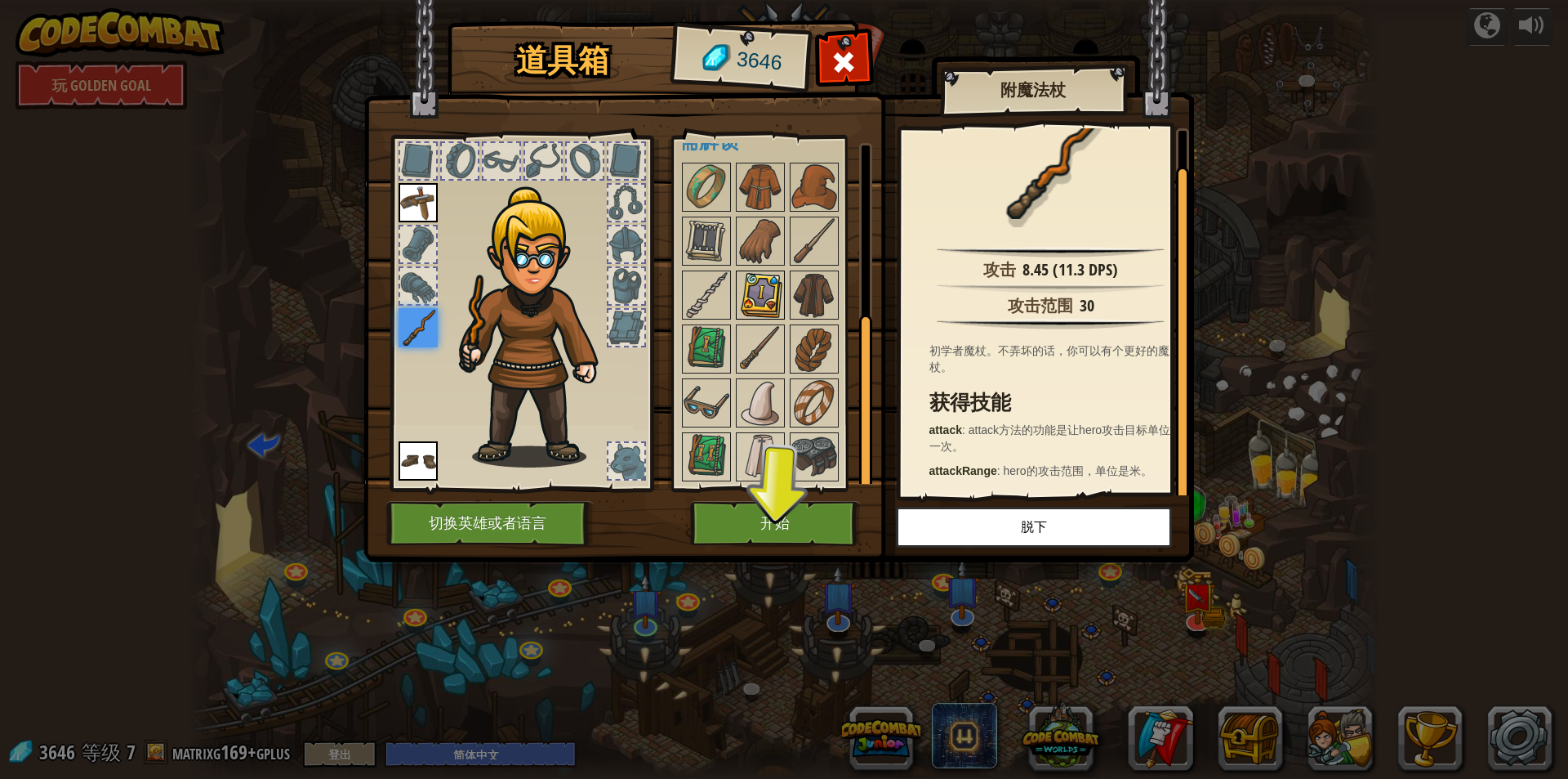
click at [739, 292] on img at bounding box center [761, 295] width 46 height 46
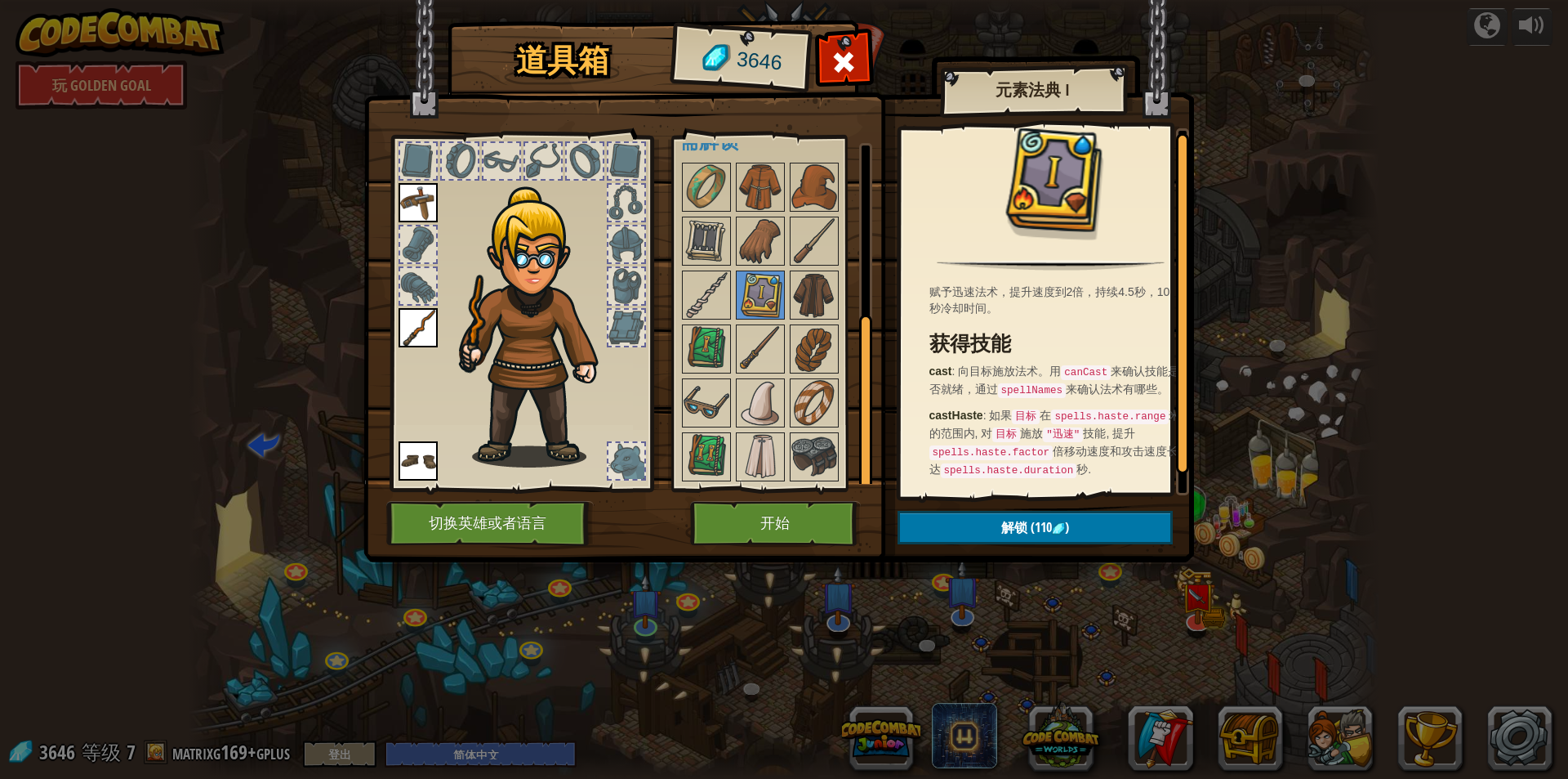
scroll to position [21, 0]
drag, startPoint x: 758, startPoint y: 230, endPoint x: 747, endPoint y: 218, distance: 16.3
click at [756, 227] on img at bounding box center [761, 241] width 46 height 46
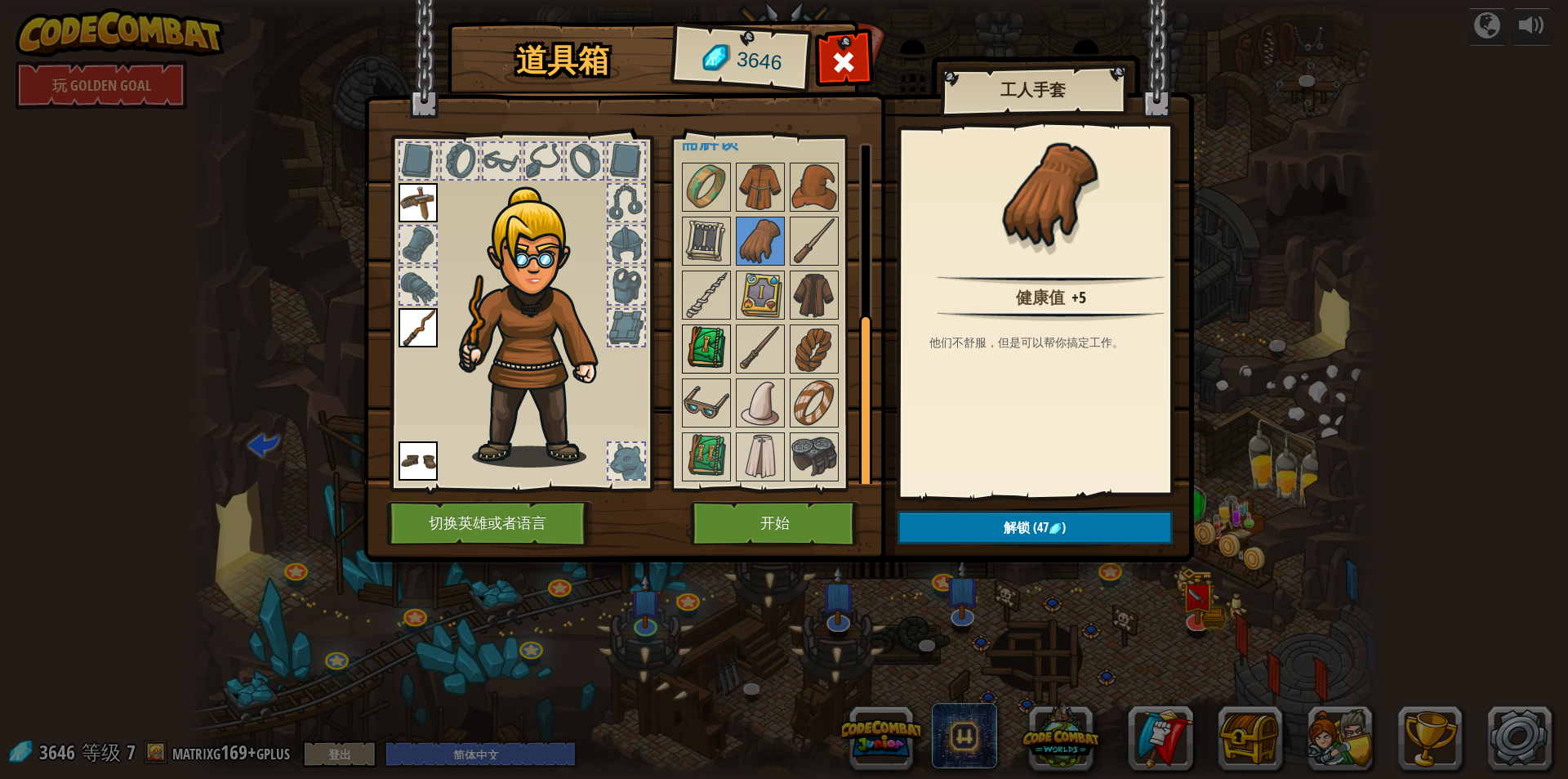
click at [700, 351] on img at bounding box center [707, 349] width 46 height 46
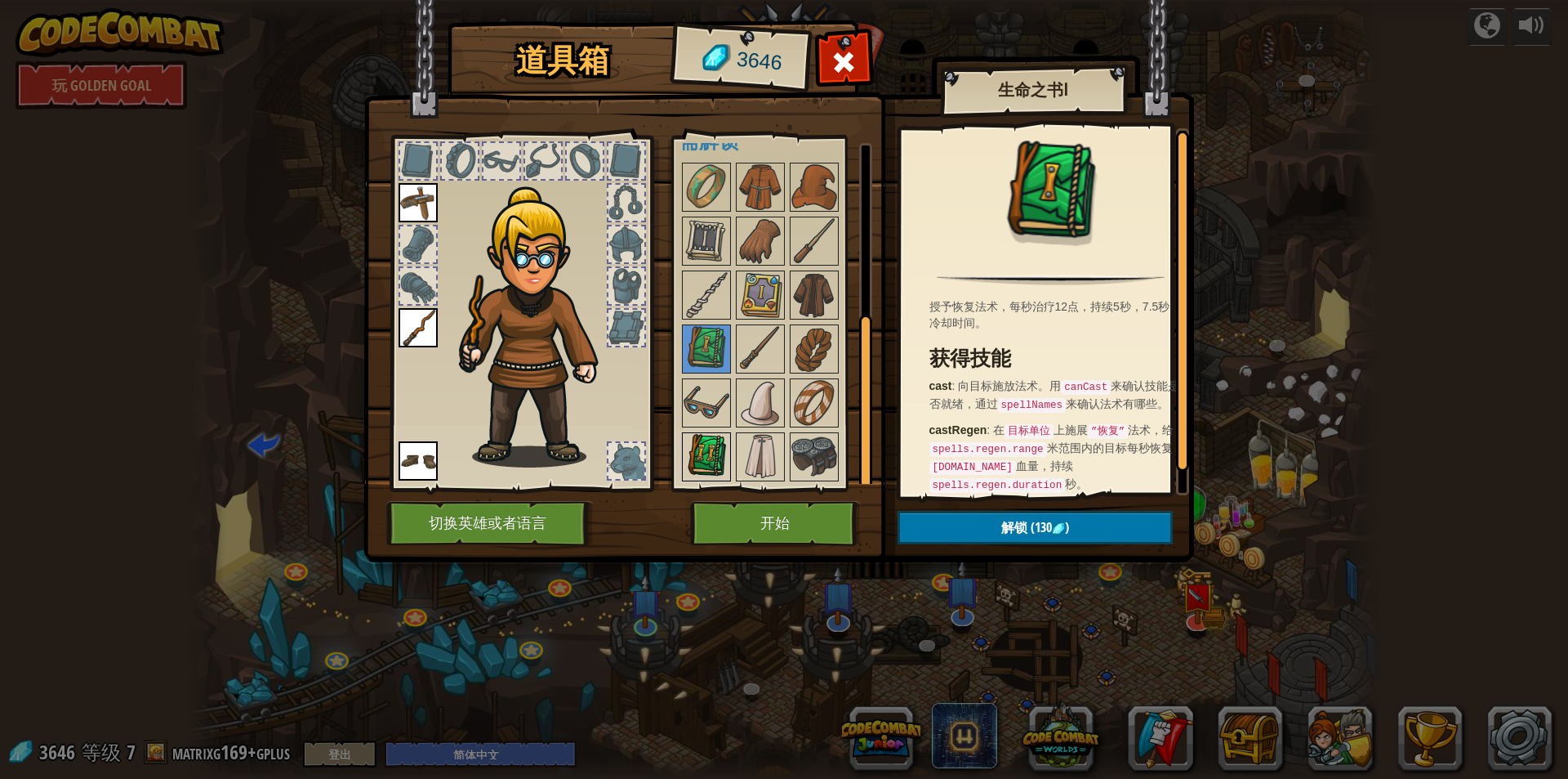
click at [710, 447] on img at bounding box center [707, 457] width 46 height 46
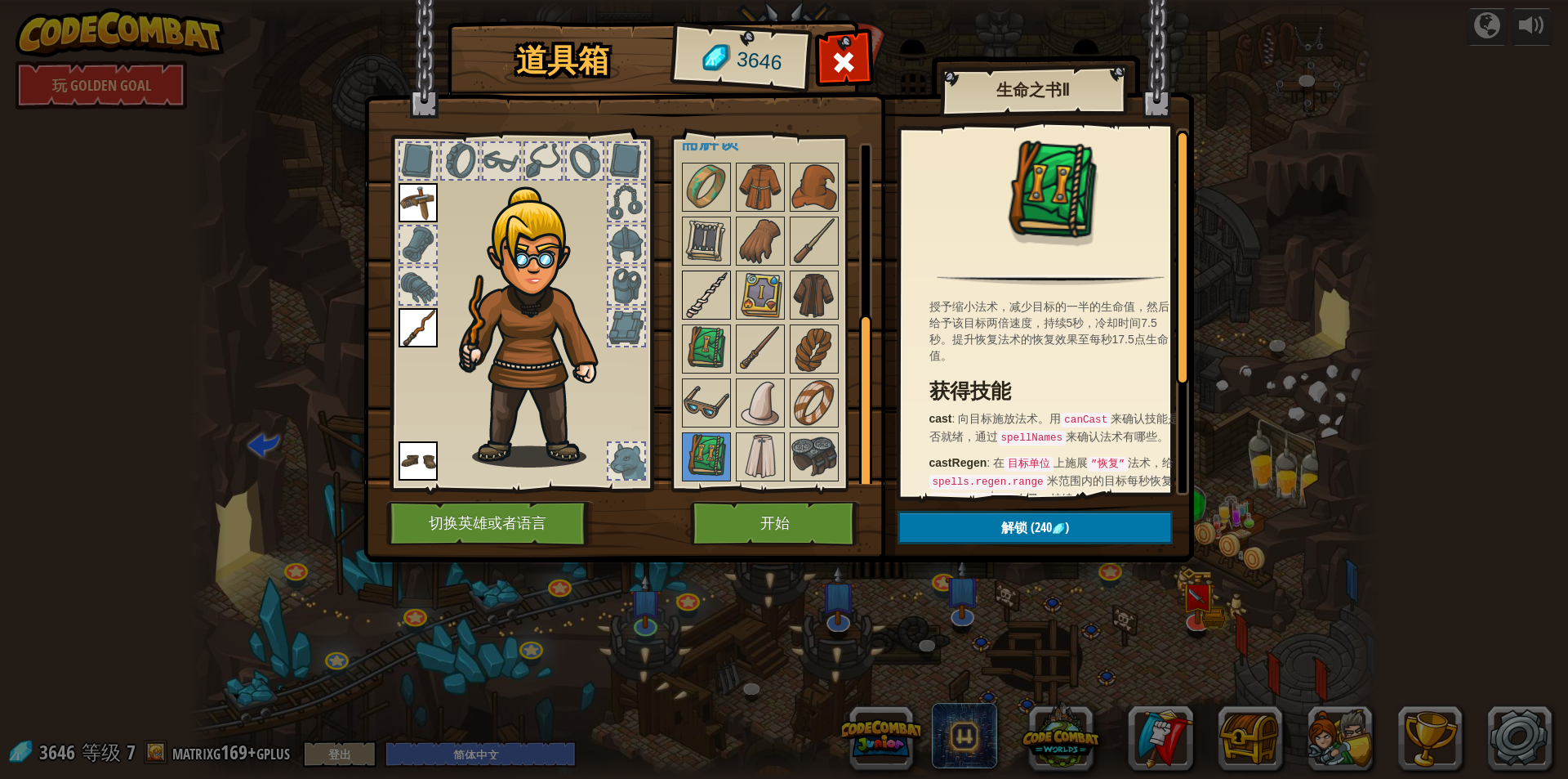
click at [724, 299] on img at bounding box center [707, 295] width 46 height 46
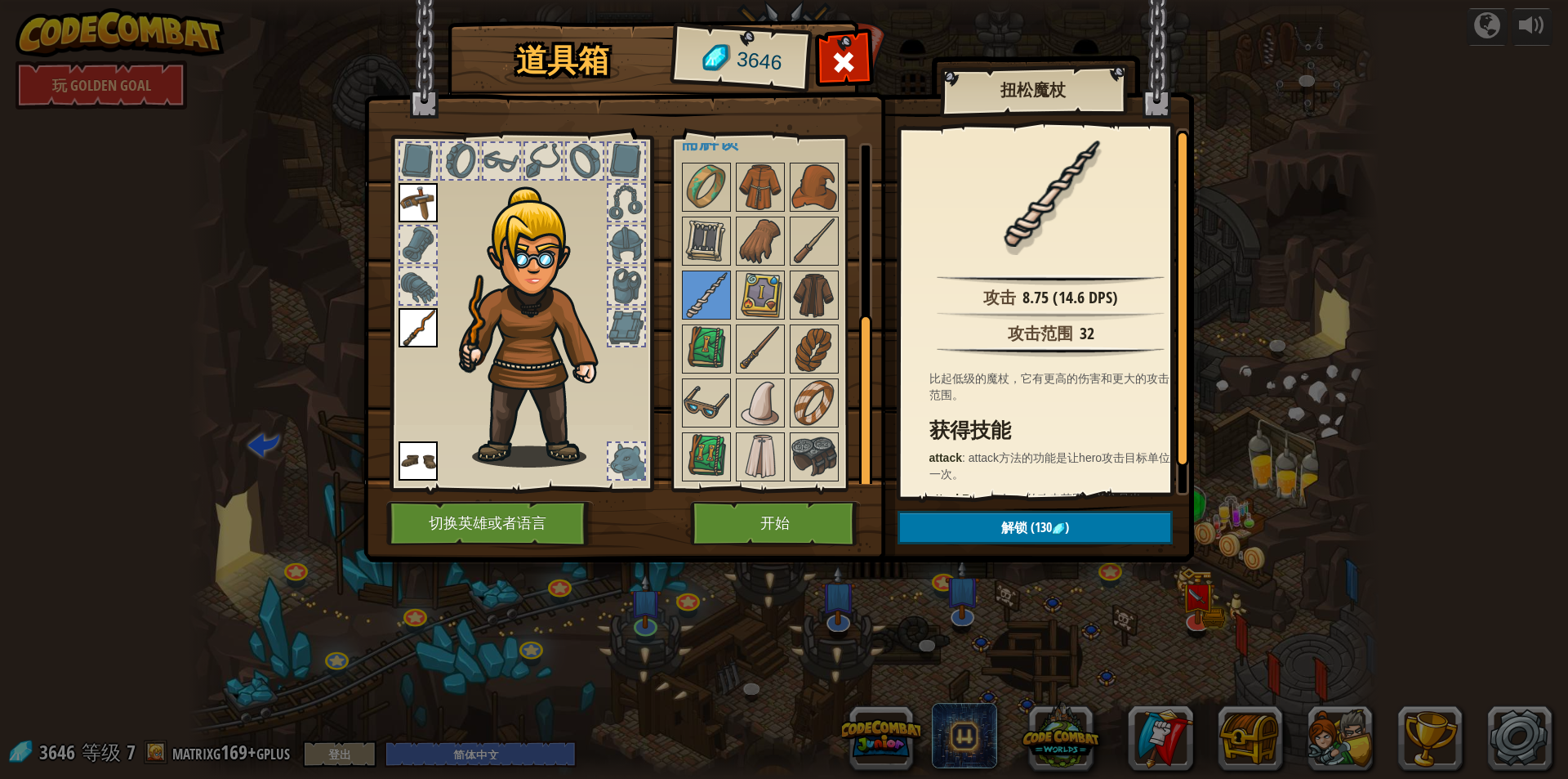
drag, startPoint x: 496, startPoint y: 494, endPoint x: 499, endPoint y: 505, distance: 11.4
click at [499, 504] on div "道具箱 3646 可用 装备 装备 装备 (双击装备此道具) 被限制 需解锁 扭松魔杖 攻击 8.75 (14.6 DPS) 攻击范围 32 比起低级的魔杖，…" at bounding box center [784, 294] width 830 height 539
click at [507, 518] on button "切换英雄或者语言" at bounding box center [489, 523] width 208 height 45
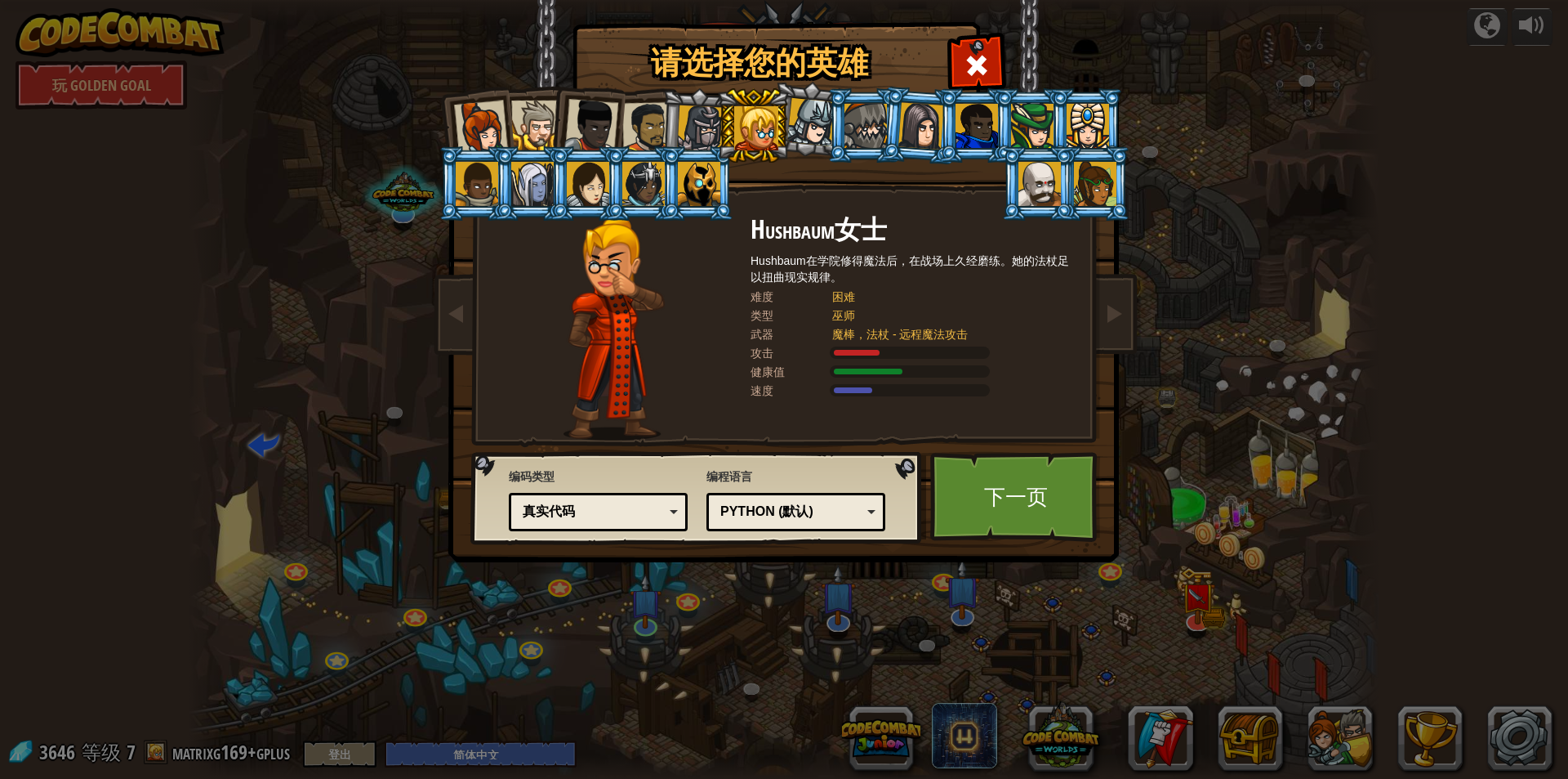
click at [525, 129] on div at bounding box center [536, 126] width 50 height 50
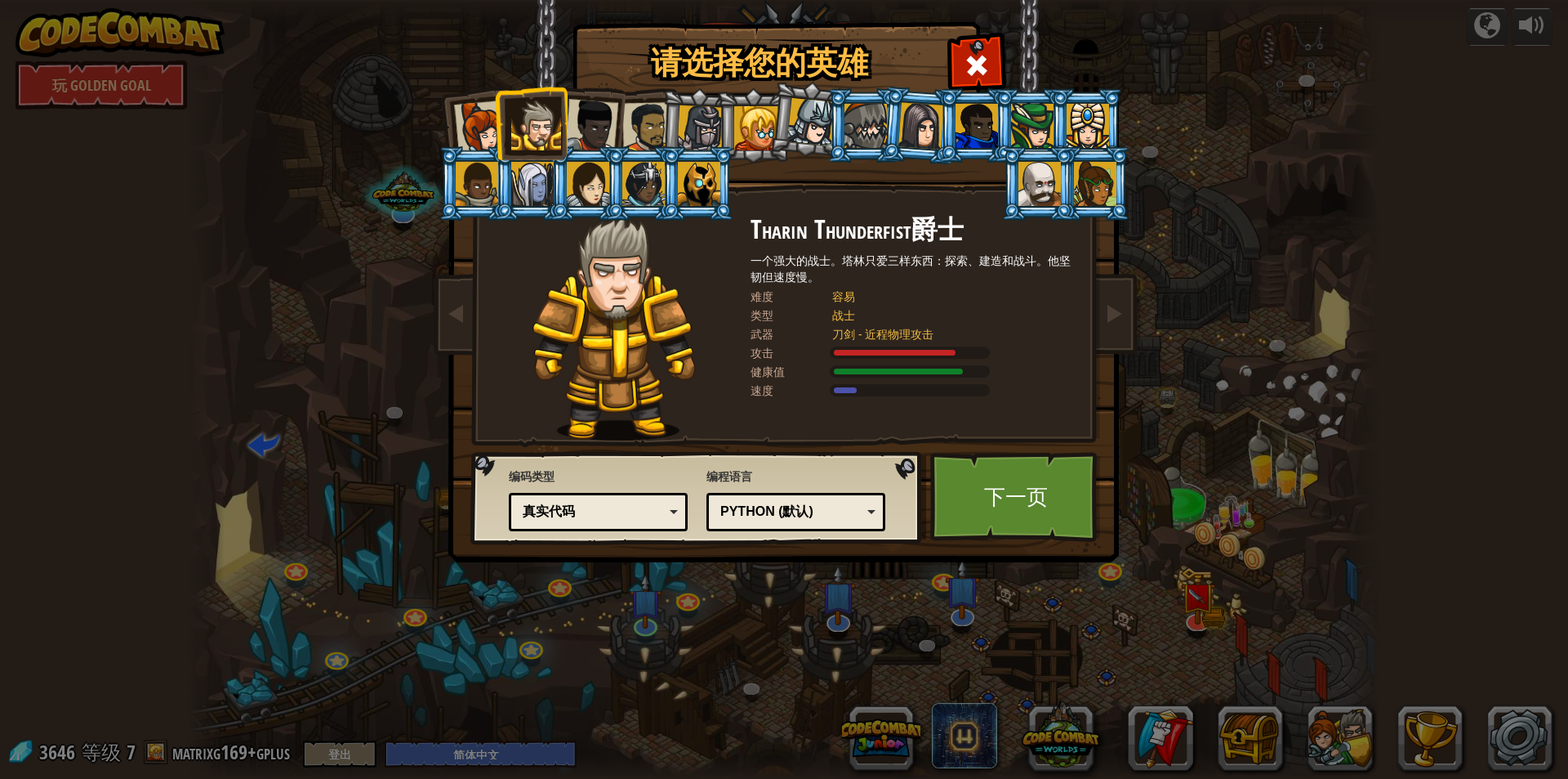
click at [499, 126] on li at bounding box center [531, 124] width 74 height 75
click at [490, 125] on div at bounding box center [481, 127] width 54 height 54
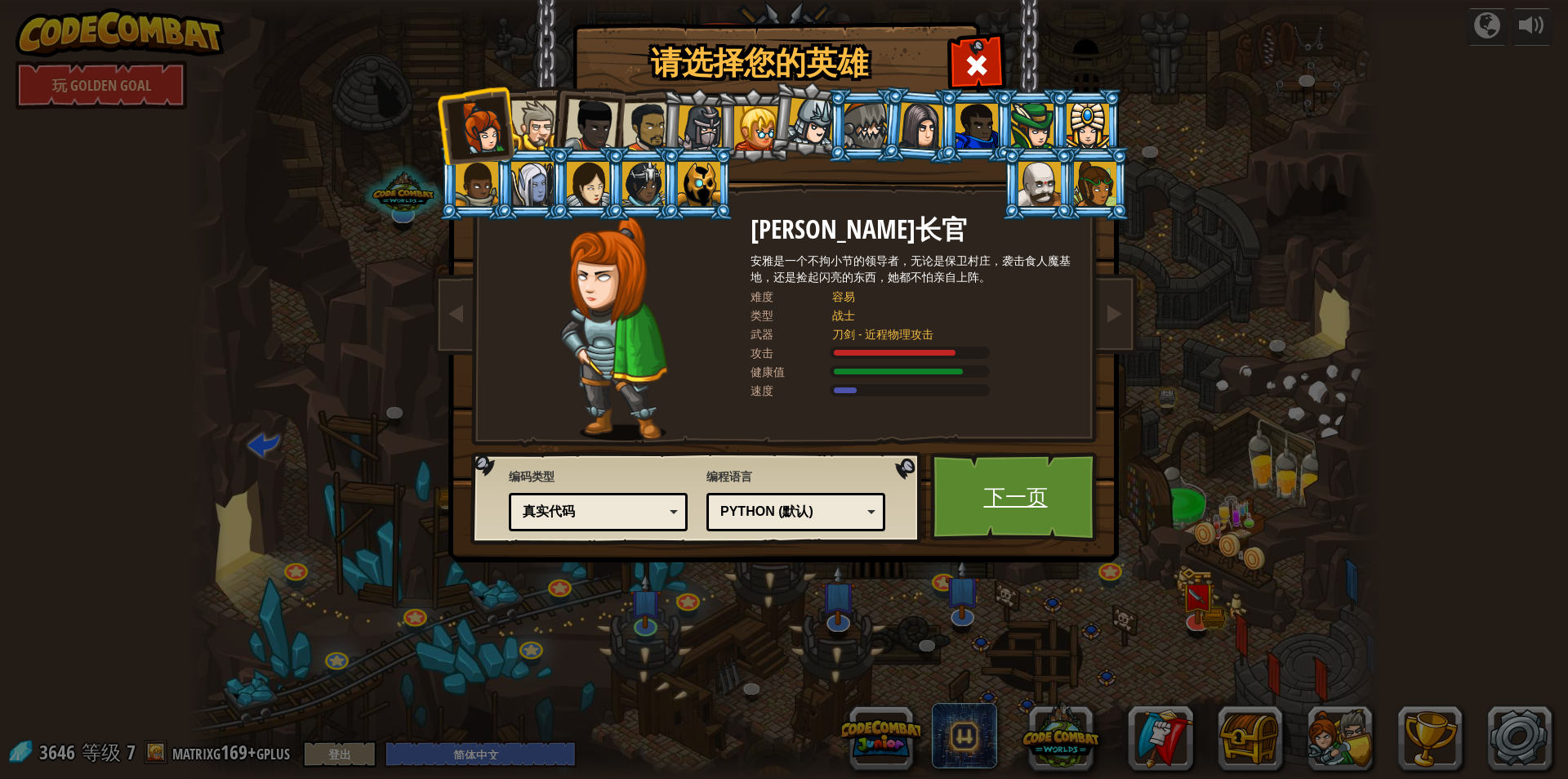
click at [1024, 491] on link "下一页" at bounding box center [1015, 497] width 170 height 90
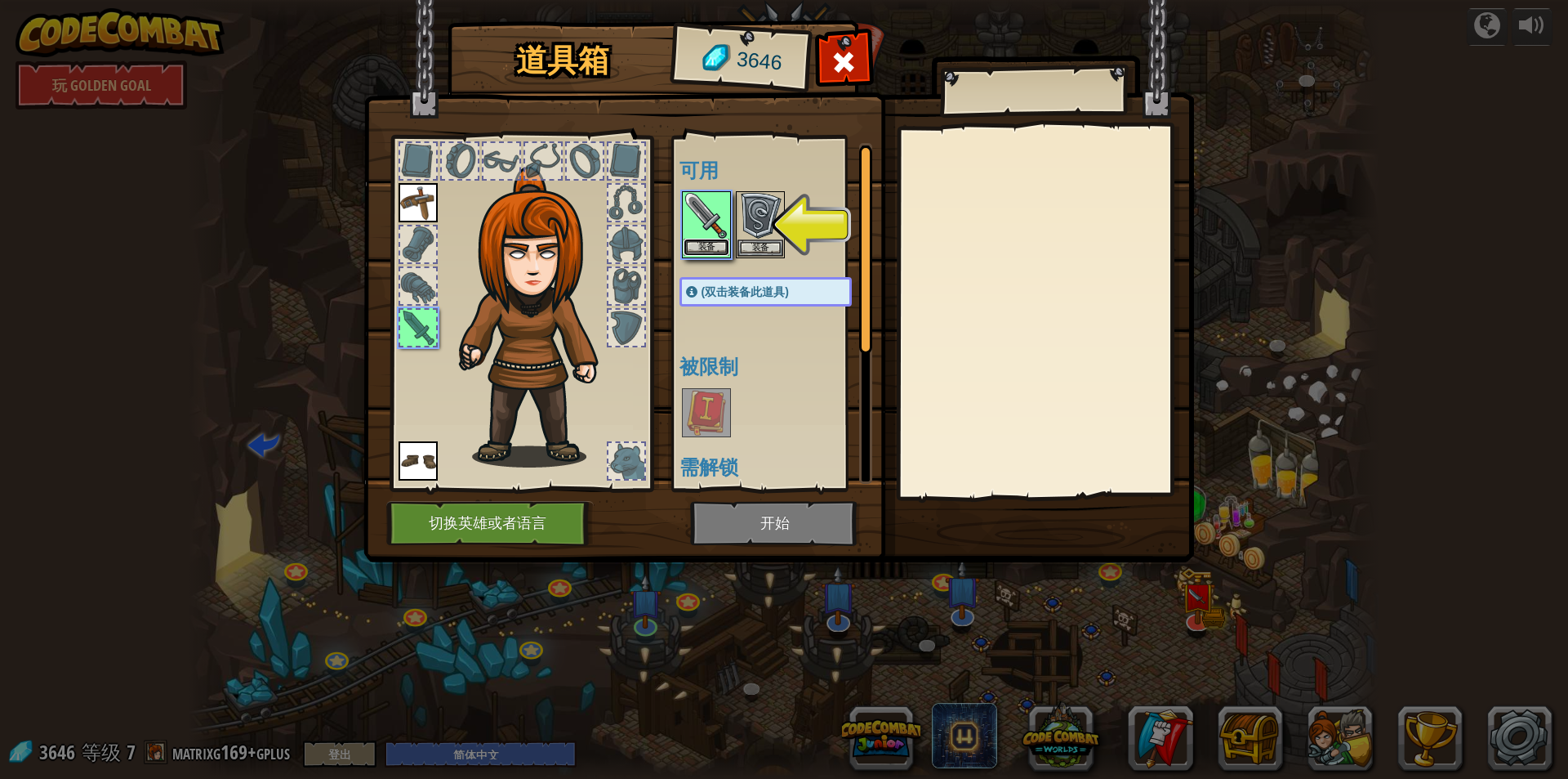
click at [707, 246] on button "装备" at bounding box center [707, 247] width 46 height 17
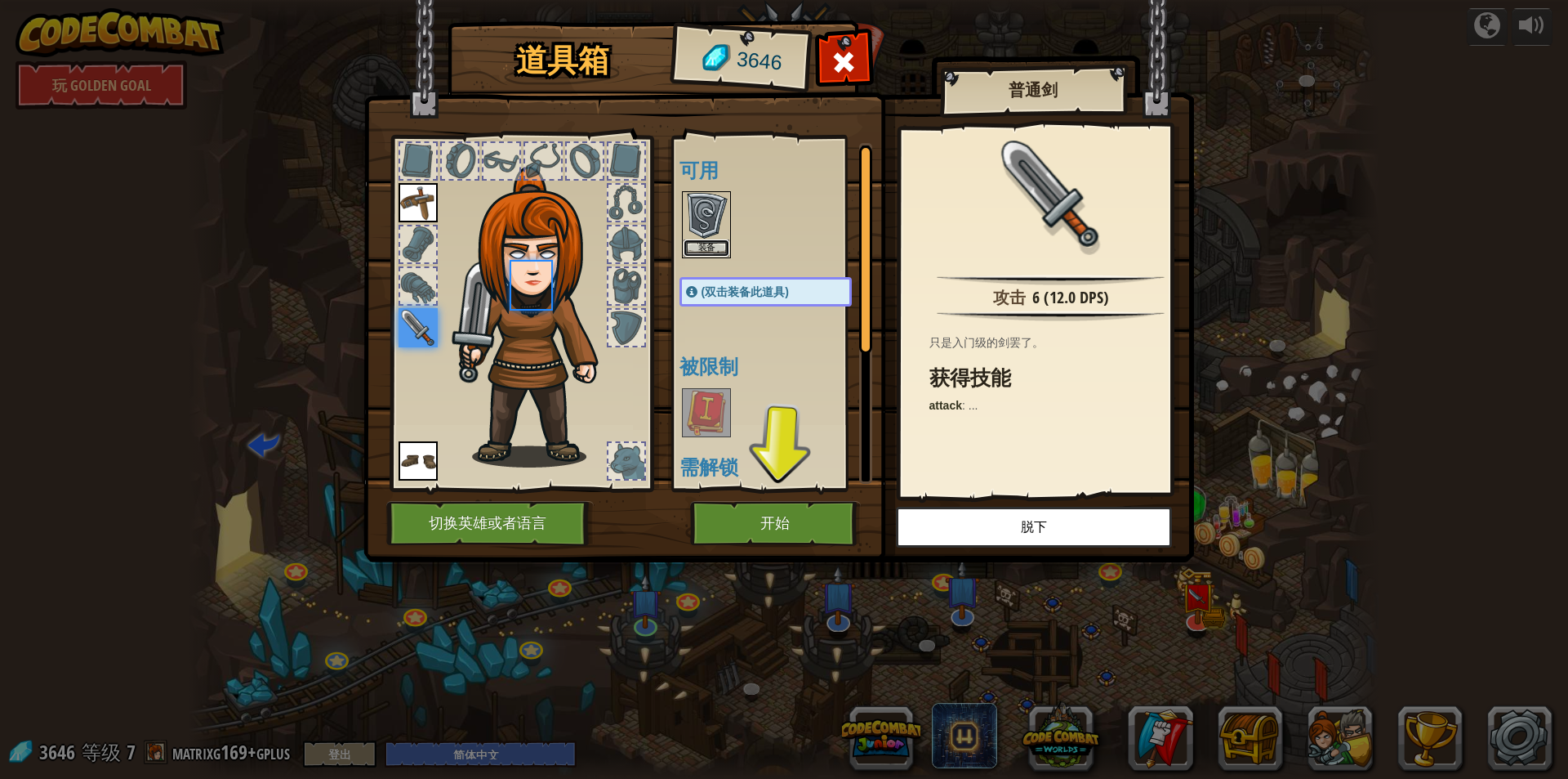
click at [707, 246] on button "装备" at bounding box center [707, 248] width 46 height 17
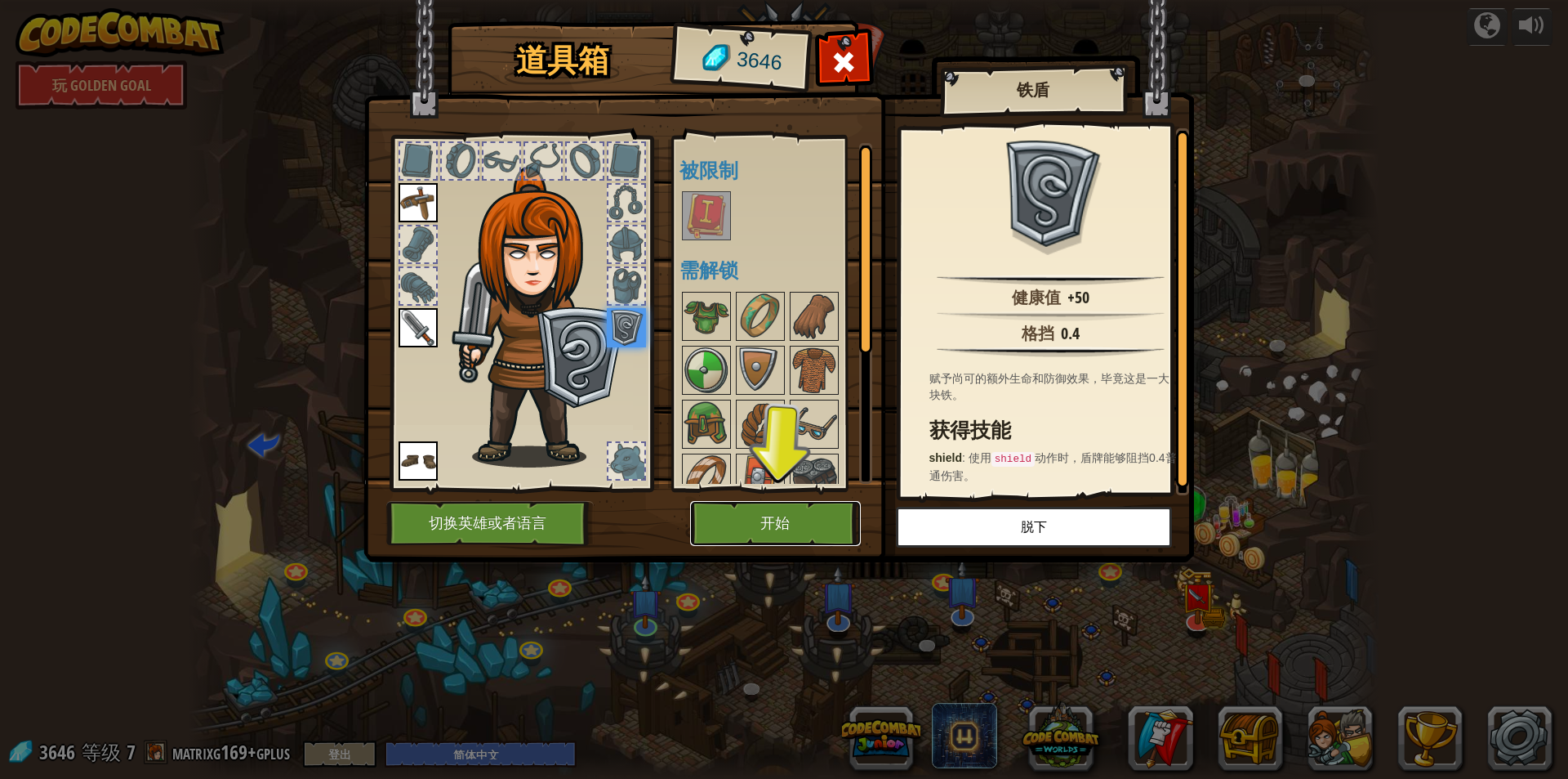
click at [790, 530] on button "开始" at bounding box center [776, 523] width 170 height 45
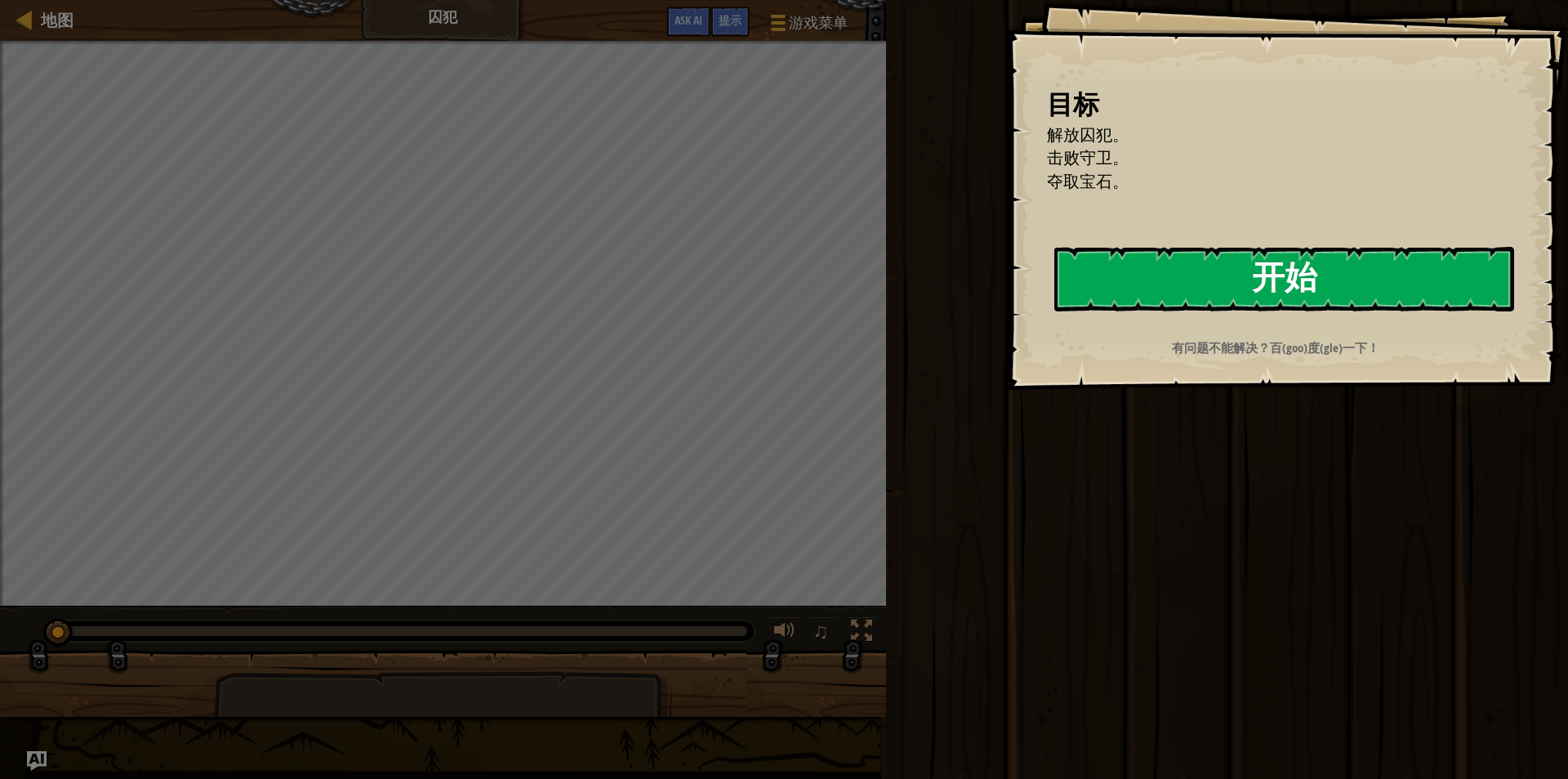
click at [1243, 257] on button "开始" at bounding box center [1284, 279] width 460 height 64
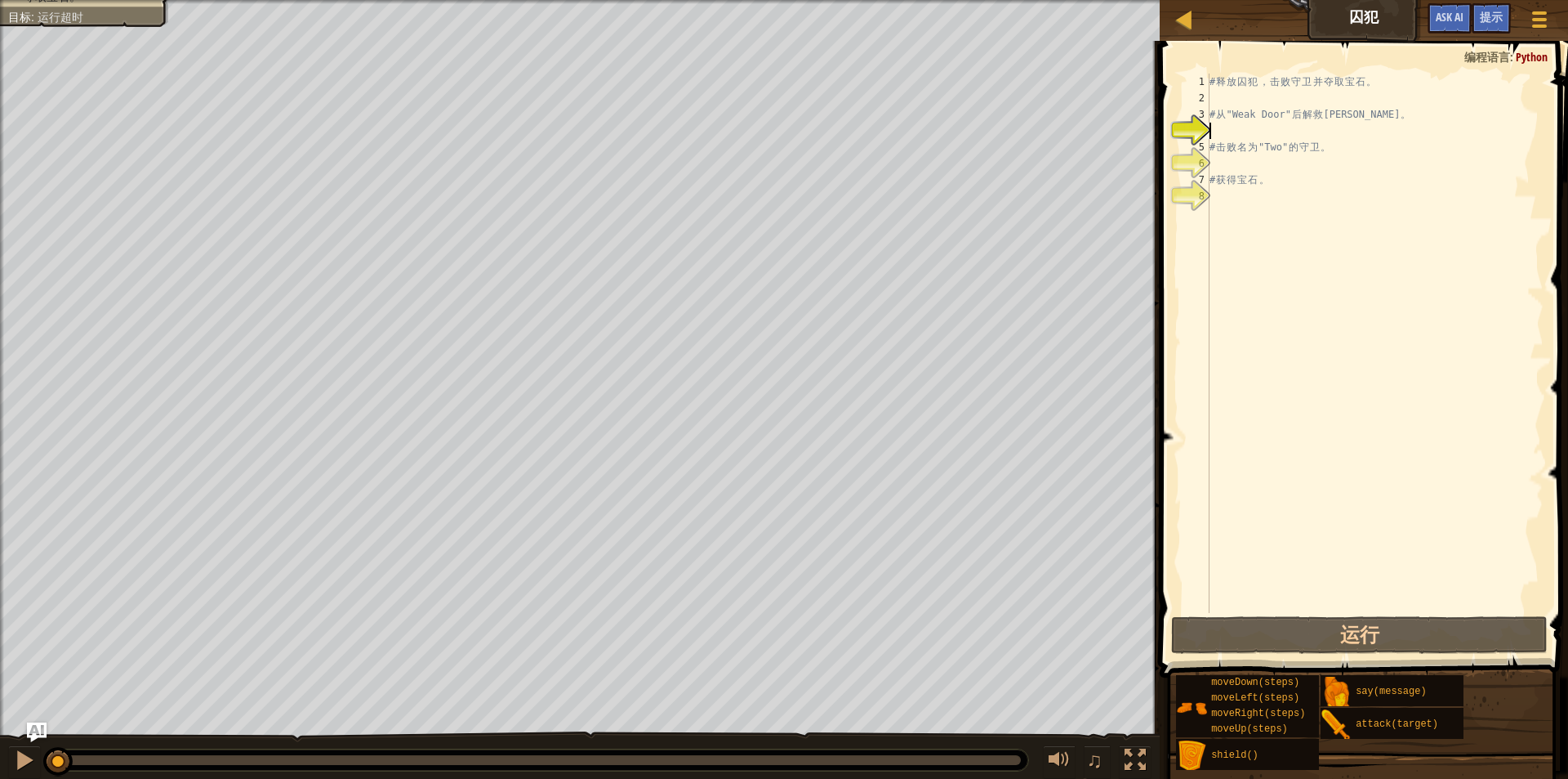
drag, startPoint x: 1371, startPoint y: 167, endPoint x: 1354, endPoint y: 142, distance: 30.2
click at [1372, 167] on div "# 释 放 囚 犯 ， 击 败 守 卫 并 夺 取 宝 石 。 # 从 "Weak Door" 后 解 救 Patrick 。 # 击 败 名 为 "Two"…" at bounding box center [1375, 359] width 337 height 572
drag, startPoint x: 1232, startPoint y: 92, endPoint x: 1438, endPoint y: 80, distance: 206.3
click at [1438, 80] on div "# 释 放 囚 犯 ， 击 败 守 卫 并 夺 取 宝 石 。 # 从 "Weak Door" 后 解 救 Patrick 。 # 击 败 名 为 "Two"…" at bounding box center [1375, 359] width 337 height 572
type textarea "# 释放囚犯，击败守卫并夺取宝石。"
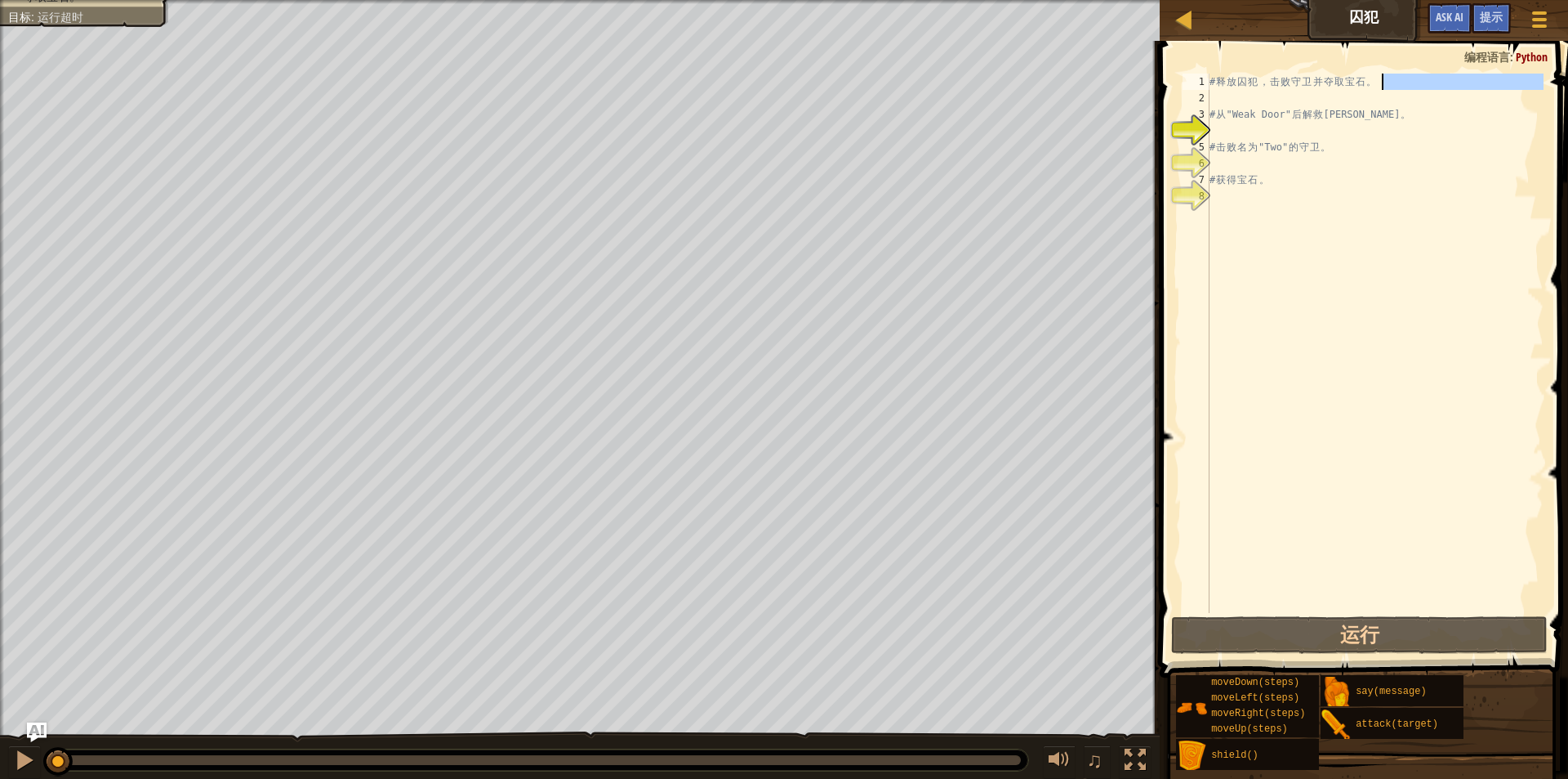
click at [1446, 197] on div "# 释 放 囚 犯 ， 击 败 守 卫 并 夺 取 宝 石 。 # 从 "Weak Door" 后 解 救 Patrick 。 # 击 败 名 为 "Two"…" at bounding box center [1375, 359] width 337 height 572
click at [1230, 119] on div "# 释 放 囚 犯 ， 击 败 守 卫 并 夺 取 宝 石 。 # 从 "Weak Door" 后 解 救 Patrick 。 # 击 败 名 为 "Two"…" at bounding box center [1375, 359] width 337 height 572
type textarea "# 从"Weak Door"后解救Patrick。"
drag, startPoint x: 1230, startPoint y: 113, endPoint x: 1385, endPoint y: 120, distance: 155.2
click at [1385, 120] on div "# 释 放 囚 犯 ， 击 败 守 卫 并 夺 取 宝 石 。 # 从 "Weak Door" 后 解 救 Patrick 。 # 击 败 名 为 "Two"…" at bounding box center [1375, 359] width 337 height 572
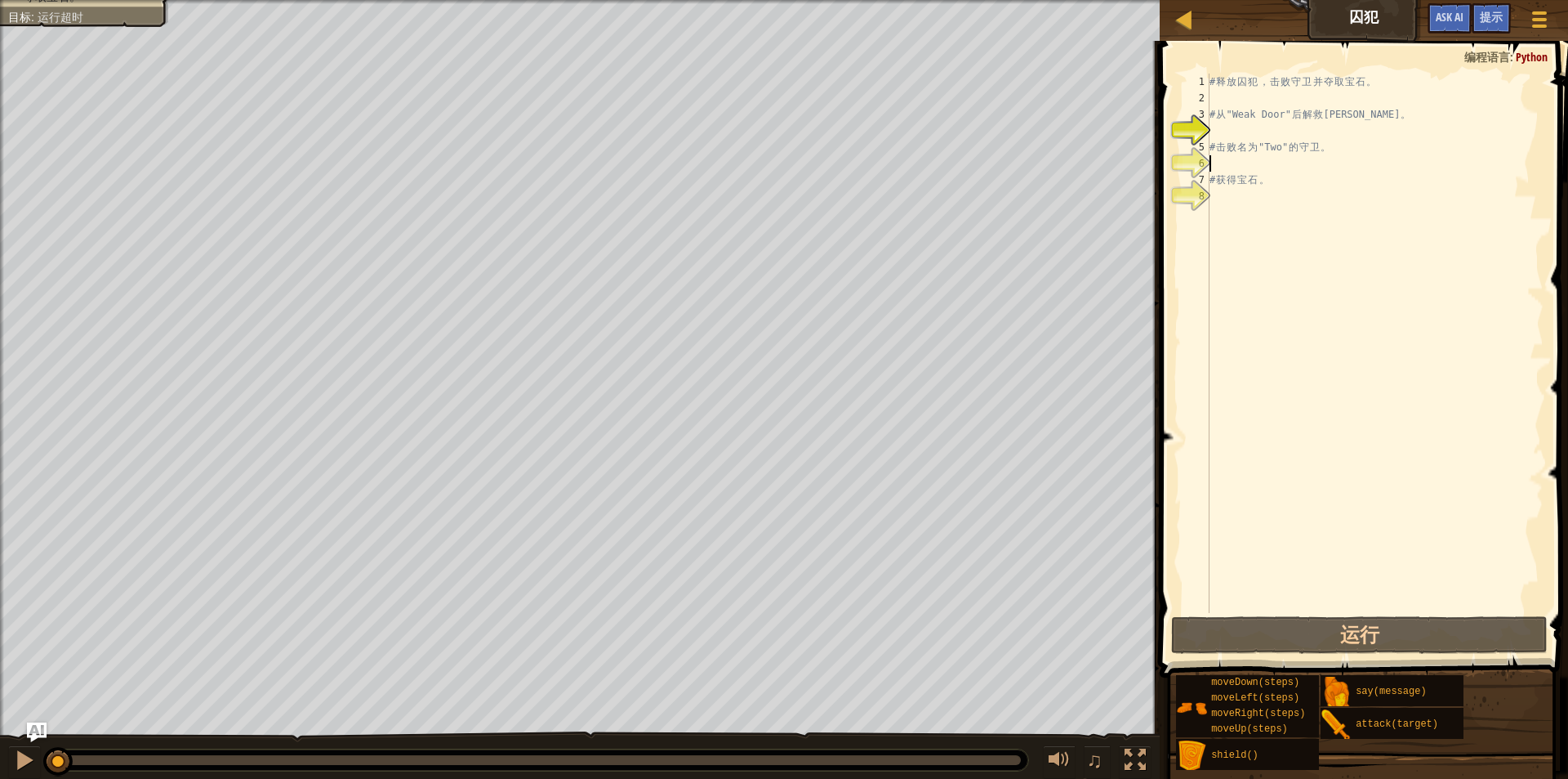
click at [1385, 164] on div "# 释 放 囚 犯 ， 击 败 守 卫 并 夺 取 宝 石 。 # 从 "Weak Door" 后 解 救 Patrick 。 # 击 败 名 为 "Two"…" at bounding box center [1375, 359] width 337 height 572
click at [1286, 241] on div "# 释 放 囚 犯 ， 击 败 守 卫 并 夺 取 宝 石 。 # 从 "Weak Door" 后 解 救 Patrick 。 # 击 败 名 为 "Two"…" at bounding box center [1375, 359] width 337 height 572
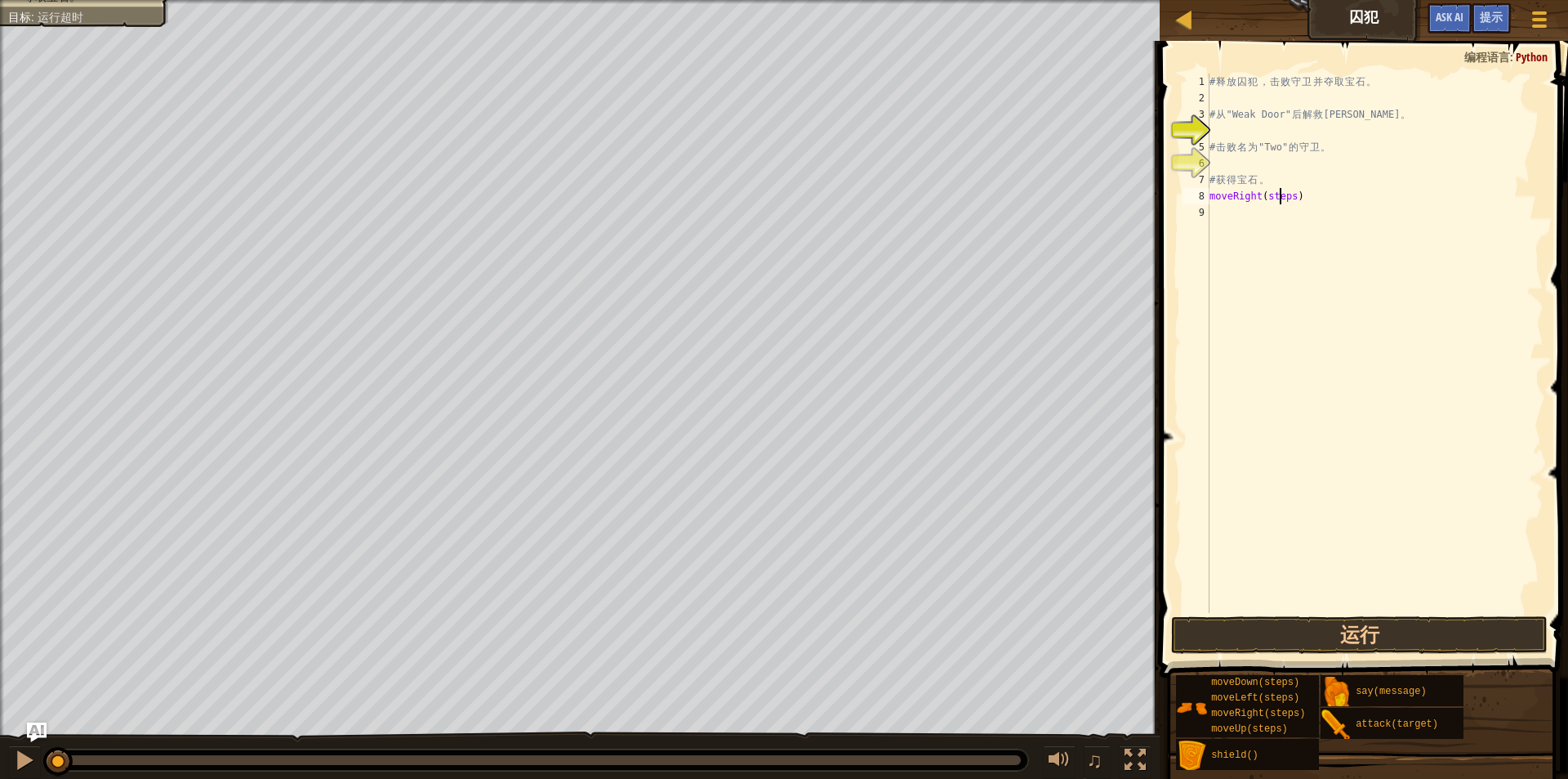
click at [1283, 201] on div "# 释 放 囚 犯 ， 击 败 守 卫 并 夺 取 宝 石 。 # 从 "Weak Door" 后 解 救 Patrick 。 # 击 败 名 为 "Two"…" at bounding box center [1375, 359] width 337 height 572
click at [1209, 195] on div "8" at bounding box center [1196, 195] width 27 height 16
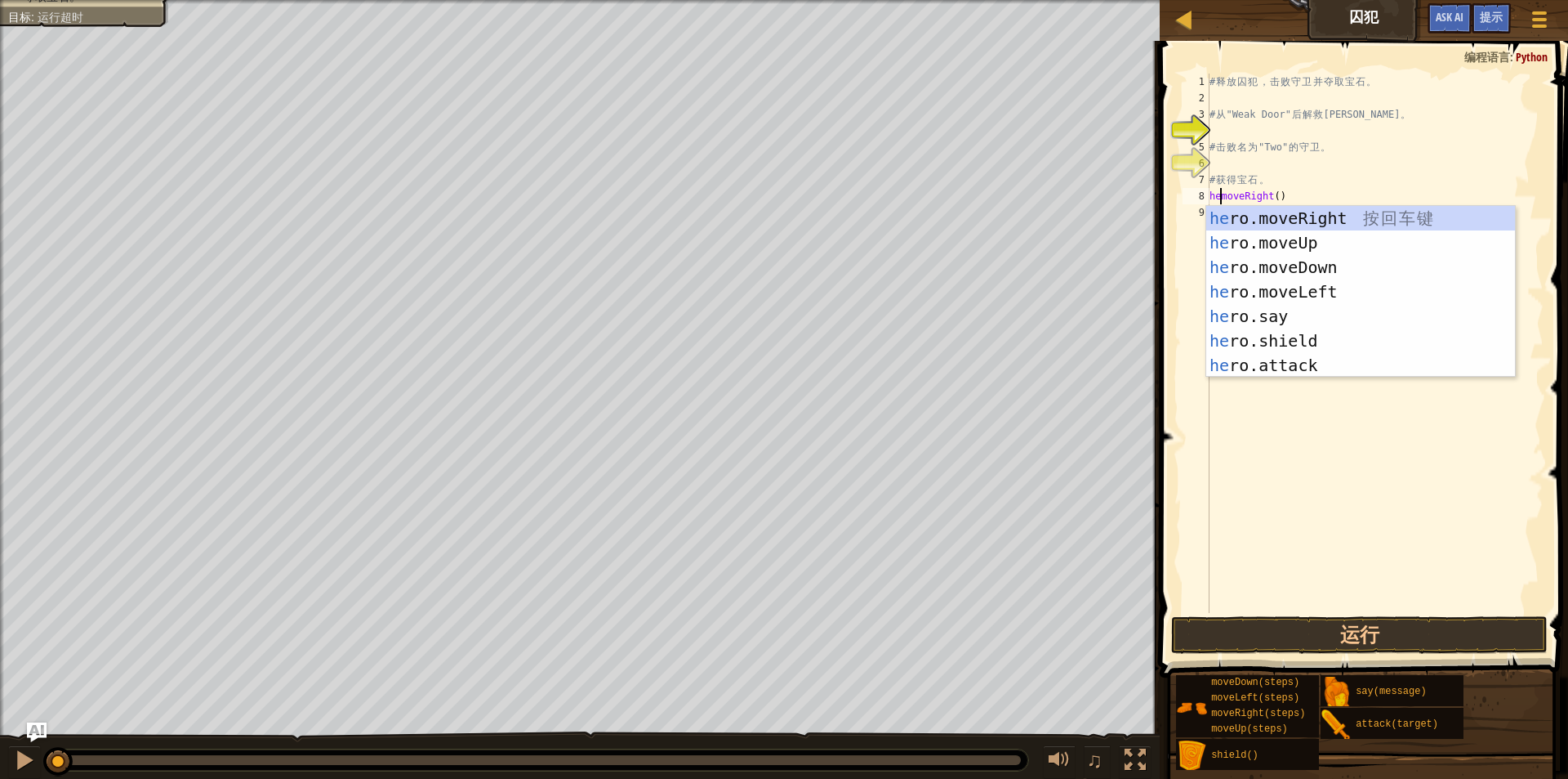
scroll to position [8, 1]
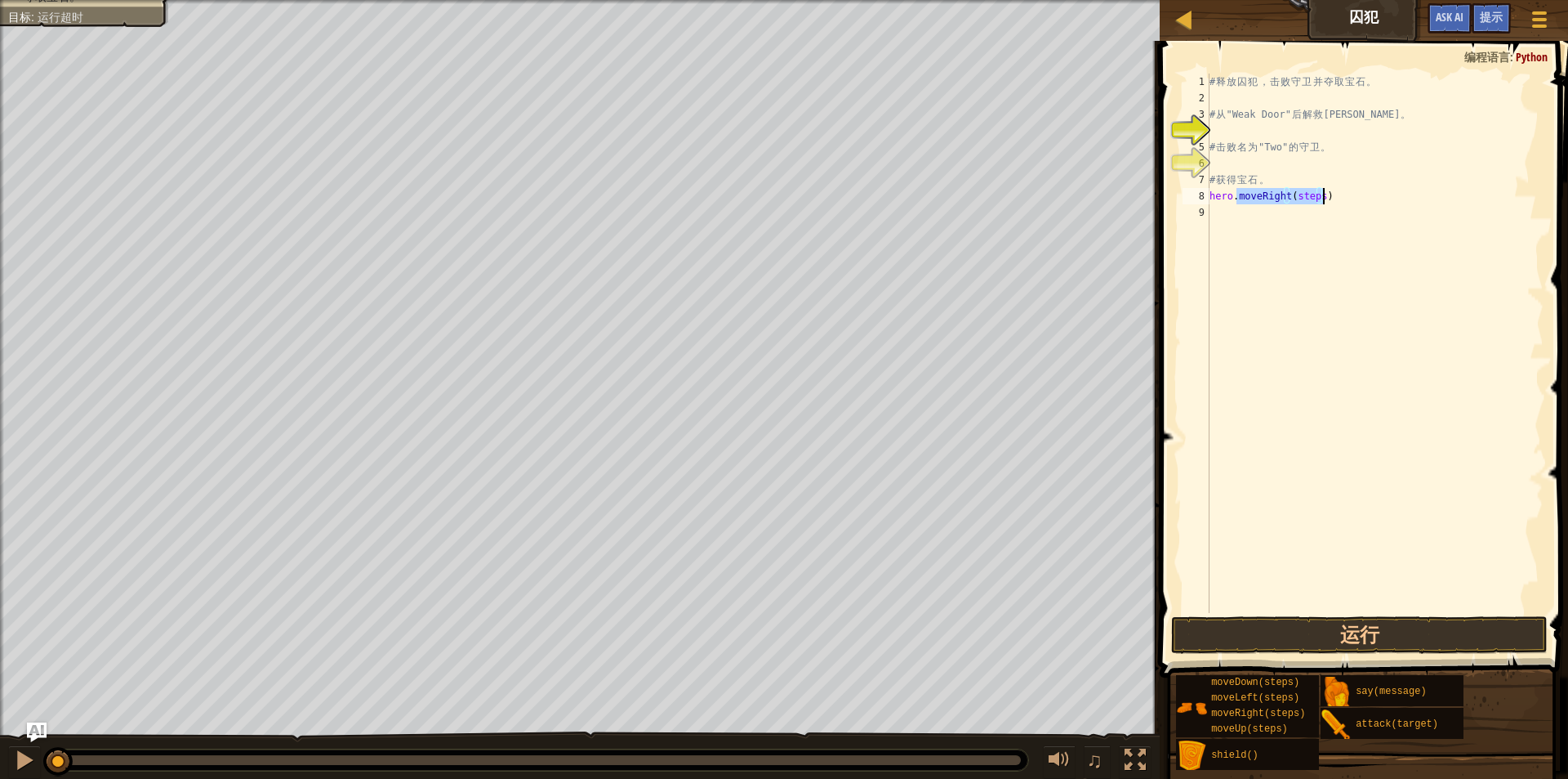
click at [1313, 197] on div "# 释 放 囚 犯 ， 击 败 守 卫 并 夺 取 宝 石 。 # 从 "Weak Door" 后 解 救 Patrick 。 # 击 败 名 为 "Two"…" at bounding box center [1375, 343] width 337 height 539
click at [1313, 197] on div "# 释 放 囚 犯 ， 击 败 守 卫 并 夺 取 宝 石 。 # 从 "Weak Door" 后 解 救 Patrick 。 # 击 败 名 为 "Two"…" at bounding box center [1375, 359] width 337 height 572
click at [1346, 638] on button "运行" at bounding box center [1360, 634] width 377 height 37
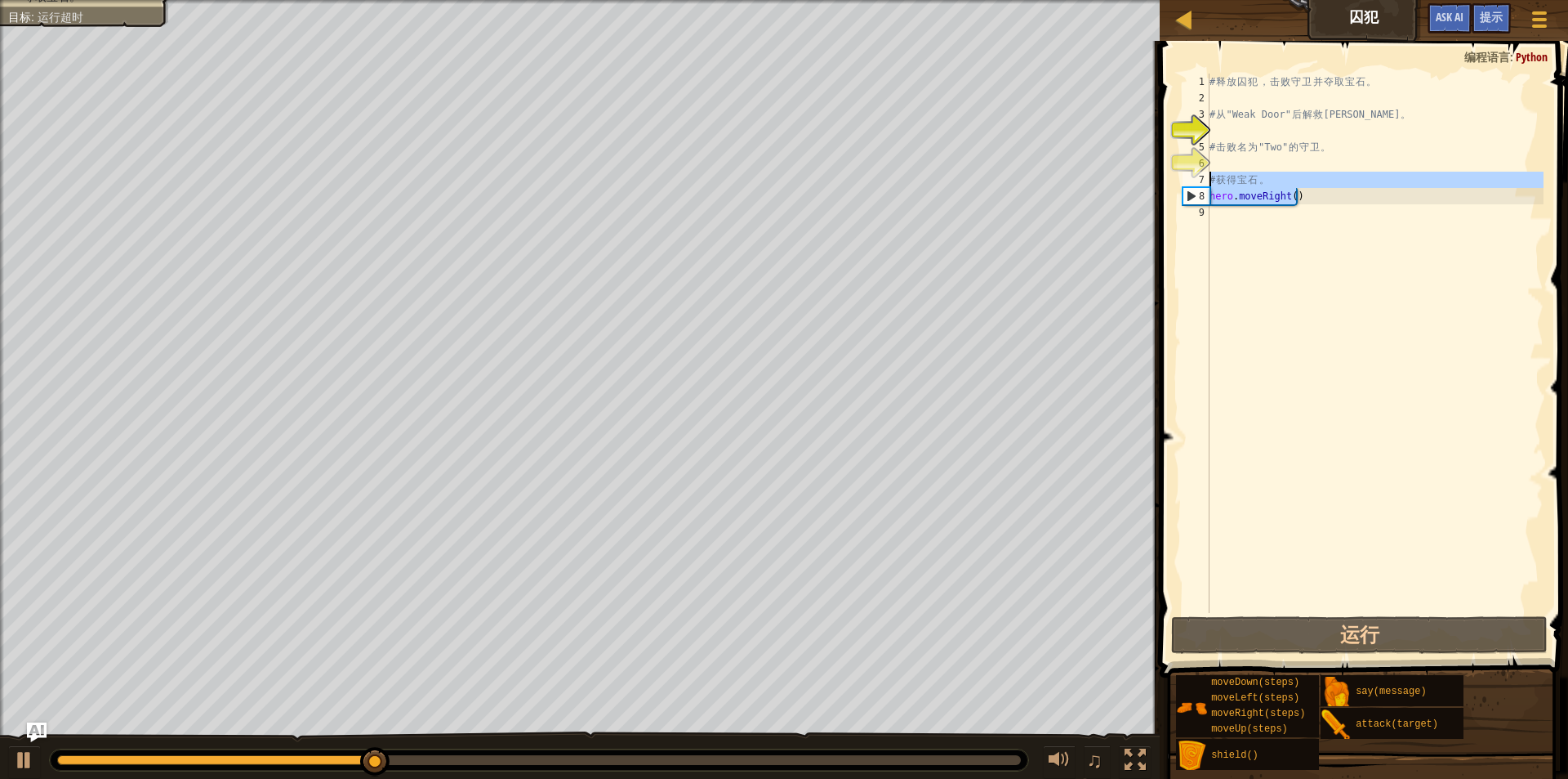
drag, startPoint x: 1325, startPoint y: 197, endPoint x: 1174, endPoint y: 183, distance: 151.6
click at [1174, 183] on div "hero.moveRight() 1 2 3 4 5 6 7 8 9 # 释 放 囚 犯 ， 击 败 守 卫 并 夺 取 宝 石 。 # 从 "Weak Do…" at bounding box center [1362, 391] width 414 height 685
click at [1327, 183] on div "# 释 放 囚 犯 ， 击 败 守 卫 并 夺 取 宝 石 。 # 从 "Weak Door" 后 解 救 Patrick 。 # 击 败 名 为 "Two"…" at bounding box center [1375, 343] width 337 height 539
drag, startPoint x: 1317, startPoint y: 196, endPoint x: 1182, endPoint y: 203, distance: 135.2
click at [1182, 203] on div "# 获得宝石。 1 2 3 4 5 6 7 8 9 # 释 放 囚 犯 ， 击 败 守 卫 并 夺 取 宝 石 。 # 从 "Weak Door" 后 解 救…" at bounding box center [1361, 343] width 364 height 539
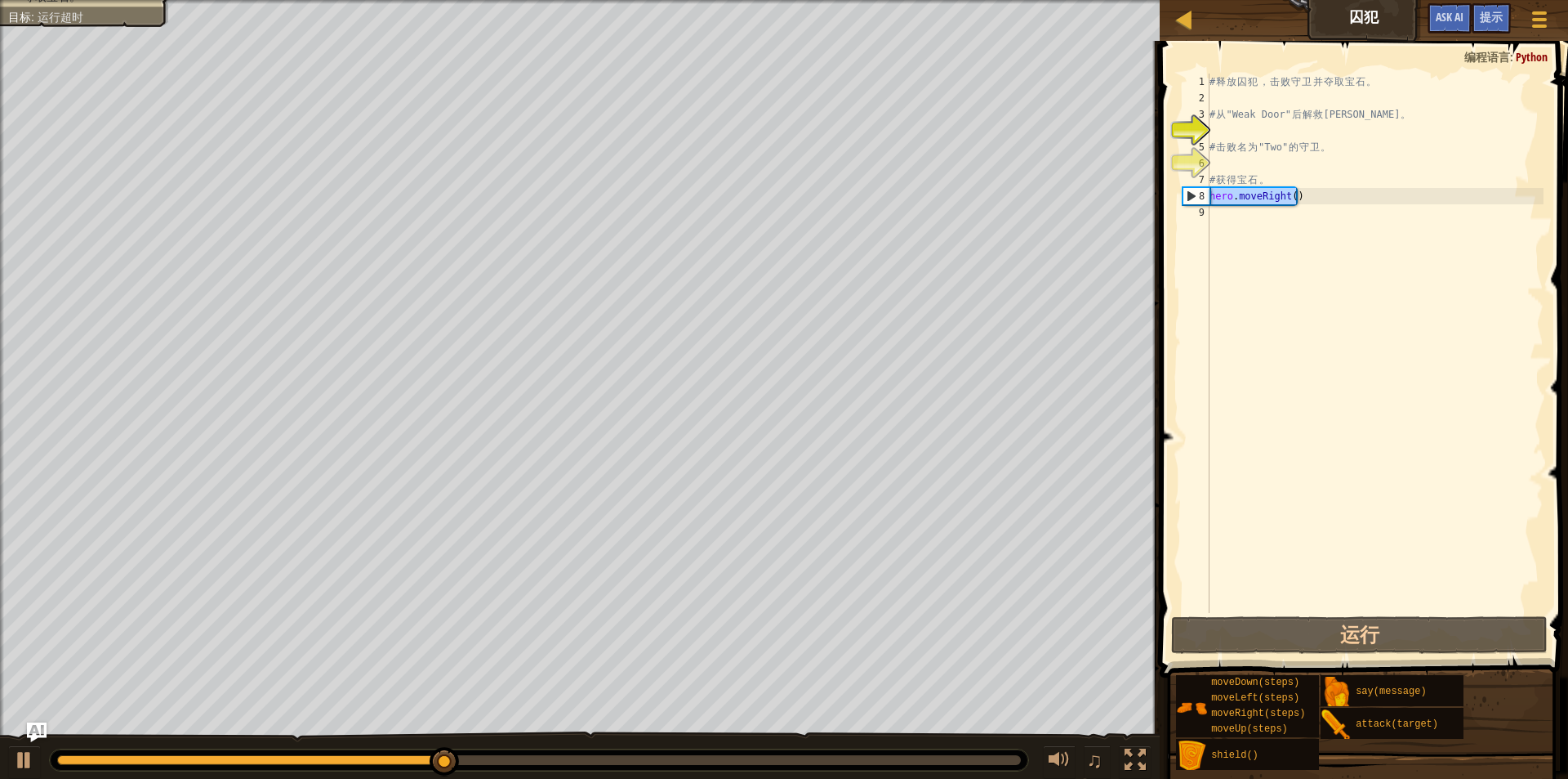
type textarea "hero.moveRight()"
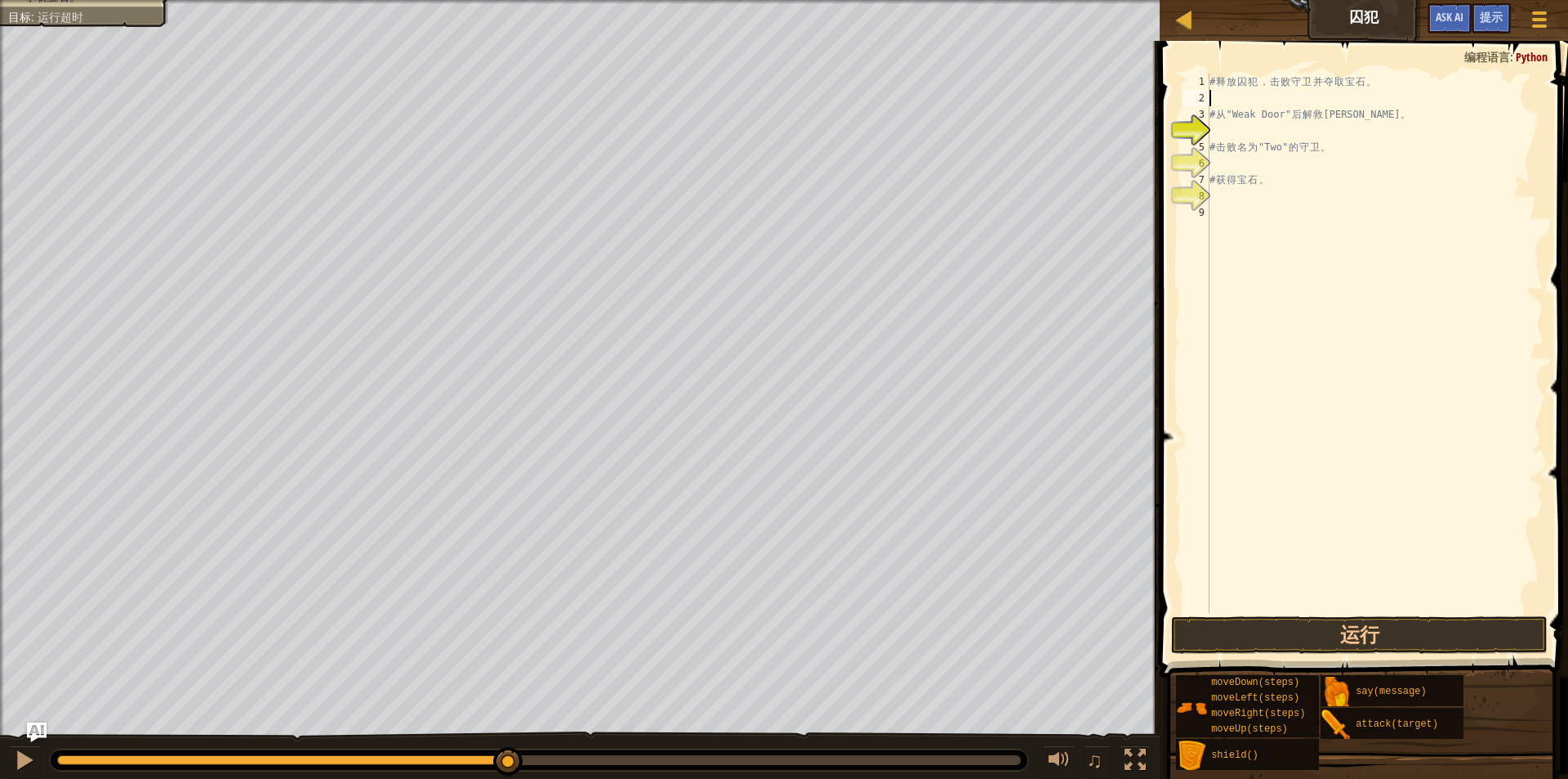
click at [1252, 95] on div "# 释 放 囚 犯 ， 击 败 守 卫 并 夺 取 宝 石 。 # 从 "Weak Door" 后 解 救 Patrick 。 # 击 败 名 为 "Two"…" at bounding box center [1375, 359] width 337 height 572
paste textarea "hero.moveRight()"
type textarea "hero.moveRight()"
click at [1331, 213] on div "# 释 放 囚 犯 ， 击 败 守 卫 并 夺 取 宝 石 。 hero . moveRight ( ) # 从 "Weak Door" 后 解 救 Patr…" at bounding box center [1375, 359] width 337 height 572
click at [1338, 139] on div "# 释 放 囚 犯 ， 击 败 守 卫 并 夺 取 宝 石 。 hero . moveRight ( ) # 从 "Weak Door" 后 解 救 Patr…" at bounding box center [1375, 359] width 337 height 572
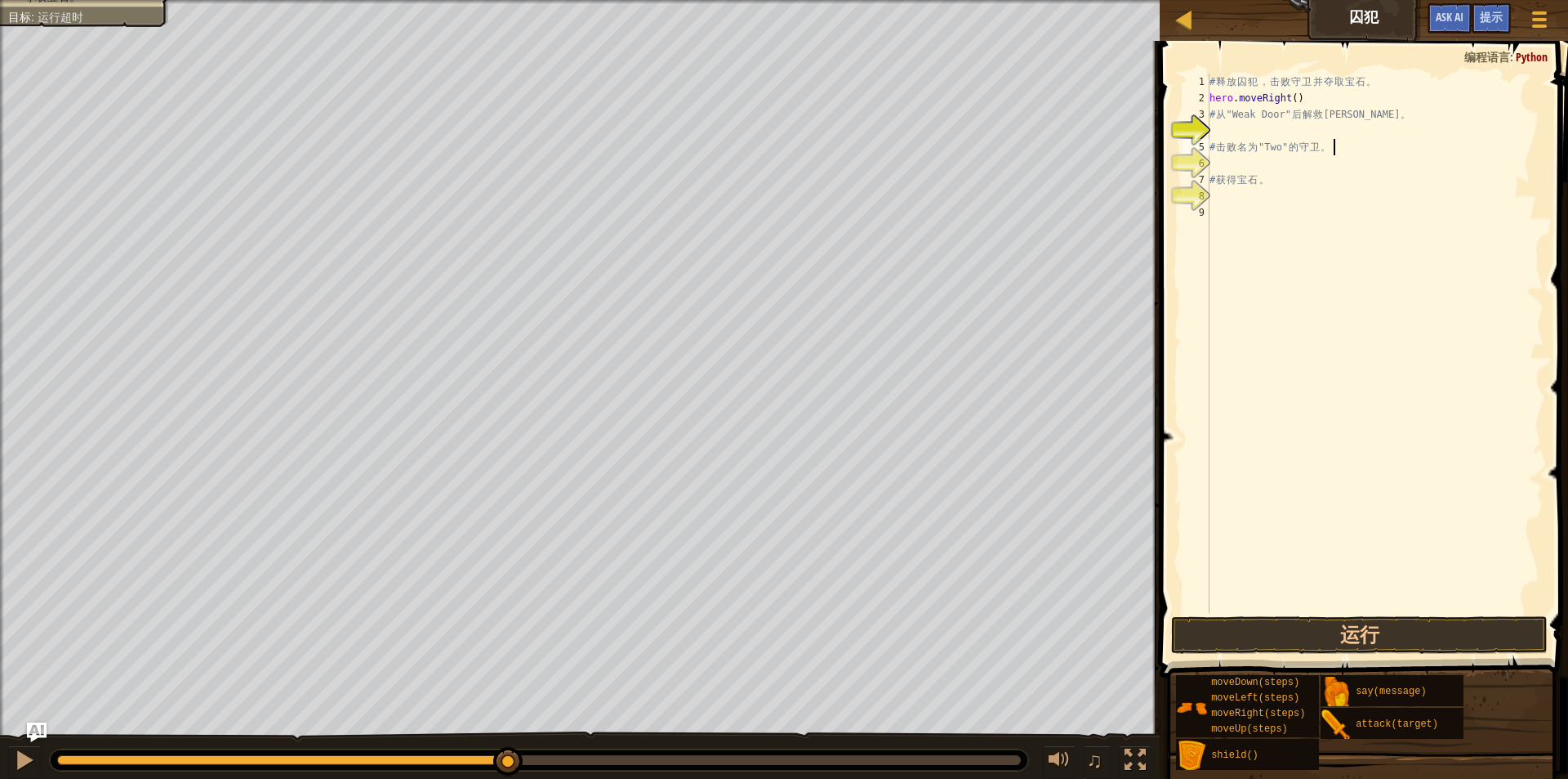
type textarea "# 击败名为"Two"的守卫。"
click at [1337, 135] on div "# 释 放 囚 犯 ， 击 败 守 卫 并 夺 取 宝 石 。 hero . moveRight ( ) # 从 "Weak Door" 后 解 救 Patr…" at bounding box center [1375, 359] width 337 height 572
click at [1491, 23] on span "提示" at bounding box center [1491, 16] width 23 height 15
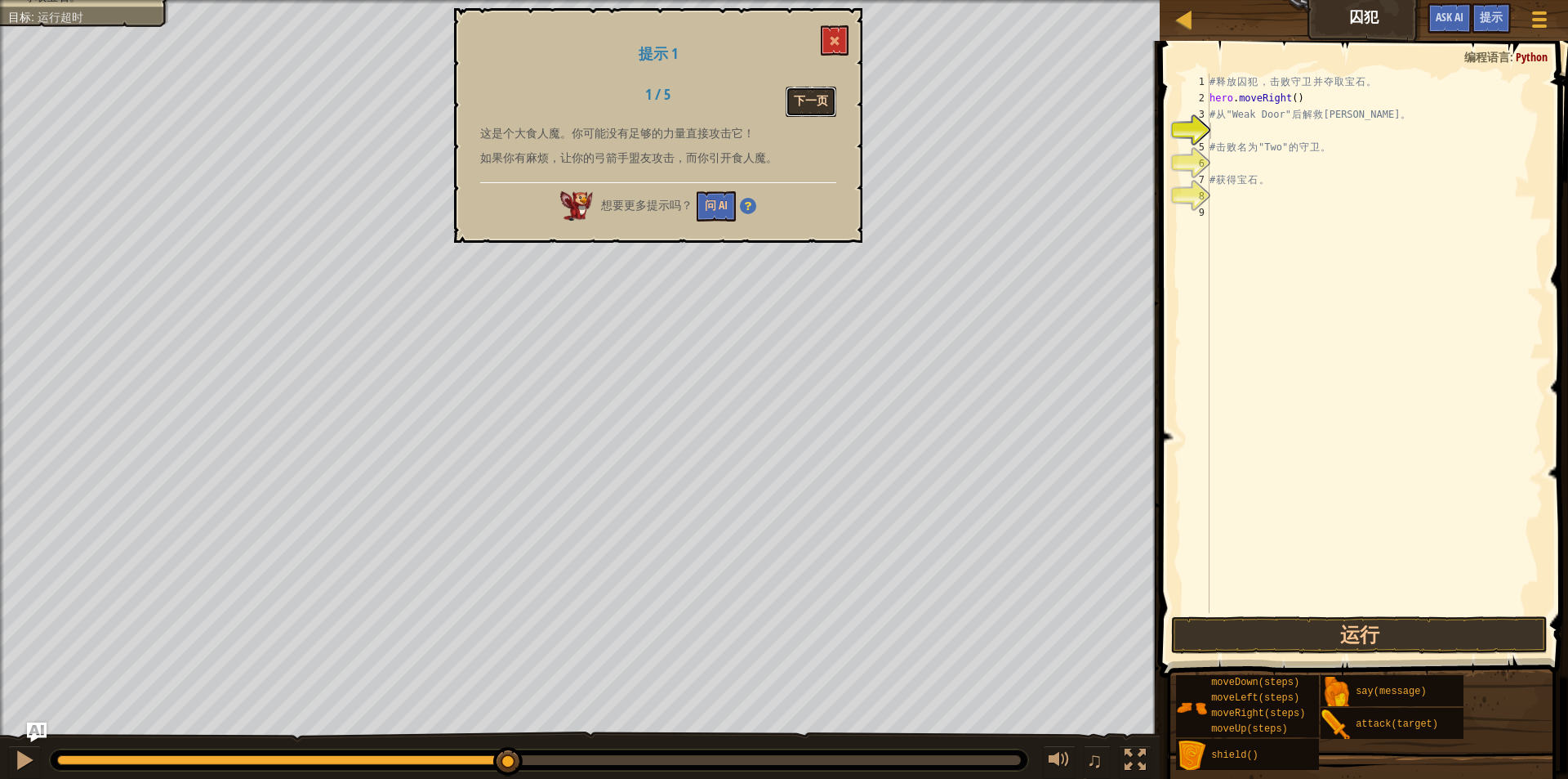
click at [787, 109] on button "下一页" at bounding box center [810, 102] width 51 height 31
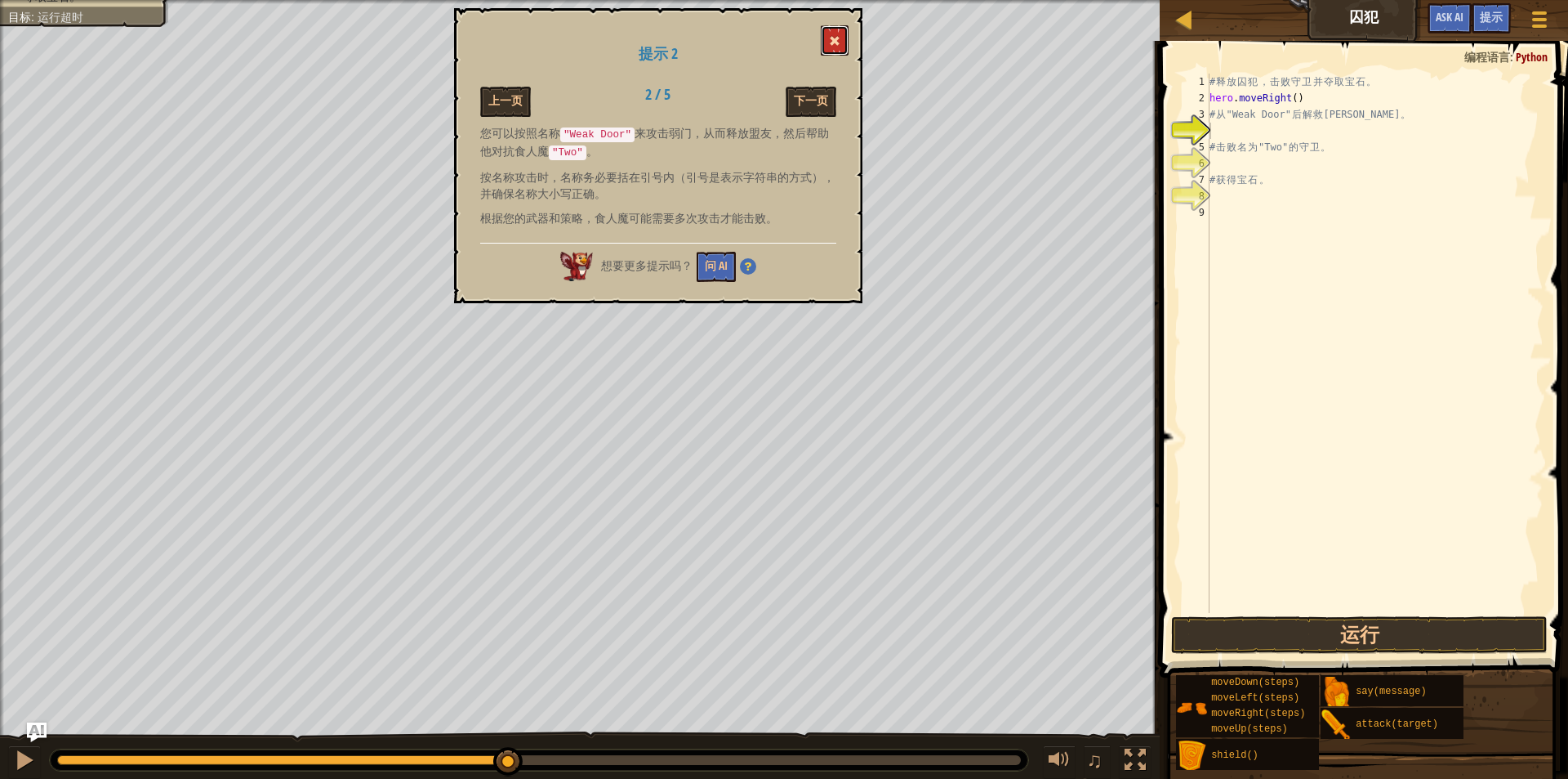
click at [832, 43] on span at bounding box center [835, 41] width 11 height 11
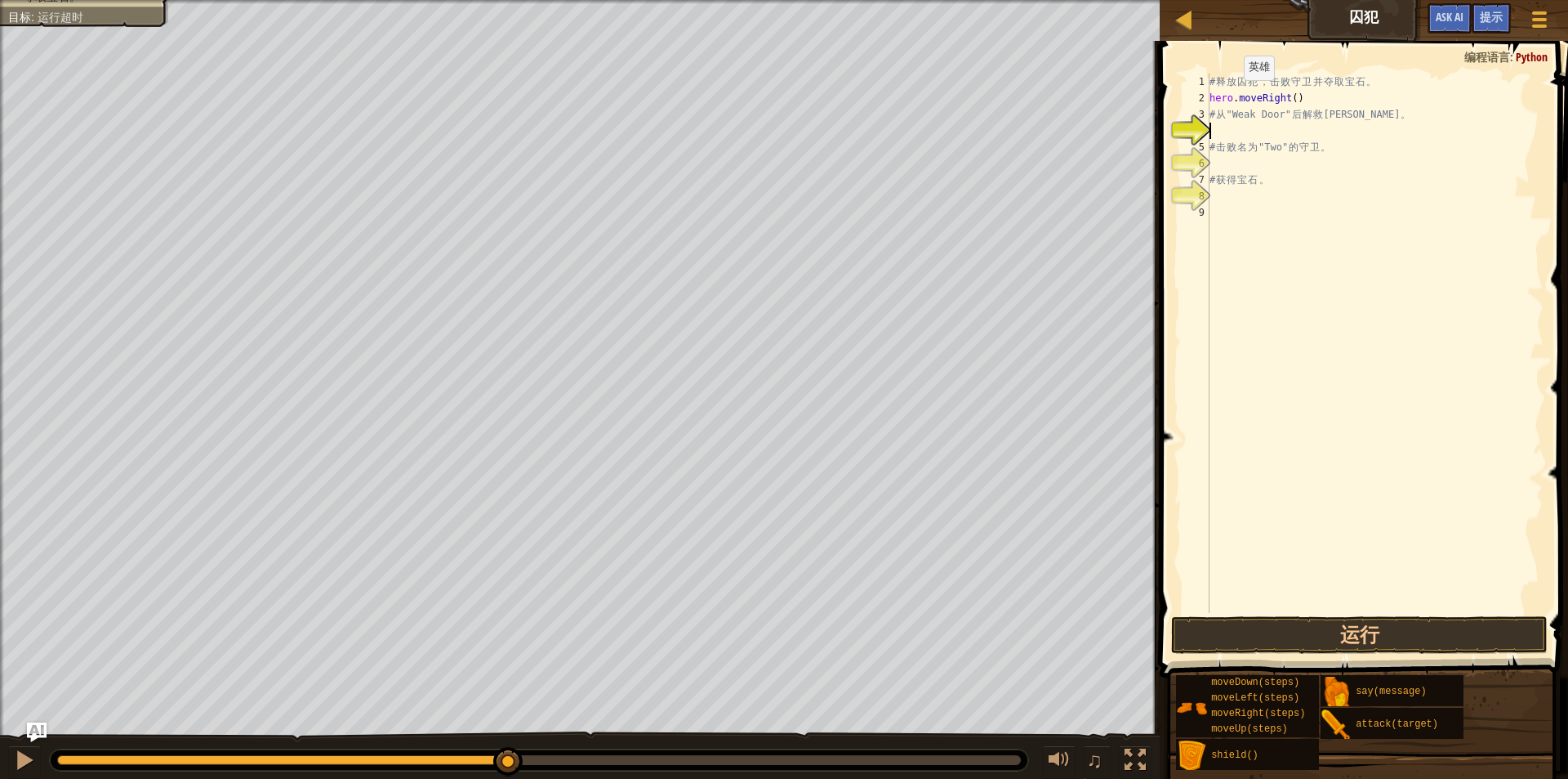
drag, startPoint x: 1208, startPoint y: 98, endPoint x: 1230, endPoint y: 97, distance: 22.0
click at [1230, 97] on div "1 2 3 4 5 6 7 8 9 # 释 放 囚 犯 ， 击 败 守 卫 并 夺 取 宝 石 。 hero . moveRight ( ) # 从 "Wea…" at bounding box center [1361, 343] width 364 height 539
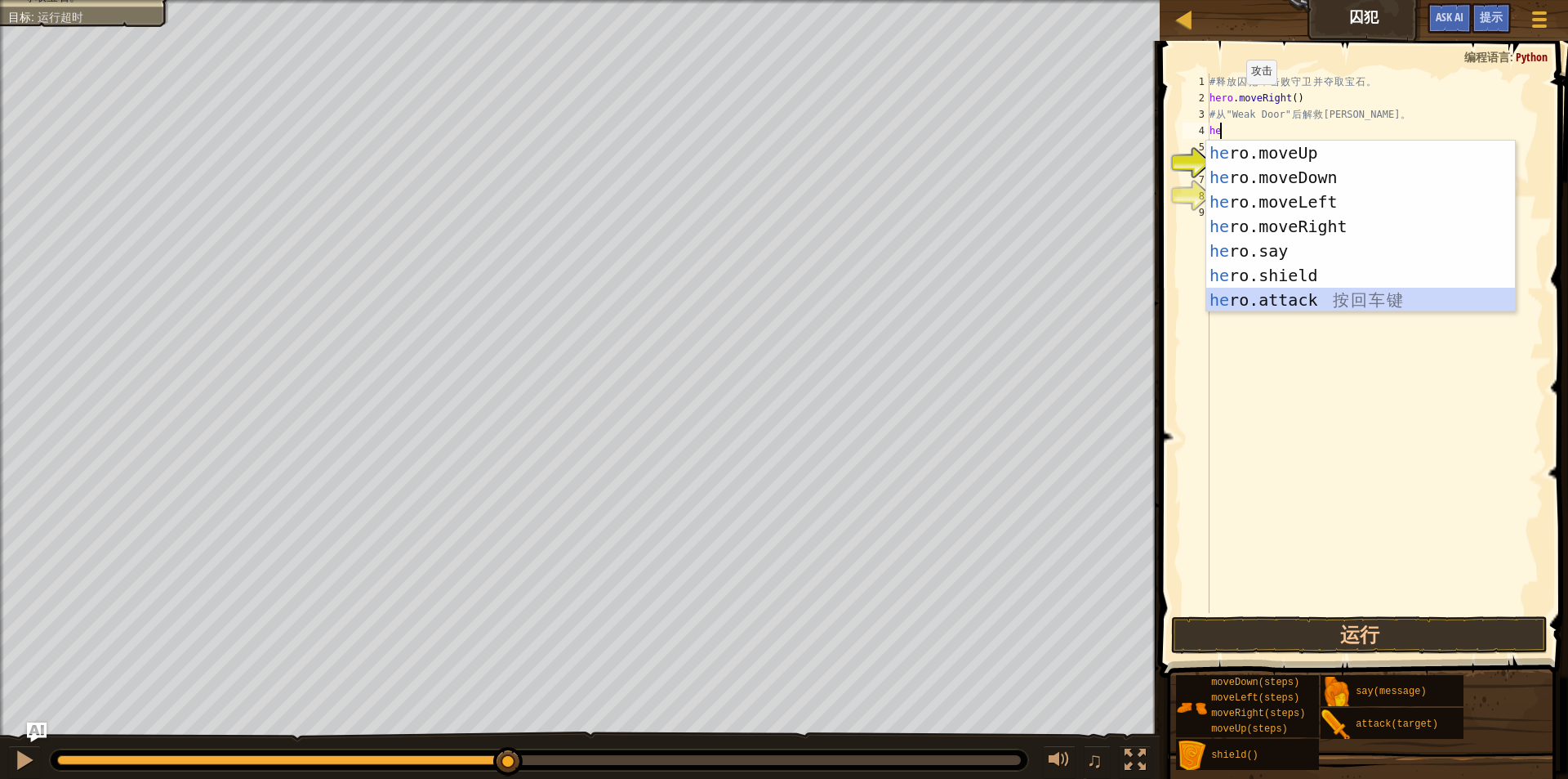
click at [1310, 305] on div "he ro.moveUp 按 回 车 键 he ro.moveDown 按 回 车 键 he ro.moveLeft 按 回 车 键 he ro.moveRi…" at bounding box center [1361, 251] width 308 height 220
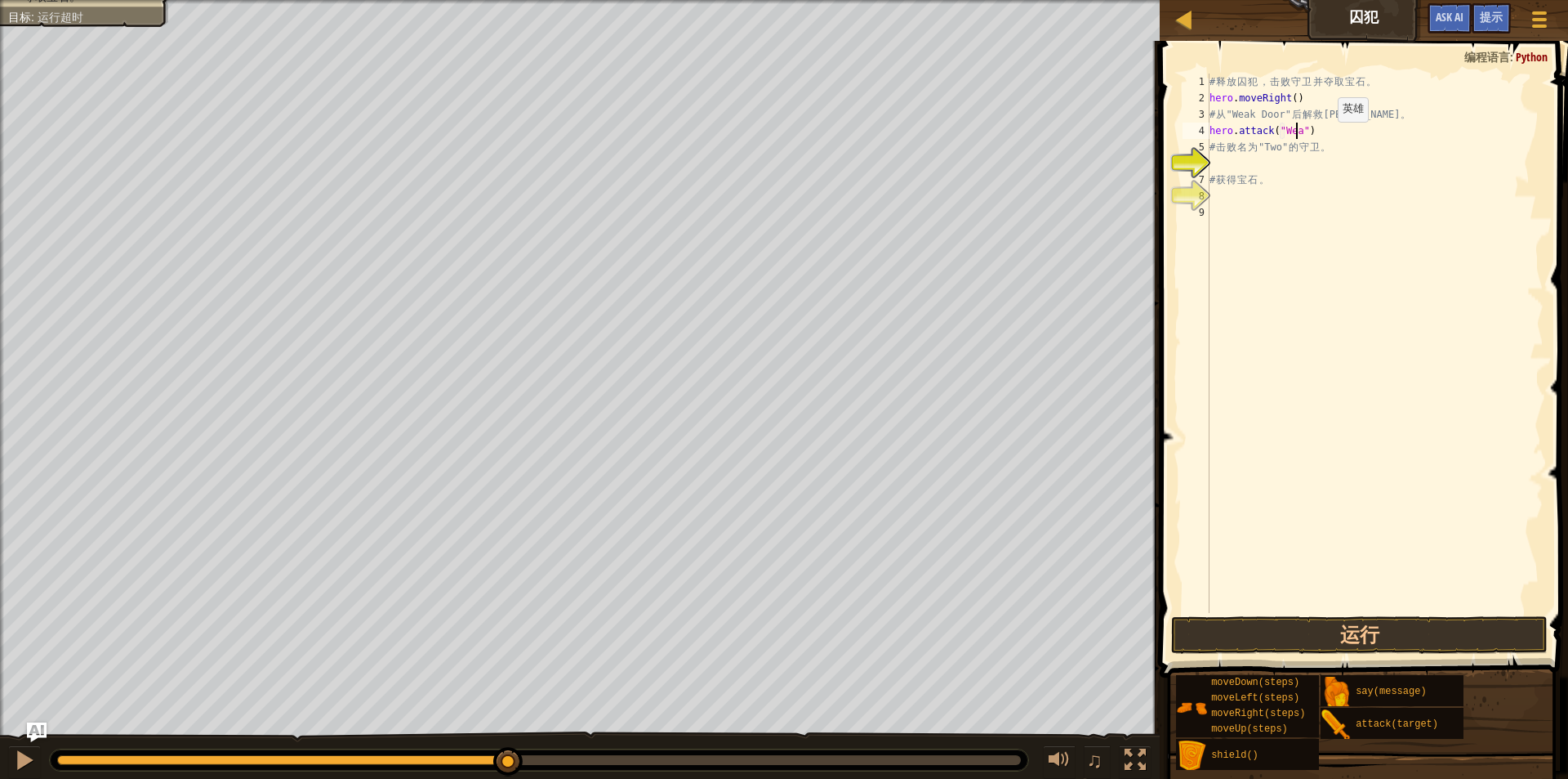
scroll to position [8, 8]
type textarea "d"
drag, startPoint x: 1331, startPoint y: 631, endPoint x: 1327, endPoint y: 625, distance: 7.2
click at [1329, 627] on button "运行" at bounding box center [1360, 634] width 377 height 37
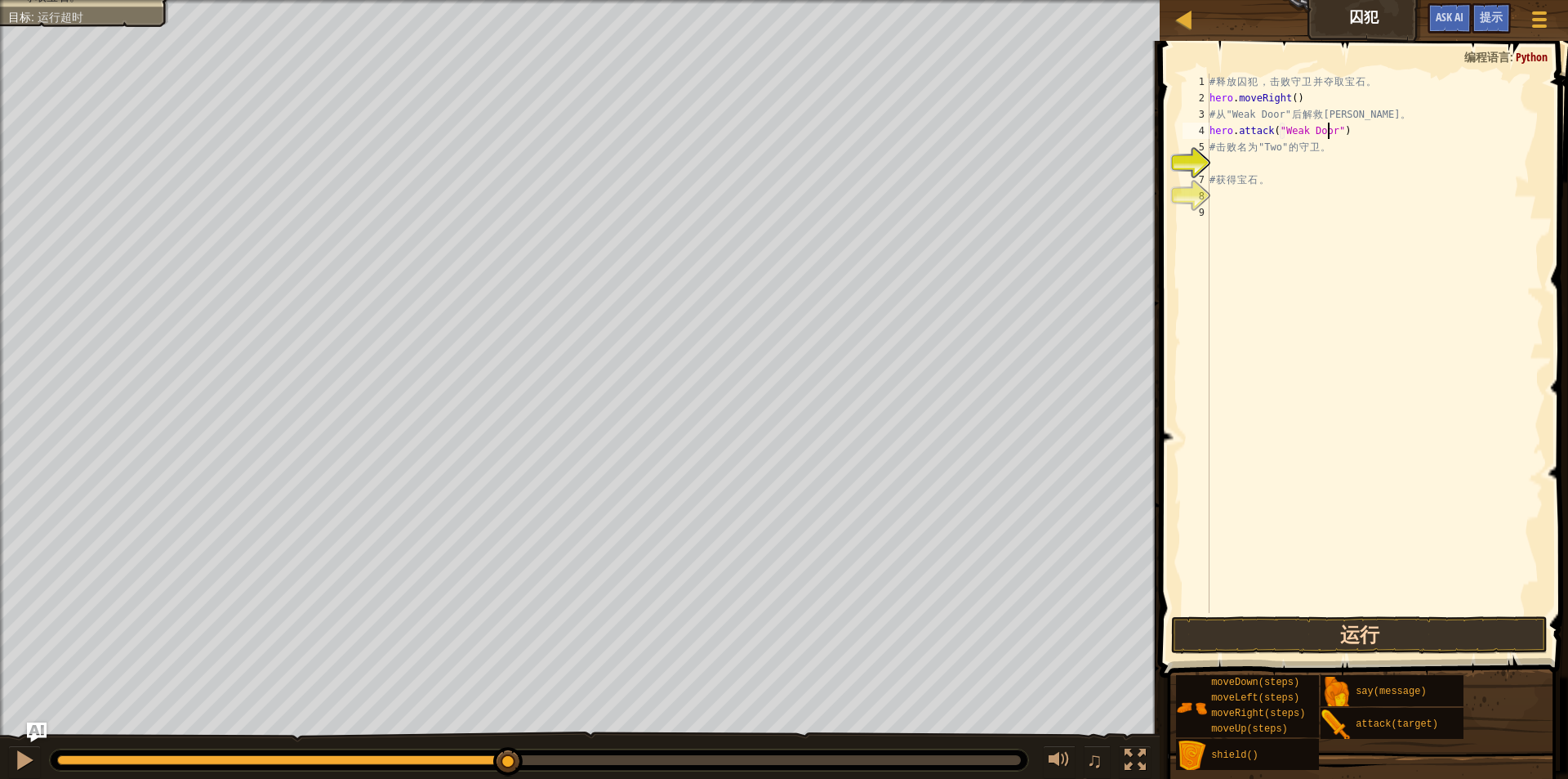
type textarea "hero.attack("Weak Door")"
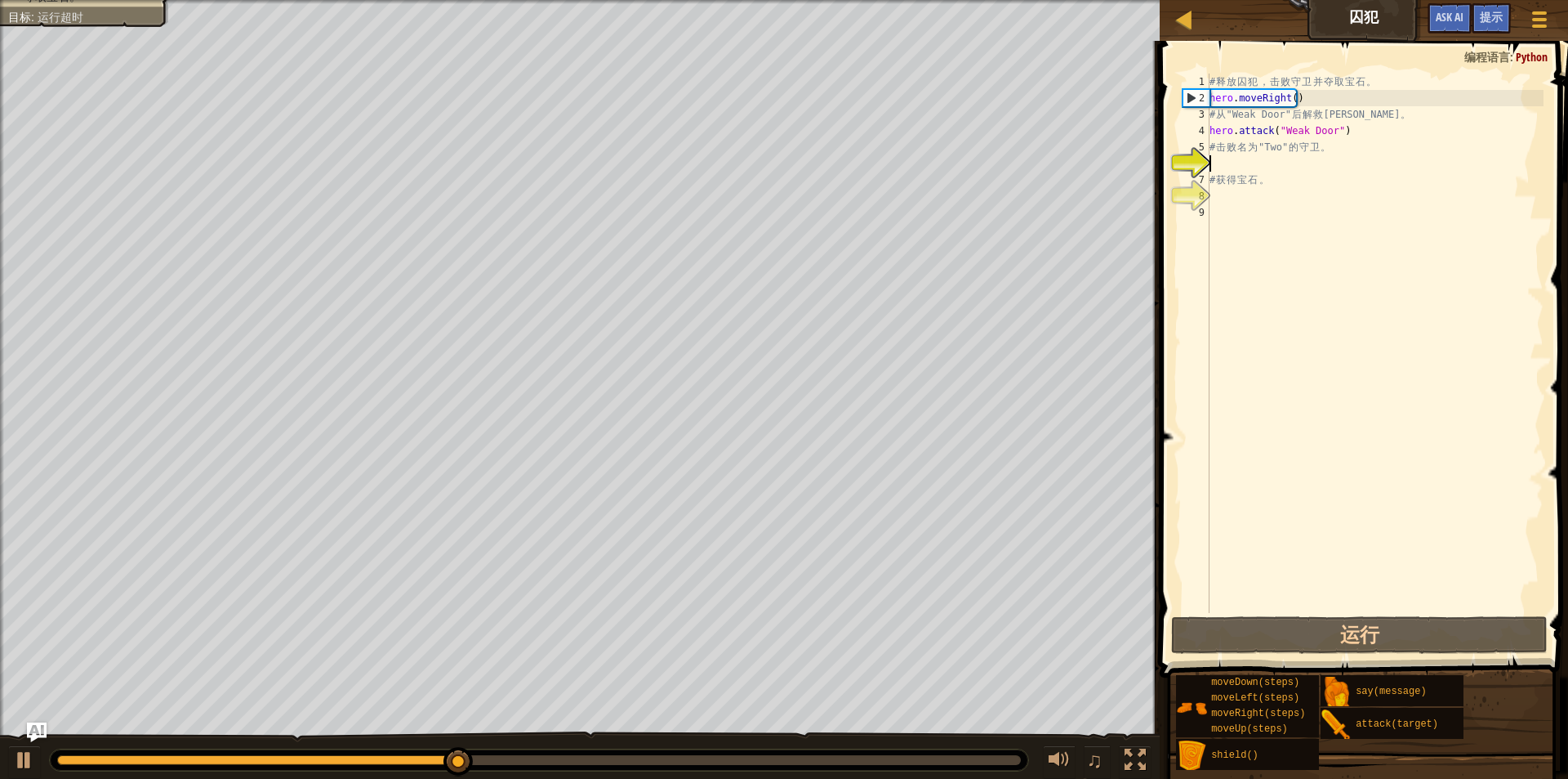
click at [1286, 165] on div "# 释 放 囚 犯 ， 击 败 守 卫 并 夺 取 宝 石 。 hero . moveRight ( ) # 从 "Weak Door" 后 解 救 Patr…" at bounding box center [1375, 359] width 337 height 572
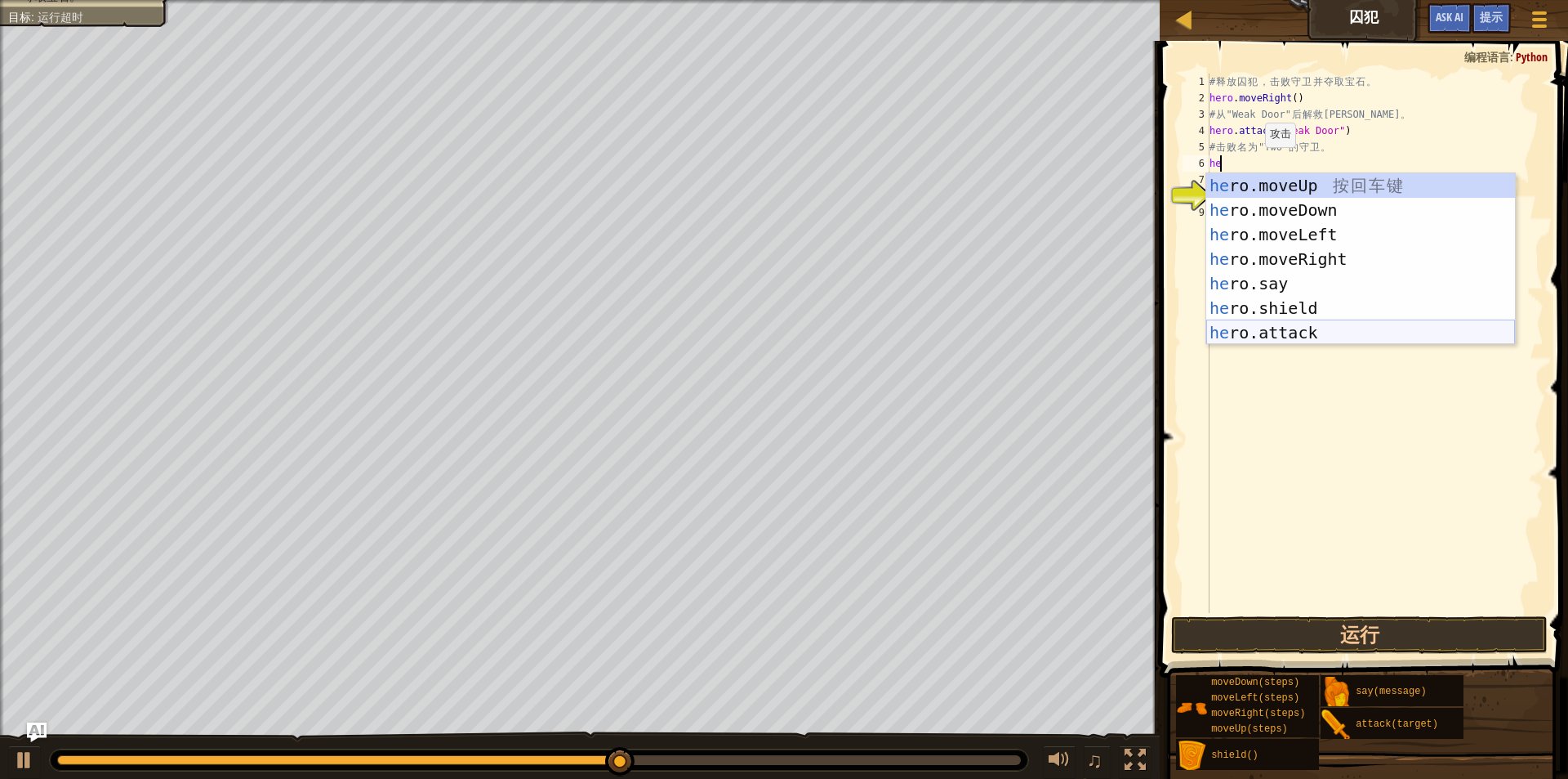
click at [1252, 328] on div "he ro.moveUp 按 回 车 键 he ro.moveDown 按 回 车 键 he ro.moveLeft 按 回 车 键 he ro.moveRi…" at bounding box center [1361, 284] width 308 height 220
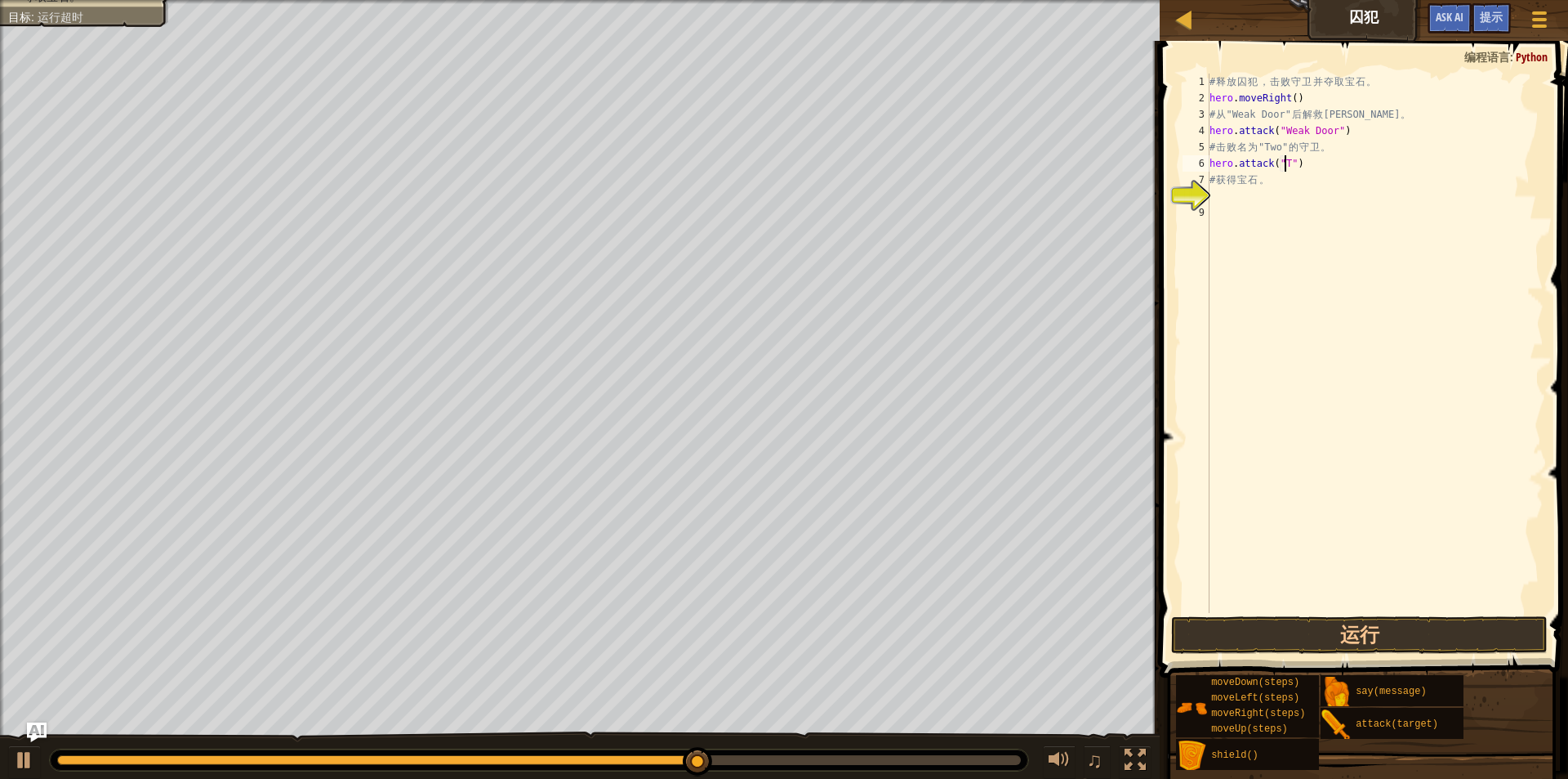
scroll to position [8, 7]
type textarea "hero.attack("Two")"
click at [1313, 188] on div "# 释 放 囚 犯 ， 击 败 守 卫 并 夺 取 宝 石 。 hero . moveRight ( ) # 从 "Weak Door" 后 解 救 Patr…" at bounding box center [1375, 359] width 337 height 572
drag, startPoint x: 1354, startPoint y: 163, endPoint x: 1197, endPoint y: 170, distance: 157.2
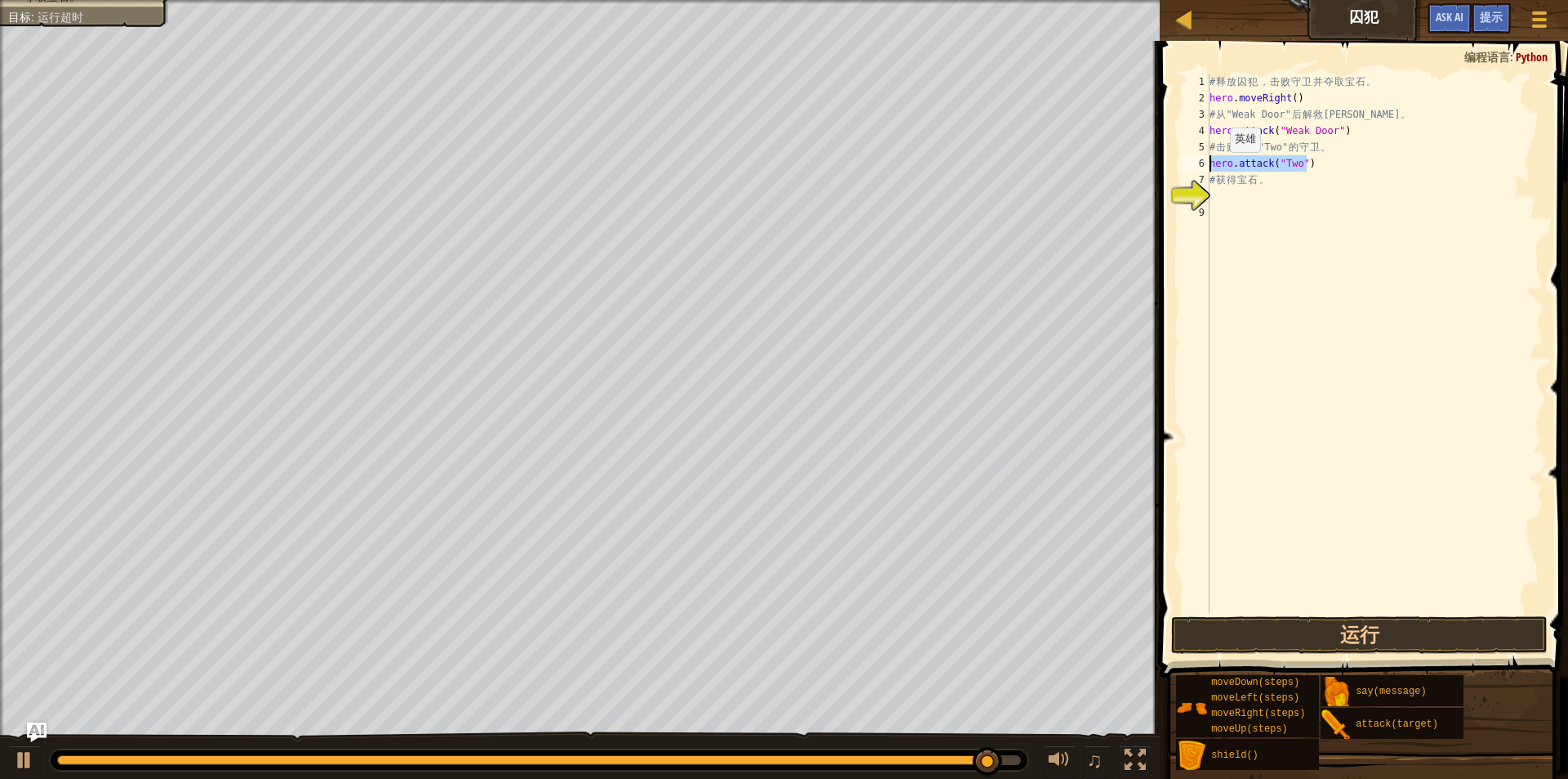
click at [1197, 170] on div "1 2 3 4 5 6 7 8 9 # 释 放 囚 犯 ， 击 败 守 卫 并 夺 取 宝 石 。 hero . moveRight ( ) # 从 "Wea…" at bounding box center [1361, 343] width 364 height 539
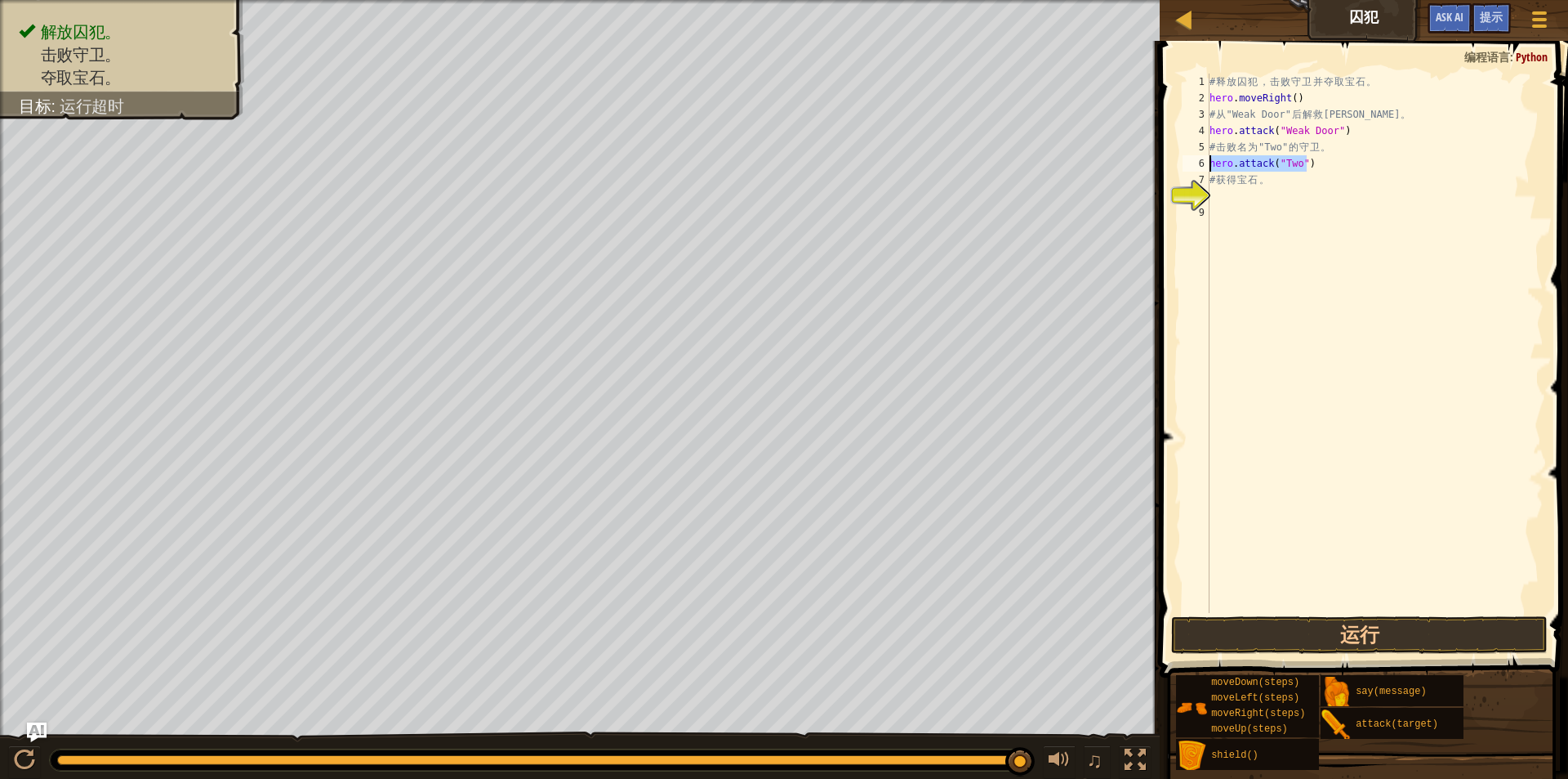
type textarea "hero.attack("Two")"
click at [1324, 170] on div "# 释 放 囚 犯 ， 击 败 守 卫 并 夺 取 宝 石 。 hero . moveRight ( ) # 从 "Weak Door" 后 解 救 Patr…" at bounding box center [1375, 343] width 337 height 539
paste textarea "hero.attack("Two")"
drag, startPoint x: 1277, startPoint y: 626, endPoint x: 1265, endPoint y: 614, distance: 17.0
click at [1265, 616] on button "运行" at bounding box center [1360, 634] width 377 height 37
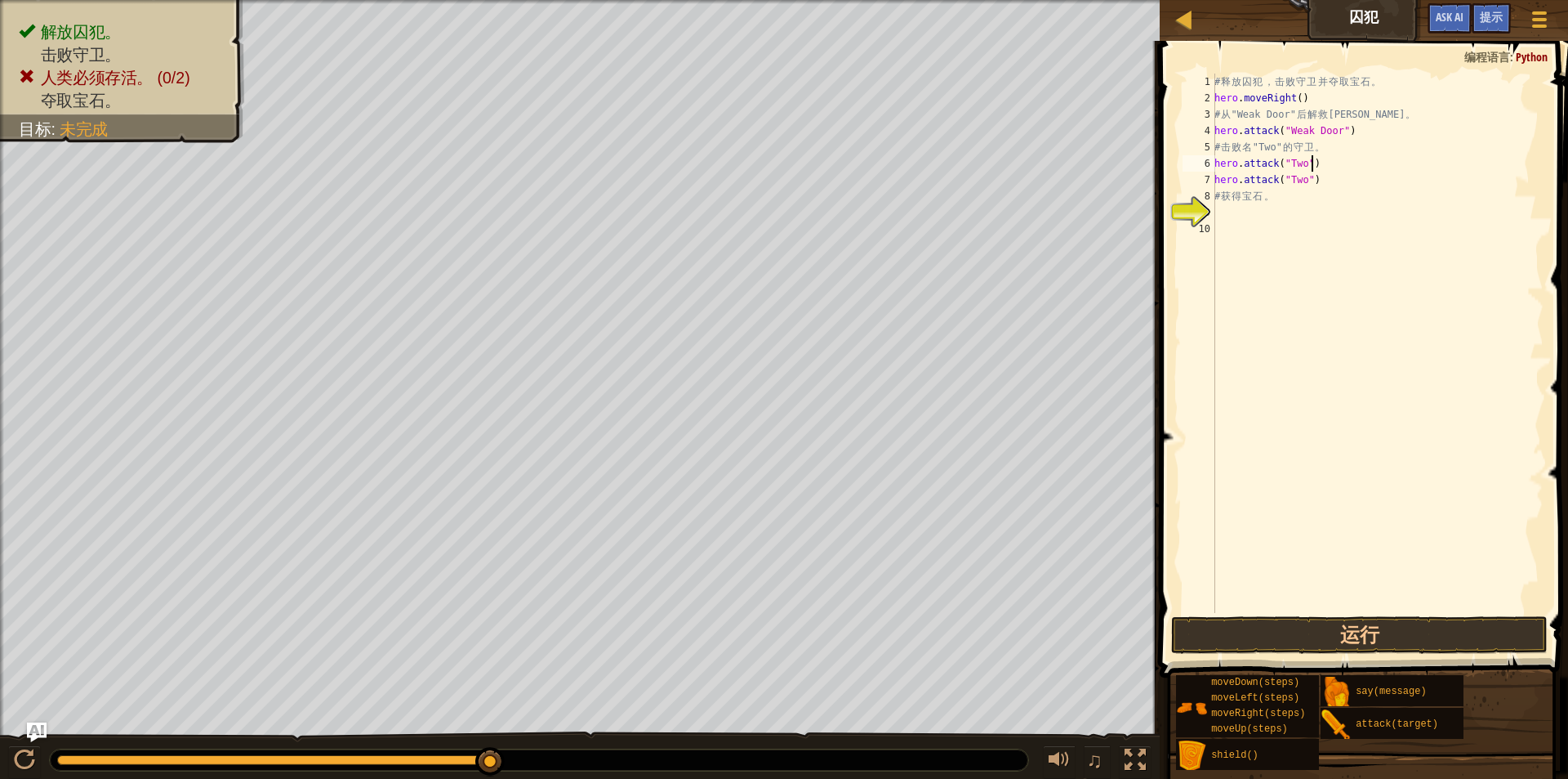
click at [1324, 160] on div "# 释 放 囚 犯 ， 击 败 守 卫 并 夺 取 宝 石 。 hero . moveRight ( ) # 从 "Weak Door" 后 解 救 Patr…" at bounding box center [1377, 359] width 332 height 572
click at [1327, 142] on div "# 释 放 囚 犯 ， 击 败 守 卫 并 夺 取 宝 石 。 hero . moveRight ( ) # 从 "Weak Door" 后 解 救 Patr…" at bounding box center [1377, 359] width 332 height 572
type textarea "# 击败名"Two"的守卫。"
drag, startPoint x: 1321, startPoint y: 414, endPoint x: 1329, endPoint y: 317, distance: 97.3
click at [1321, 414] on div "# 释 放 囚 犯 ， 击 败 守 卫 并 夺 取 宝 石 。 hero . moveRight ( ) # 从 "Weak Door" 后 解 救 Patr…" at bounding box center [1377, 359] width 332 height 572
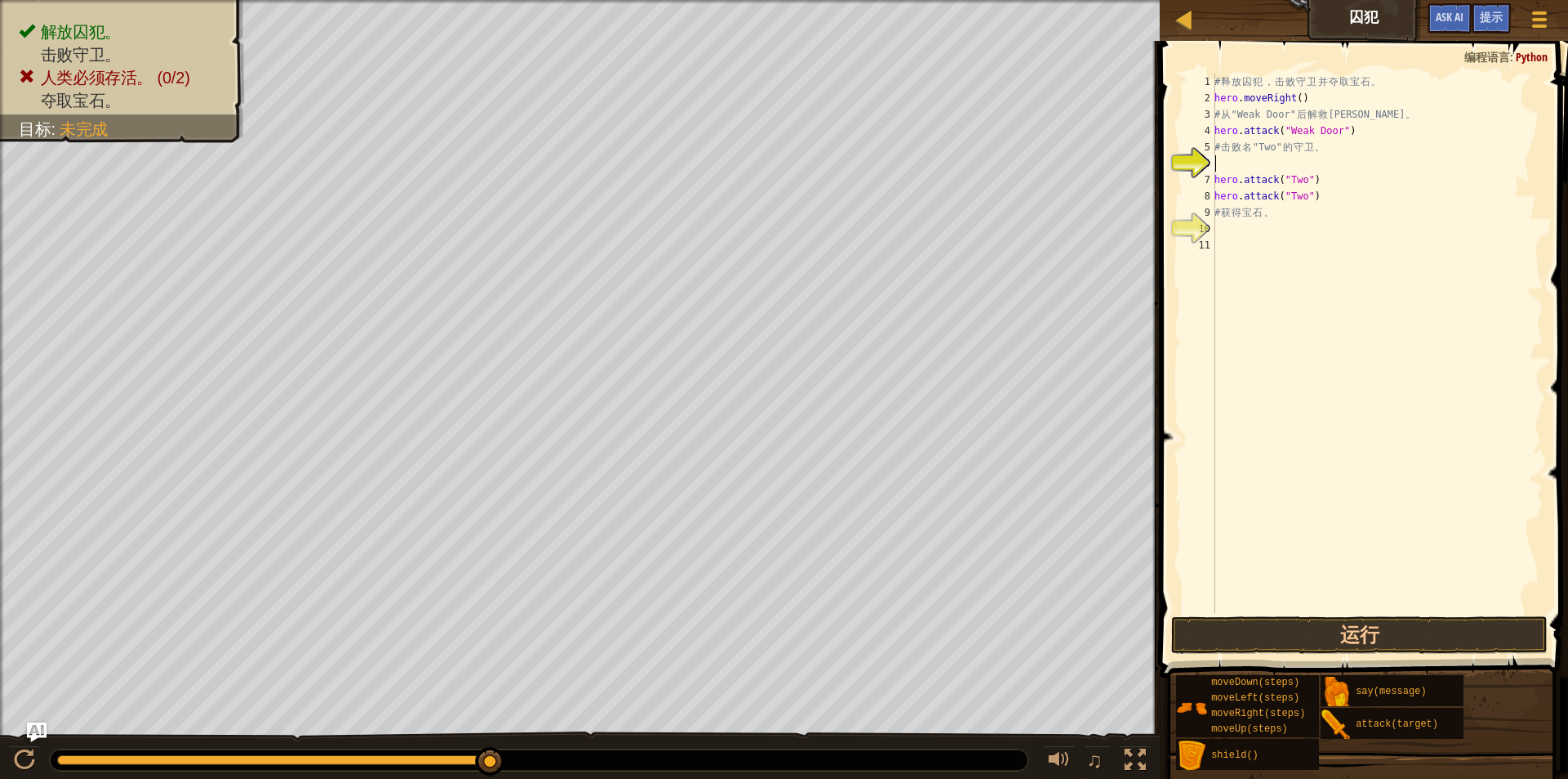
click at [1279, 171] on div "# 释 放 囚 犯 ， 击 败 守 卫 并 夺 取 宝 石 。 hero . moveRight ( ) # 从 "Weak Door" 后 解 救 Patr…" at bounding box center [1377, 359] width 332 height 572
type textarea "he"
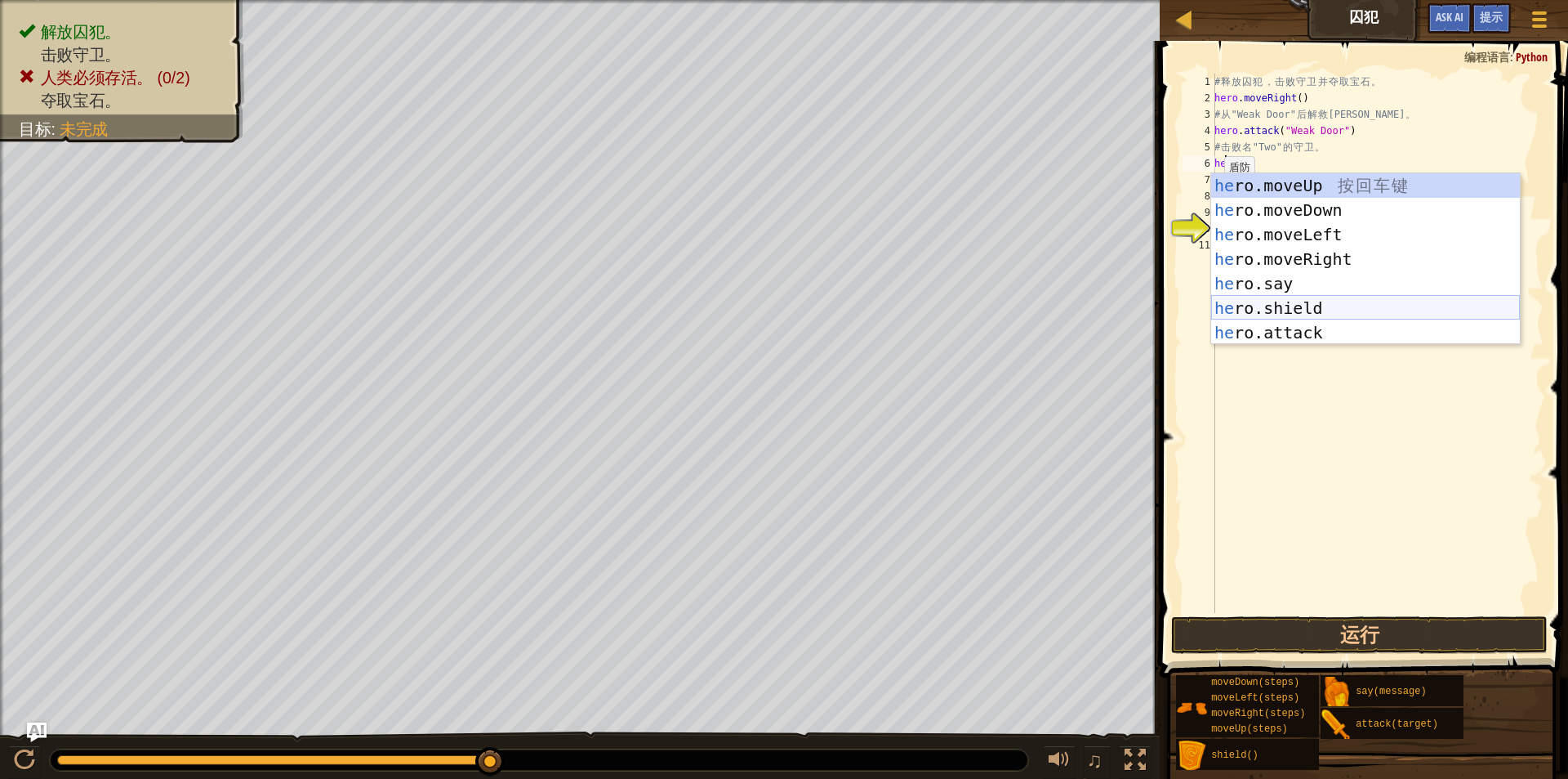
click at [1336, 313] on div "he ro.moveUp 按 回 车 键 he ro.moveDown 按 回 车 键 he ro.moveLeft 按 回 车 键 he ro.moveRi…" at bounding box center [1366, 284] width 308 height 220
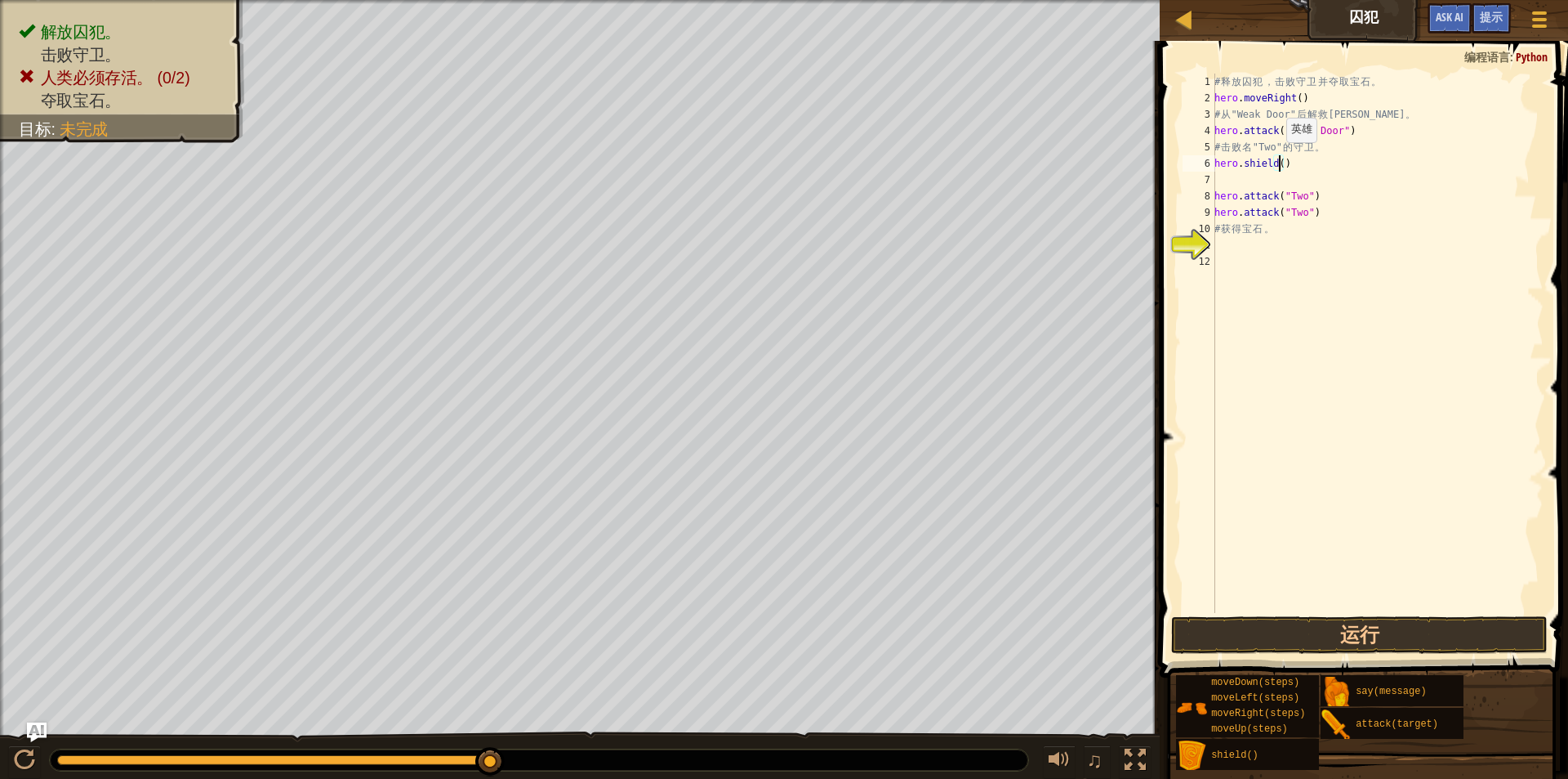
click at [1278, 158] on div "# 释 放 囚 犯 ， 击 败 守 卫 并 夺 取 宝 石 。 hero . moveRight ( ) # 从 "Weak Door" 后 解 救 Patr…" at bounding box center [1377, 359] width 332 height 572
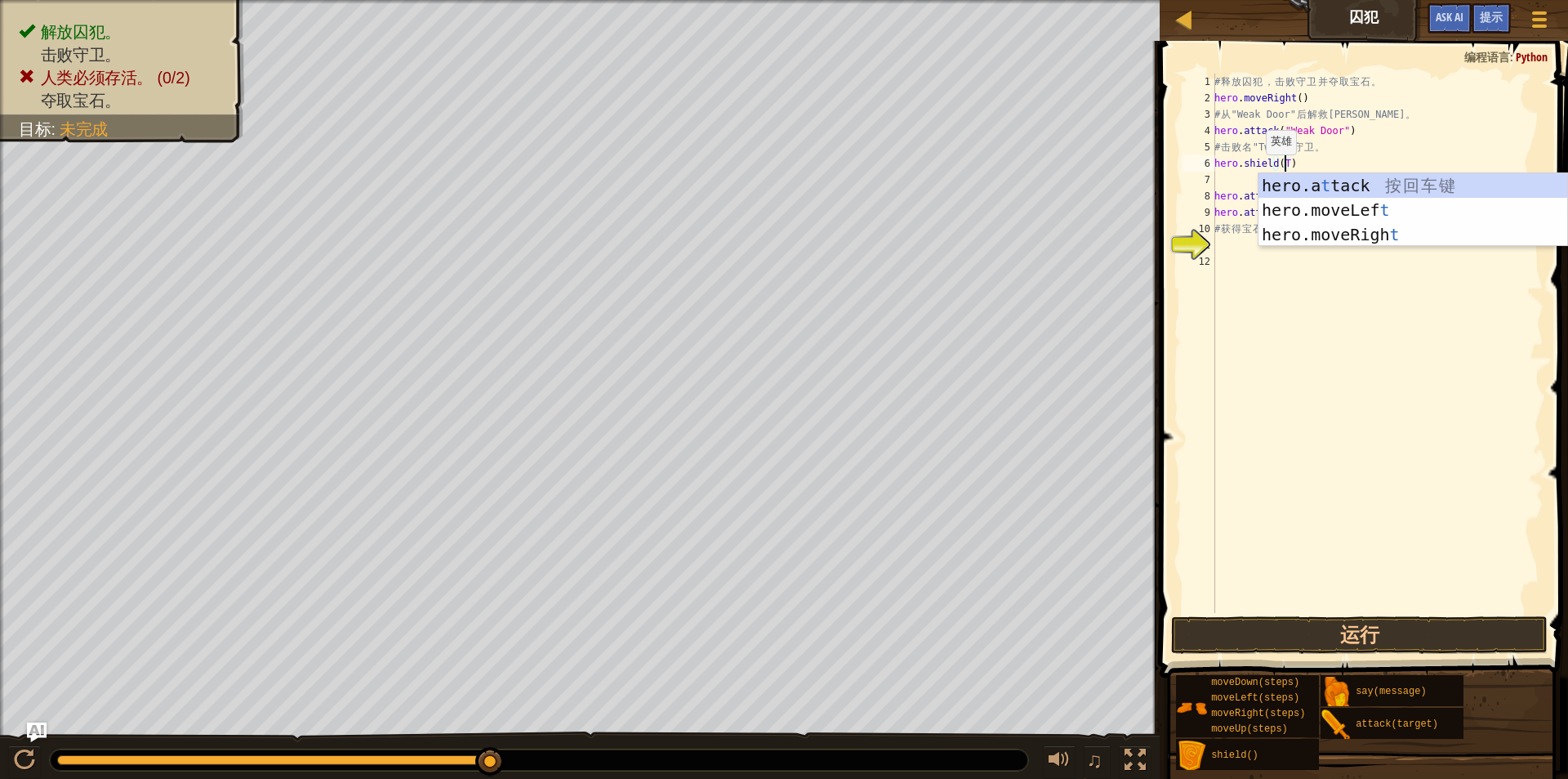
scroll to position [8, 6]
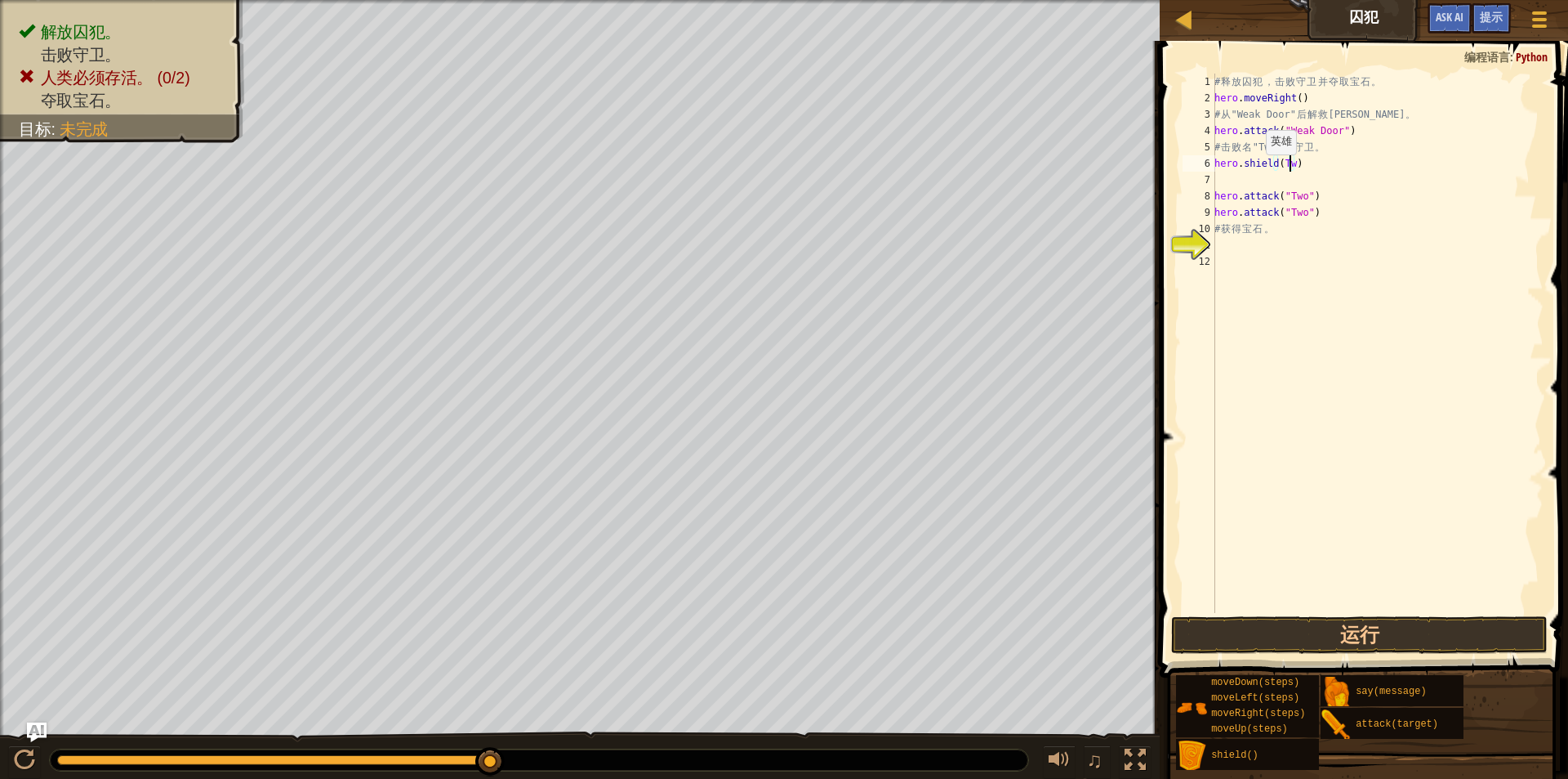
type textarea "hero.shield(Two)"
click at [1348, 315] on div "# 释 放 囚 犯 ， 击 败 守 卫 并 夺 取 宝 石 。 hero . moveRight ( ) # 从 "Weak Door" 后 解 救 Patr…" at bounding box center [1377, 359] width 332 height 572
click at [1402, 625] on button "运行" at bounding box center [1360, 634] width 377 height 37
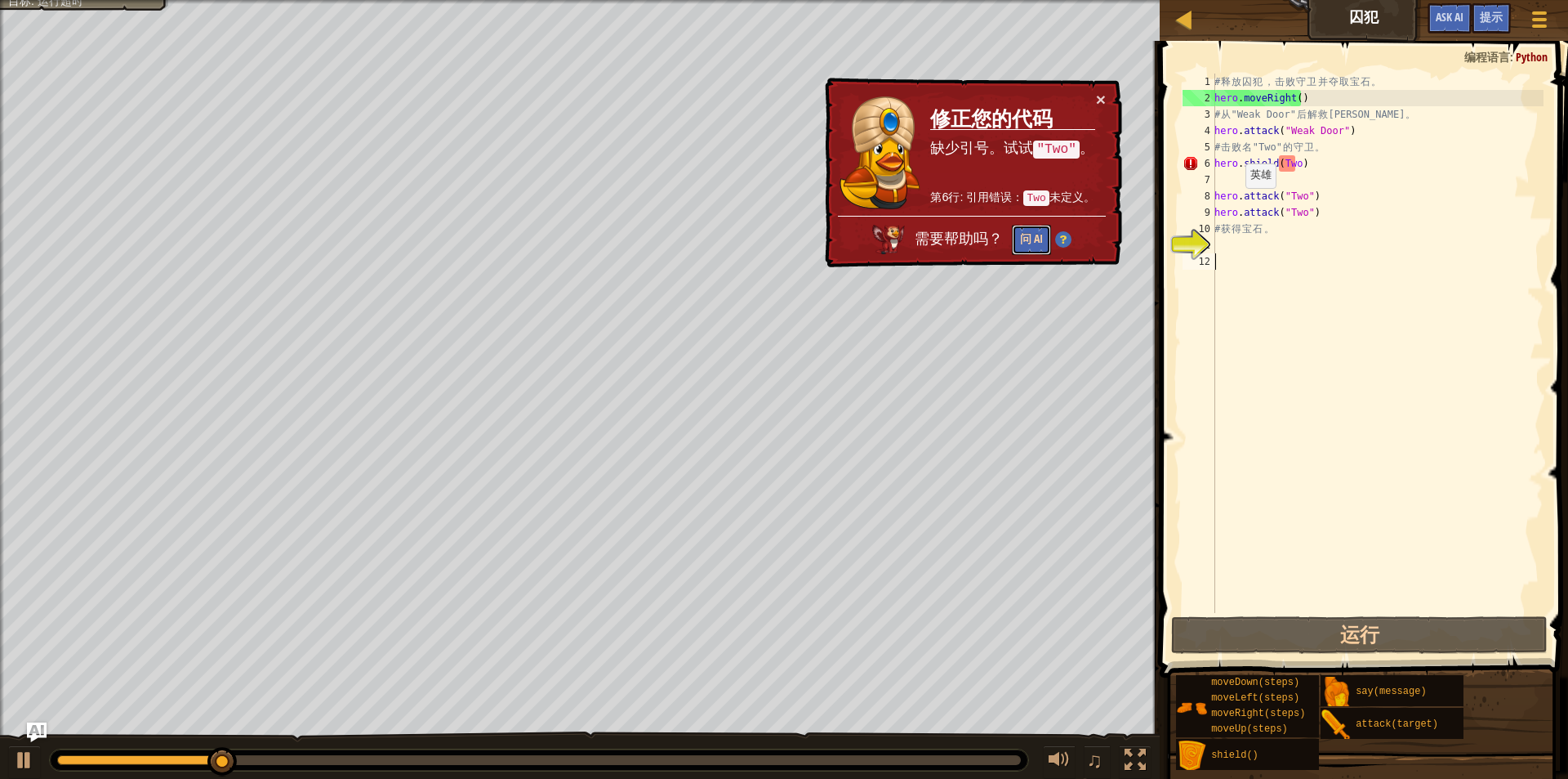
click at [1035, 241] on button "问 AI" at bounding box center [1032, 241] width 39 height 31
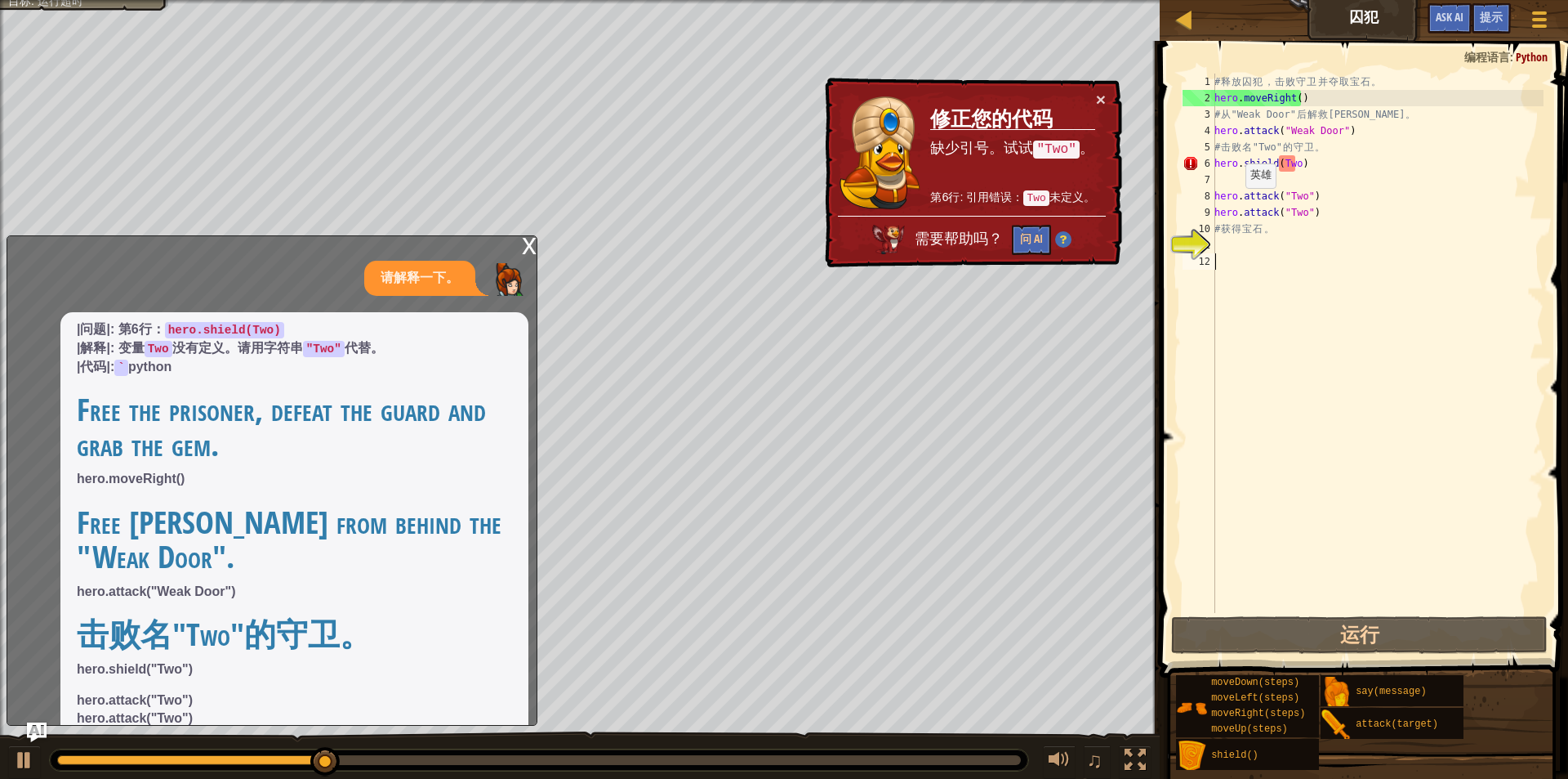
scroll to position [127, 0]
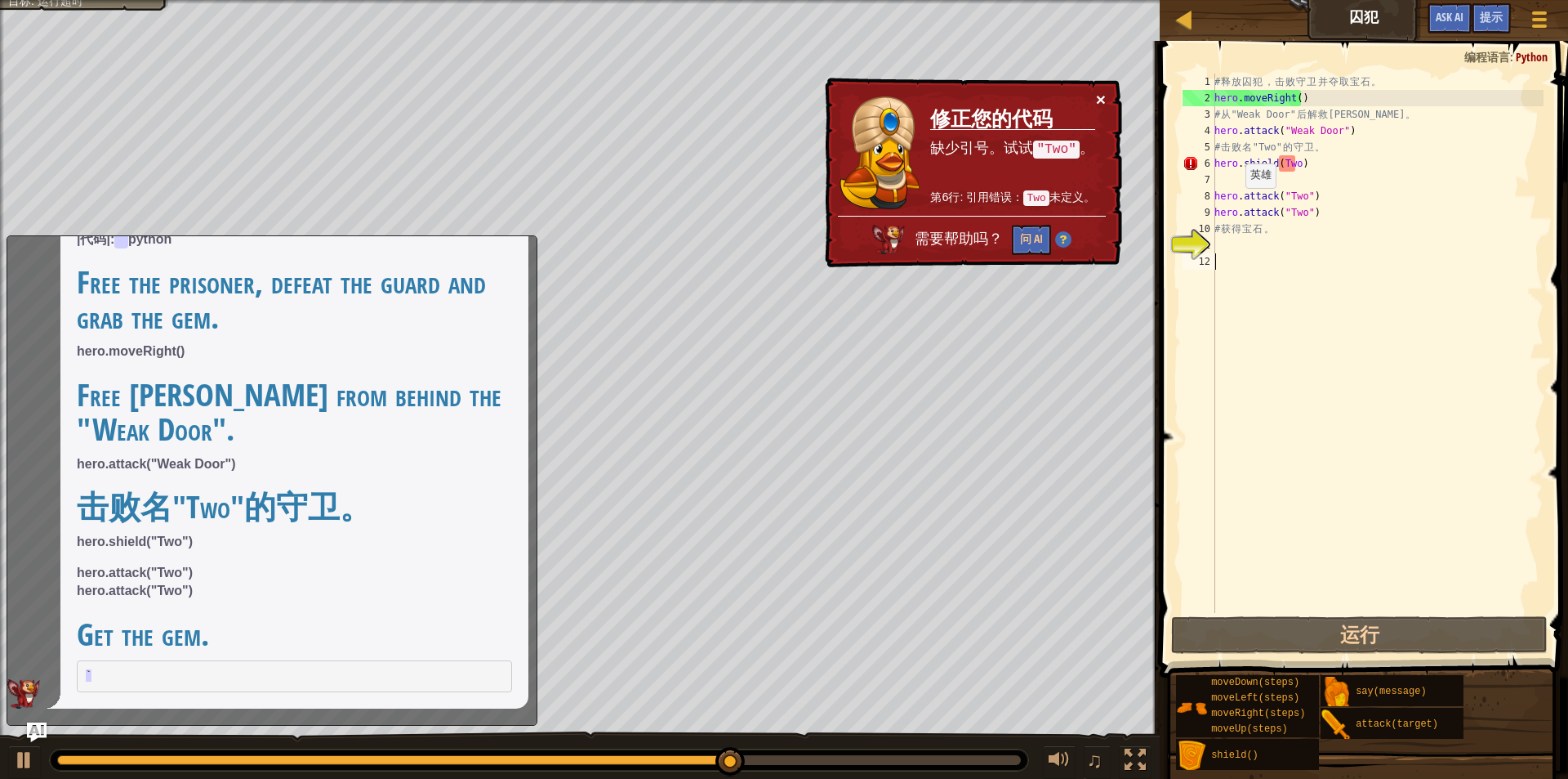
click at [1097, 97] on button "×" at bounding box center [1102, 100] width 10 height 17
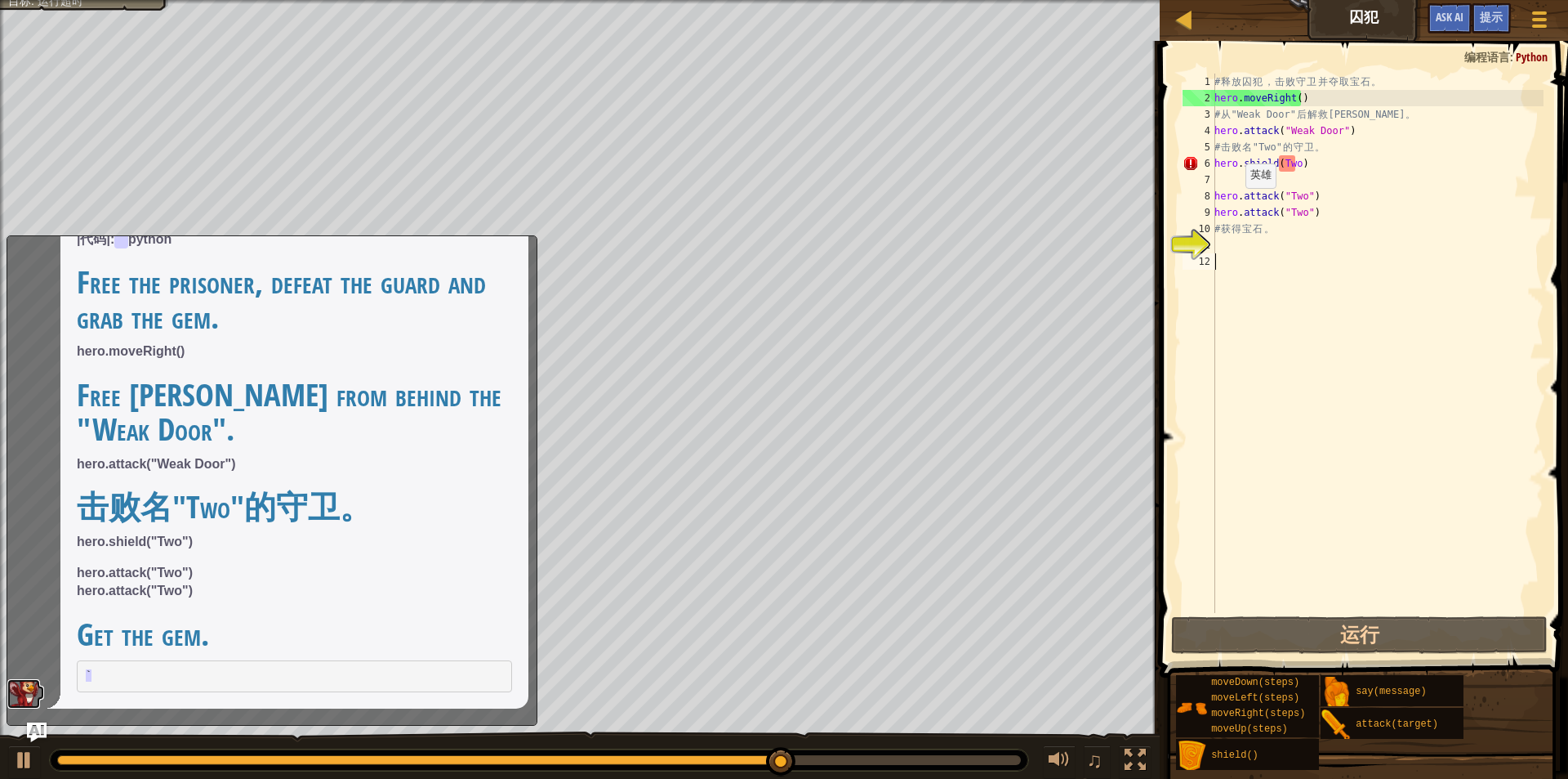
click at [31, 681] on img at bounding box center [24, 694] width 33 height 30
click at [463, 609] on span "|问题|: 第6行： hero.shield(Two) |解释|: 变量 Two 没有定义。请用字符串 "Two" 代替。 |代码|: ` python Fr…" at bounding box center [294, 442] width 436 height 499
click at [33, 729] on img "Ask AI" at bounding box center [36, 732] width 21 height 21
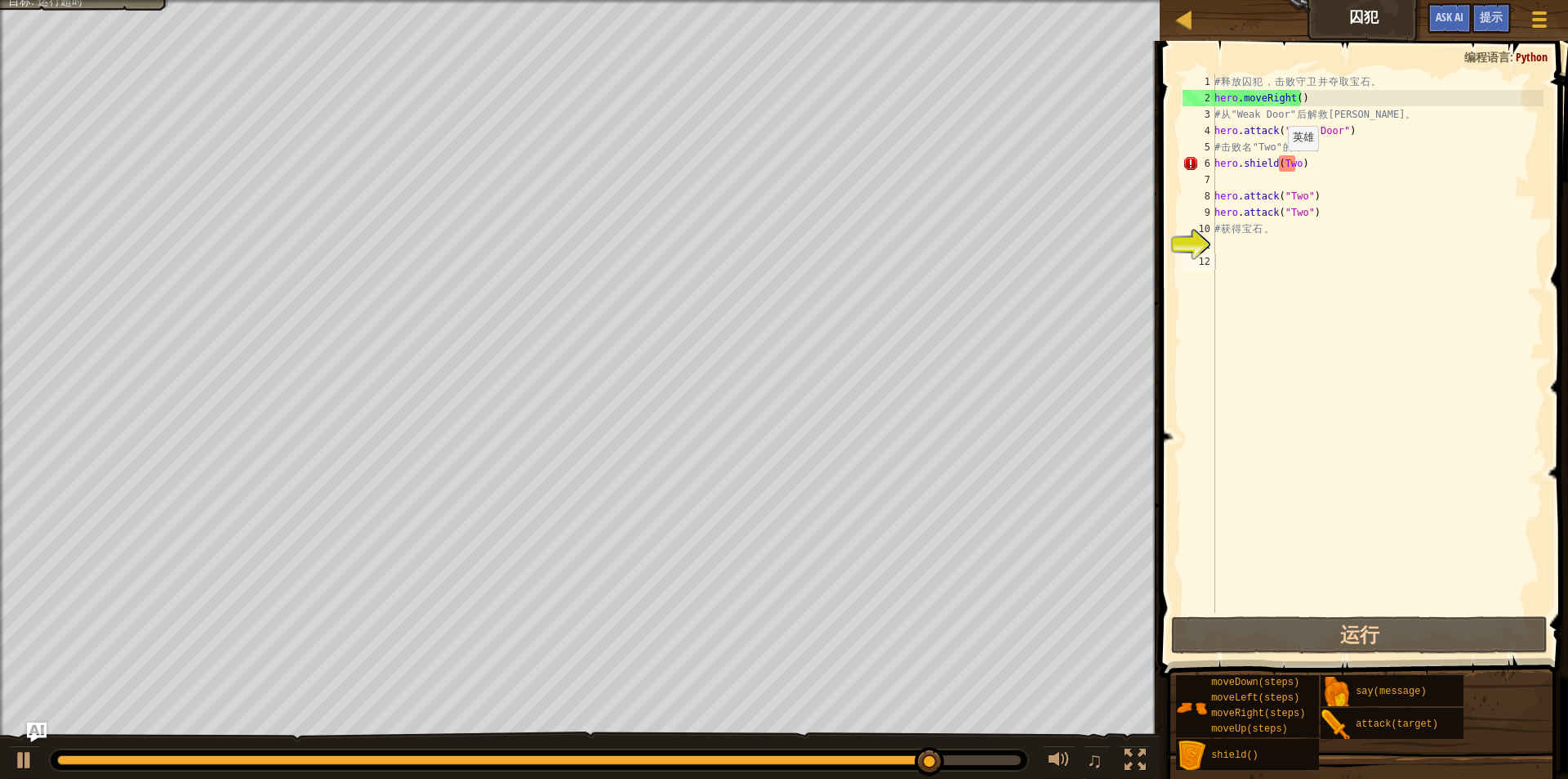
click at [1280, 167] on div "# 释 放 囚 犯 ， 击 败 守 卫 并 夺 取 宝 石 。 hero . moveRight ( ) # 从 "Weak Door" 后 解 救 Patr…" at bounding box center [1377, 359] width 332 height 572
click at [1285, 158] on div "# 释 放 囚 犯 ， 击 败 守 卫 并 夺 取 宝 石 。 hero . moveRight ( ) # 从 "Weak Door" 后 解 救 Patr…" at bounding box center [1377, 359] width 332 height 572
click at [1287, 170] on div "# 释 放 囚 犯 ， 击 败 守 卫 并 夺 取 宝 石 。 hero . moveRight ( ) # 从 "Weak Door" 后 解 救 Patr…" at bounding box center [1377, 359] width 332 height 572
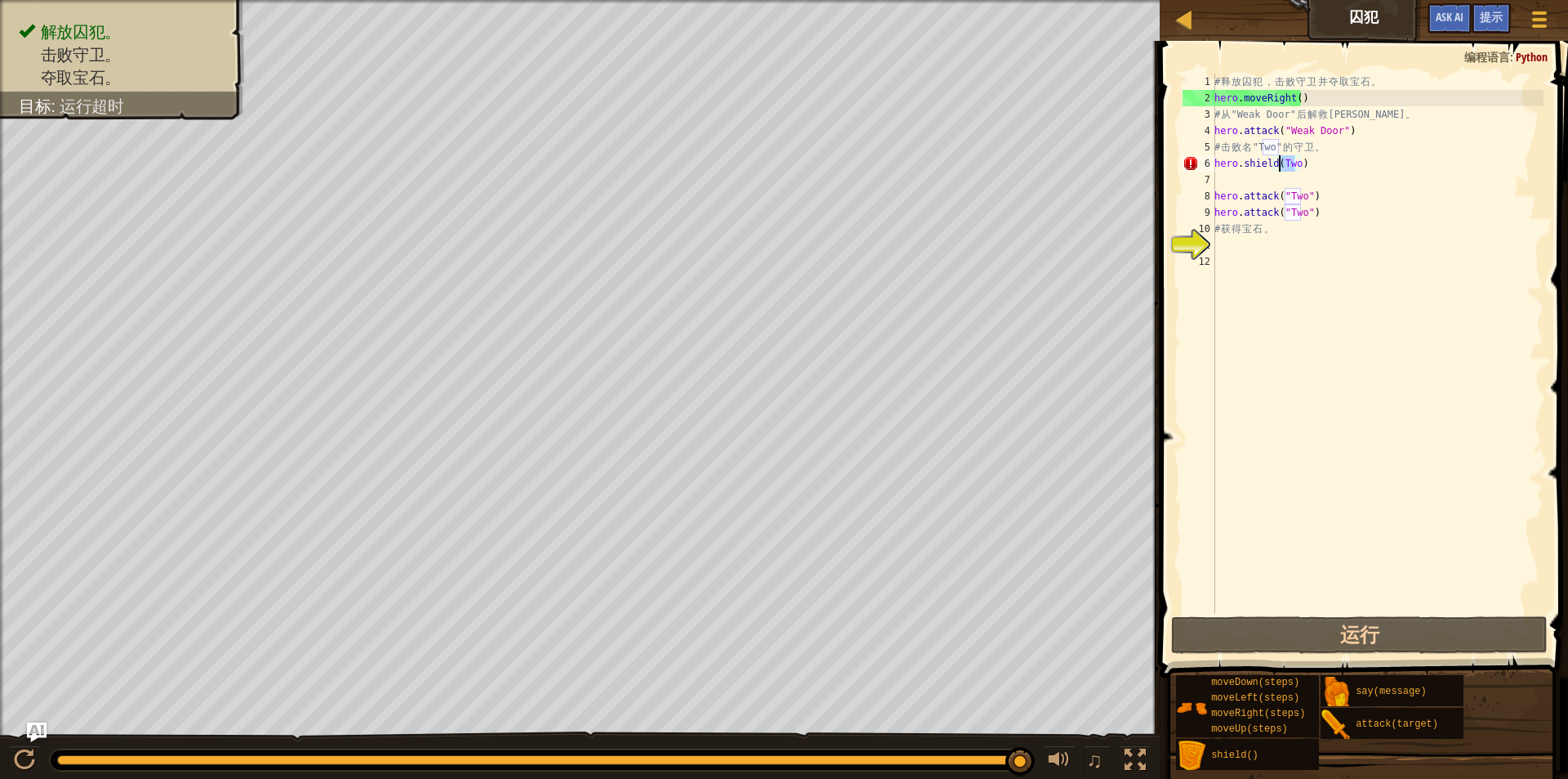
scroll to position [8, 5]
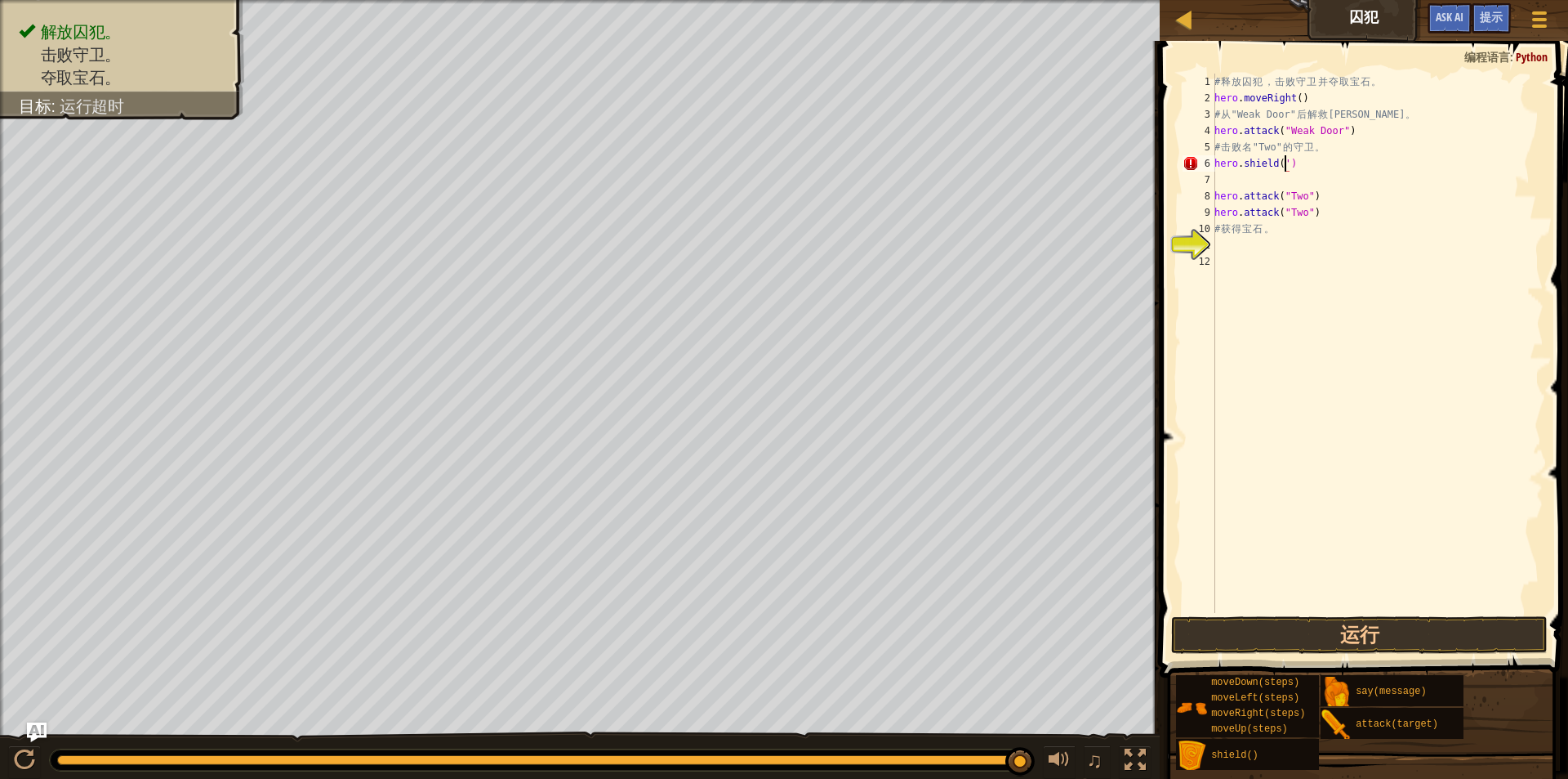
type textarea "hero.shield()"
type textarea """
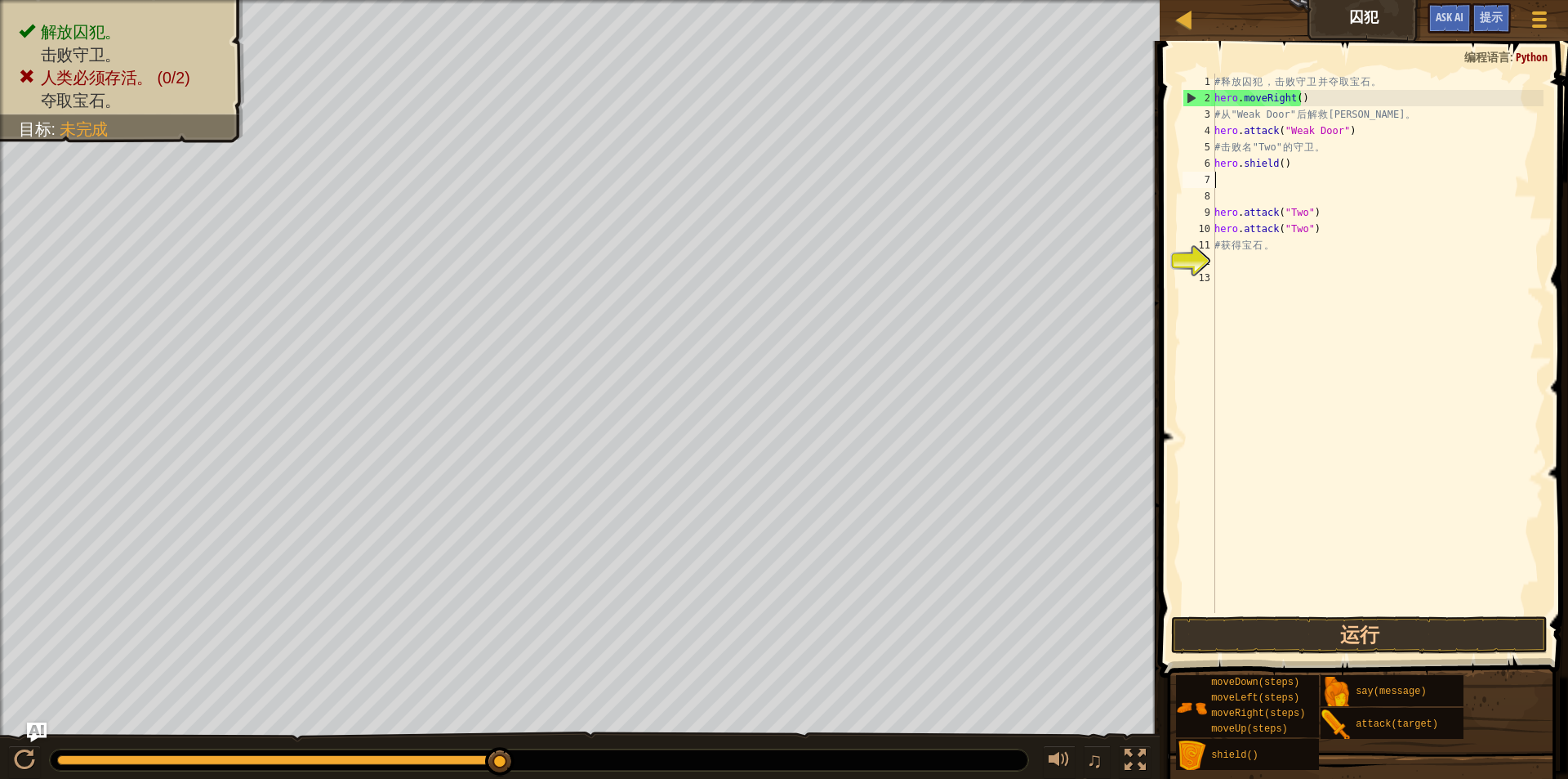
type textarea """
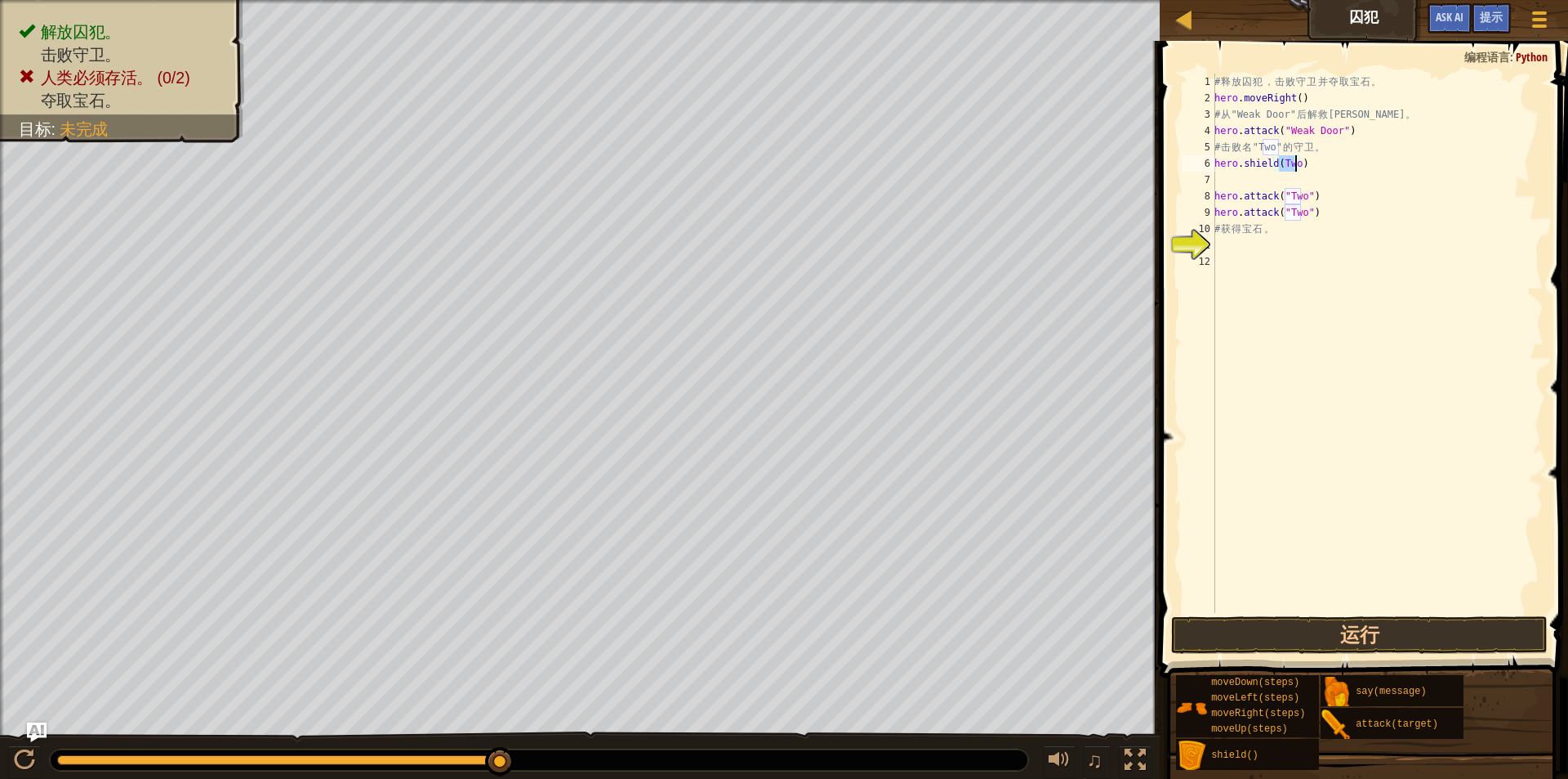
click at [1294, 167] on div "# 释 放 囚 犯 ， 击 败 守 卫 并 夺 取 宝 石 。 hero . moveRight ( ) # 从 "Weak Door" 后 解 救 Patr…" at bounding box center [1377, 343] width 332 height 539
type textarea "hero.shield("Two")"
click at [1365, 271] on div "# 释 放 囚 犯 ， 击 败 守 卫 并 夺 取 宝 石 。 hero . moveRight ( ) # 从 "Weak Door" 后 解 救 Patr…" at bounding box center [1377, 359] width 332 height 572
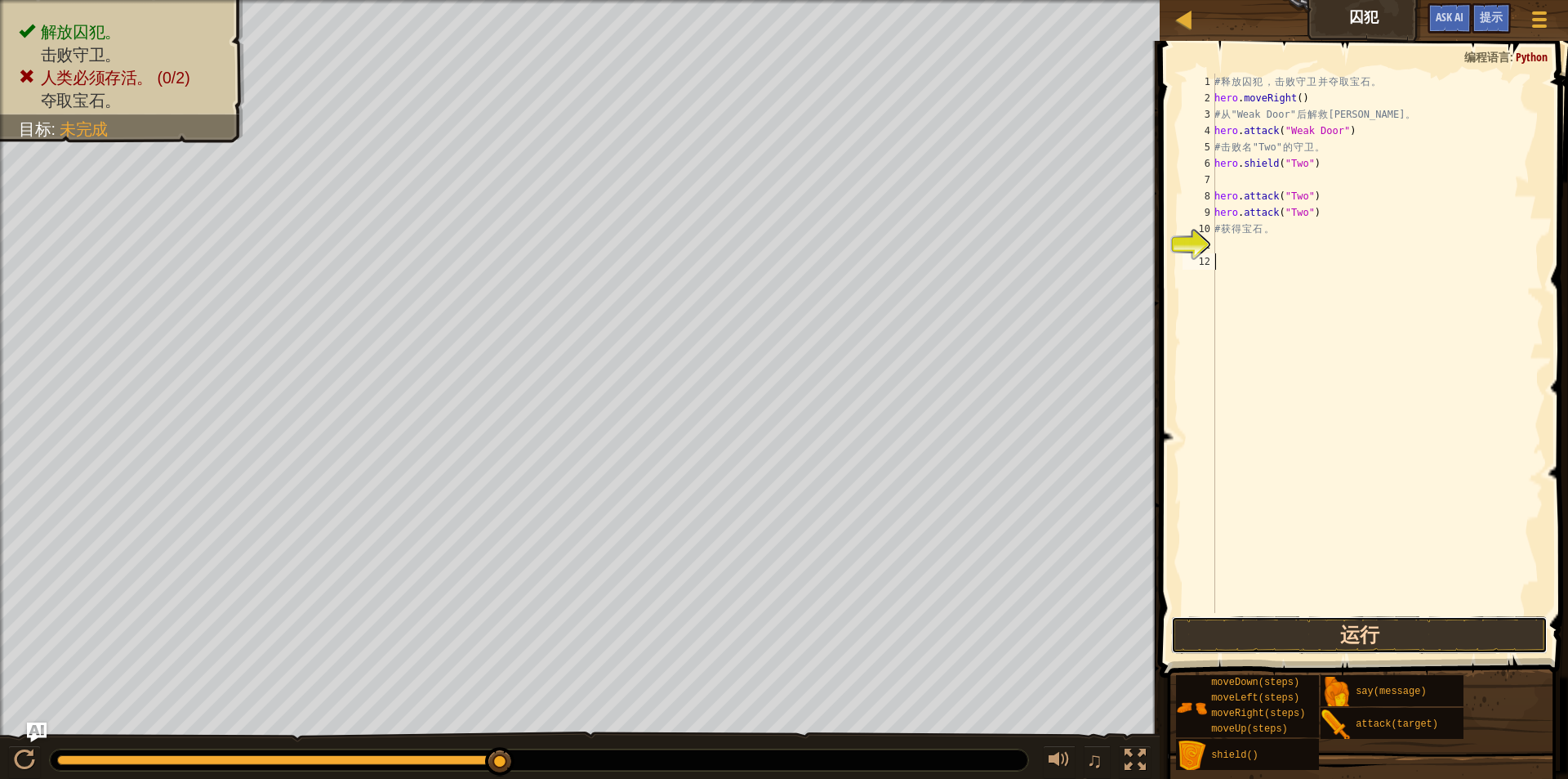
click at [1368, 635] on button "运行" at bounding box center [1360, 634] width 377 height 37
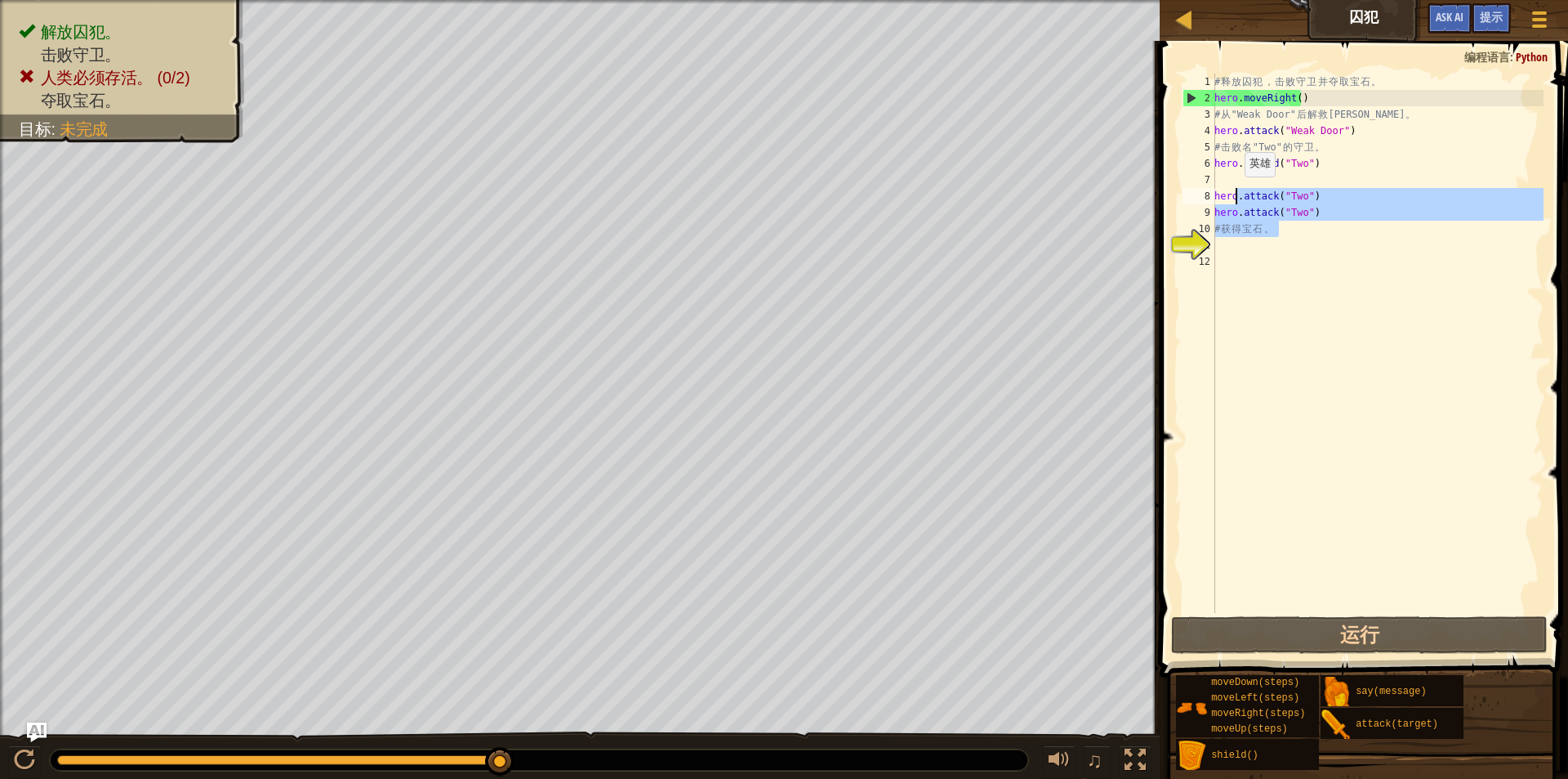
drag, startPoint x: 1331, startPoint y: 225, endPoint x: 1241, endPoint y: 202, distance: 92.9
click at [1240, 201] on div "# 释 放 囚 犯 ， 击 败 守 卫 并 夺 取 宝 石 。 hero . moveRight ( ) # 从 "Weak Door" 后 解 救 Patr…" at bounding box center [1377, 359] width 332 height 572
type textarea "hero.attack("Two") hero.attack("Two")"
click at [1311, 250] on div "# 释 放 囚 犯 ， 击 败 守 卫 并 夺 取 宝 石 。 hero . moveRight ( ) # 从 "Weak Door" 后 解 救 Patr…" at bounding box center [1377, 359] width 332 height 572
drag, startPoint x: 1219, startPoint y: 190, endPoint x: 1284, endPoint y: 205, distance: 66.7
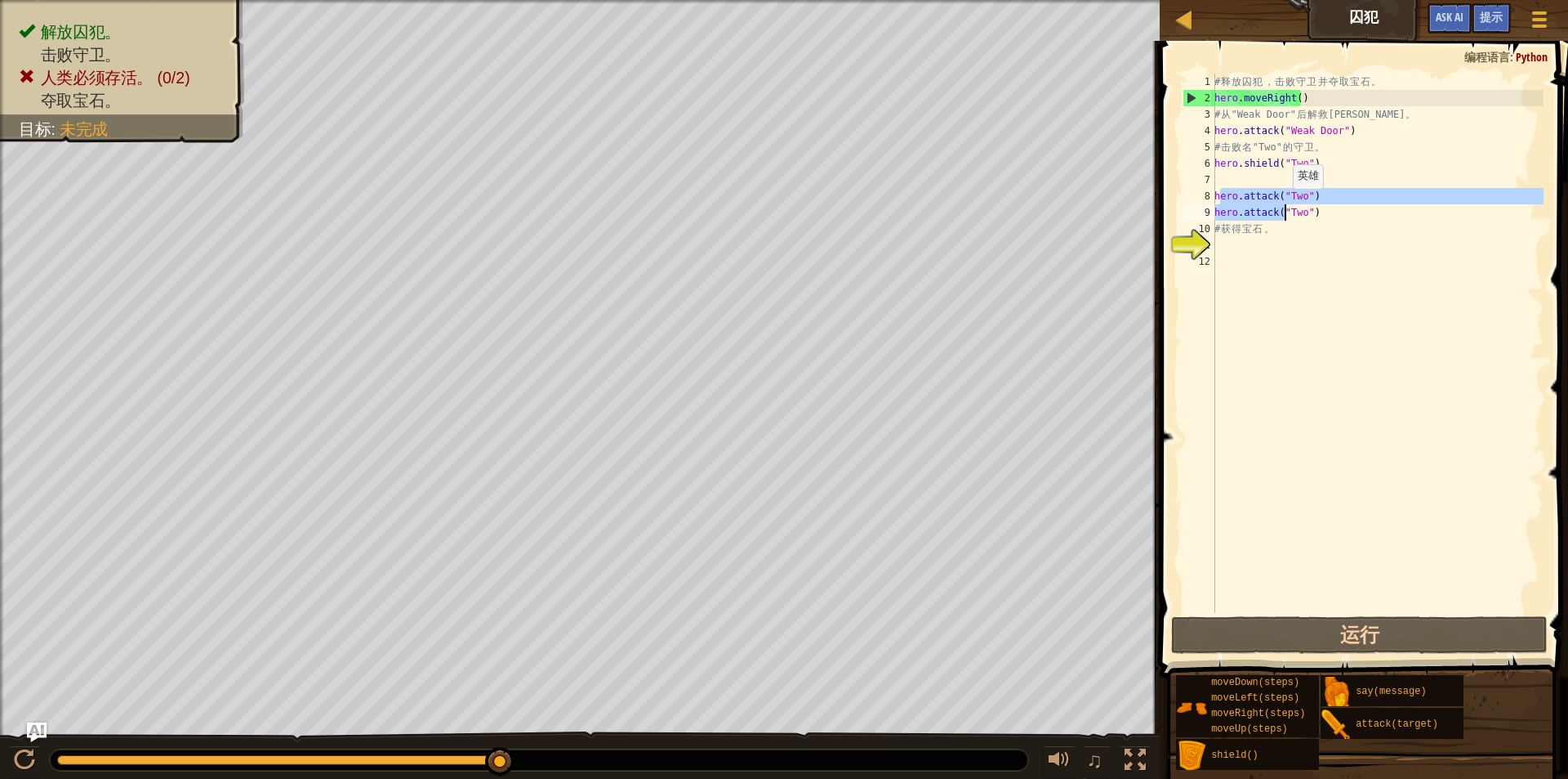
click at [1284, 205] on div "# 释 放 囚 犯 ， 击 败 守 卫 并 夺 取 宝 石 。 hero . moveRight ( ) # 从 "Weak Door" 后 解 救 Patr…" at bounding box center [1377, 359] width 332 height 572
click at [1200, 177] on div "7" at bounding box center [1199, 179] width 33 height 16
type textarea "hero.attack("Two")"
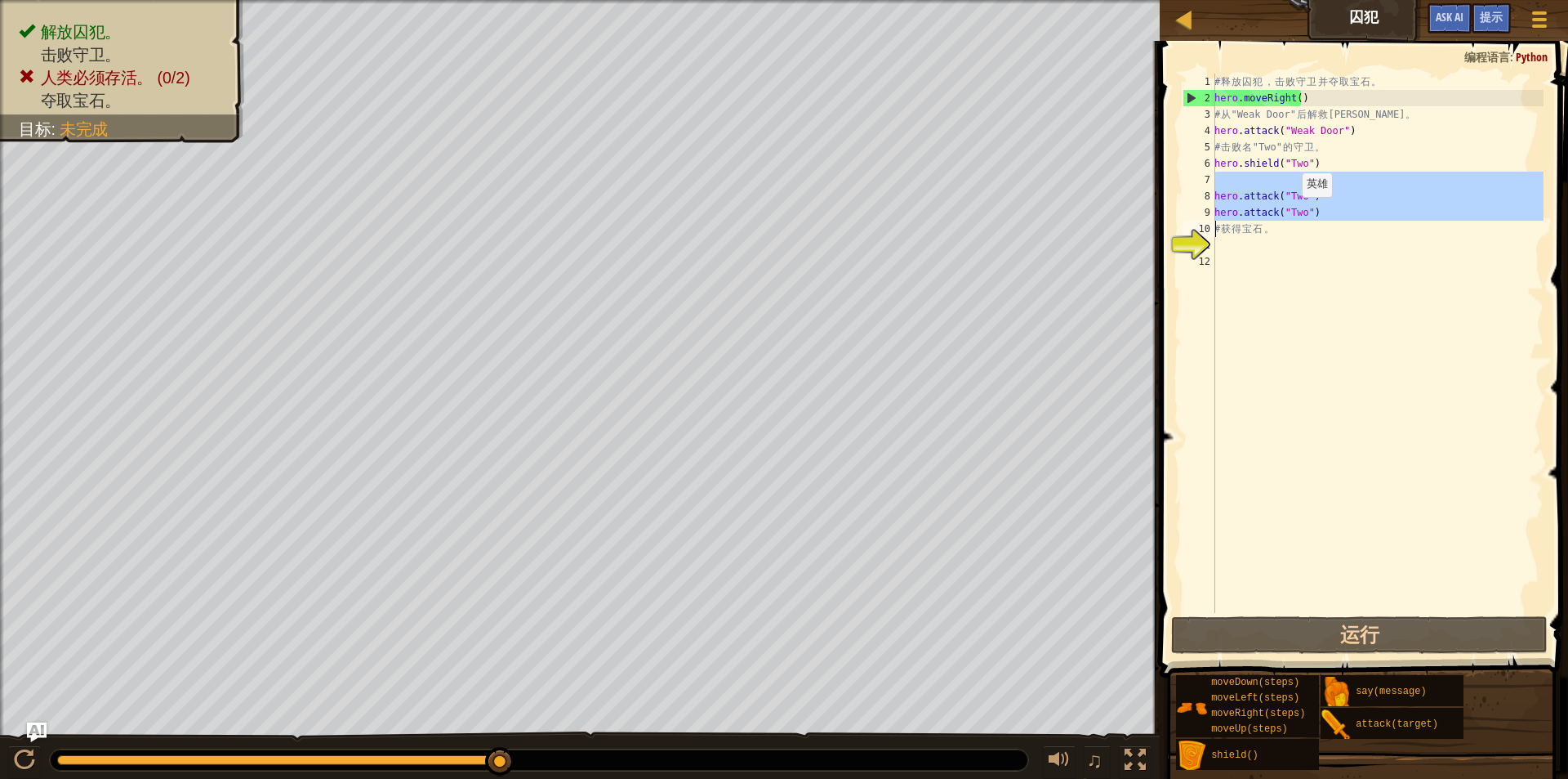
drag, startPoint x: 1214, startPoint y: 186, endPoint x: 1293, endPoint y: 214, distance: 83.8
click at [1293, 214] on div "1 2 3 4 5 6 7 8 9 10 11 12 # 释 放 囚 犯 ， 击 败 守 卫 并 夺 取 宝 石 。 hero . moveRight ( )…" at bounding box center [1361, 343] width 364 height 539
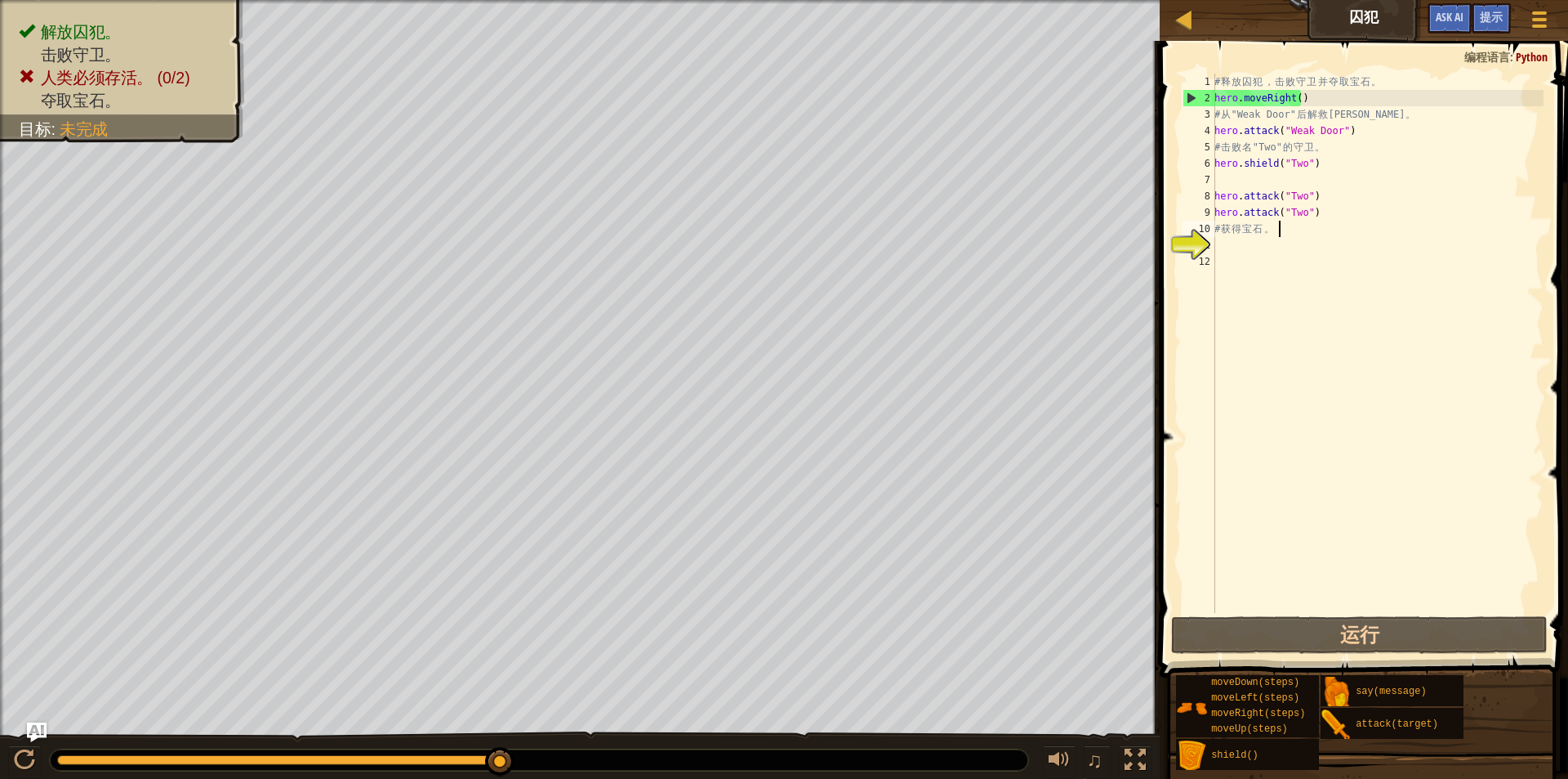
click at [1330, 230] on div "# 释 放 囚 犯 ， 击 败 守 卫 并 夺 取 宝 石 。 hero . moveRight ( ) # 从 "Weak Door" 后 解 救 Patr…" at bounding box center [1377, 359] width 332 height 572
click at [1325, 221] on div "# 释 放 囚 犯 ， 击 败 守 卫 并 夺 取 宝 石 。 hero . moveRight ( ) # 从 "Weak Door" 后 解 救 Patr…" at bounding box center [1377, 359] width 332 height 572
click at [1324, 211] on div "# 释 放 囚 犯 ， 击 败 守 卫 并 夺 取 宝 石 。 hero . moveRight ( ) # 从 "Weak Door" 后 解 救 Patr…" at bounding box center [1377, 359] width 332 height 572
type textarea "hero.attack("Two")"
click at [1222, 180] on div "# 释 放 囚 犯 ， 击 败 守 卫 并 夺 取 宝 石 。 hero . moveRight ( ) # 从 "Weak Door" 后 解 救 Patr…" at bounding box center [1377, 359] width 332 height 572
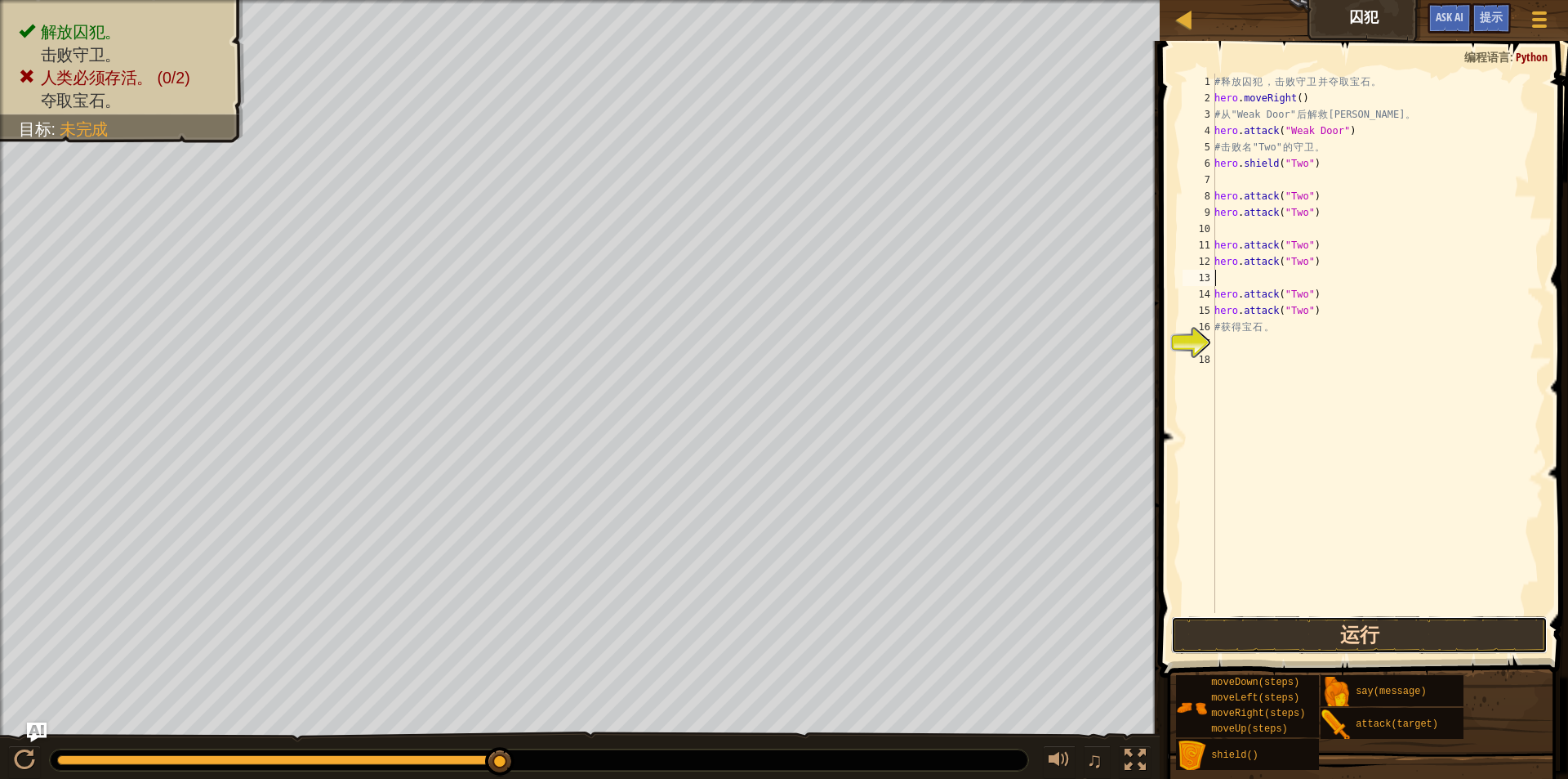
click at [1360, 631] on button "运行" at bounding box center [1360, 634] width 377 height 37
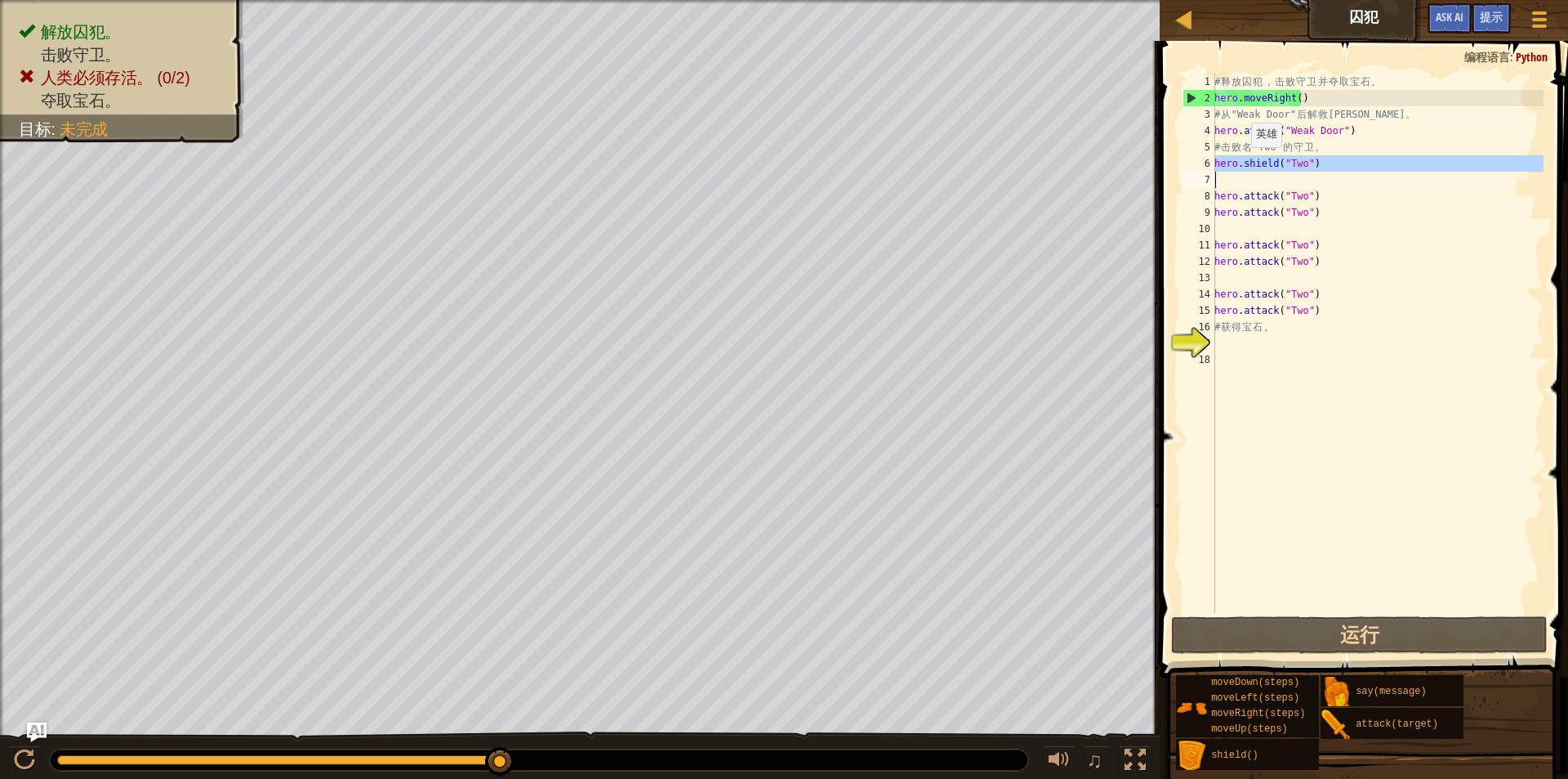
drag, startPoint x: 1212, startPoint y: 157, endPoint x: 1250, endPoint y: 165, distance: 38.8
click at [1250, 165] on div "1 2 3 4 5 6 7 8 9 10 11 12 13 14 15 16 17 18 # 释 放 囚 犯 ， 击 败 守 卫 并 夺 取 宝 石 。 he…" at bounding box center [1361, 343] width 364 height 539
click at [1307, 191] on div "# 释 放 囚 犯 ， 击 败 守 卫 并 夺 取 宝 石 。 hero . moveRight ( ) # 从 "Weak Door" 后 解 救 Patr…" at bounding box center [1377, 359] width 332 height 572
type textarea "hero.attack("Two")"
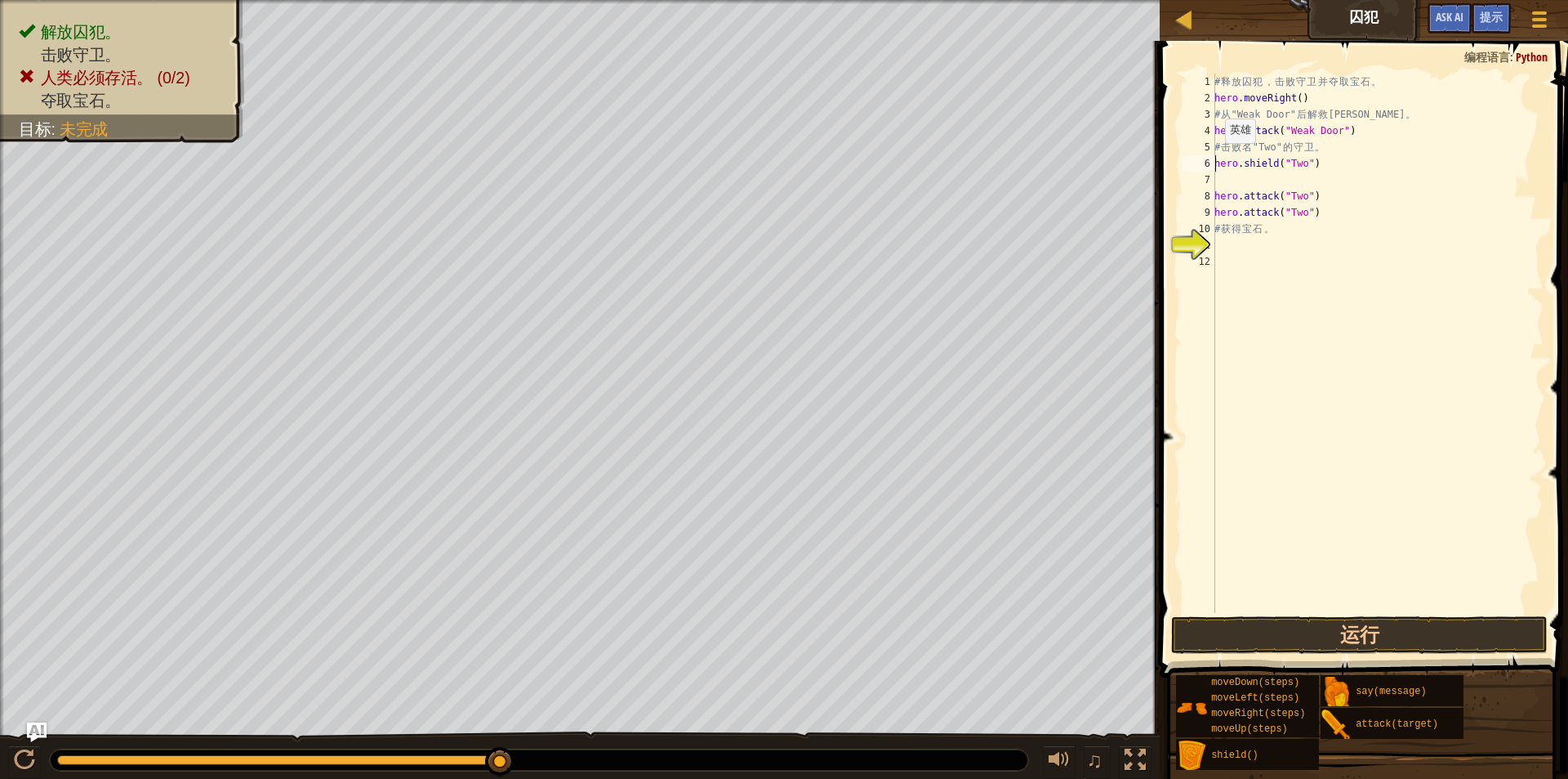
click at [1216, 159] on div "# 释 放 囚 犯 ， 击 败 守 卫 并 夺 取 宝 石 。 hero . moveRight ( ) # 从 "Weak Door" 后 解 救 Patr…" at bounding box center [1377, 359] width 332 height 572
type textarea "hero.shield("Two")"
click at [1224, 184] on div "# 释 放 囚 犯 ， 击 败 守 卫 并 夺 取 宝 石 。 hero . moveRight ( ) # 从 "Weak Door" 后 解 救 Patr…" at bounding box center [1377, 359] width 332 height 572
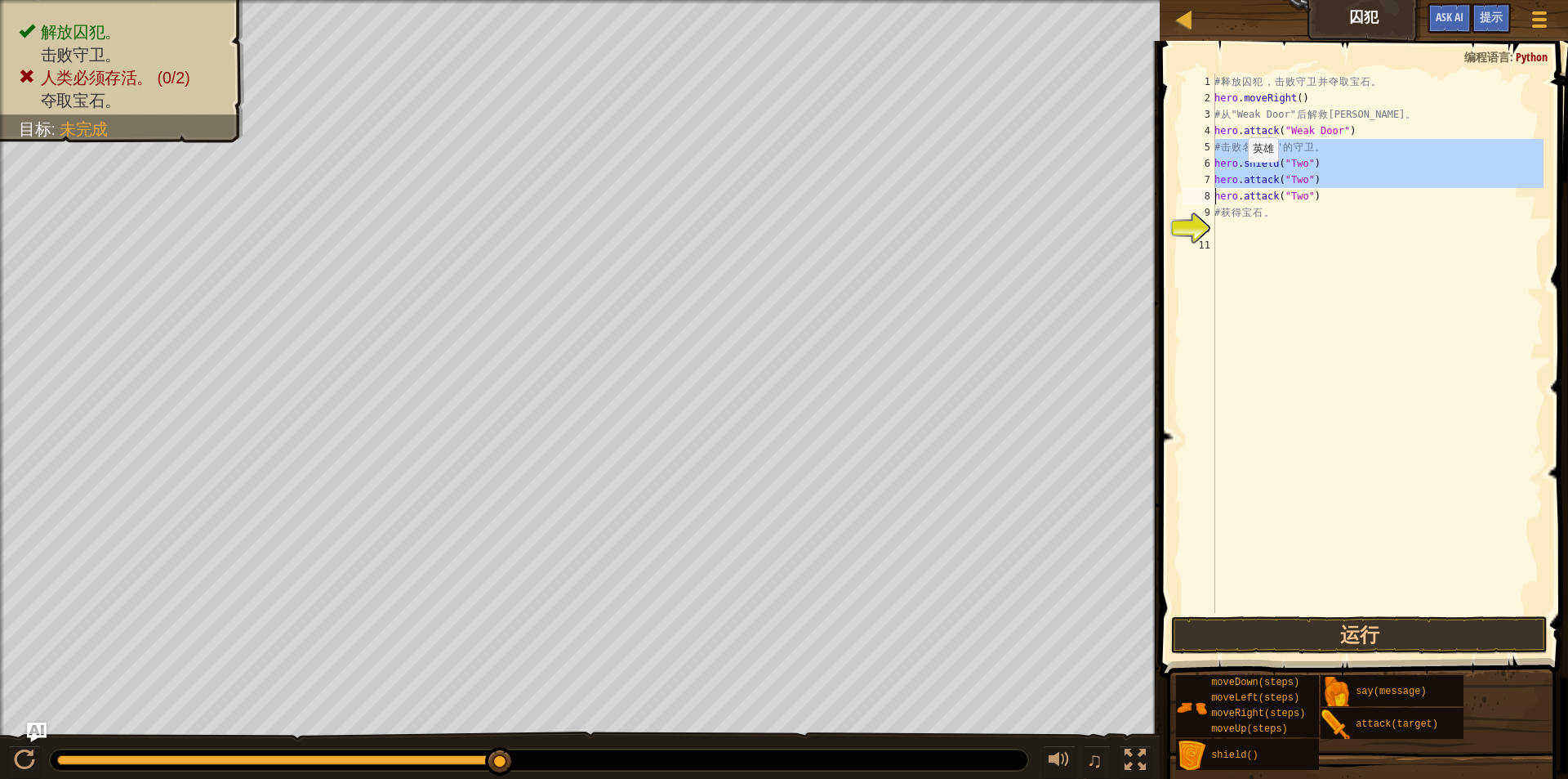
drag, startPoint x: 1215, startPoint y: 153, endPoint x: 1239, endPoint y: 178, distance: 34.7
click at [1239, 178] on div "hero.shield("Two") 1 2 3 4 5 6 7 8 9 10 11 # 释 放 囚 犯 ， 击 败 守 卫 并 夺 取 宝 石 。 hero…" at bounding box center [1361, 343] width 364 height 539
click at [1311, 158] on div "# 释 放 囚 犯 ， 击 败 守 卫 并 夺 取 宝 石 。 hero . moveRight ( ) # 从 "Weak Door" 后 解 救 Patr…" at bounding box center [1377, 343] width 332 height 539
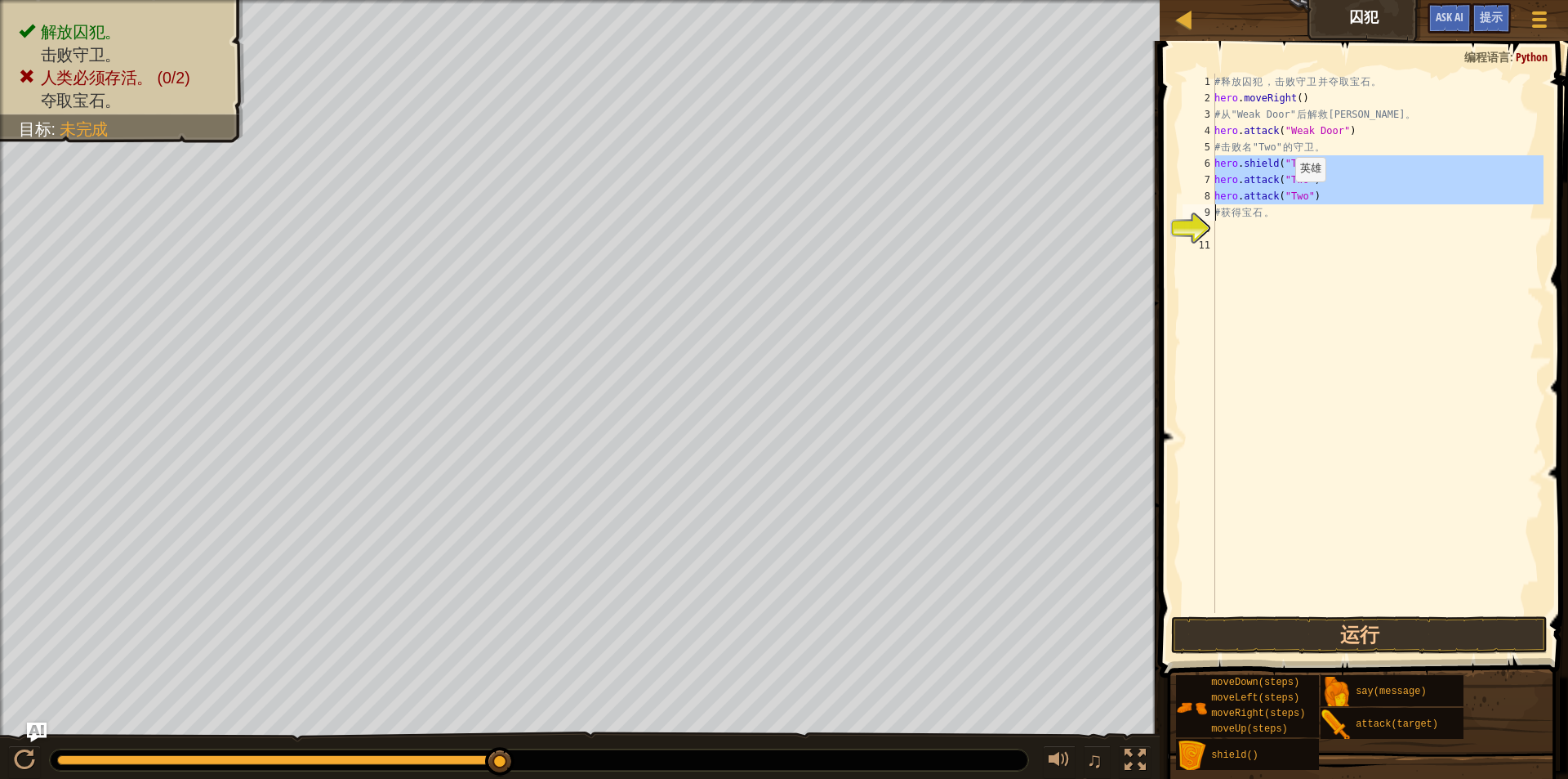
drag, startPoint x: 1212, startPoint y: 162, endPoint x: 1286, endPoint y: 197, distance: 81.9
click at [1286, 197] on div "hero.shield("Two") 1 2 3 4 5 6 7 8 9 10 11 # 释 放 囚 犯 ， 击 败 守 卫 并 夺 取 宝 石 。 hero…" at bounding box center [1361, 343] width 364 height 539
click at [1329, 202] on div "# 释 放 囚 犯 ， 击 败 守 卫 并 夺 取 宝 石 。 hero . moveRight ( ) # 从 "Weak Door" 后 解 救 Patr…" at bounding box center [1377, 343] width 332 height 539
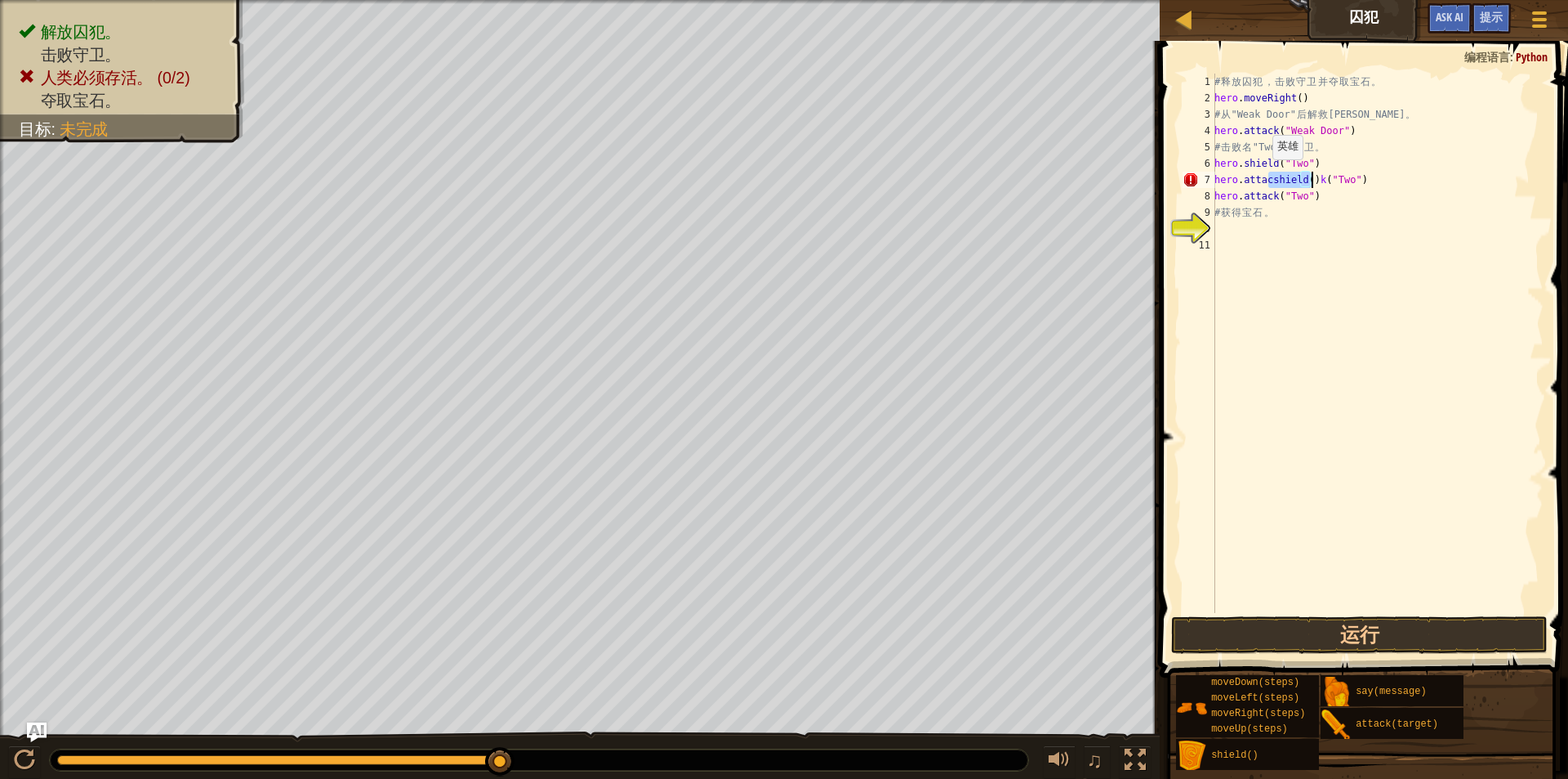
click at [1263, 175] on div "# 释 放 囚 犯 ， 击 败 守 卫 并 夺 取 宝 石 。 hero . moveRight ( ) # 从 "Weak Door" 后 解 救 Patr…" at bounding box center [1377, 359] width 332 height 572
click at [1266, 179] on div "# 释 放 囚 犯 ， 击 败 守 卫 并 夺 取 宝 石 。 hero . moveRight ( ) # 从 "Weak Door" 后 解 救 Patr…" at bounding box center [1377, 359] width 332 height 572
drag, startPoint x: 1350, startPoint y: 180, endPoint x: 1329, endPoint y: 180, distance: 21.0
click at [1326, 181] on div "# 释 放 囚 犯 ， 击 败 守 卫 并 夺 取 宝 石 。 hero . moveRight ( ) # 从 "Weak Door" 后 解 救 Patr…" at bounding box center [1377, 359] width 332 height 572
click at [1289, 176] on div "# 释 放 囚 犯 ， 击 败 守 卫 并 夺 取 宝 石 。 hero . moveRight ( ) # 从 "Weak Door" 后 解 救 Patr…" at bounding box center [1377, 359] width 332 height 572
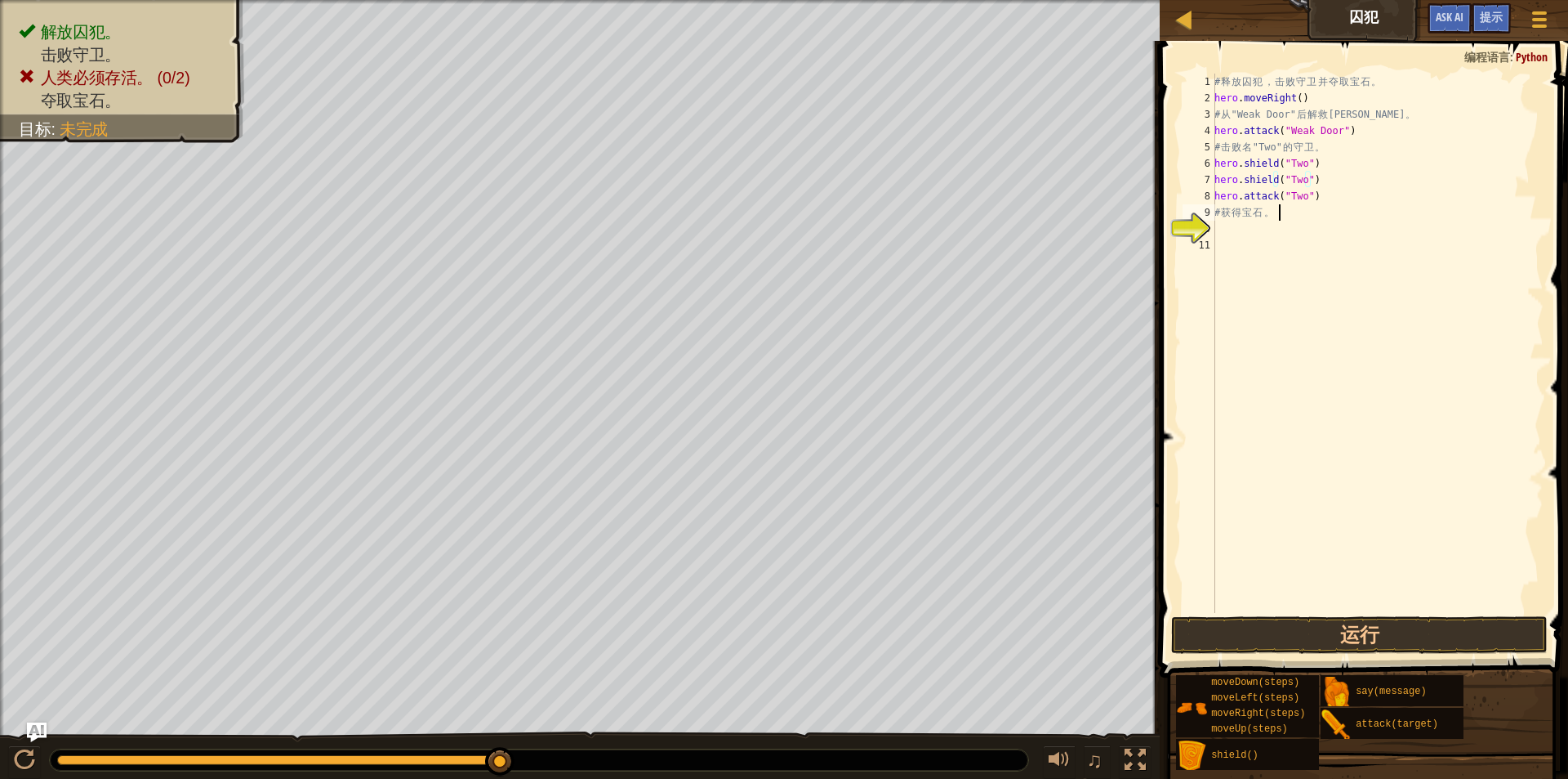
drag, startPoint x: 1326, startPoint y: 211, endPoint x: 1321, endPoint y: 202, distance: 10.3
click at [1321, 202] on div "# 释 放 囚 犯 ， 击 败 守 卫 并 夺 取 宝 石 。 hero . moveRight ( ) # 从 "Weak Door" 后 解 救 Patr…" at bounding box center [1377, 359] width 332 height 572
drag, startPoint x: 1315, startPoint y: 176, endPoint x: 1203, endPoint y: 180, distance: 112.1
click at [1203, 180] on div "hero.attack("Two") # 获得宝石。 1 2 3 4 5 6 7 8 9 10 11 # 释 放 囚 犯 ， 击 败 守 卫 并 夺 取 宝 …" at bounding box center [1361, 343] width 364 height 539
click at [1296, 186] on div "# 释 放 囚 犯 ， 击 败 守 卫 并 夺 取 宝 石 。 hero . moveRight ( ) # 从 "Weak Door" 后 解 救 Patr…" at bounding box center [1377, 343] width 332 height 539
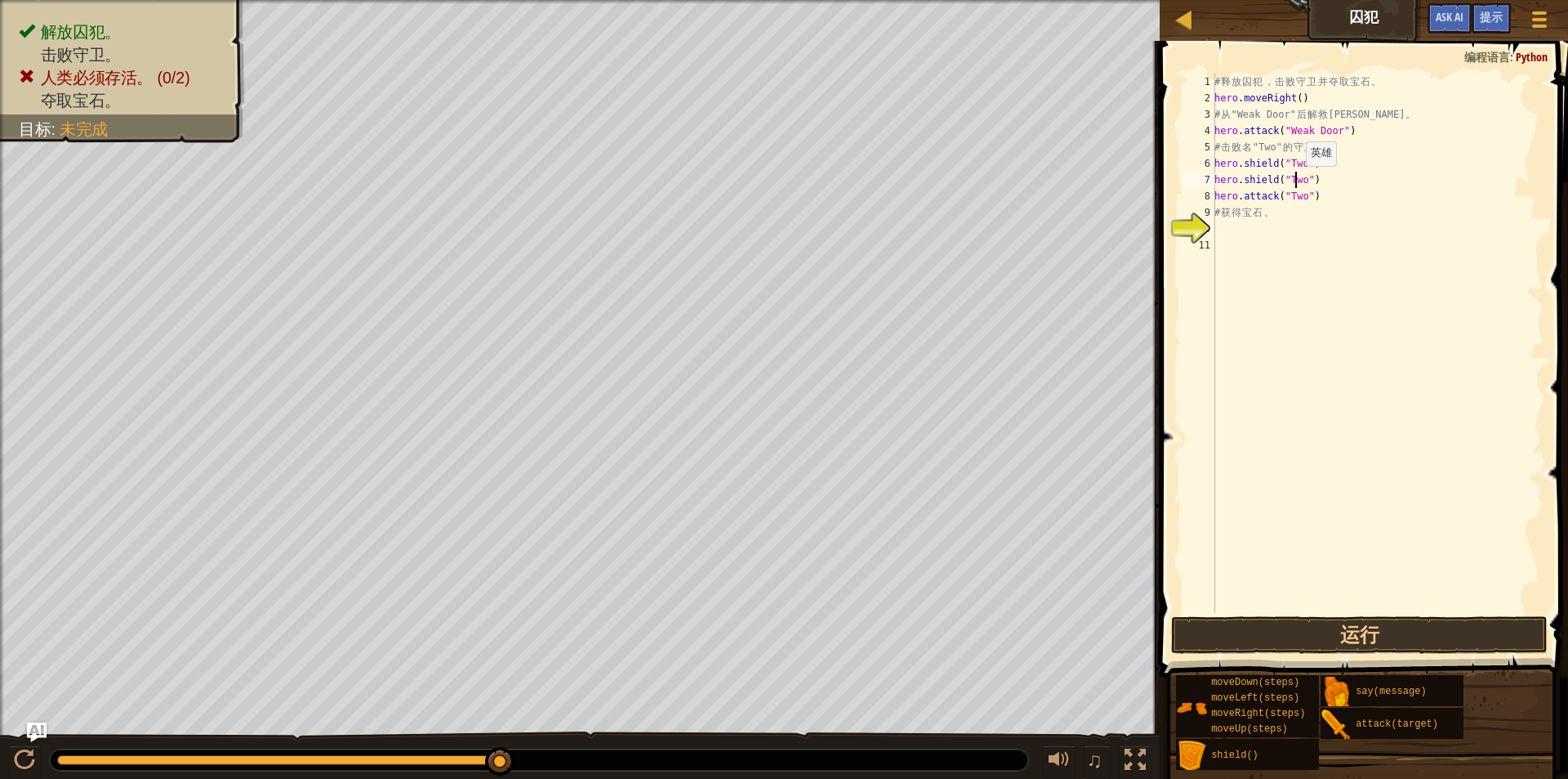
click at [1297, 182] on div "# 释 放 囚 犯 ， 击 败 守 卫 并 夺 取 宝 石 。 hero . moveRight ( ) # 从 "Weak Door" 后 解 救 Patr…" at bounding box center [1377, 359] width 332 height 572
click at [1297, 180] on div "# 释 放 囚 犯 ， 击 败 守 卫 并 夺 取 宝 石 。 hero . moveRight ( ) # 从 "Weak Door" 后 解 救 Patr…" at bounding box center [1377, 359] width 332 height 572
click at [1308, 188] on div "# 释 放 囚 犯 ， 击 败 守 卫 并 夺 取 宝 石 。 hero . moveRight ( ) # 从 "Weak Door" 后 解 救 Patr…" at bounding box center [1377, 359] width 332 height 572
click at [1302, 180] on div "# 释 放 囚 犯 ， 击 败 守 卫 并 夺 取 宝 石 。 hero . moveRight ( ) # 从 "Weak Door" 后 解 救 Patr…" at bounding box center [1377, 359] width 332 height 572
drag, startPoint x: 1302, startPoint y: 164, endPoint x: 1281, endPoint y: 165, distance: 21.0
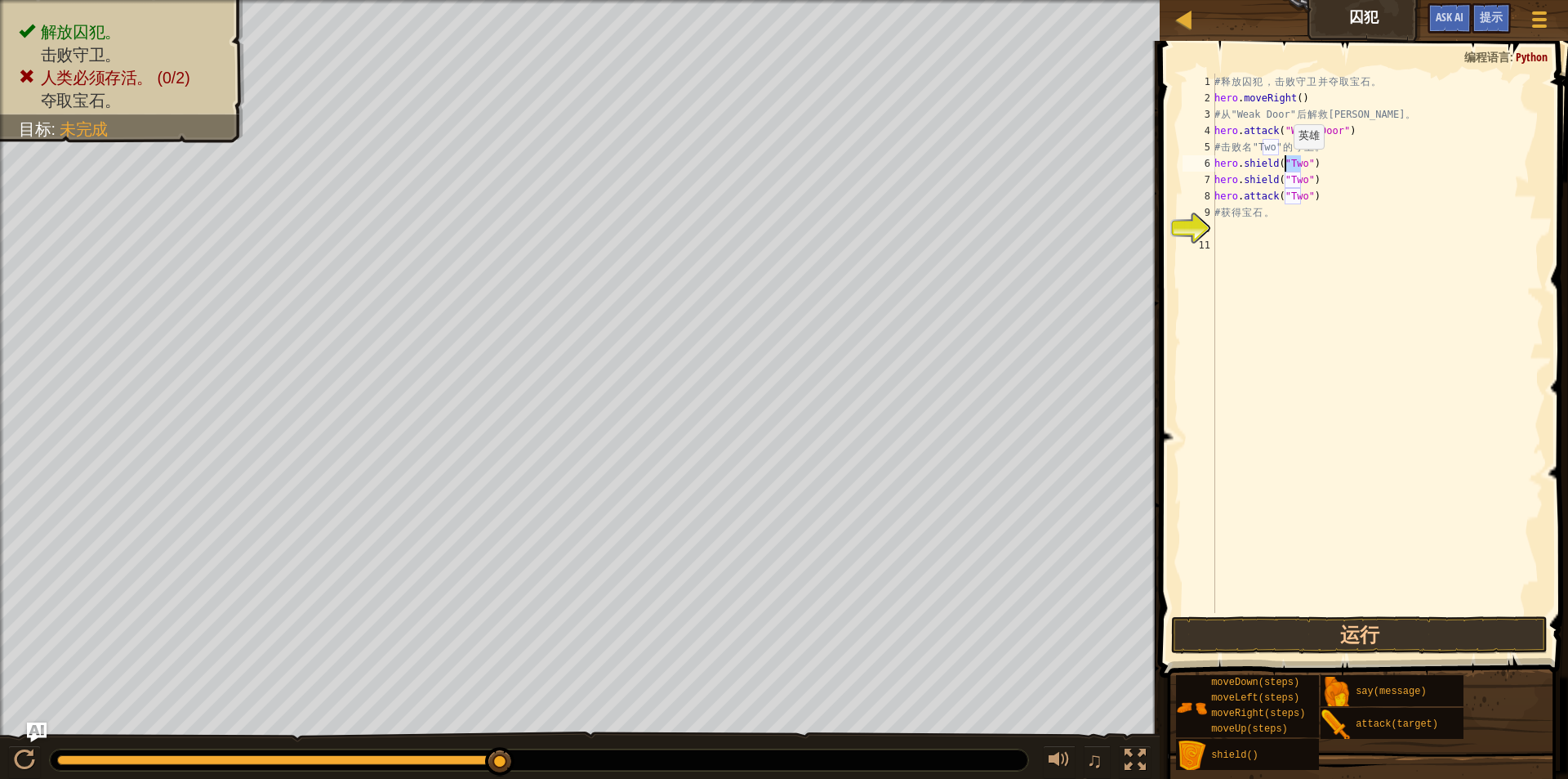
click at [1281, 165] on div "# 释 放 囚 犯 ， 击 败 守 卫 并 夺 取 宝 石 。 hero . moveRight ( ) # 从 "Weak Door" 后 解 救 Patr…" at bounding box center [1377, 359] width 332 height 572
click at [1290, 164] on div "# 释 放 囚 犯 ， 击 败 守 卫 并 夺 取 宝 石 。 hero . moveRight ( ) # 从 "Weak Door" 后 解 救 Patr…" at bounding box center [1377, 343] width 332 height 539
click at [1290, 164] on div "# 释 放 囚 犯 ， 击 败 守 卫 并 夺 取 宝 石 。 hero . moveRight ( ) # 从 "Weak Door" 后 解 救 Patr…" at bounding box center [1377, 359] width 332 height 572
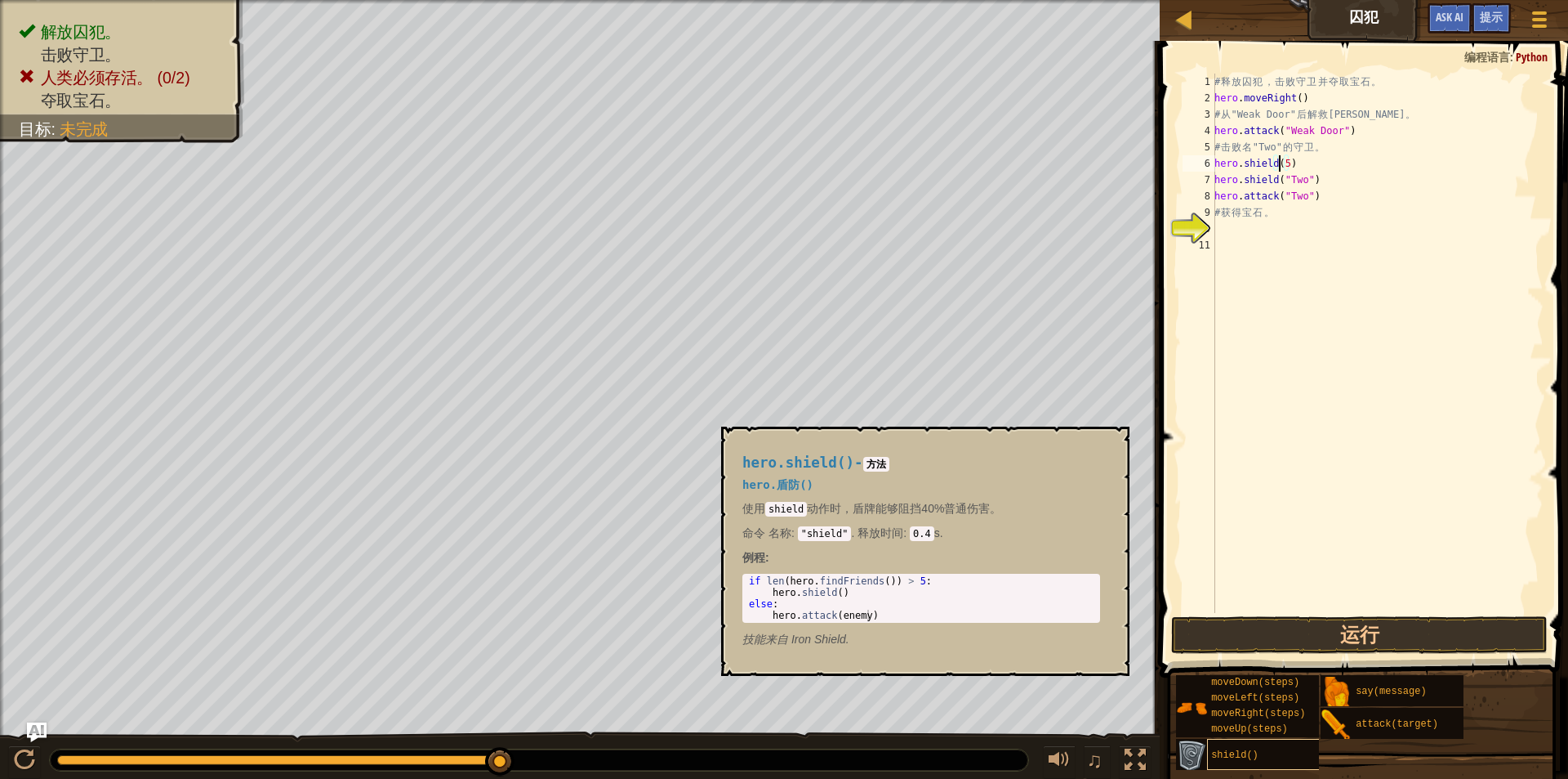
type textarea "hero.shield(5)"
click at [1260, 749] on div "shield()" at bounding box center [1285, 754] width 157 height 31
drag, startPoint x: 840, startPoint y: 619, endPoint x: 867, endPoint y: 610, distance: 28.5
click at [867, 610] on div "if len ( hero . findFriends ( )) > 5 : hero . shield ( ) else : hero . attack (…" at bounding box center [921, 609] width 352 height 69
click at [841, 616] on div "if len ( hero . findFriends ( )) > 5 : hero . shield ( ) else : hero . attack (…" at bounding box center [921, 598] width 352 height 46
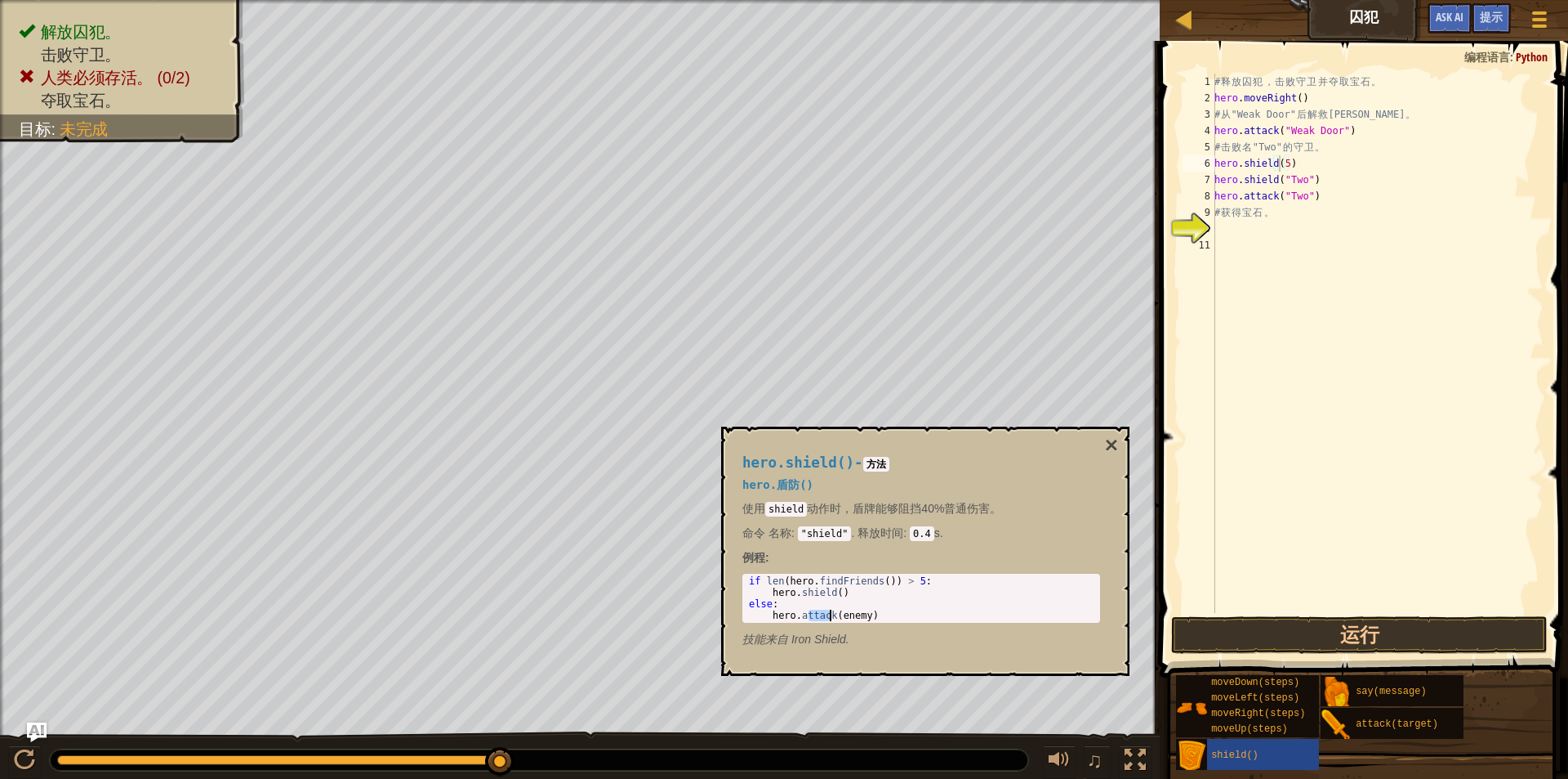
drag, startPoint x: 807, startPoint y: 616, endPoint x: 829, endPoint y: 620, distance: 22.4
click at [829, 620] on div "if len ( hero . findFriends ( )) > 5 : hero . shield ( ) else : hero . attack (…" at bounding box center [921, 609] width 352 height 69
drag, startPoint x: 757, startPoint y: 592, endPoint x: 859, endPoint y: 597, distance: 102.1
click at [859, 597] on div "if len ( hero . findFriends ( )) > 5 : hero . shield ( ) else : hero . attack (…" at bounding box center [921, 609] width 352 height 69
click at [914, 608] on div "if len ( hero . findFriends ( )) > 5 : hero . shield ( ) else : hero . attack (…" at bounding box center [921, 609] width 352 height 69
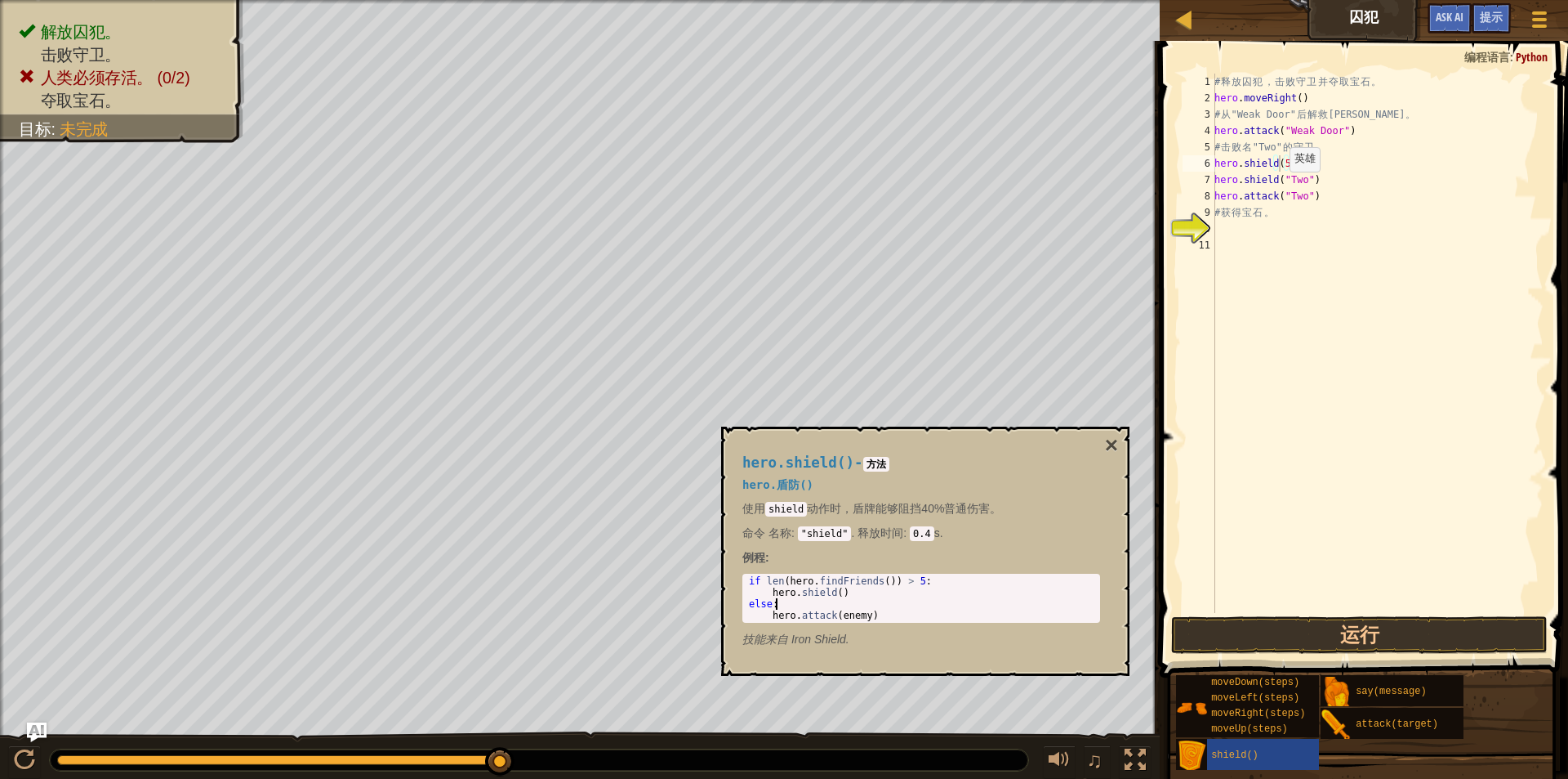
type textarea "hero.attack(enemy)"
click at [1113, 442] on button "×" at bounding box center [1112, 446] width 13 height 23
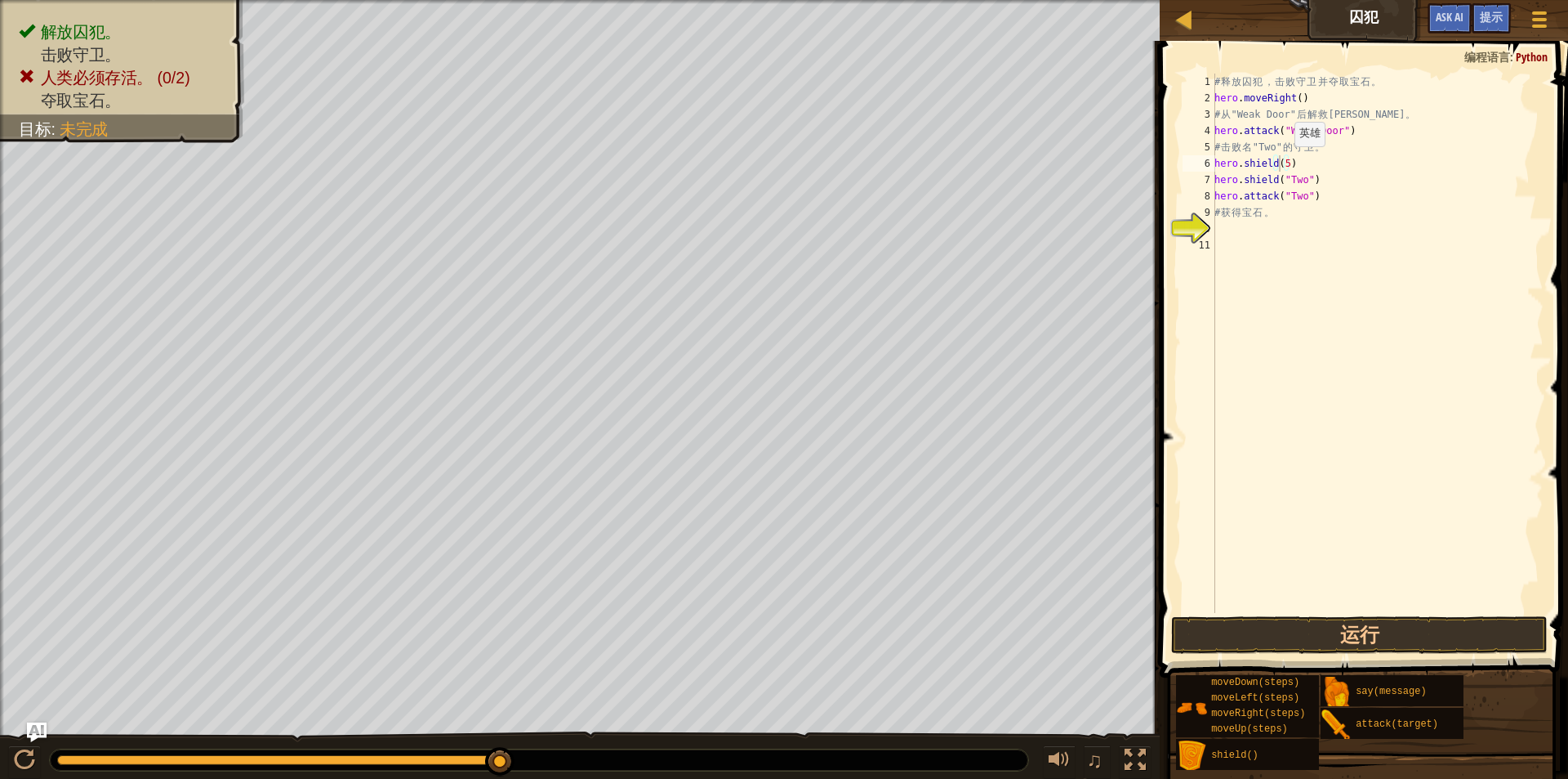
click at [1285, 163] on div "# 释 放 囚 犯 ， 击 败 守 卫 并 夺 取 宝 石 。 hero . moveRight ( ) # 从 "Weak Door" 后 解 救 Patr…" at bounding box center [1377, 359] width 332 height 572
click at [1340, 211] on div "# 释 放 囚 犯 ， 击 败 守 卫 并 夺 取 宝 石 。 hero . moveRight ( ) # 从 "Weak Door" 后 解 救 Patr…" at bounding box center [1377, 359] width 332 height 572
drag, startPoint x: 1321, startPoint y: 174, endPoint x: 1209, endPoint y: 201, distance: 115.2
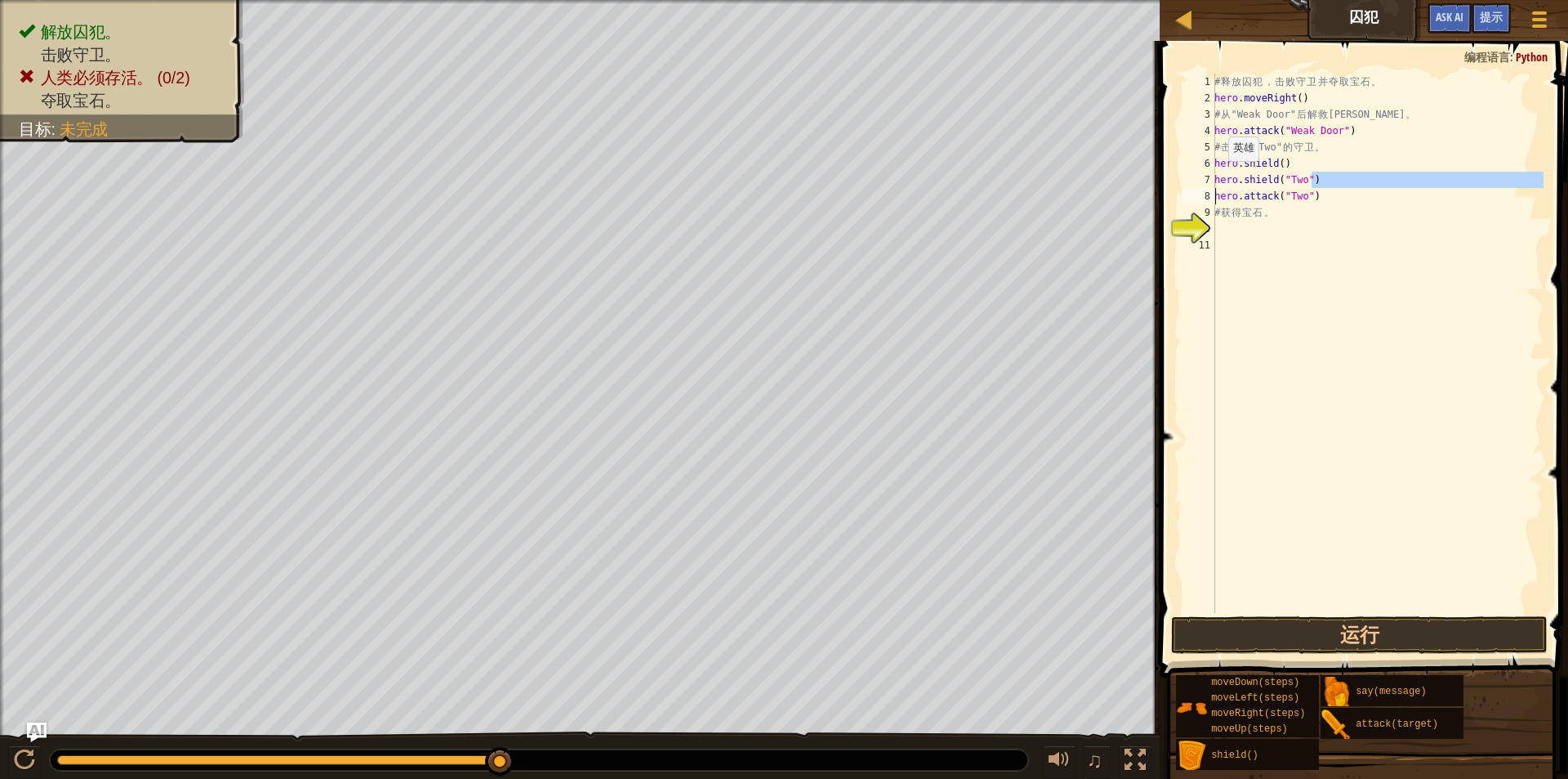
click at [1209, 201] on div "# 获得宝石。 1 2 3 4 5 6 7 8 9 10 11 # 释 放 囚 犯 ， 击 败 守 卫 并 夺 取 宝 石 。 hero . moveRigh…" at bounding box center [1361, 343] width 364 height 539
click at [1340, 203] on div "# 释 放 囚 犯 ， 击 败 守 卫 并 夺 取 宝 石 。 hero . moveRight ( ) # 从 "Weak Door" 后 解 救 Patr…" at bounding box center [1377, 359] width 332 height 572
drag, startPoint x: 1333, startPoint y: 210, endPoint x: 1213, endPoint y: 172, distance: 125.9
click at [1213, 172] on div "hero.attack("Two") 1 2 3 4 5 6 7 8 9 10 11 # 释 放 囚 犯 ， 击 败 守 卫 并 夺 取 宝 石 。 hero…" at bounding box center [1361, 343] width 364 height 539
click at [1304, 201] on div "# 释 放 囚 犯 ， 击 败 守 卫 并 夺 取 宝 石 。 hero . moveRight ( ) # 从 "Weak Door" 后 解 救 Patr…" at bounding box center [1377, 343] width 332 height 539
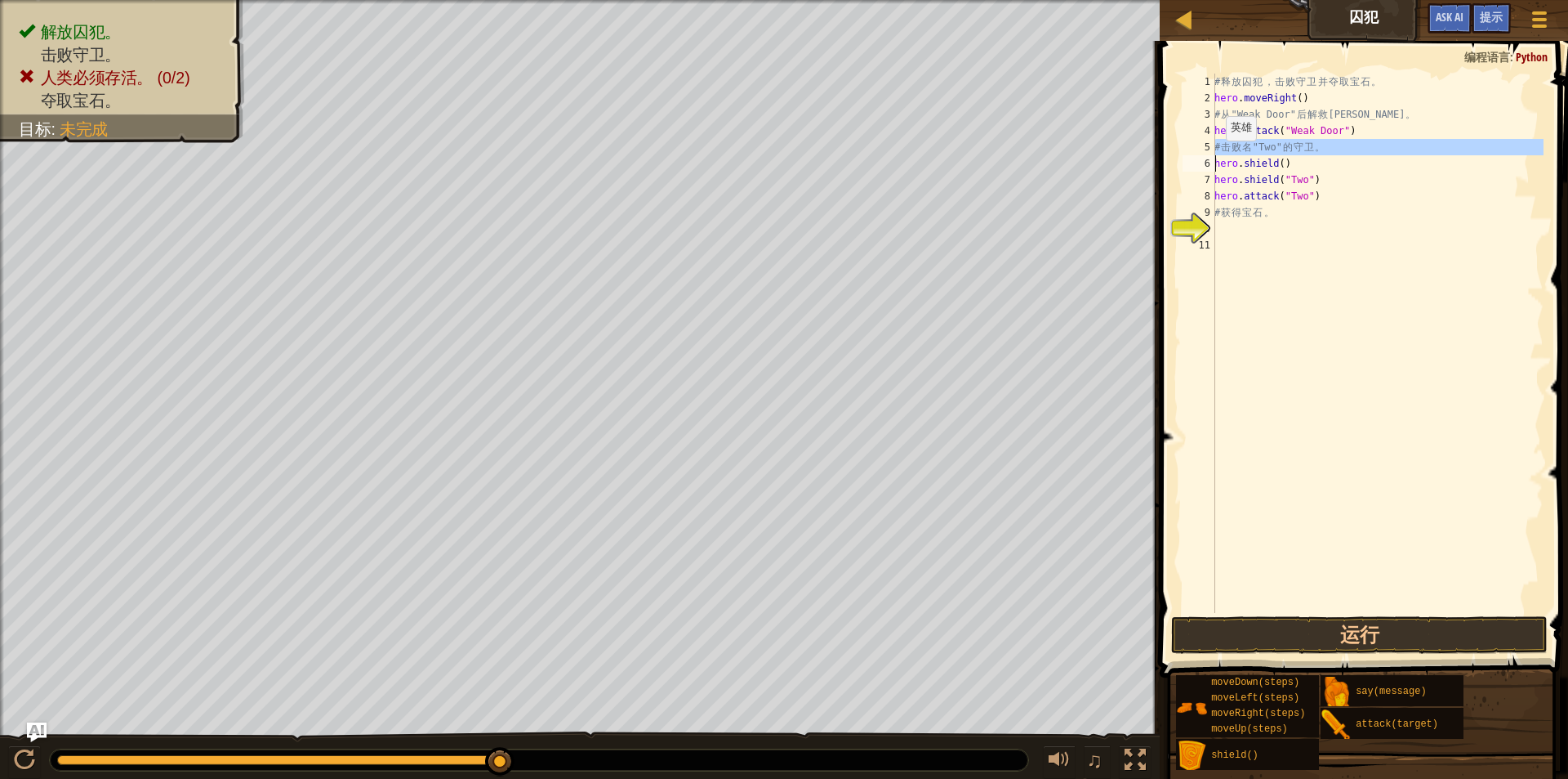
drag, startPoint x: 1213, startPoint y: 152, endPoint x: 1224, endPoint y: 163, distance: 15.6
click at [1218, 157] on div "hero.attack("Two") 1 2 3 4 5 6 7 8 9 10 11 # 释 放 囚 犯 ， 击 败 守 卫 并 夺 取 宝 石 。 hero…" at bounding box center [1361, 343] width 364 height 539
drag, startPoint x: 1238, startPoint y: 175, endPoint x: 1254, endPoint y: 170, distance: 16.8
click at [1238, 174] on div "# 释 放 囚 犯 ， 击 败 守 卫 并 夺 取 宝 石 。 hero . moveRight ( ) # 从 "Weak Door" 后 解 救 Patr…" at bounding box center [1377, 359] width 332 height 572
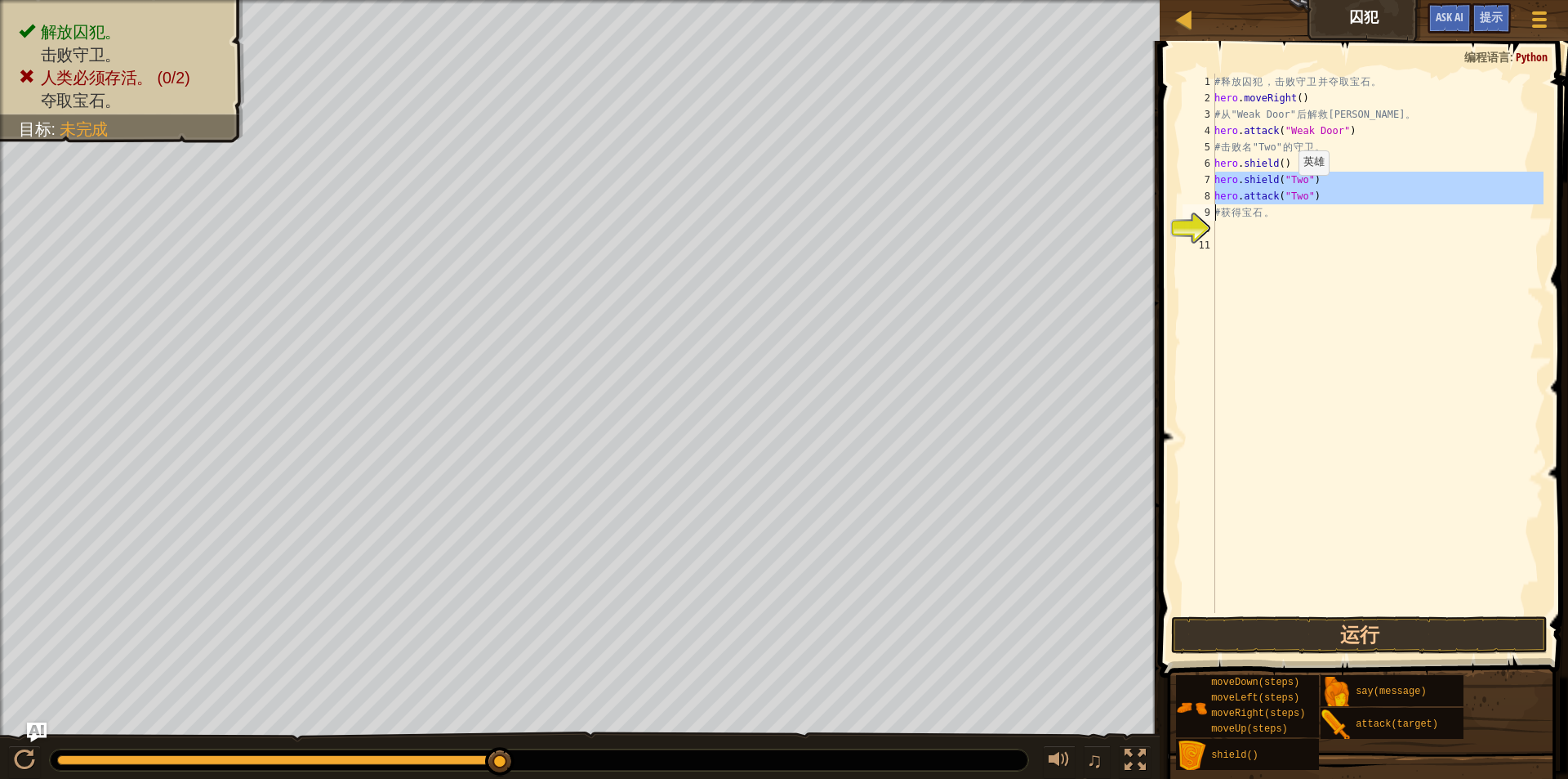
drag, startPoint x: 1214, startPoint y: 175, endPoint x: 1290, endPoint y: 192, distance: 77.9
click at [1290, 192] on div "hero.shield("Two") 1 2 3 4 5 6 7 8 9 10 11 # 释 放 囚 犯 ， 击 败 守 卫 并 夺 取 宝 石 。 hero…" at bounding box center [1361, 343] width 364 height 539
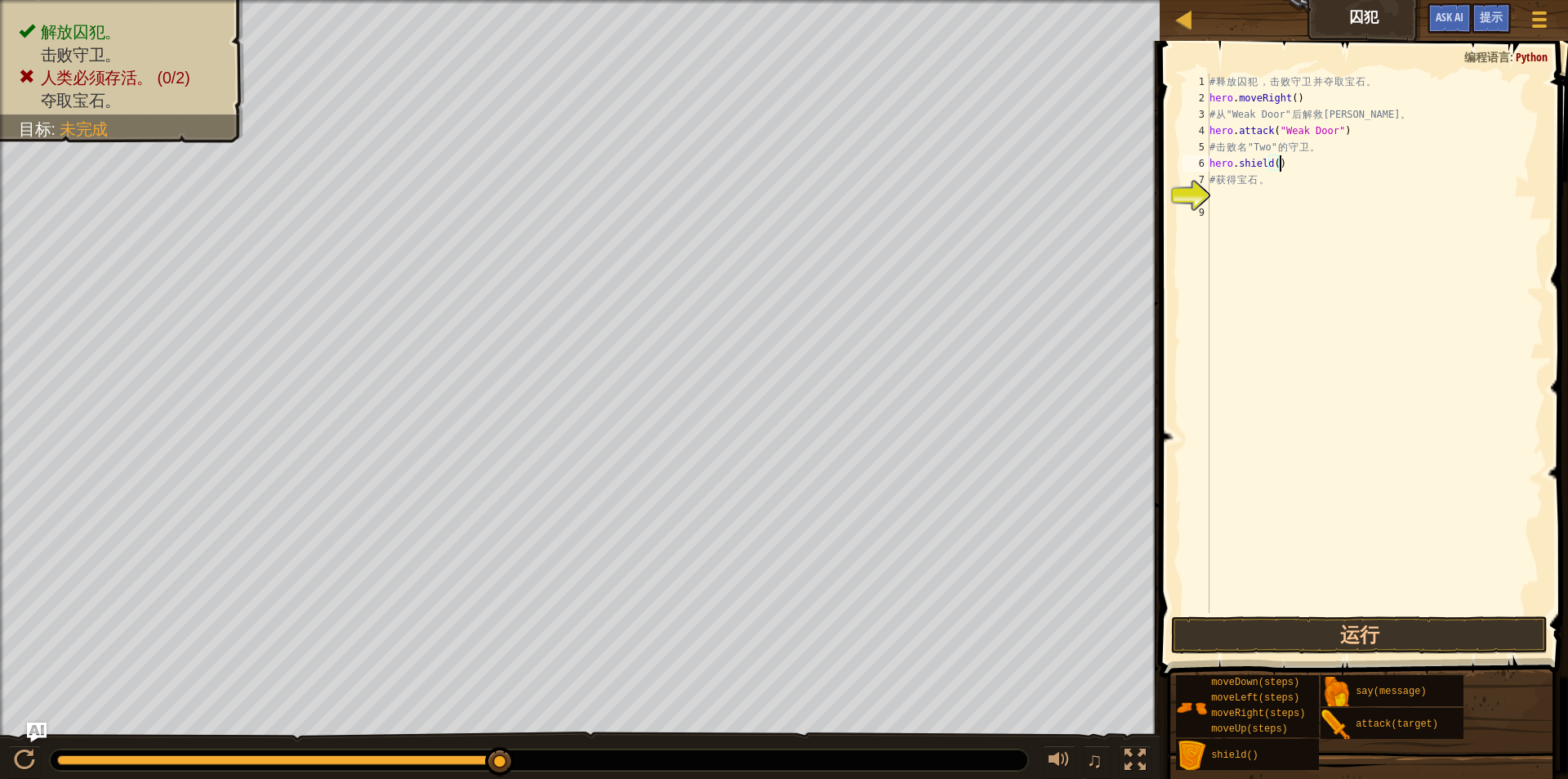
click at [1318, 163] on div "# 释 放 囚 犯 ， 击 败 守 卫 并 夺 取 宝 石 。 hero . moveRight ( ) # 从 "Weak Door" 后 解 救 Patr…" at bounding box center [1375, 359] width 337 height 572
type textarea "hero.shield()"
drag, startPoint x: 1286, startPoint y: 171, endPoint x: 1221, endPoint y: 171, distance: 65.0
click at [1221, 171] on div "# 释 放 囚 犯 ， 击 败 守 卫 并 夺 取 宝 石 。 hero . moveRight ( ) # 从 "Weak Door" 后 解 救 Patr…" at bounding box center [1377, 359] width 332 height 572
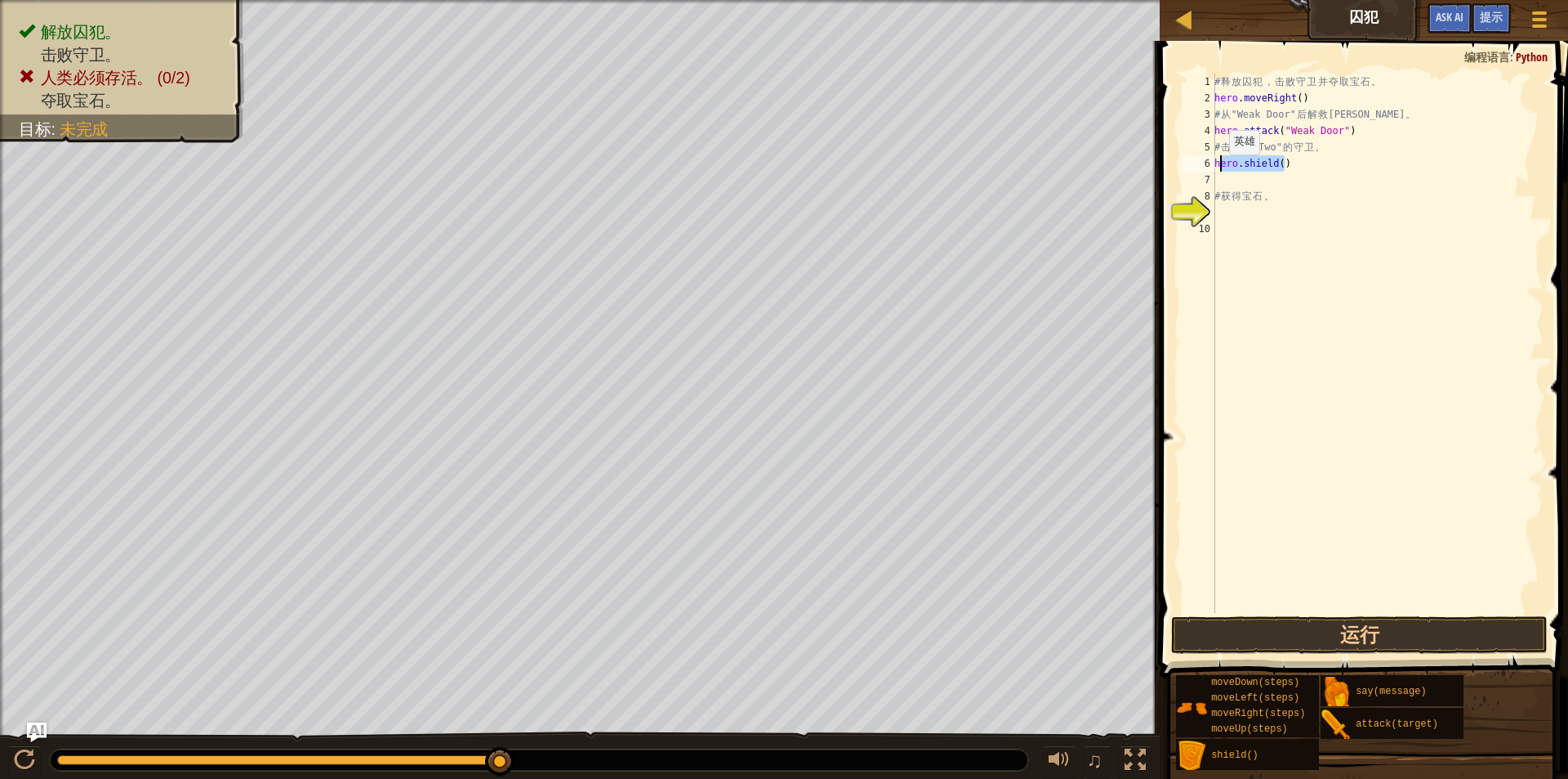
type textarea "hero.shield()"
click at [1229, 173] on div "# 释 放 囚 犯 ， 击 败 守 卫 并 夺 取 宝 石 。 hero . moveRight ( ) # 从 "Weak Door" 后 解 救 Patr…" at bounding box center [1377, 359] width 332 height 572
drag, startPoint x: 1310, startPoint y: 171, endPoint x: 1207, endPoint y: 164, distance: 103.2
click at [1207, 164] on div "1 2 3 4 5 6 7 8 9 10 # 释 放 囚 犯 ， 击 败 守 卫 并 夺 取 宝 石 。 hero . moveRight ( ) # 从 "…" at bounding box center [1361, 343] width 364 height 539
type textarea "hero.shield()"
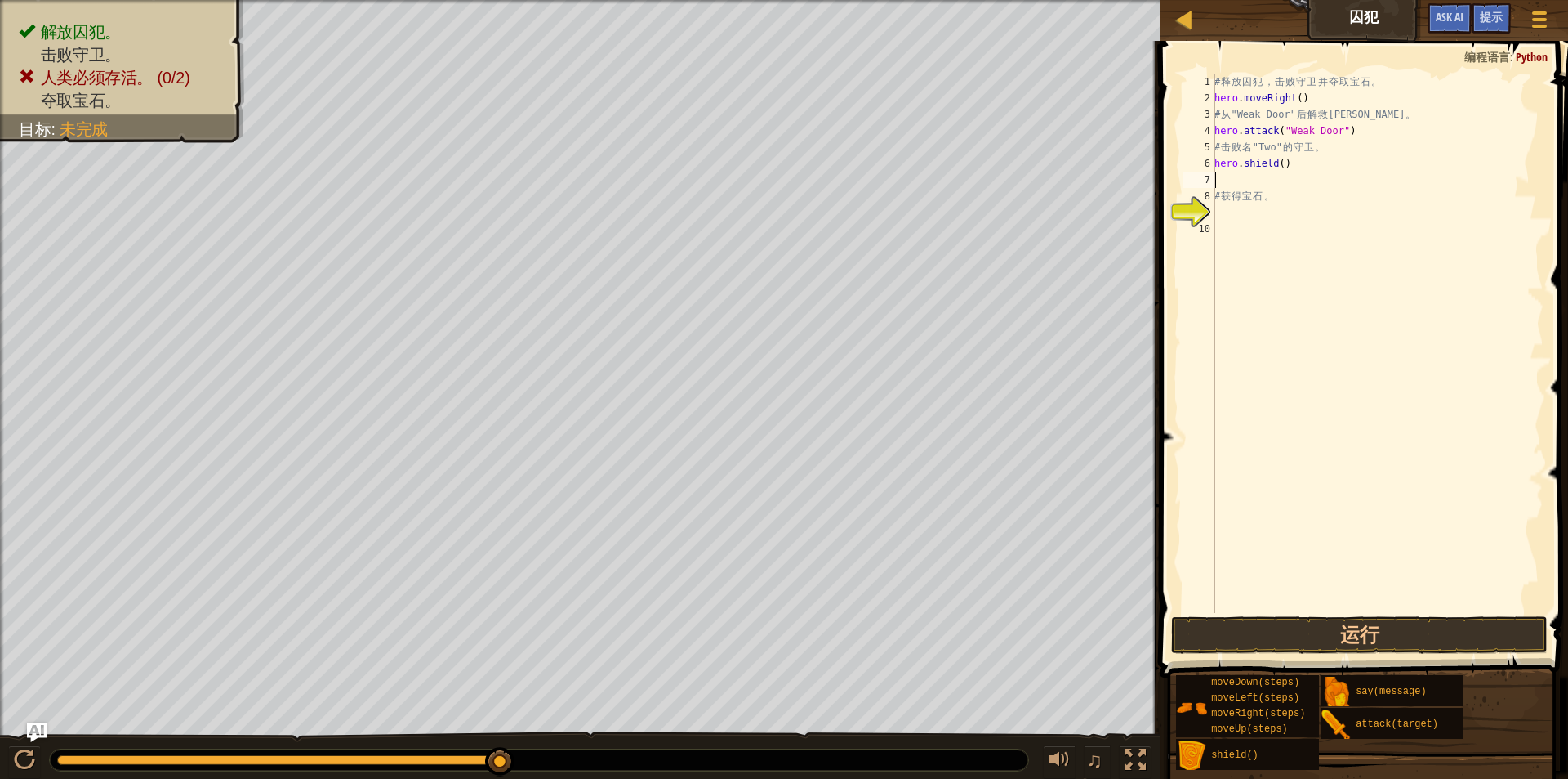
click at [1250, 175] on div "# 释 放 囚 犯 ， 击 败 守 卫 并 夺 取 宝 石 。 hero . moveRight ( ) # 从 "Weak Door" 后 解 救 Patr…" at bounding box center [1377, 359] width 332 height 572
paste textarea "hero.shield()"
type textarea "hero.shield()"
paste textarea "hero.shield()"
click at [1407, 640] on button "运行" at bounding box center [1360, 634] width 377 height 37
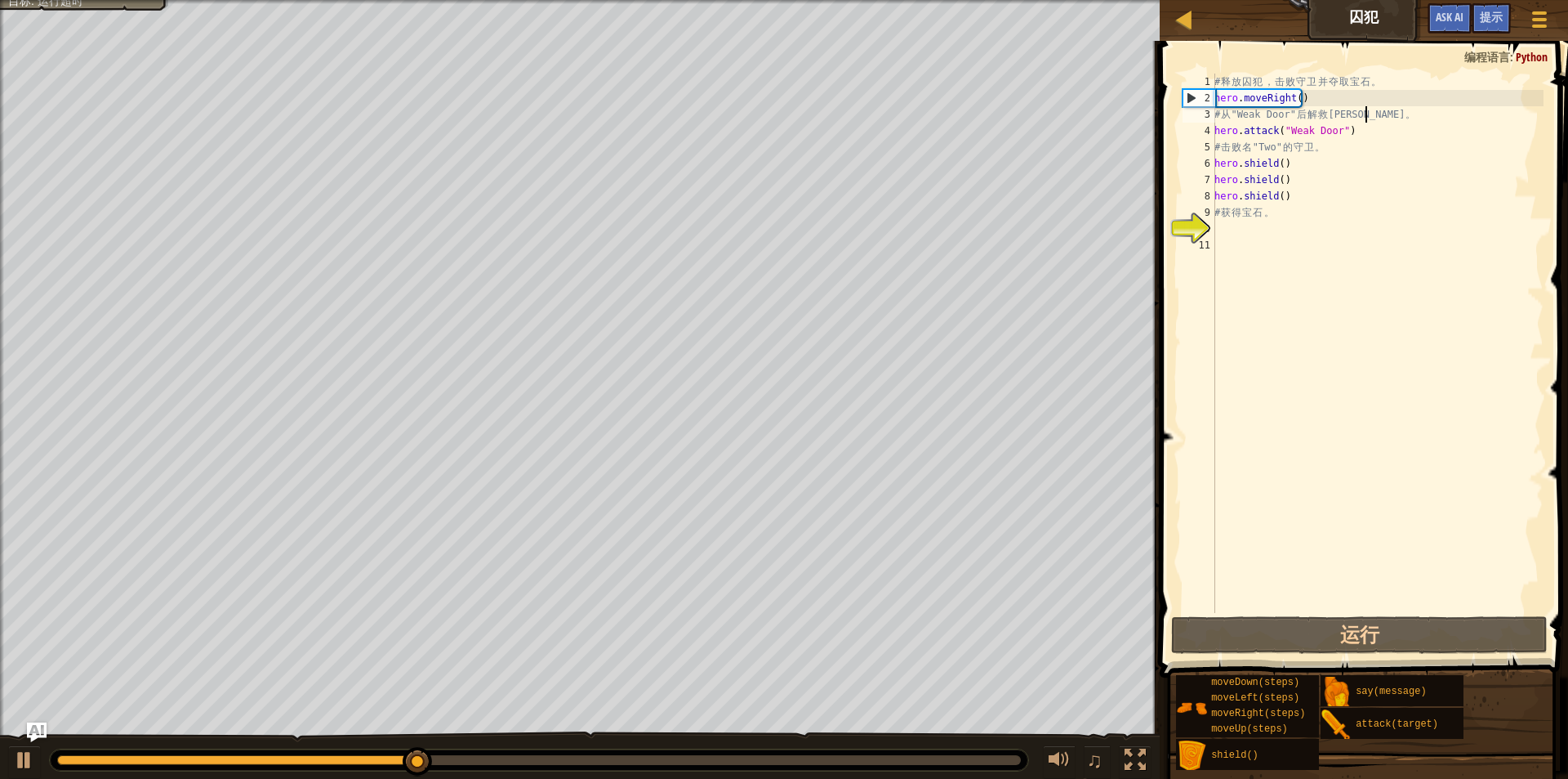
click at [1365, 107] on div "# 释 放 囚 犯 ， 击 败 守 卫 并 夺 取 宝 石 。 hero . moveRight ( ) # 从 "Weak Door" 后 解 救 Patr…" at bounding box center [1377, 359] width 332 height 572
click at [1314, 107] on div "# 释 放 囚 犯 ， 击 败 守 卫 并 夺 取 宝 石 。 hero . moveRight ( ) # 从 "Weak Door" 后 解 救 Patr…" at bounding box center [1377, 359] width 332 height 572
click at [1318, 97] on div "# 释 放 囚 犯 ， 击 败 守 卫 并 夺 取 宝 石 。 hero . moveRight ( ) # 从 "Weak Door" 后 解 救 Patr…" at bounding box center [1377, 359] width 332 height 572
type textarea "hero.moveRight()"
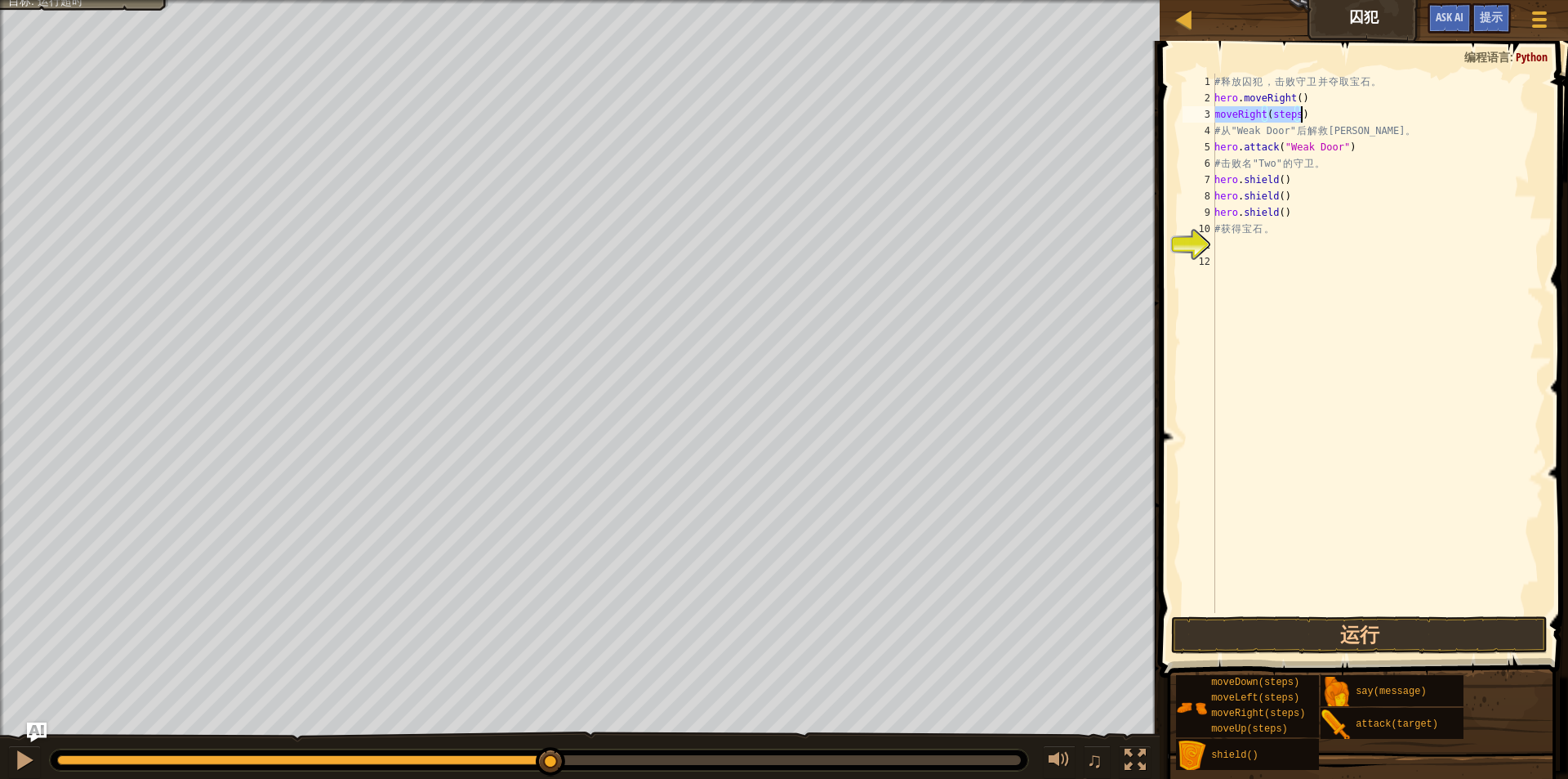
click at [1285, 115] on div "# 释 放 囚 犯 ， 击 败 守 卫 并 夺 取 宝 石 。 hero . moveRight ( ) moveRight ( steps ) # 从 "W…" at bounding box center [1377, 343] width 332 height 539
click at [1285, 115] on div "# 释 放 囚 犯 ， 击 败 守 卫 并 夺 取 宝 石 。 hero . moveRight ( ) moveRight ( steps ) # 从 "W…" at bounding box center [1377, 359] width 332 height 572
type textarea "moveRight(3)"
click at [1284, 117] on div "# 释 放 囚 犯 ， 击 败 守 卫 并 夺 取 宝 石 。 hero . moveRight ( ) moveRight ( 3 ) # 从 "Weak …" at bounding box center [1377, 359] width 332 height 572
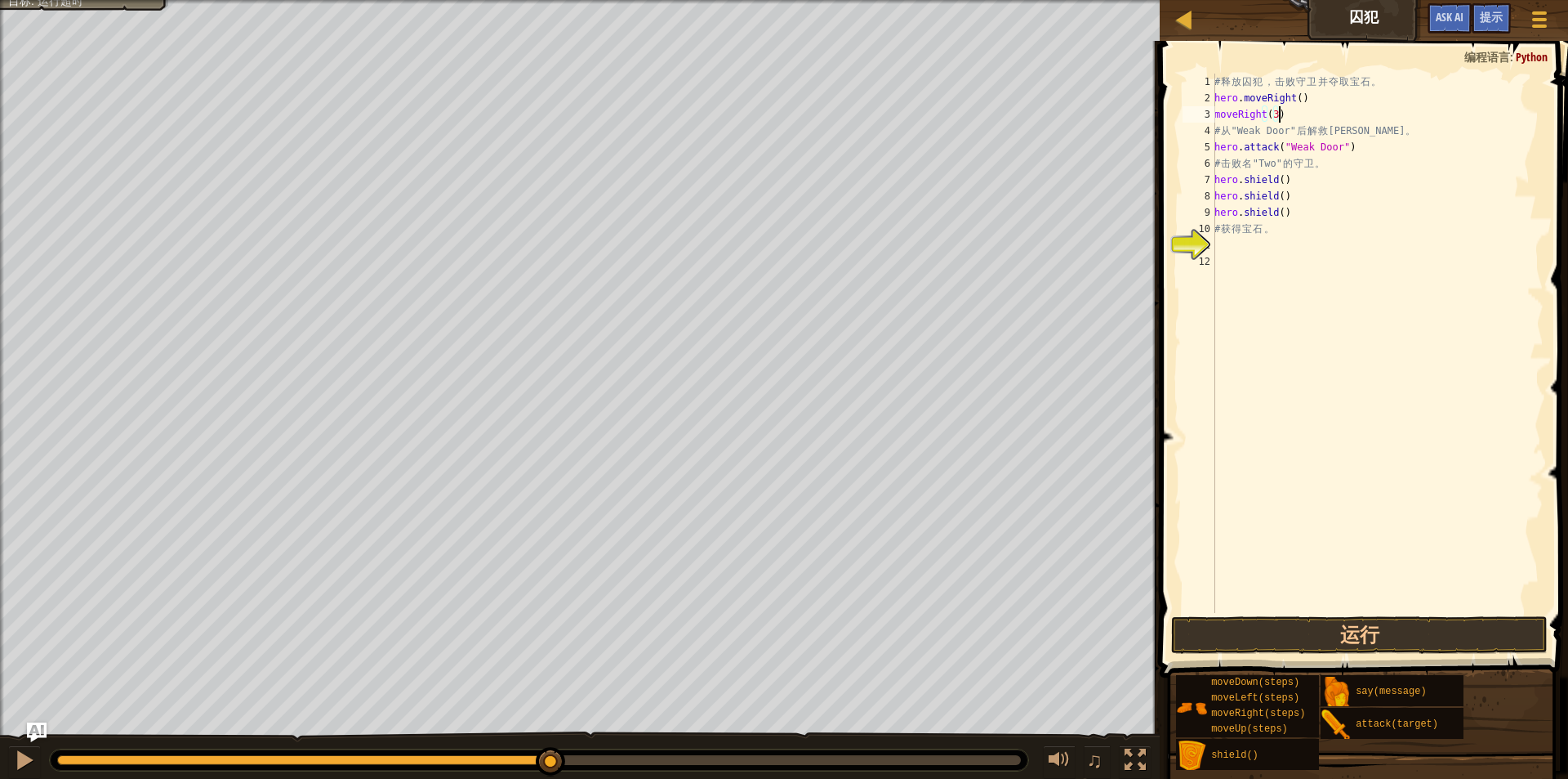
scroll to position [8, 0]
click at [1214, 110] on div "3" at bounding box center [1199, 114] width 33 height 16
click at [1246, 145] on div "# 释 放 囚 犯 ， 击 败 守 卫 并 夺 取 宝 石 。 hero . moveRight ( ) hero . moveRight ( 3 ) # 从…" at bounding box center [1377, 359] width 332 height 572
type textarea "# 从"Weak Door"后解救Patrick。"
click at [1230, 126] on div "# 释 放 囚 犯 ， 击 败 守 卫 并 夺 取 宝 石 。 hero . moveRight ( ) hero . moveRight ( 3 ) # 从…" at bounding box center [1377, 359] width 332 height 572
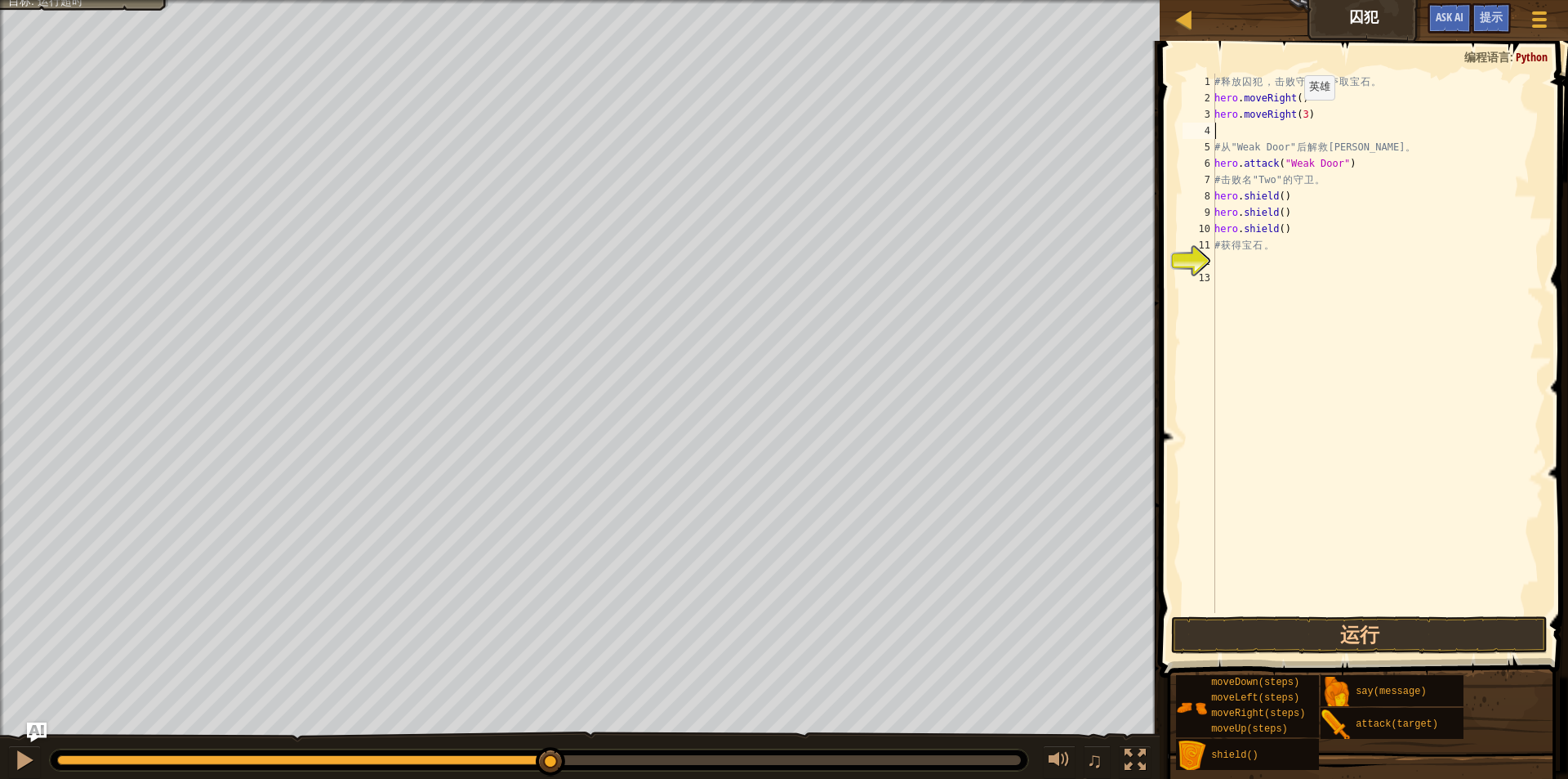
click at [1296, 116] on div "# 释 放 囚 犯 ， 击 败 守 卫 并 夺 取 宝 石 。 hero . moveRight ( ) hero . moveRight ( 3 ) # 从…" at bounding box center [1377, 359] width 332 height 572
click at [1296, 115] on div "# 释 放 囚 犯 ， 击 败 守 卫 并 夺 取 宝 石 。 hero . moveRight ( ) hero . moveRight ( 3 ) # 从…" at bounding box center [1377, 359] width 332 height 572
type textarea "hero.moveRight(2)"
click at [1274, 135] on div "# 释 放 囚 犯 ， 击 败 守 卫 并 夺 取 宝 石 。 hero . moveRight ( ) hero . moveRight ( 2 ) # 从…" at bounding box center [1377, 359] width 332 height 572
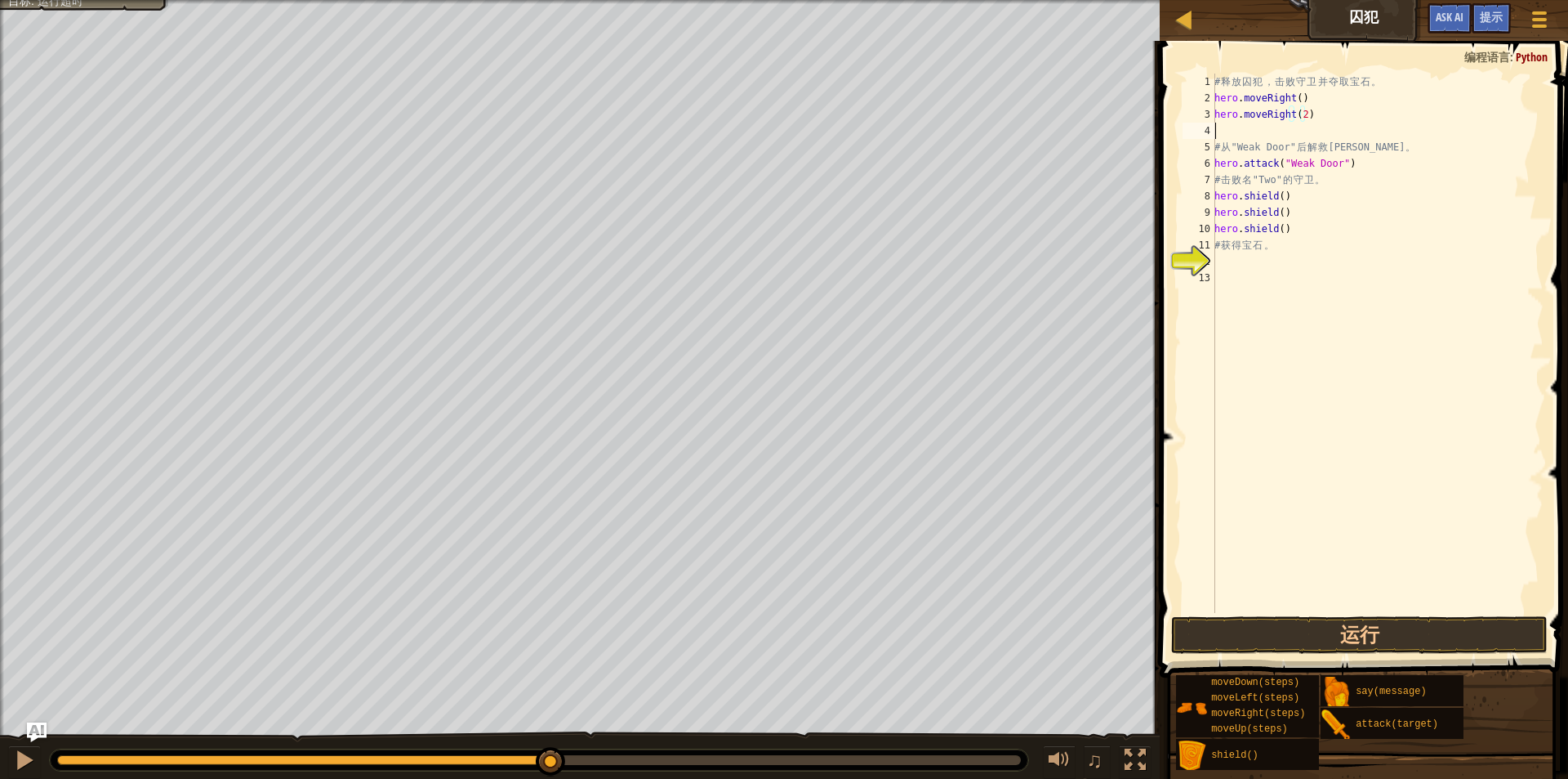
scroll to position [8, 0]
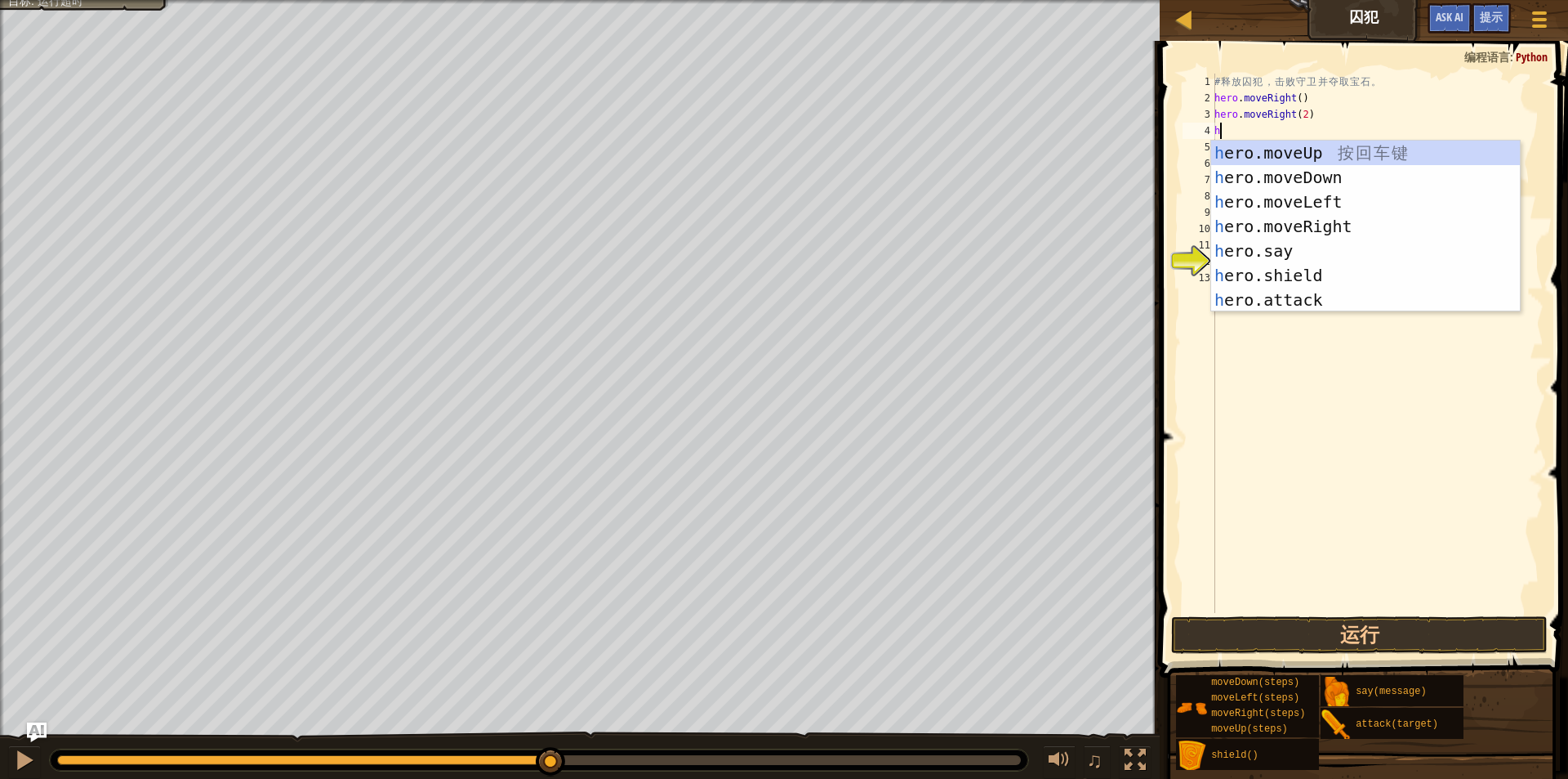
type textarea "he"
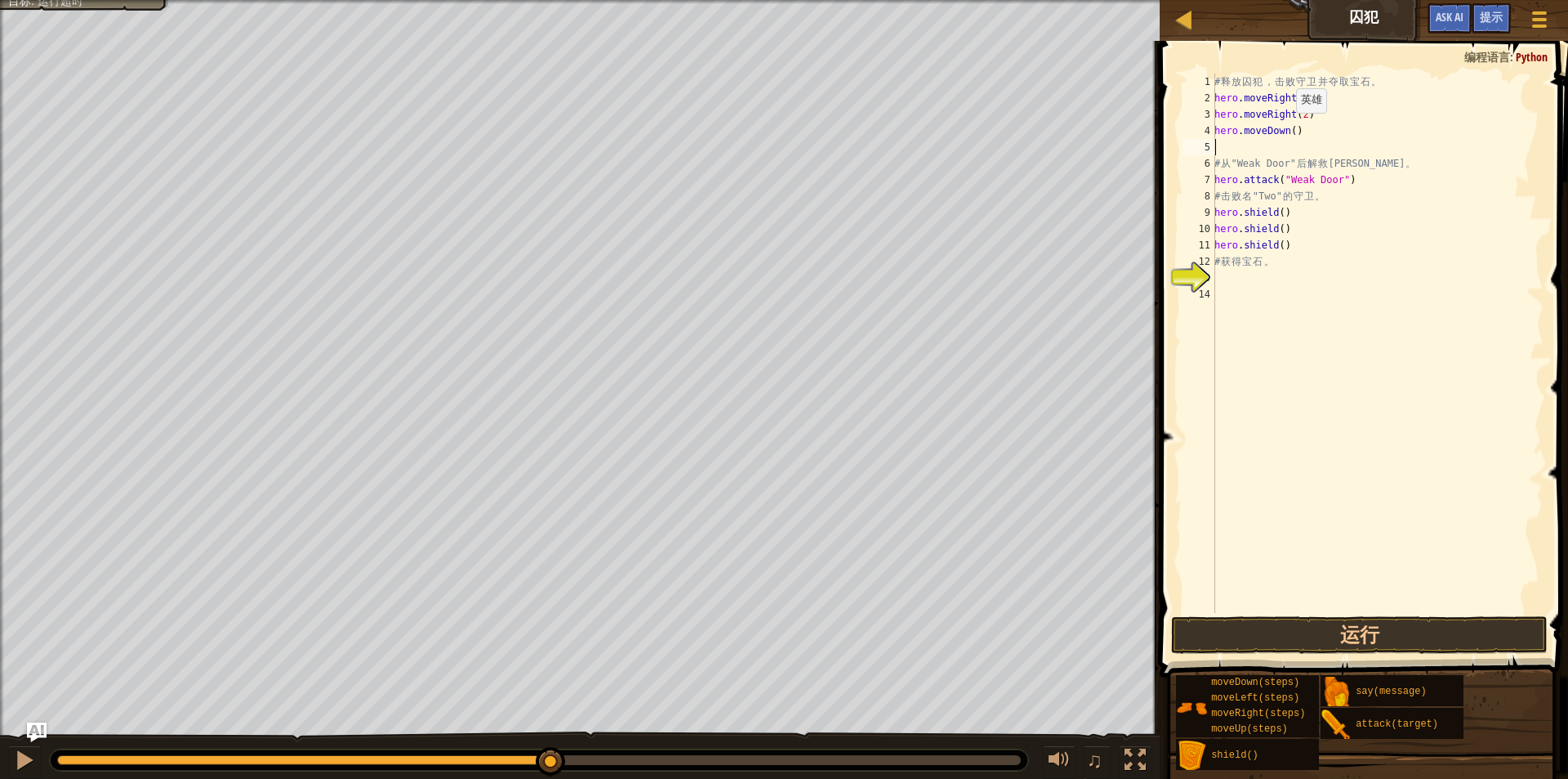
click at [1287, 129] on div "# 释 放 囚 犯 ， 击 败 守 卫 并 夺 取 宝 石 。 hero . moveRight ( ) hero . moveRight ( 2 ) her…" at bounding box center [1377, 359] width 332 height 572
click at [1483, 226] on div "# 释 放 囚 犯 ， 击 败 守 卫 并 夺 取 宝 石 。 hero . moveRight ( ) hero . moveRight ( 2 ) her…" at bounding box center [1377, 359] width 332 height 572
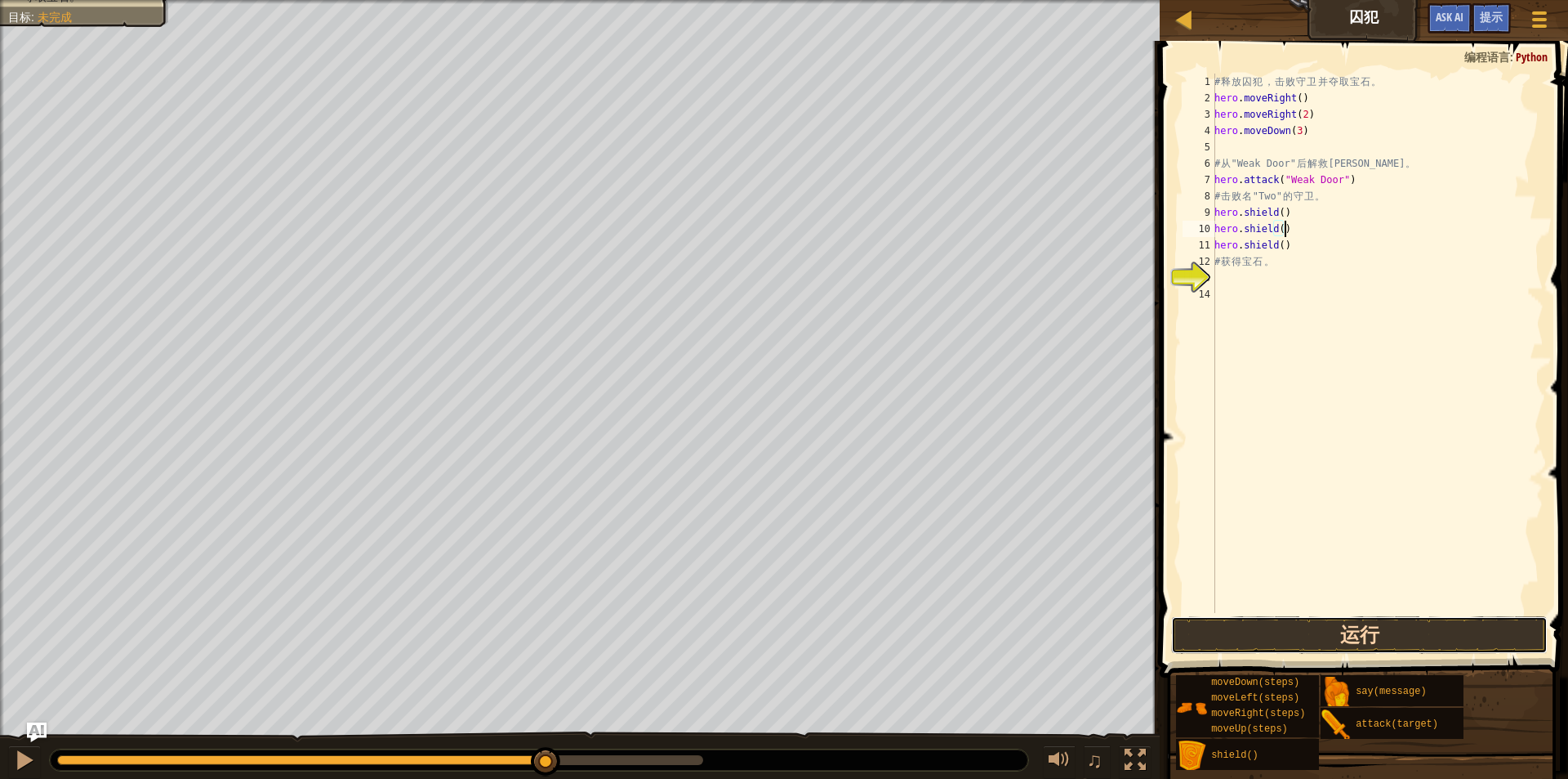
click at [1361, 626] on button "运行" at bounding box center [1360, 634] width 377 height 37
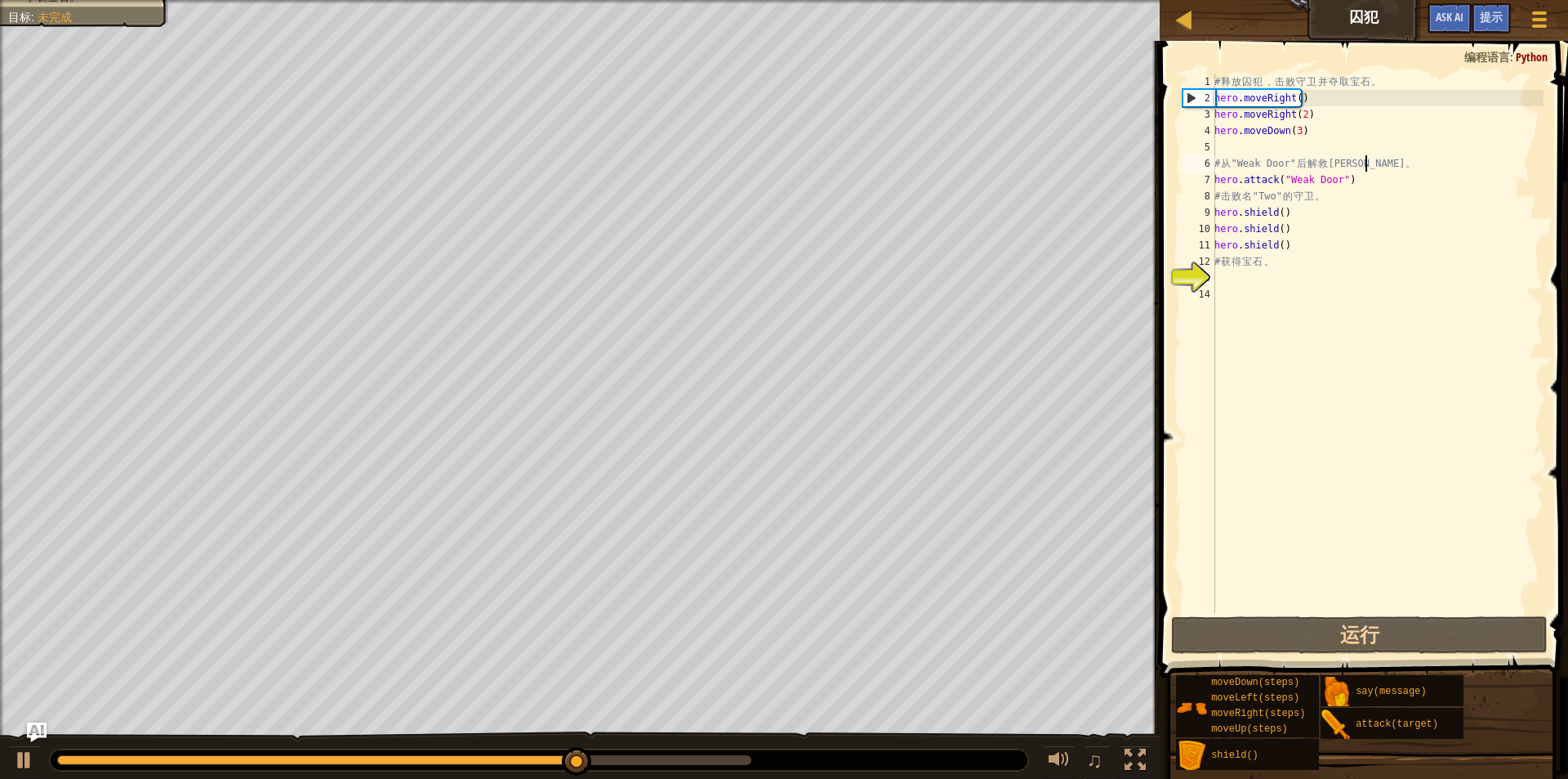
click at [1368, 163] on div "# 释 放 囚 犯 ， 击 败 守 卫 并 夺 取 宝 石 。 hero . moveRight ( ) hero . moveRight ( 2 ) her…" at bounding box center [1377, 359] width 332 height 572
drag, startPoint x: 1360, startPoint y: 180, endPoint x: 1209, endPoint y: 187, distance: 151.2
click at [1211, 187] on div "# 从"Weak Door"后解救Patrick。 1 2 3 4 5 6 7 8 9 10 11 12 13 14 # 释 放 囚 犯 ， 击 败 守 卫 …" at bounding box center [1361, 343] width 364 height 539
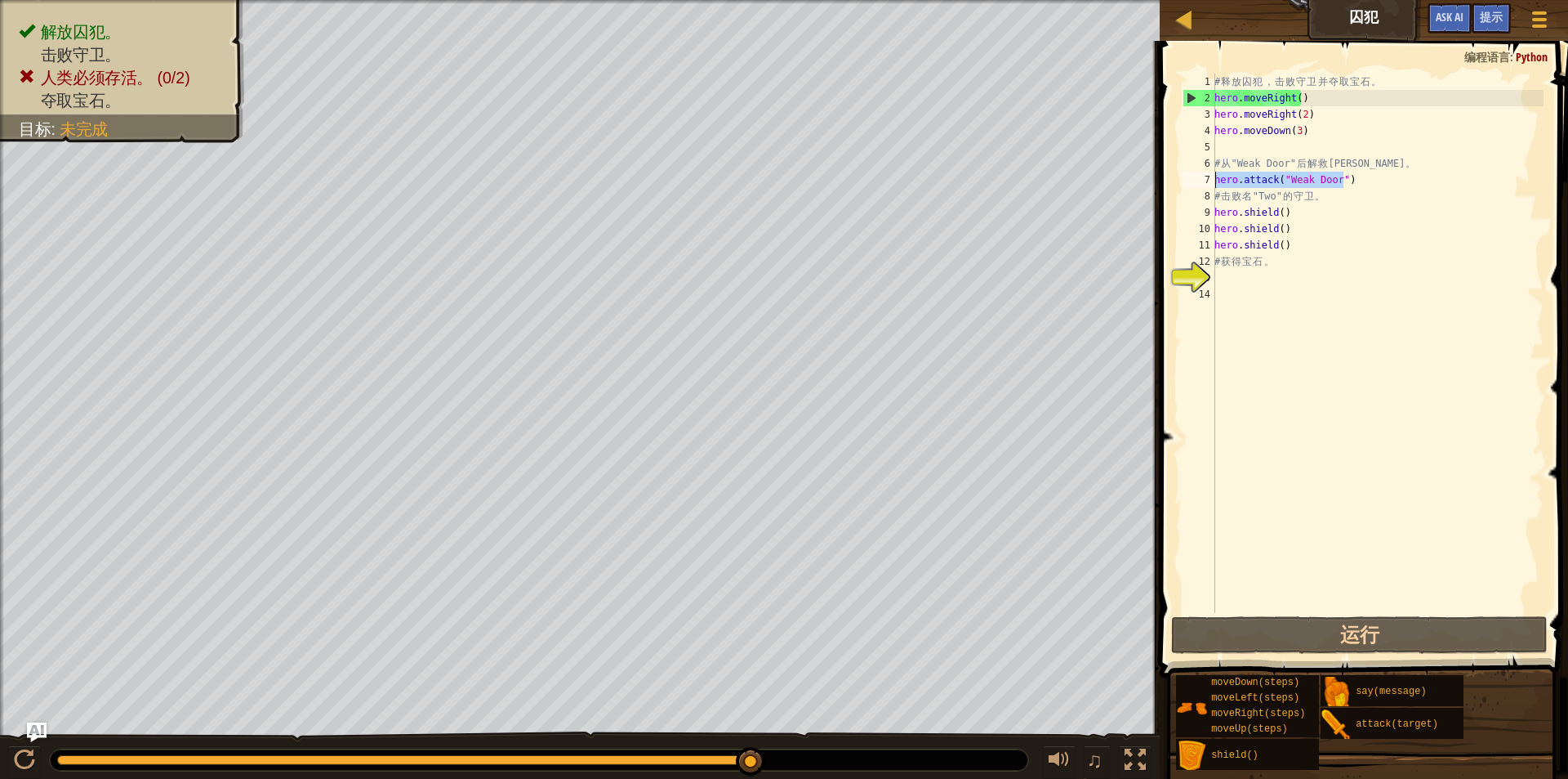
click at [1305, 91] on div "# 释 放 囚 犯 ， 击 败 守 卫 并 夺 取 宝 石 。 hero . moveRight ( ) hero . moveRight ( 2 ) her…" at bounding box center [1377, 359] width 332 height 572
type textarea "hero.moveRight()"
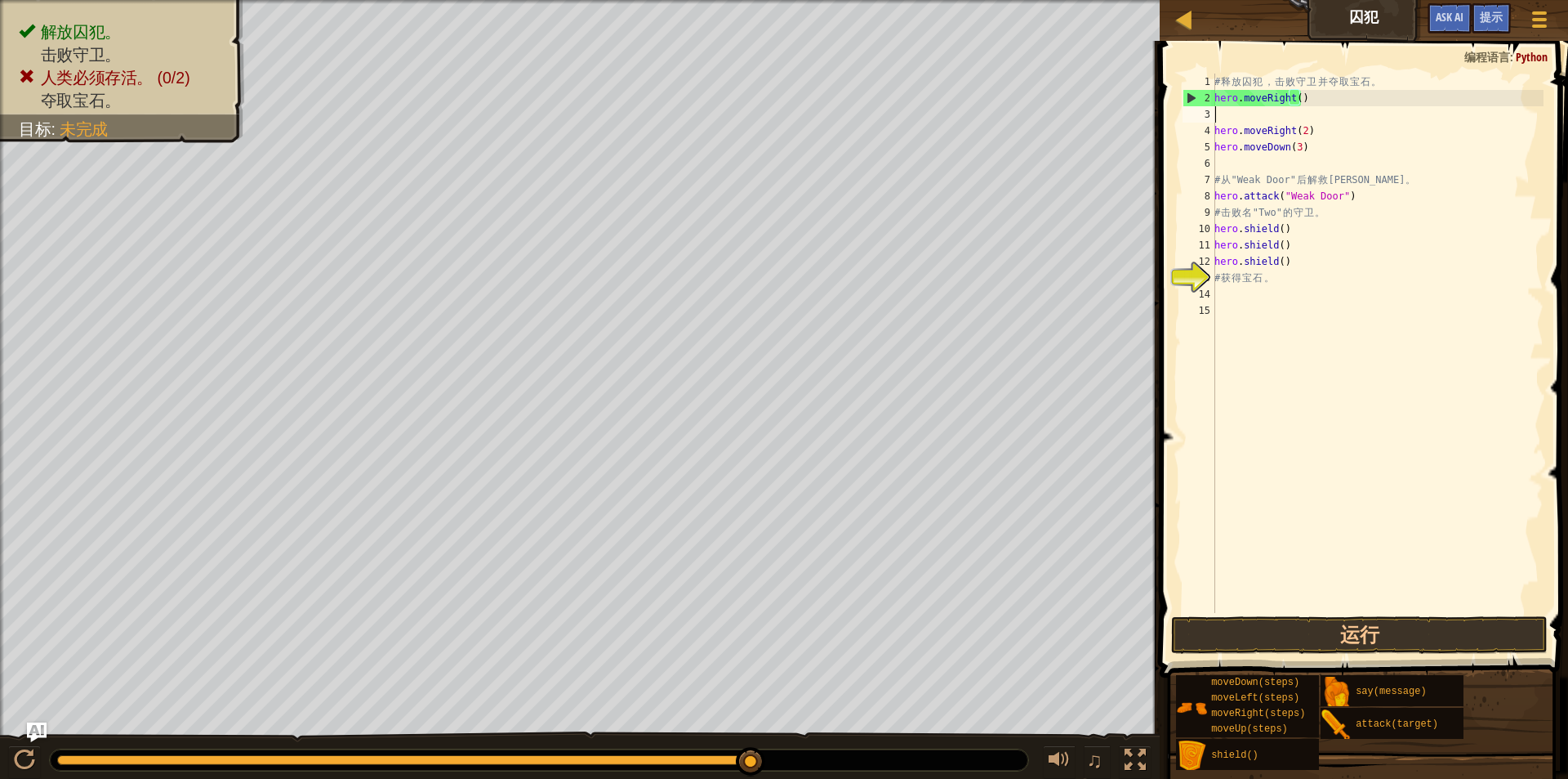
scroll to position [8, 0]
paste textarea "hero.attack("Weak Door")"
click at [1365, 620] on button "运行" at bounding box center [1360, 634] width 377 height 37
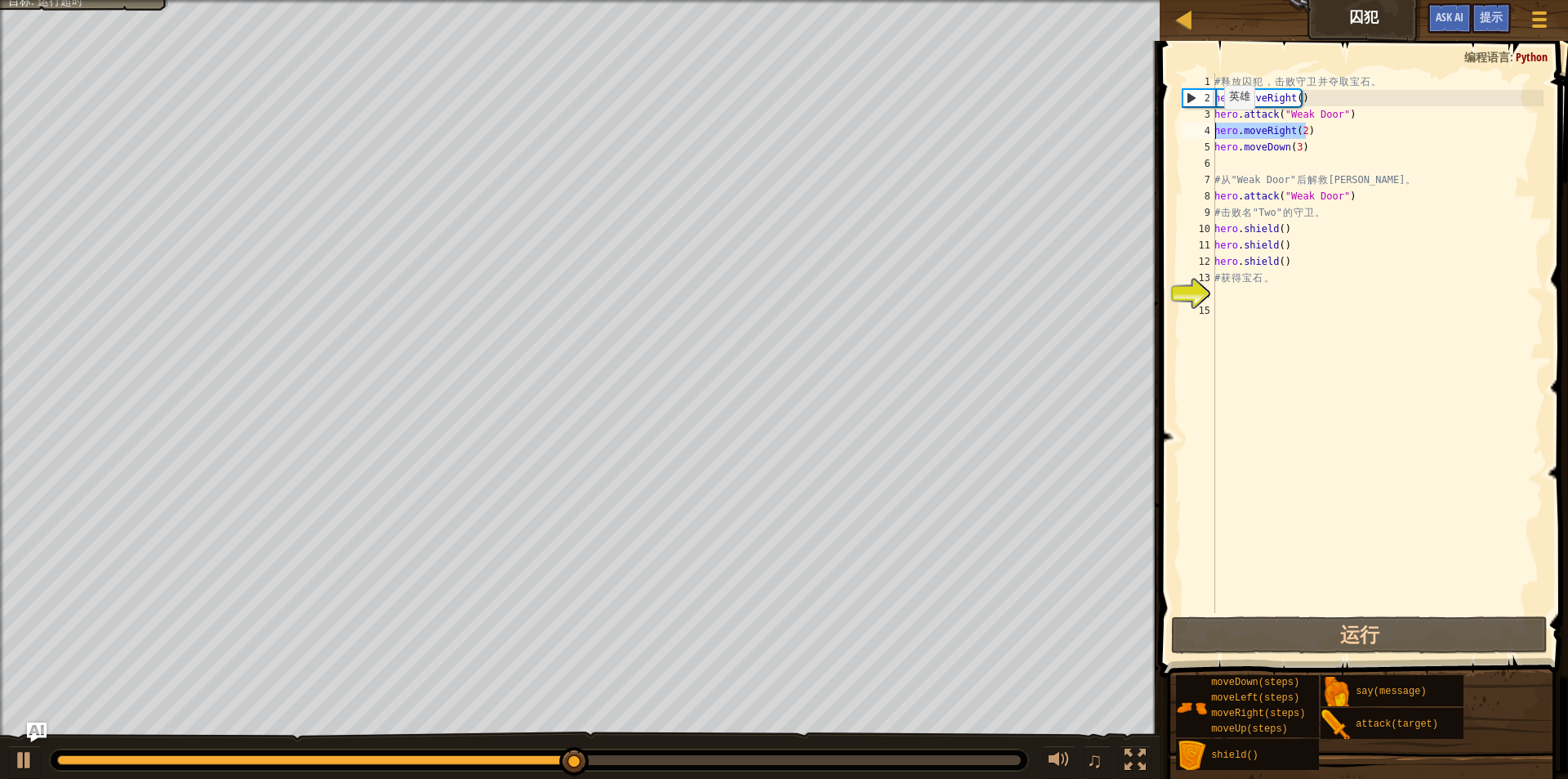
drag, startPoint x: 1312, startPoint y: 126, endPoint x: 1214, endPoint y: 126, distance: 98.0
click at [1214, 126] on div "hero.attack("Weak Door") 1 2 3 4 5 6 7 8 9 10 11 12 13 14 15 # 释 放 囚 犯 ， 击 败 守 …" at bounding box center [1361, 343] width 364 height 539
type textarea "hero.moveRight(2)"
click at [1290, 297] on div "# 释 放 囚 犯 ， 击 败 守 卫 并 夺 取 宝 石 。 hero . moveRight ( ) hero . attack ( "Weak Door…" at bounding box center [1377, 359] width 332 height 572
paste textarea "hero.moveRight(2)"
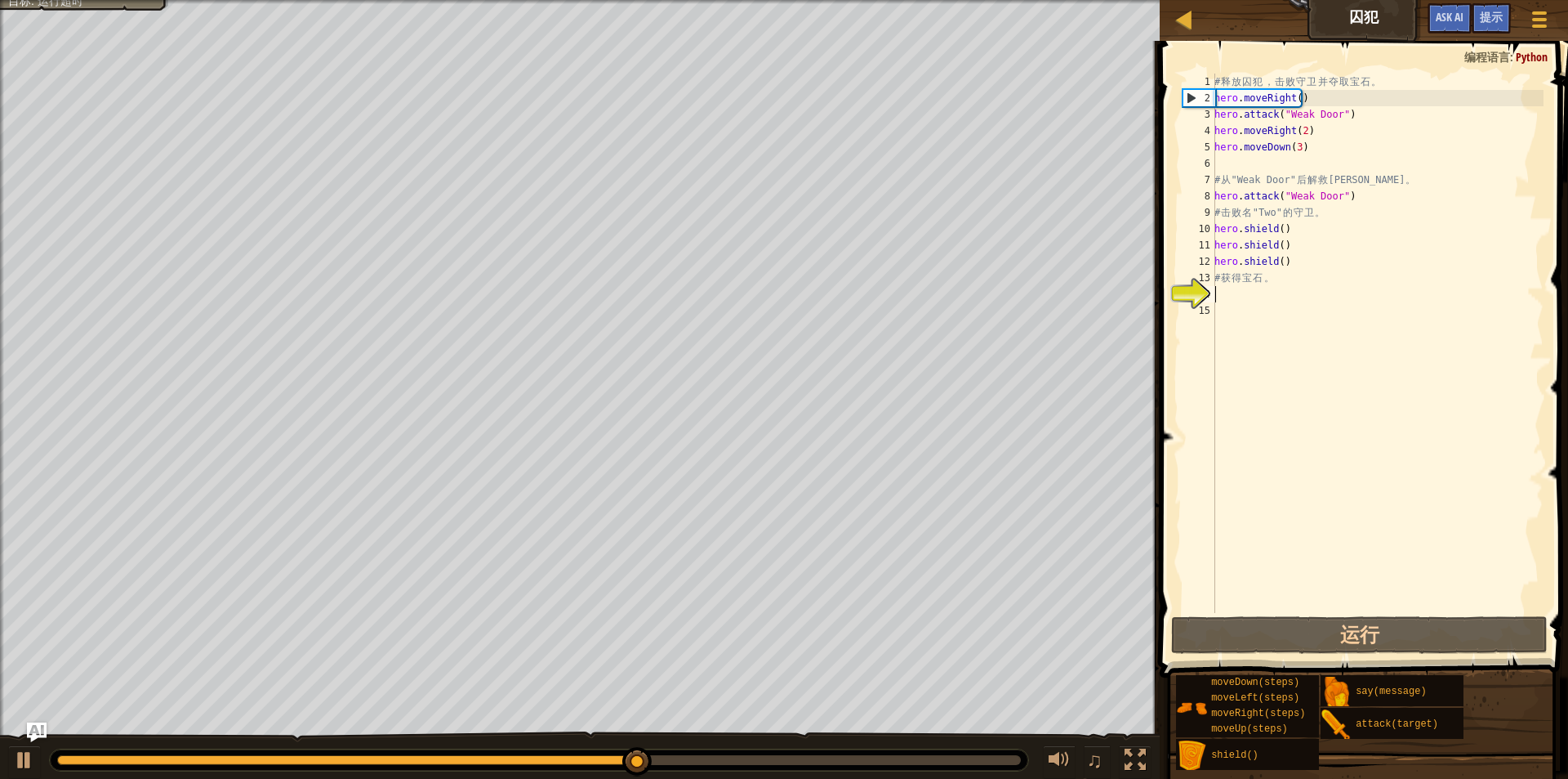
type textarea "hero.moveRight(2)"
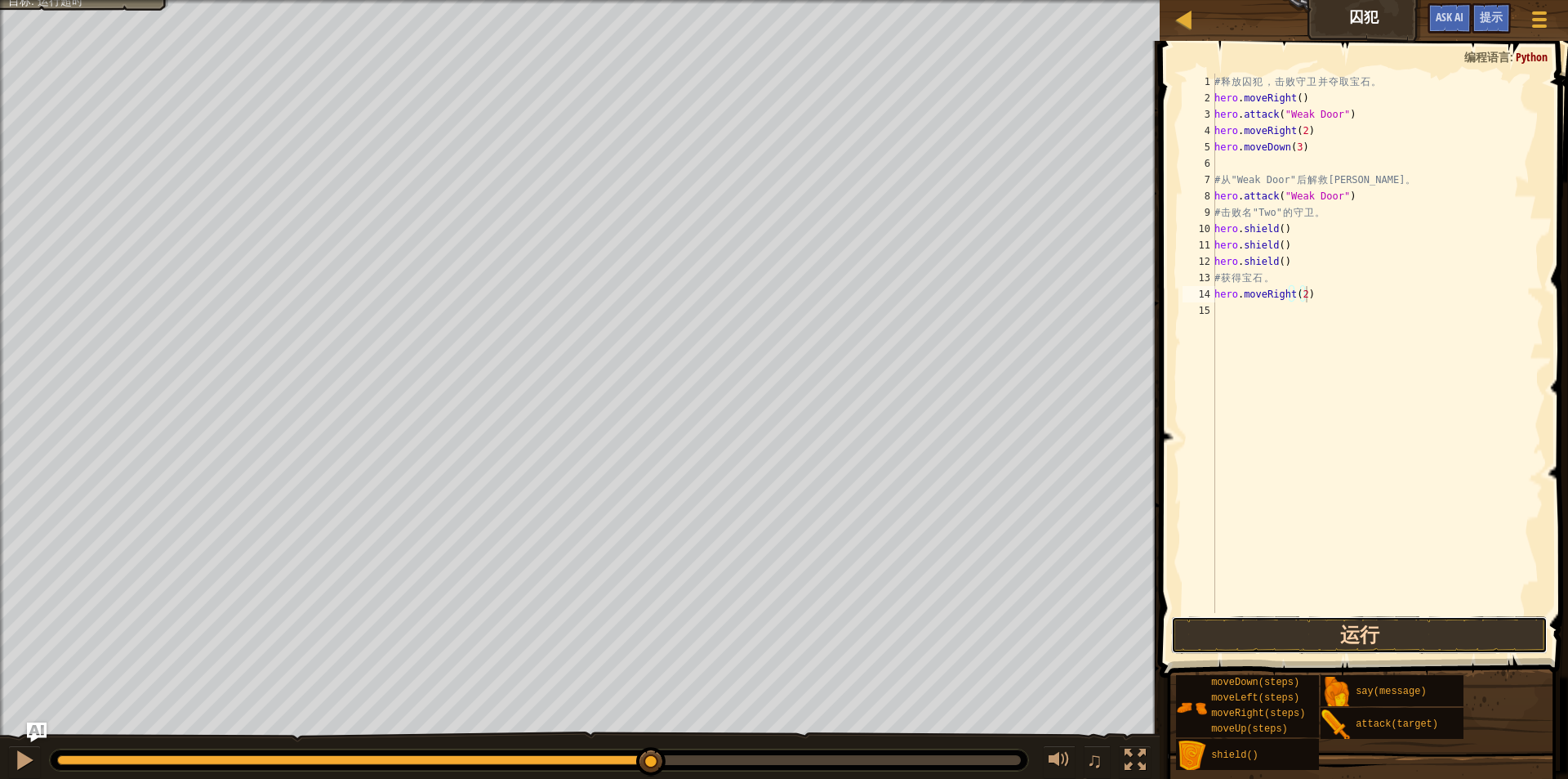
drag, startPoint x: 1367, startPoint y: 628, endPoint x: 1359, endPoint y: 621, distance: 10.6
click at [1364, 627] on button "运行" at bounding box center [1360, 634] width 377 height 37
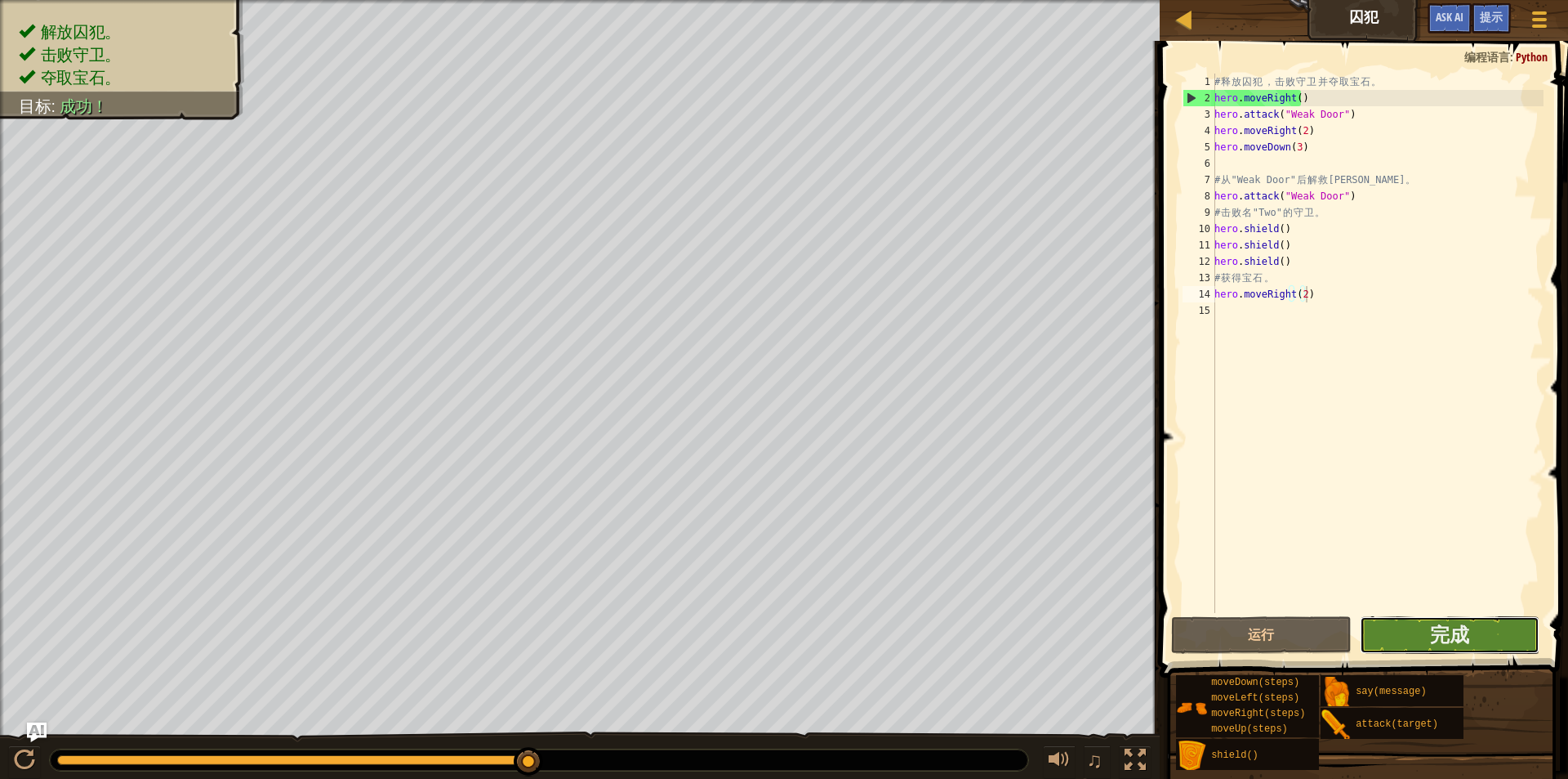
click at [1416, 629] on button "完成" at bounding box center [1450, 634] width 180 height 37
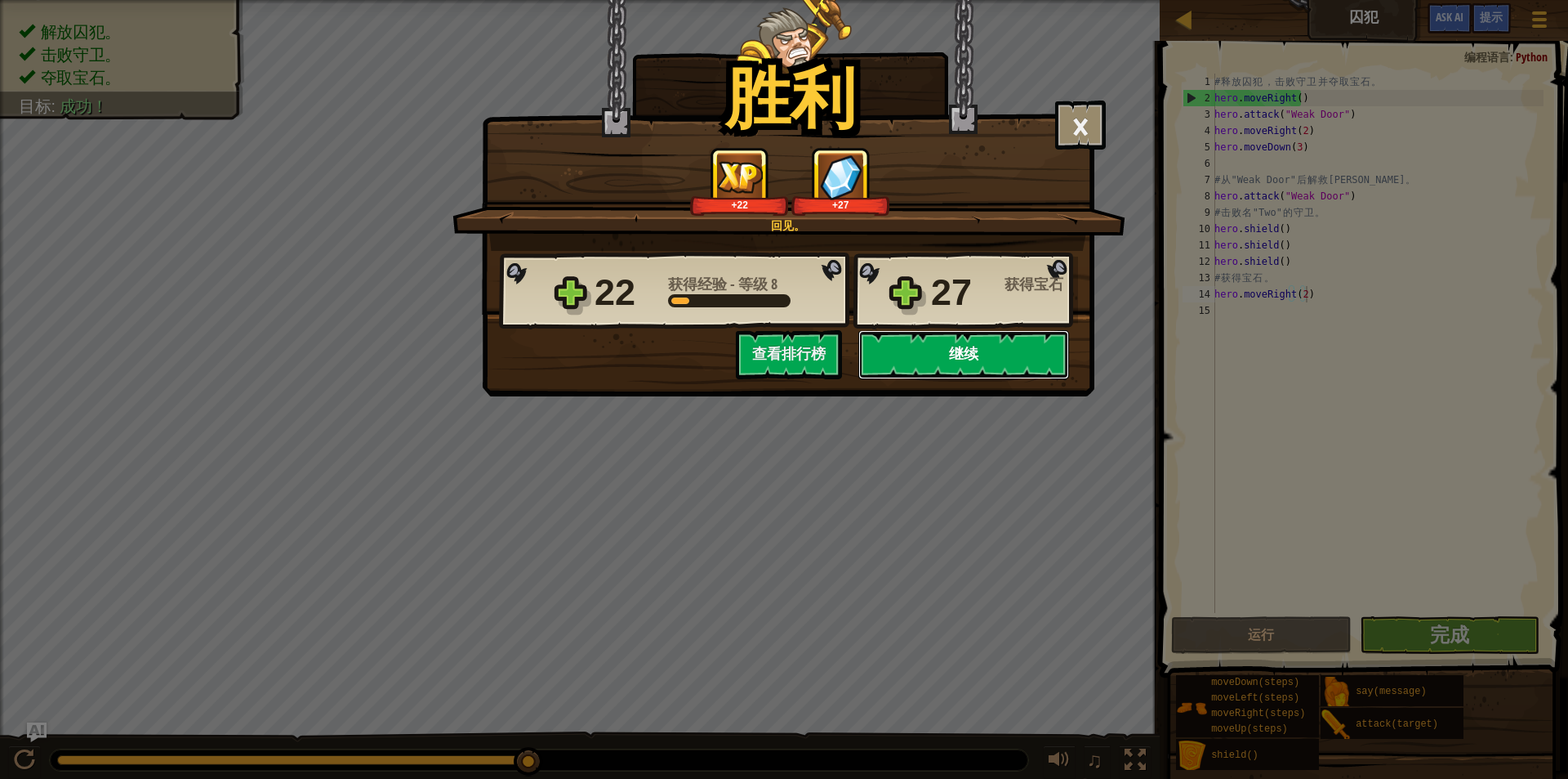
click at [966, 353] on button "继续" at bounding box center [964, 355] width 211 height 49
select select "zh-HANS"
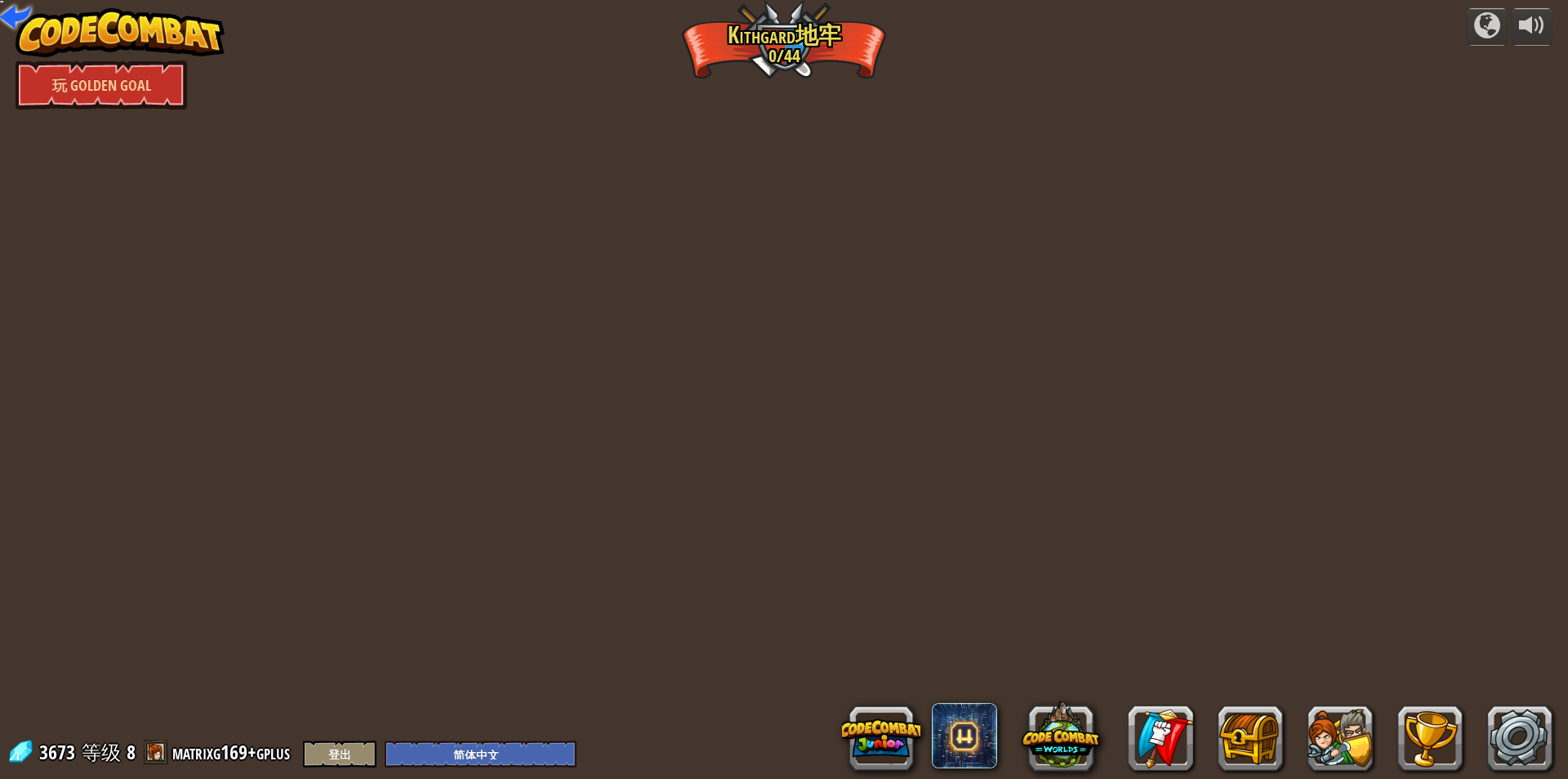
select select "zh-HANS"
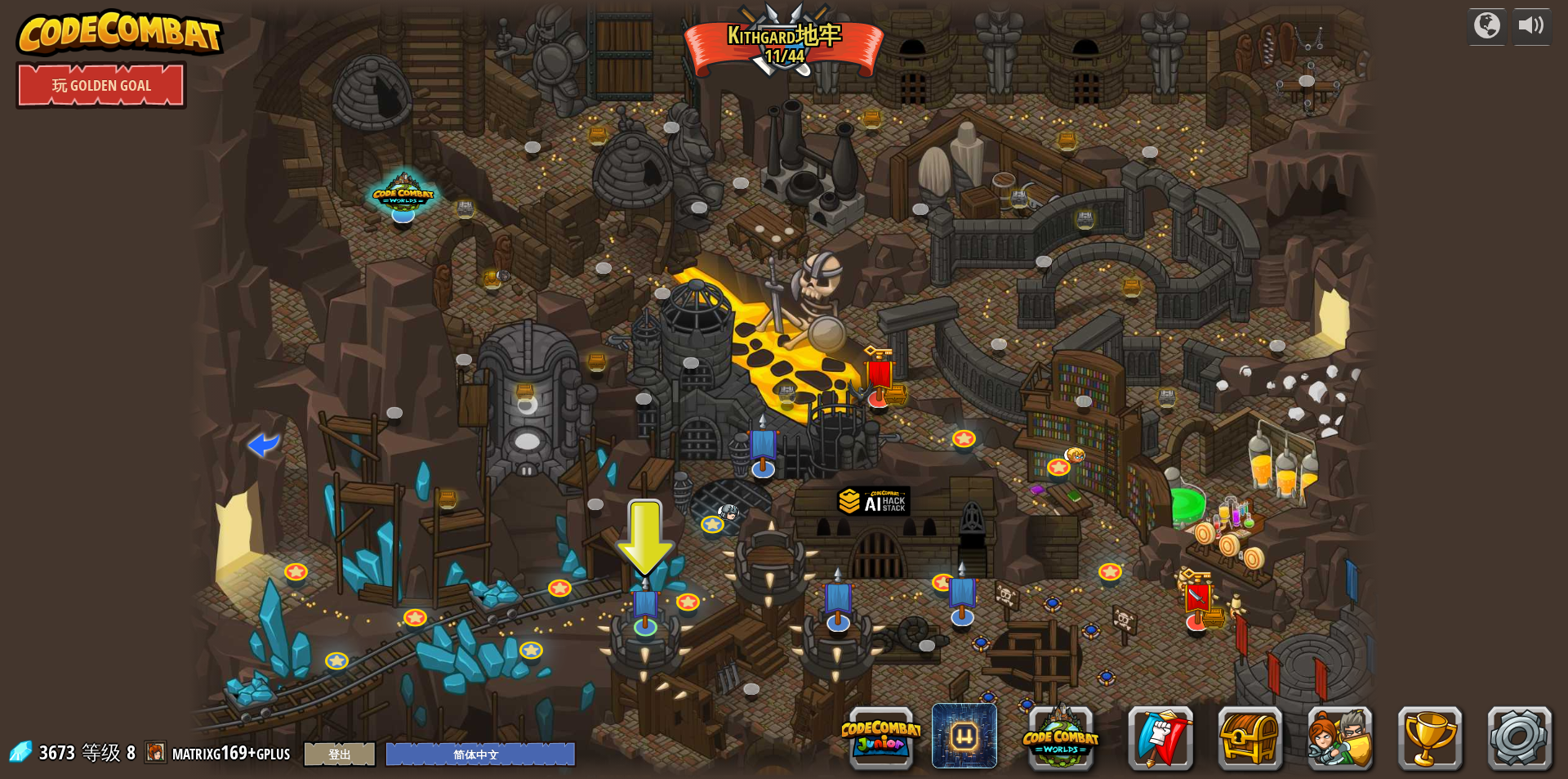
click at [89, 86] on link "玩 Golden Goal" at bounding box center [101, 84] width 171 height 49
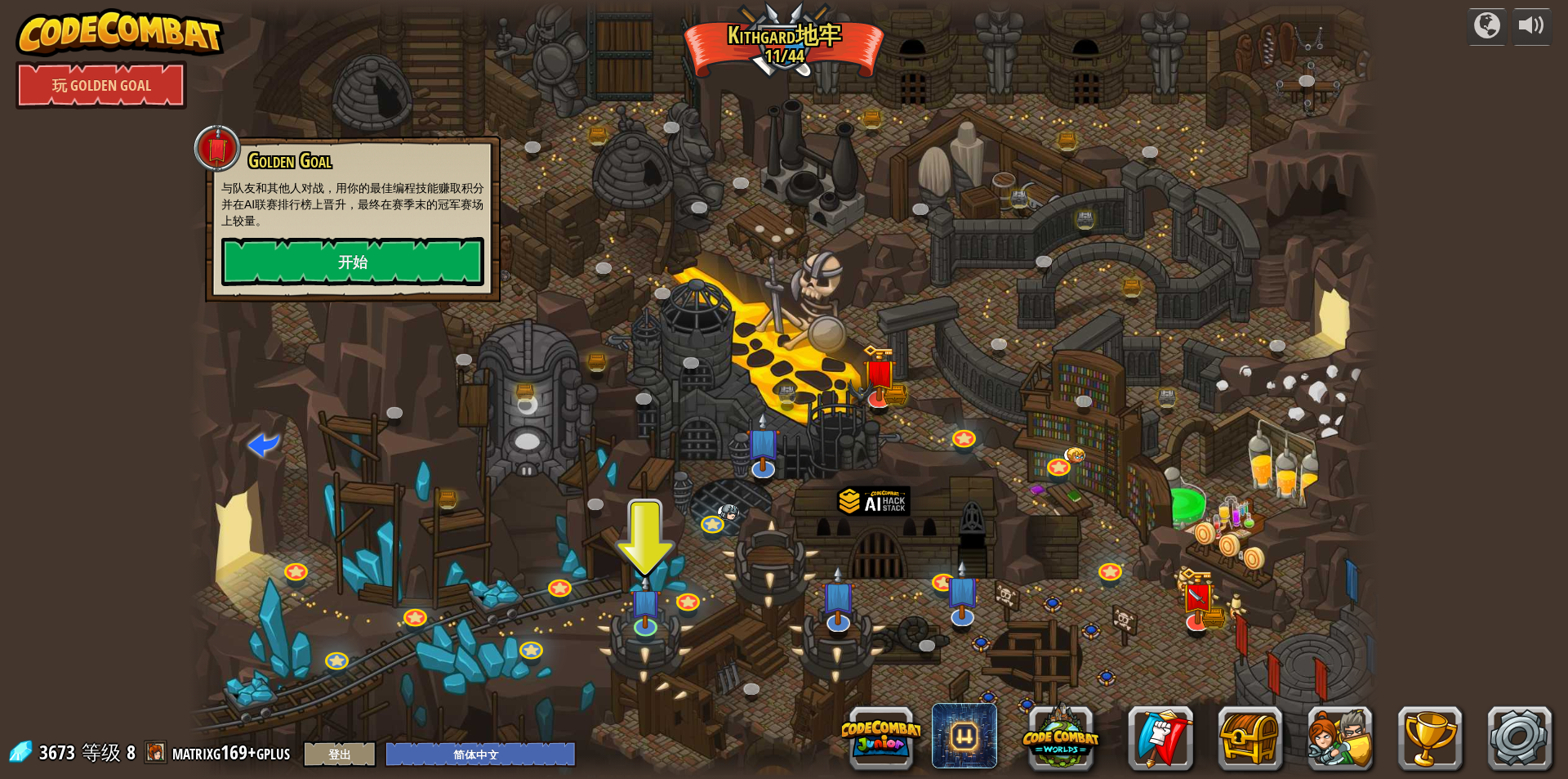
click at [623, 330] on div at bounding box center [784, 389] width 1191 height 779
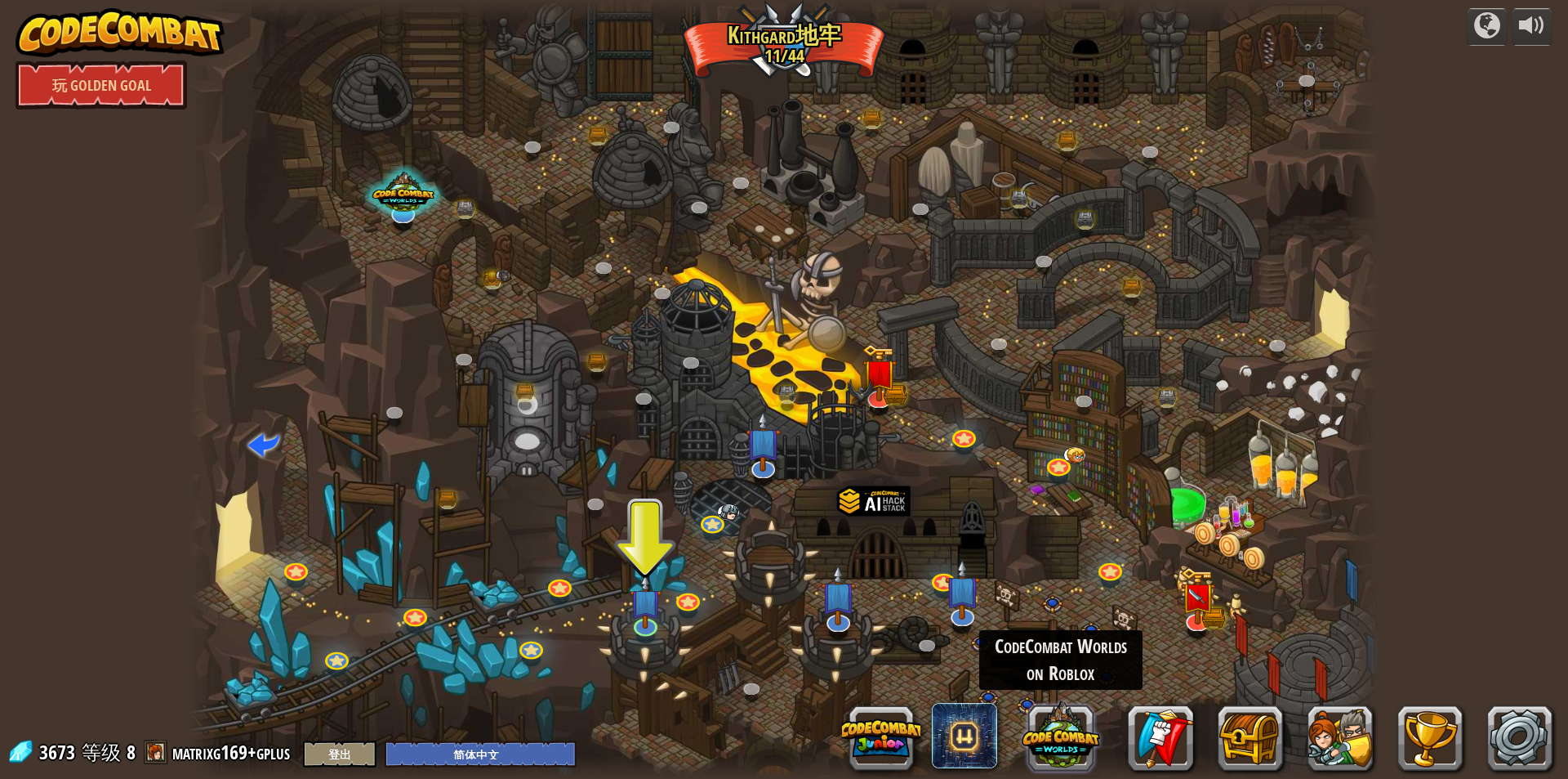
click at [1040, 728] on button at bounding box center [1061, 736] width 79 height 79
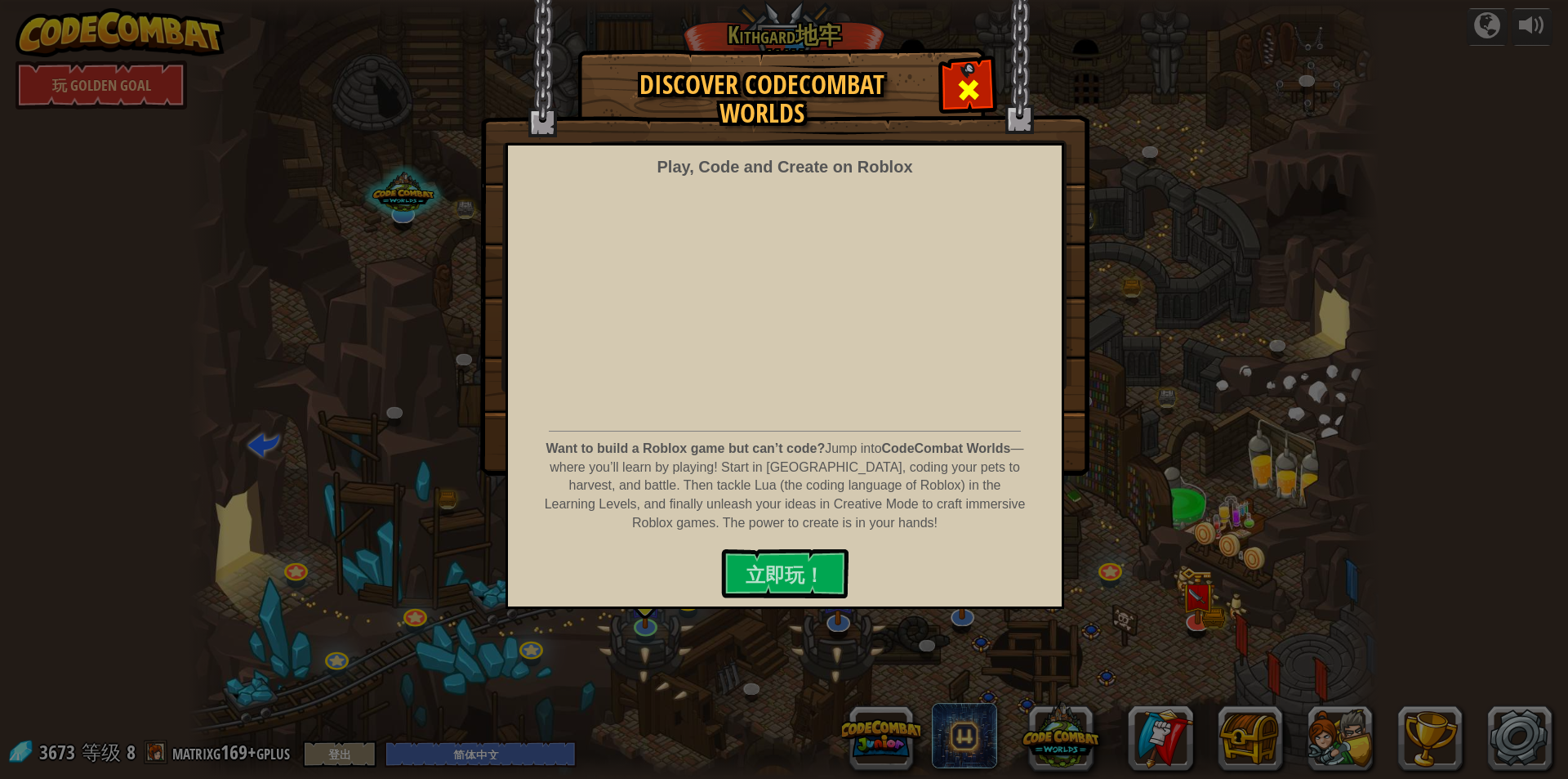
click at [954, 96] on div at bounding box center [968, 88] width 52 height 52
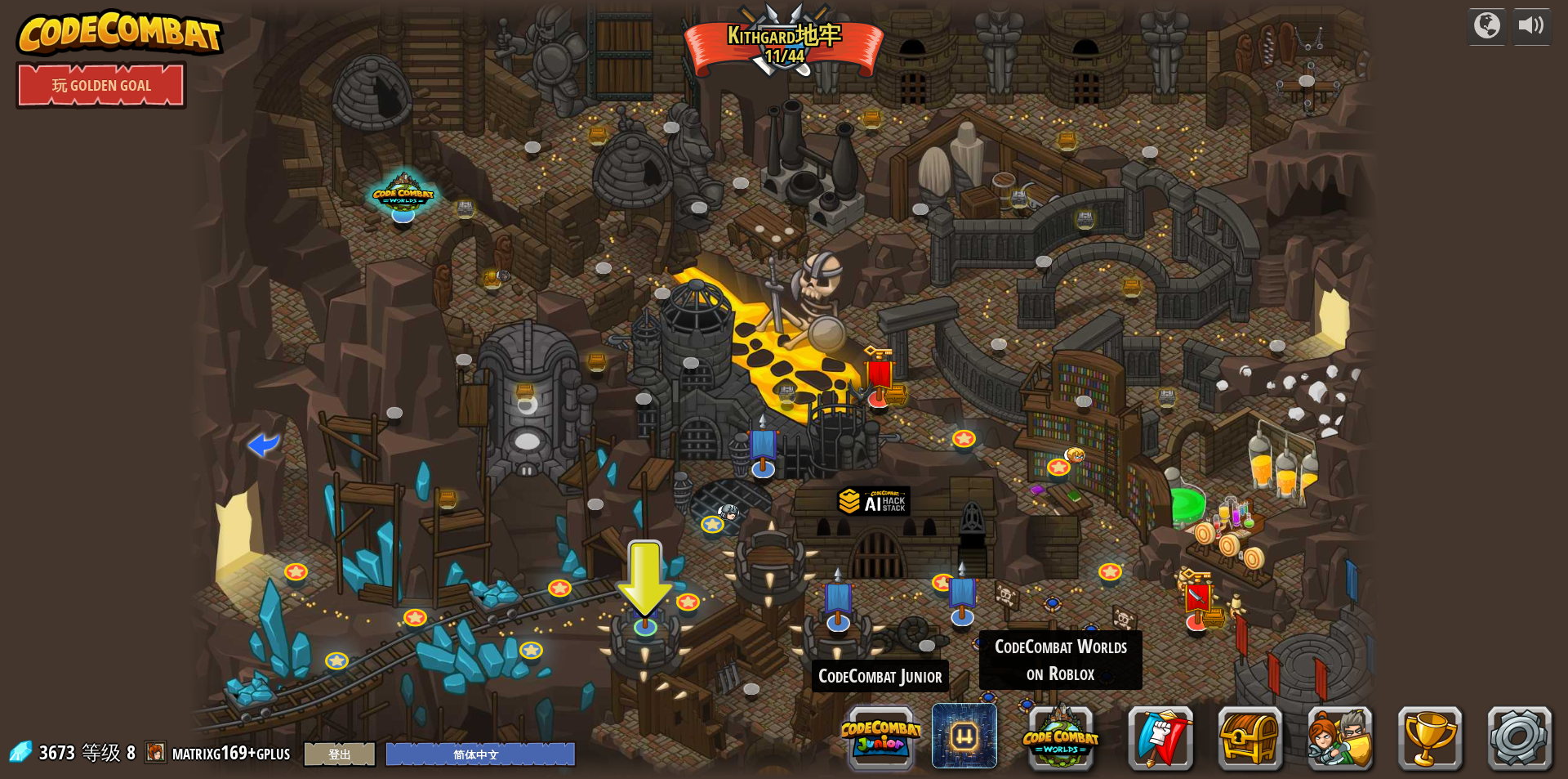
click at [898, 722] on button at bounding box center [881, 738] width 79 height 79
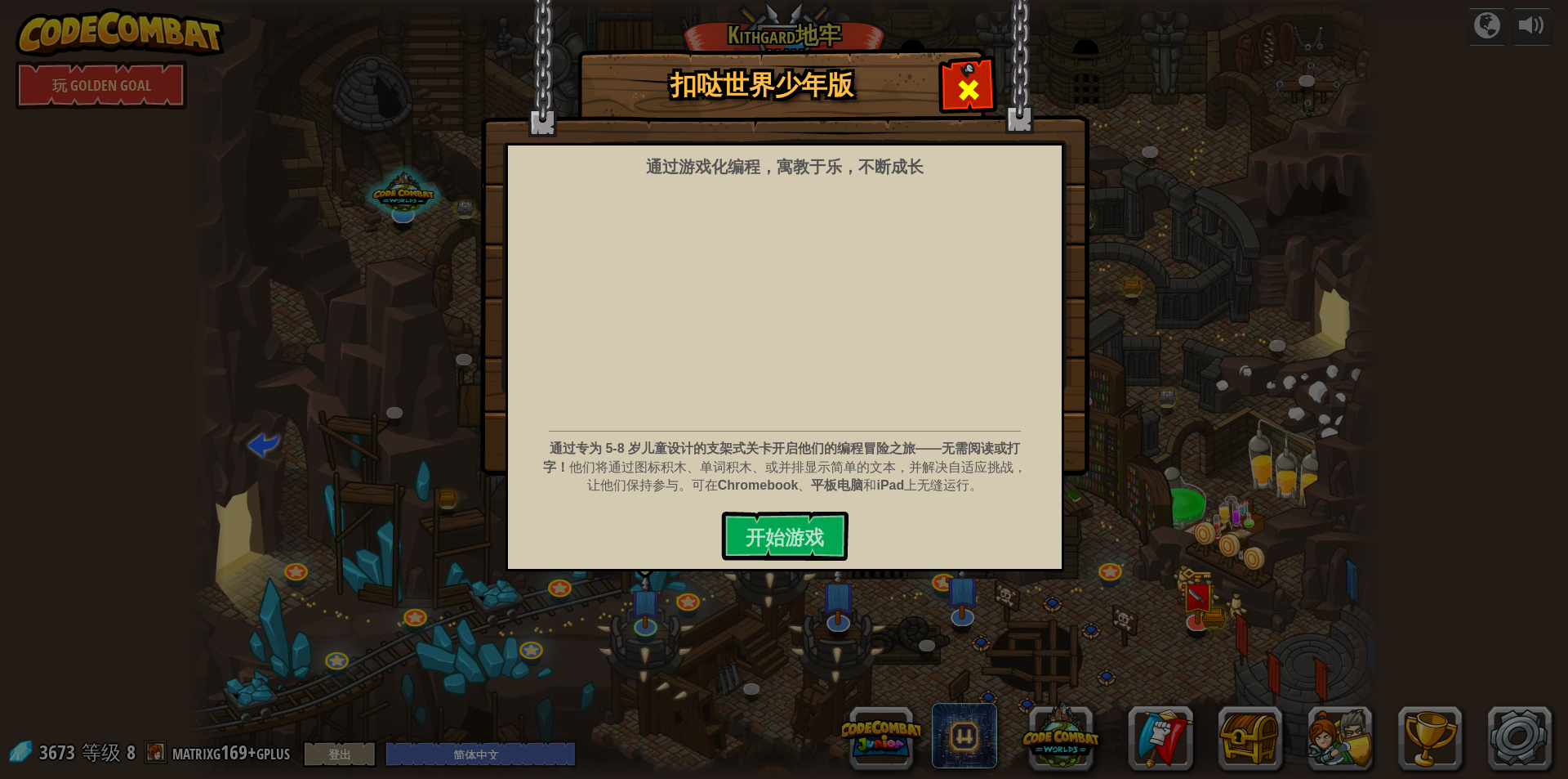
click at [963, 75] on div at bounding box center [968, 88] width 52 height 52
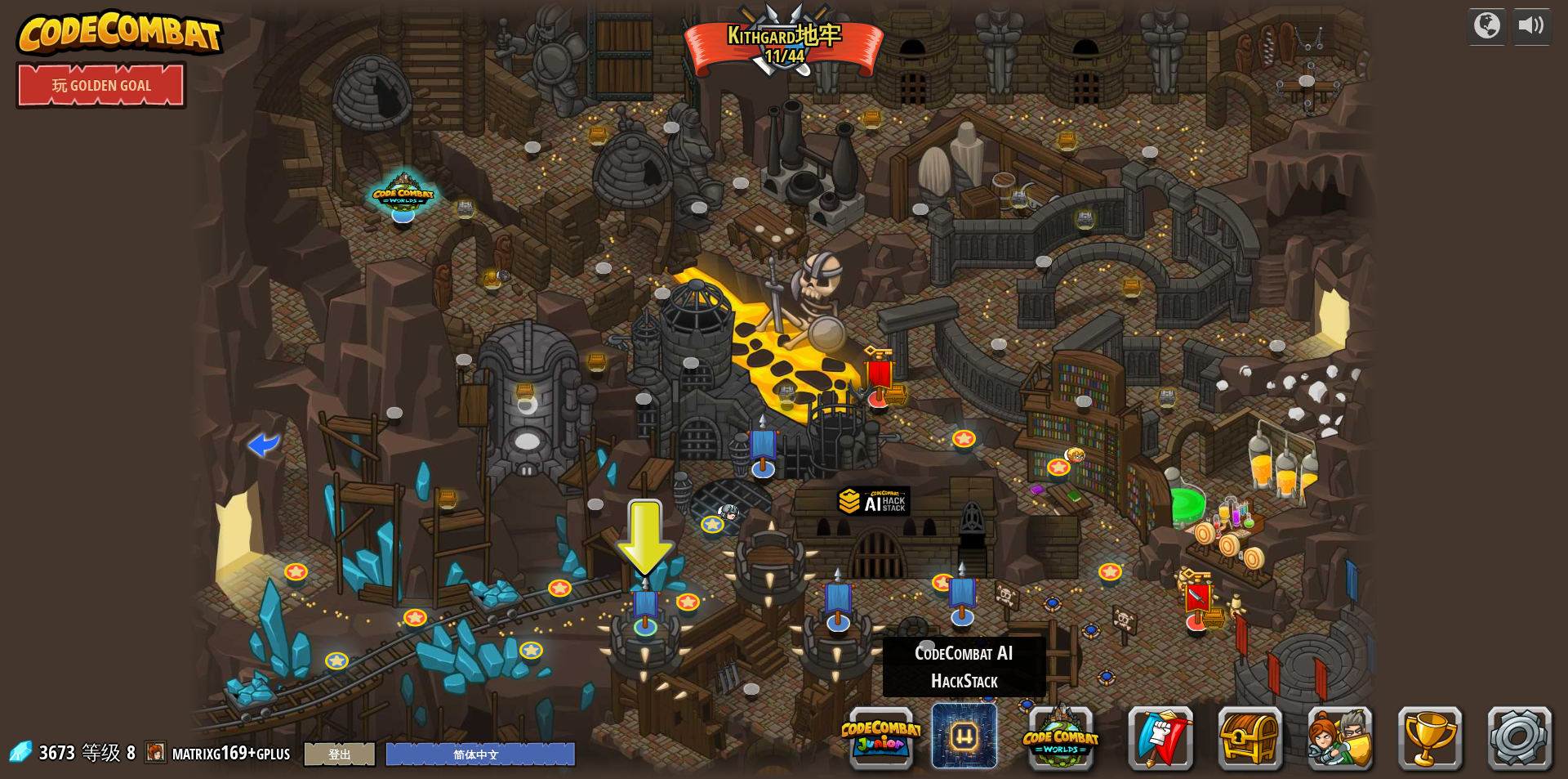
click at [963, 742] on span at bounding box center [965, 735] width 65 height 65
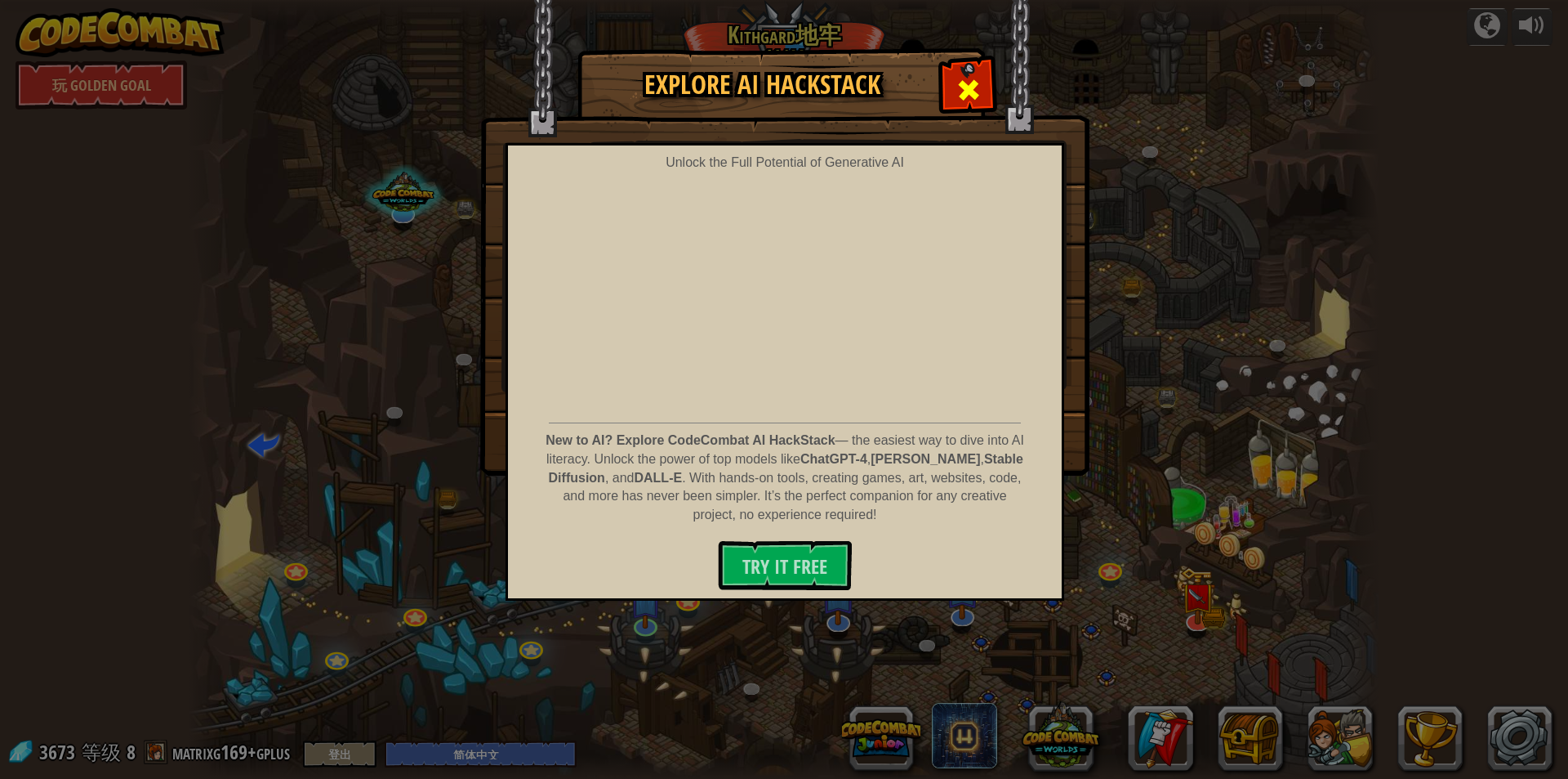
click at [973, 79] on span at bounding box center [968, 89] width 26 height 26
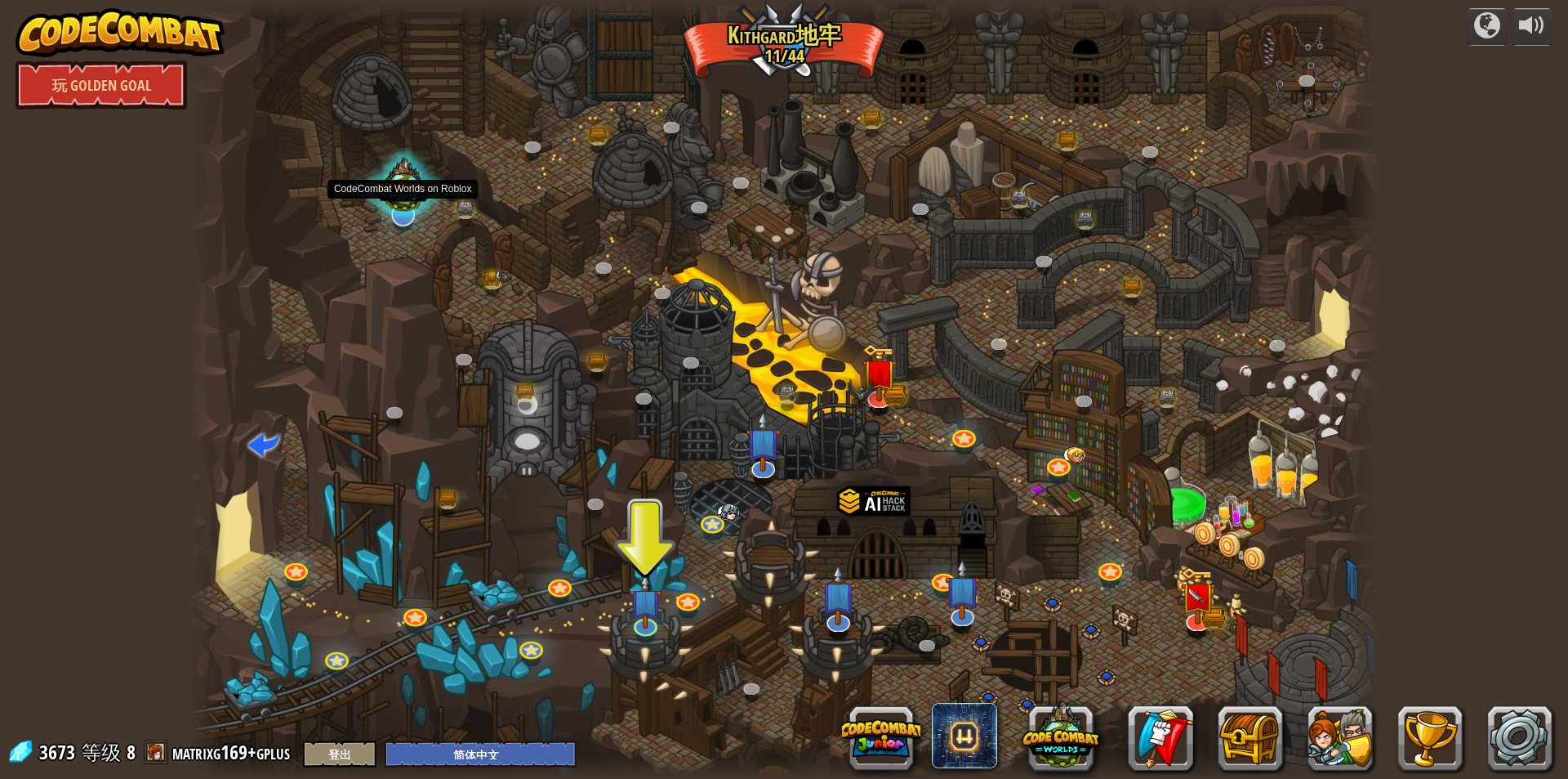
click at [417, 173] on div at bounding box center [403, 188] width 84 height 80
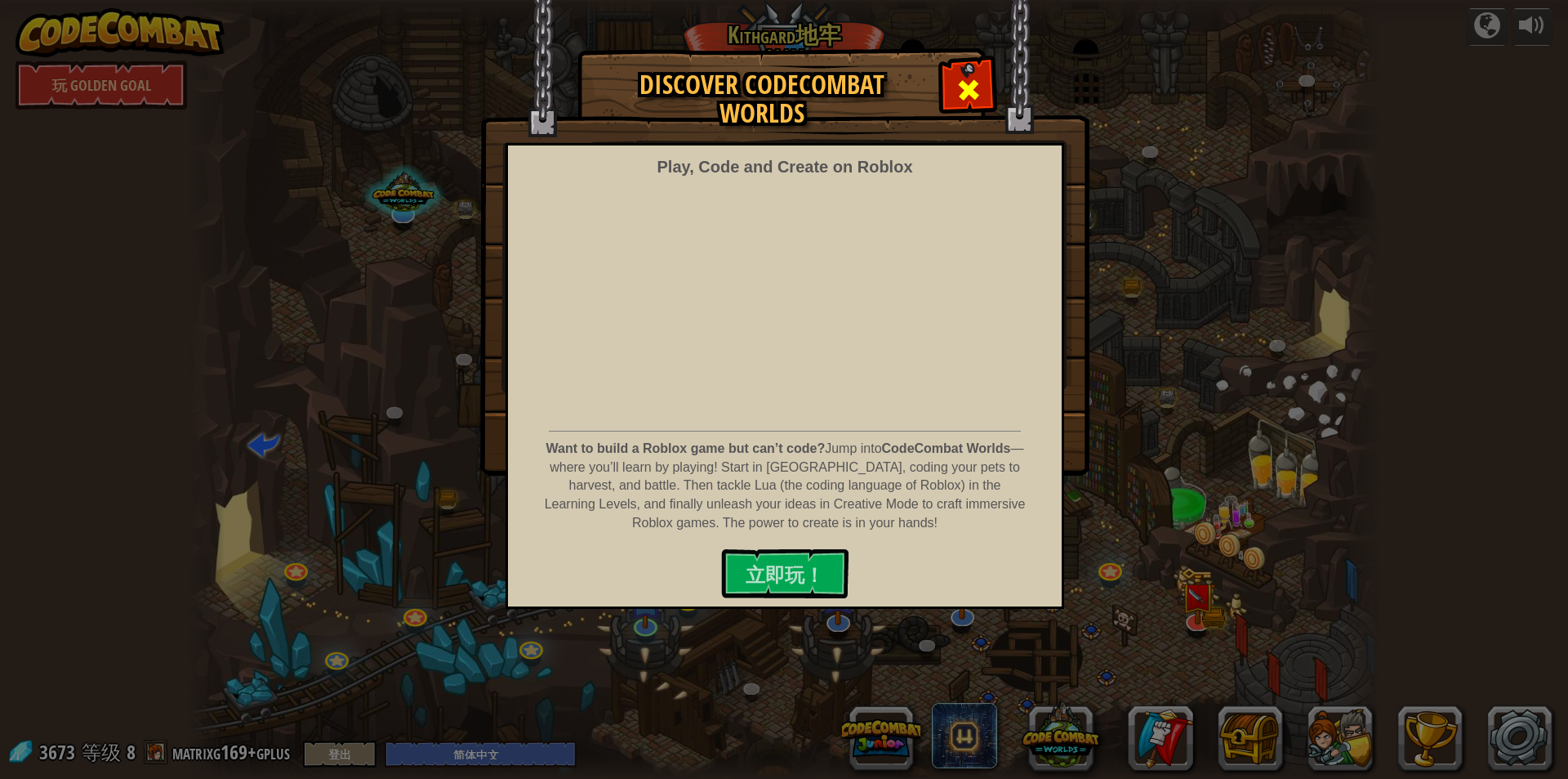
click at [970, 64] on div at bounding box center [968, 88] width 52 height 52
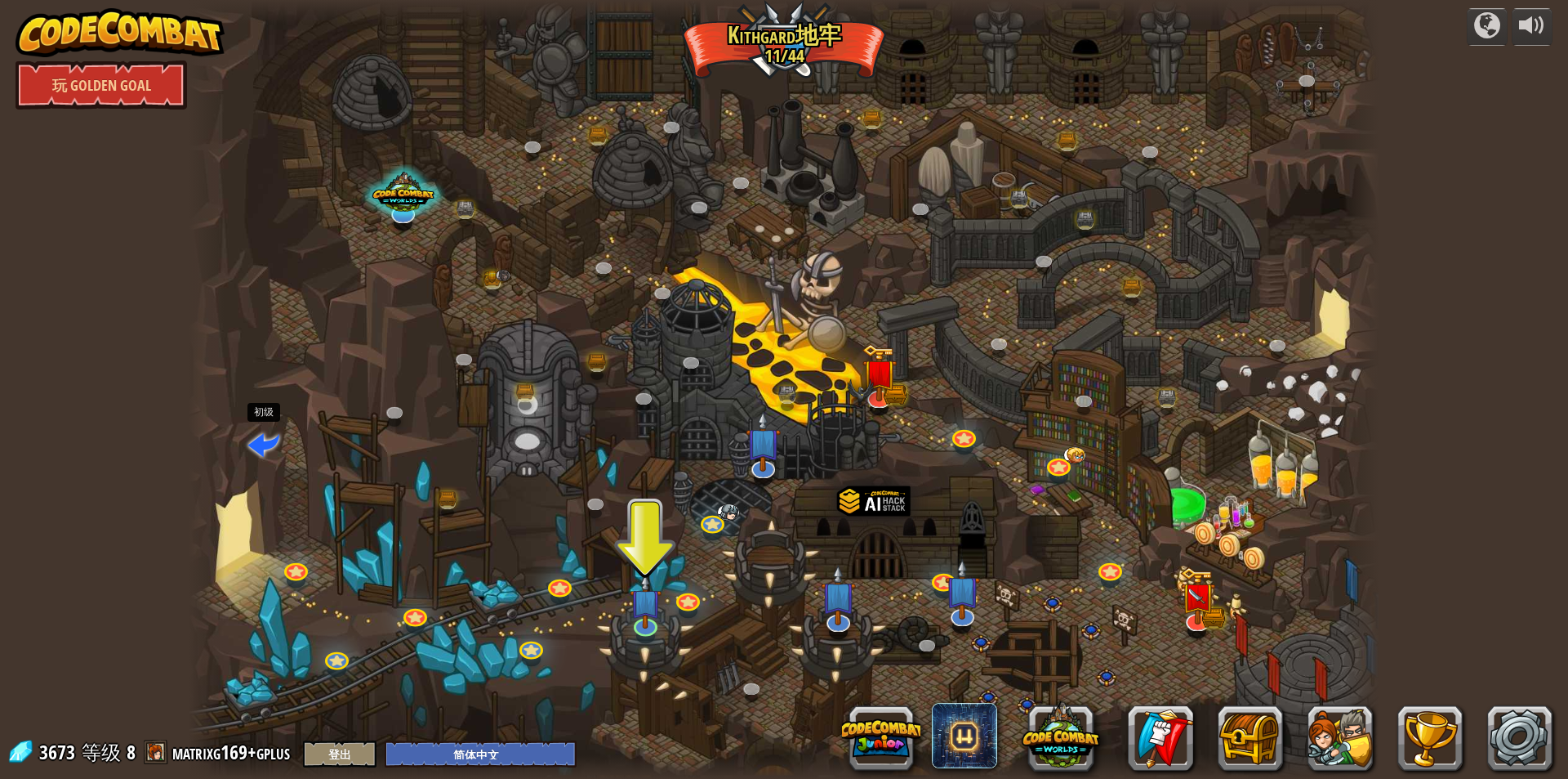
click at [269, 432] on span at bounding box center [263, 444] width 31 height 31
select select "zh-HANS"
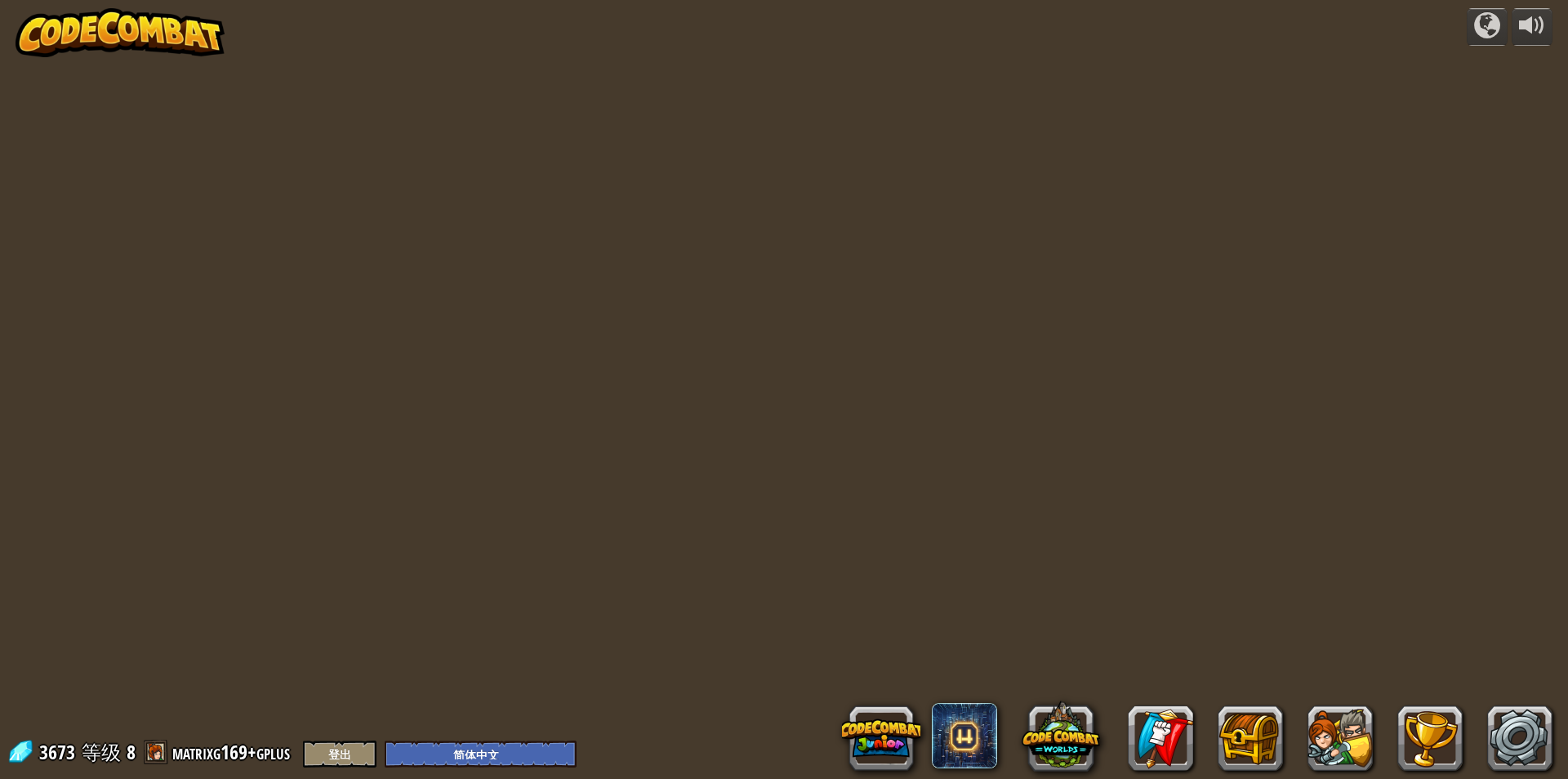
select select "zh-HANS"
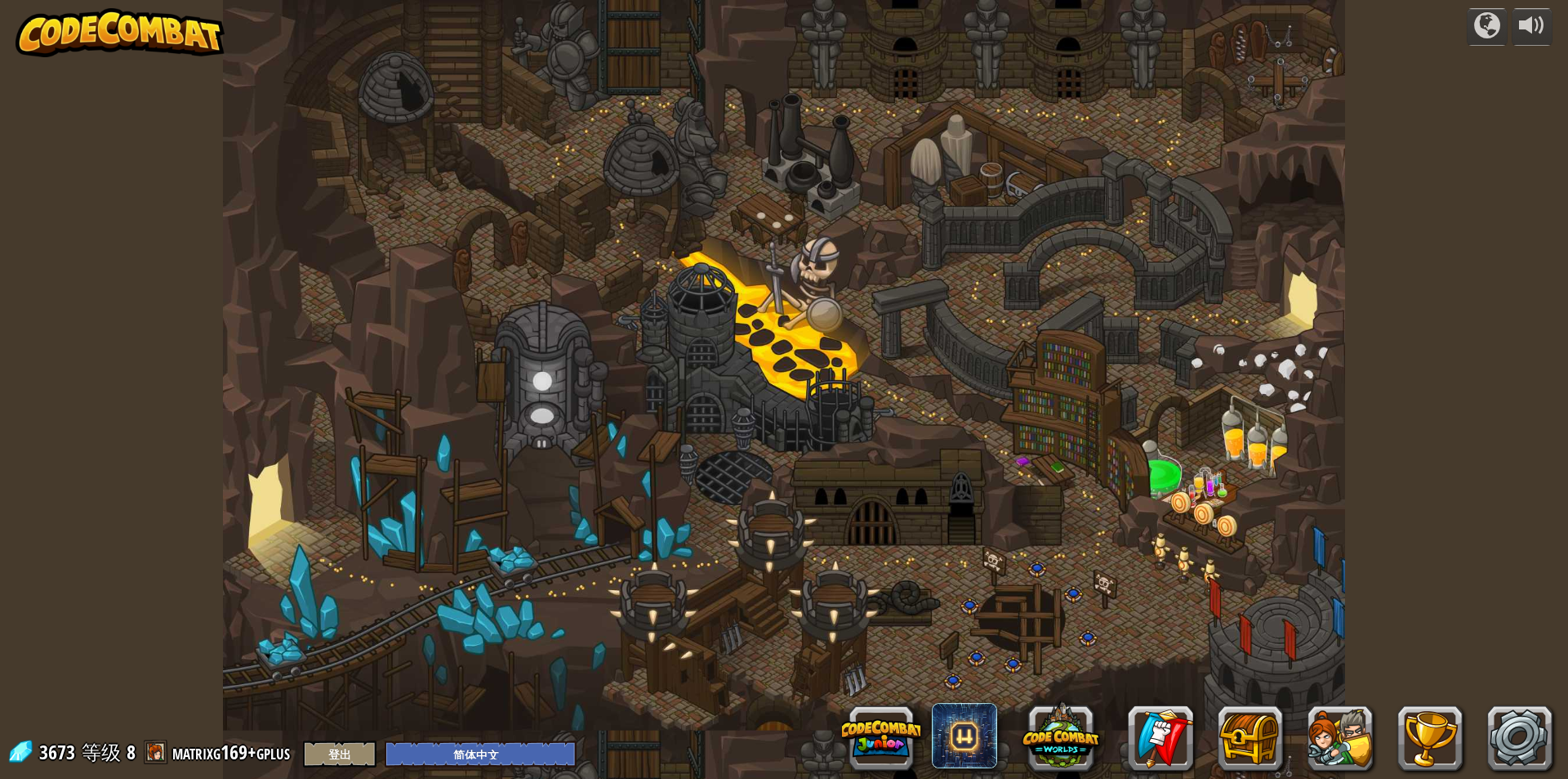
select select "zh-HANS"
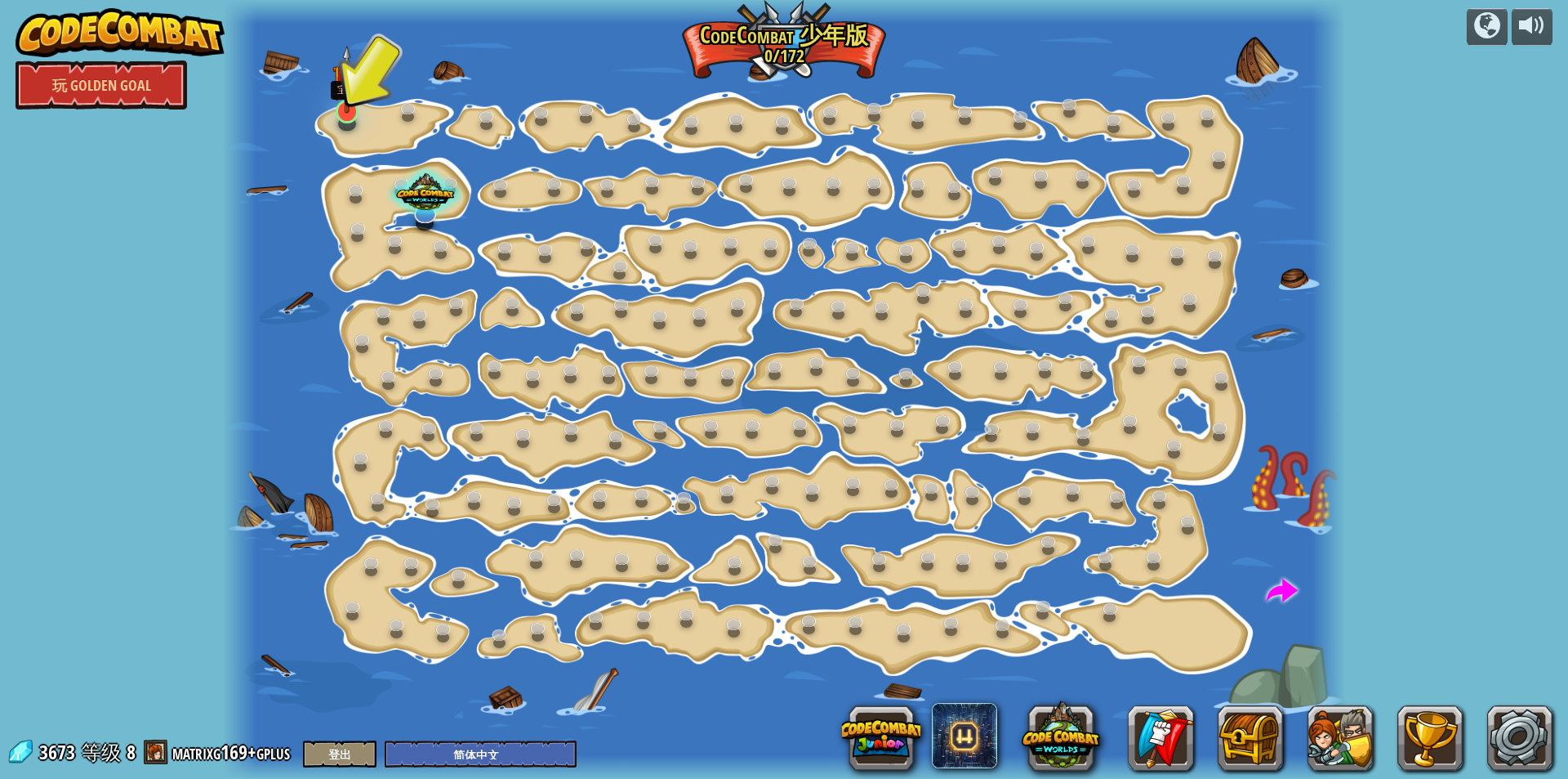
click at [345, 100] on img at bounding box center [347, 80] width 30 height 69
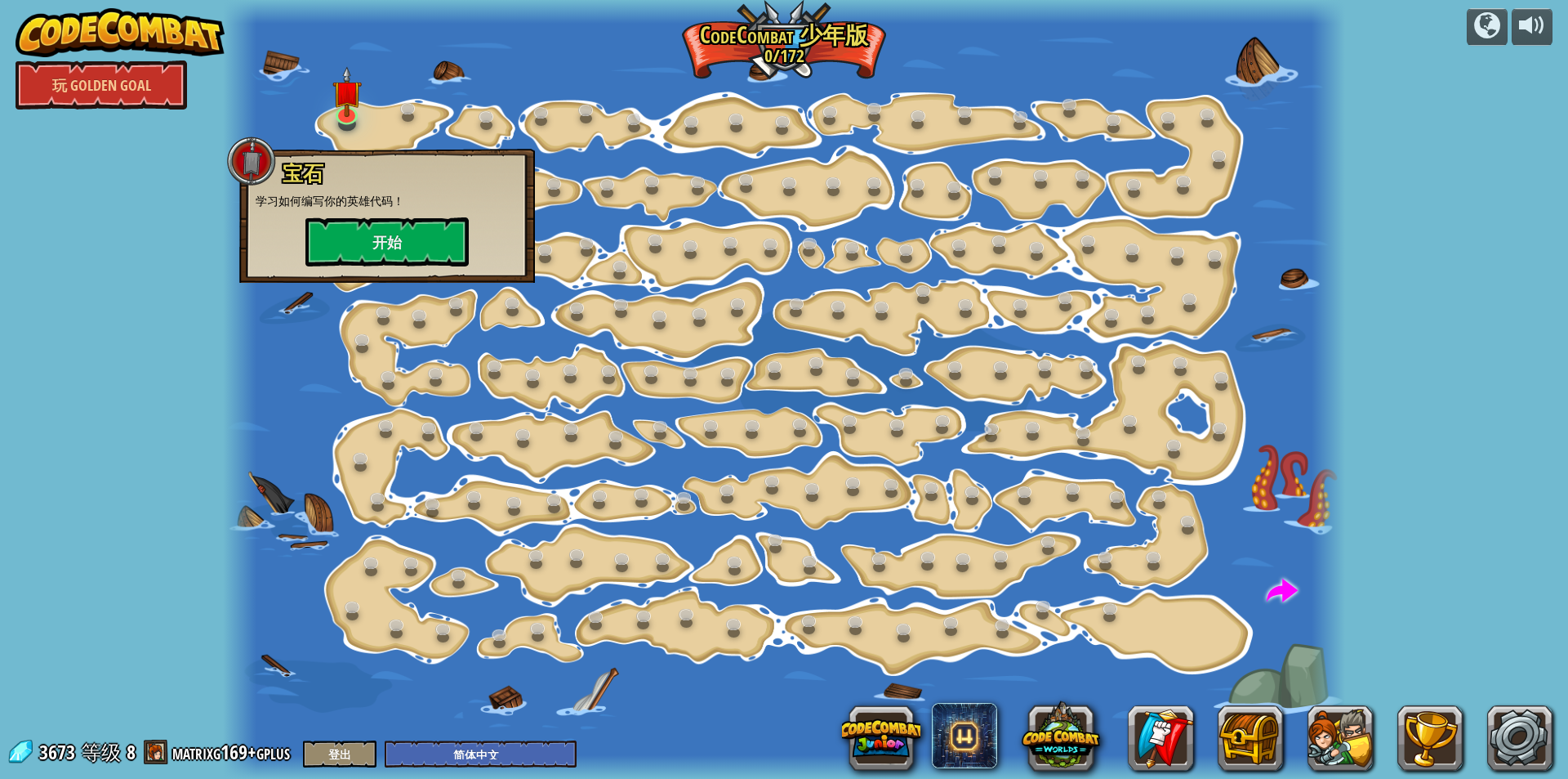
click at [641, 317] on div at bounding box center [784, 389] width 1123 height 779
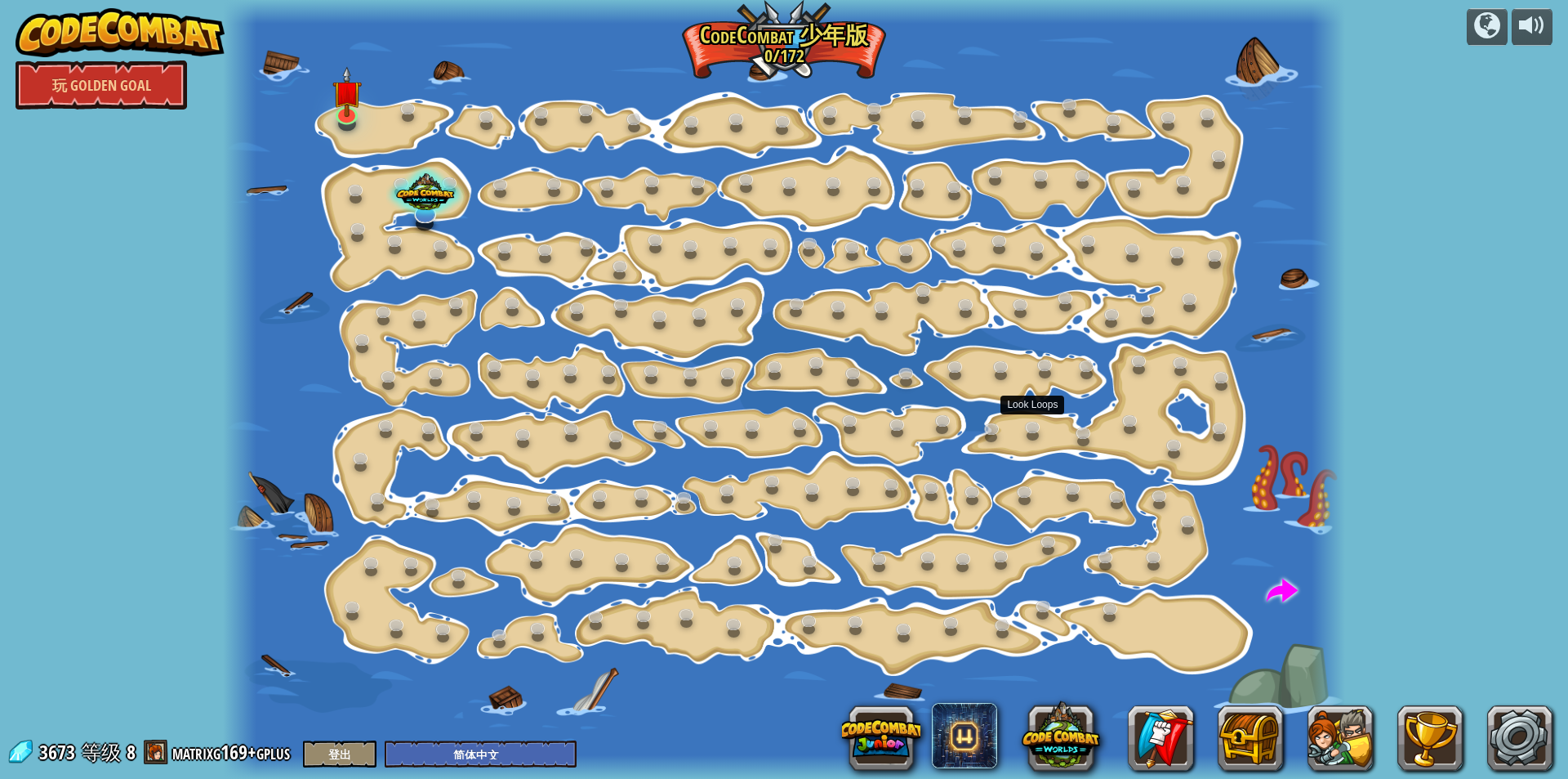
click at [1257, 563] on div at bounding box center [784, 389] width 1123 height 779
click at [1281, 596] on span at bounding box center [1283, 591] width 31 height 31
select select "zh-HANS"
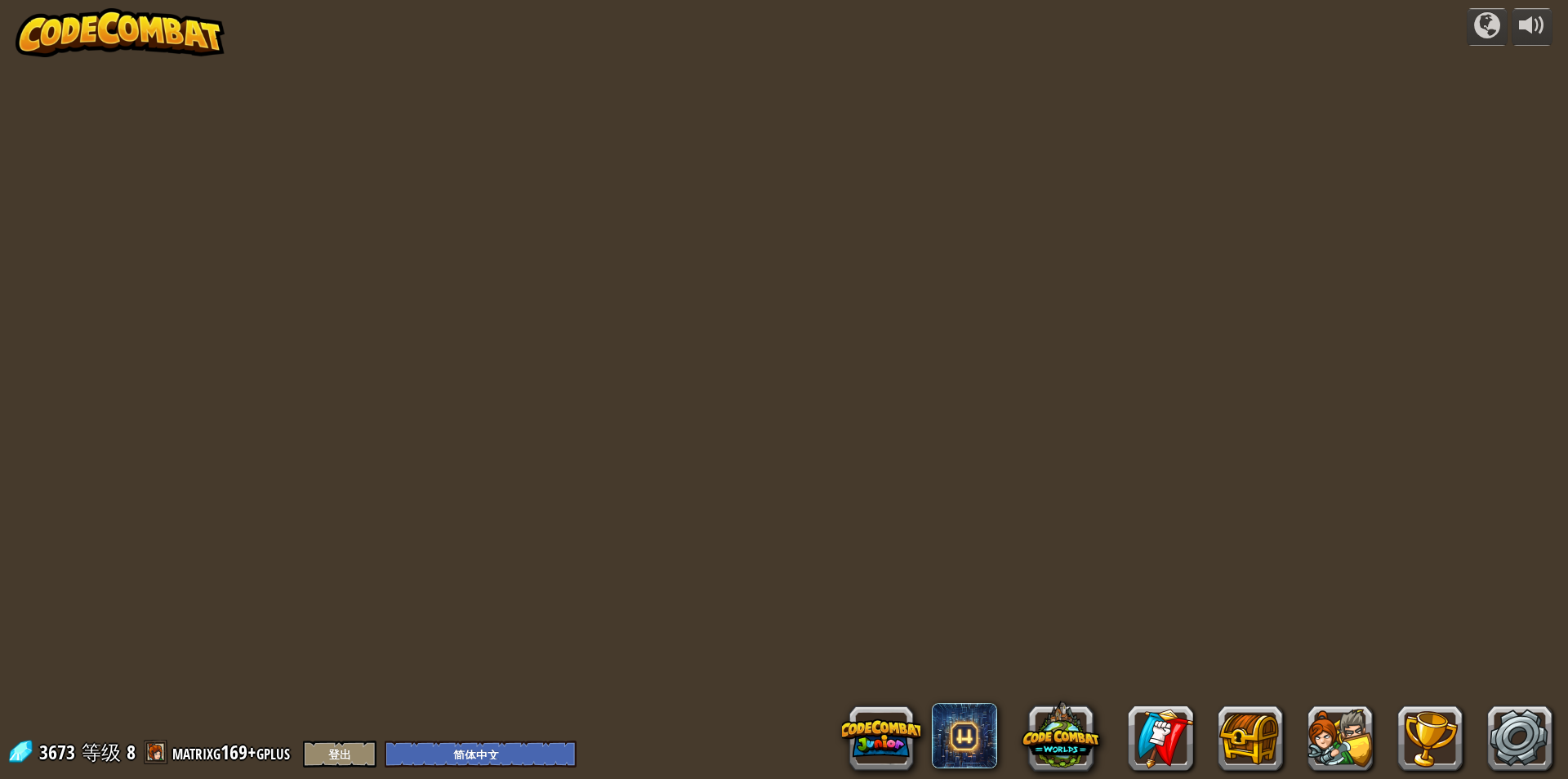
select select "zh-HANS"
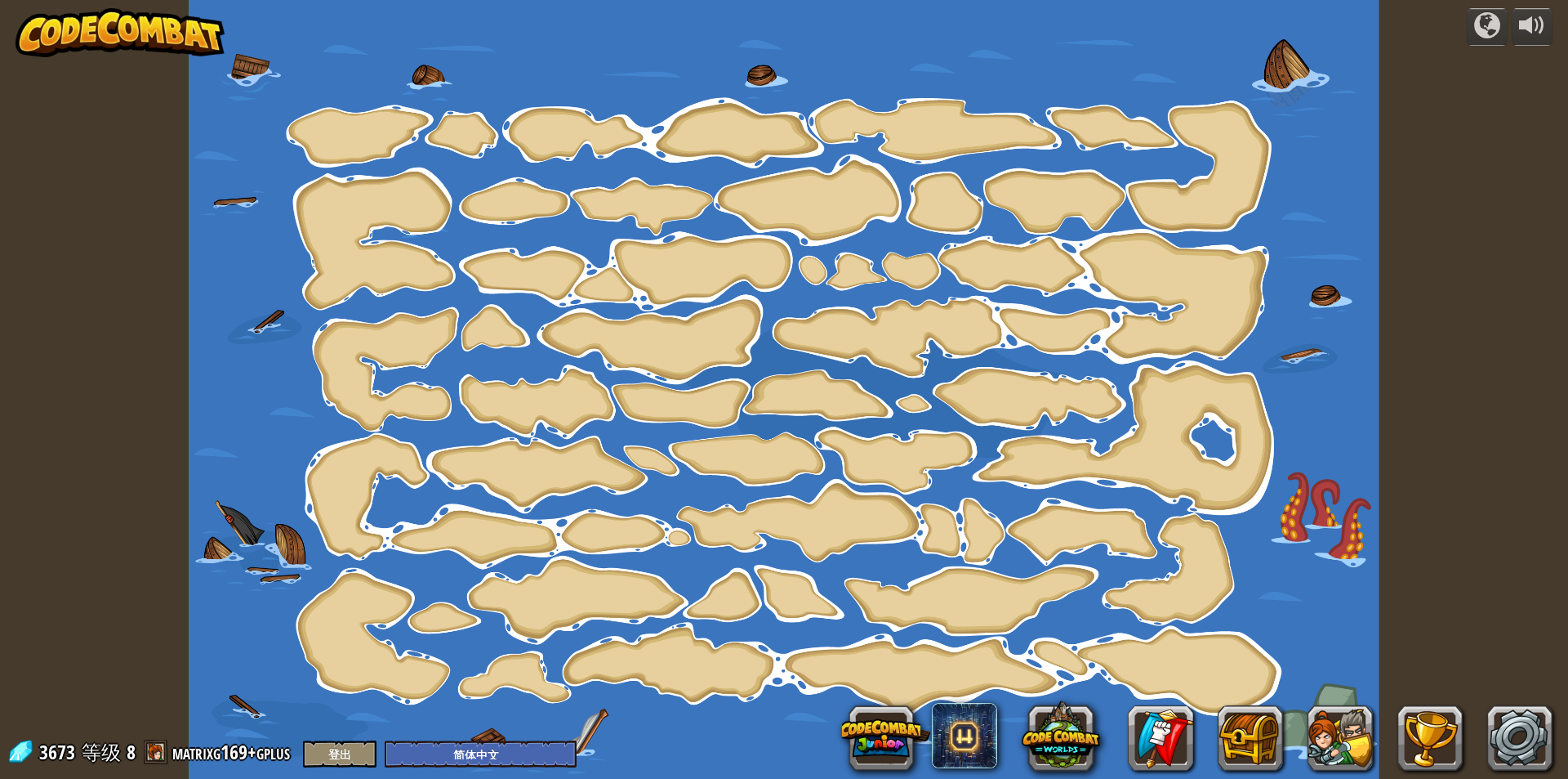
select select "zh-HANS"
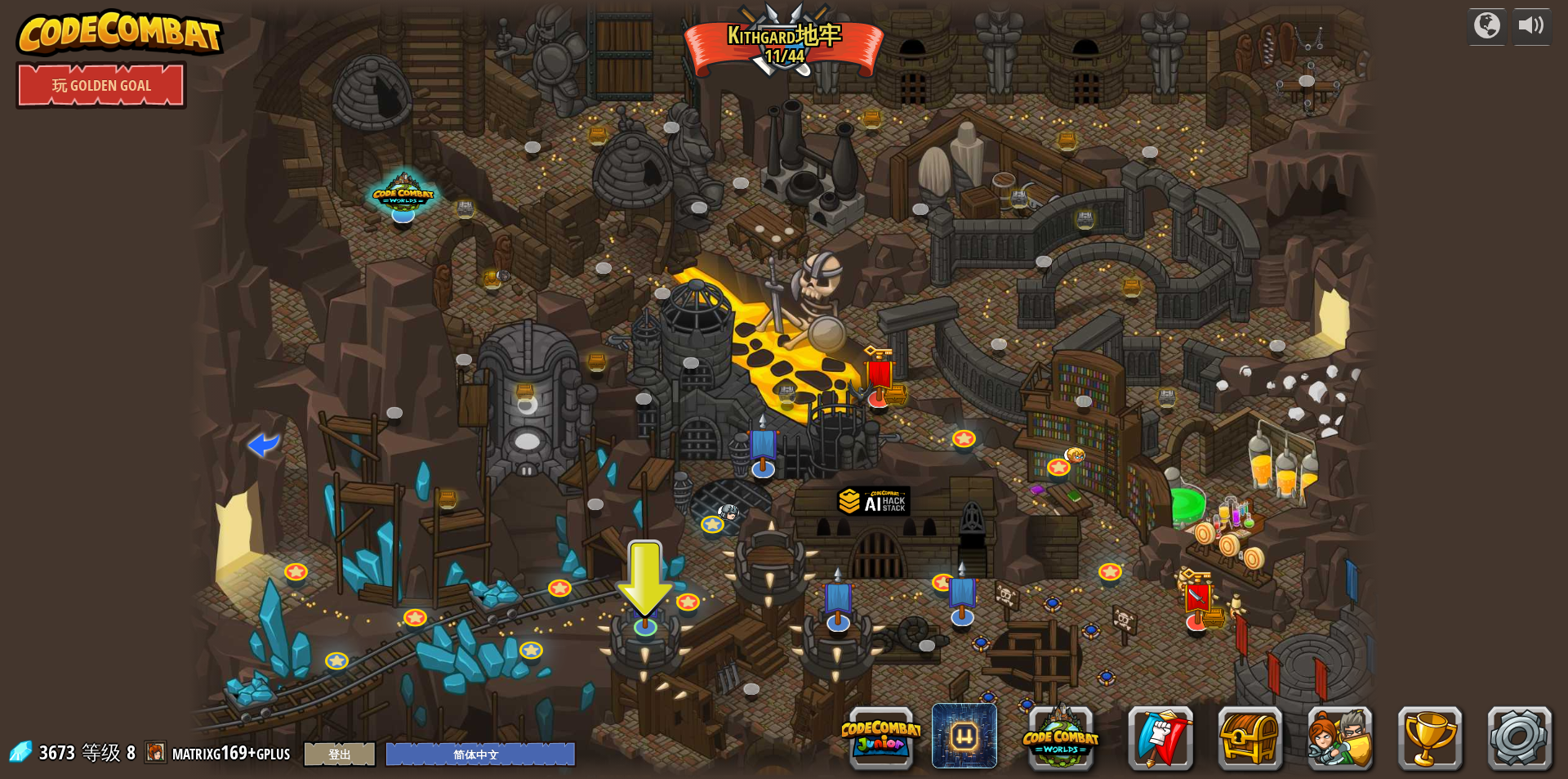
click at [807, 46] on div at bounding box center [784, 389] width 1191 height 779
click at [760, 14] on div at bounding box center [784, 11] width 1191 height 24
click at [766, 30] on div at bounding box center [784, 389] width 1191 height 779
click at [768, 31] on div at bounding box center [784, 389] width 1191 height 779
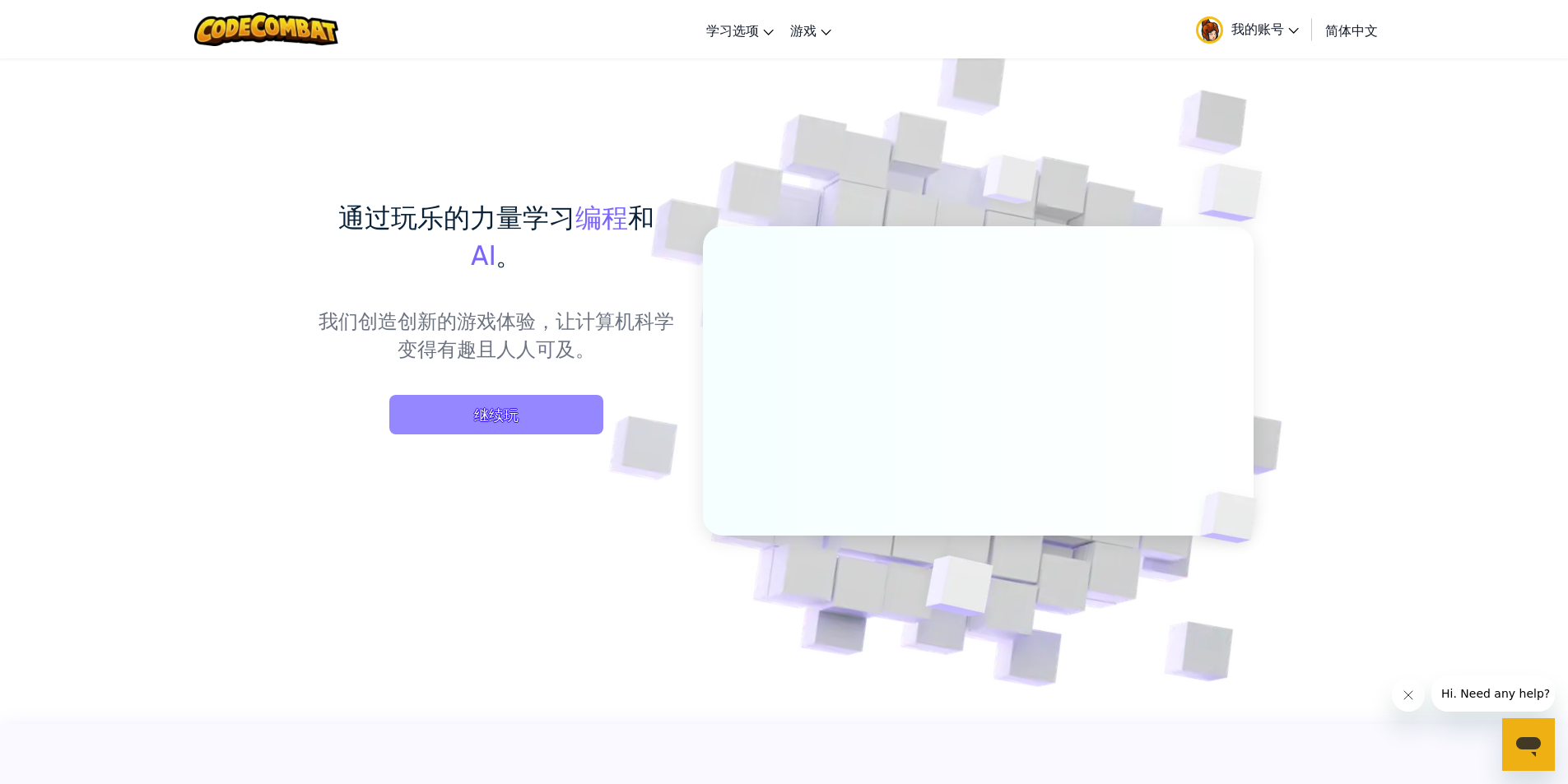
click at [523, 419] on span "继续玩" at bounding box center [496, 414] width 214 height 40
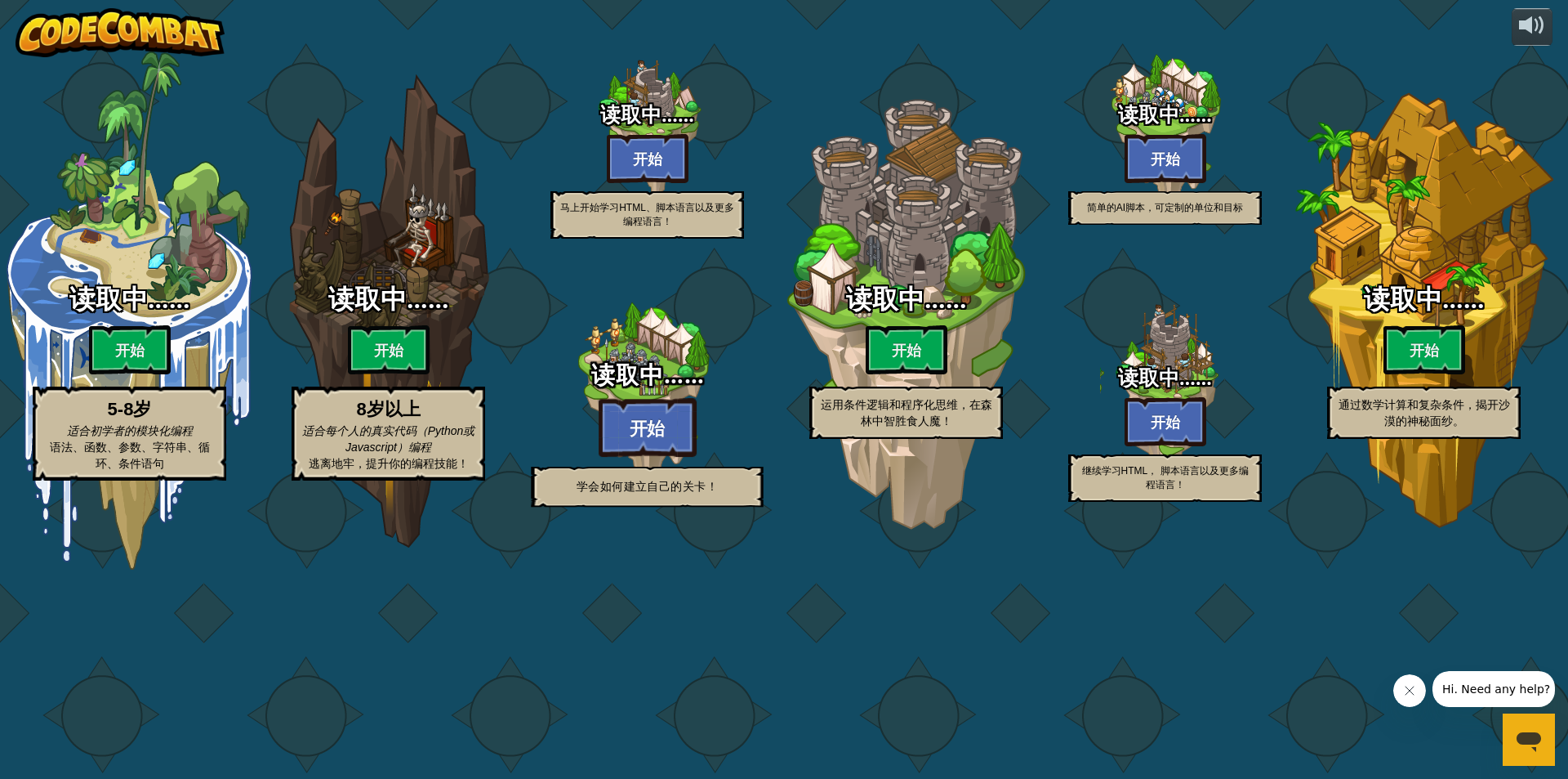
select select "zh-HANS"
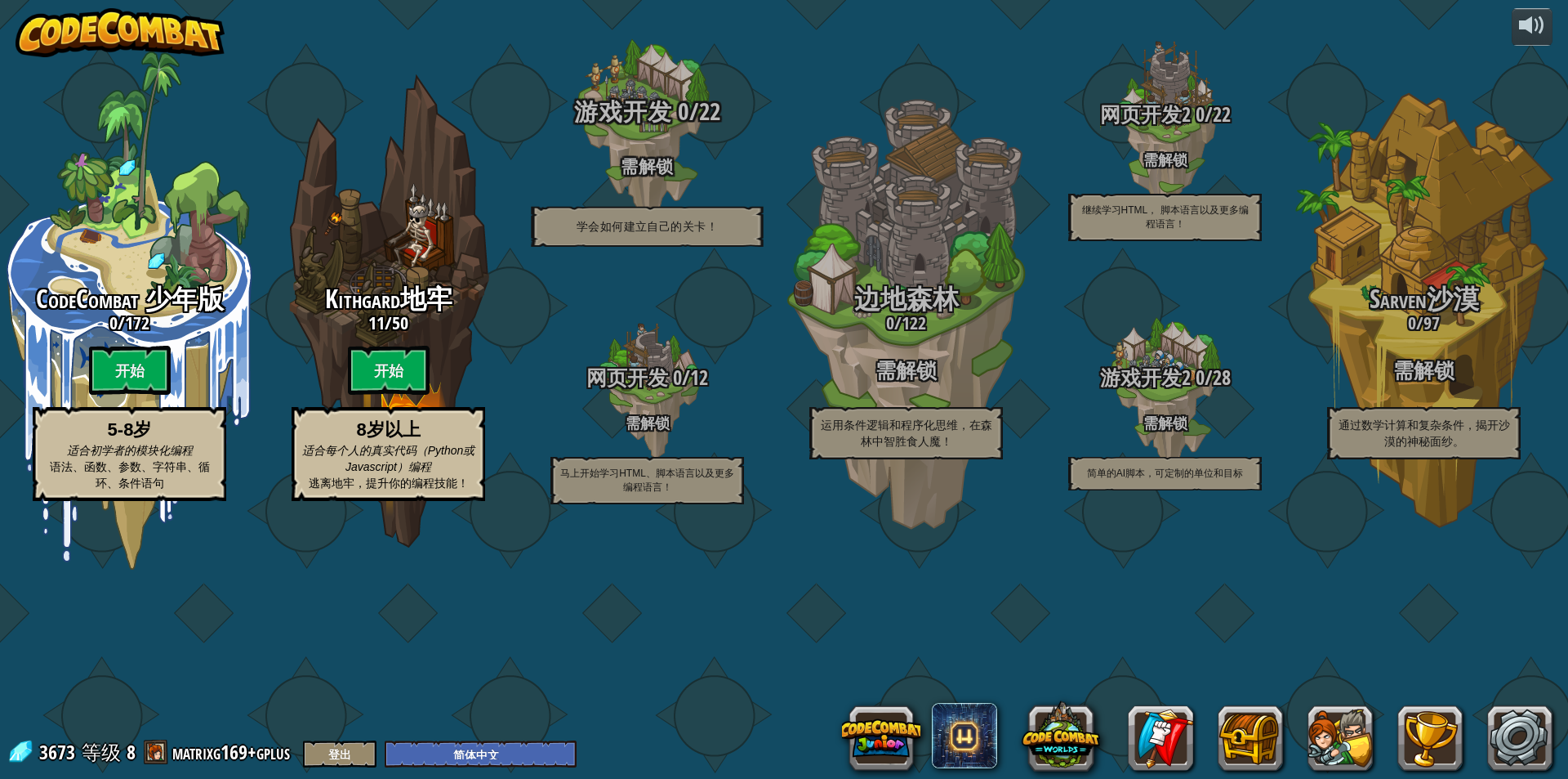
click at [650, 245] on div "游戏开发 0 / 22 需解锁 学会如何建立自己的关卡！" at bounding box center [647, 172] width 310 height 149
click at [652, 238] on div "游戏开发 0 / 22 需解锁 学会如何建立自己的关卡！" at bounding box center [647, 172] width 310 height 149
drag, startPoint x: 652, startPoint y: 238, endPoint x: 651, endPoint y: 269, distance: 31.0
click at [653, 239] on div "游戏开发 0 / 22 需解锁 学会如何建立自己的关卡！" at bounding box center [647, 172] width 310 height 149
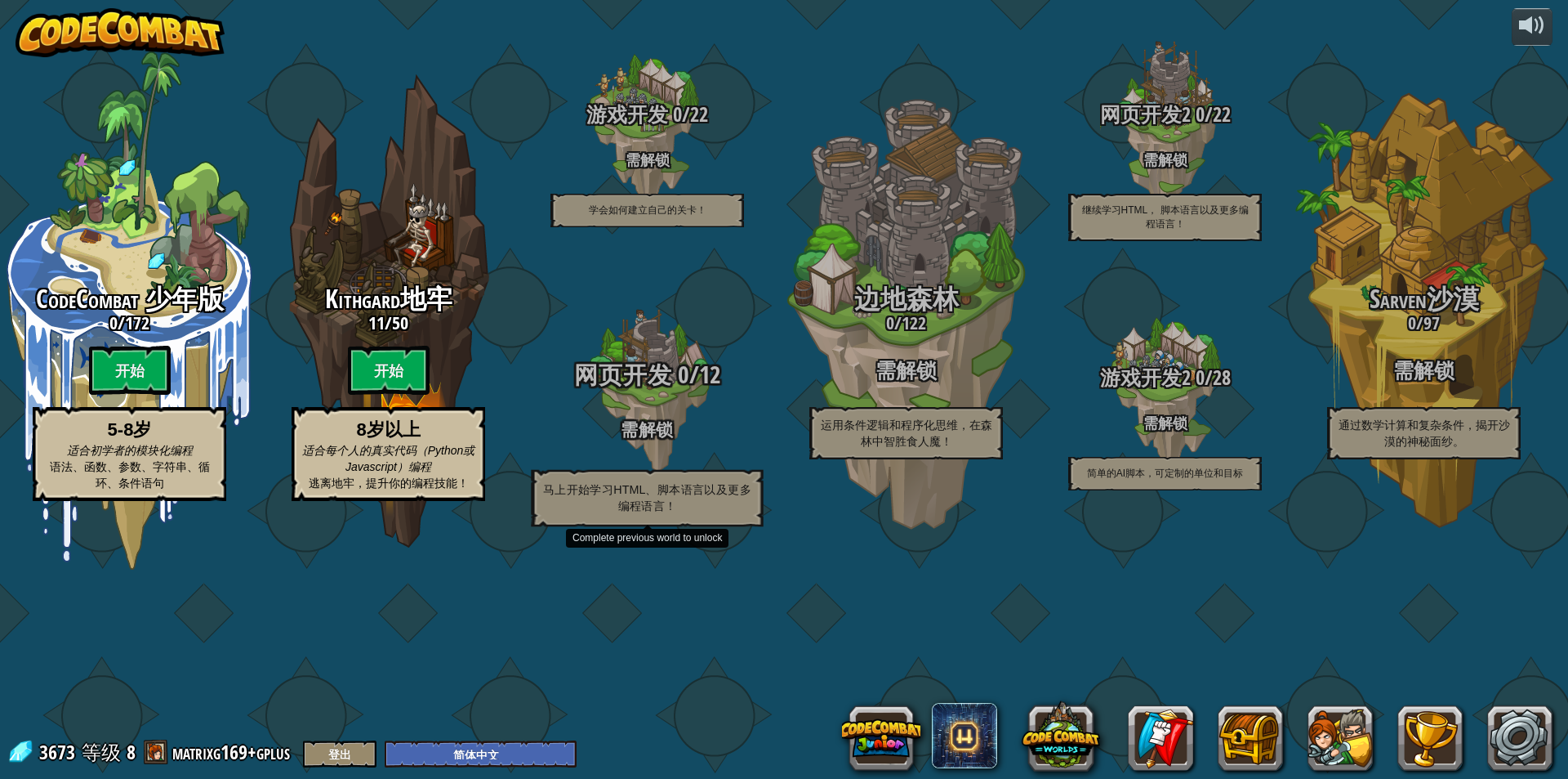
click at [656, 500] on div "网页开发 0 / 12 需解锁 马上开始学习HTML、脚本语言以及更多编程语言！" at bounding box center [647, 444] width 310 height 165
click at [653, 499] on div "网页开发 0 / 12 需解锁 马上开始学习HTML、脚本语言以及更多编程语言！" at bounding box center [647, 444] width 310 height 165
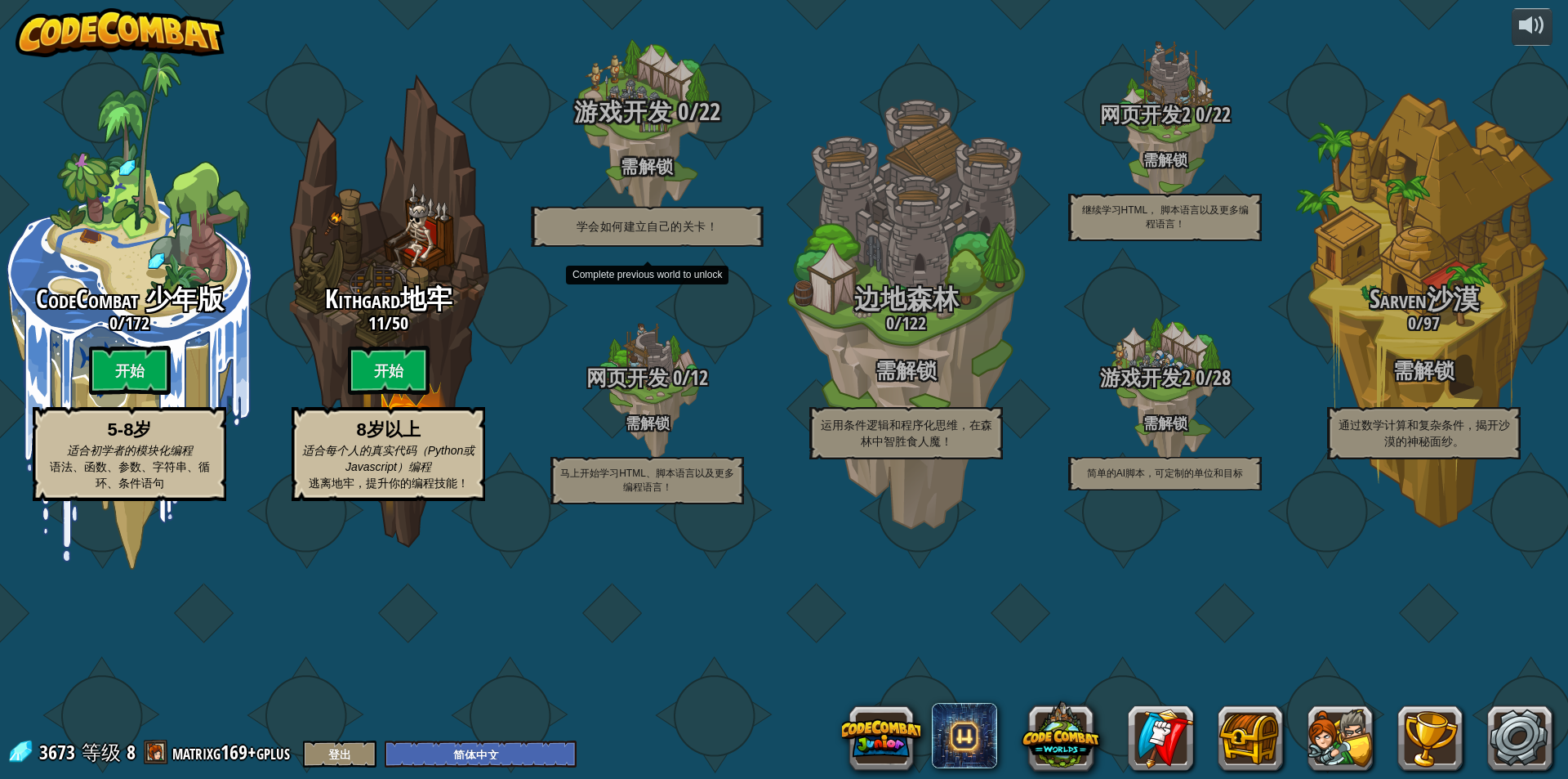
click at [683, 247] on div "游戏开发 0 / 22 需解锁 学会如何建立自己的关卡！" at bounding box center [647, 172] width 310 height 149
drag, startPoint x: 683, startPoint y: 253, endPoint x: 707, endPoint y: 262, distance: 25.6
click at [684, 247] on div "游戏开发 0 / 22 需解锁 学会如何建立自己的关卡！" at bounding box center [647, 172] width 310 height 149
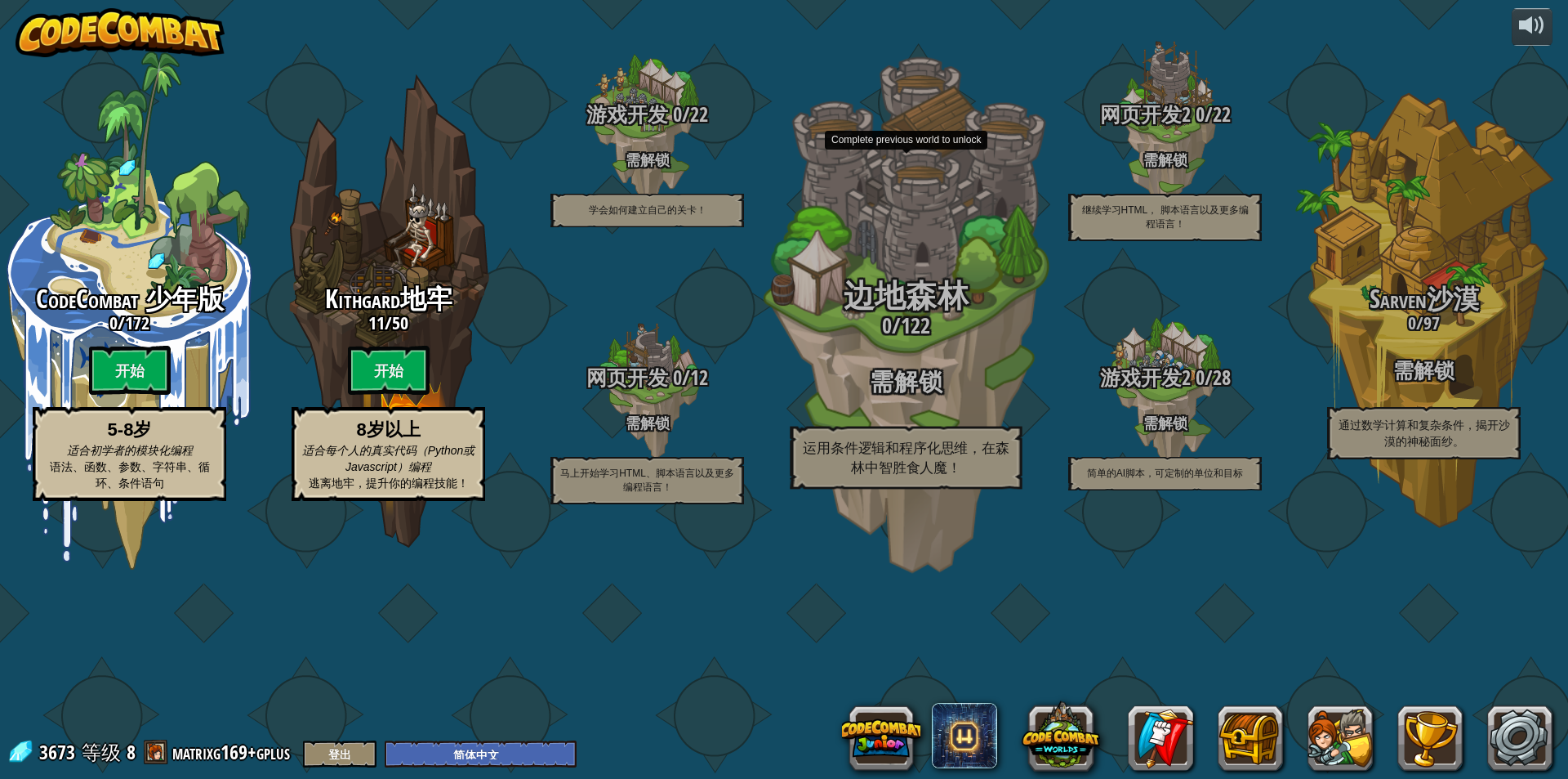
click at [923, 340] on span "122" at bounding box center [916, 325] width 30 height 30
click at [924, 340] on span "122" at bounding box center [916, 325] width 30 height 30
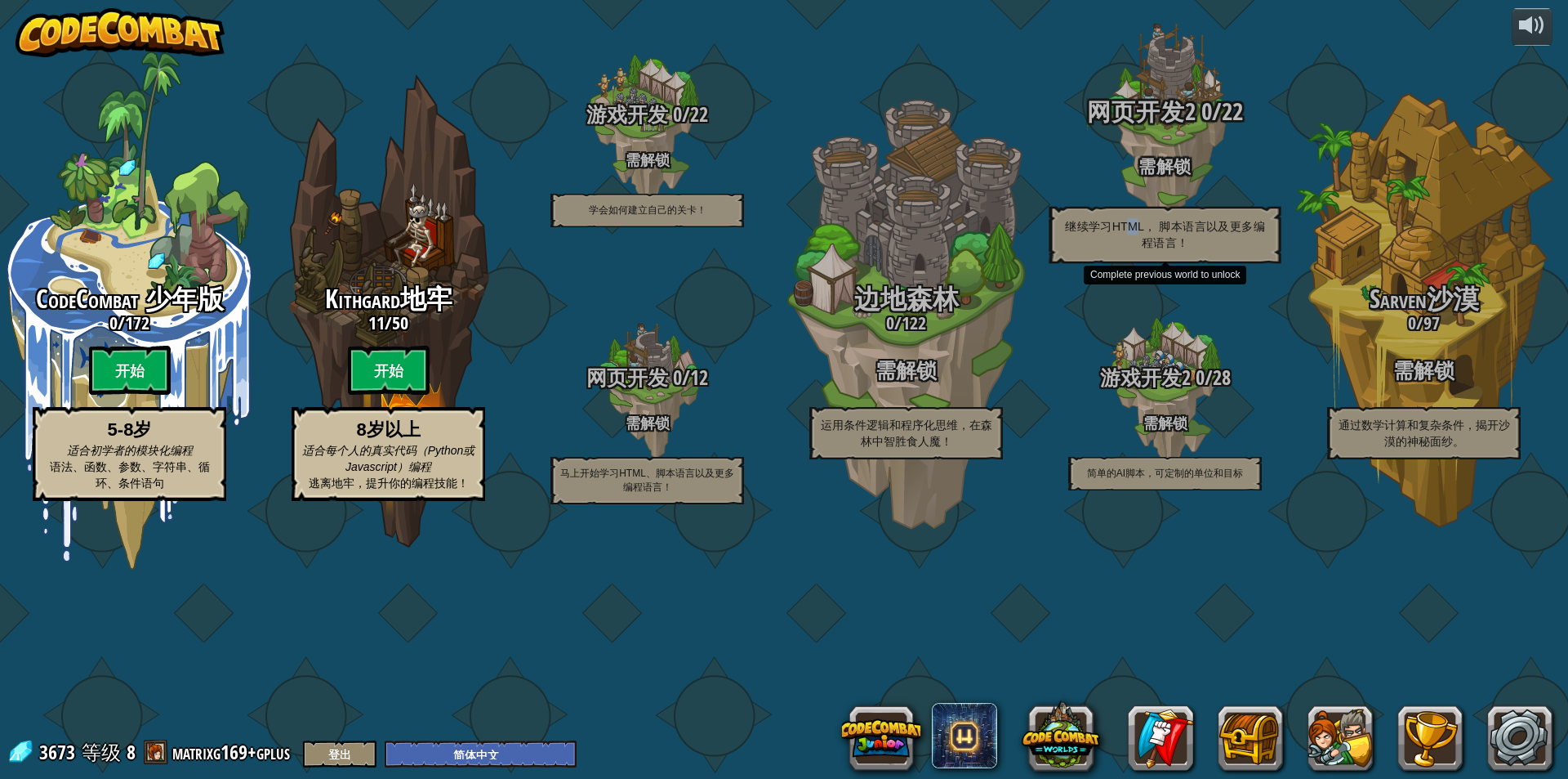
click at [1136, 263] on div "网页开发2 0 / 22 需解锁 继续学习HTML， 脚本语言以及更多编程语言！" at bounding box center [1165, 180] width 310 height 165
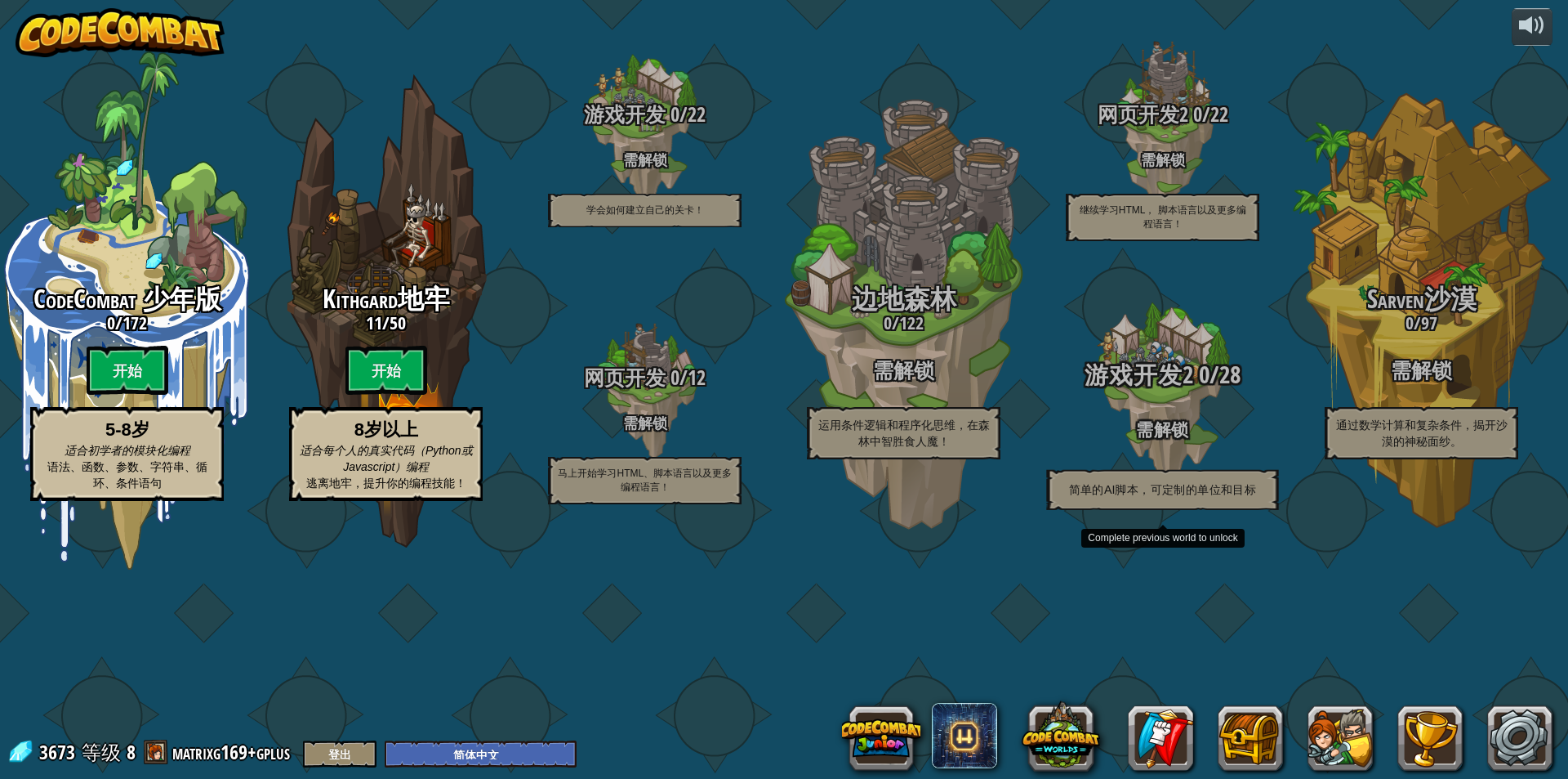
click at [1268, 510] on div "游戏开发2 0 / 28 需解锁 简单的AI脚本，可定制的单位和目标" at bounding box center [1163, 435] width 310 height 149
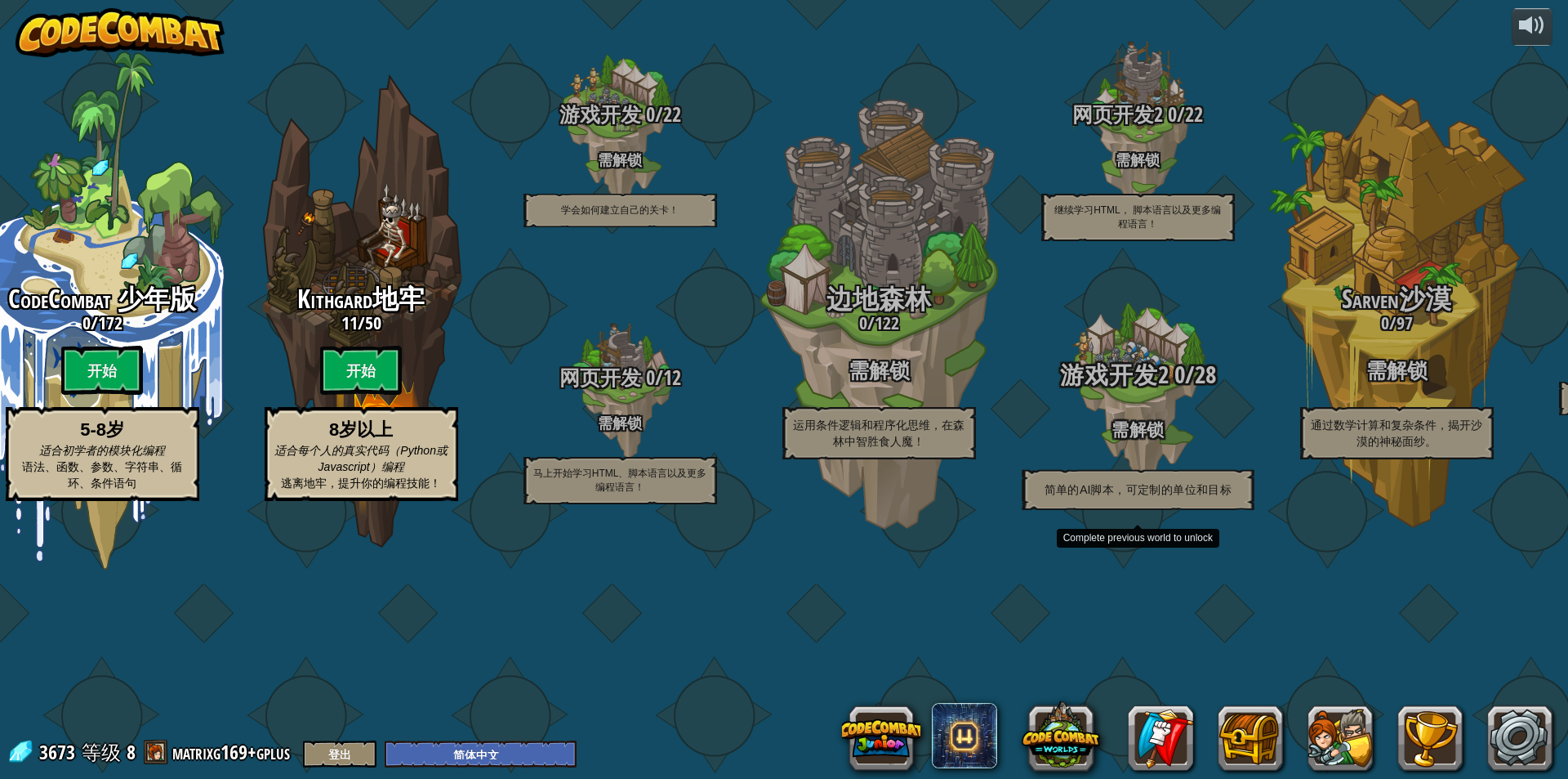
click at [1168, 459] on div at bounding box center [1138, 392] width 155 height 310
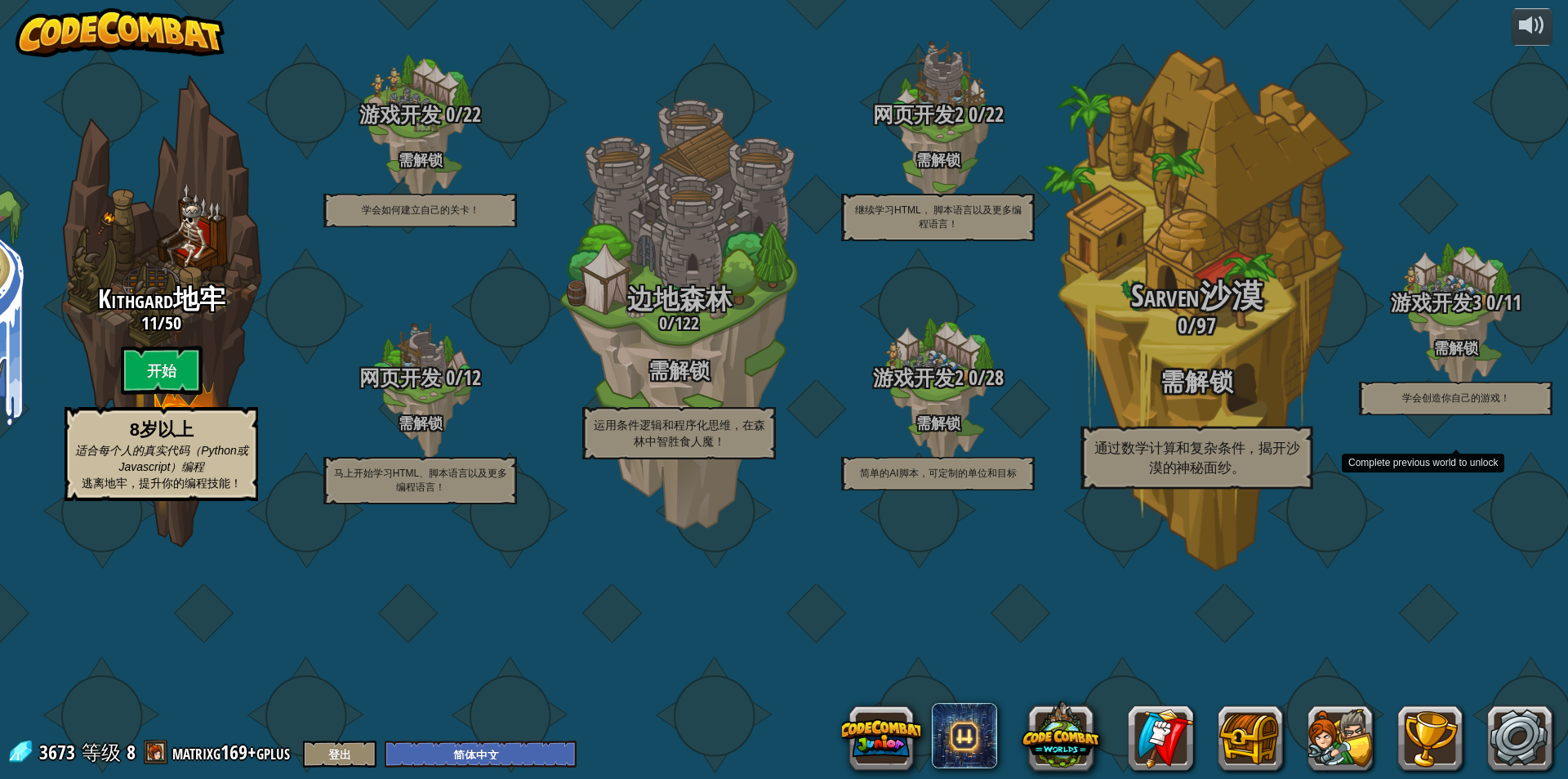
click at [1414, 410] on div "CodeCombat 少年版 0 / 172 开始 5-8岁 适合初学者的模块化编程 语法、函数、参数、字符串、循环、条件语句 Kithgard地牢 11 /…" at bounding box center [670, 389] width 1796 height 779
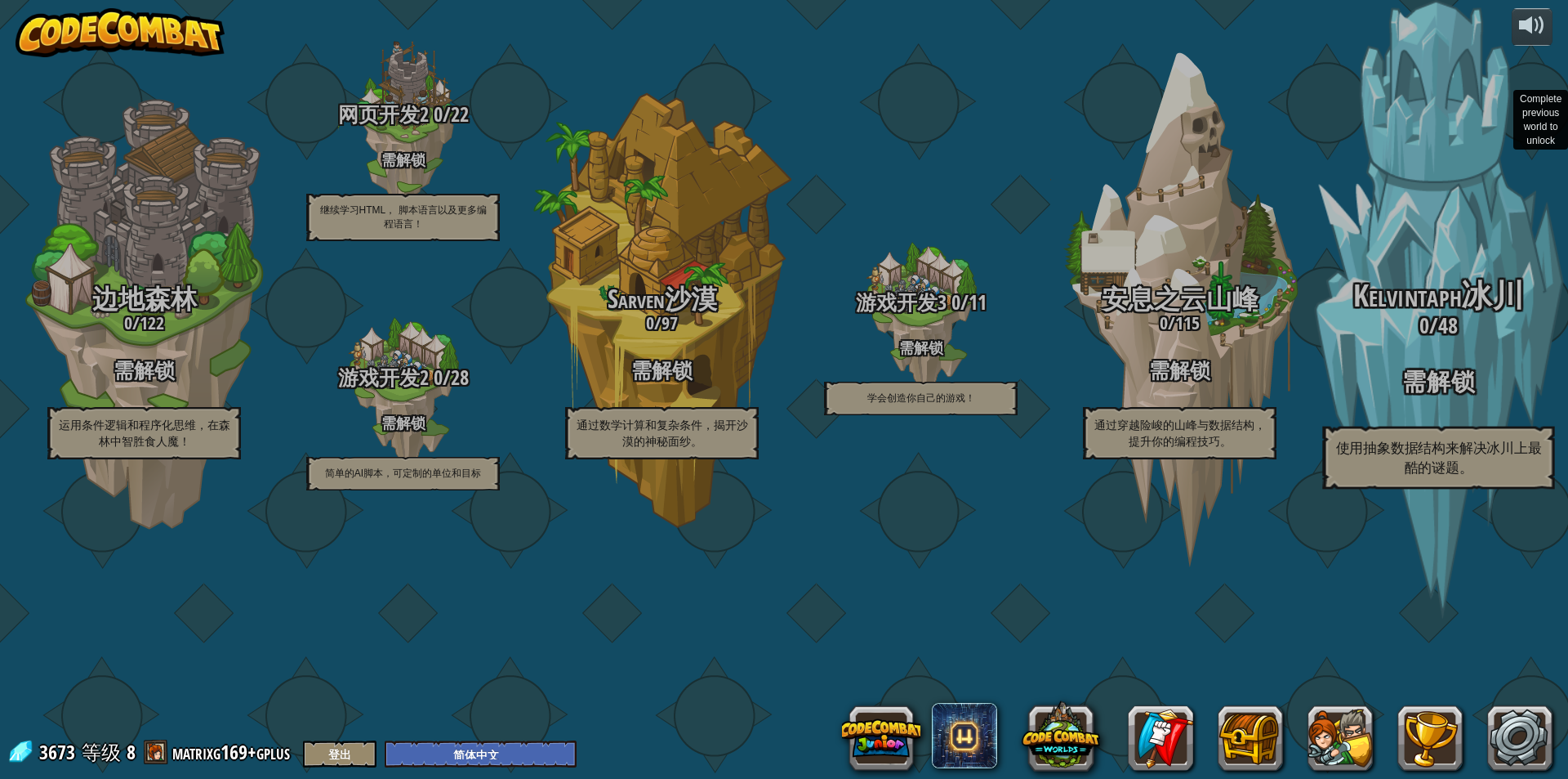
click at [1524, 313] on h2 "Kelvintaph冰川" at bounding box center [1439, 297] width 310 height 34
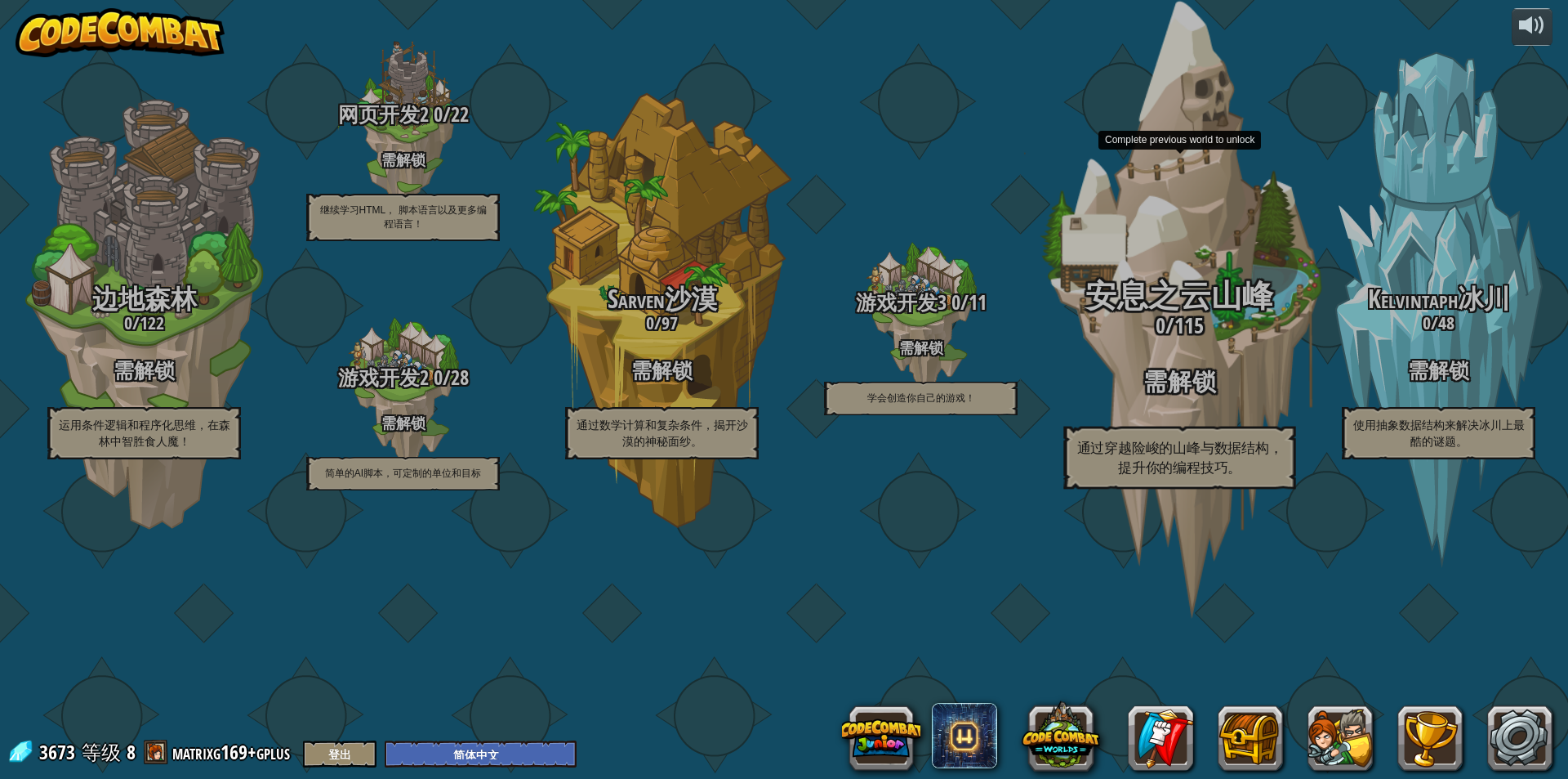
click at [1148, 450] on div "安息之云山峰 0 / 115 需解锁 通过穿越险峻的山峰与数据结构，提升你的编程技巧。" at bounding box center [1179, 384] width 310 height 210
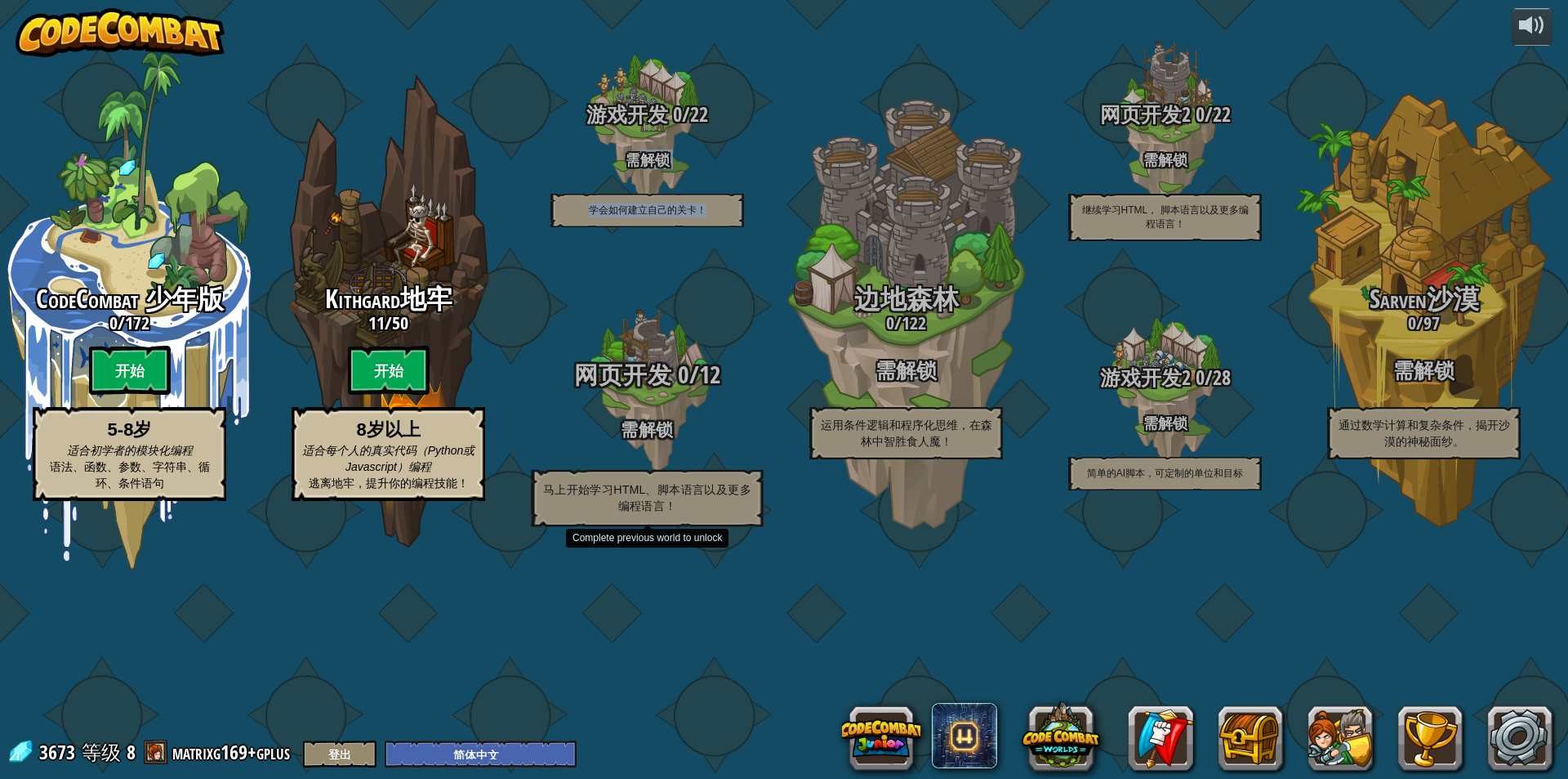
drag, startPoint x: 636, startPoint y: 248, endPoint x: 660, endPoint y: 373, distance: 127.3
click at [660, 378] on div "游戏开发 0 / 22 需解锁 学会如何建立自己的关卡！ 网页开发 0 / 12 需解锁 马上开始学习HTML、脚本语言以及更多编程语言！ Complete …" at bounding box center [648, 259] width 259 height 518
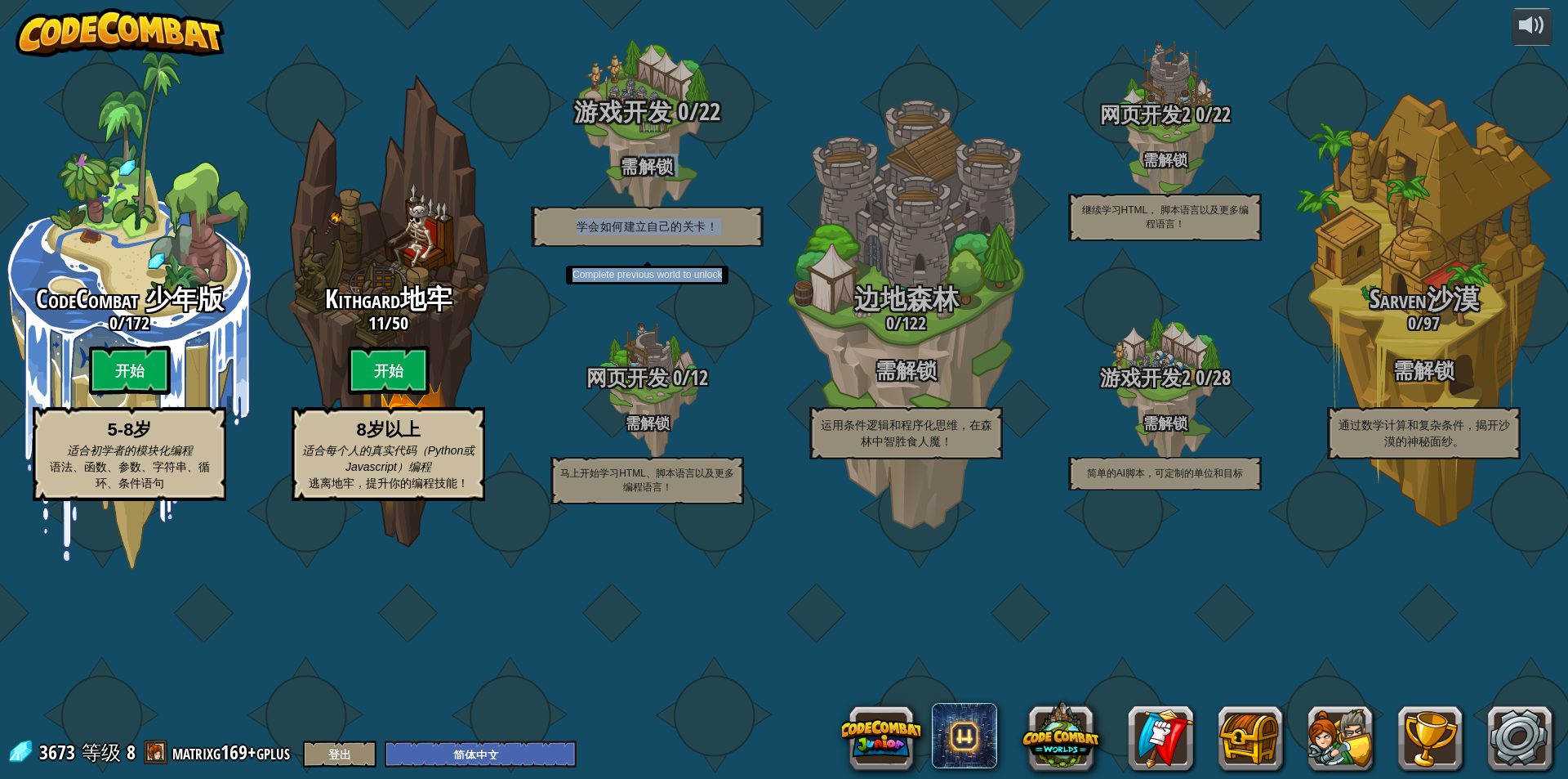
copy div "解锁 学会如何建立自己的关卡！ Complete previous world to unlock"
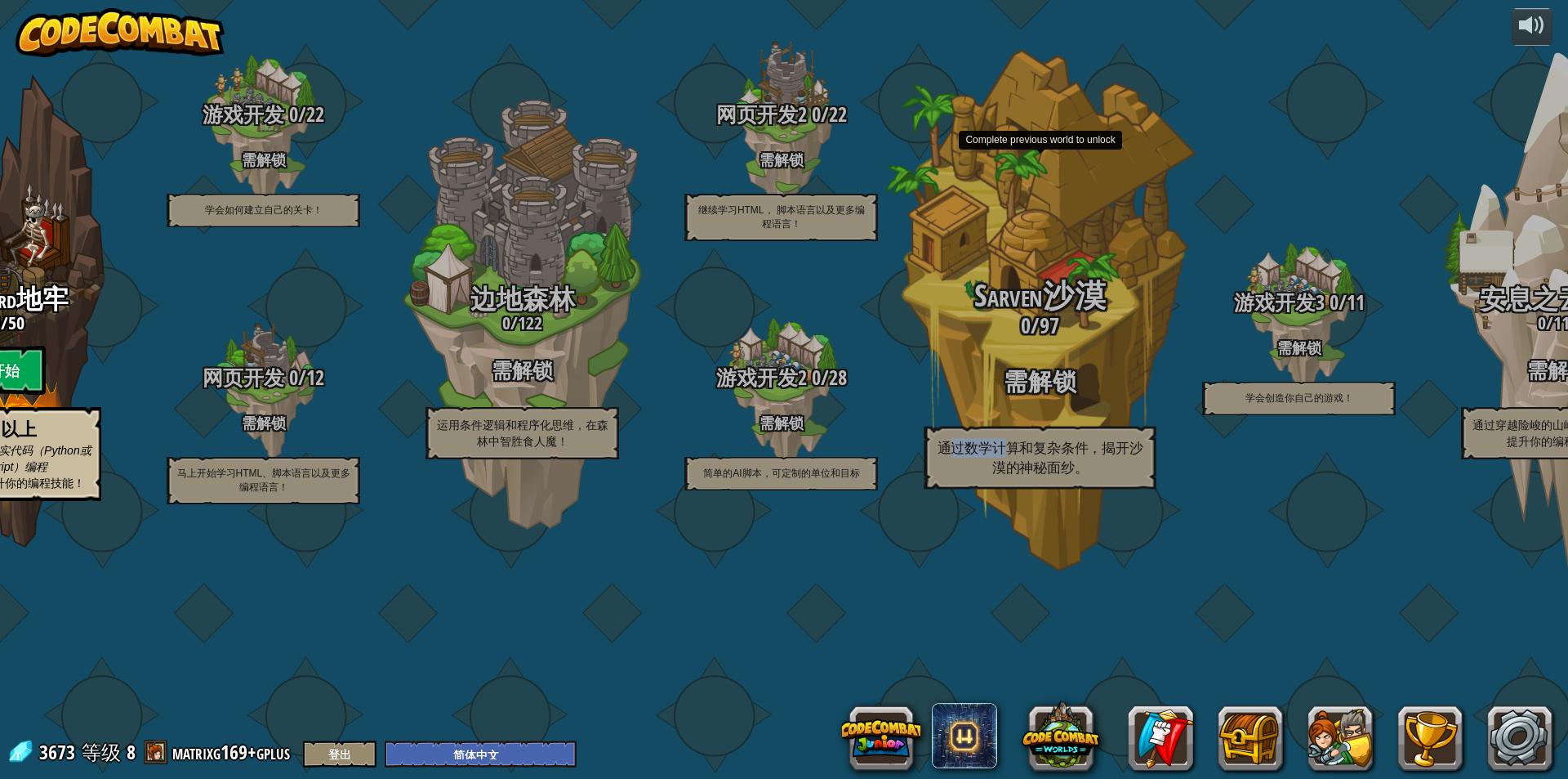
drag, startPoint x: 1012, startPoint y: 534, endPoint x: 956, endPoint y: 547, distance: 57.5
click at [953, 490] on p "通过数学计算和复杂条件，揭开沙漠的神秘面纱。" at bounding box center [1040, 458] width 232 height 63
click at [1055, 490] on p "通过数学计算和复杂条件，揭开沙漠的神秘面纱。" at bounding box center [1040, 458] width 232 height 63
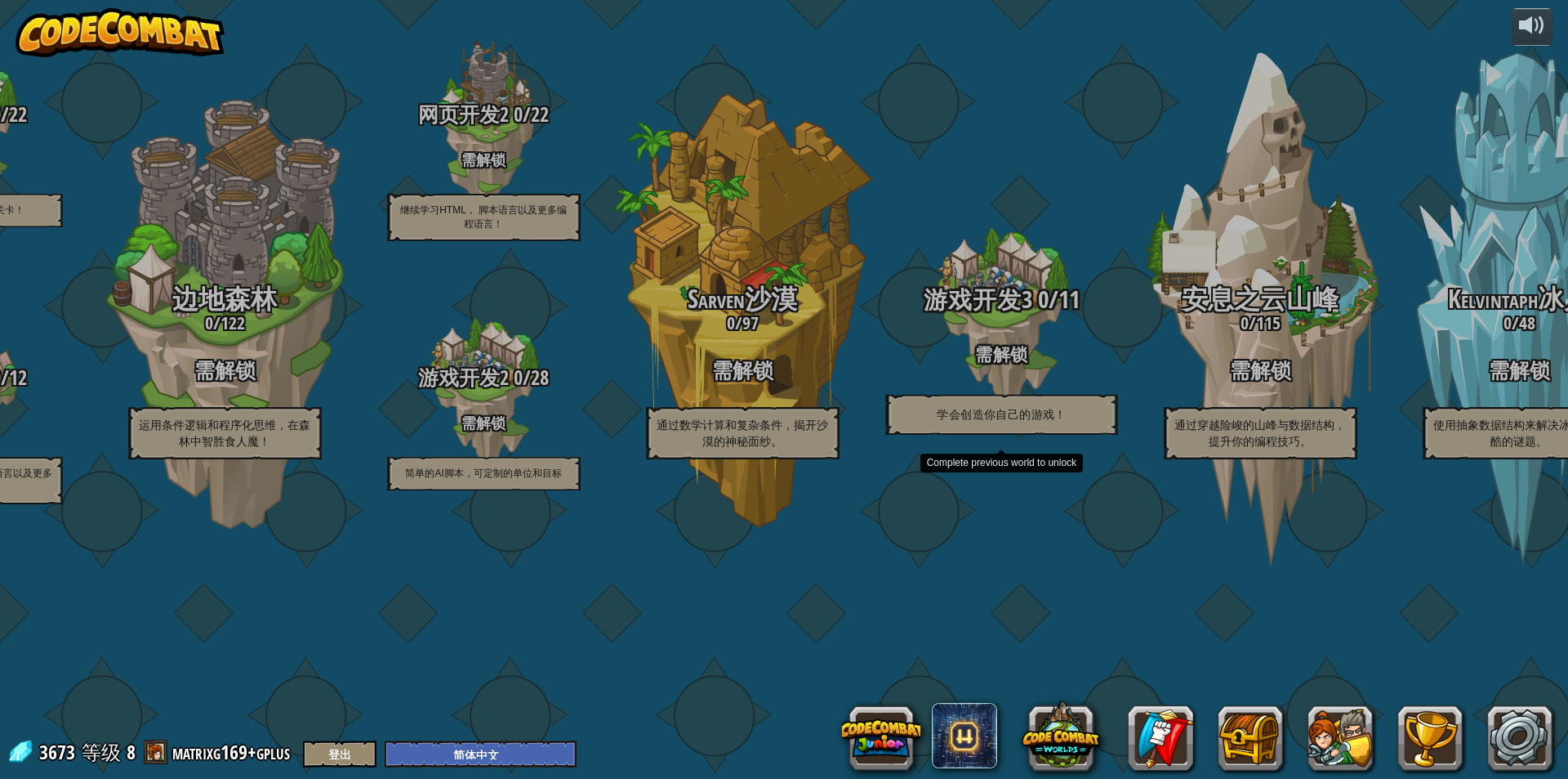
click at [1014, 363] on h4 "需解锁" at bounding box center [1002, 354] width 310 height 19
drag, startPoint x: 1052, startPoint y: 447, endPoint x: 1124, endPoint y: 435, distance: 73.0
click at [1059, 435] on div "游戏开发3 0 / 11 需解锁 学会创造你自己的游戏！" at bounding box center [1002, 359] width 310 height 149
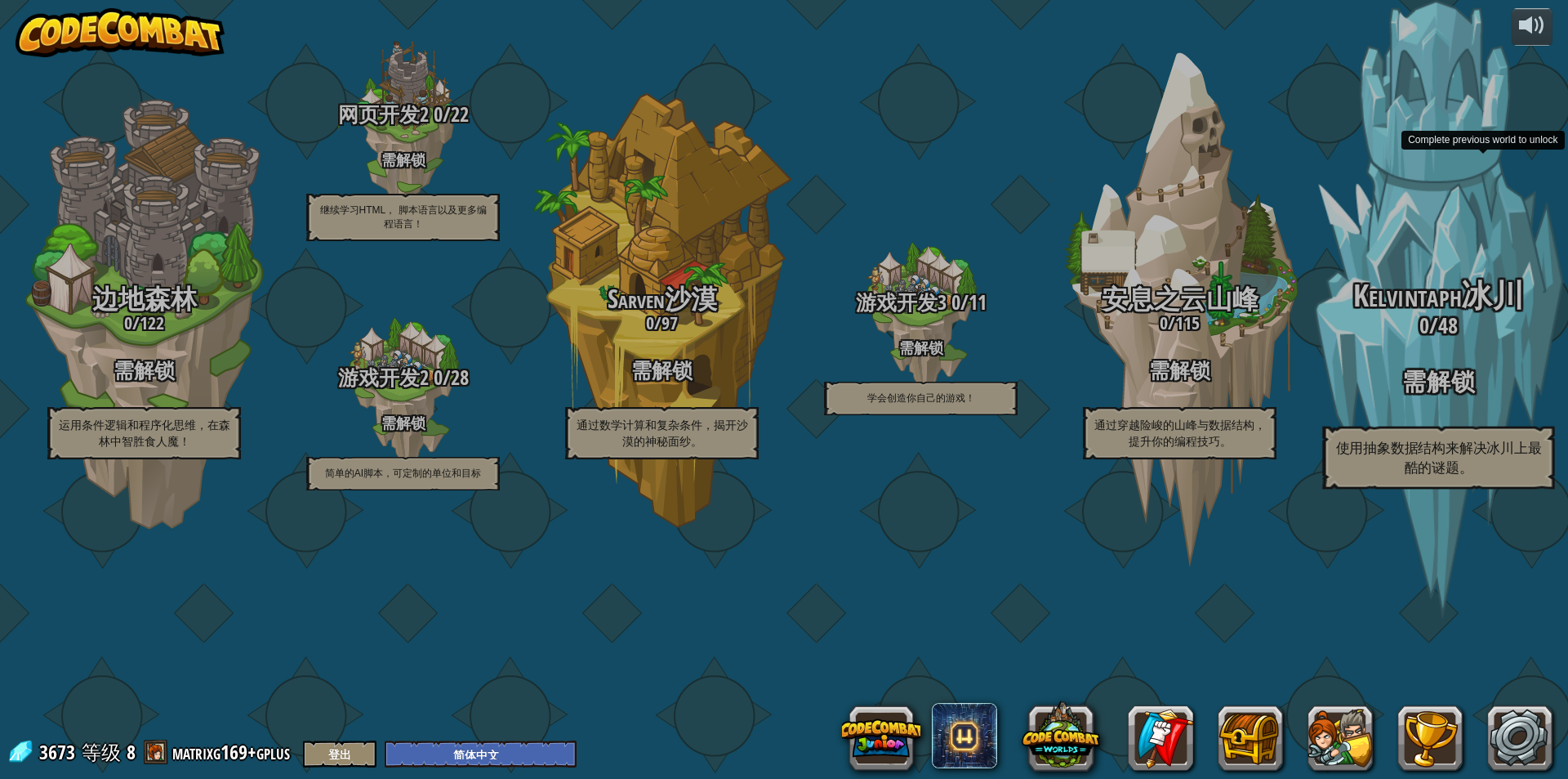
click at [1414, 317] on span "Kelvintaph冰川" at bounding box center [1439, 296] width 170 height 42
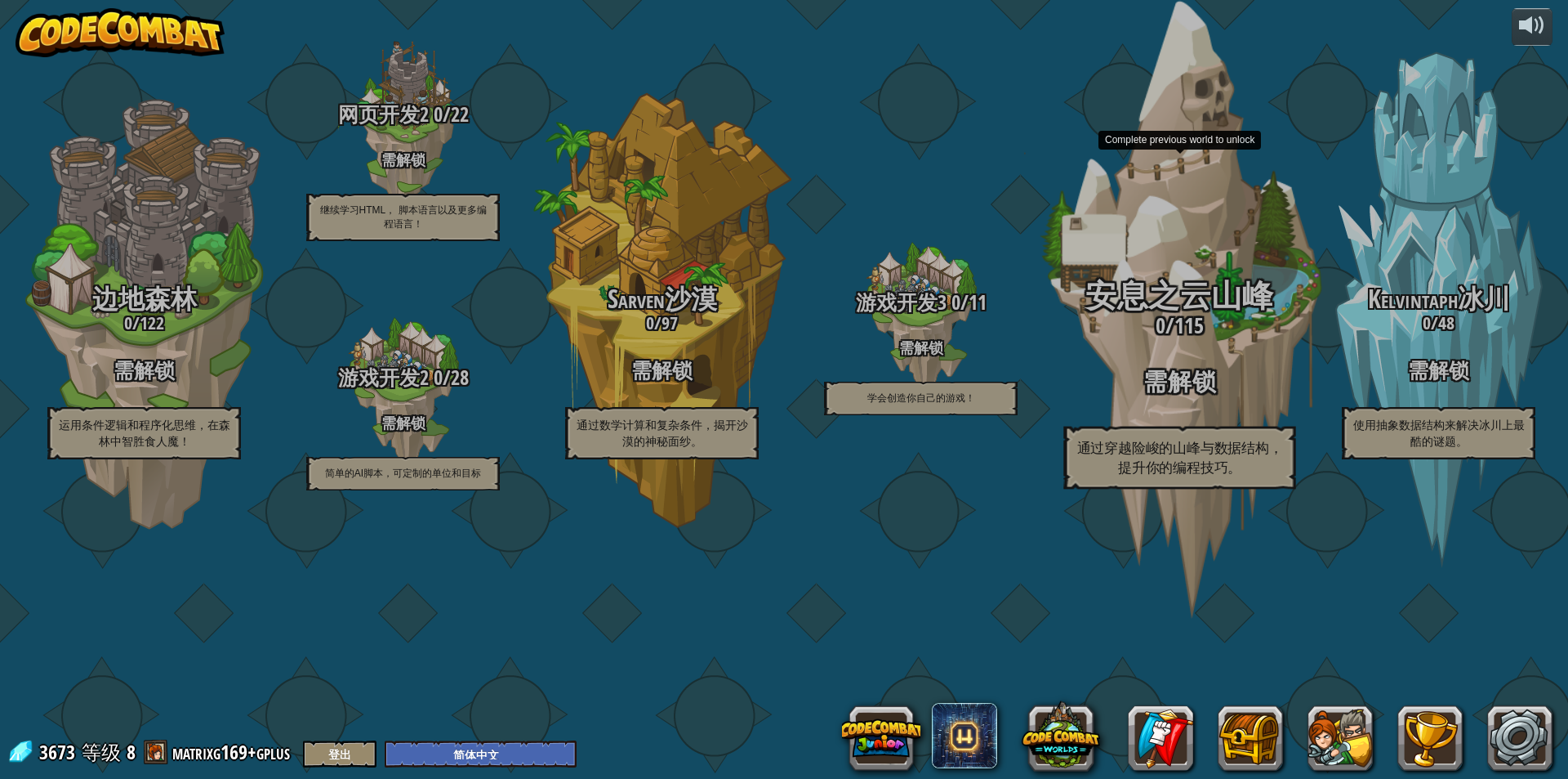
click at [1213, 317] on span "安息之云山峰" at bounding box center [1179, 296] width 188 height 42
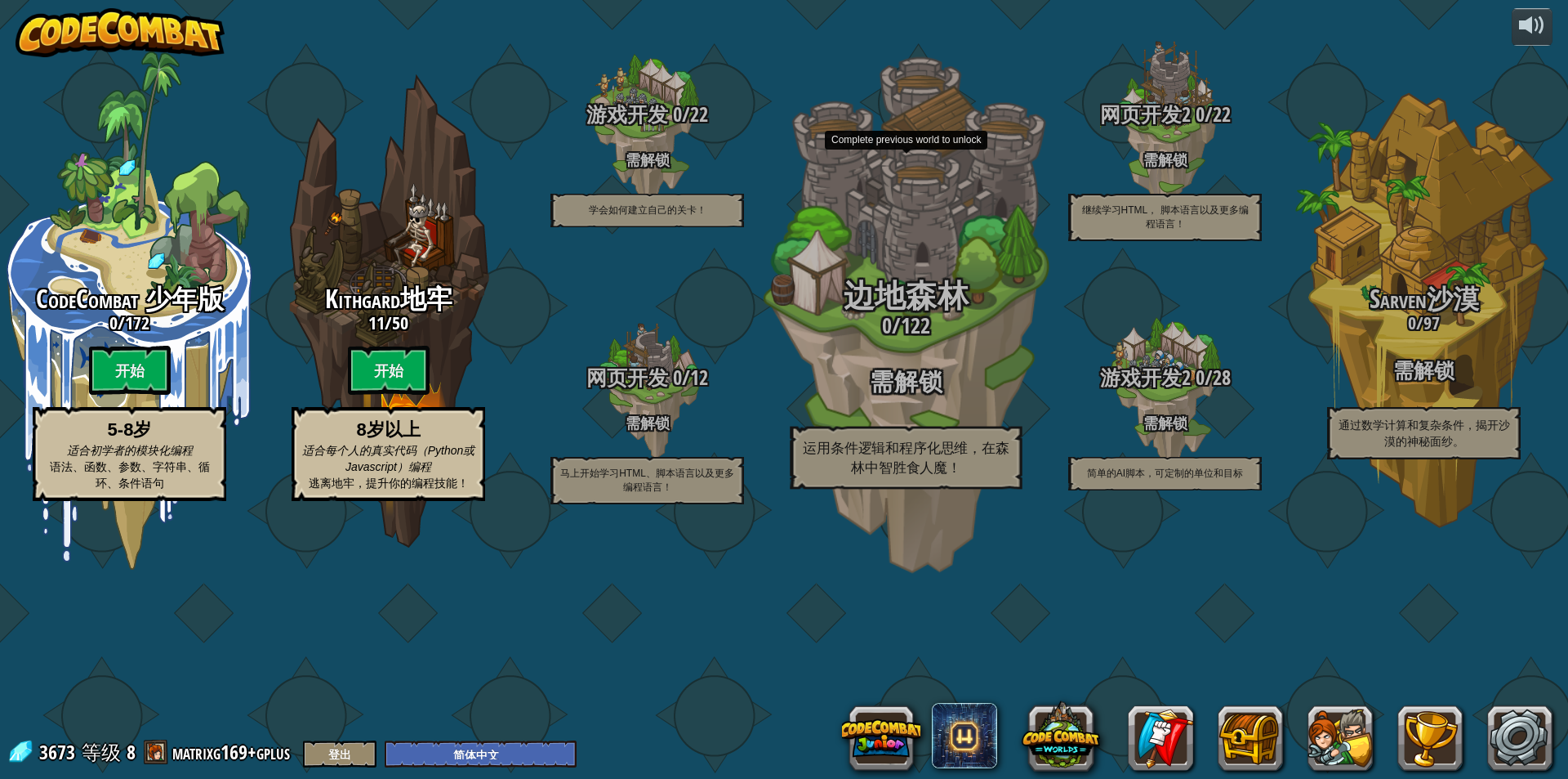
click at [791, 337] on h3 "0 / 122" at bounding box center [906, 325] width 310 height 24
drag, startPoint x: 809, startPoint y: 447, endPoint x: 841, endPoint y: 404, distance: 53.6
click at [835, 409] on div "边地森林 0 / 122 需解锁 运用条件逻辑和程序化思维，在森林中智胜食人魔！" at bounding box center [906, 384] width 310 height 210
click at [857, 317] on span "边地森林" at bounding box center [906, 296] width 125 height 42
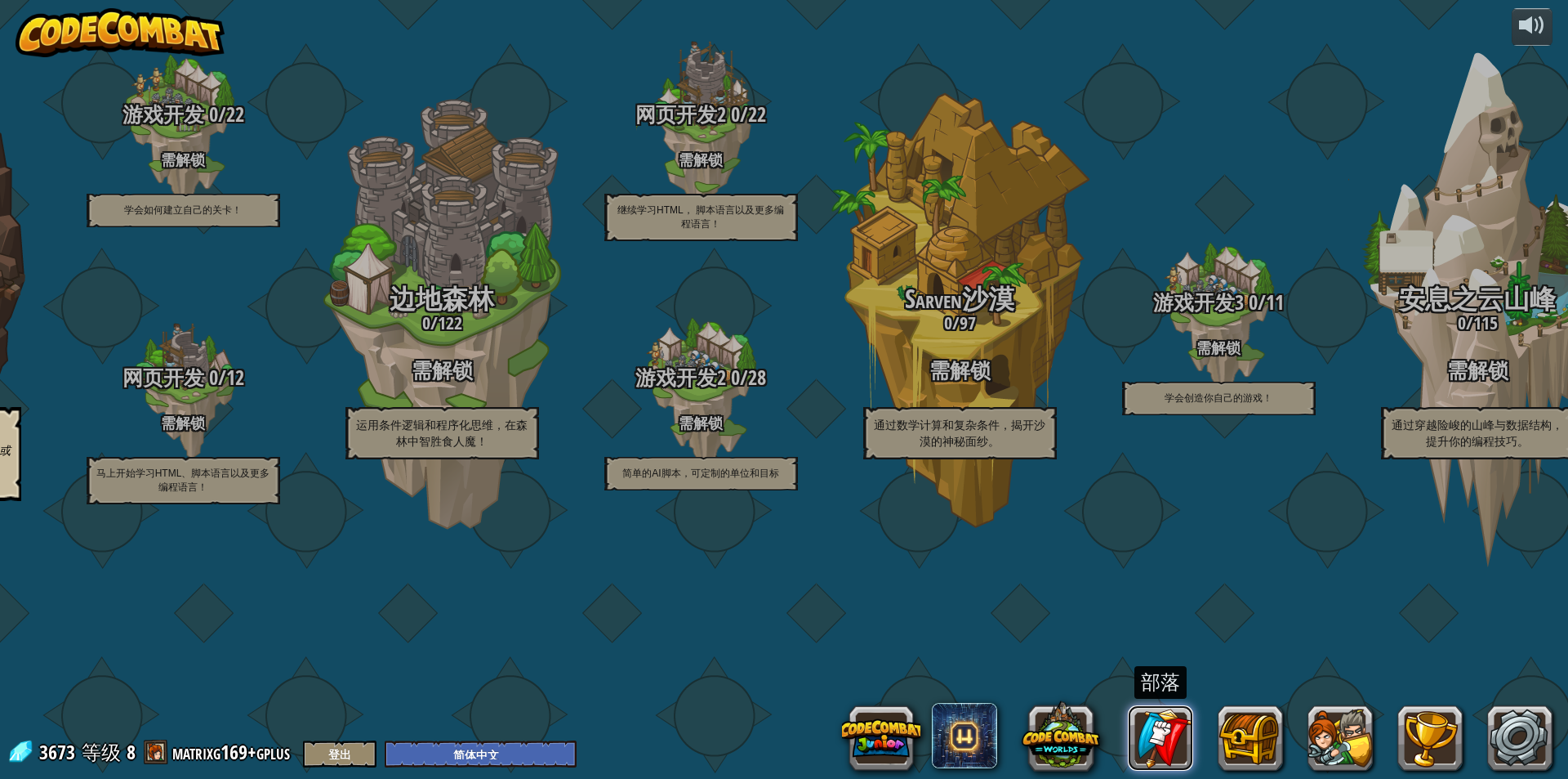
click at [1169, 743] on link at bounding box center [1161, 738] width 65 height 65
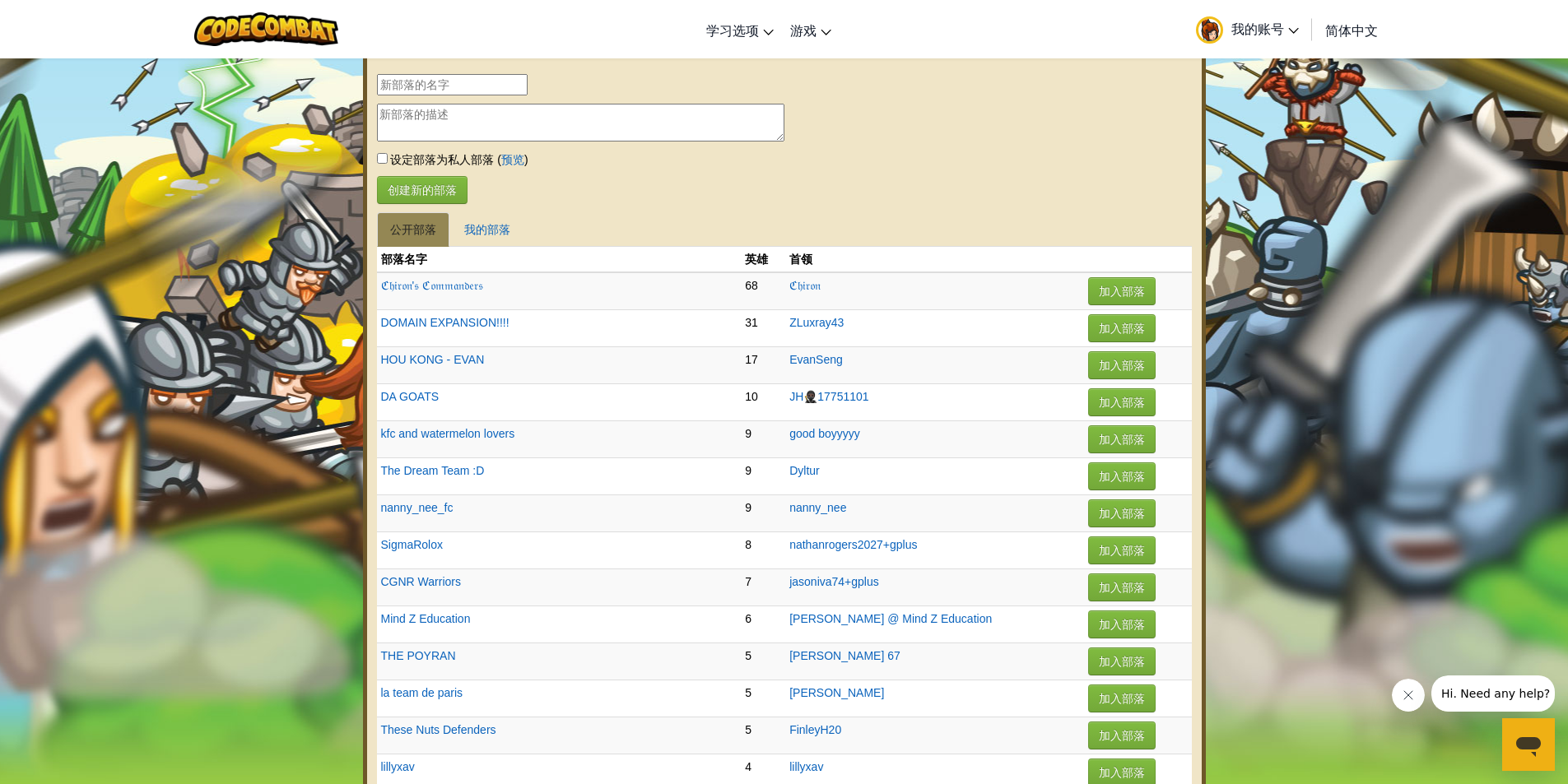
click at [1256, 33] on span "我的账号" at bounding box center [1265, 28] width 68 height 17
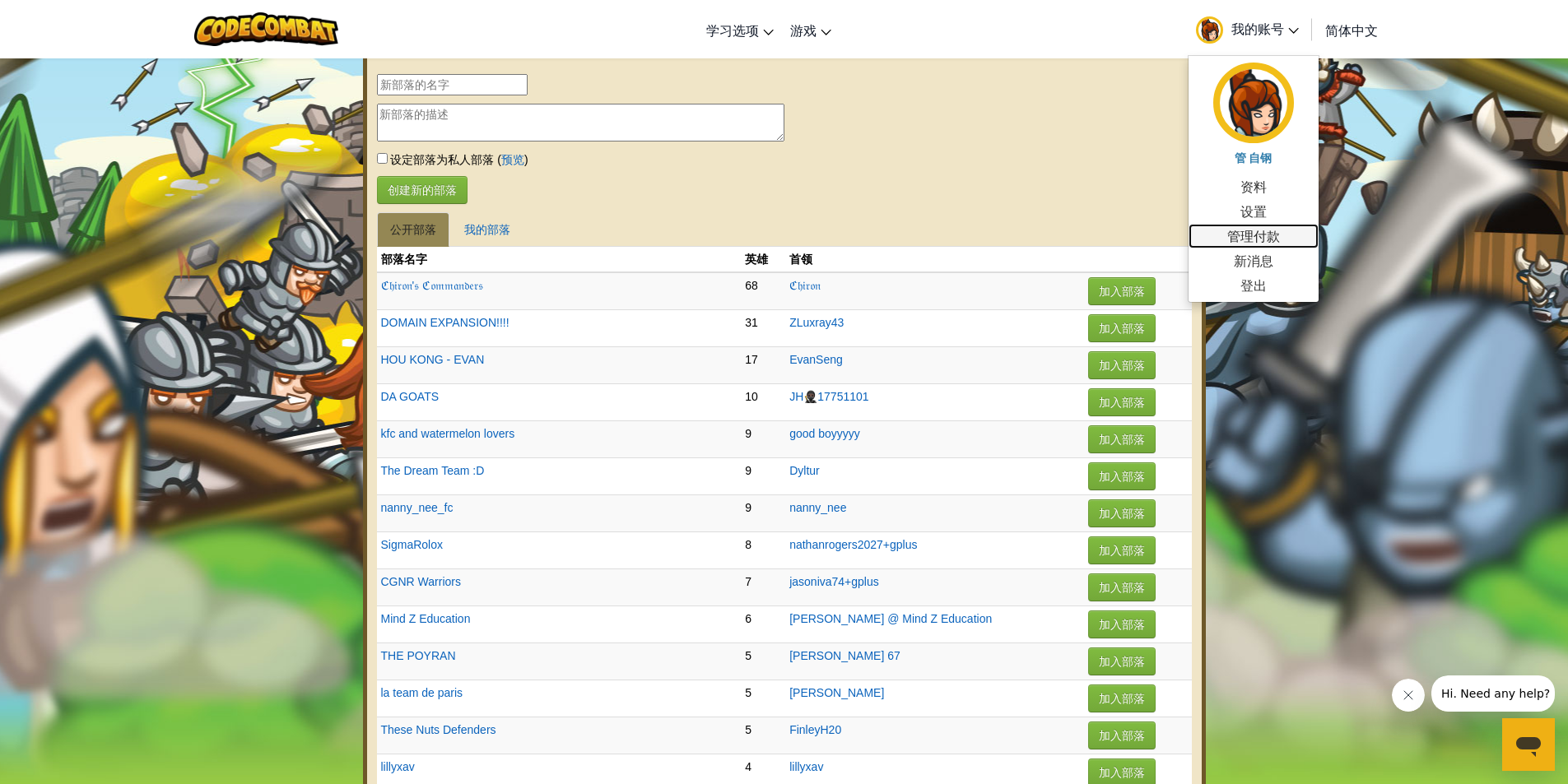
click at [1278, 233] on link "管理付款" at bounding box center [1252, 236] width 130 height 25
